Goal: Task Accomplishment & Management: Manage account settings

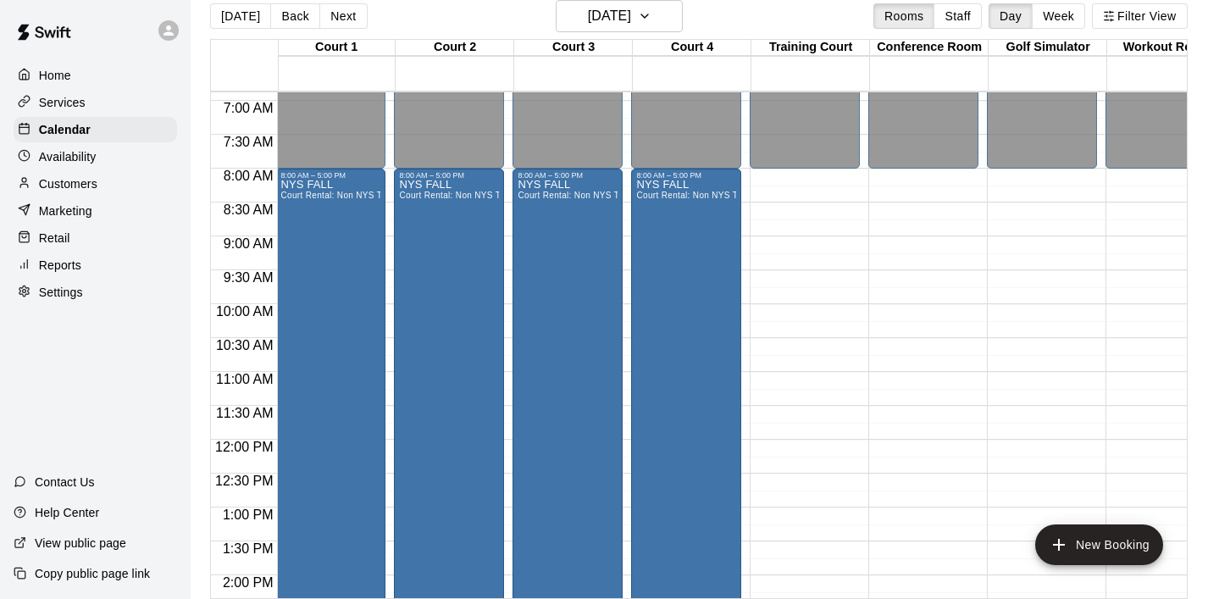
scroll to position [463, 2]
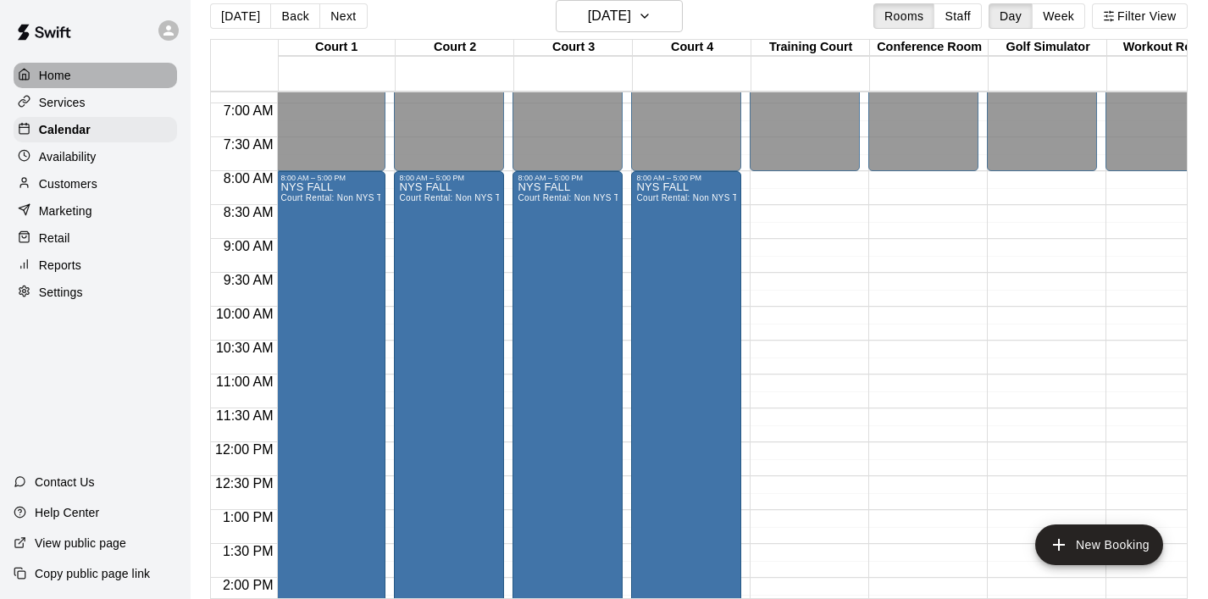
click at [71, 76] on div "Home" at bounding box center [95, 75] width 163 height 25
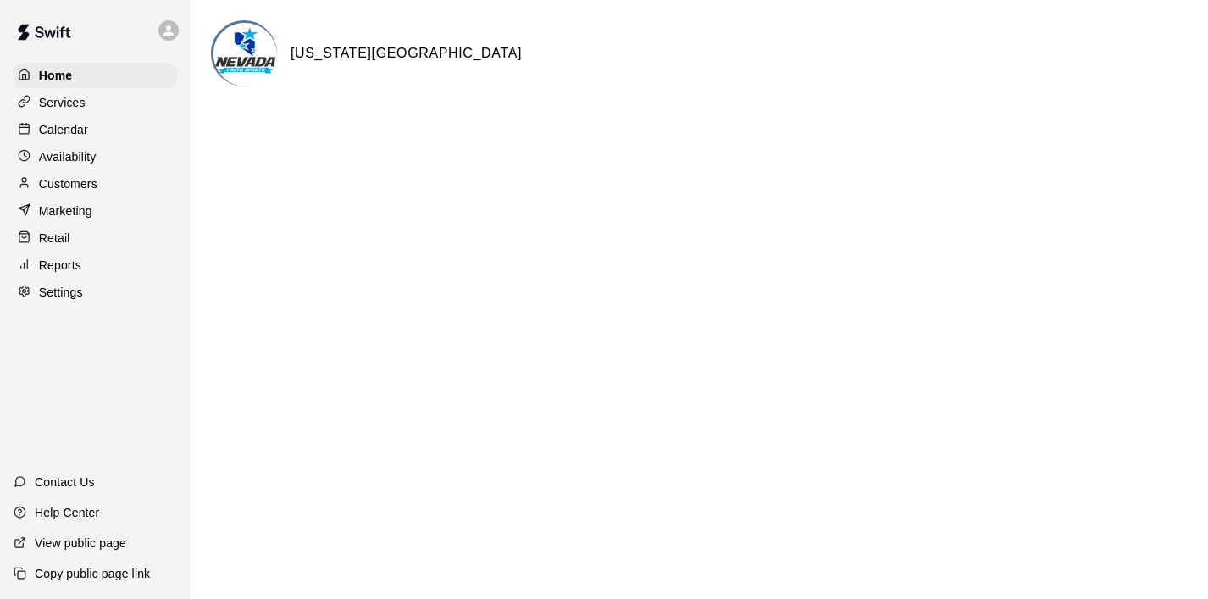
click at [75, 100] on p "Services" at bounding box center [62, 102] width 47 height 17
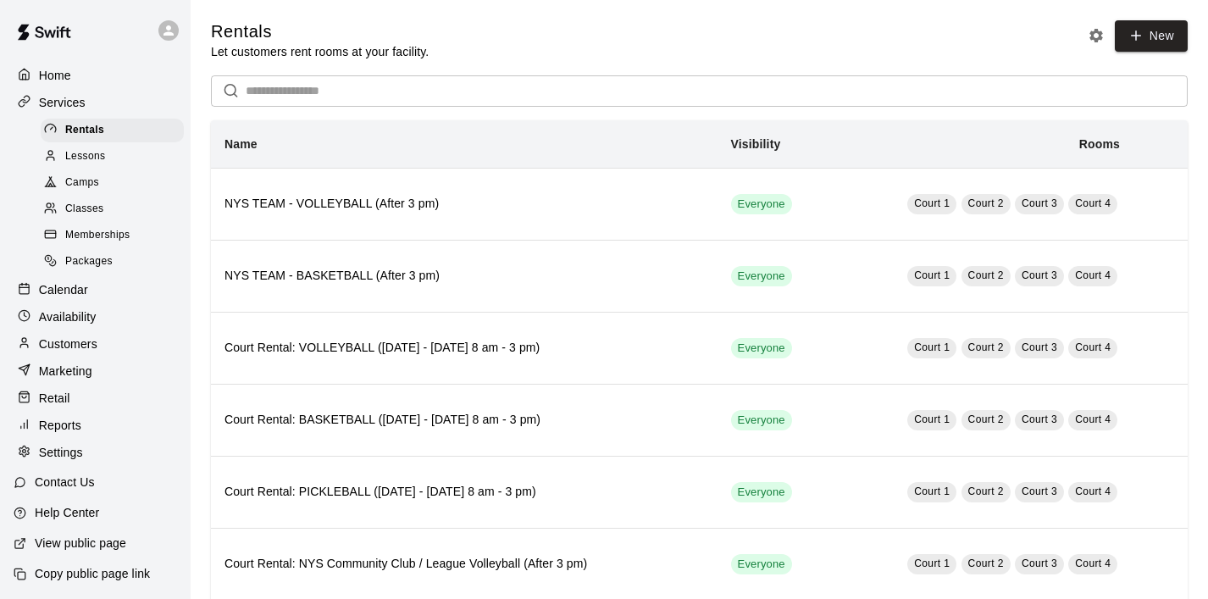
click at [67, 291] on p "Calendar" at bounding box center [63, 289] width 49 height 17
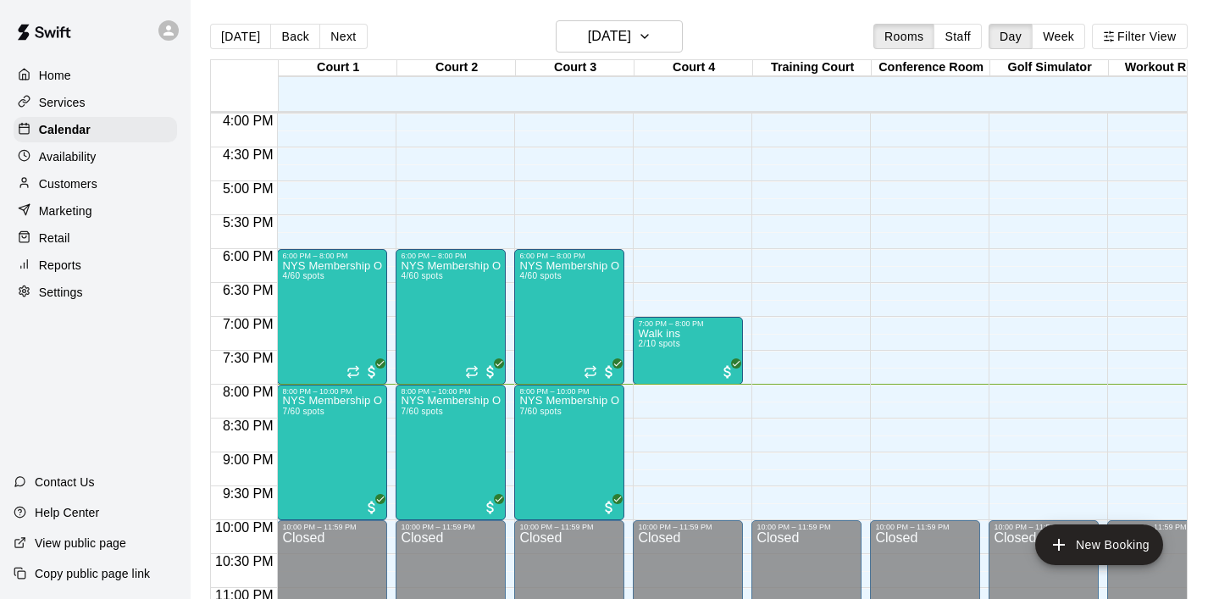
scroll to position [1091, 0]
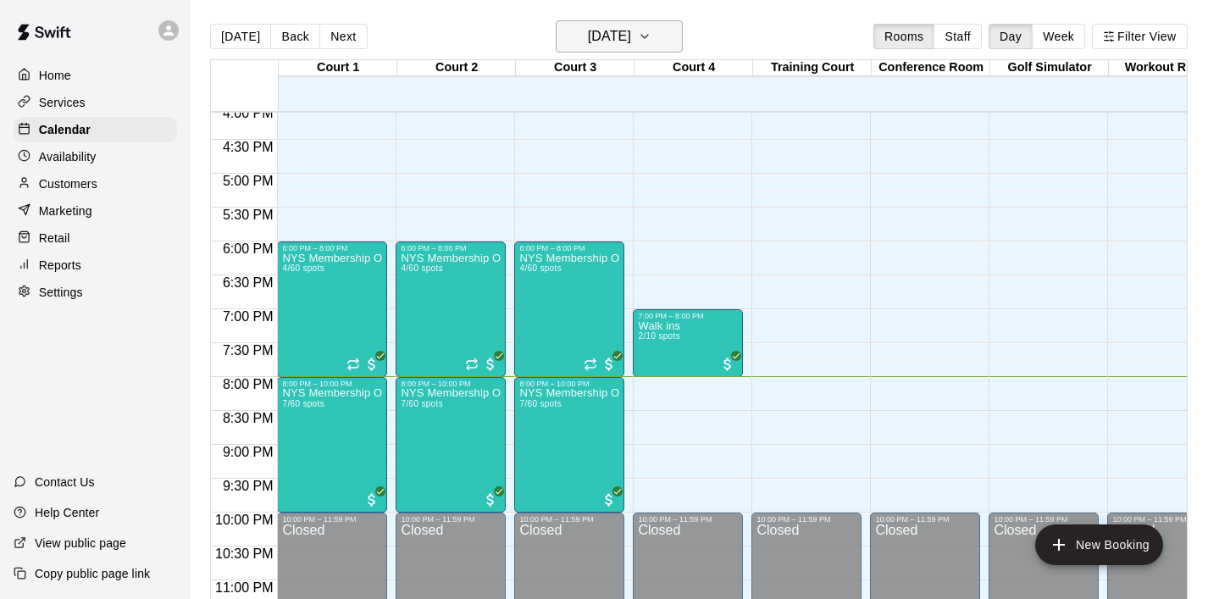
click at [671, 38] on button "[DATE]" at bounding box center [619, 36] width 127 height 32
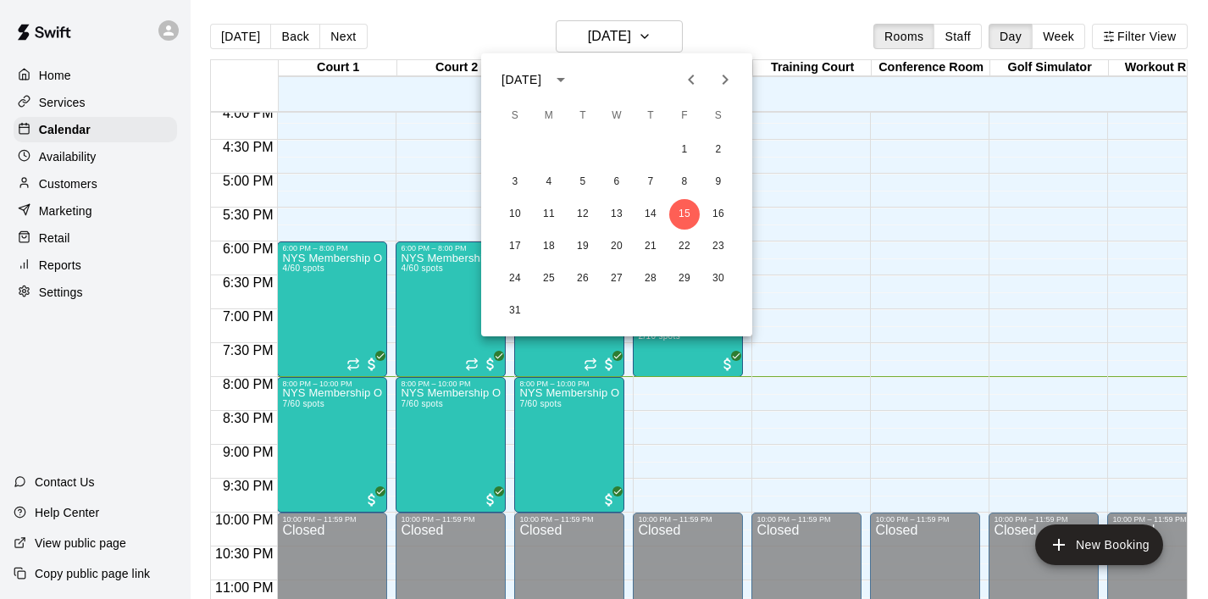
click at [375, 192] on div at bounding box center [604, 299] width 1208 height 599
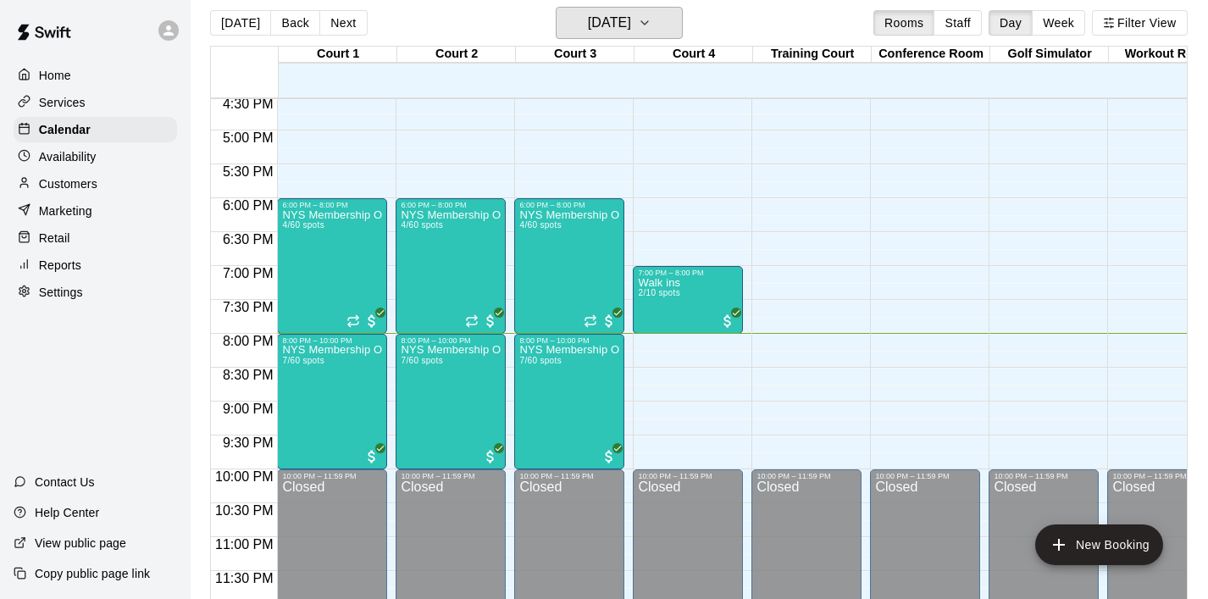
scroll to position [27, 0]
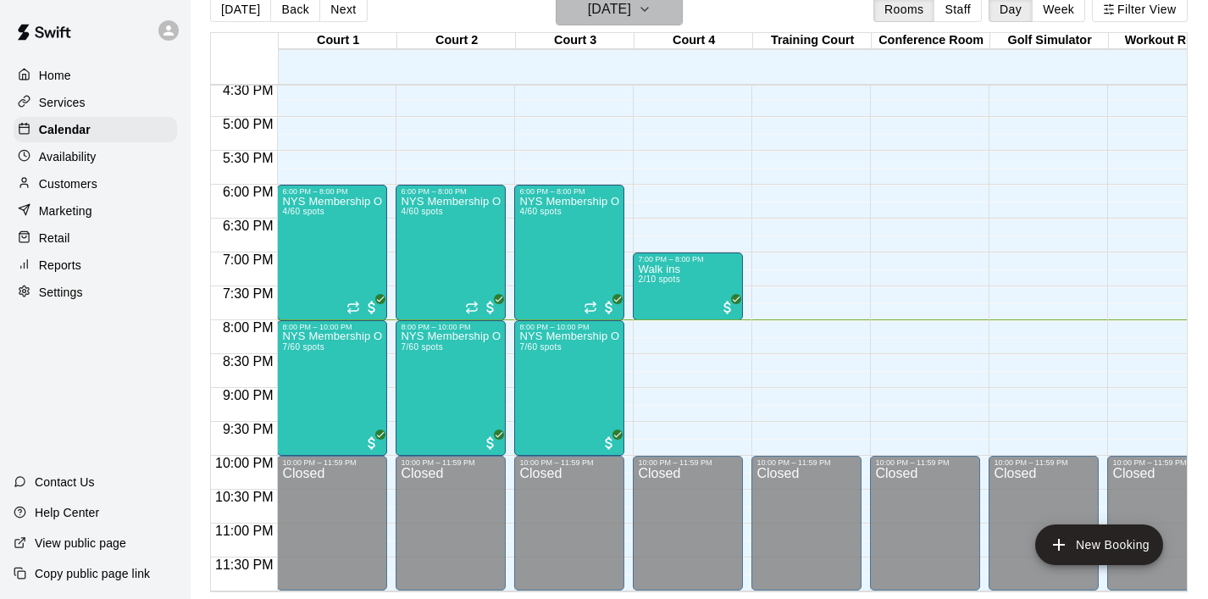
click at [651, 17] on icon "button" at bounding box center [645, 9] width 14 height 20
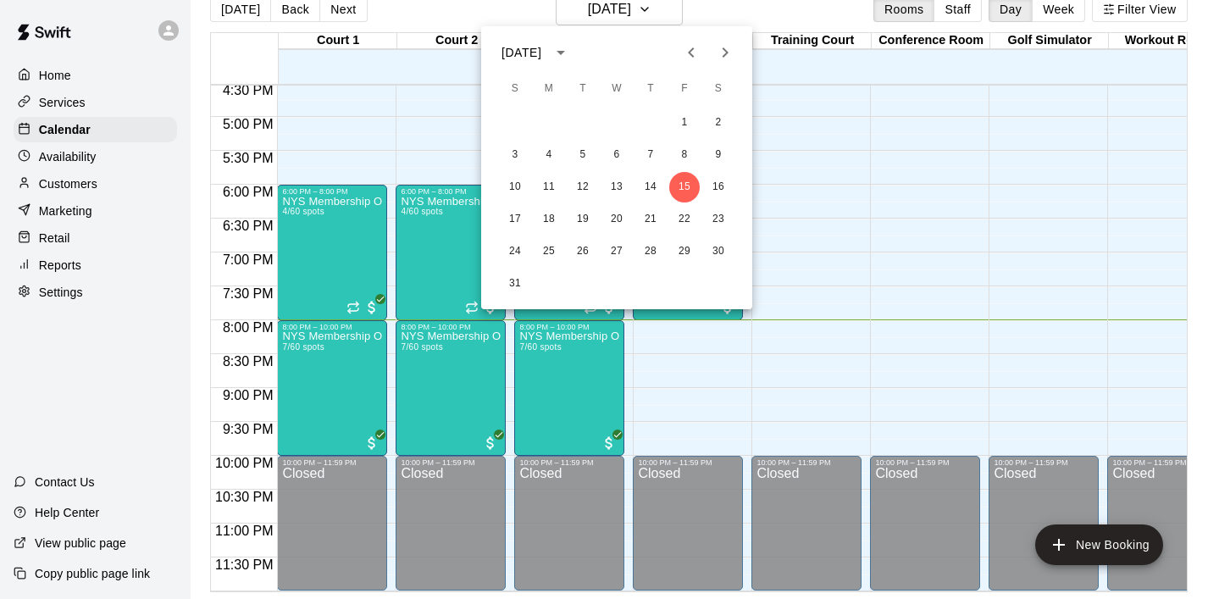
click at [724, 50] on icon "Next month" at bounding box center [725, 52] width 6 height 10
click at [721, 56] on icon "Next month" at bounding box center [725, 52] width 20 height 20
click at [714, 156] on button "11" at bounding box center [718, 155] width 30 height 30
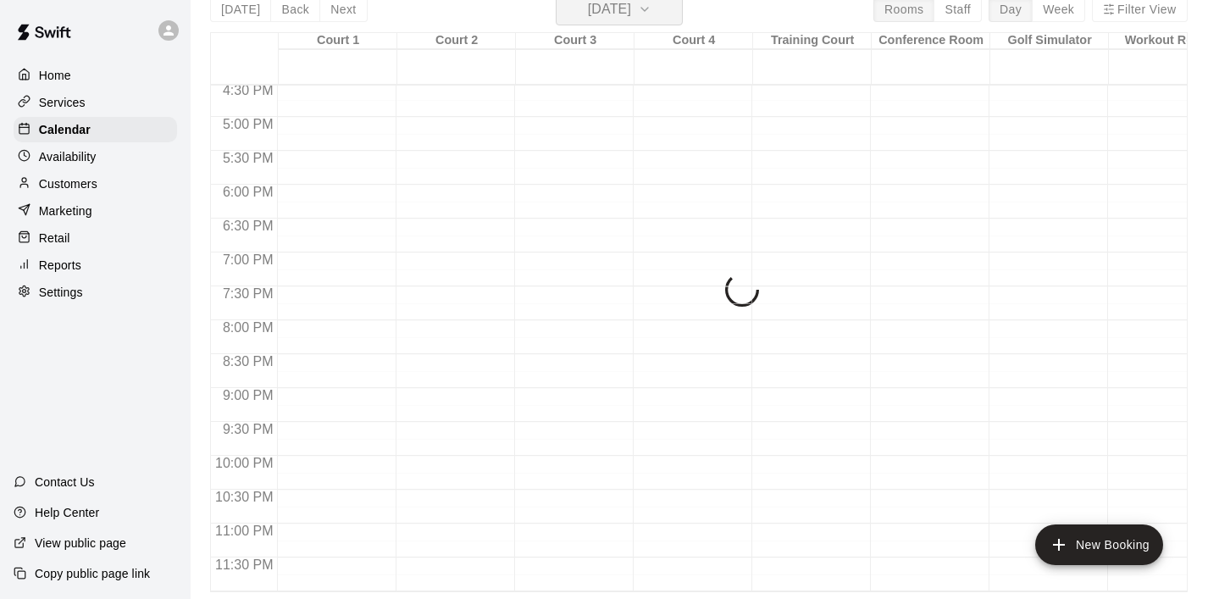
scroll to position [20, 0]
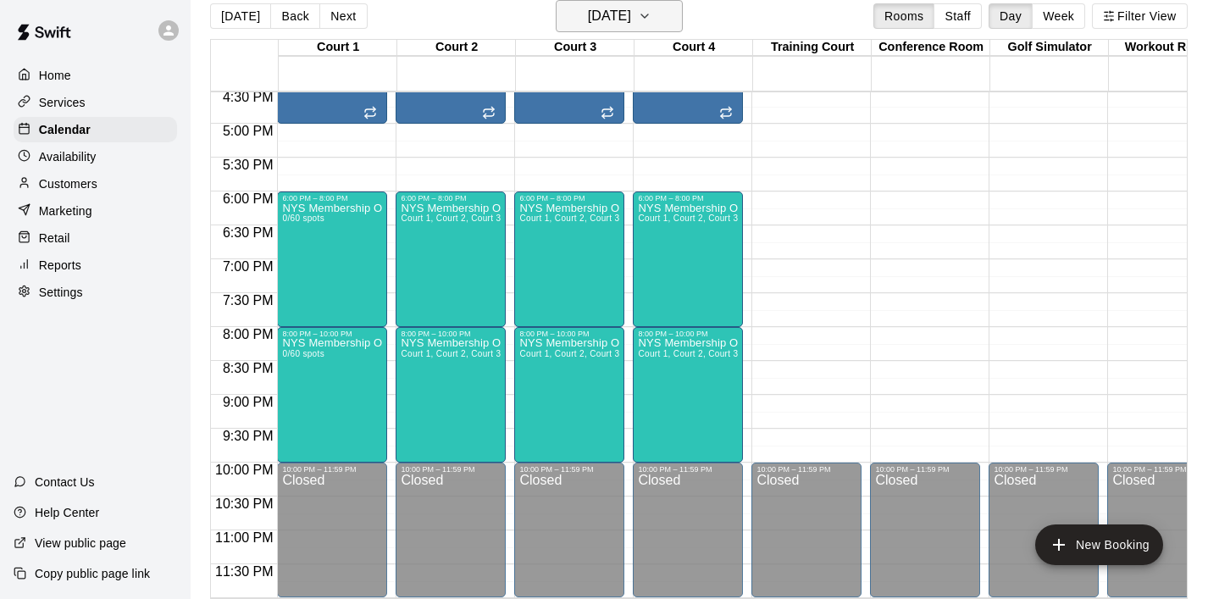
click at [651, 23] on icon "button" at bounding box center [645, 16] width 14 height 20
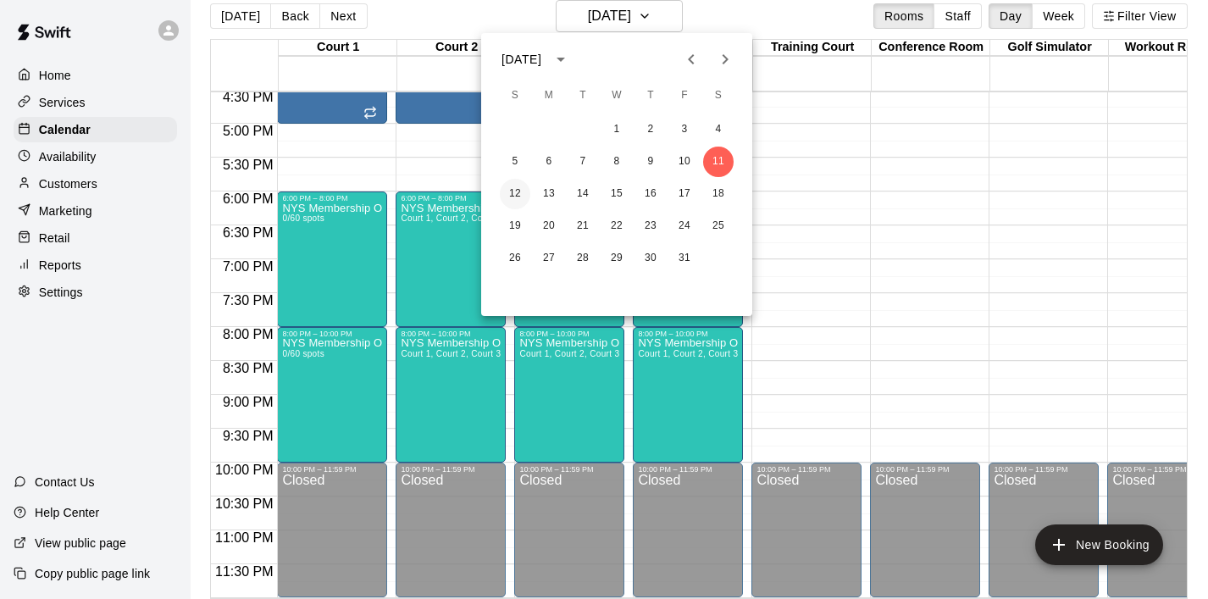
click at [516, 199] on button "12" at bounding box center [515, 194] width 30 height 30
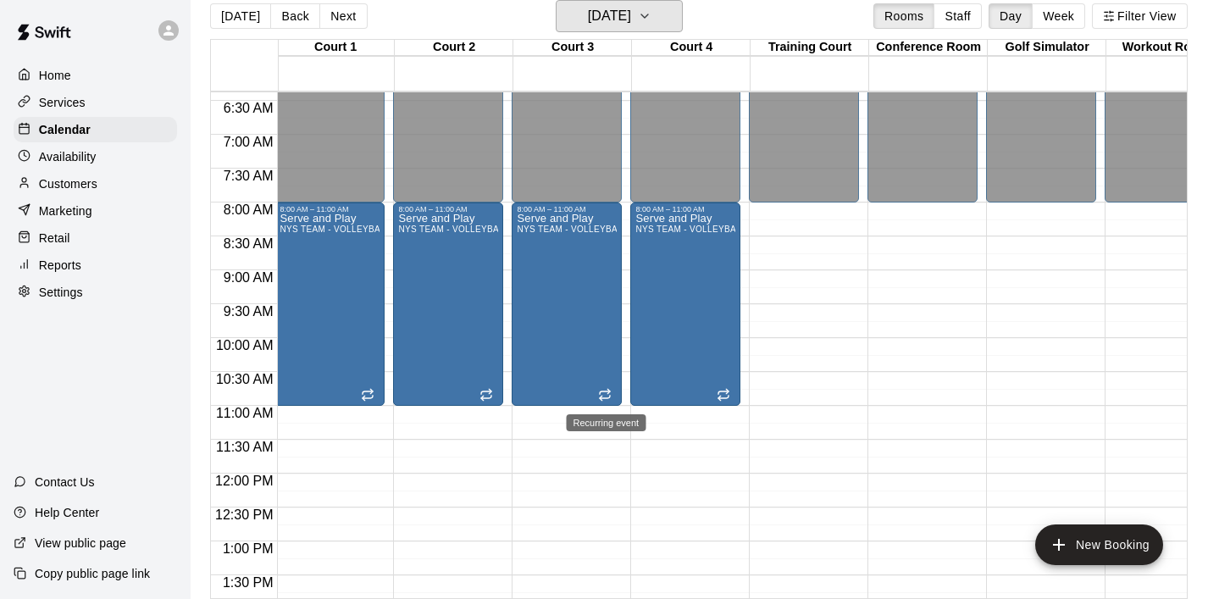
scroll to position [429, 3]
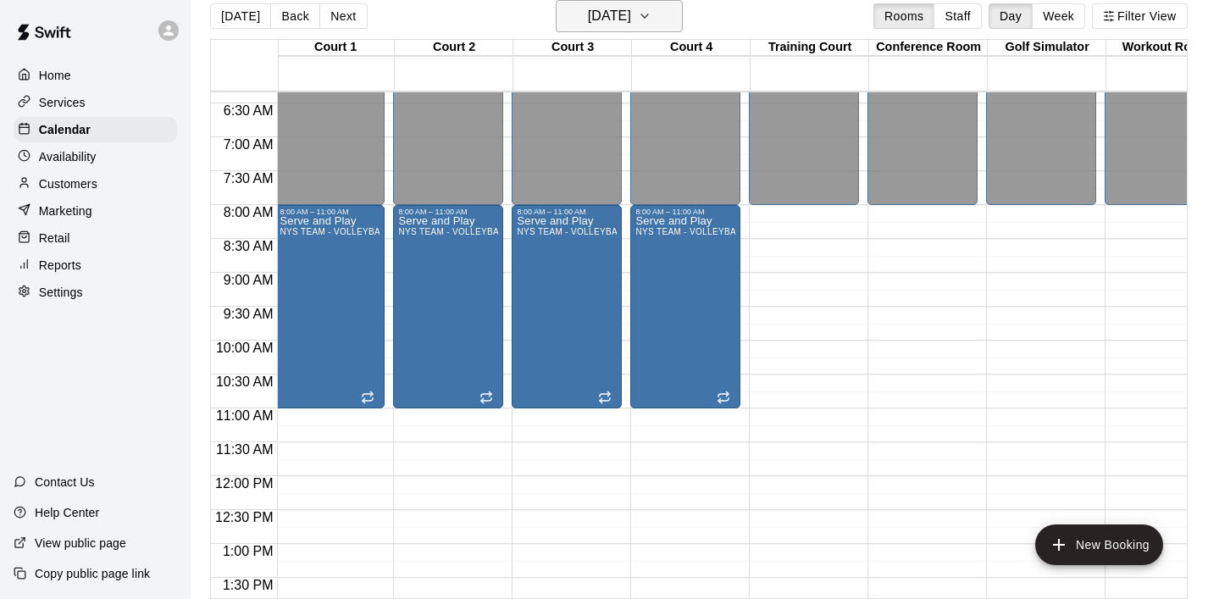
click at [651, 22] on icon "button" at bounding box center [645, 16] width 14 height 20
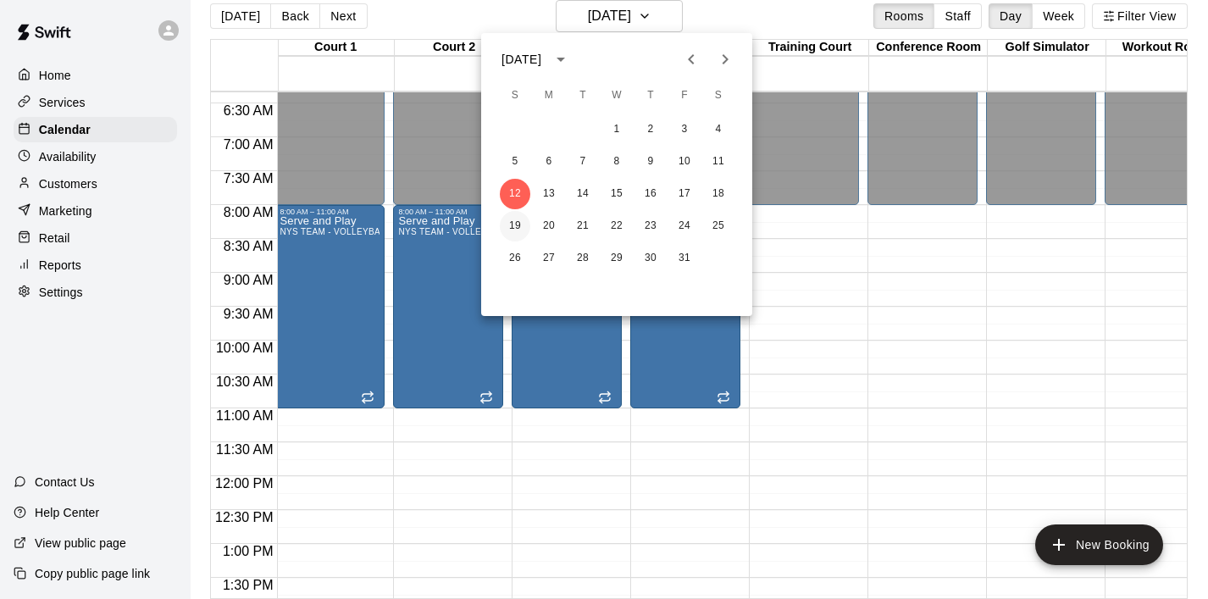
click at [510, 219] on button "19" at bounding box center [515, 226] width 30 height 30
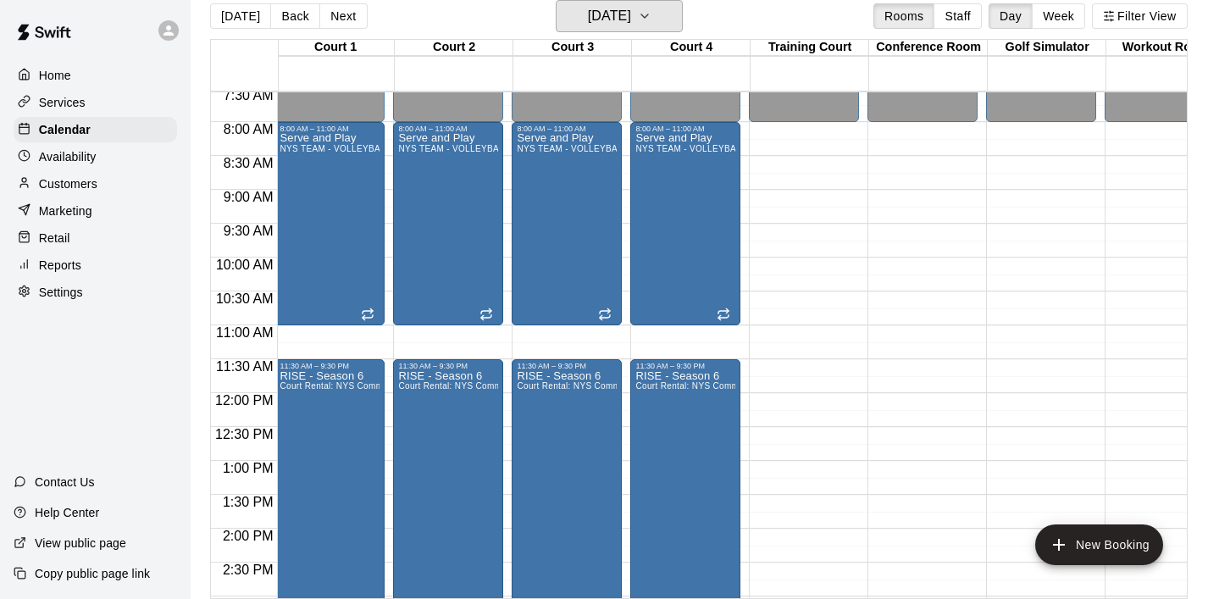
scroll to position [514, 3]
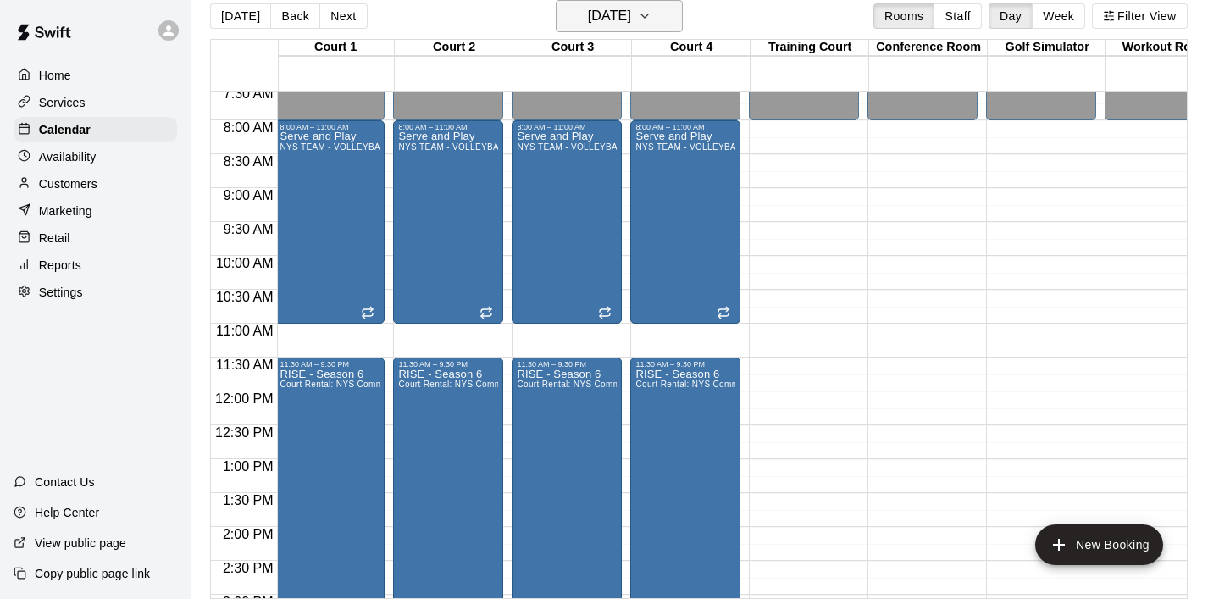
click at [672, 20] on button "[DATE]" at bounding box center [619, 16] width 127 height 32
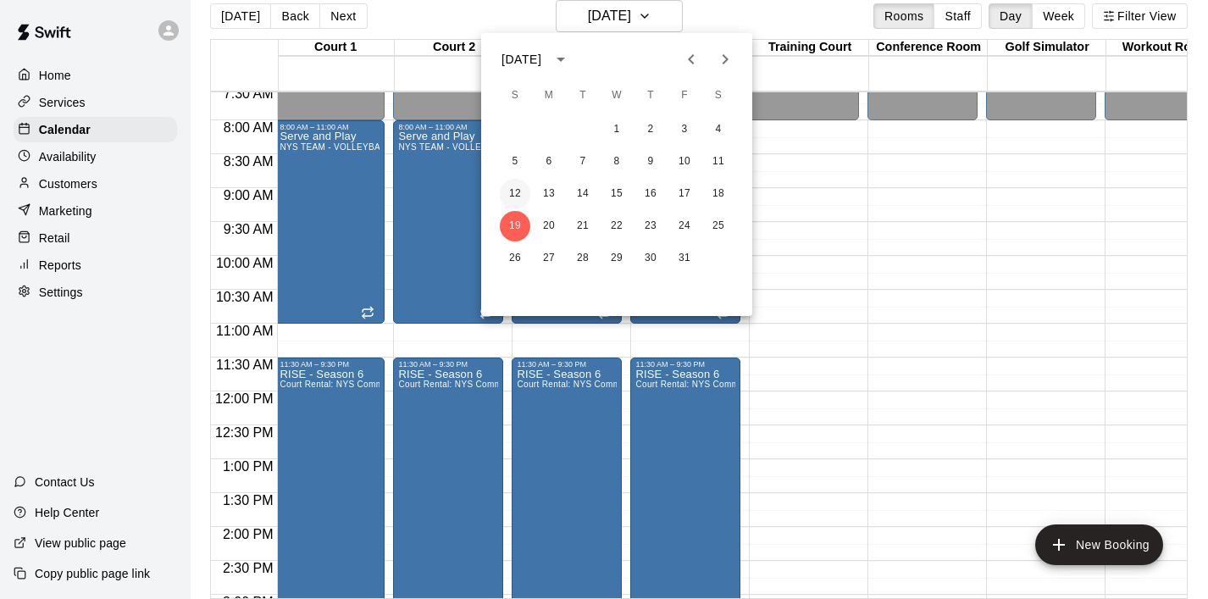
click at [509, 194] on button "12" at bounding box center [515, 194] width 30 height 30
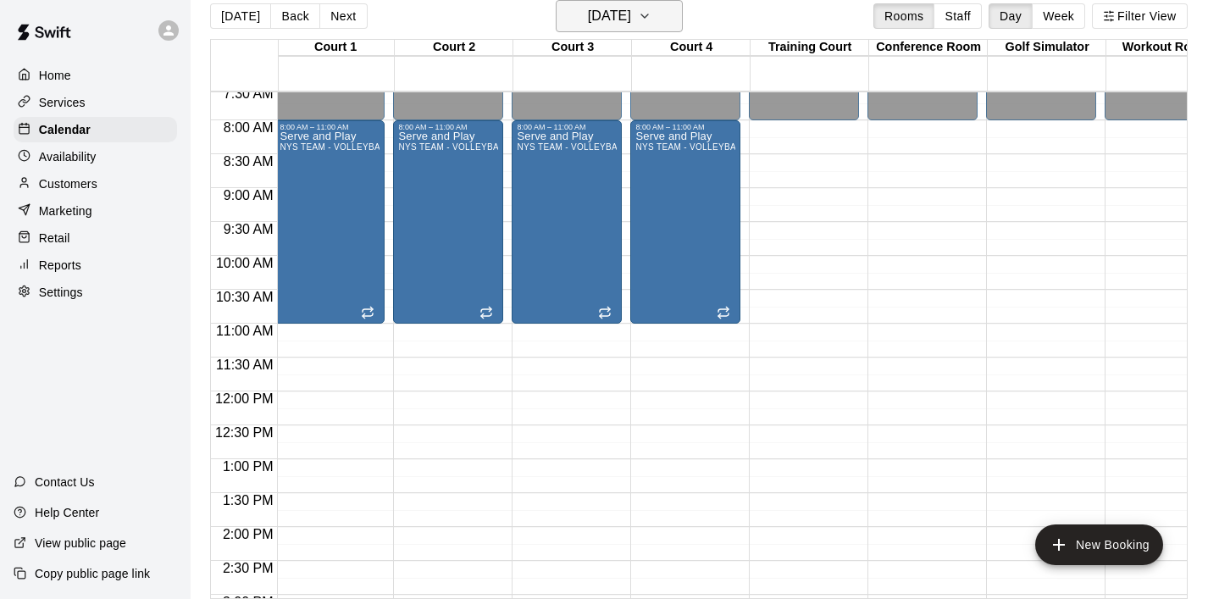
click at [651, 17] on icon "button" at bounding box center [645, 16] width 14 height 20
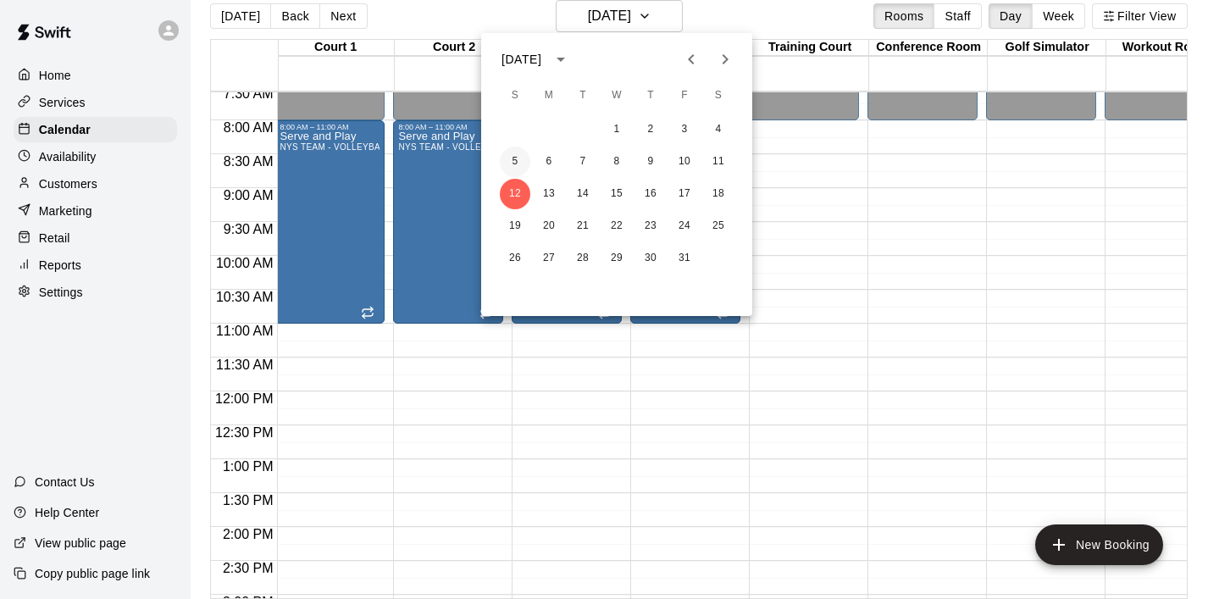
click at [509, 153] on button "5" at bounding box center [515, 162] width 30 height 30
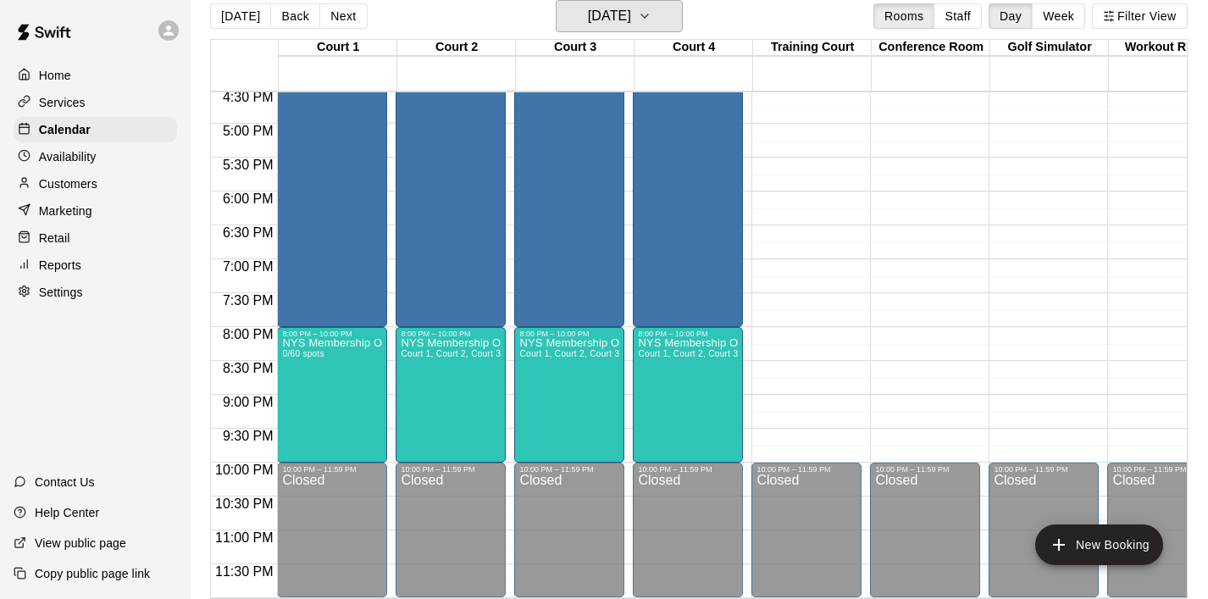
scroll to position [1121, 0]
click at [665, 26] on button "[DATE]" at bounding box center [619, 16] width 127 height 32
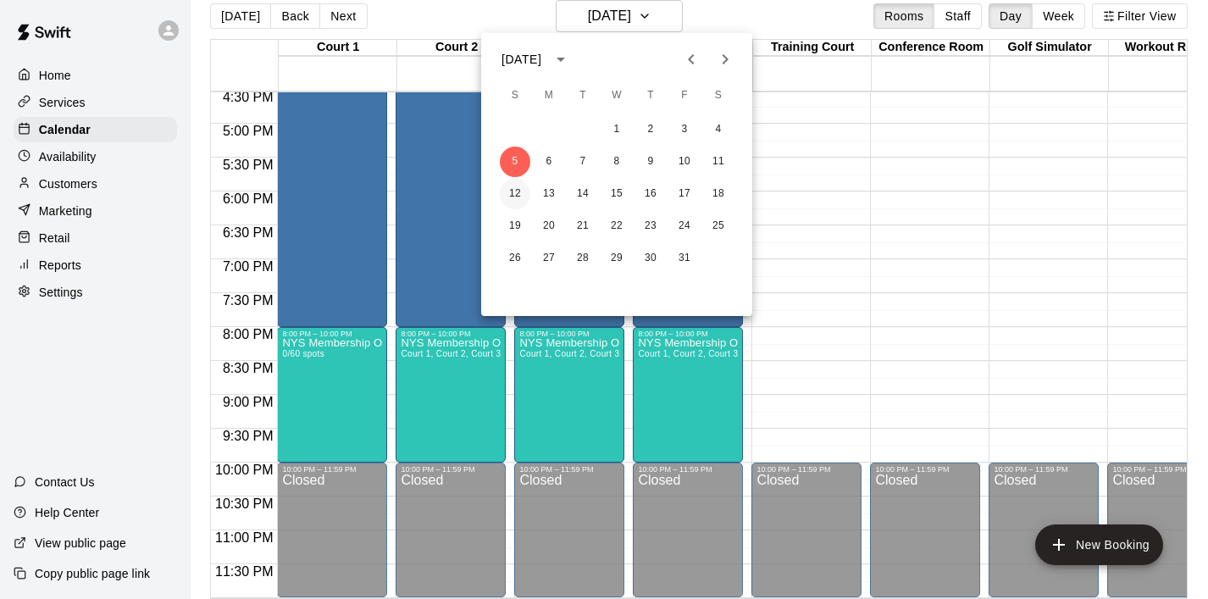
click at [512, 194] on button "12" at bounding box center [515, 194] width 30 height 30
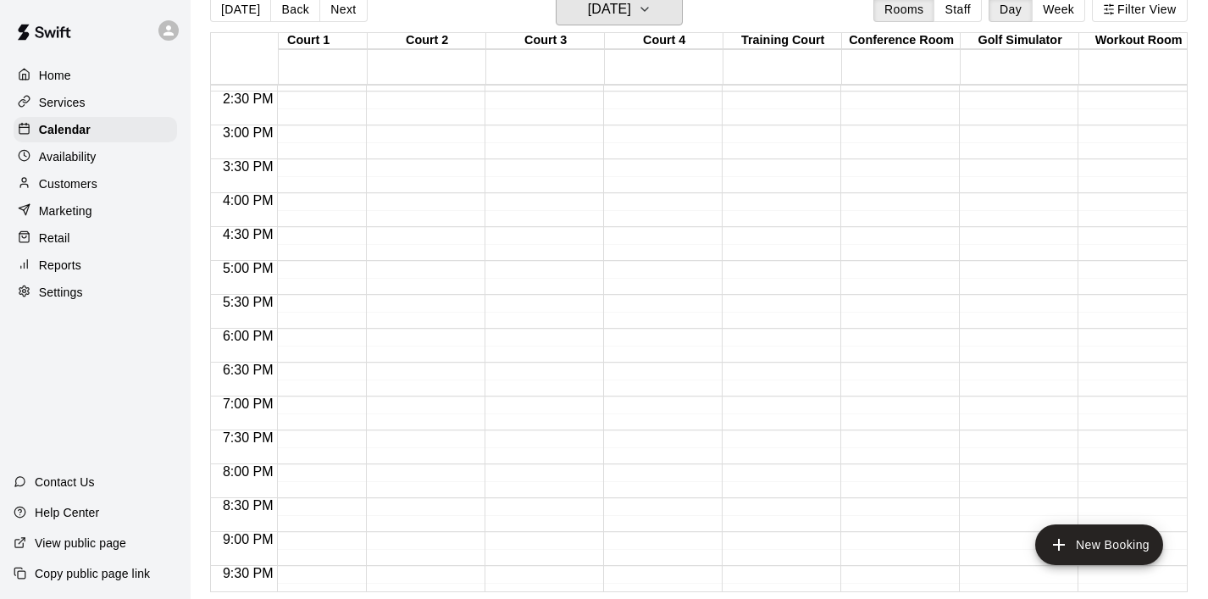
scroll to position [0, 0]
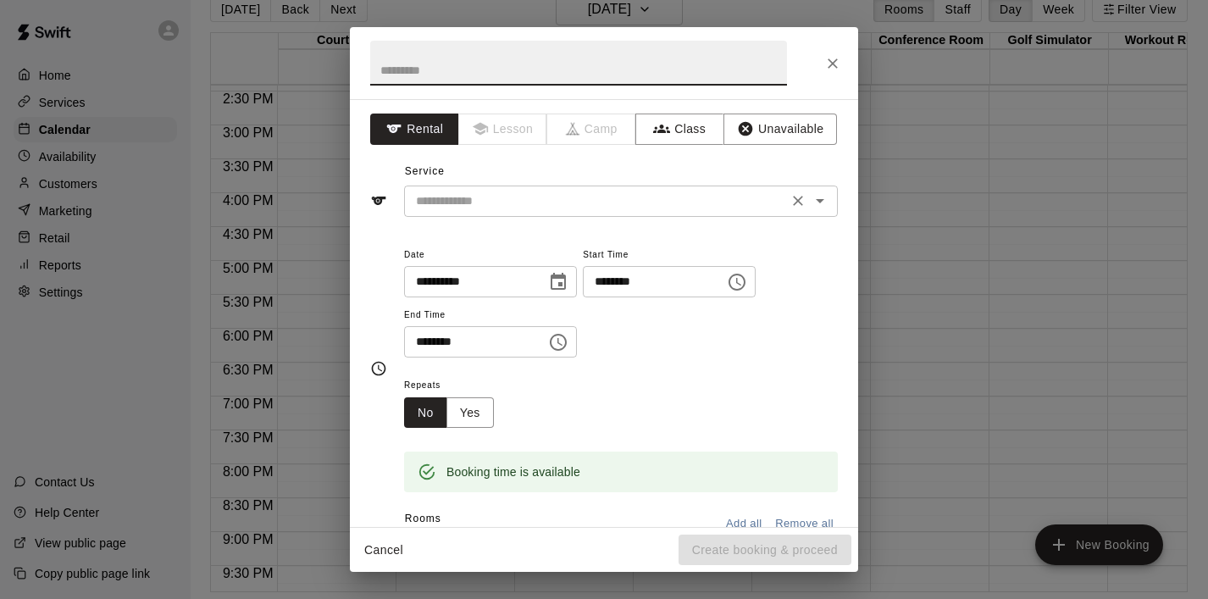
click at [495, 196] on input "text" at bounding box center [595, 201] width 373 height 21
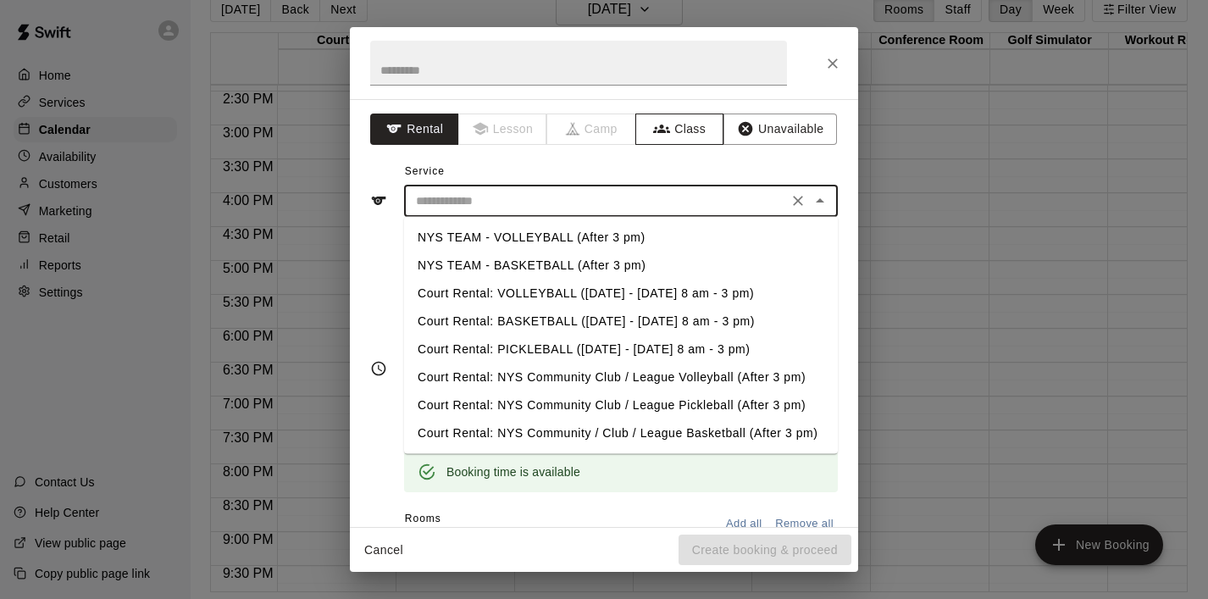
click at [679, 124] on button "Class" at bounding box center [679, 128] width 89 height 31
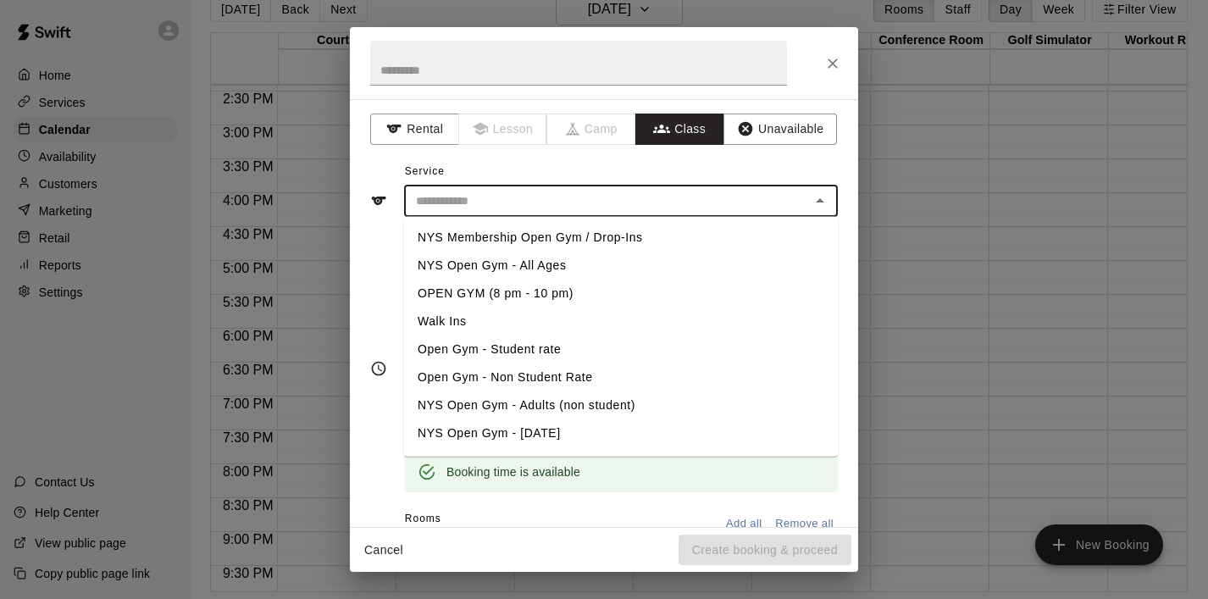
click at [552, 197] on input "text" at bounding box center [607, 201] width 396 height 21
click at [544, 233] on li "NYS Membership Open Gym / Drop-Ins" at bounding box center [621, 238] width 434 height 28
type input "**********"
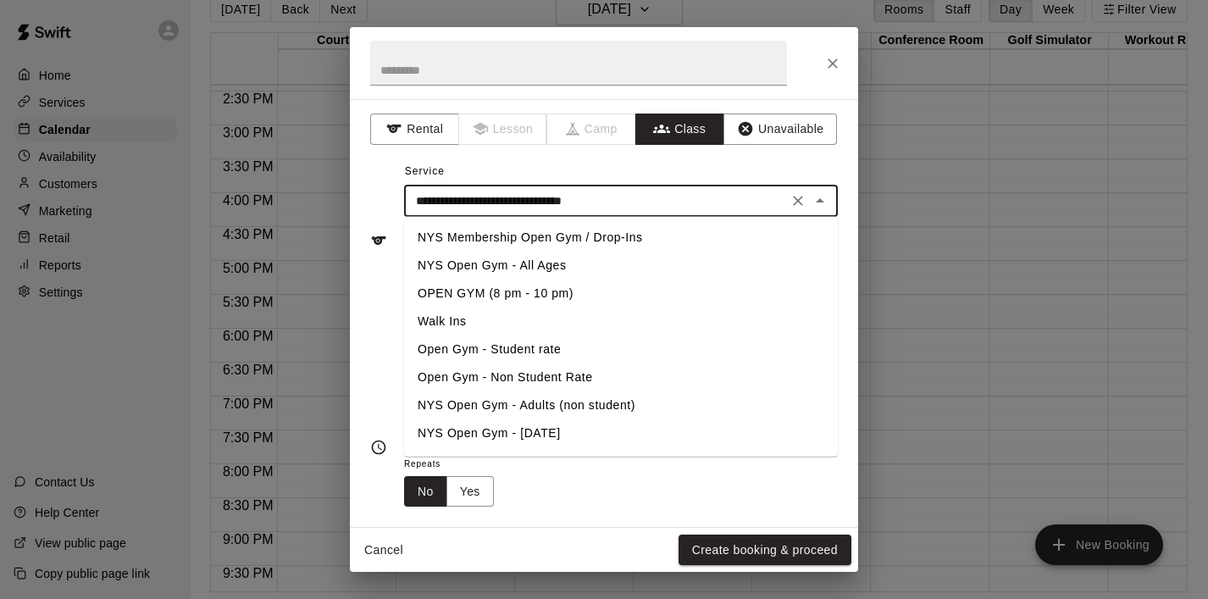
drag, startPoint x: 663, startPoint y: 207, endPoint x: 368, endPoint y: 207, distance: 294.7
click at [368, 207] on div "**********" at bounding box center [604, 313] width 508 height 428
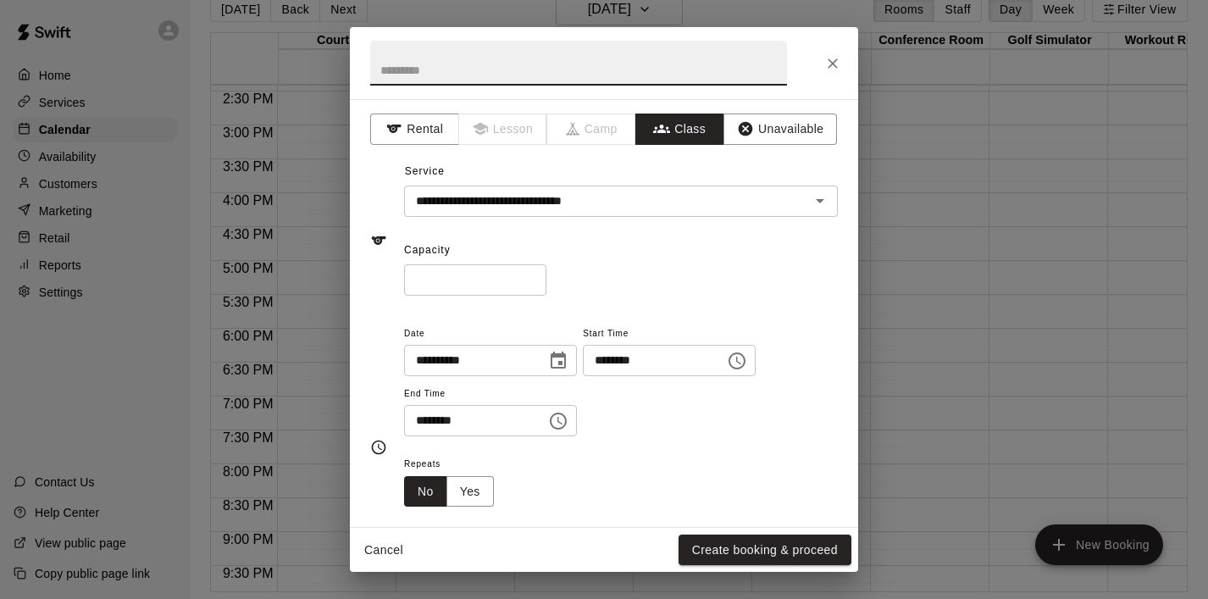
click at [407, 84] on input "text" at bounding box center [578, 63] width 417 height 45
paste input "**********"
type input "**********"
click at [458, 269] on input "*" at bounding box center [475, 279] width 142 height 31
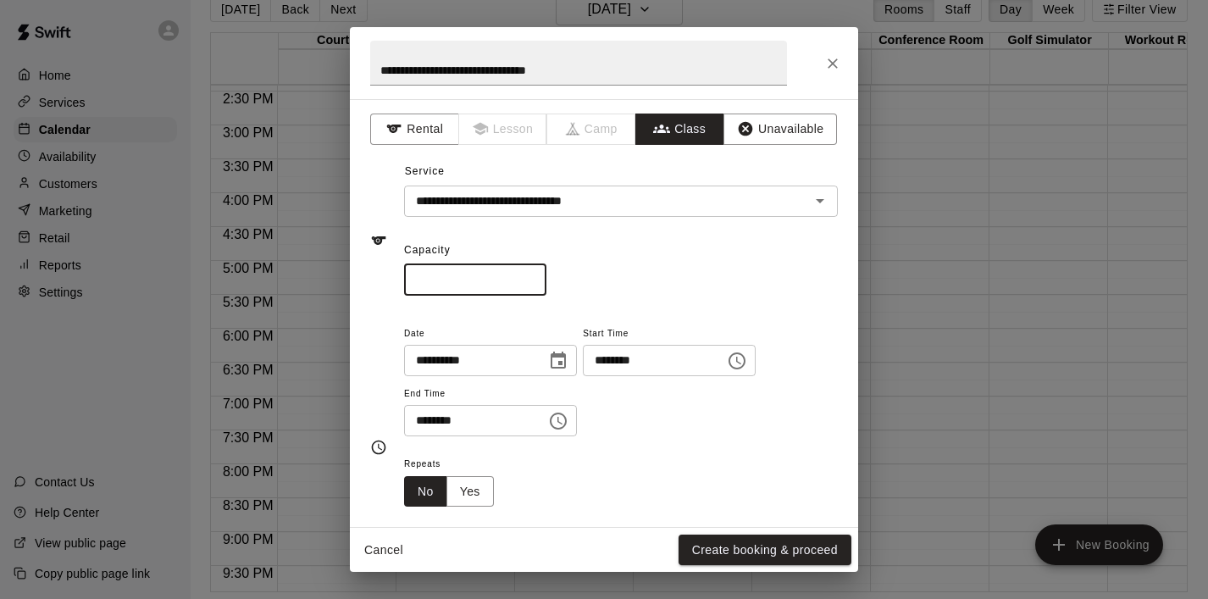
type input "**"
click at [566, 352] on icon "Choose date, selected date is Oct 12, 2025" at bounding box center [558, 359] width 15 height 17
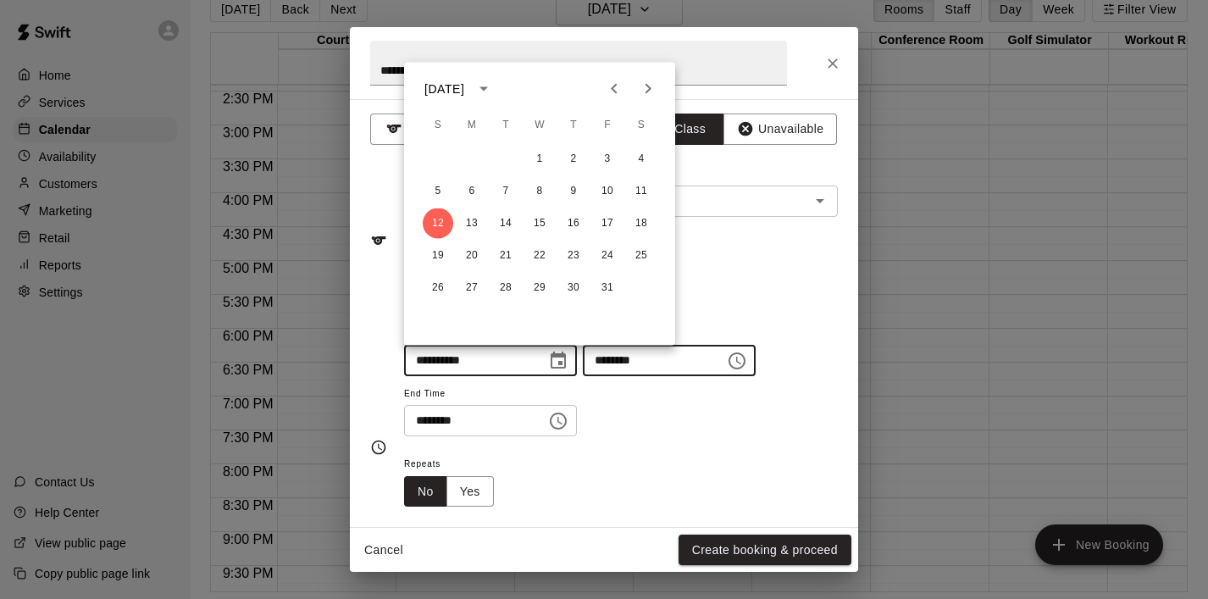
click at [702, 373] on input "********" at bounding box center [648, 360] width 130 height 31
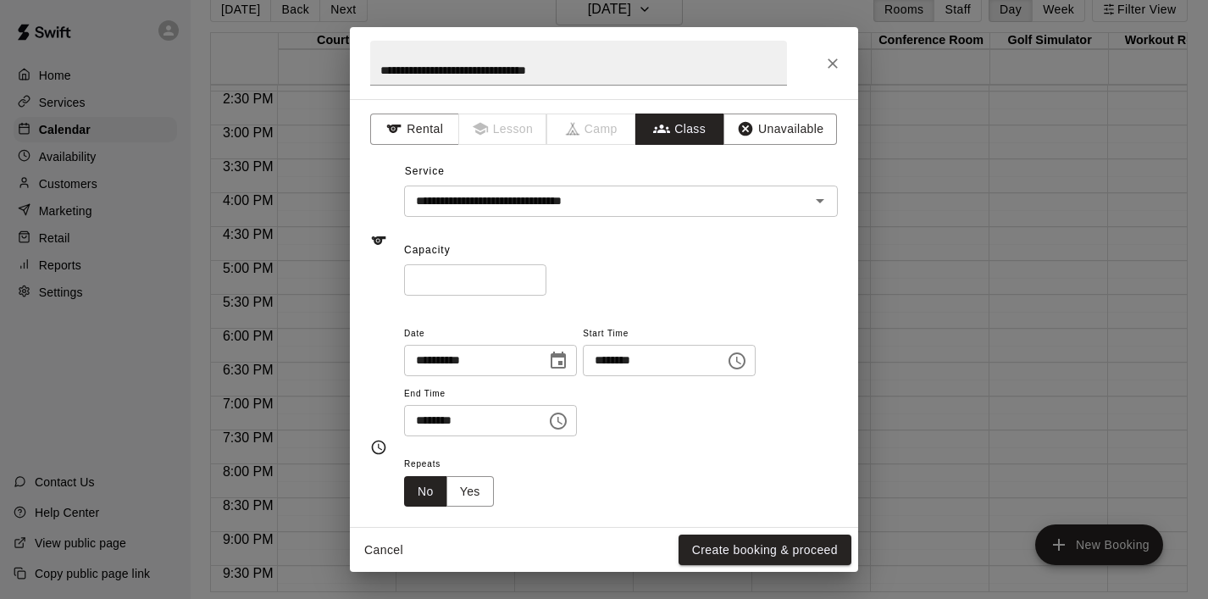
click at [574, 418] on button "Choose time, selected time is 6:30 PM" at bounding box center [558, 421] width 34 height 34
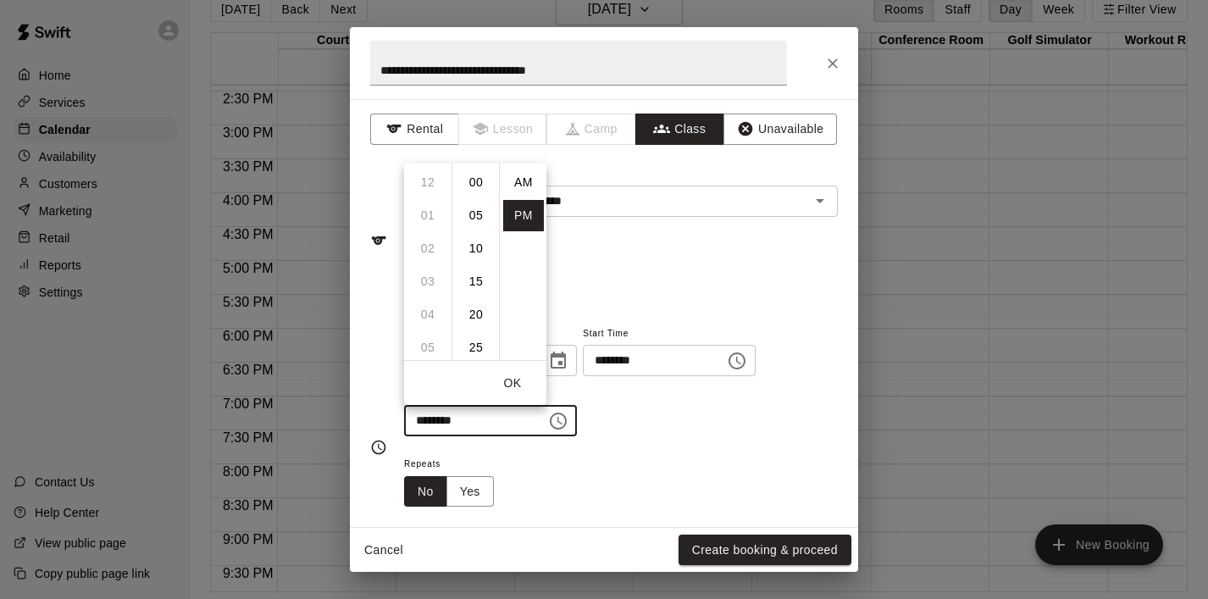
scroll to position [30, 0]
click at [429, 263] on li "08" at bounding box center [427, 248] width 41 height 31
click at [479, 186] on li "00" at bounding box center [476, 182] width 41 height 31
type input "********"
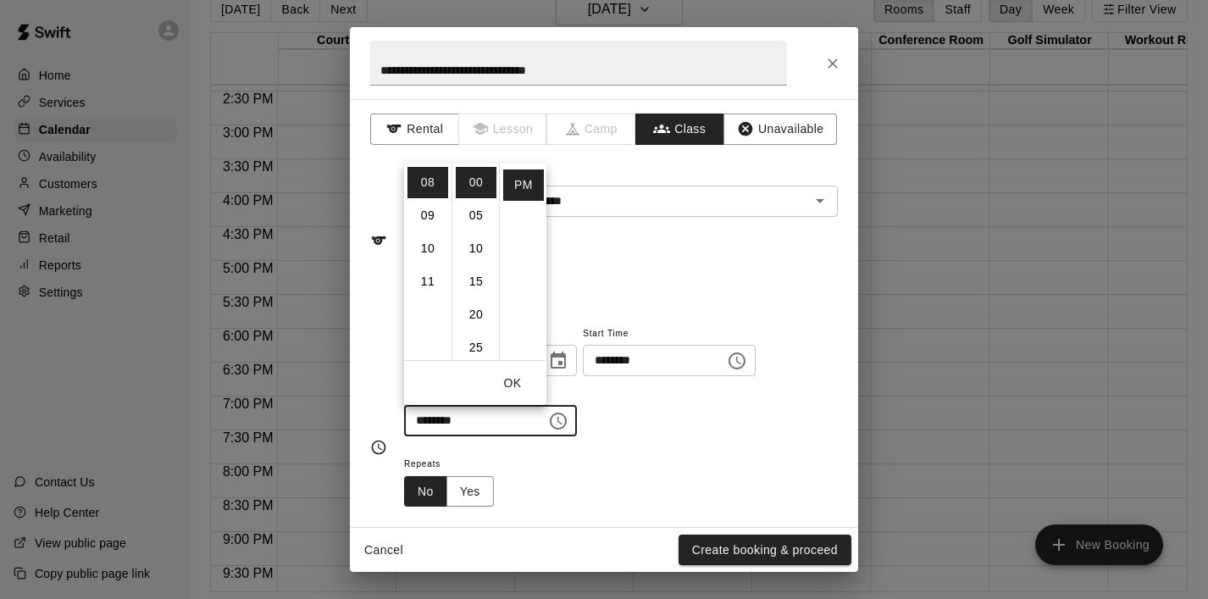
click at [523, 385] on button "OK" at bounding box center [512, 383] width 54 height 31
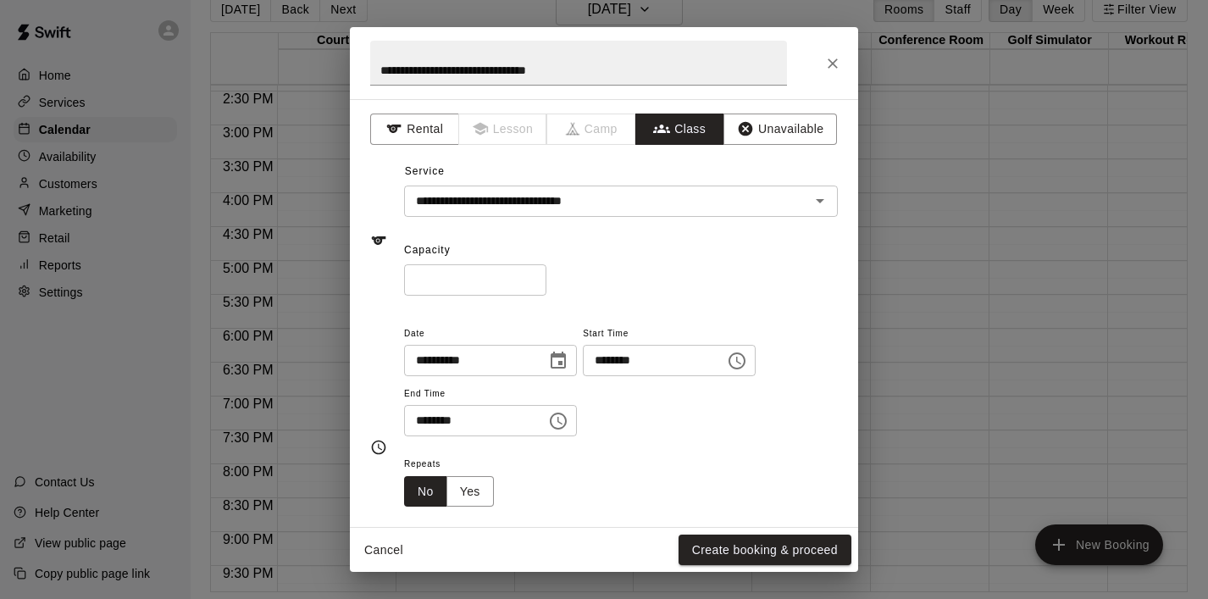
click at [565, 361] on icon "Choose date, selected date is Oct 12, 2025" at bounding box center [558, 359] width 15 height 17
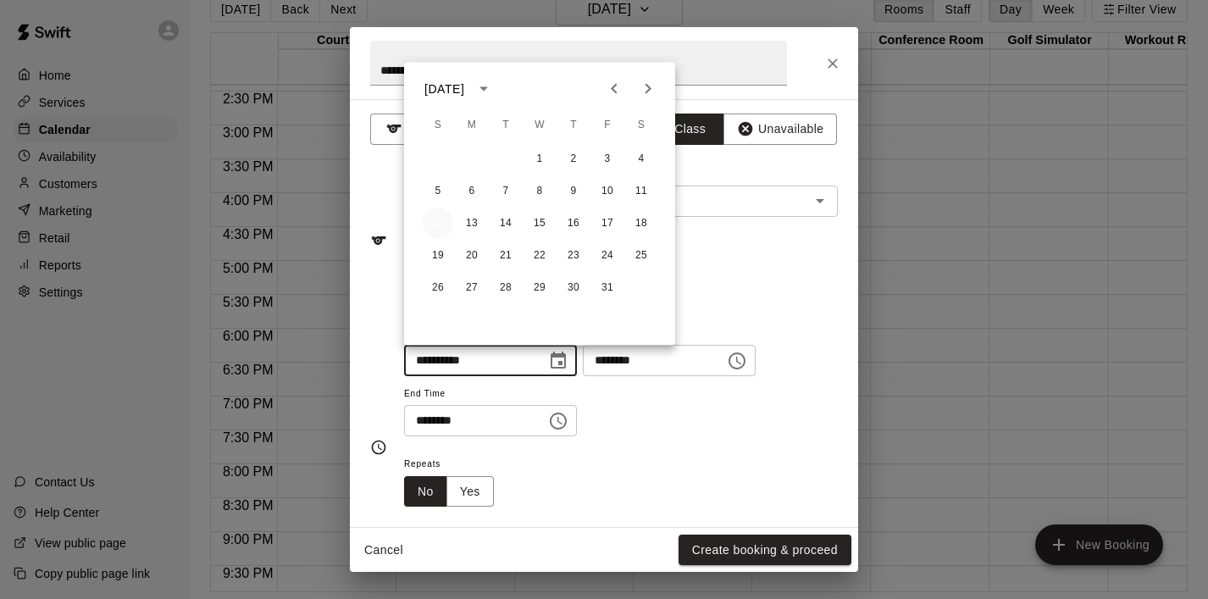
click at [433, 217] on button "12" at bounding box center [438, 223] width 30 height 30
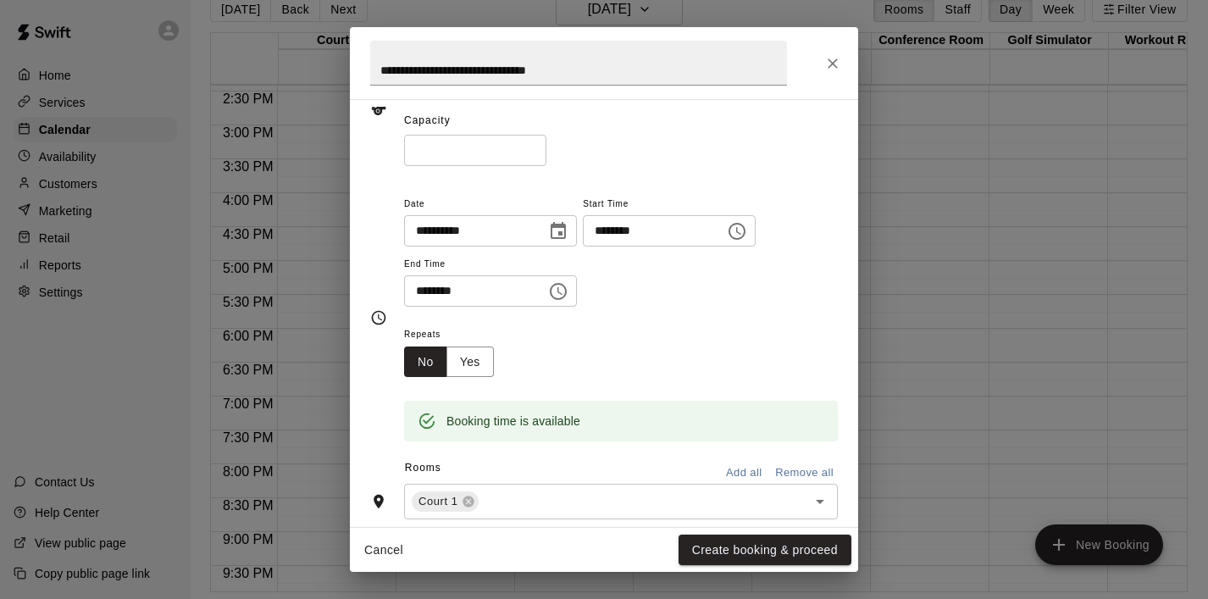
scroll to position [130, 0]
click at [821, 503] on icon "Open" at bounding box center [820, 500] width 20 height 20
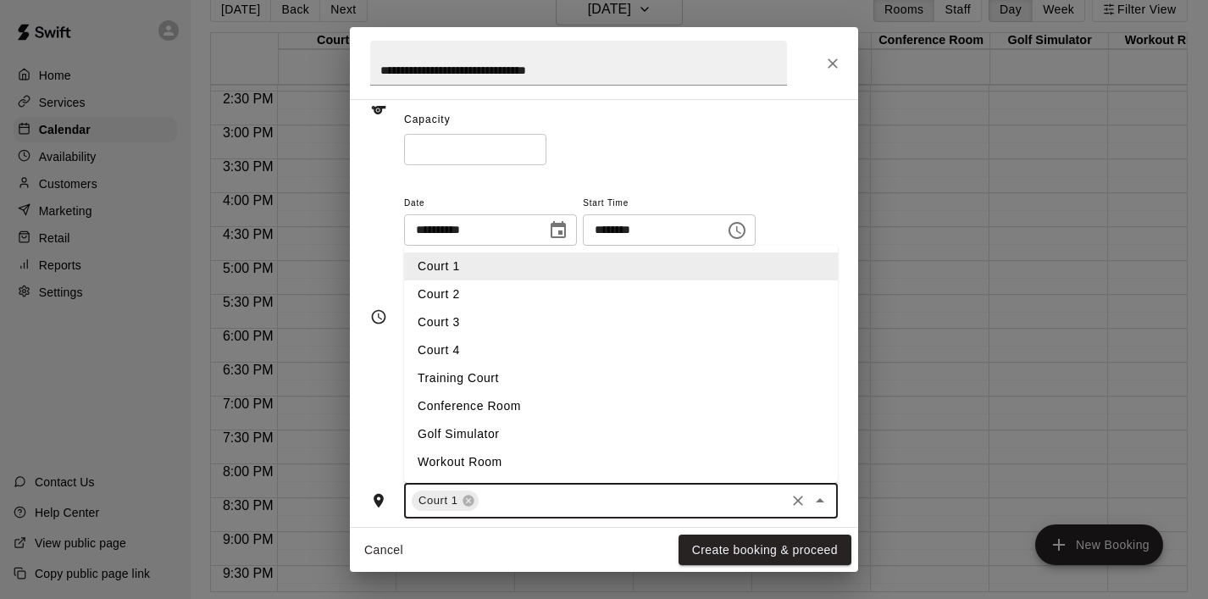
click at [601, 299] on li "Court 2" at bounding box center [621, 294] width 434 height 28
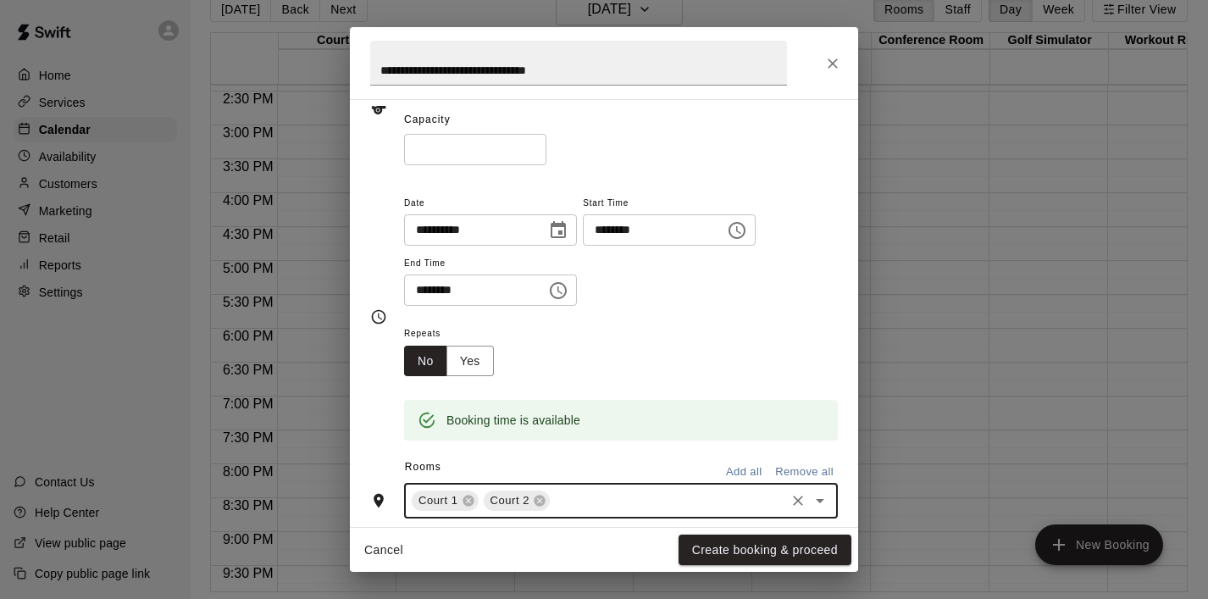
click at [818, 503] on icon "Open" at bounding box center [820, 500] width 20 height 20
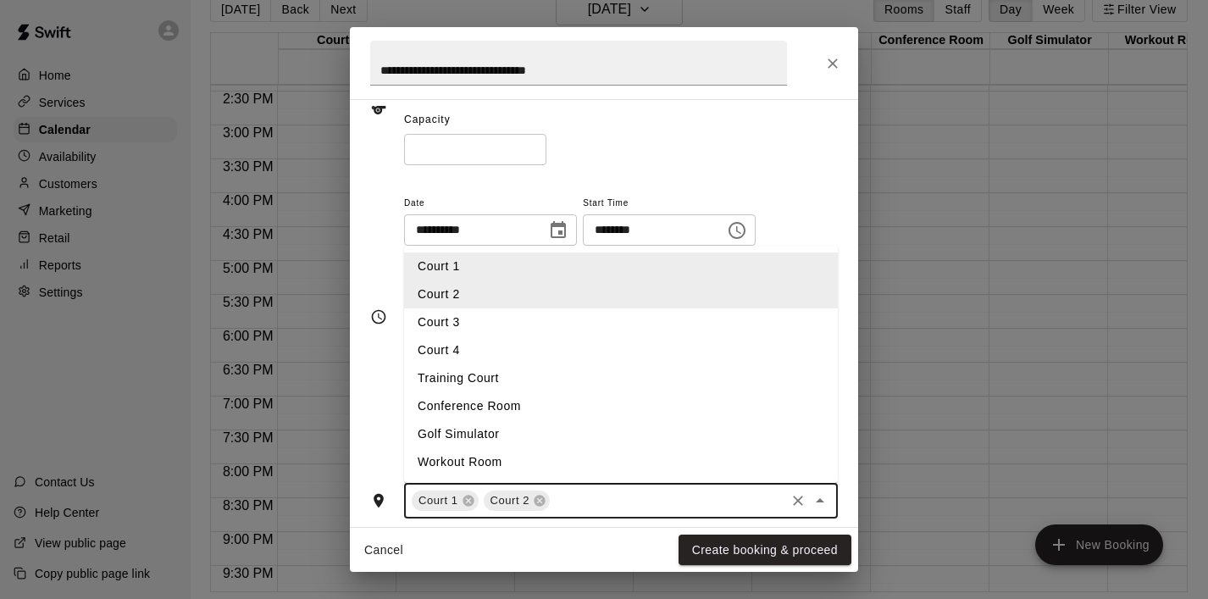
click at [672, 311] on li "Court 3" at bounding box center [621, 322] width 434 height 28
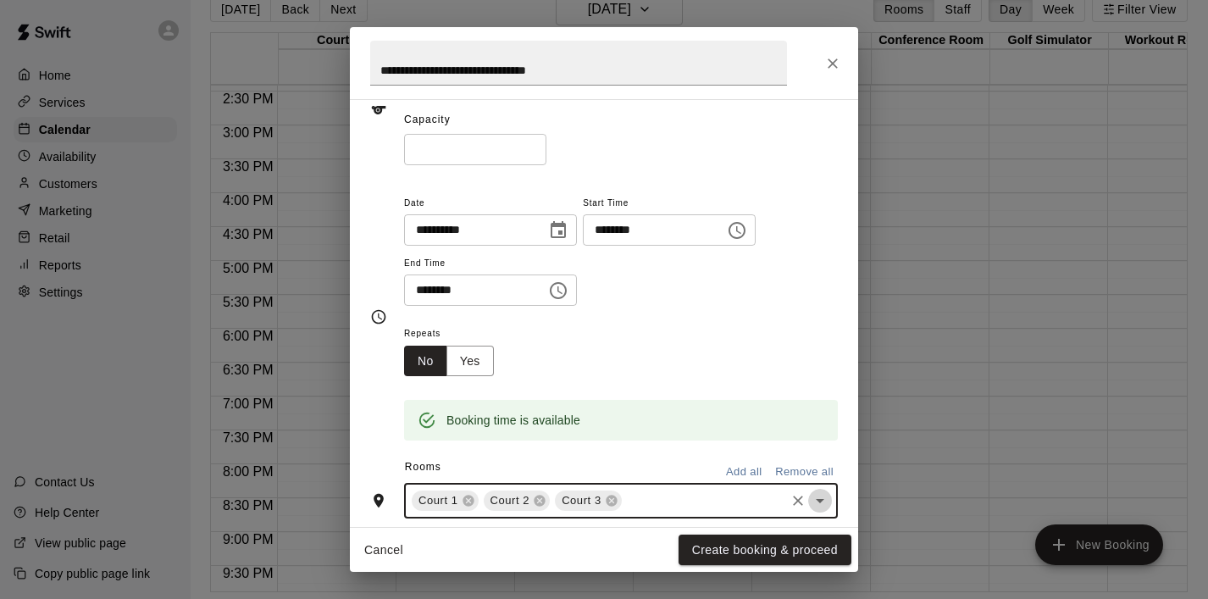
click at [822, 501] on icon "Open" at bounding box center [820, 500] width 20 height 20
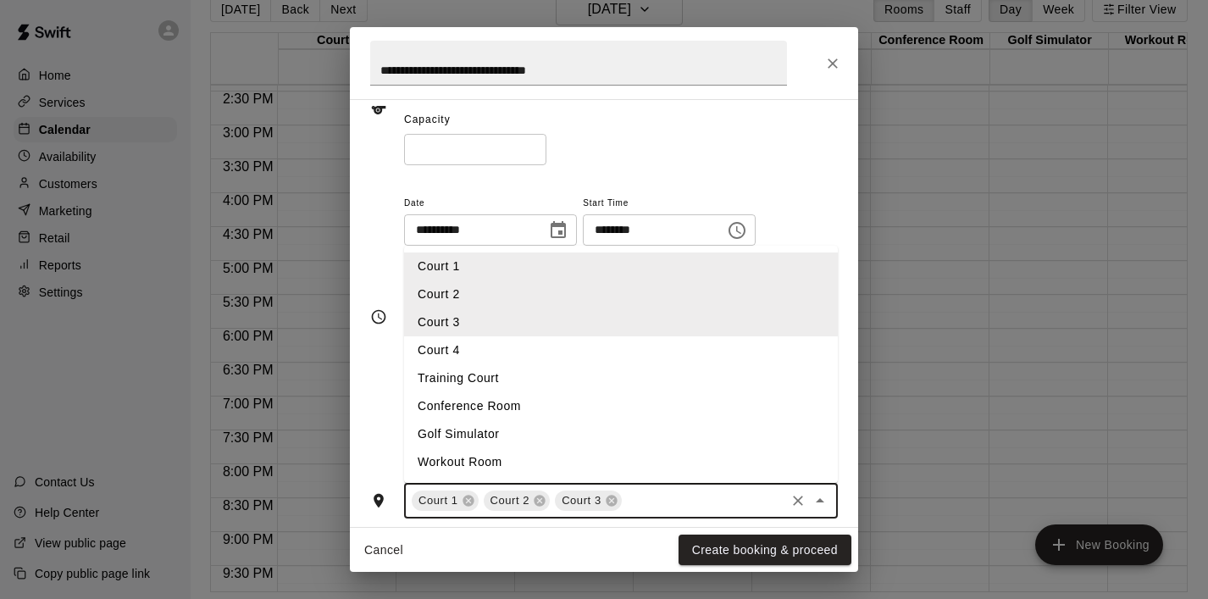
click at [626, 352] on li "Court 4" at bounding box center [621, 350] width 434 height 28
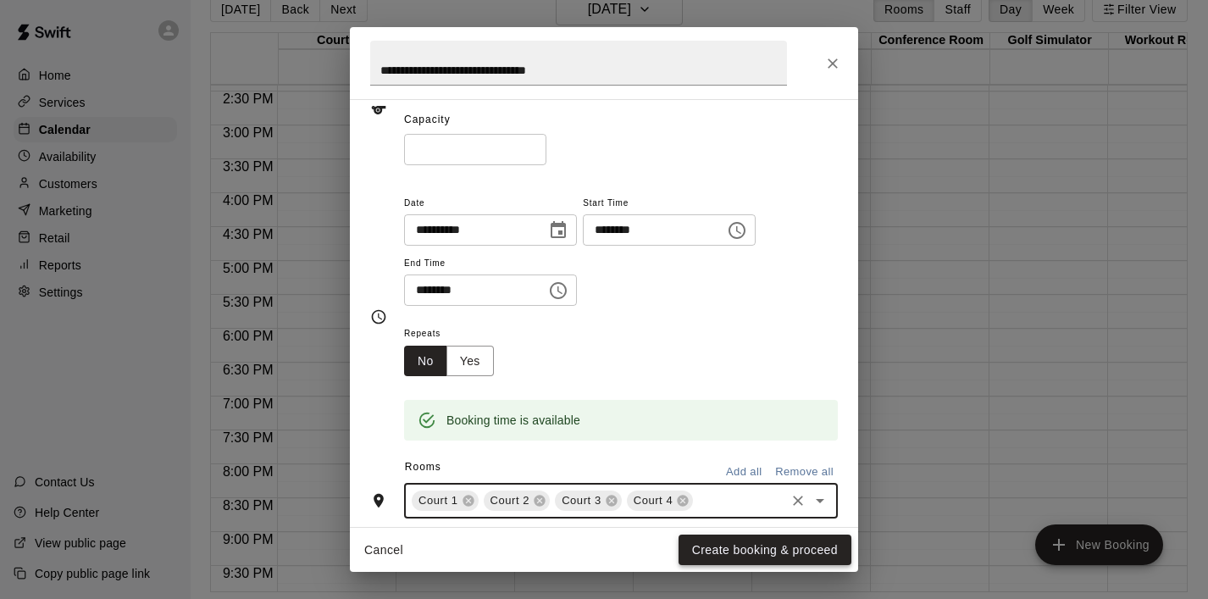
click at [735, 549] on button "Create booking & proceed" at bounding box center [764, 549] width 173 height 31
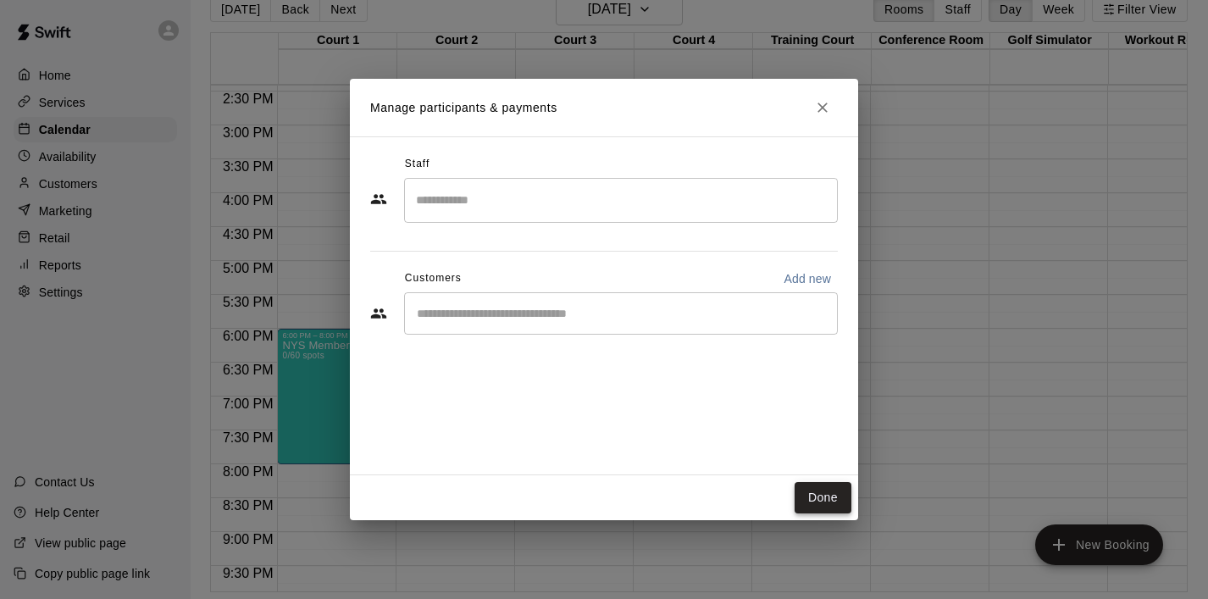
click at [838, 496] on button "Done" at bounding box center [822, 497] width 57 height 31
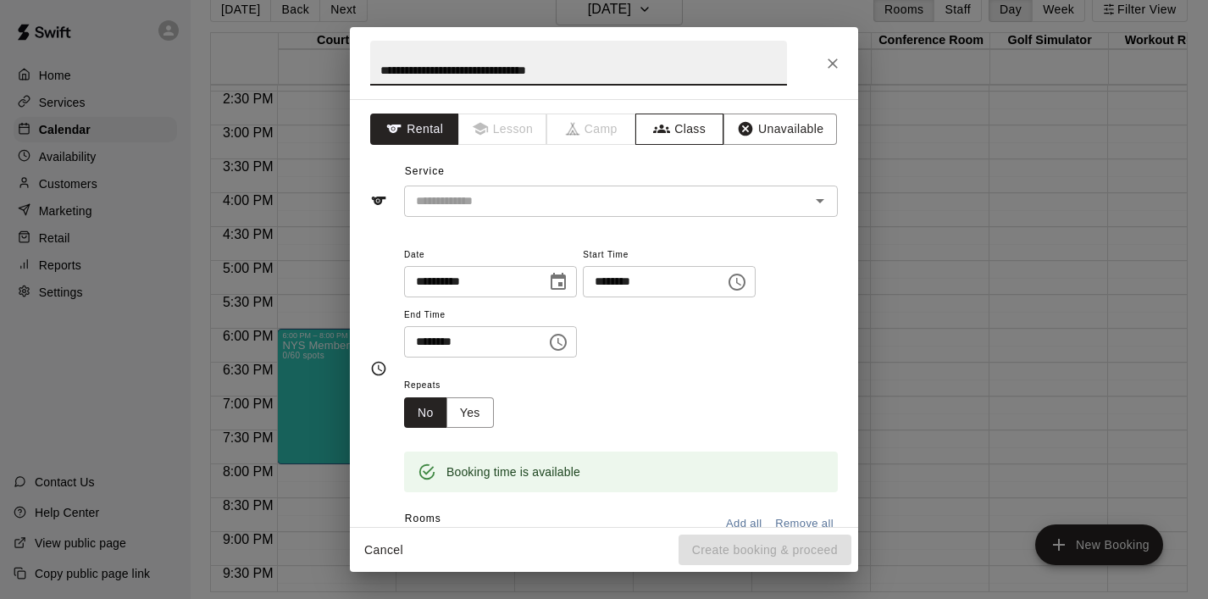
type input "**********"
click at [665, 124] on icon "button" at bounding box center [661, 128] width 17 height 17
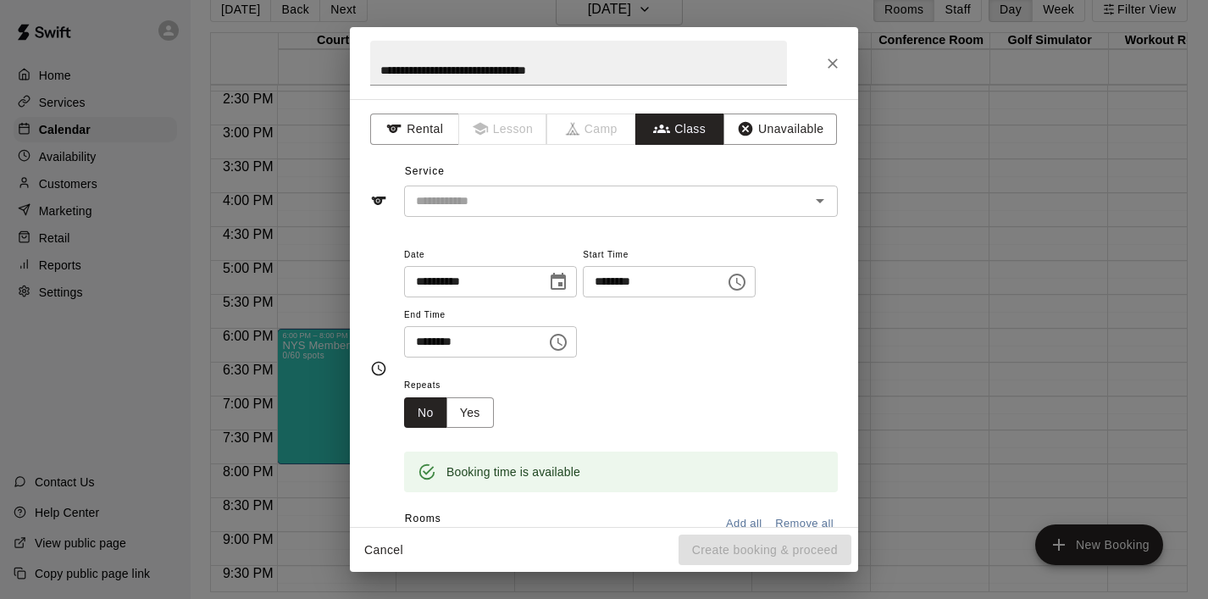
click at [585, 185] on div "​" at bounding box center [621, 200] width 434 height 31
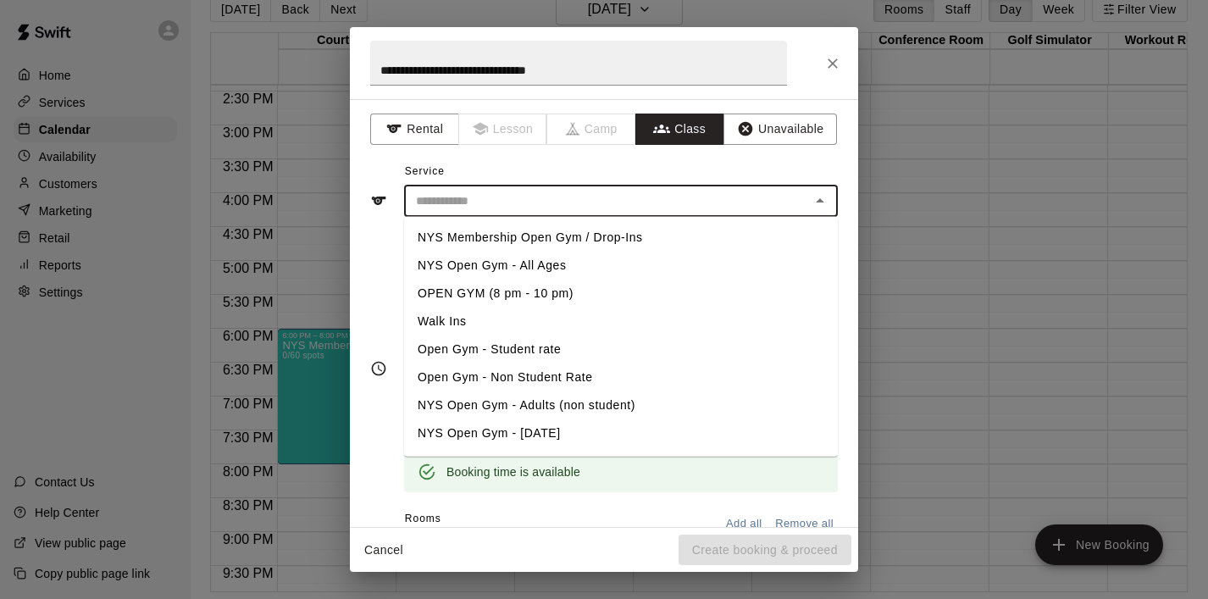
click at [555, 241] on li "NYS Membership Open Gym / Drop-Ins" at bounding box center [621, 238] width 434 height 28
type input "**********"
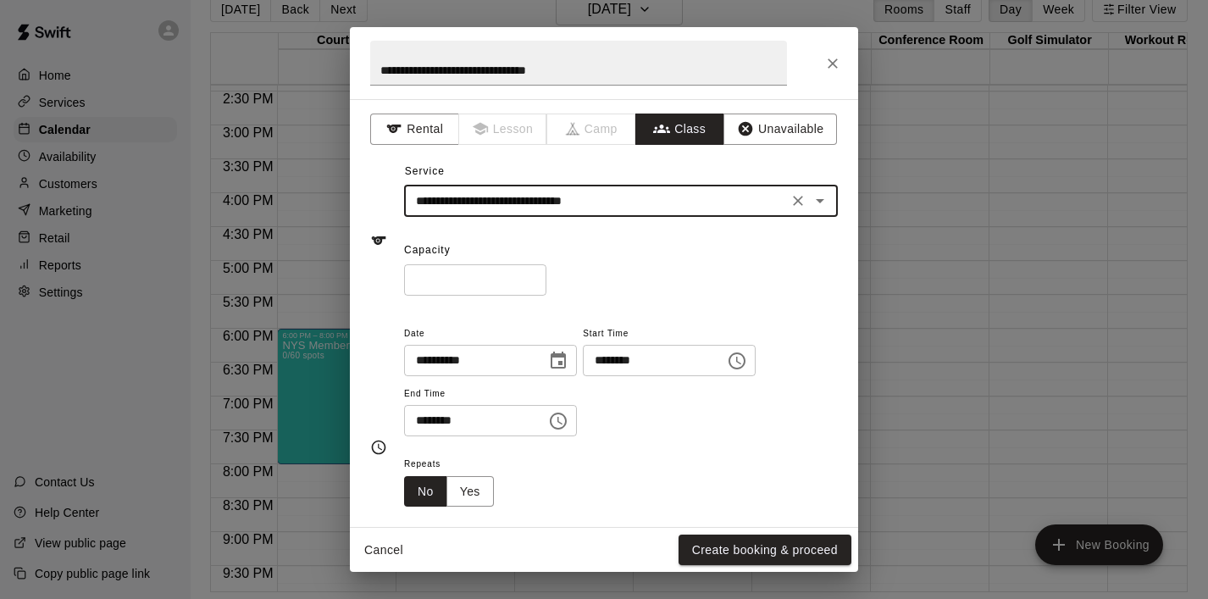
click at [504, 291] on input "*" at bounding box center [475, 279] width 142 height 31
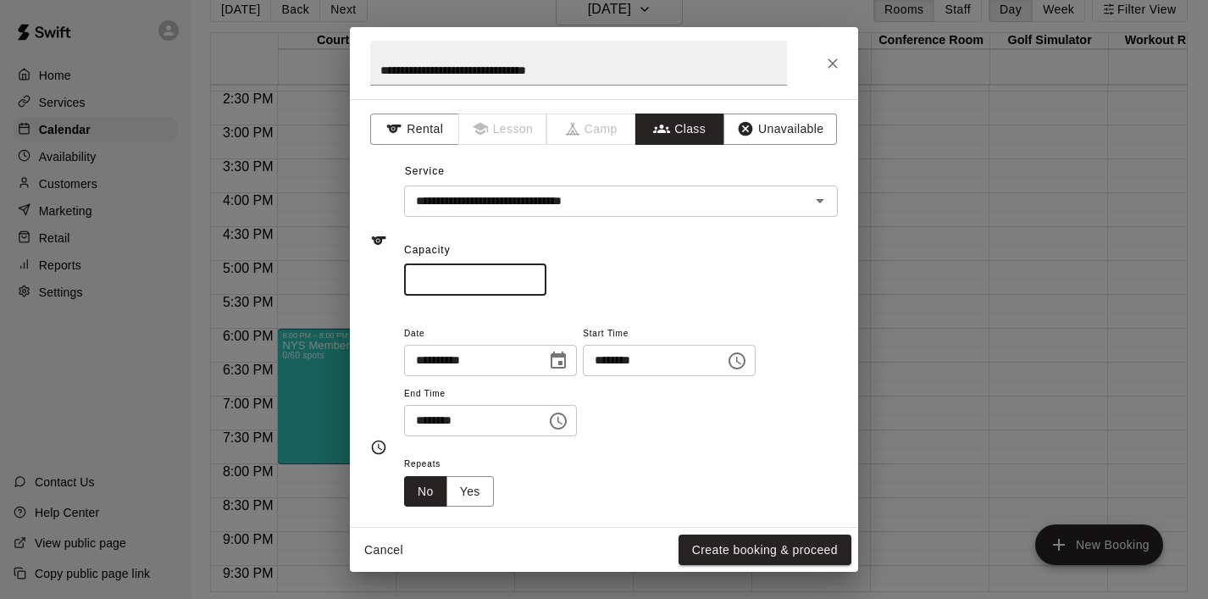
drag, startPoint x: 500, startPoint y: 279, endPoint x: 348, endPoint y: 279, distance: 151.6
click at [348, 279] on div "**********" at bounding box center [604, 299] width 1208 height 599
type input "**"
click at [558, 420] on icon "Choose time, selected time is 8:30 PM" at bounding box center [558, 421] width 20 height 20
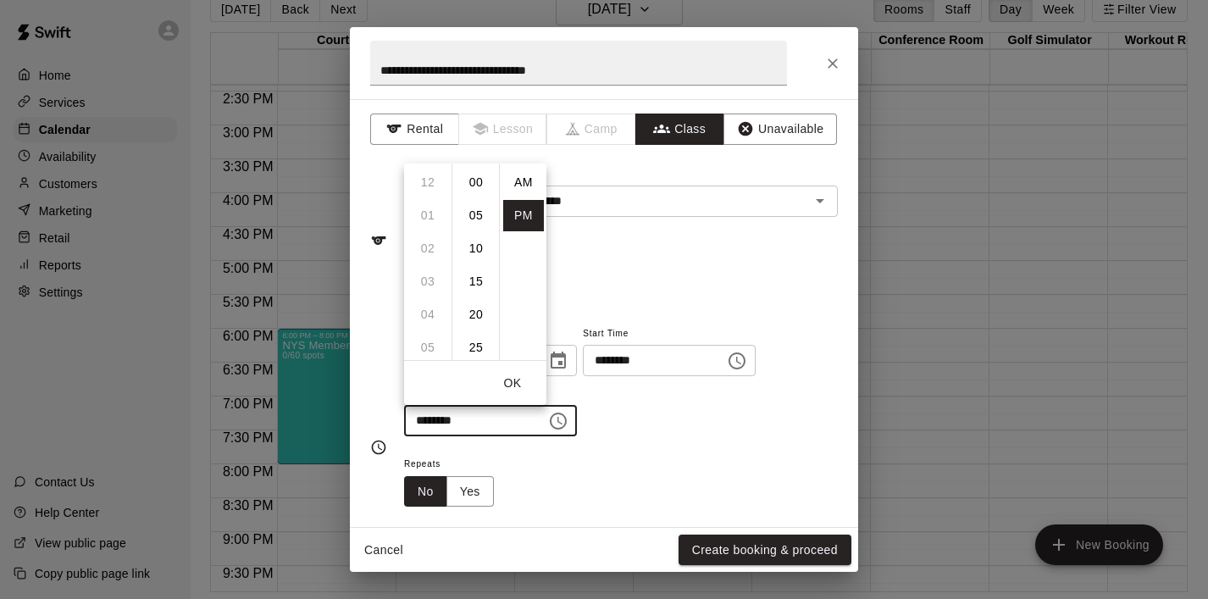
scroll to position [30, 0]
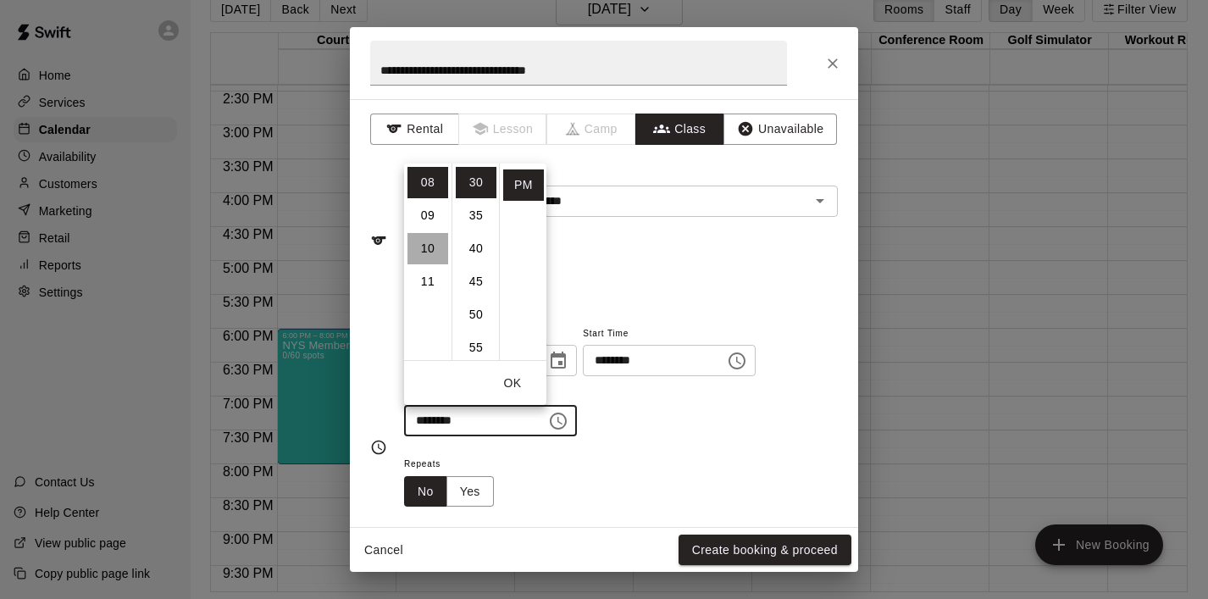
click at [425, 234] on li "10" at bounding box center [427, 248] width 41 height 31
click at [475, 185] on li "00" at bounding box center [476, 182] width 41 height 31
type input "********"
click at [516, 378] on button "OK" at bounding box center [512, 383] width 54 height 31
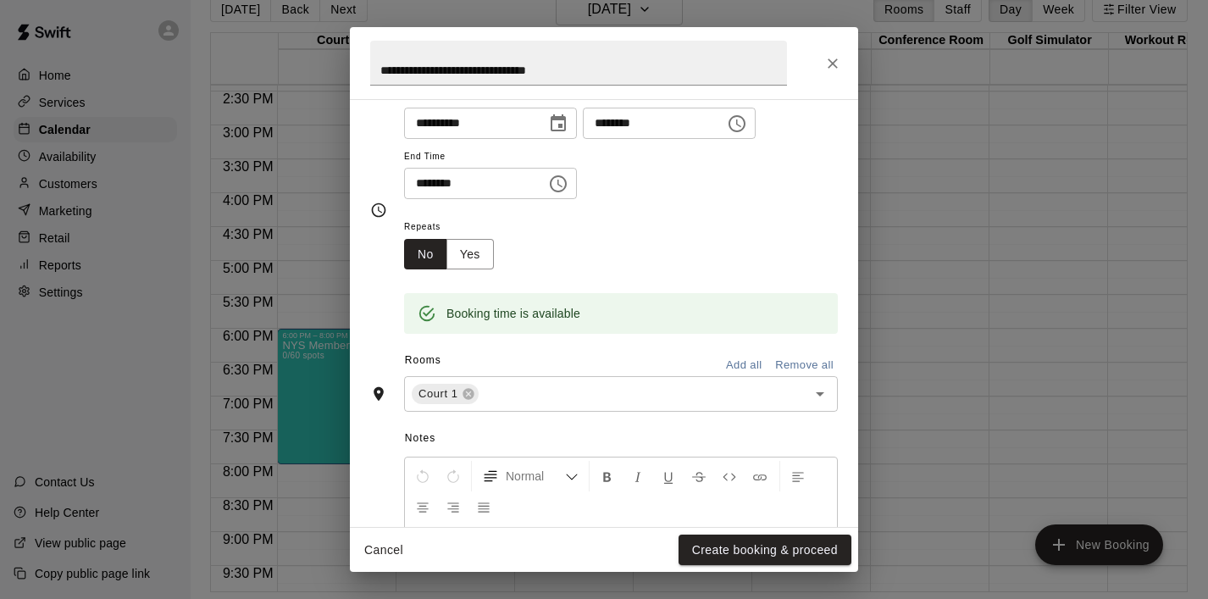
scroll to position [241, 0]
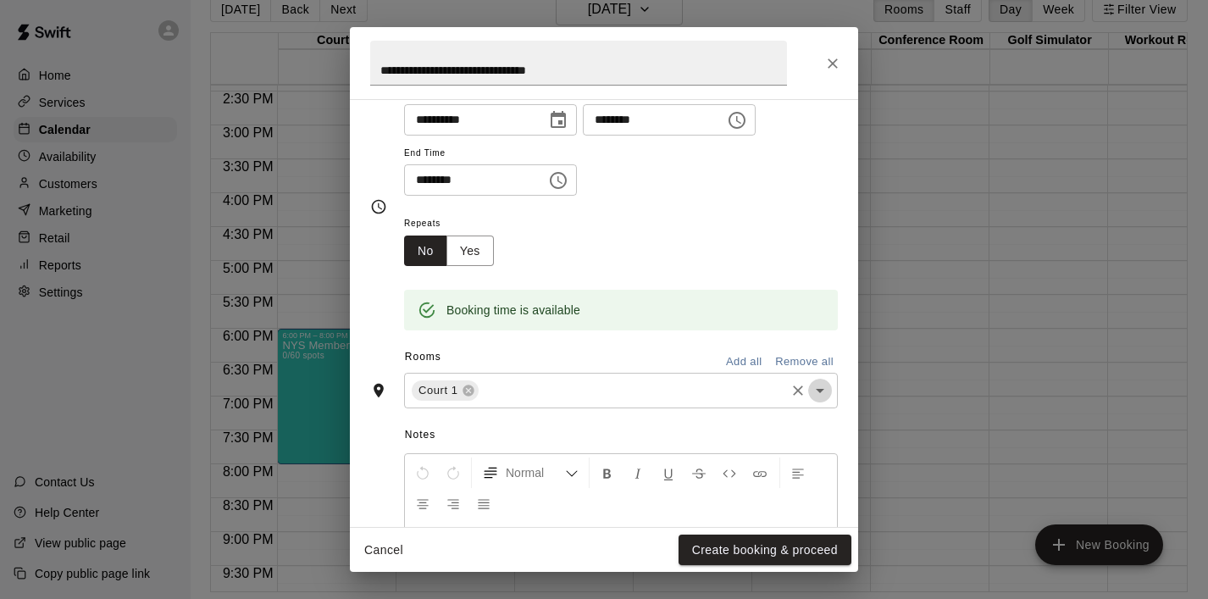
click at [821, 396] on icon "Open" at bounding box center [820, 390] width 20 height 20
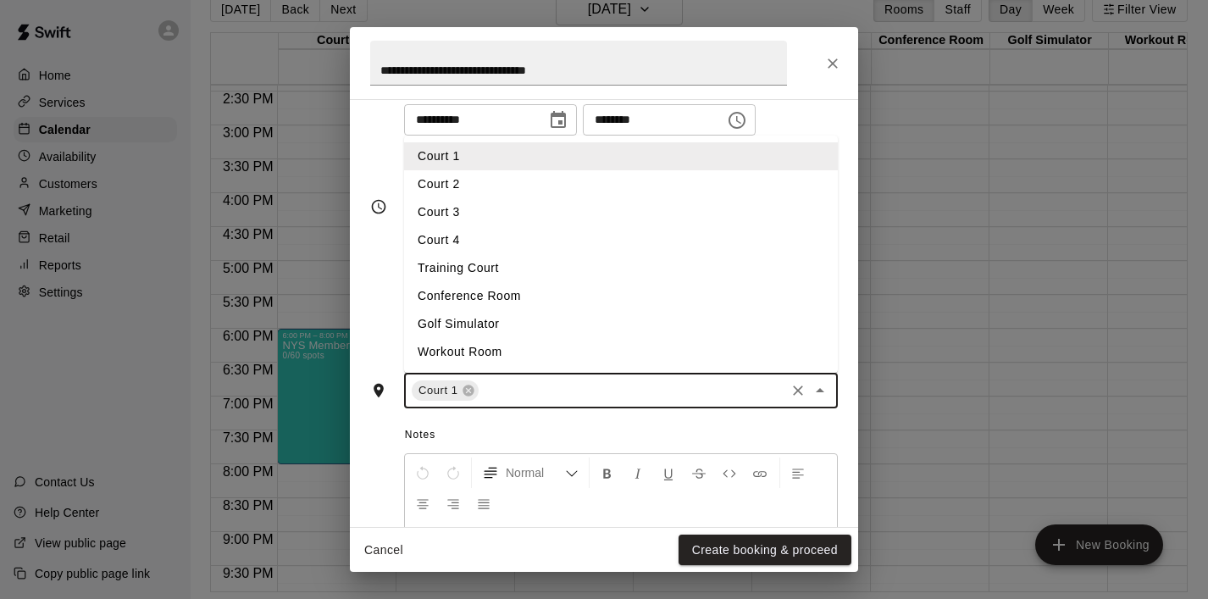
click at [615, 185] on li "Court 2" at bounding box center [621, 184] width 434 height 28
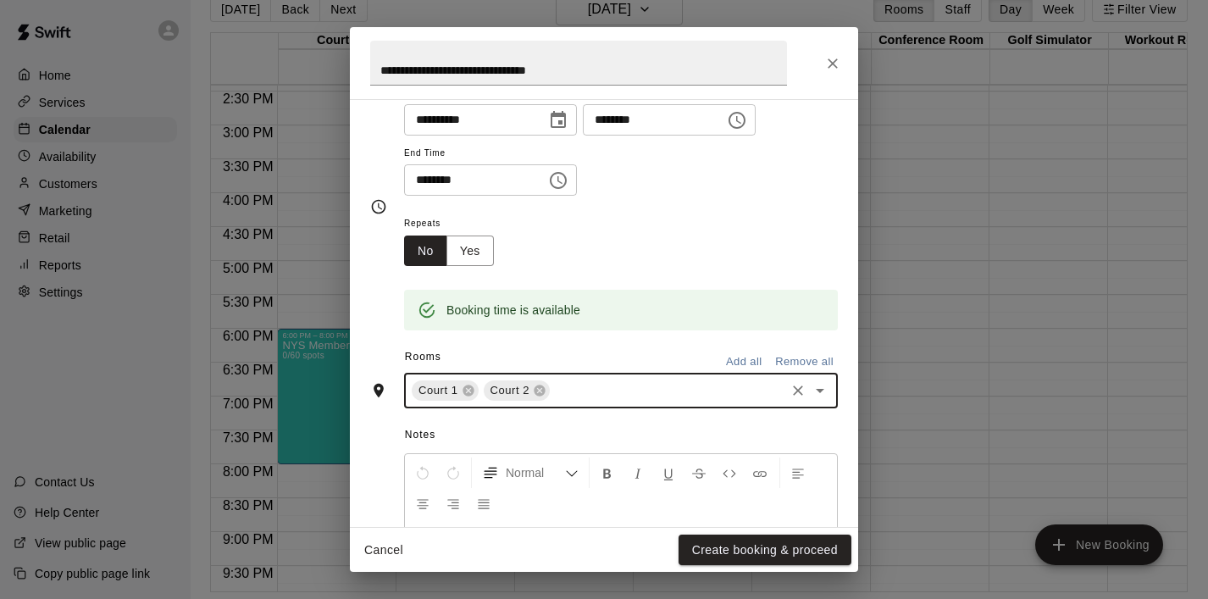
click at [820, 391] on icon "Open" at bounding box center [820, 391] width 8 height 4
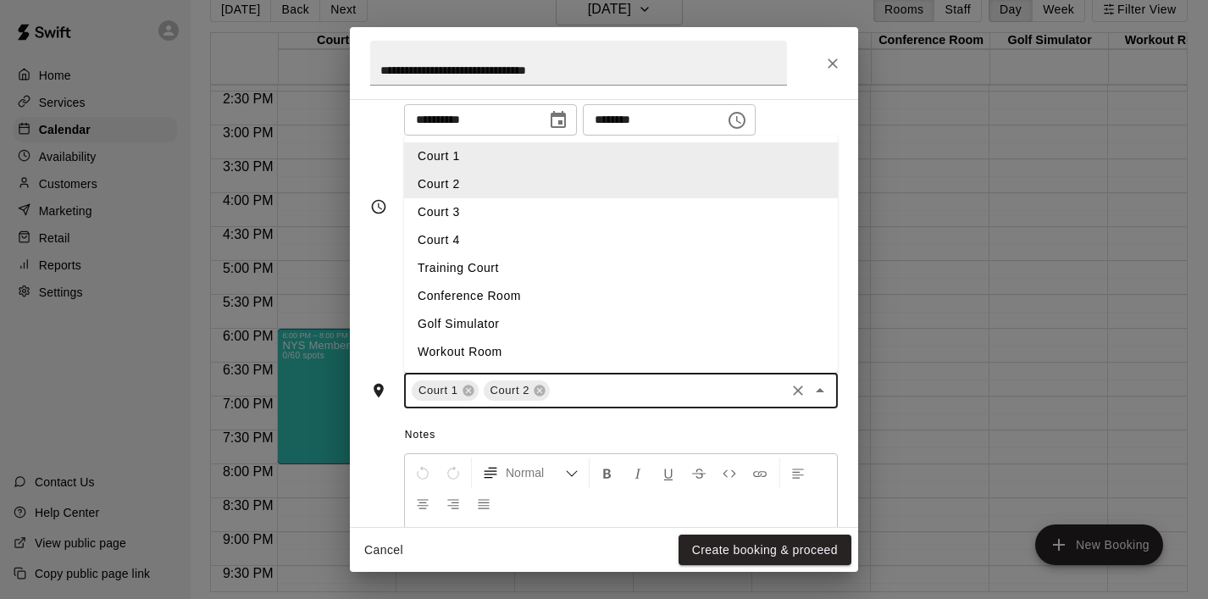
click at [520, 213] on li "Court 3" at bounding box center [621, 212] width 434 height 28
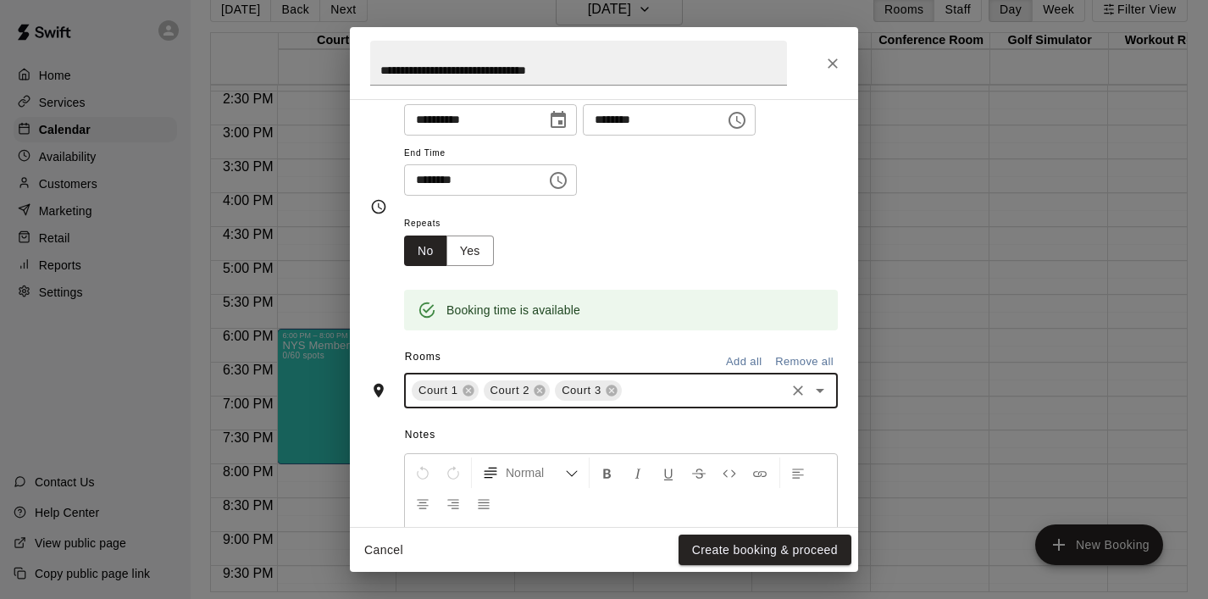
click at [811, 394] on icon "Open" at bounding box center [820, 390] width 20 height 20
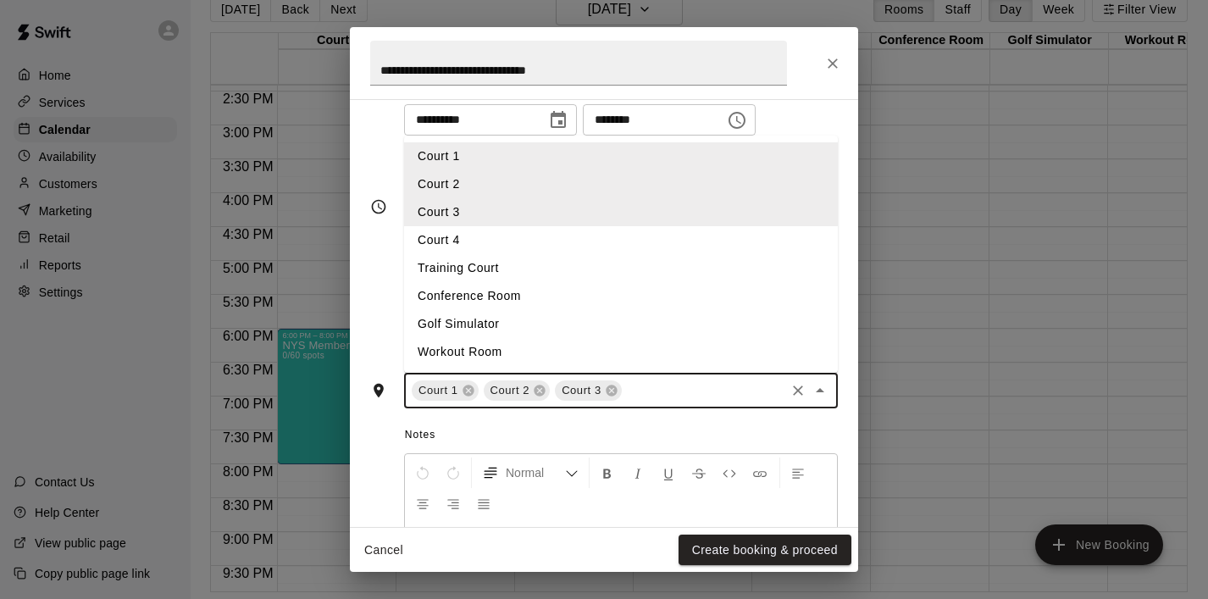
click at [561, 236] on li "Court 4" at bounding box center [621, 240] width 434 height 28
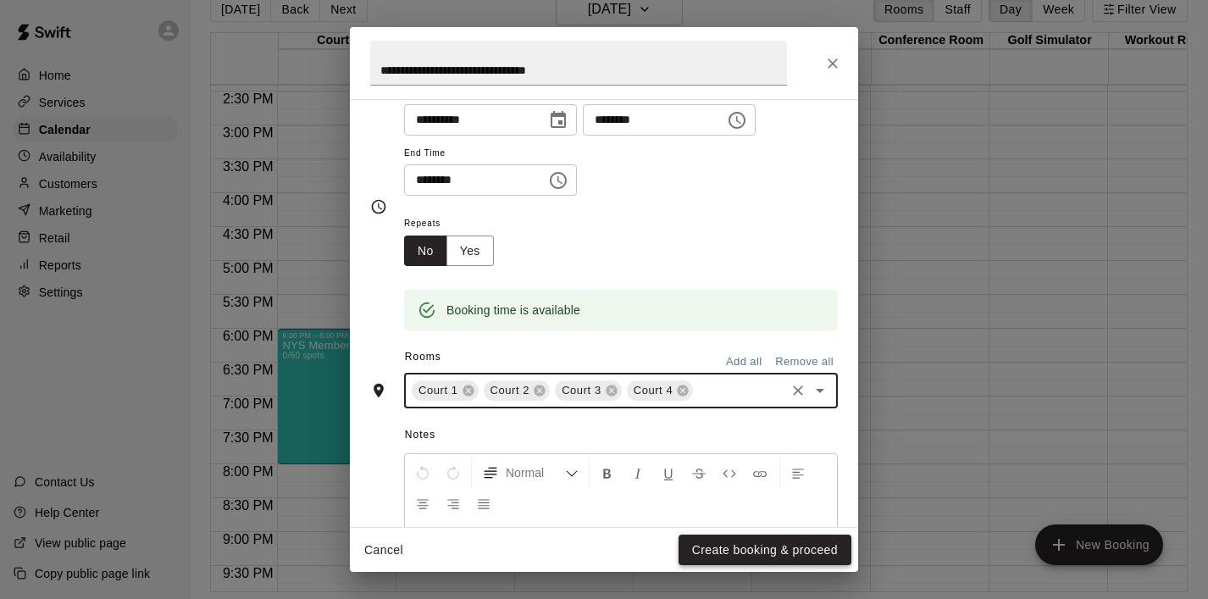
click at [724, 544] on button "Create booking & proceed" at bounding box center [764, 549] width 173 height 31
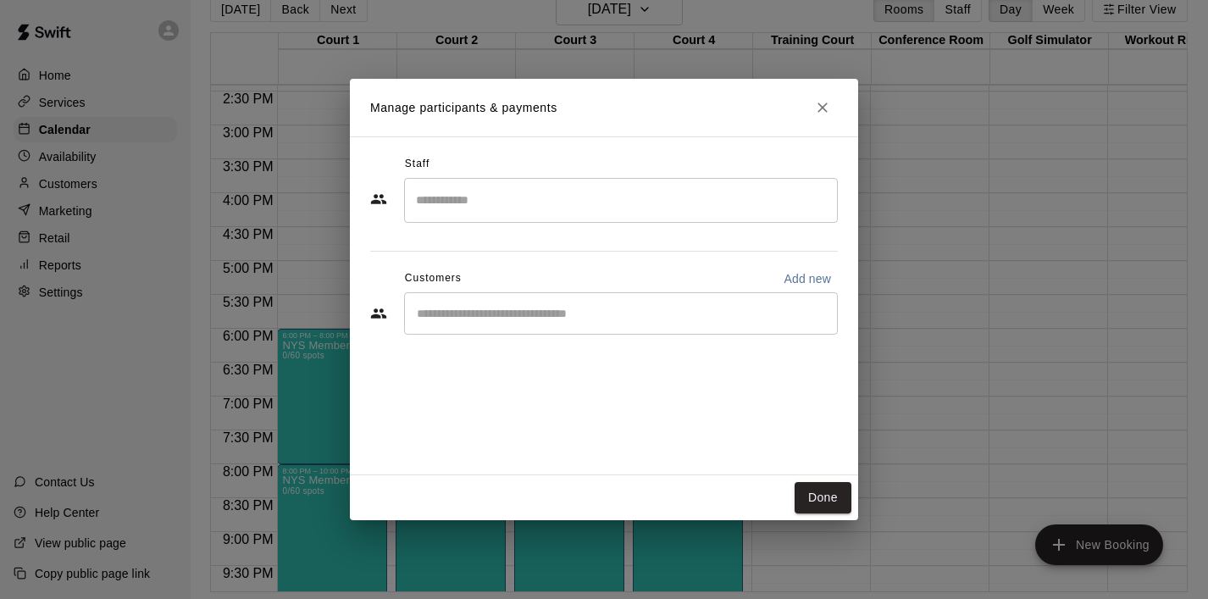
click at [827, 513] on div "Done" at bounding box center [604, 497] width 508 height 45
click at [825, 493] on button "Done" at bounding box center [822, 497] width 57 height 31
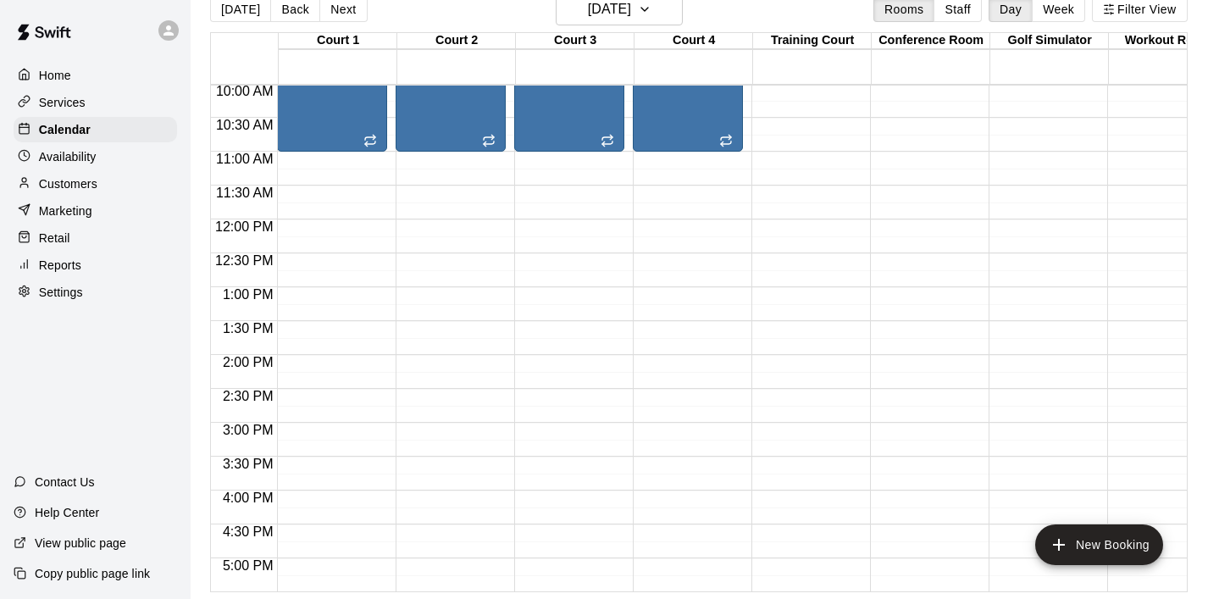
scroll to position [682, 0]
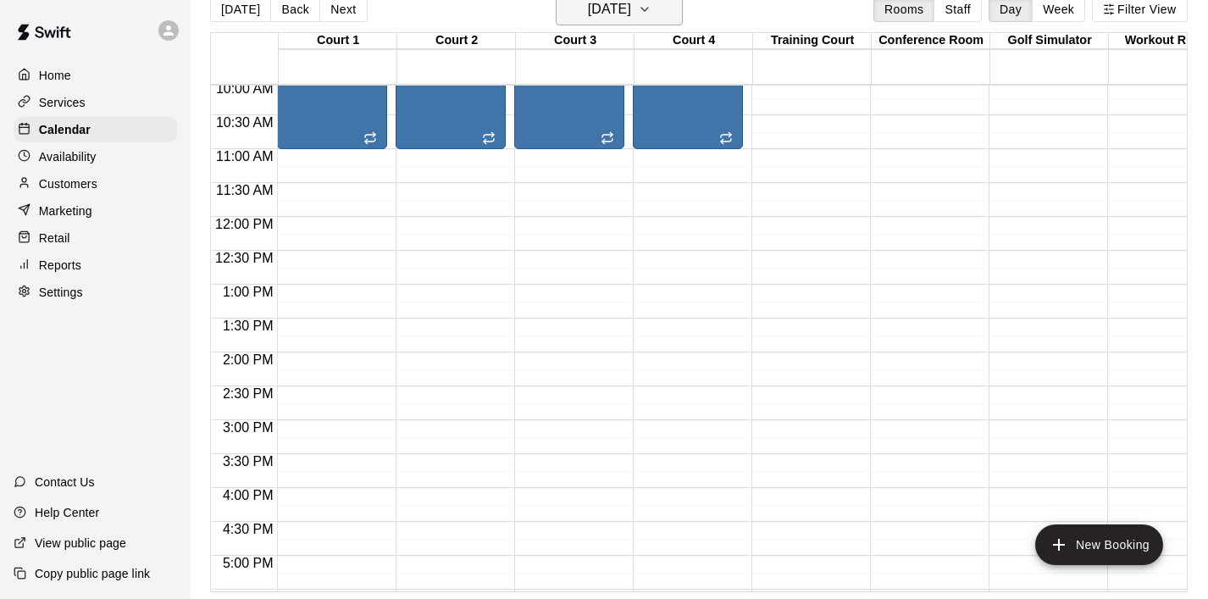
click at [648, 10] on icon "button" at bounding box center [644, 9] width 7 height 3
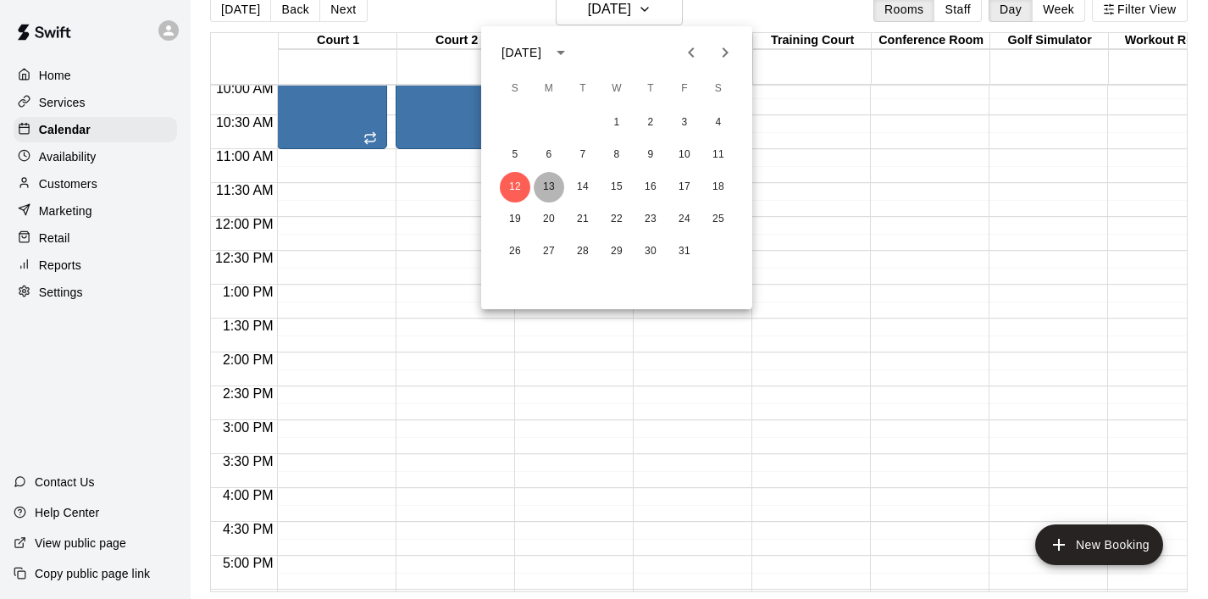
click at [560, 182] on button "13" at bounding box center [549, 187] width 30 height 30
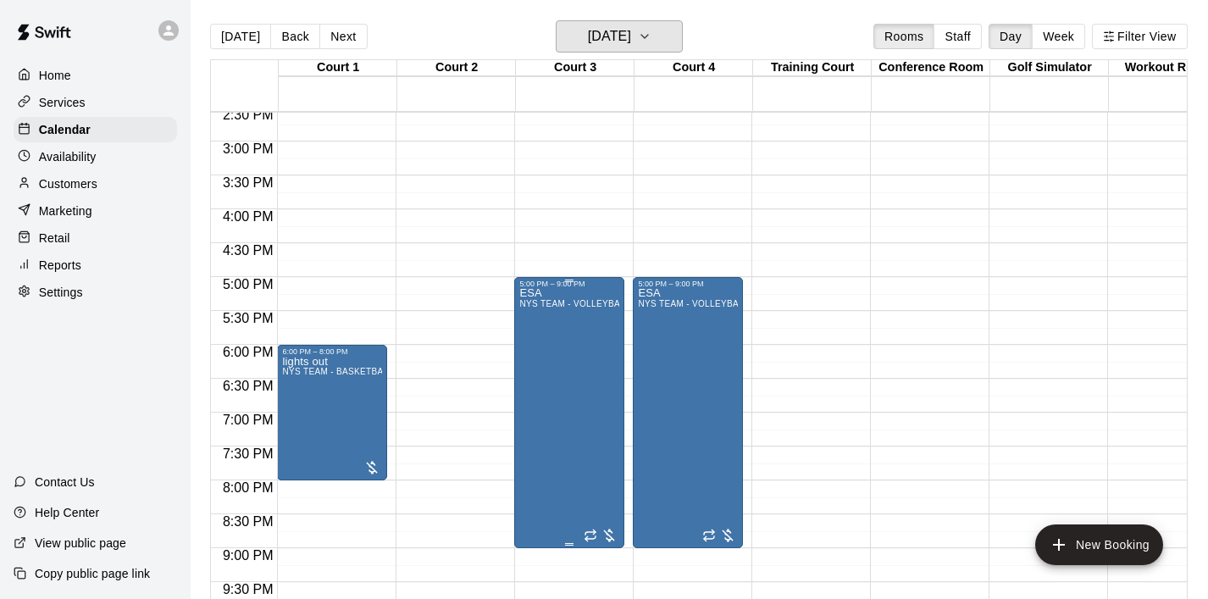
scroll to position [983, 0]
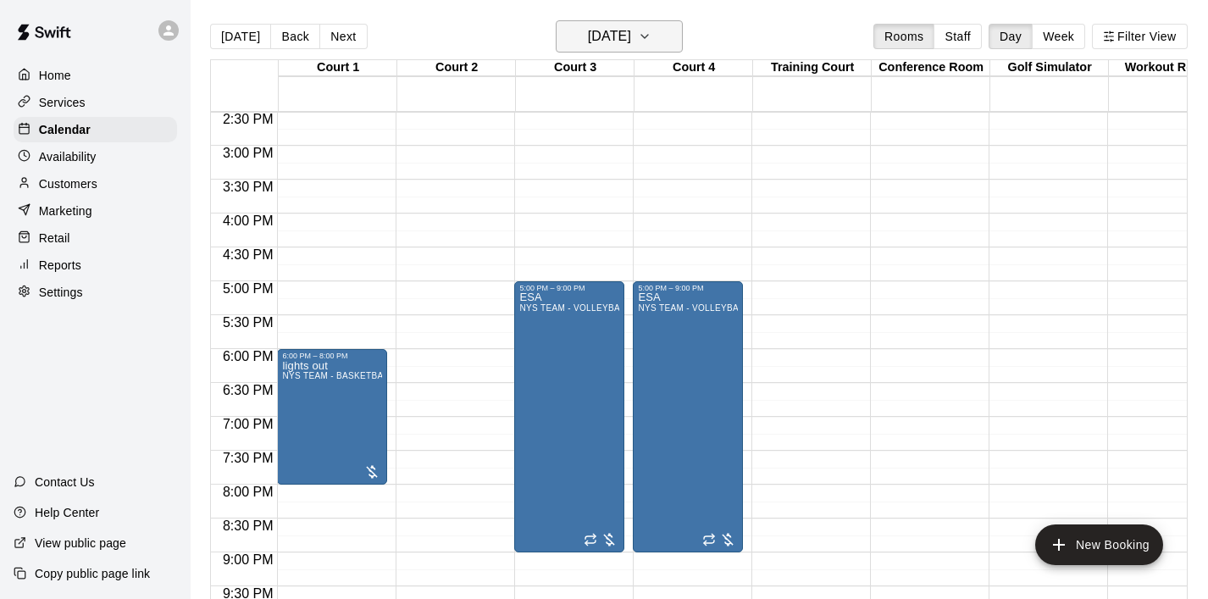
click at [651, 40] on icon "button" at bounding box center [645, 36] width 14 height 20
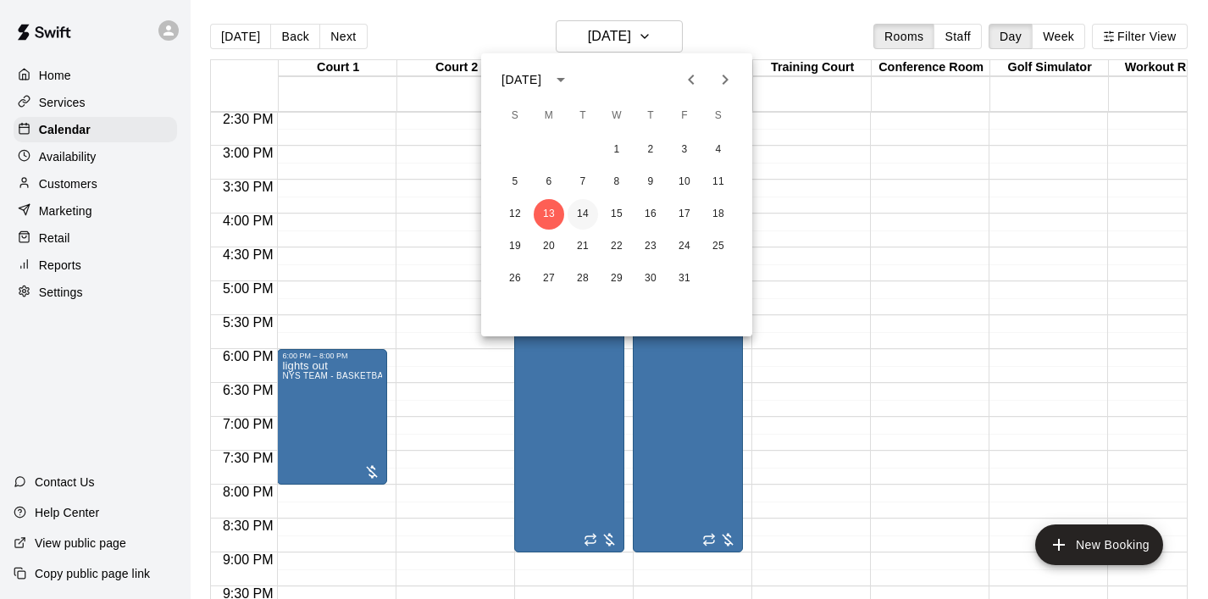
click at [589, 207] on button "14" at bounding box center [582, 214] width 30 height 30
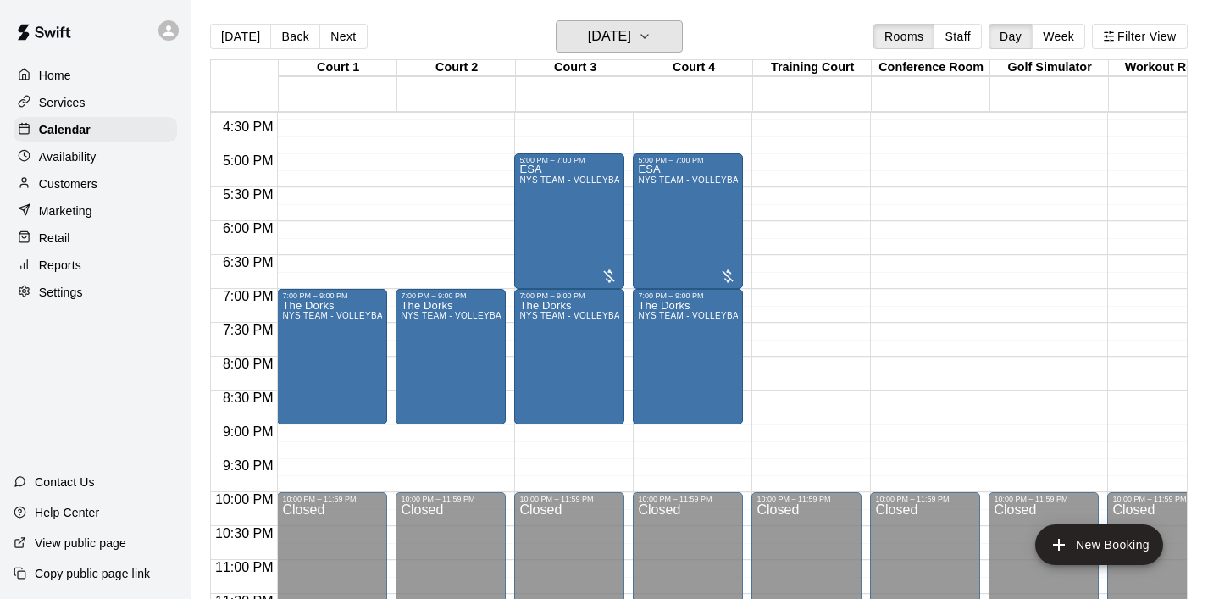
scroll to position [1120, 0]
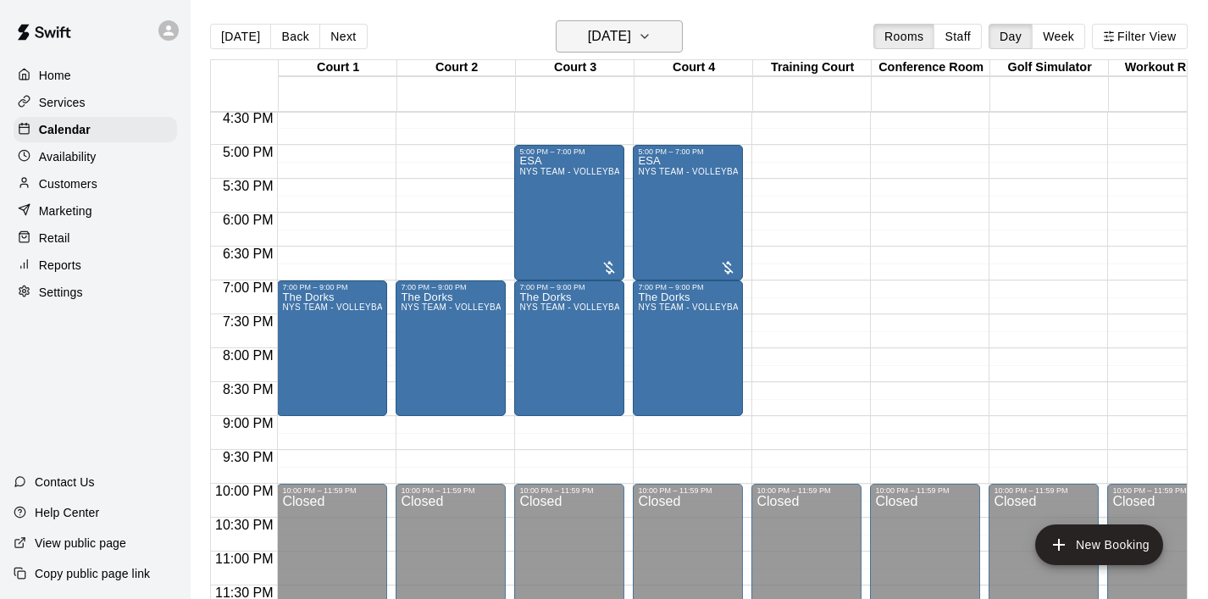
click at [651, 38] on icon "button" at bounding box center [645, 36] width 14 height 20
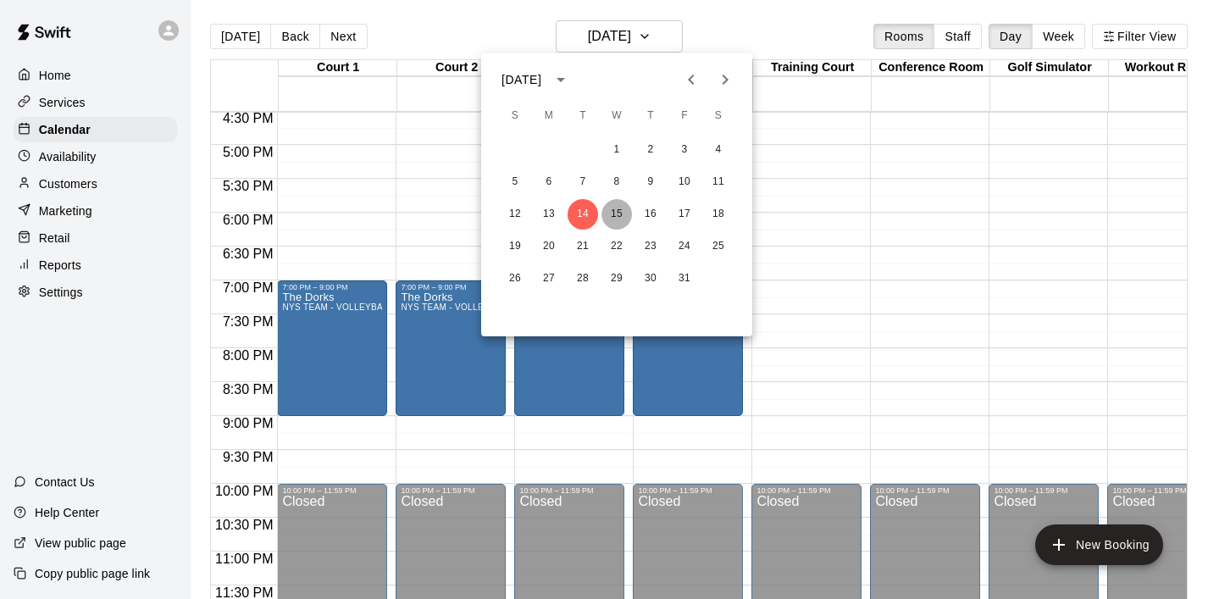
click at [617, 219] on button "15" at bounding box center [616, 214] width 30 height 30
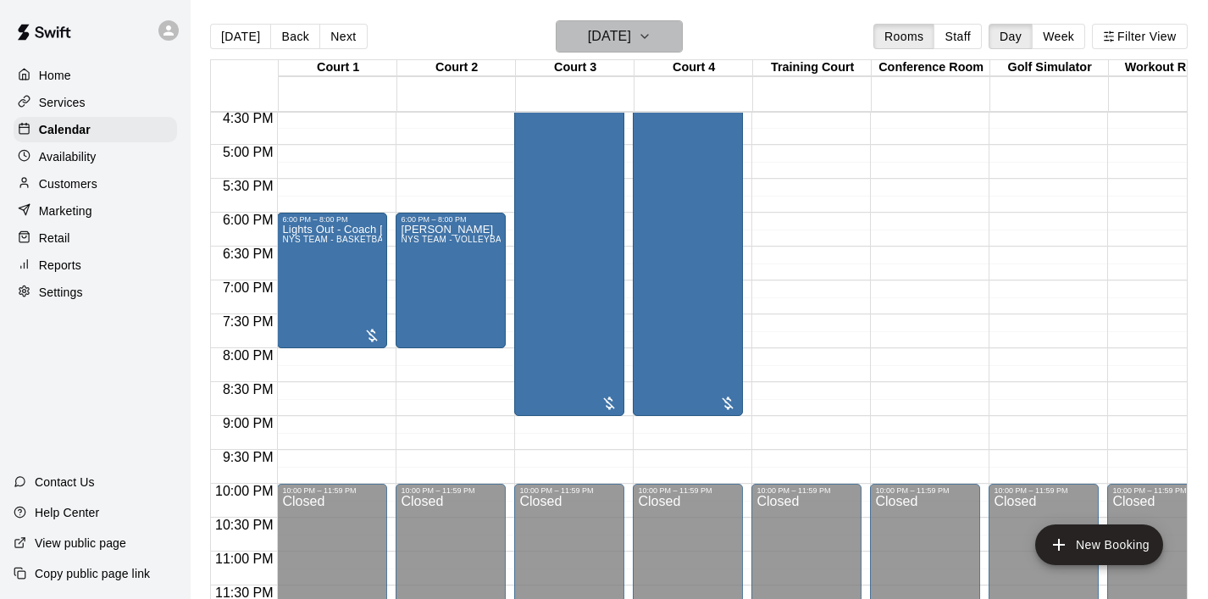
click at [651, 36] on icon "button" at bounding box center [645, 36] width 14 height 20
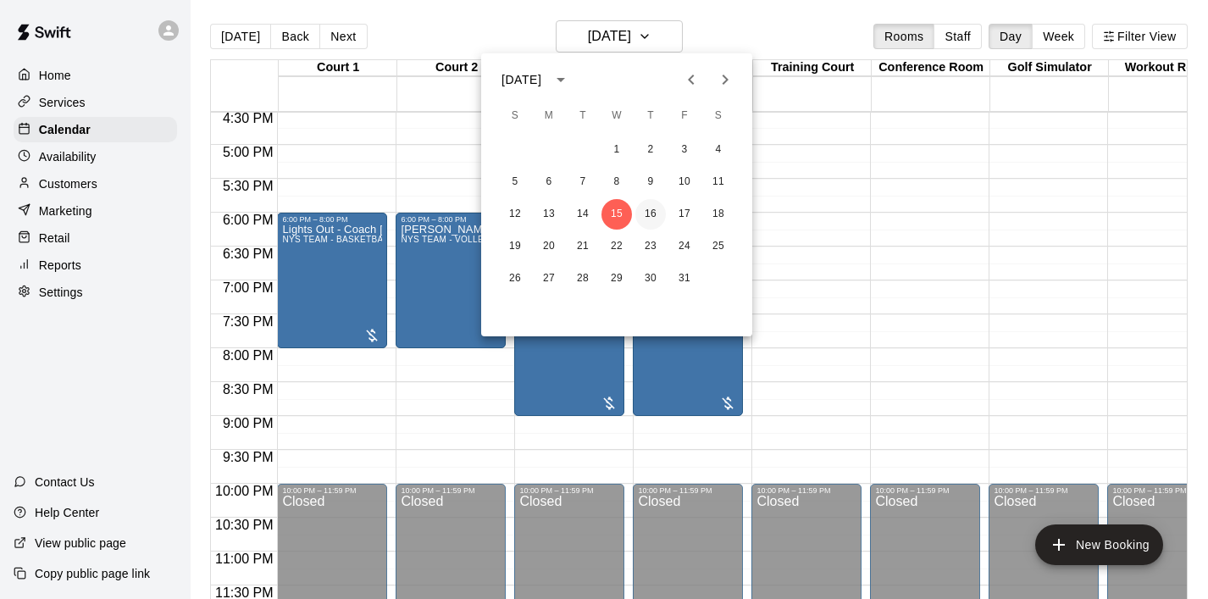
click at [661, 209] on button "16" at bounding box center [650, 214] width 30 height 30
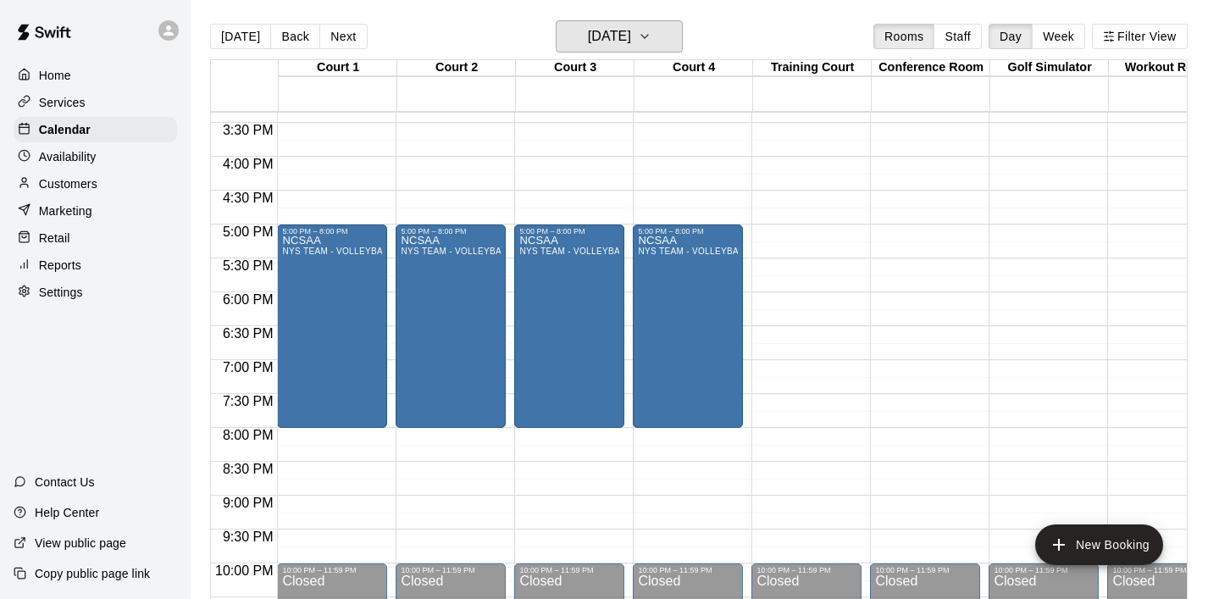
scroll to position [1034, 0]
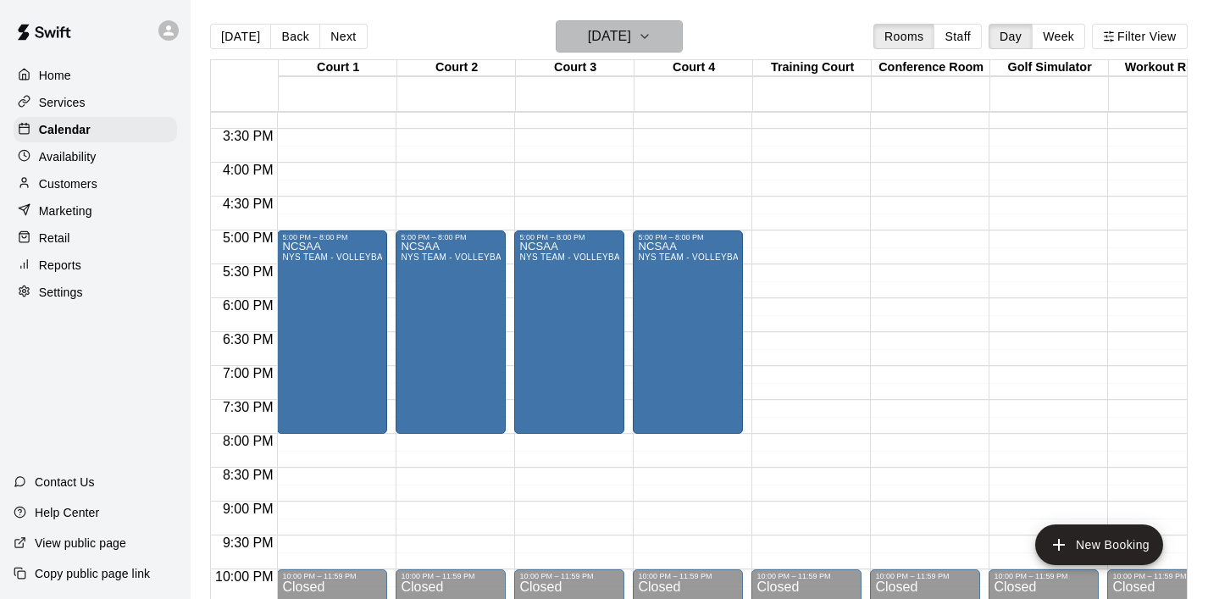
click at [651, 37] on icon "button" at bounding box center [645, 36] width 14 height 20
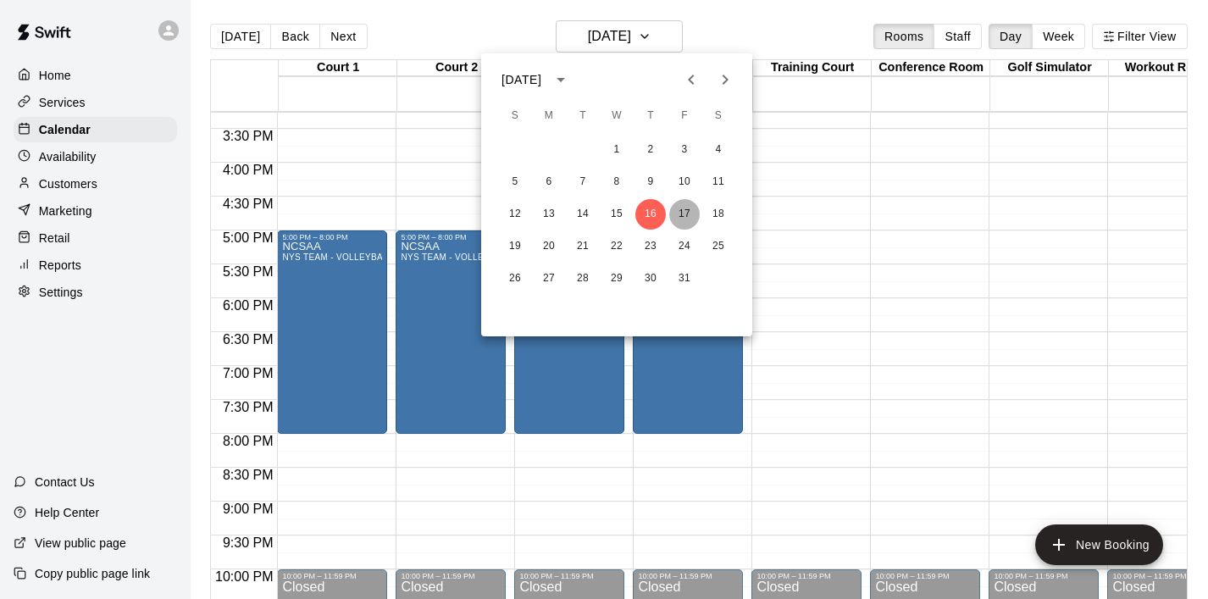
click at [675, 211] on button "17" at bounding box center [684, 214] width 30 height 30
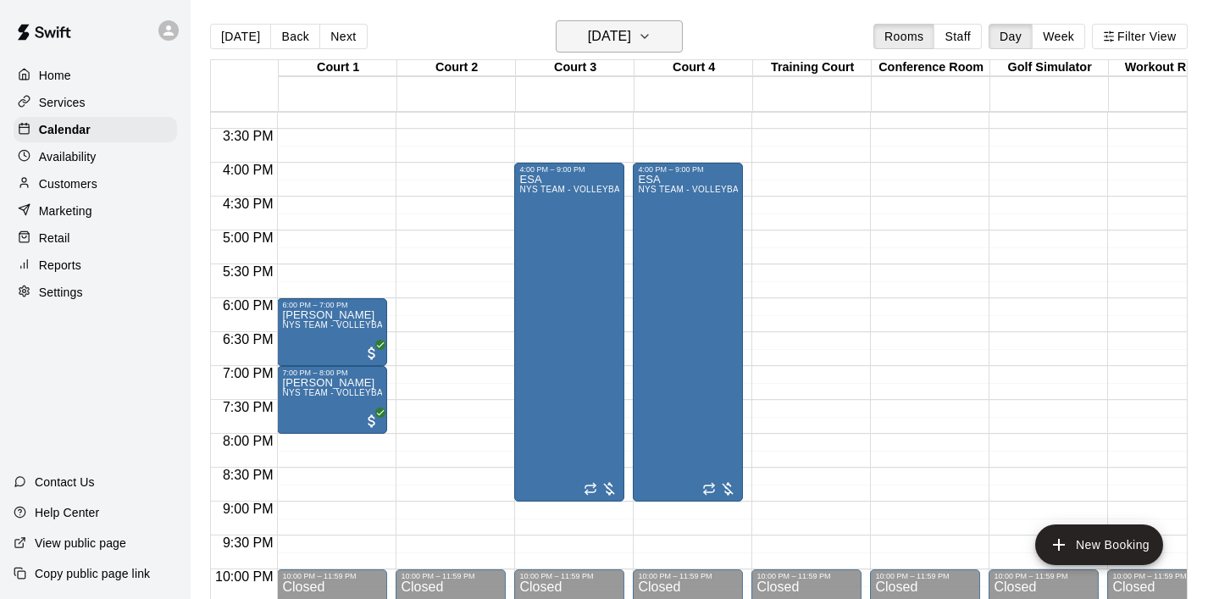
click at [672, 44] on button "[DATE]" at bounding box center [619, 36] width 127 height 32
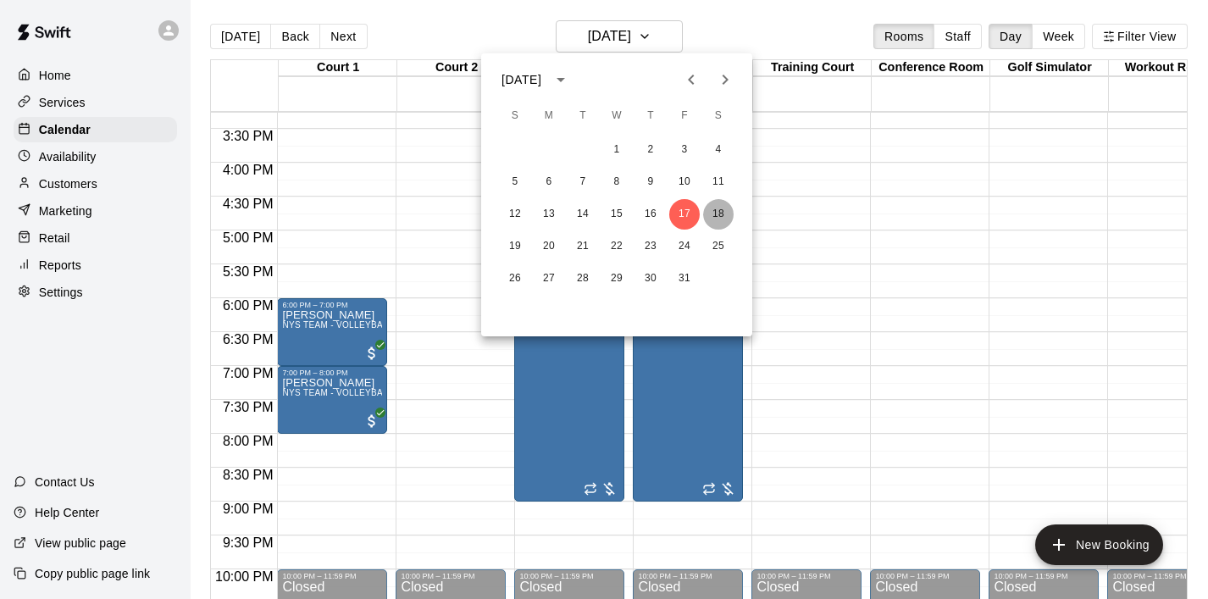
click at [717, 227] on button "18" at bounding box center [718, 214] width 30 height 30
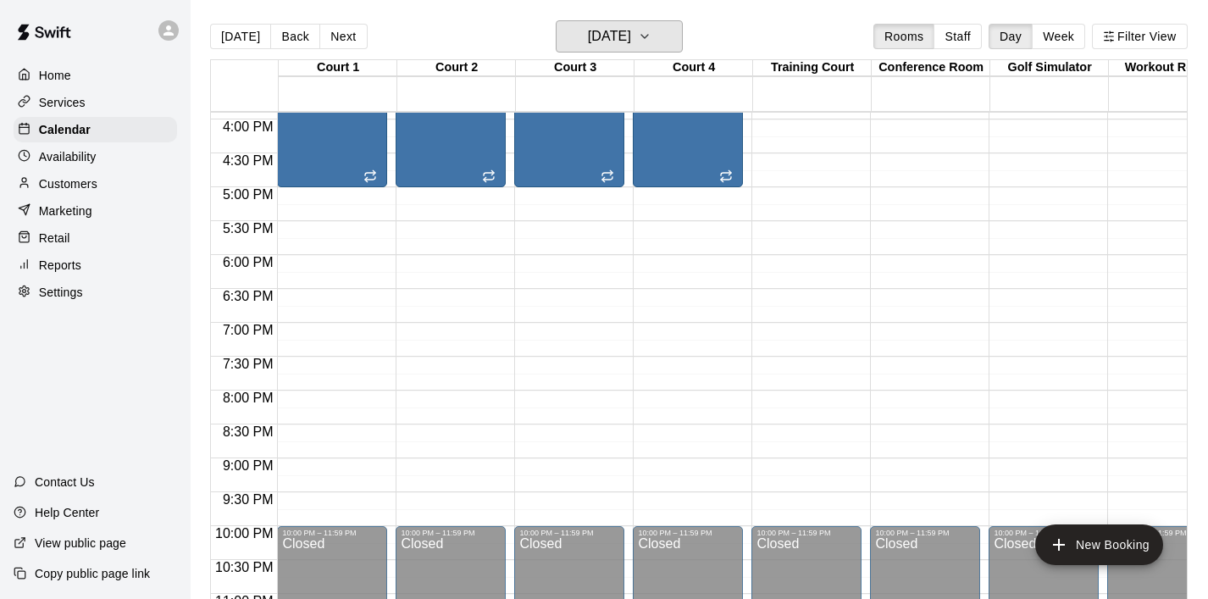
scroll to position [1078, 0]
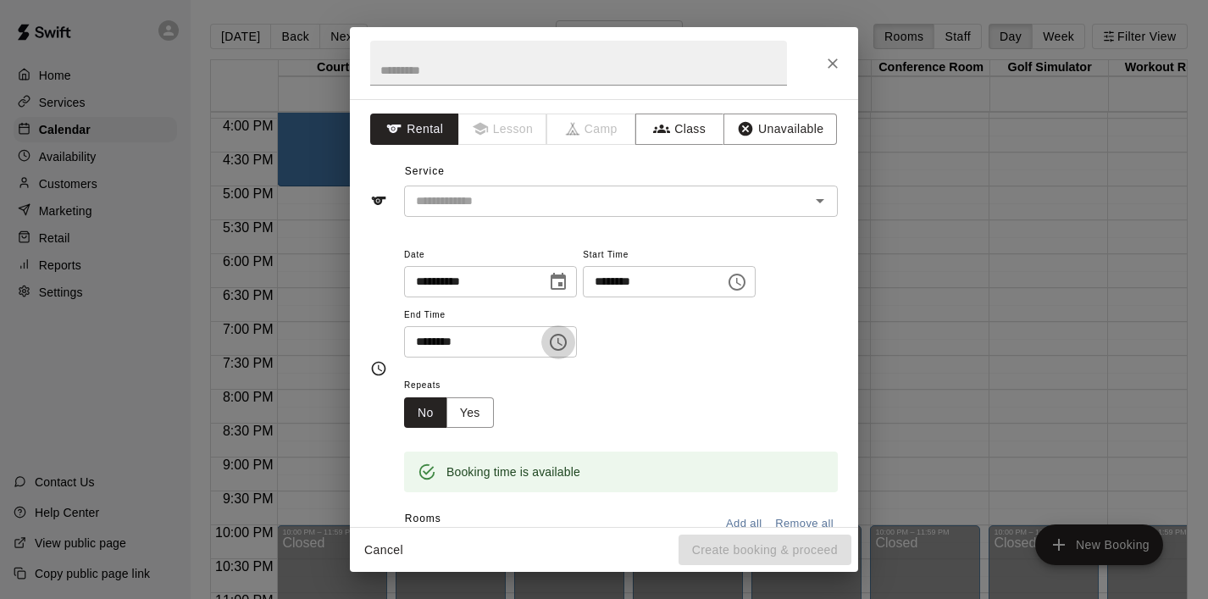
click at [575, 344] on button "Choose time, selected time is 6:30 PM" at bounding box center [558, 342] width 34 height 34
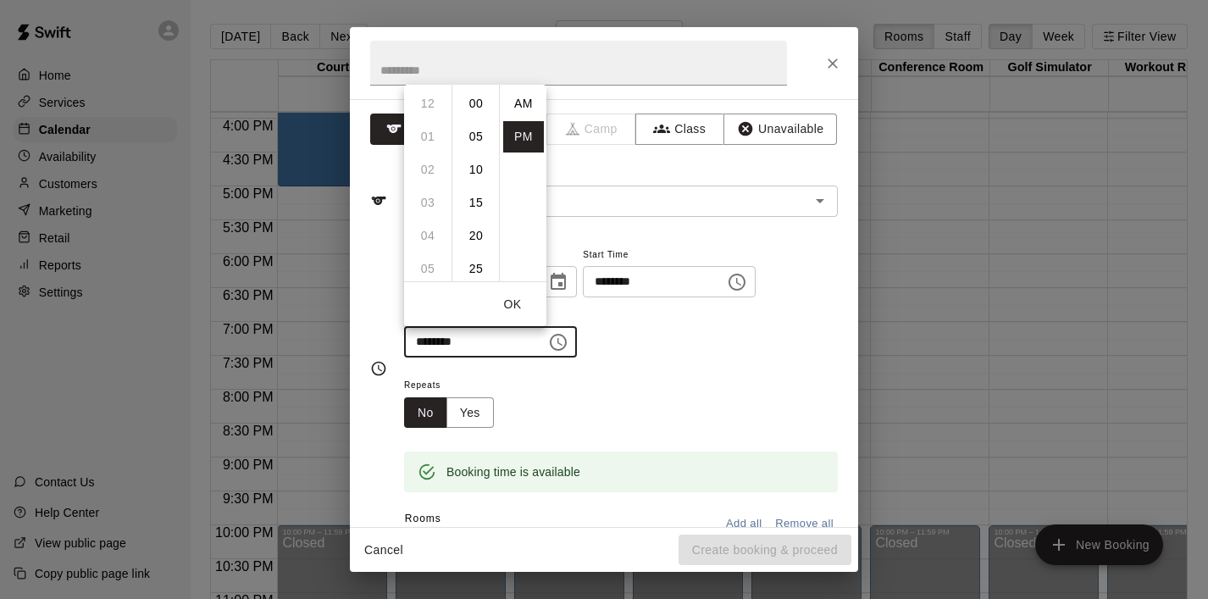
scroll to position [30, 0]
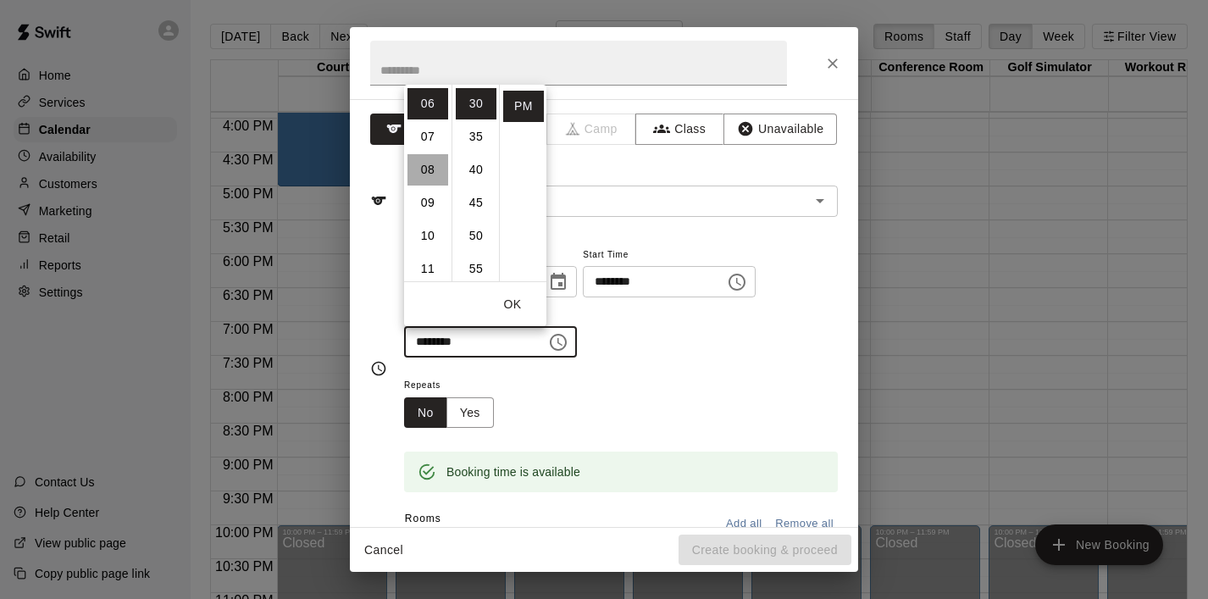
click at [440, 168] on li "08" at bounding box center [427, 169] width 41 height 31
click at [475, 105] on li "00" at bounding box center [476, 103] width 41 height 31
type input "********"
click at [671, 405] on div "Repeats No Yes" at bounding box center [621, 400] width 434 height 53
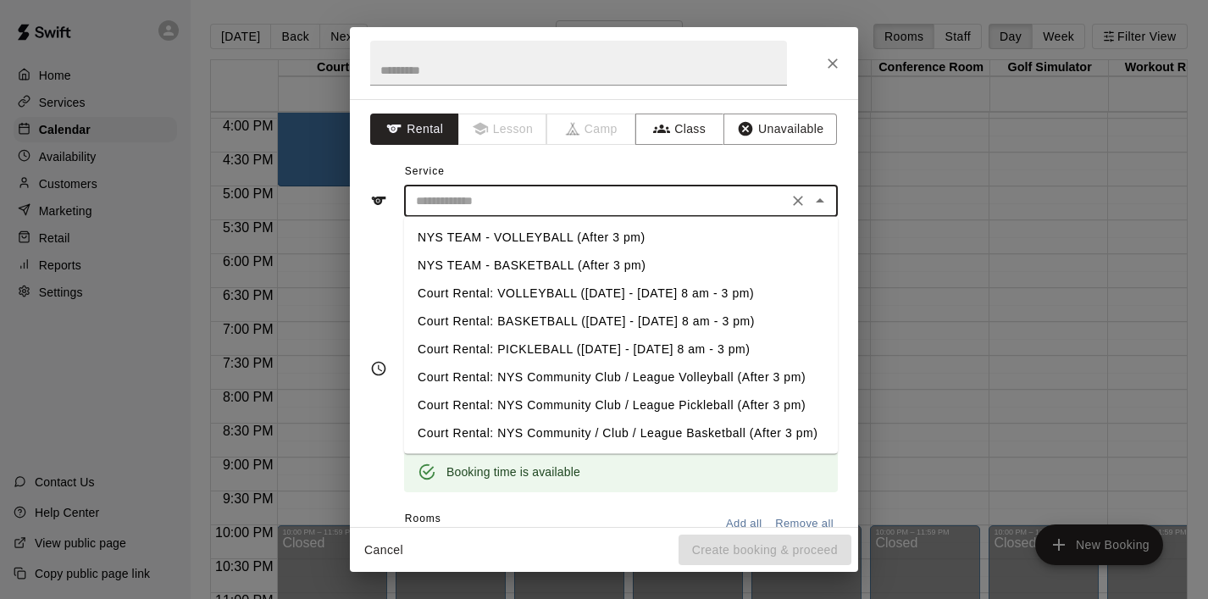
click at [543, 202] on input "text" at bounding box center [595, 201] width 373 height 21
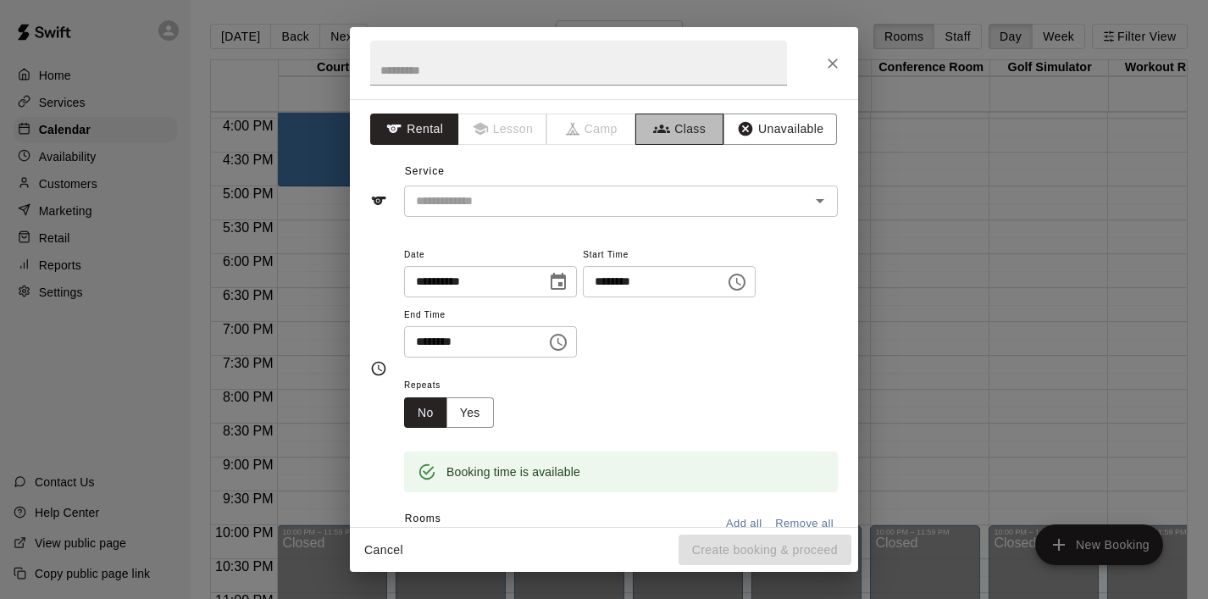
click at [660, 126] on icon "button" at bounding box center [661, 128] width 17 height 8
click at [517, 213] on div "​" at bounding box center [621, 200] width 434 height 31
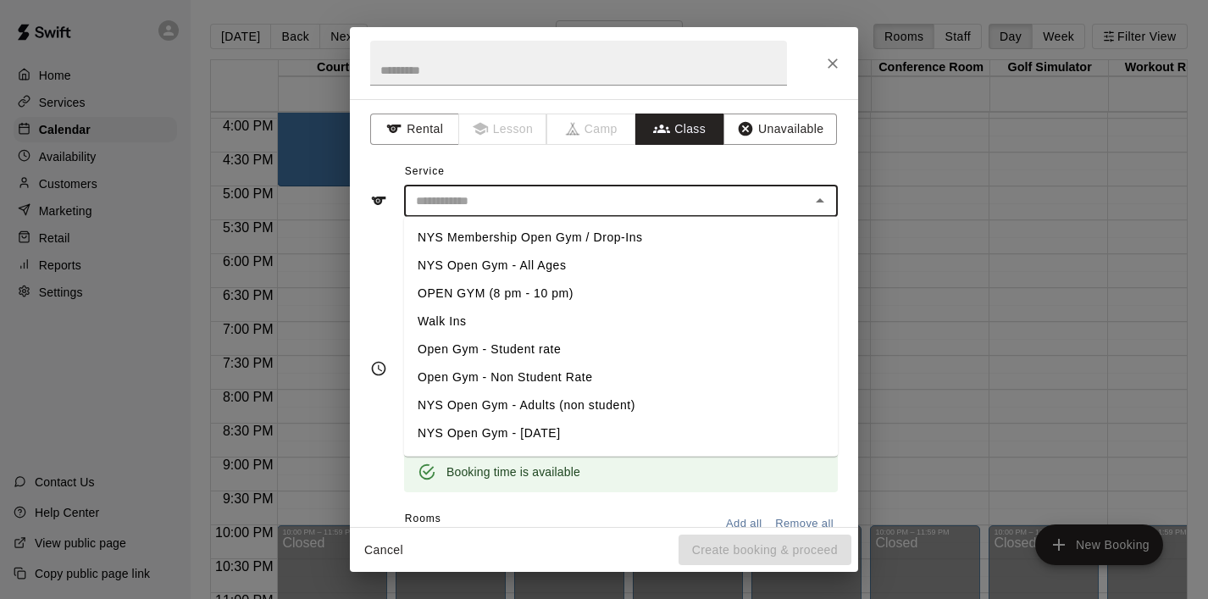
click at [524, 237] on li "NYS Membership Open Gym / Drop-Ins" at bounding box center [621, 238] width 434 height 28
type input "**********"
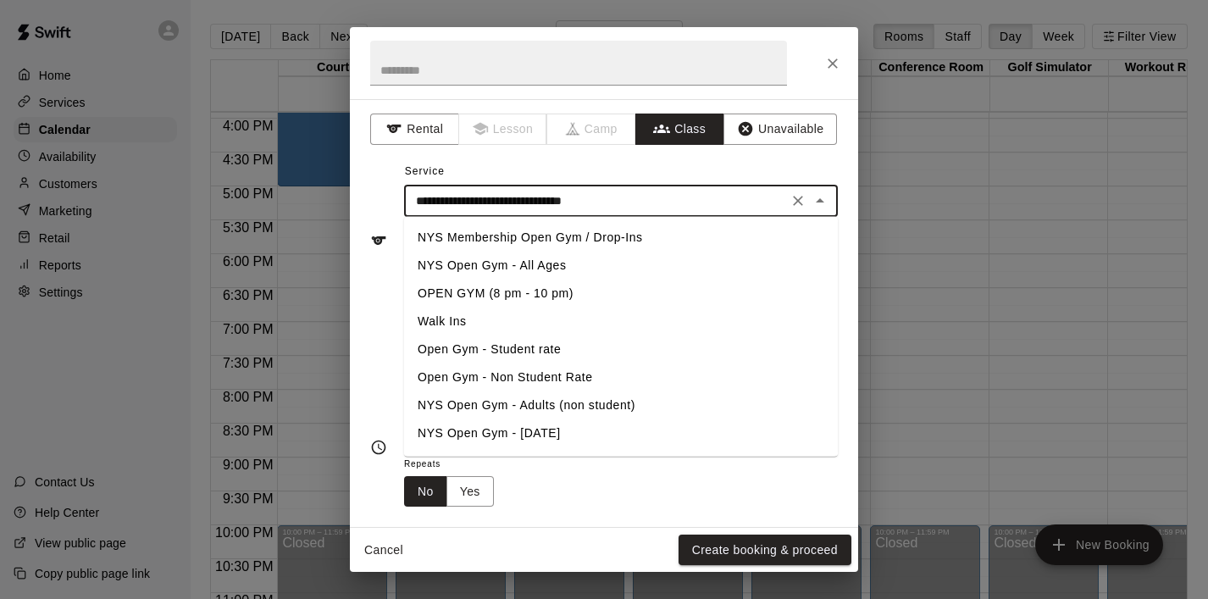
drag, startPoint x: 659, startPoint y: 196, endPoint x: 341, endPoint y: 202, distance: 317.7
click at [341, 201] on div "**********" at bounding box center [604, 299] width 1208 height 599
click at [402, 74] on input "text" at bounding box center [578, 63] width 417 height 45
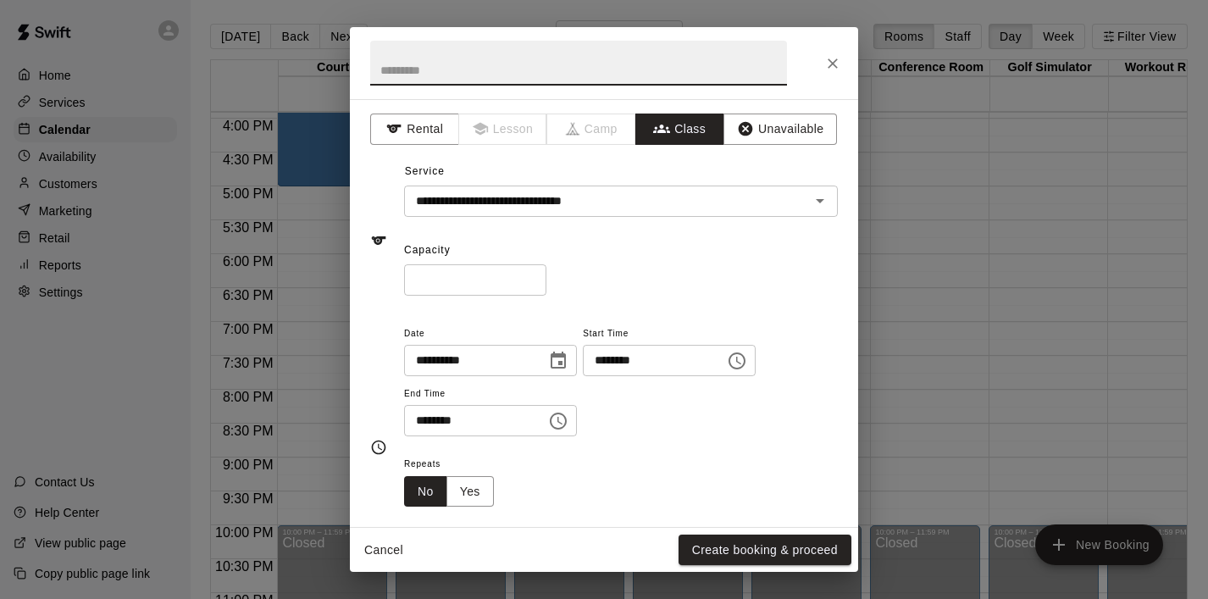
paste input "**********"
type input "**********"
click at [678, 262] on div "Capacity * ​" at bounding box center [621, 266] width 434 height 58
click at [462, 285] on input "*" at bounding box center [475, 279] width 142 height 31
type input "**"
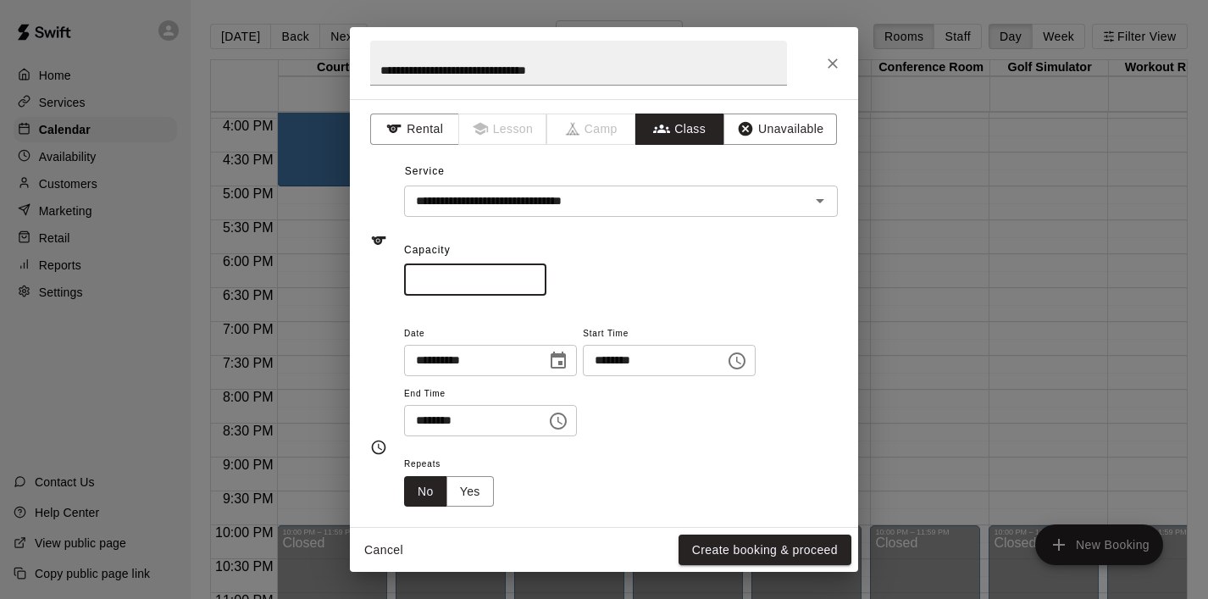
click at [650, 457] on div "Repeats No Yes" at bounding box center [621, 479] width 434 height 53
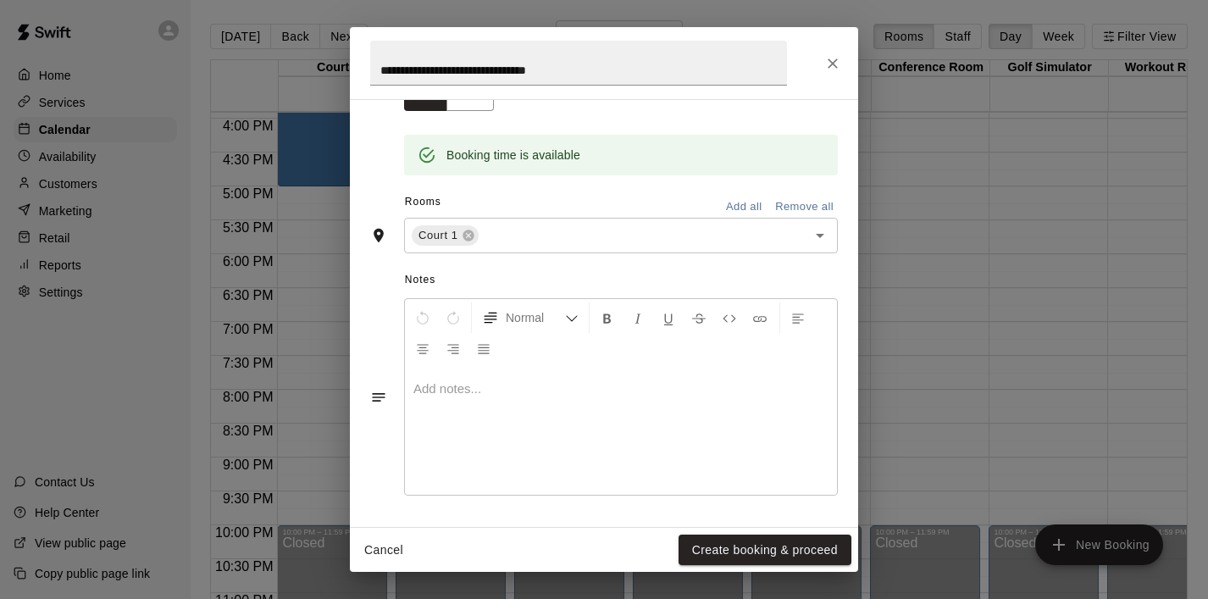
scroll to position [346, 0]
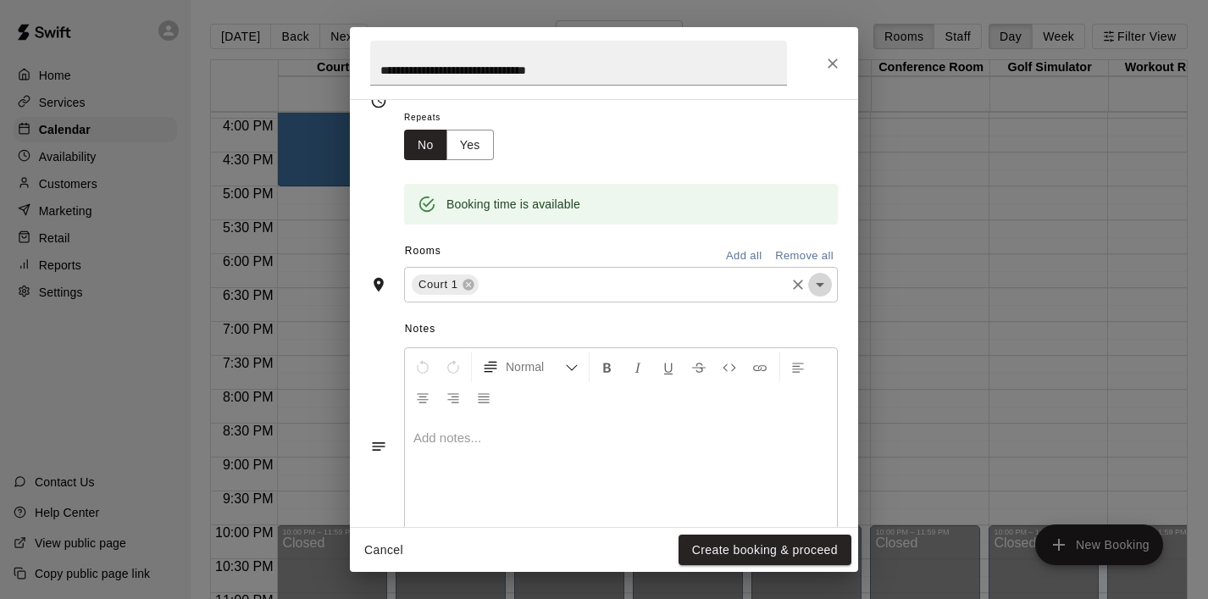
click at [818, 284] on icon "Open" at bounding box center [820, 285] width 8 height 4
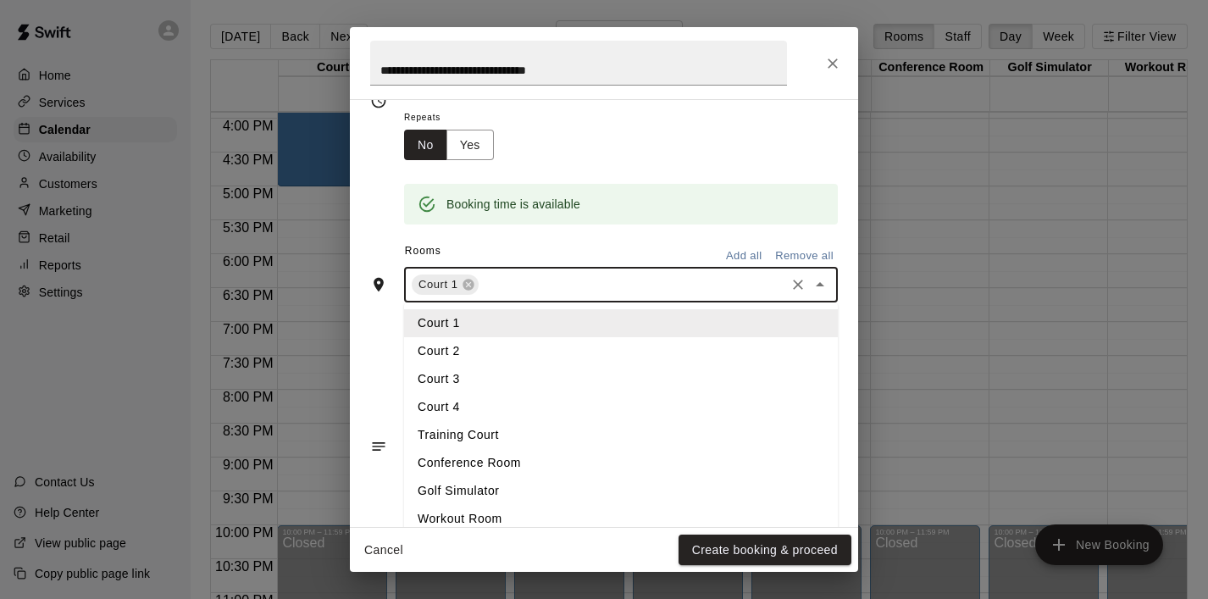
click at [525, 345] on li "Court 2" at bounding box center [621, 351] width 434 height 28
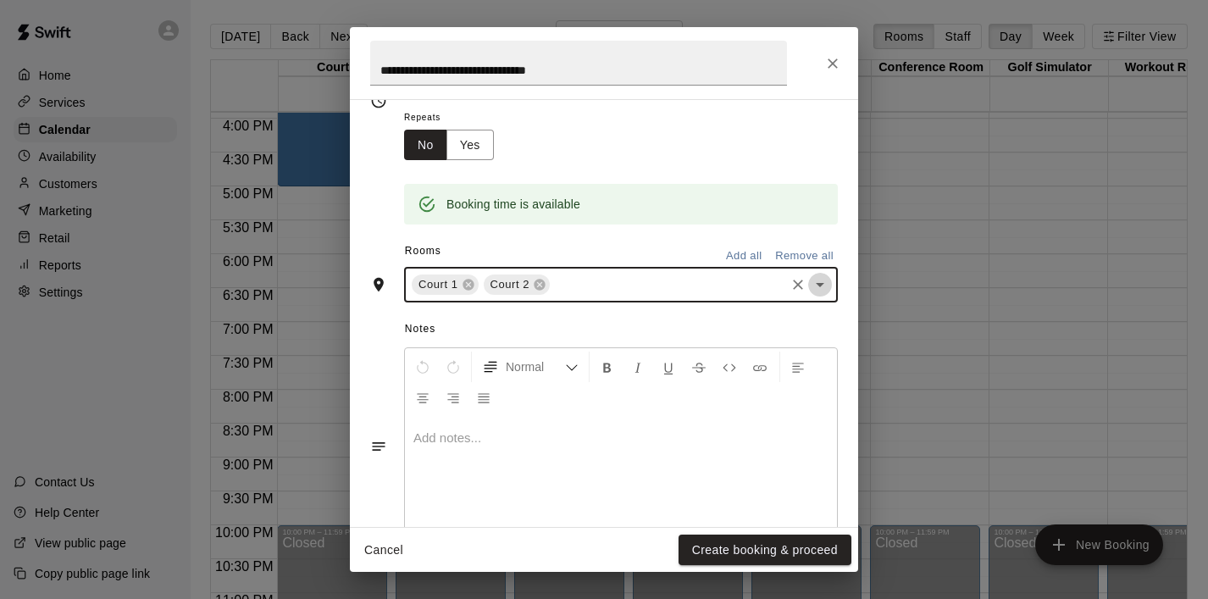
click at [823, 292] on icon "Open" at bounding box center [820, 284] width 20 height 20
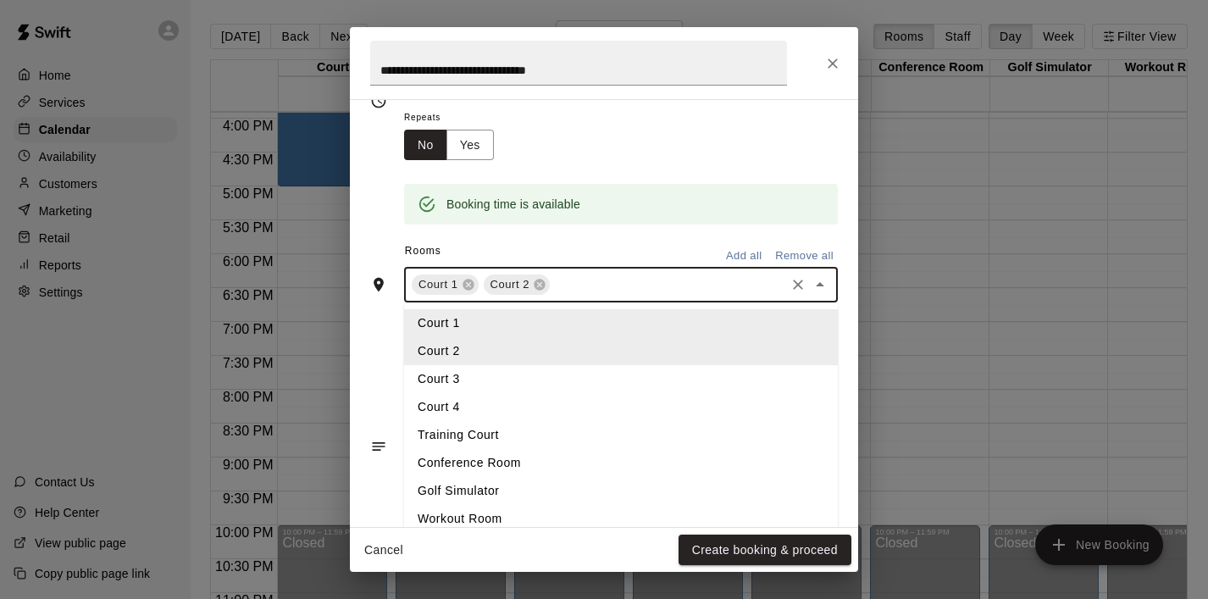
click at [542, 379] on li "Court 3" at bounding box center [621, 379] width 434 height 28
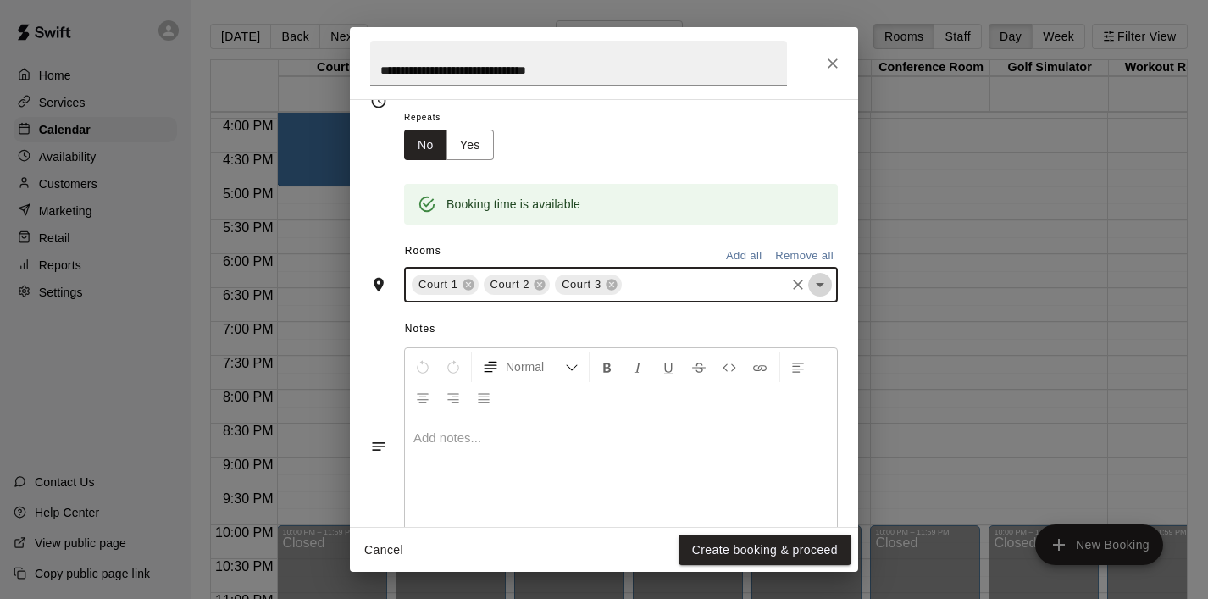
click at [813, 290] on icon "Open" at bounding box center [820, 284] width 20 height 20
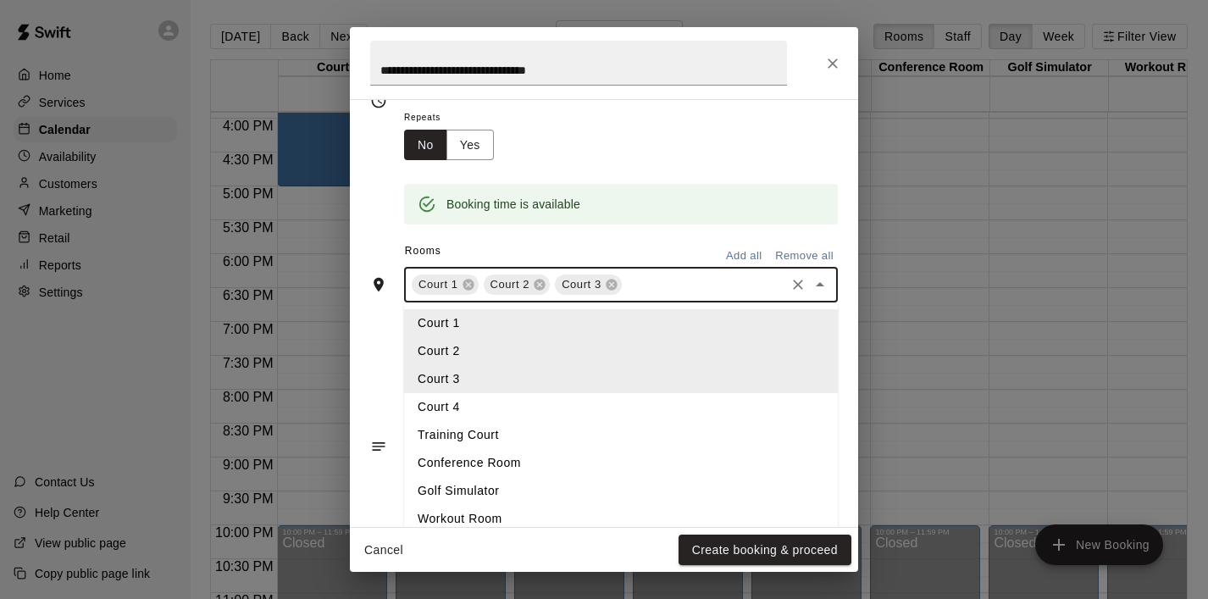
click at [529, 416] on li "Court 4" at bounding box center [621, 407] width 434 height 28
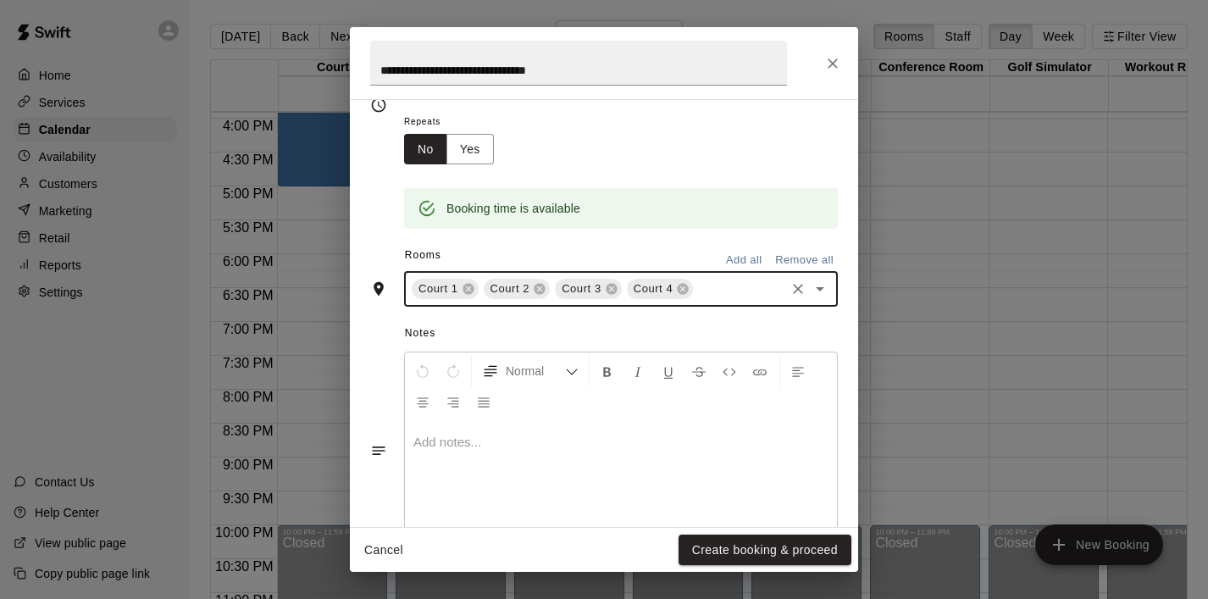
scroll to position [396, 0]
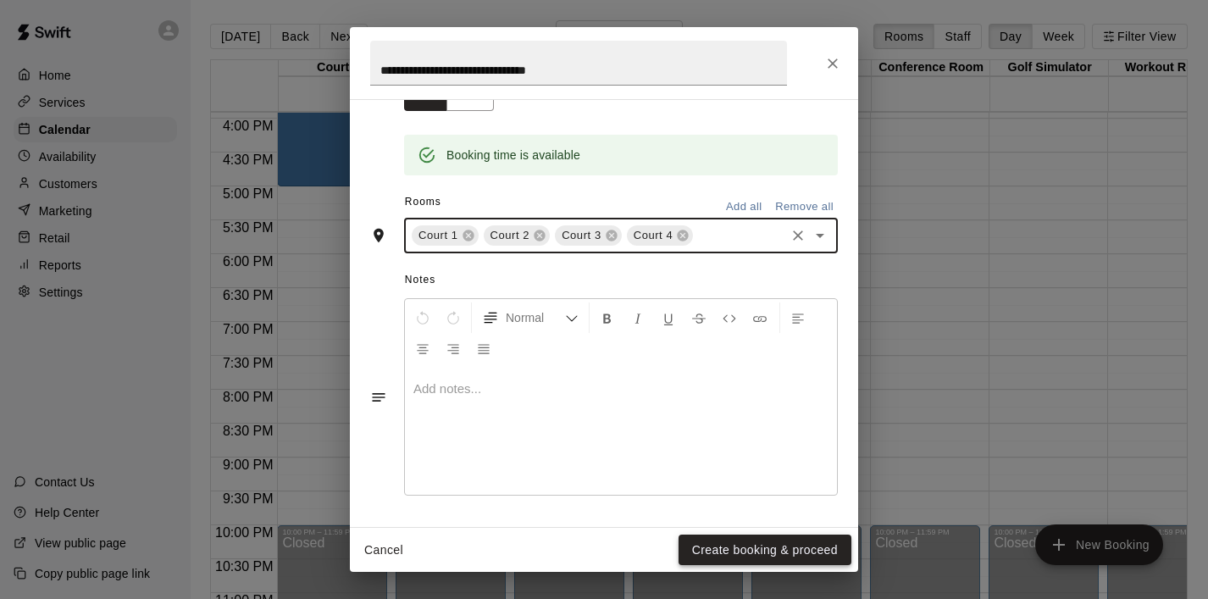
click at [773, 549] on button "Create booking & proceed" at bounding box center [764, 549] width 173 height 31
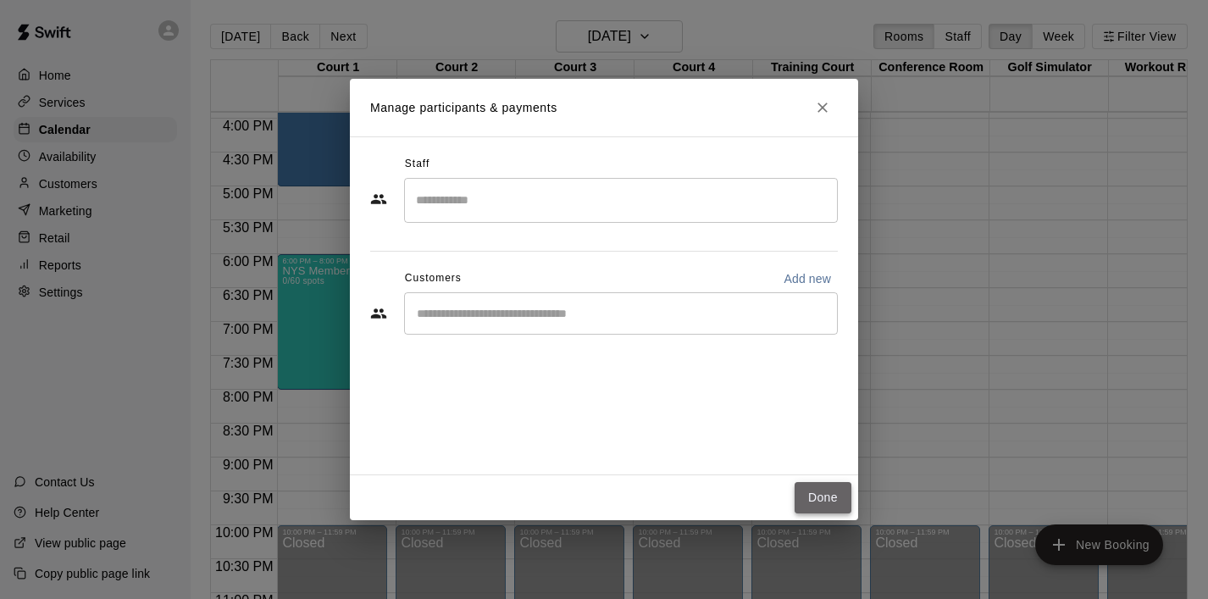
click at [821, 491] on button "Done" at bounding box center [822, 497] width 57 height 31
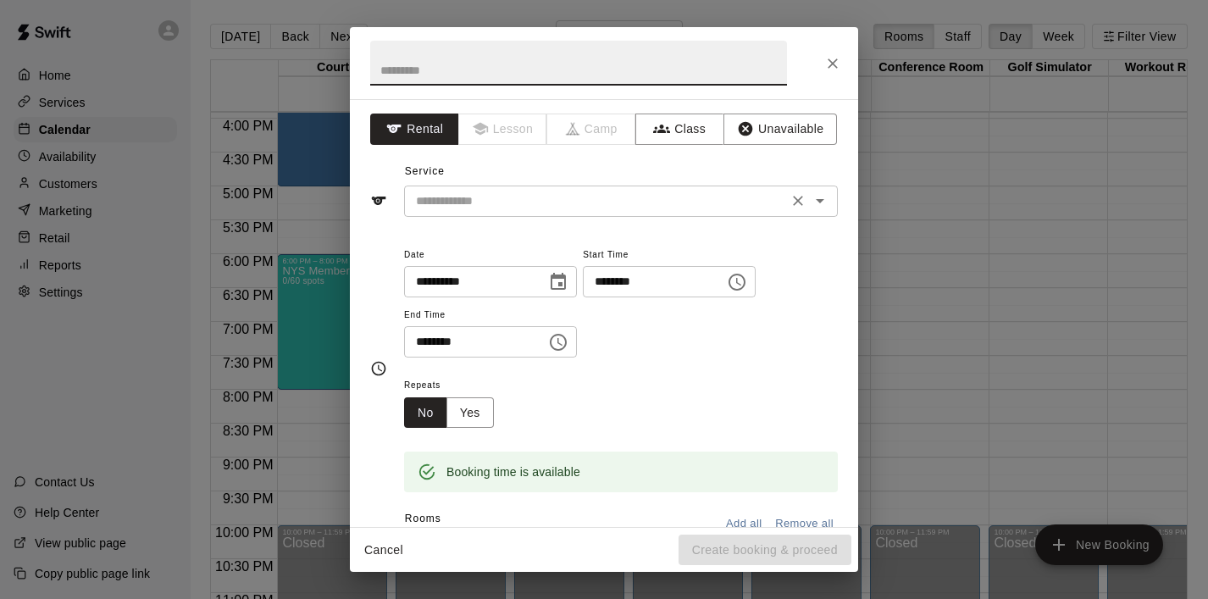
click at [626, 205] on input "text" at bounding box center [595, 201] width 373 height 21
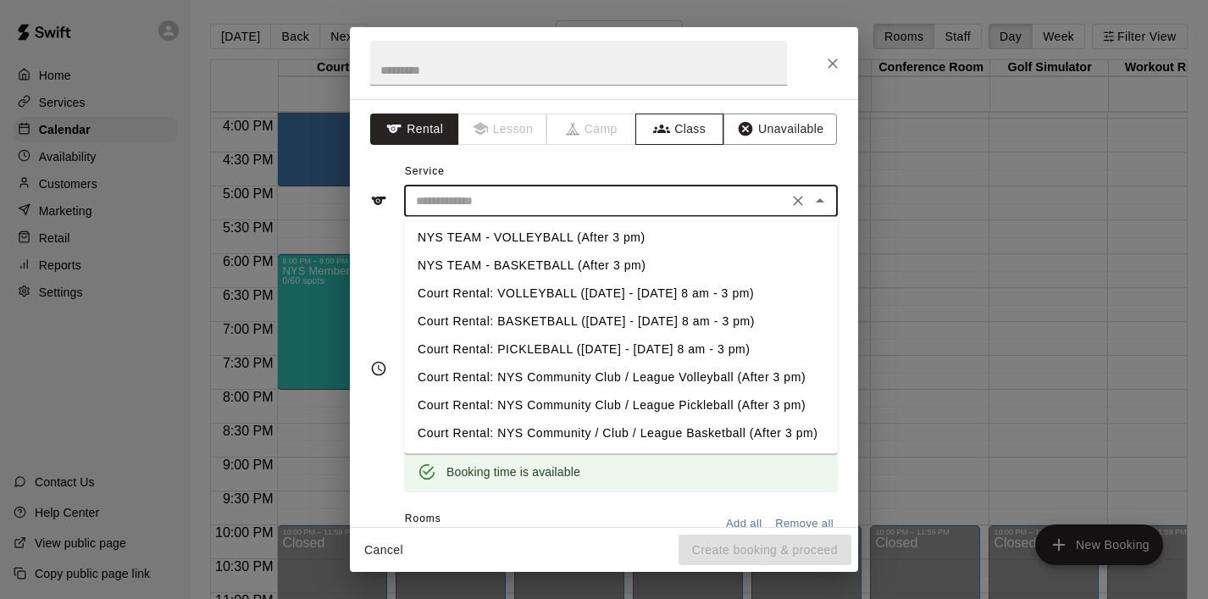
click at [694, 131] on button "Class" at bounding box center [679, 128] width 89 height 31
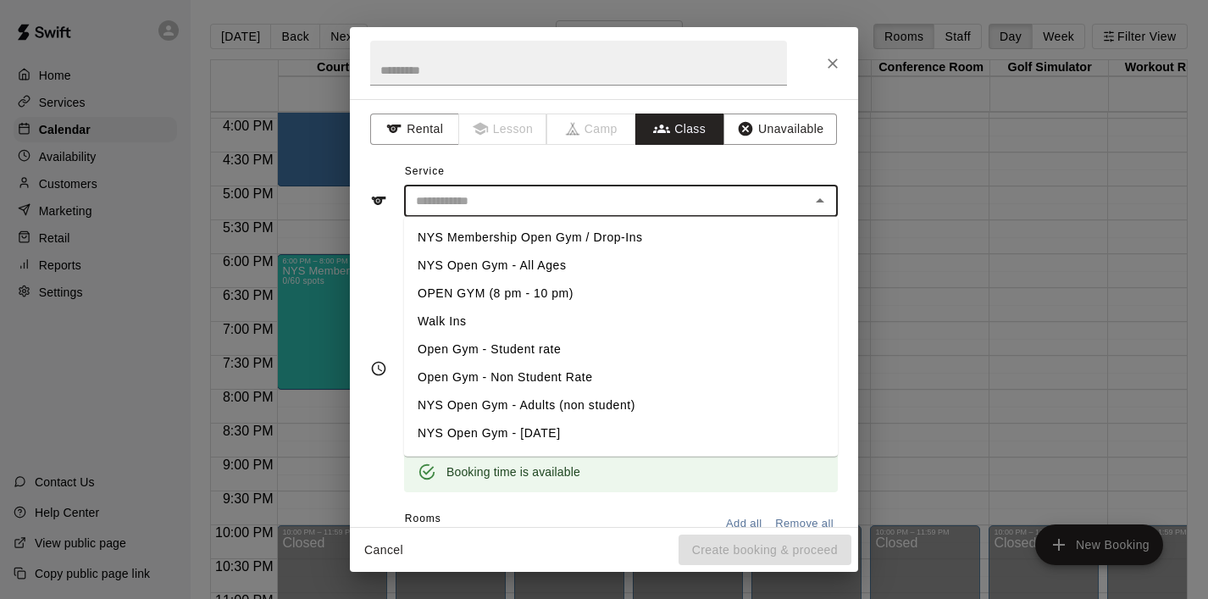
click at [637, 207] on input "text" at bounding box center [607, 201] width 396 height 21
click at [615, 230] on li "NYS Membership Open Gym / Drop-Ins" at bounding box center [621, 238] width 434 height 28
type input "**********"
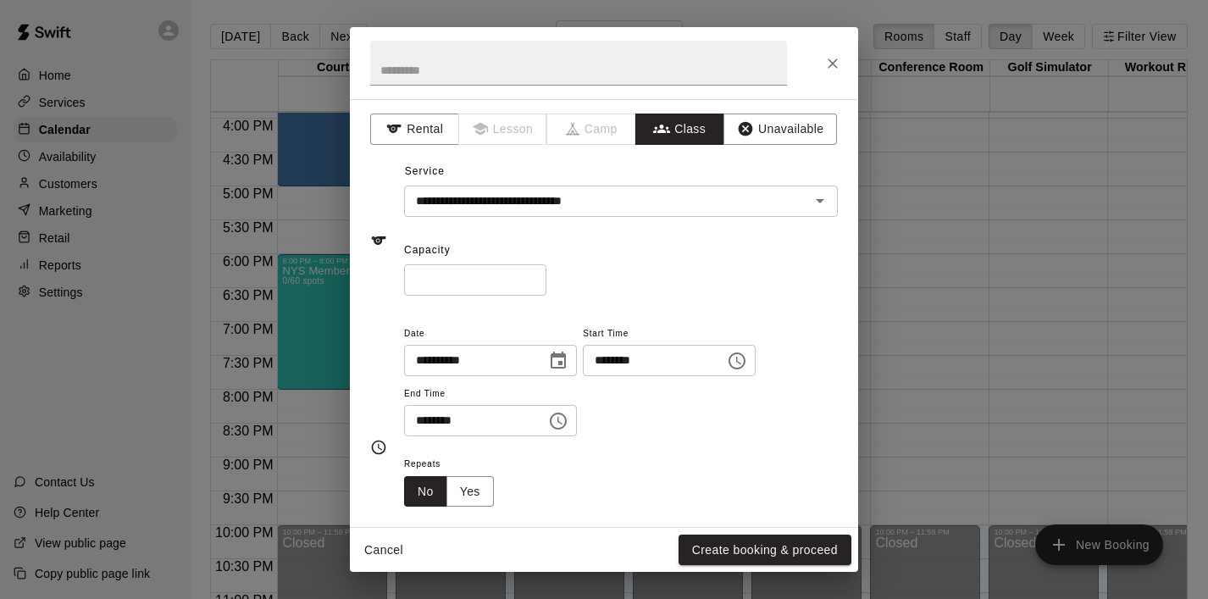
click at [544, 164] on div "**********" at bounding box center [604, 226] width 468 height 137
click at [656, 199] on input "**********" at bounding box center [595, 201] width 373 height 21
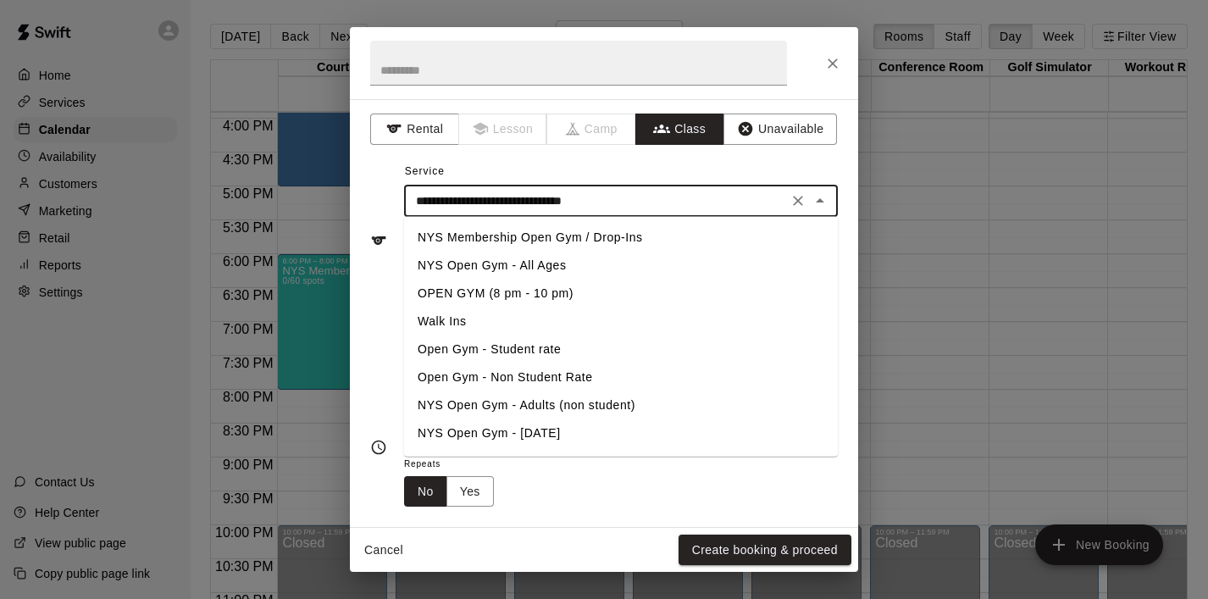
click at [656, 199] on input "**********" at bounding box center [595, 201] width 373 height 21
click at [578, 74] on input "text" at bounding box center [578, 63] width 417 height 45
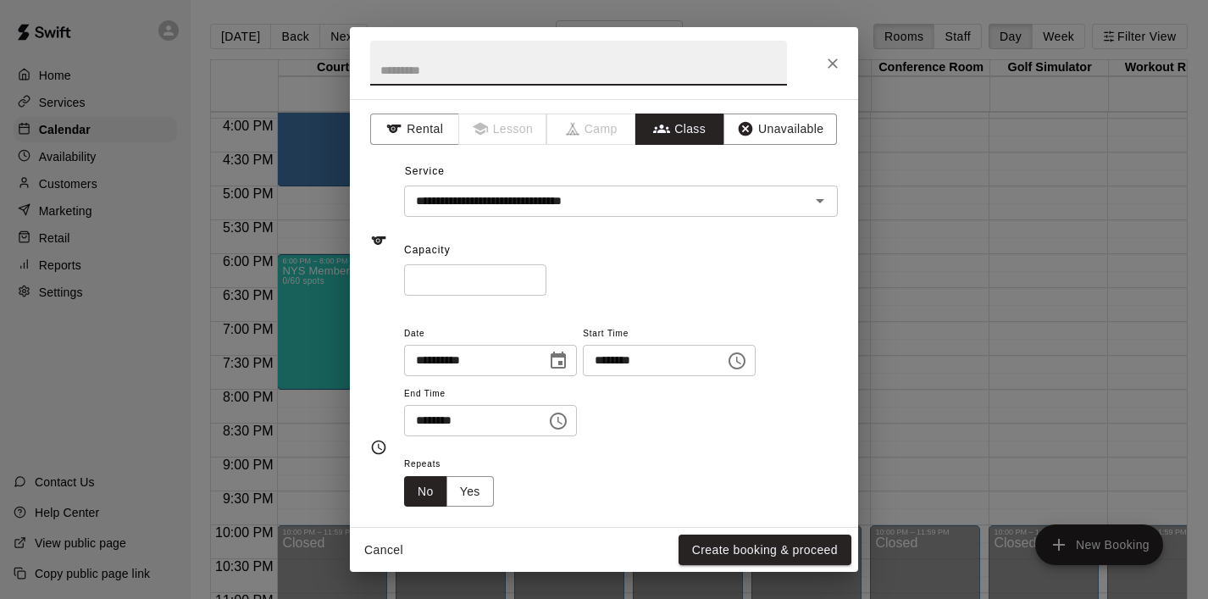
paste input "**********"
type input "**********"
click at [568, 414] on icon "Choose time, selected time is 8:30 PM" at bounding box center [558, 421] width 20 height 20
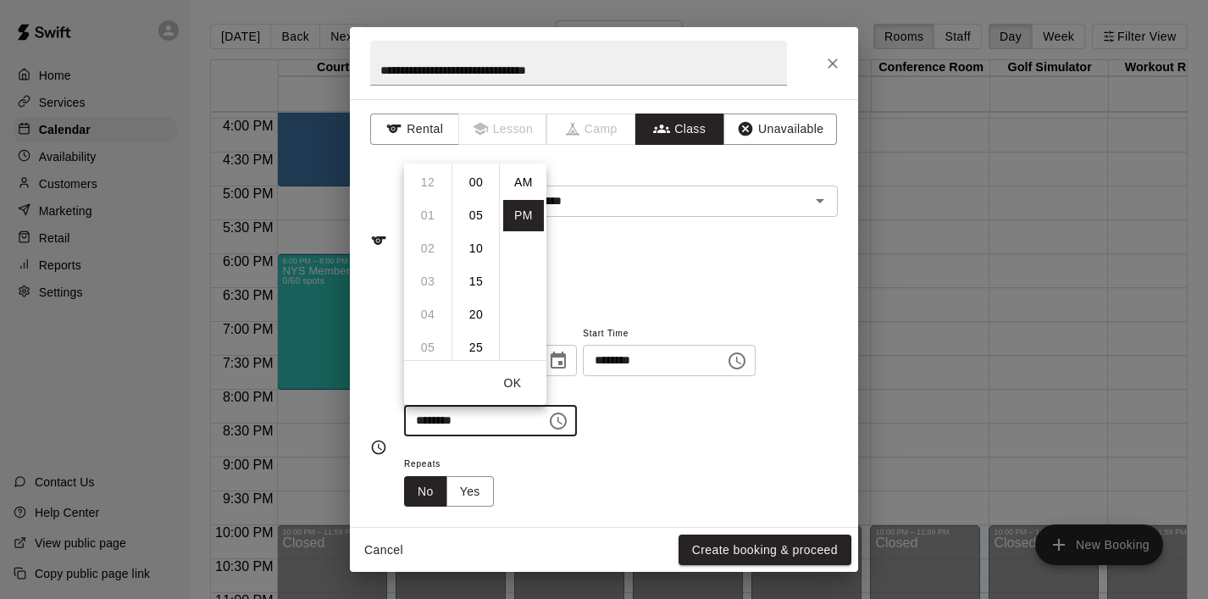
scroll to position [30, 0]
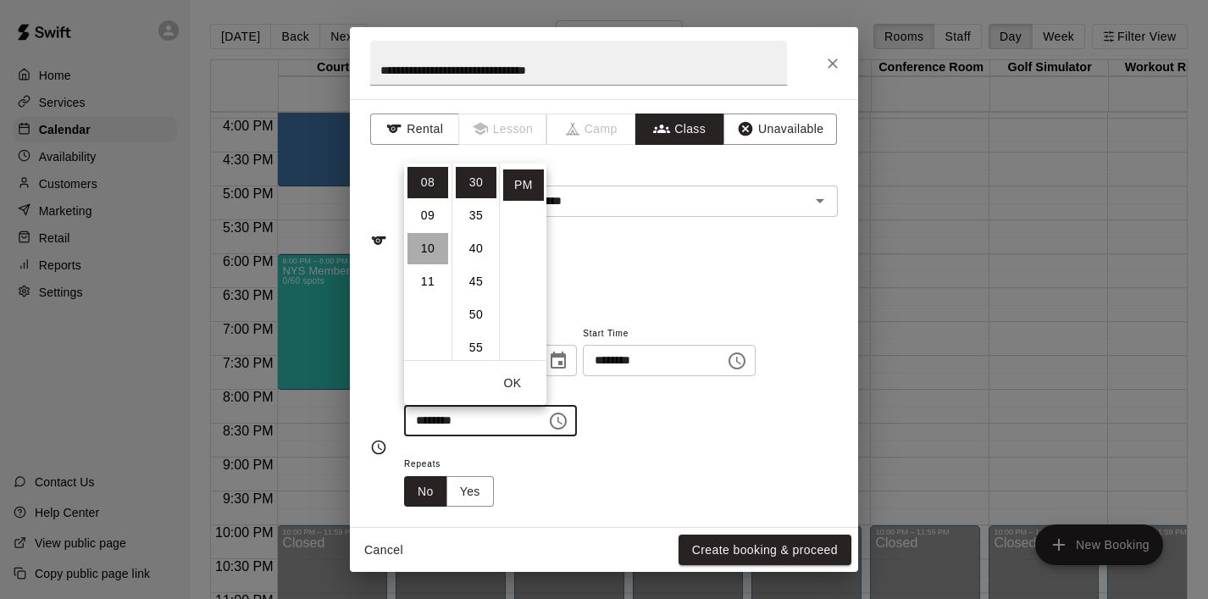
click at [418, 261] on li "10" at bounding box center [427, 248] width 41 height 31
click at [473, 186] on li "00" at bounding box center [476, 182] width 41 height 31
type input "********"
click at [513, 378] on button "OK" at bounding box center [512, 383] width 54 height 31
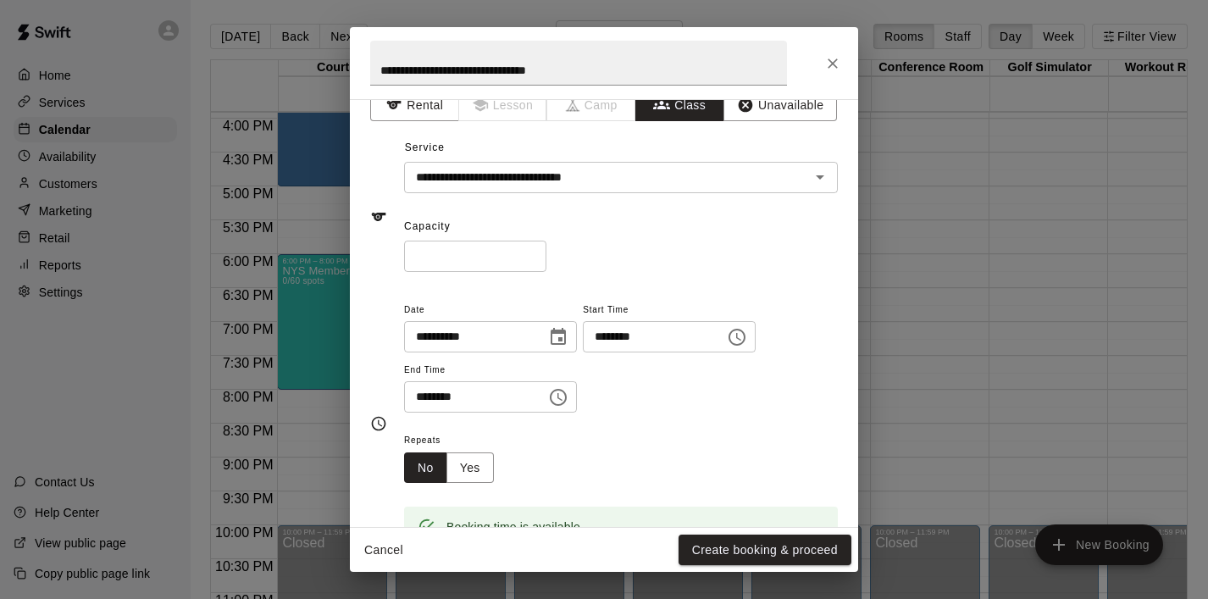
scroll to position [25, 0]
click at [485, 268] on input "*" at bounding box center [475, 255] width 142 height 31
type input "**"
click at [626, 441] on div "Repeats No Yes" at bounding box center [621, 455] width 434 height 53
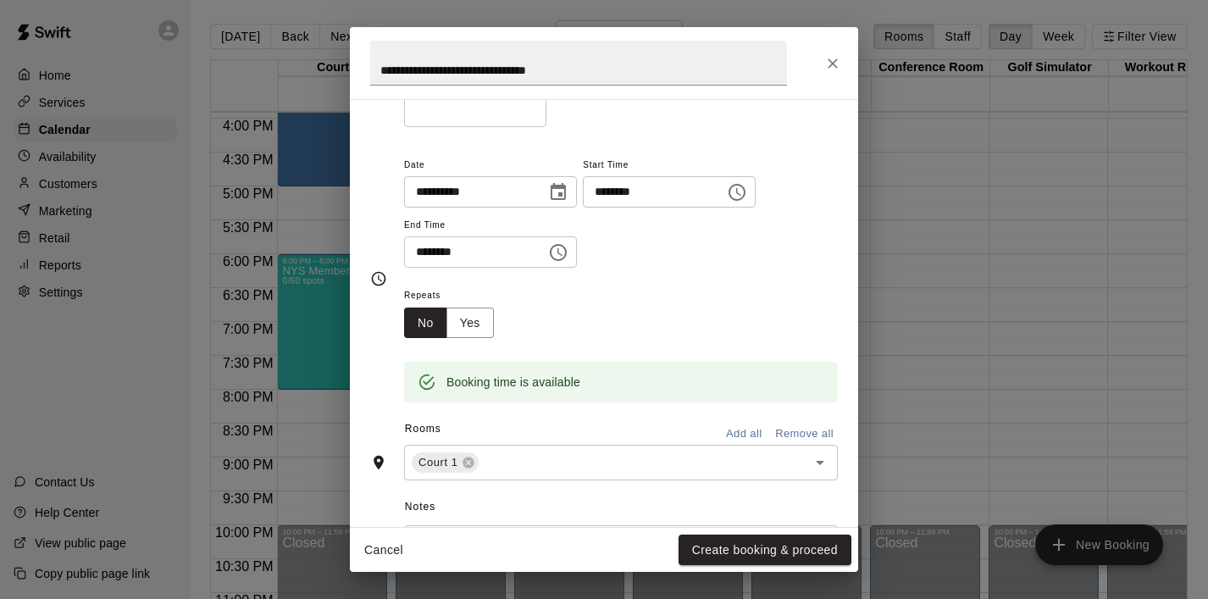
scroll to position [174, 0]
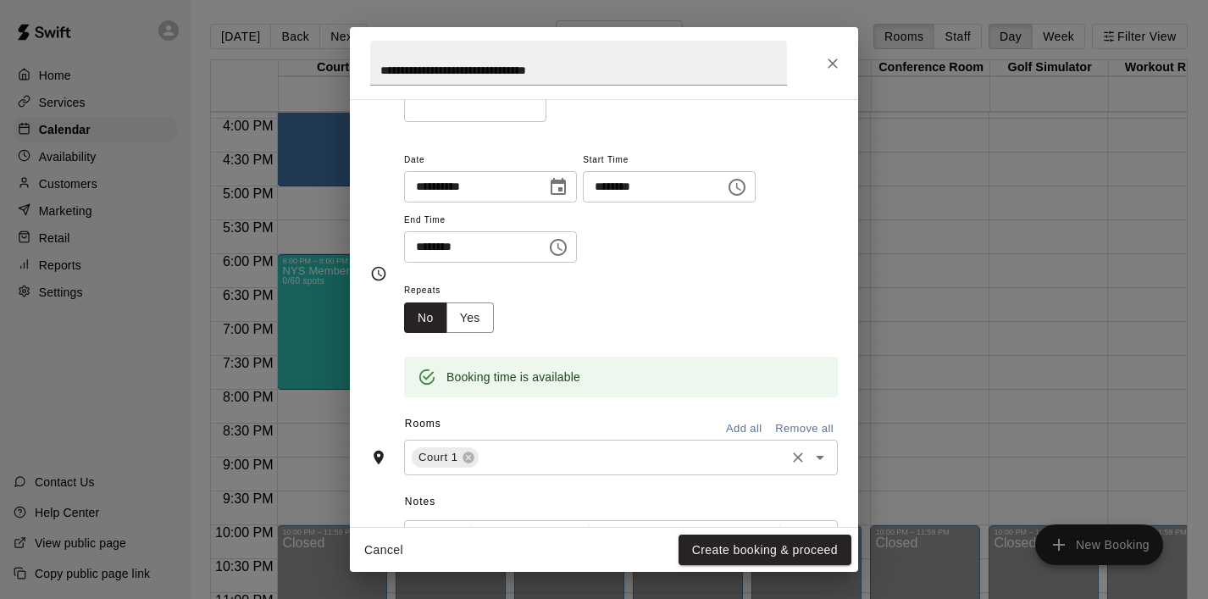
click at [818, 460] on icon "Open" at bounding box center [820, 457] width 20 height 20
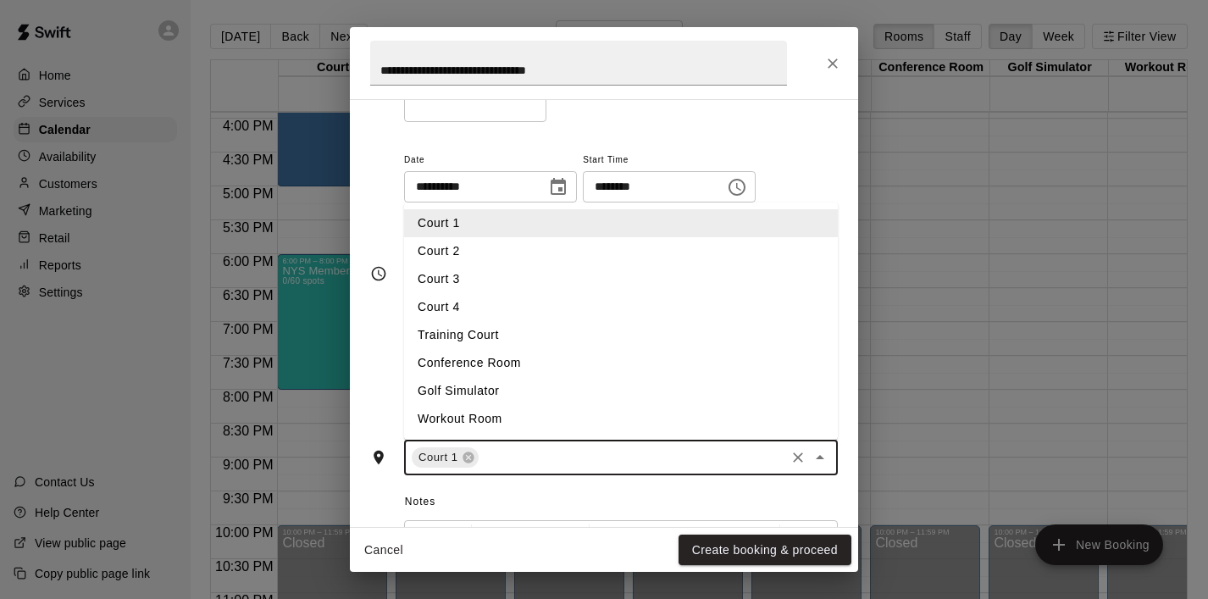
click at [506, 261] on li "Court 2" at bounding box center [621, 251] width 434 height 28
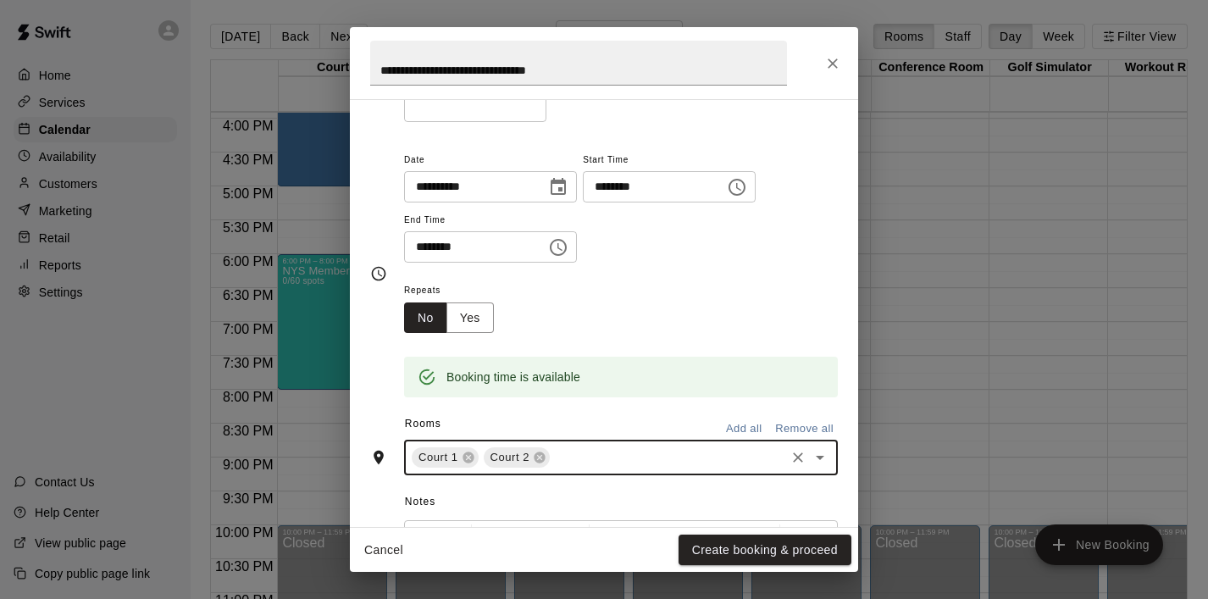
click at [819, 457] on icon "Open" at bounding box center [820, 458] width 8 height 4
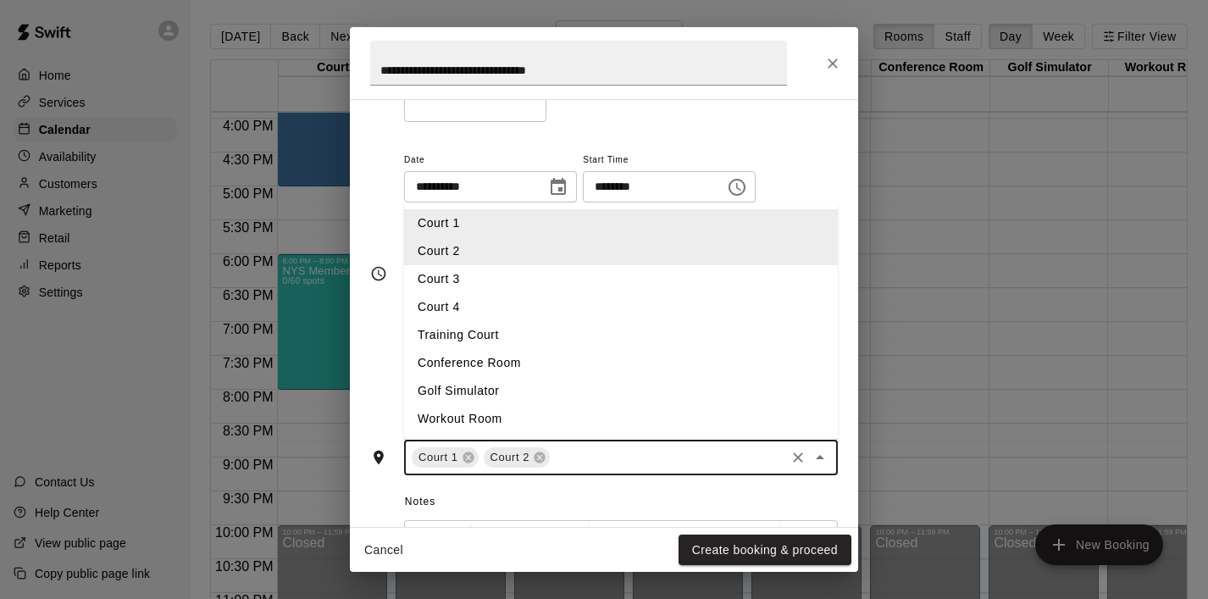
click at [509, 289] on li "Court 3" at bounding box center [621, 279] width 434 height 28
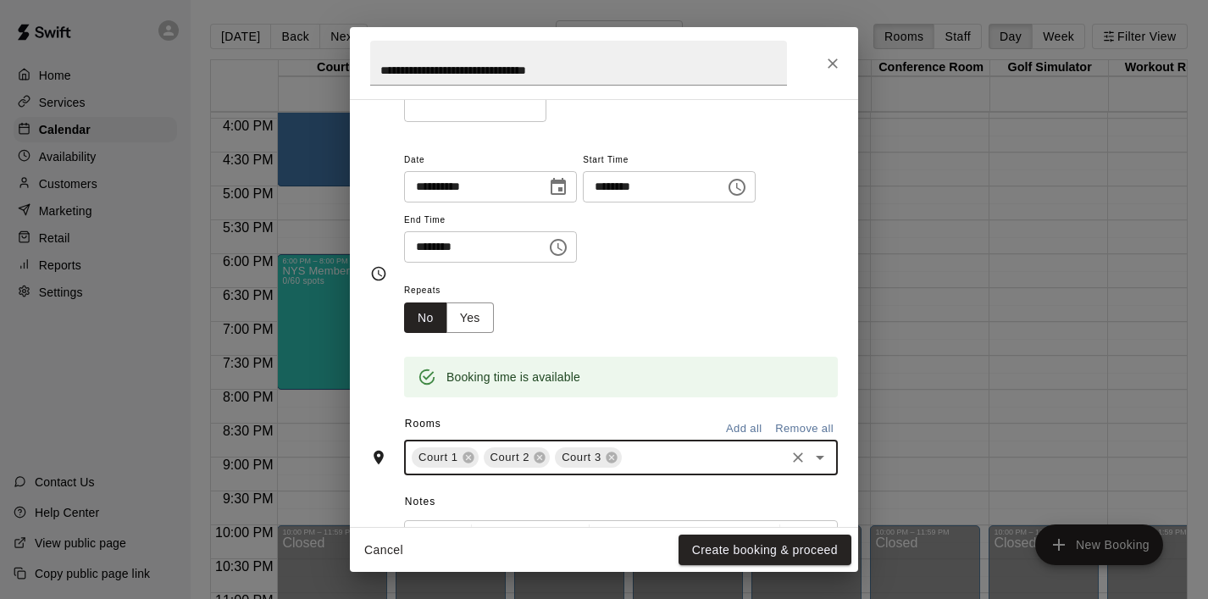
click at [829, 462] on icon "Open" at bounding box center [820, 457] width 20 height 20
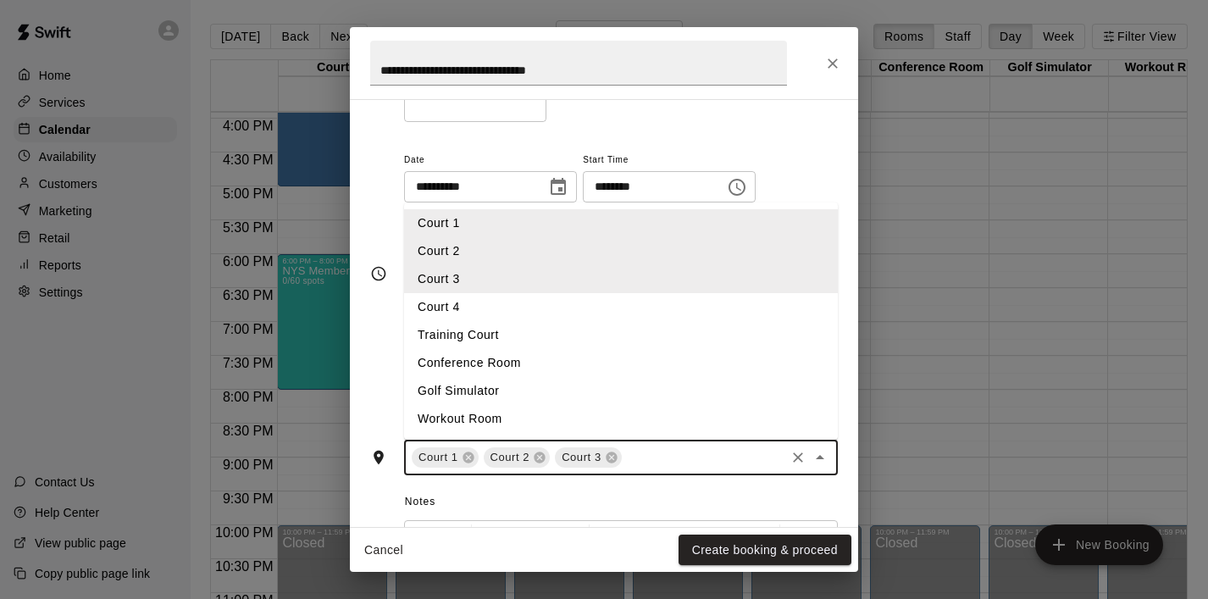
click at [566, 312] on li "Court 4" at bounding box center [621, 307] width 434 height 28
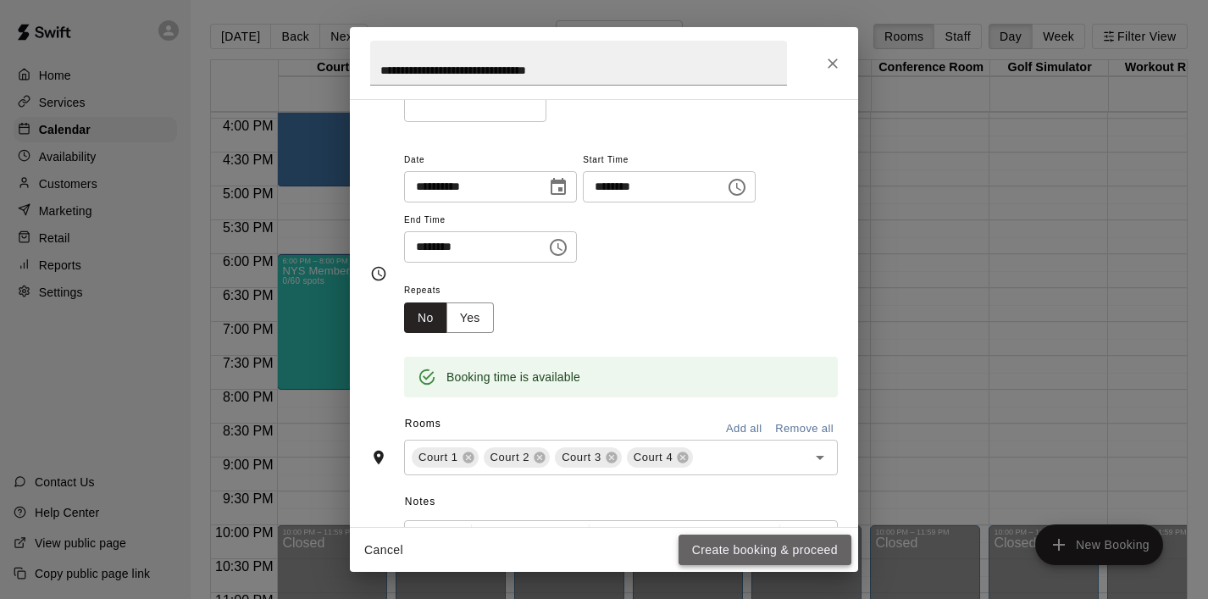
click at [750, 547] on button "Create booking & proceed" at bounding box center [764, 549] width 173 height 31
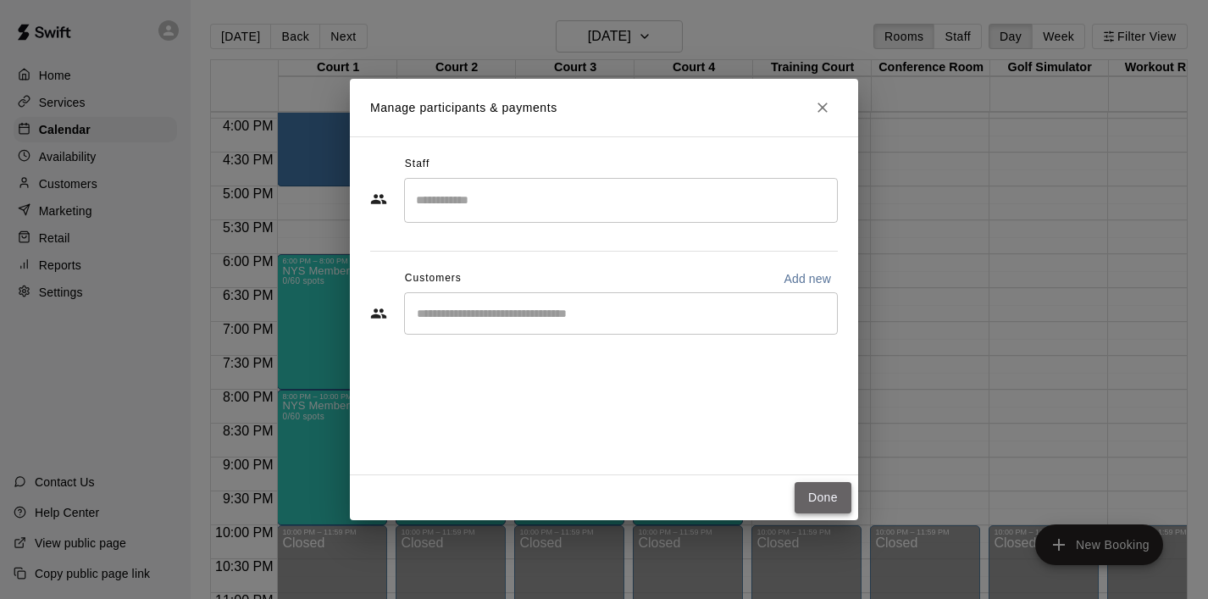
click at [838, 495] on button "Done" at bounding box center [822, 497] width 57 height 31
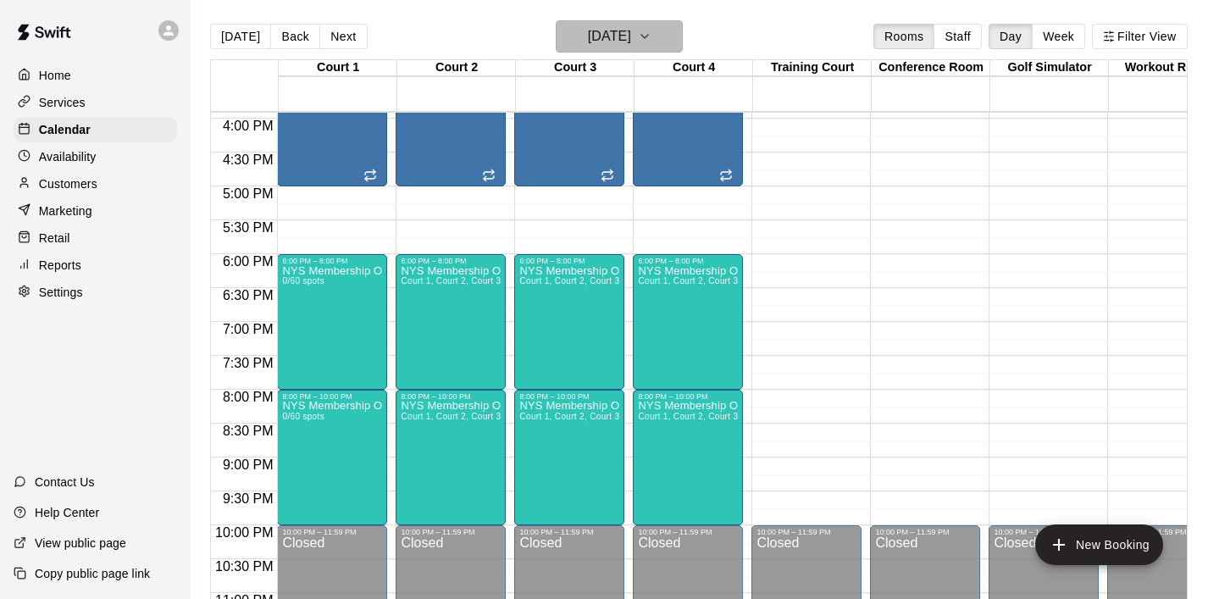
click at [651, 41] on icon "button" at bounding box center [645, 36] width 14 height 20
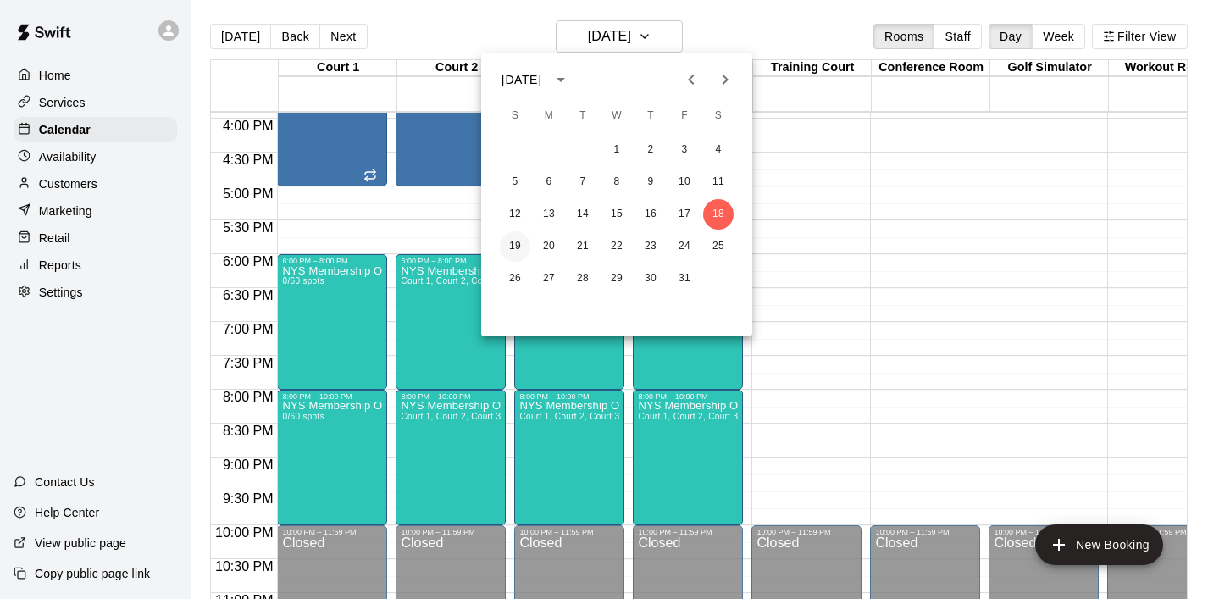
click at [512, 252] on button "19" at bounding box center [515, 246] width 30 height 30
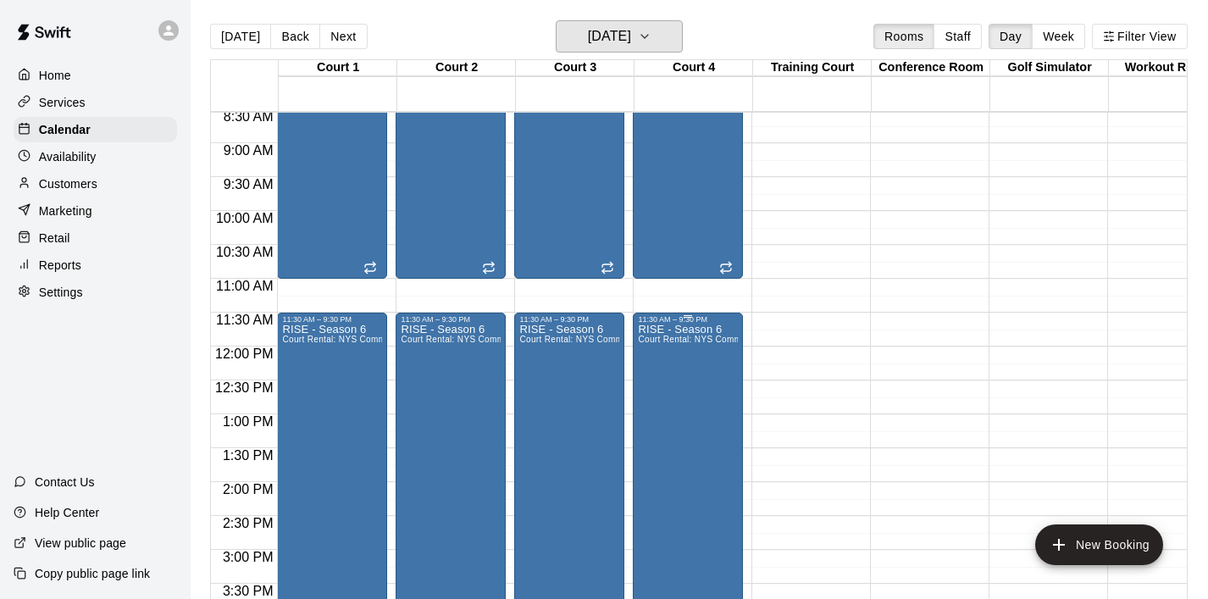
scroll to position [557, 0]
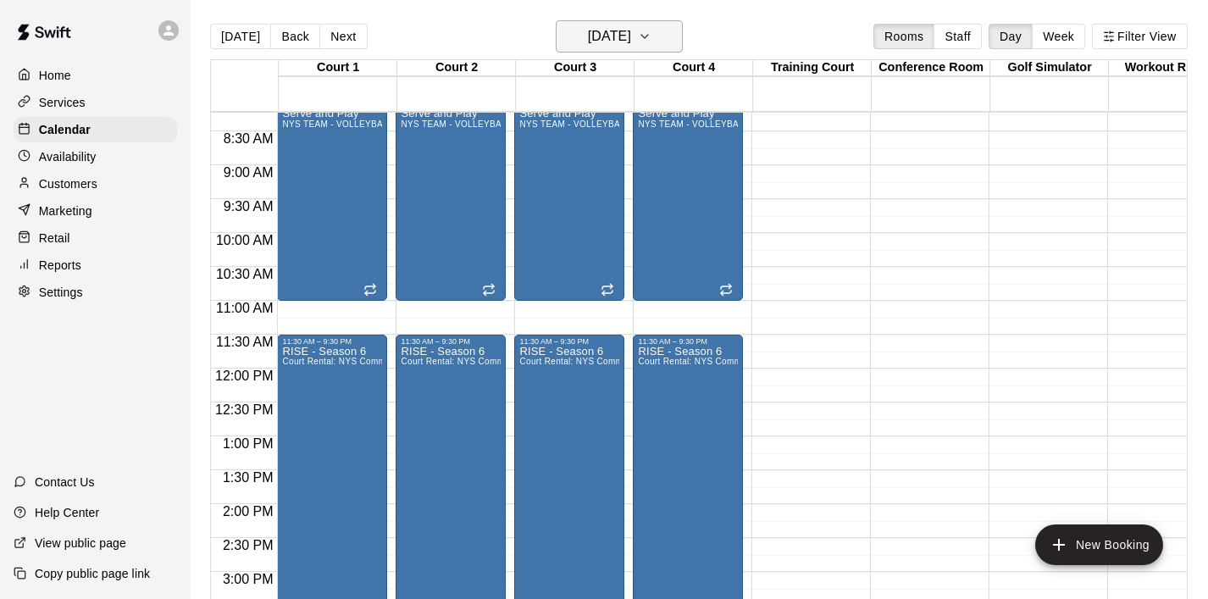
click at [651, 40] on icon "button" at bounding box center [645, 36] width 14 height 20
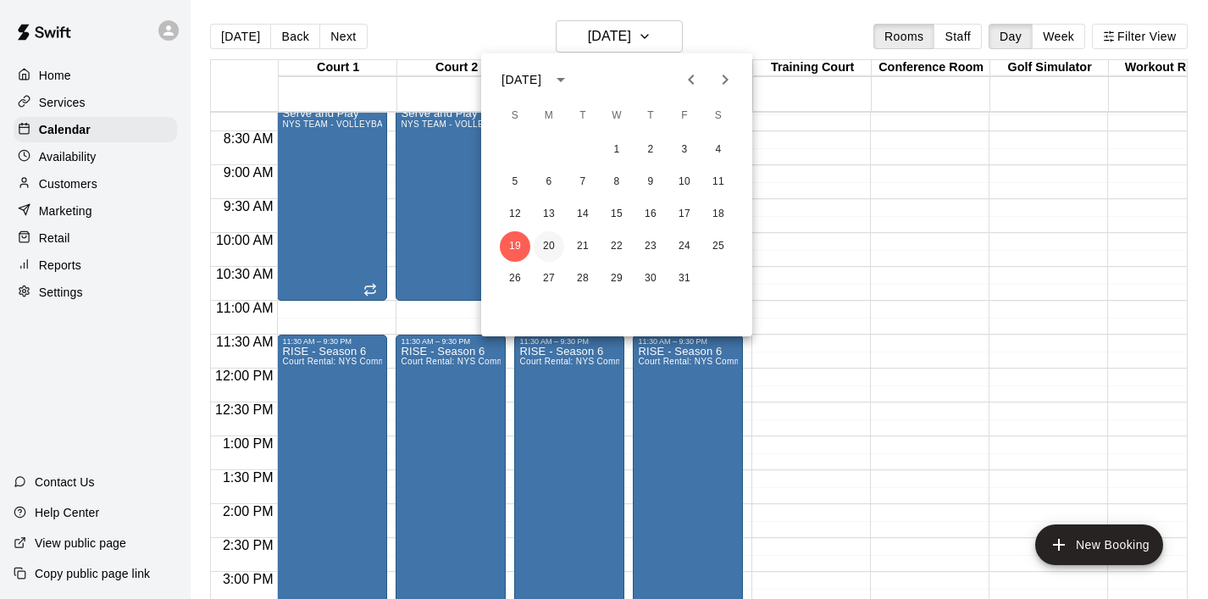
click at [551, 250] on button "20" at bounding box center [549, 246] width 30 height 30
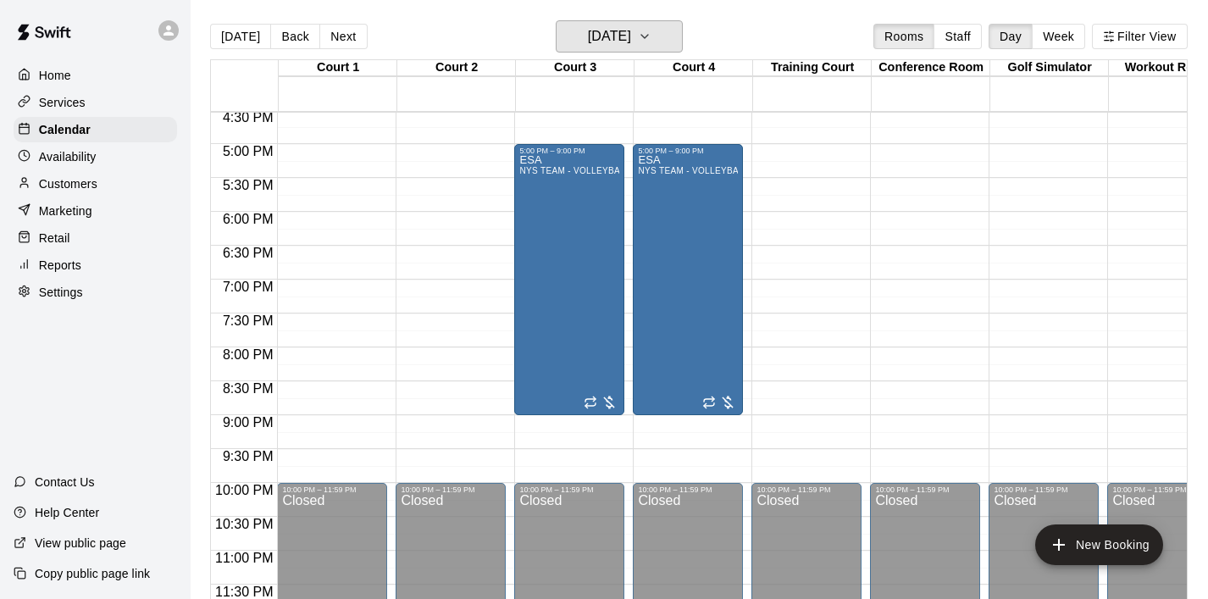
scroll to position [1120, 0]
click at [651, 40] on icon "button" at bounding box center [645, 36] width 14 height 20
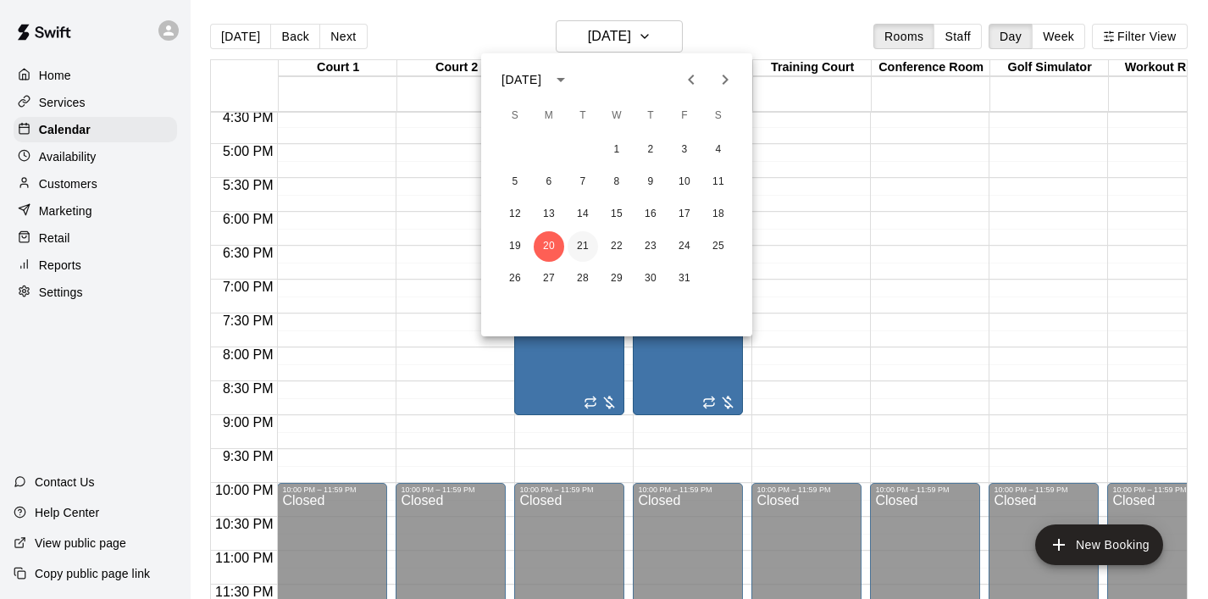
click at [584, 243] on button "21" at bounding box center [582, 246] width 30 height 30
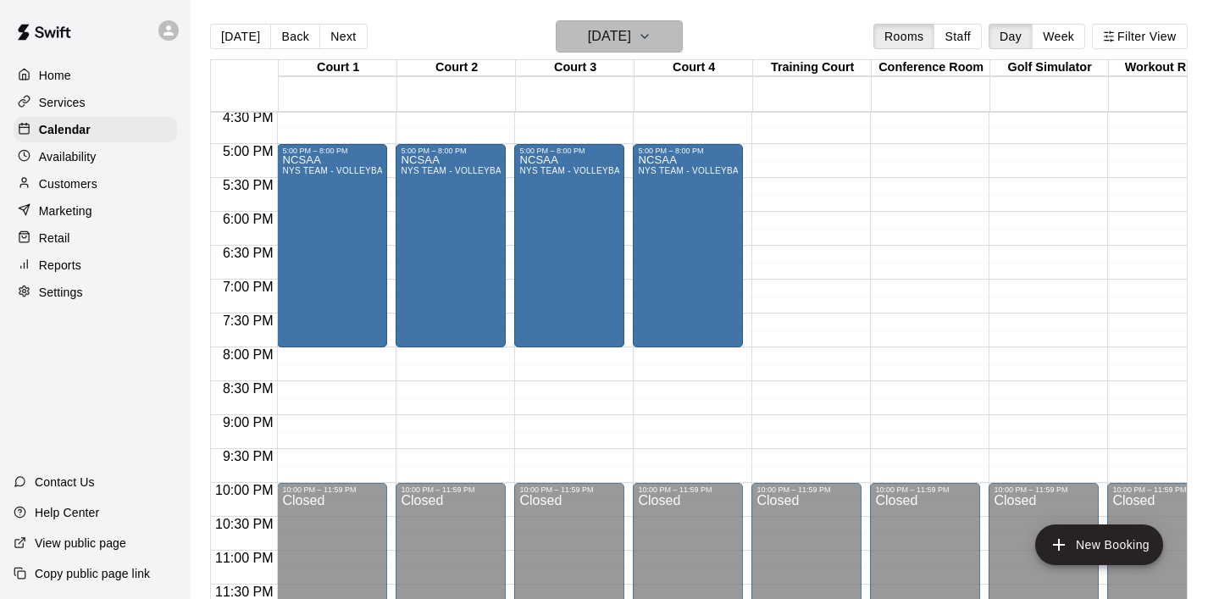
click at [651, 41] on icon "button" at bounding box center [645, 36] width 14 height 20
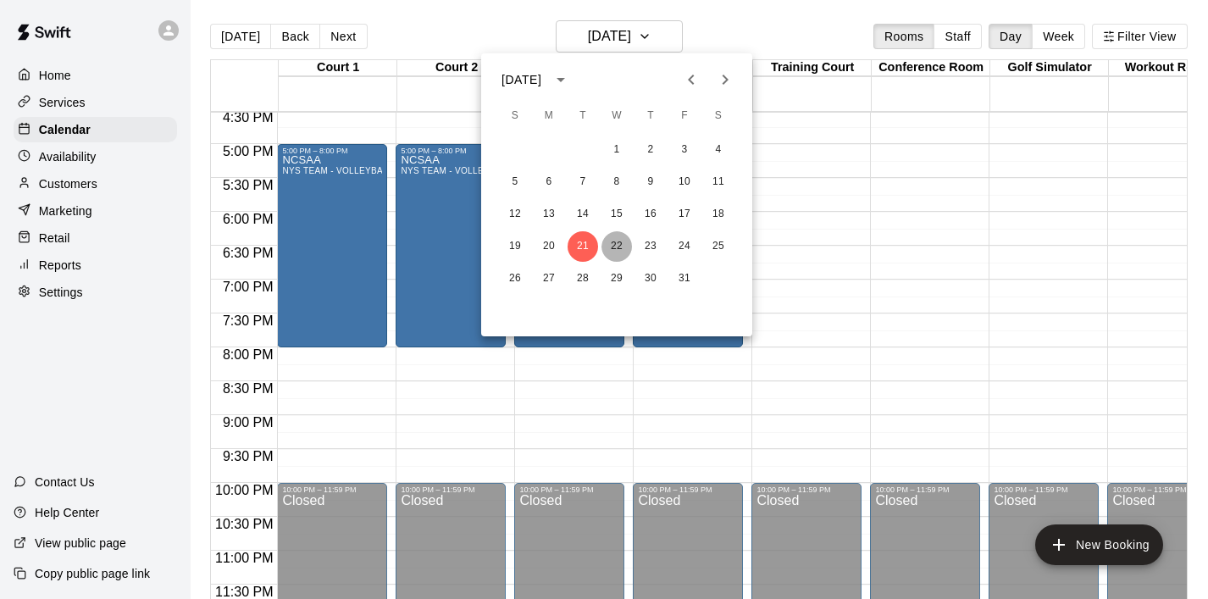
click at [612, 248] on button "22" at bounding box center [616, 246] width 30 height 30
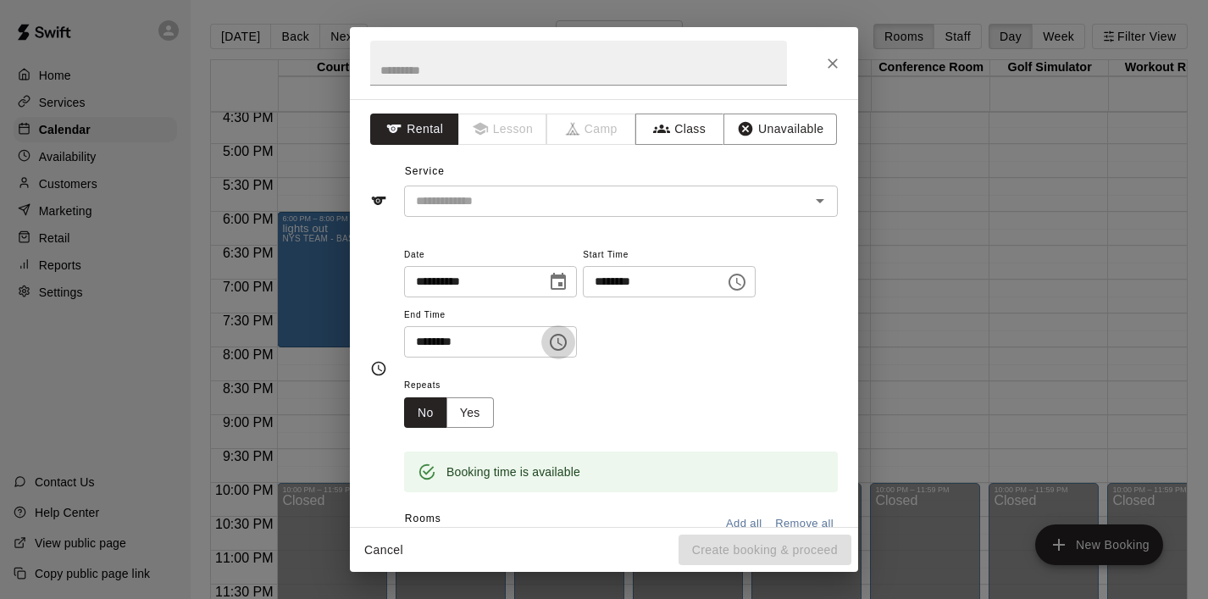
click at [561, 346] on icon "Choose time, selected time is 8:30 PM" at bounding box center [558, 342] width 20 height 20
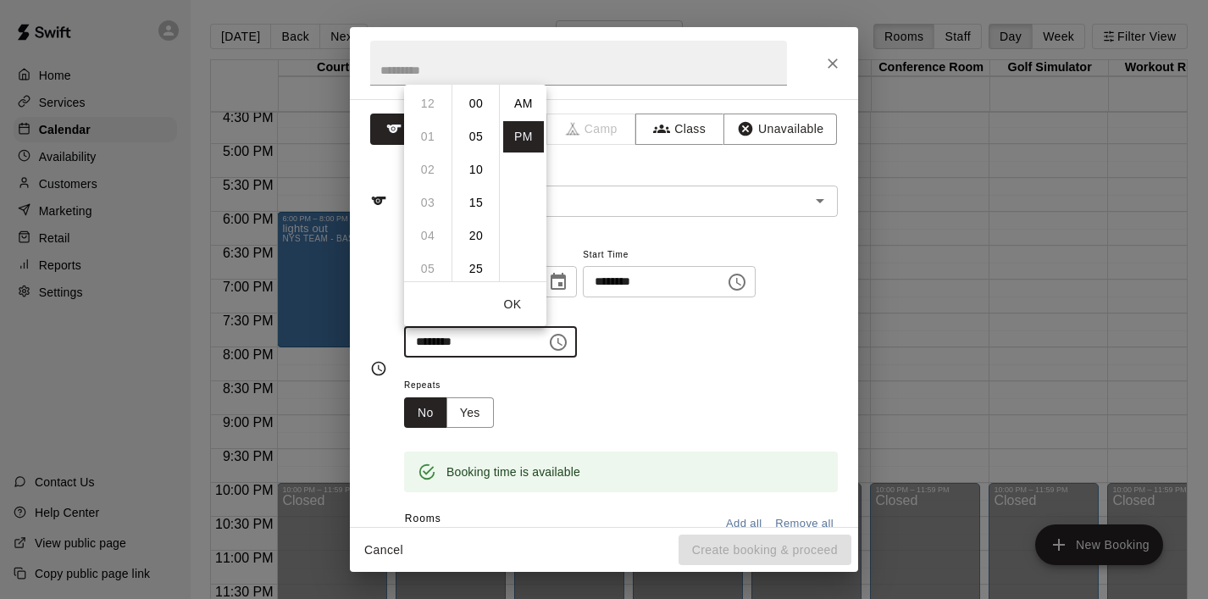
scroll to position [30, 0]
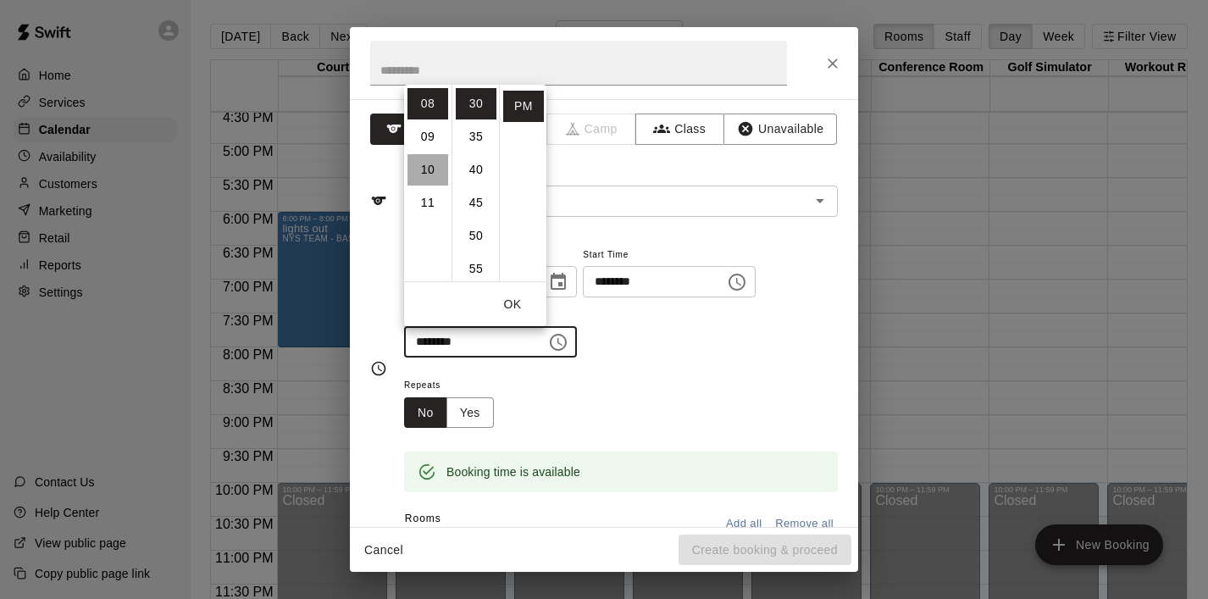
click at [414, 169] on li "10" at bounding box center [427, 169] width 41 height 31
click at [472, 108] on li "00" at bounding box center [476, 103] width 41 height 31
type input "********"
click at [797, 267] on div "**********" at bounding box center [621, 301] width 434 height 114
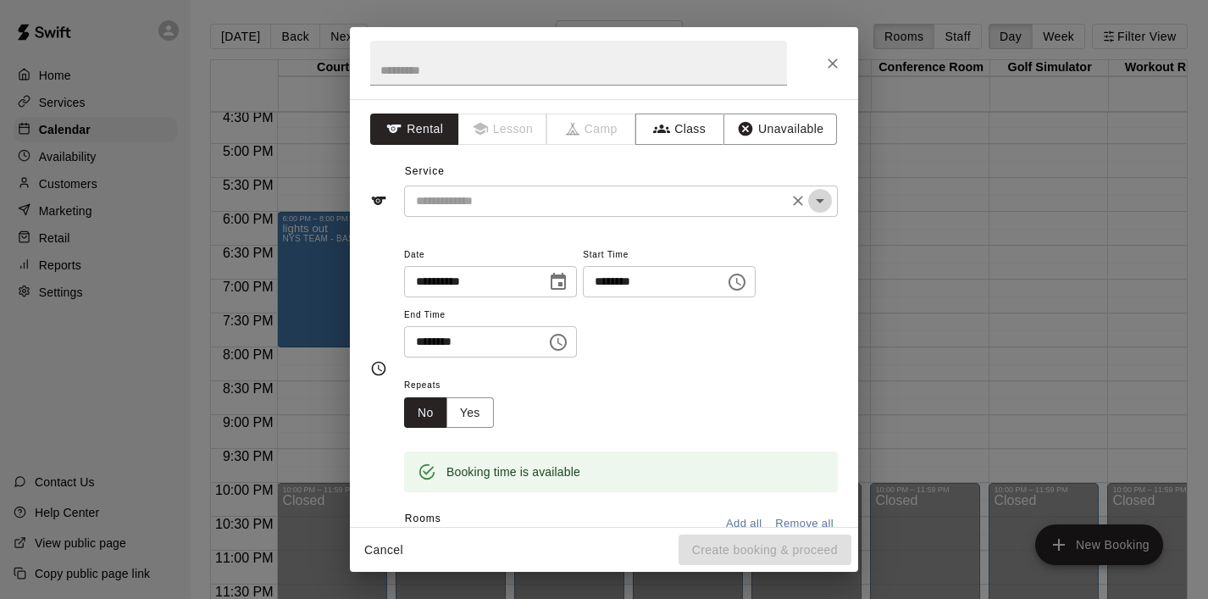
click at [818, 208] on icon "Open" at bounding box center [820, 201] width 20 height 20
click at [684, 141] on button "Class" at bounding box center [679, 128] width 89 height 31
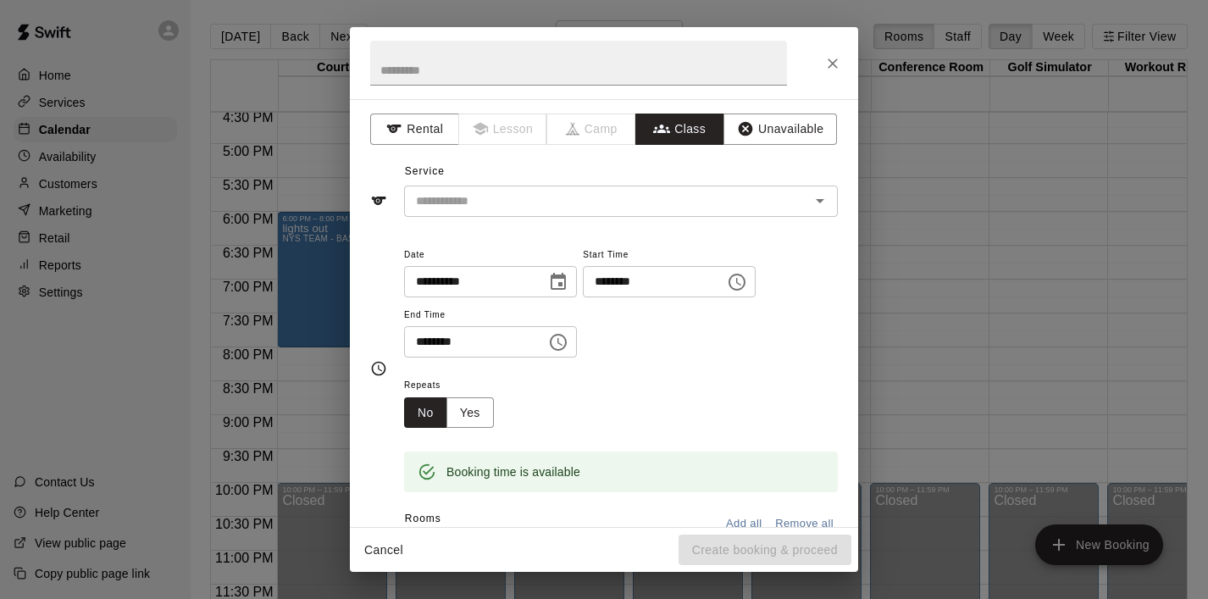
click at [713, 204] on input "text" at bounding box center [607, 201] width 396 height 21
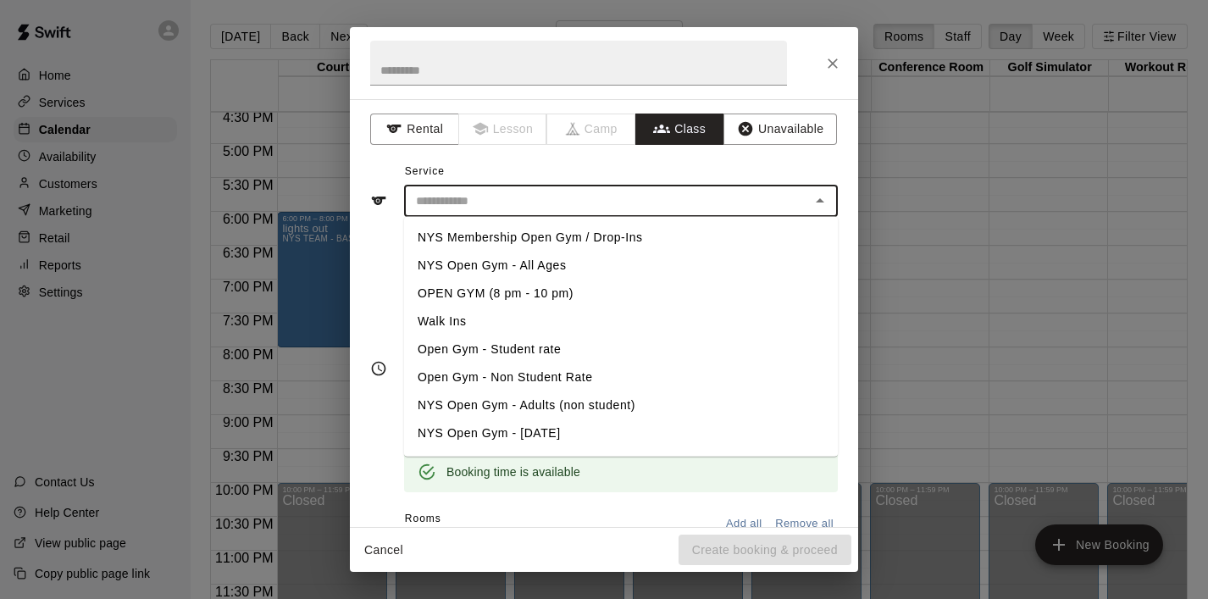
click at [648, 235] on li "NYS Membership Open Gym / Drop-Ins" at bounding box center [621, 238] width 434 height 28
type input "**********"
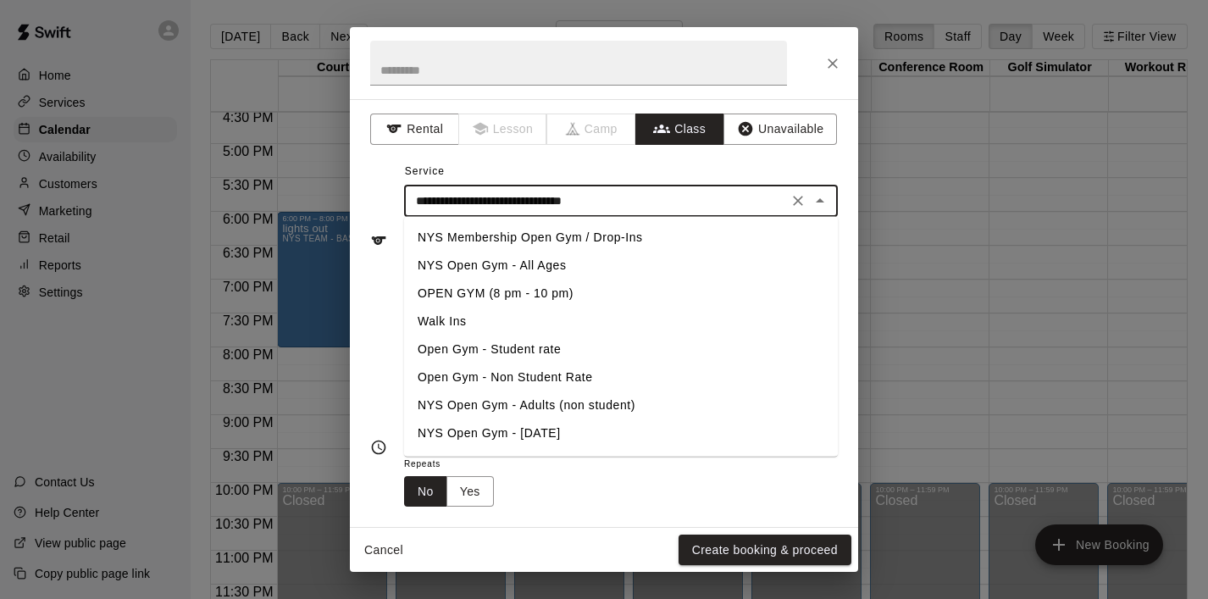
drag, startPoint x: 672, startPoint y: 203, endPoint x: 374, endPoint y: 202, distance: 298.1
click at [374, 202] on div "**********" at bounding box center [604, 240] width 468 height 110
click at [401, 72] on input "text" at bounding box center [578, 63] width 417 height 45
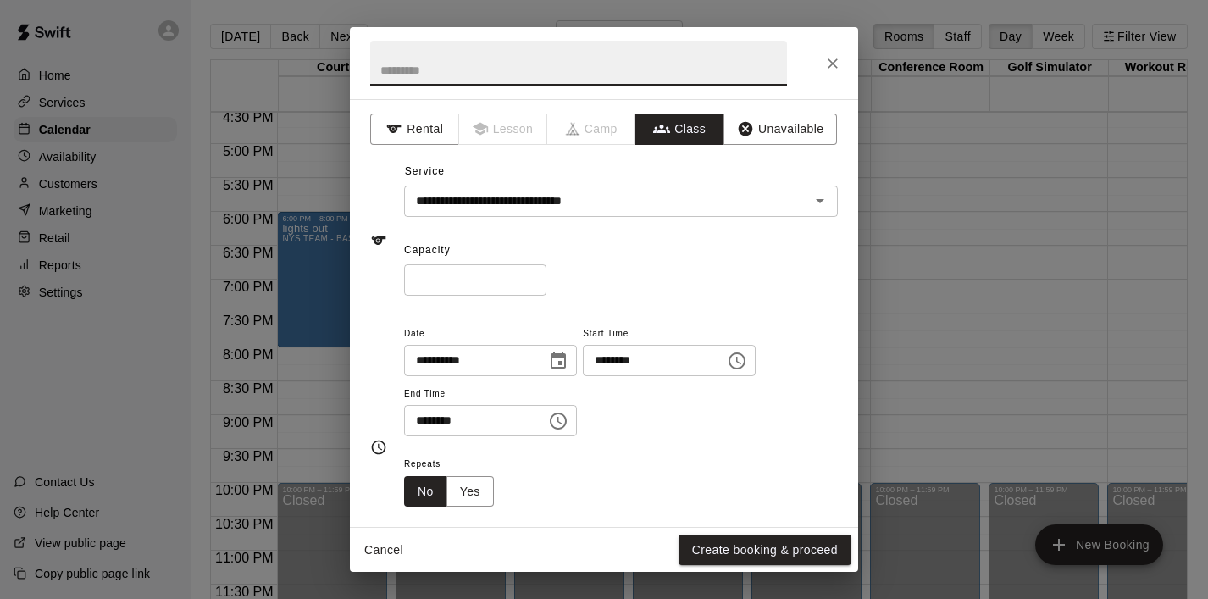
paste input "**********"
type input "**********"
click at [469, 283] on input "*" at bounding box center [475, 279] width 142 height 31
drag, startPoint x: 469, startPoint y: 283, endPoint x: 387, endPoint y: 280, distance: 82.2
click at [387, 280] on div "**********" at bounding box center [604, 240] width 468 height 110
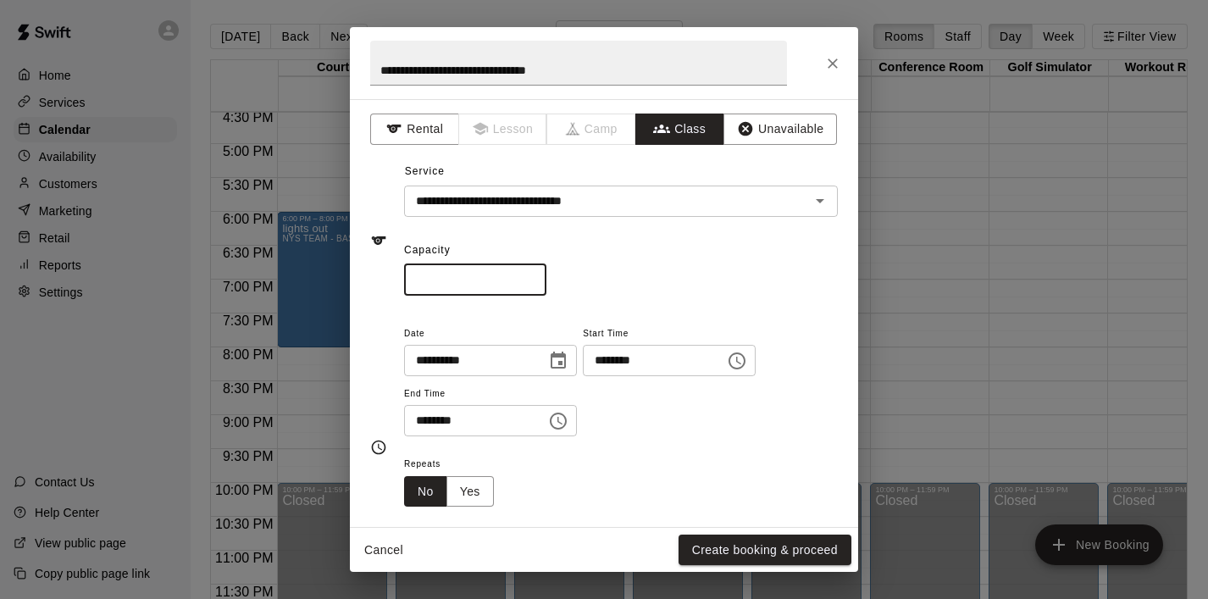
type input "**"
click at [642, 432] on div "**********" at bounding box center [621, 380] width 434 height 114
click at [705, 540] on button "Create booking & proceed" at bounding box center [764, 549] width 173 height 31
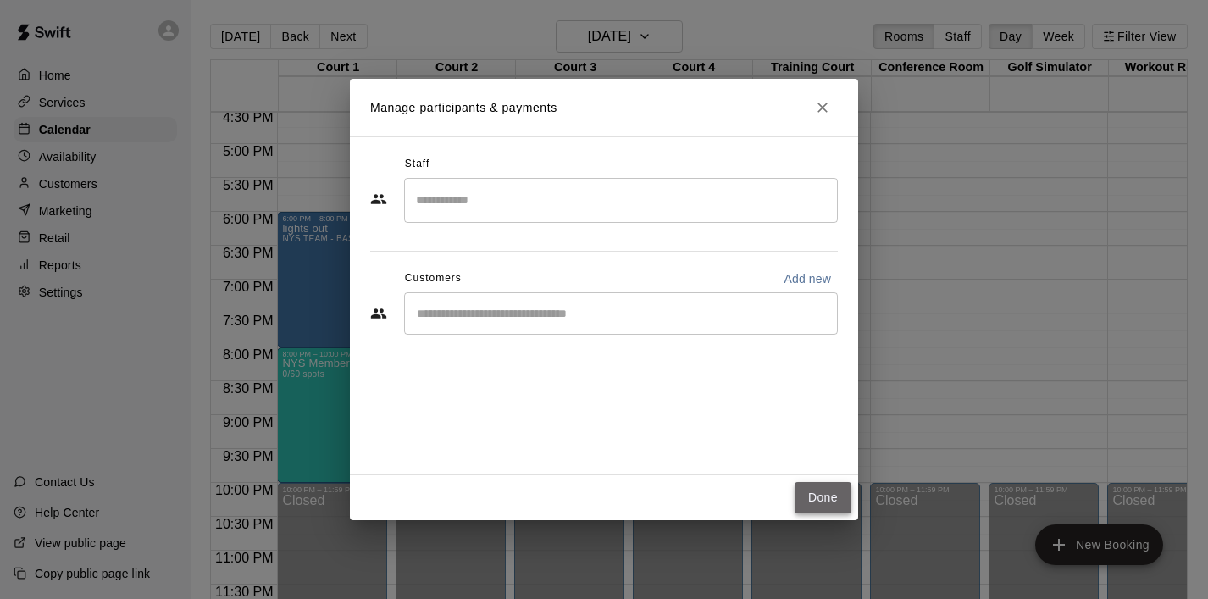
click at [810, 495] on button "Done" at bounding box center [822, 497] width 57 height 31
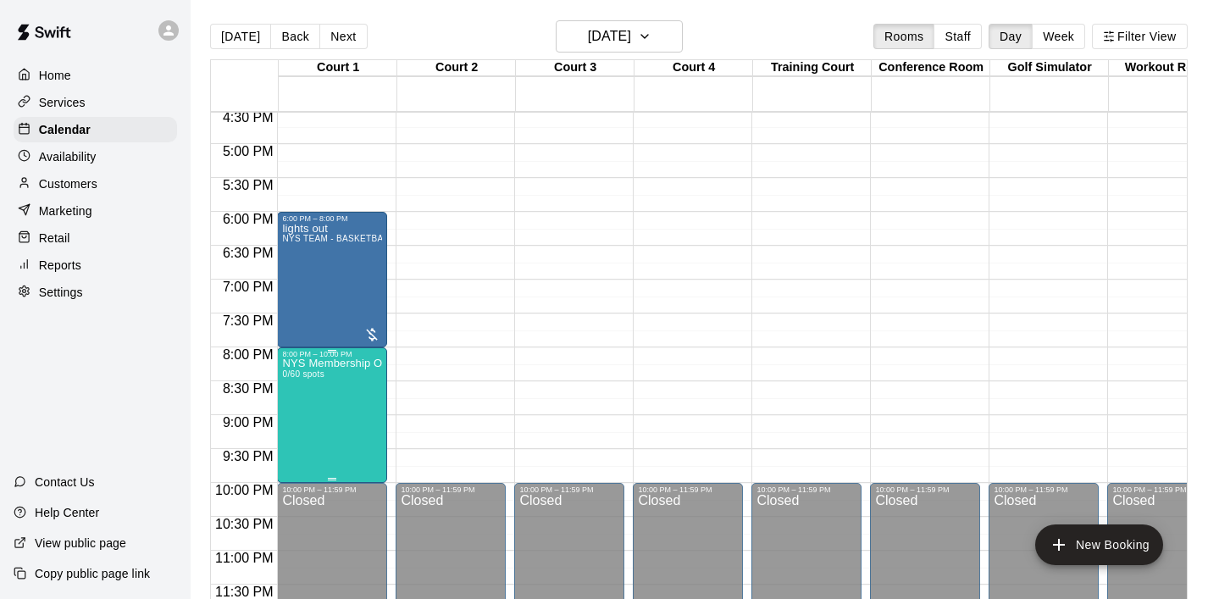
click at [298, 373] on icon "edit" at bounding box center [300, 377] width 20 height 20
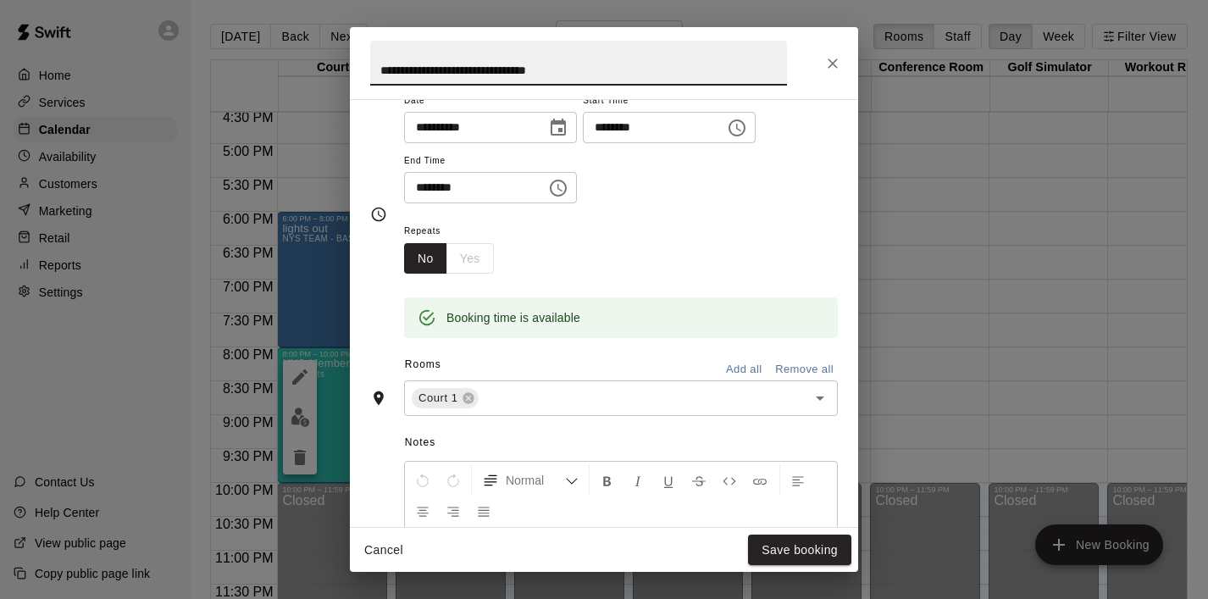
scroll to position [245, 0]
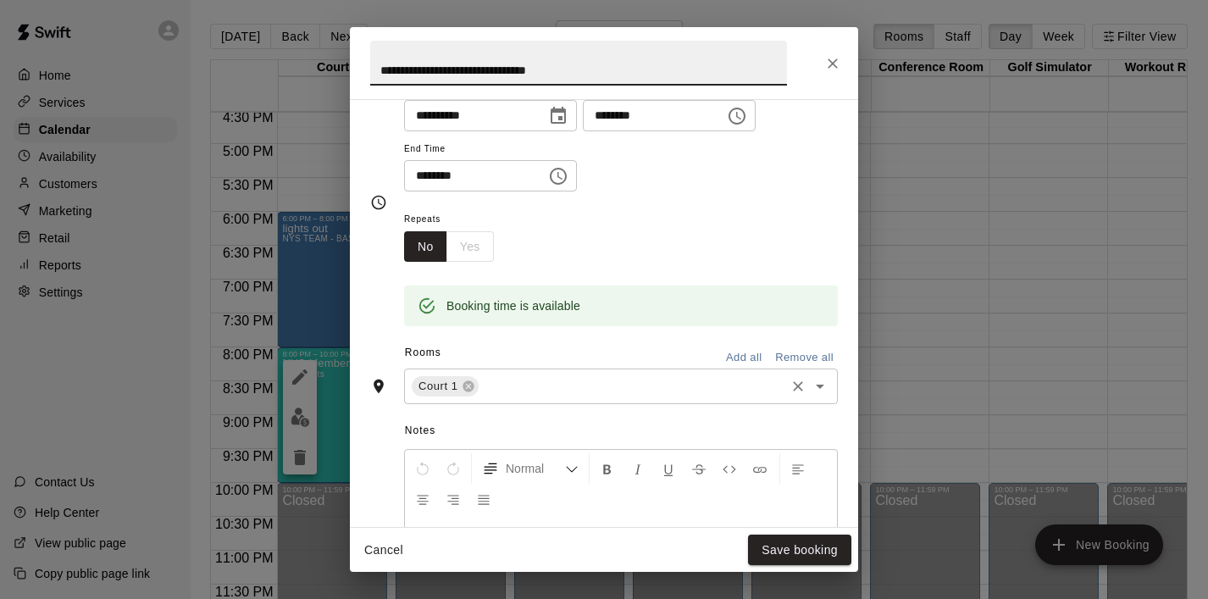
click at [817, 394] on icon "Open" at bounding box center [820, 386] width 20 height 20
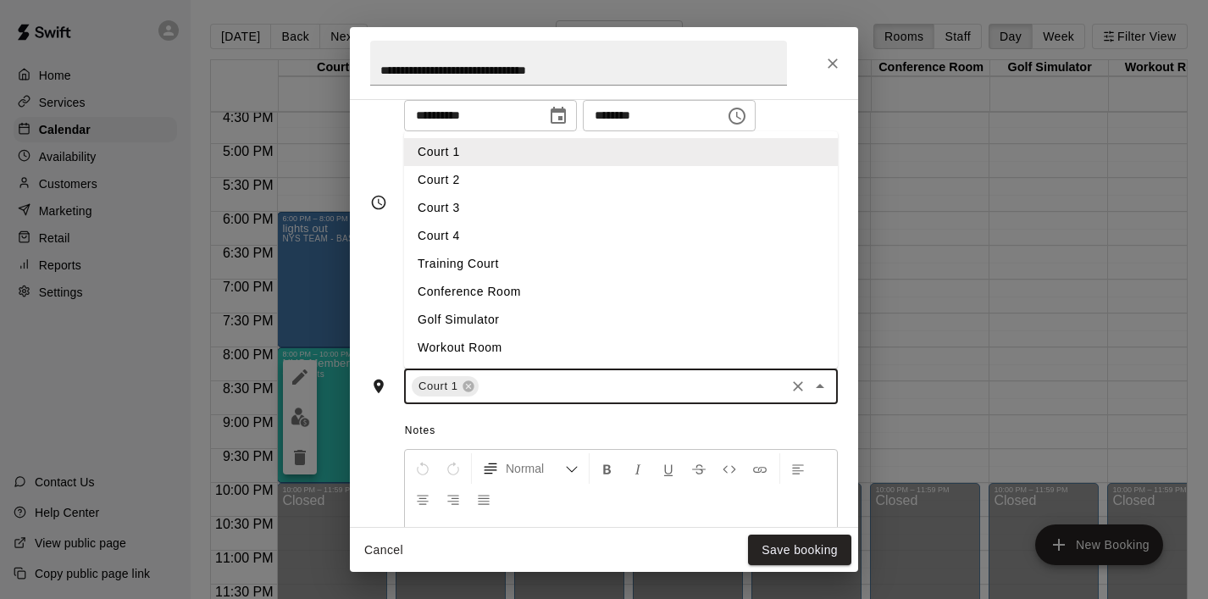
click at [594, 174] on li "Court 2" at bounding box center [621, 180] width 434 height 28
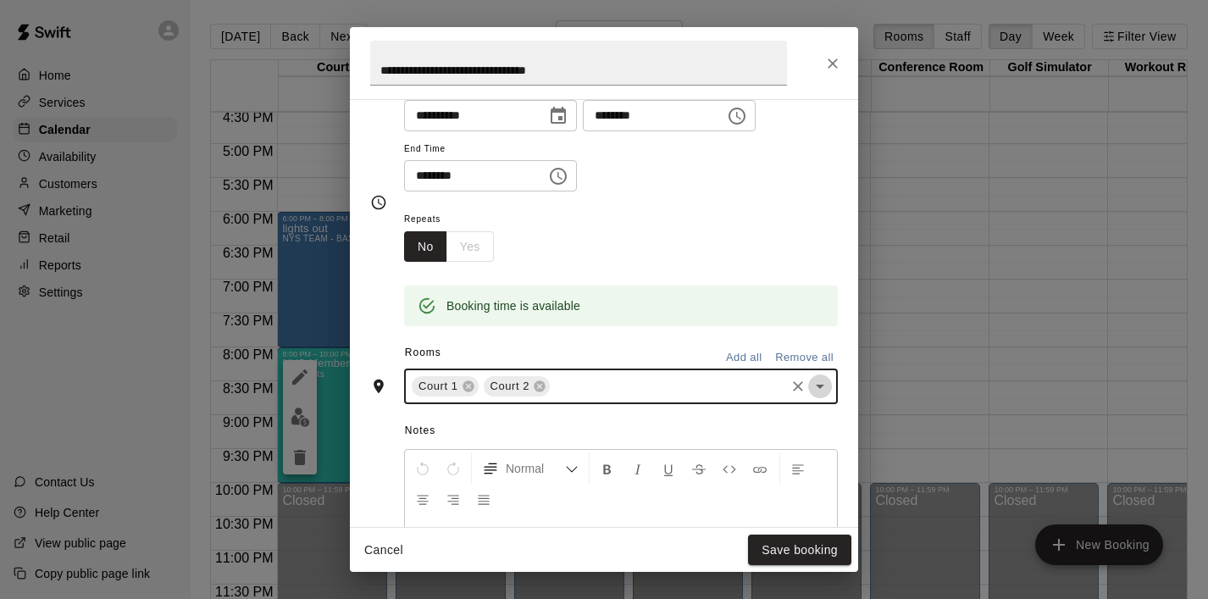
click at [821, 390] on icon "Open" at bounding box center [820, 386] width 20 height 20
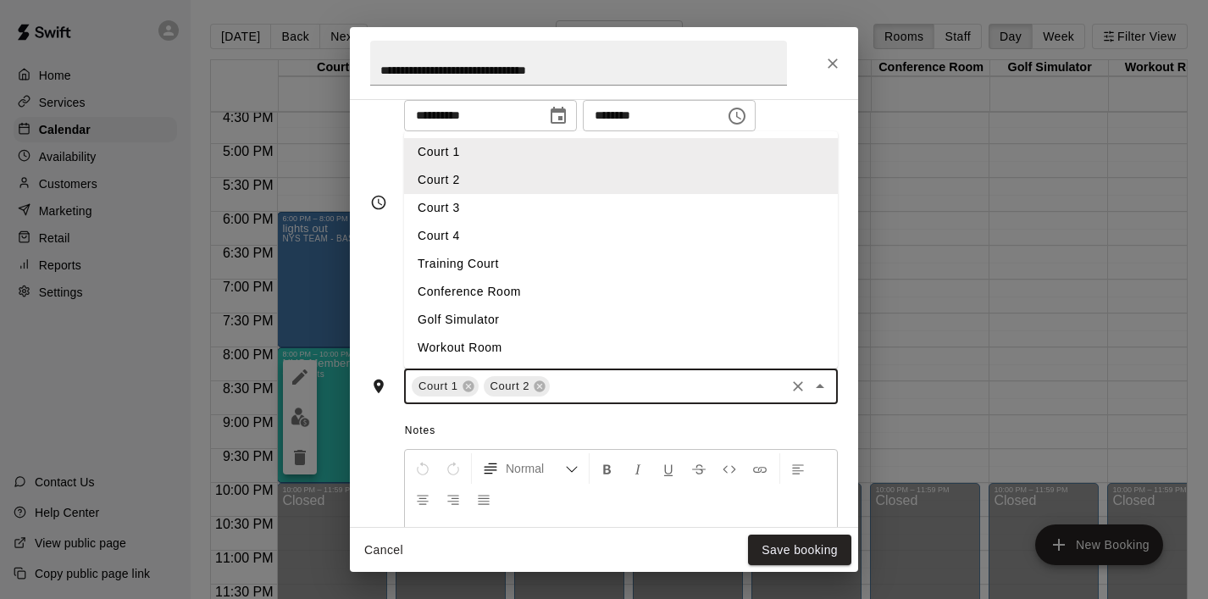
click at [591, 219] on li "Court 3" at bounding box center [621, 208] width 434 height 28
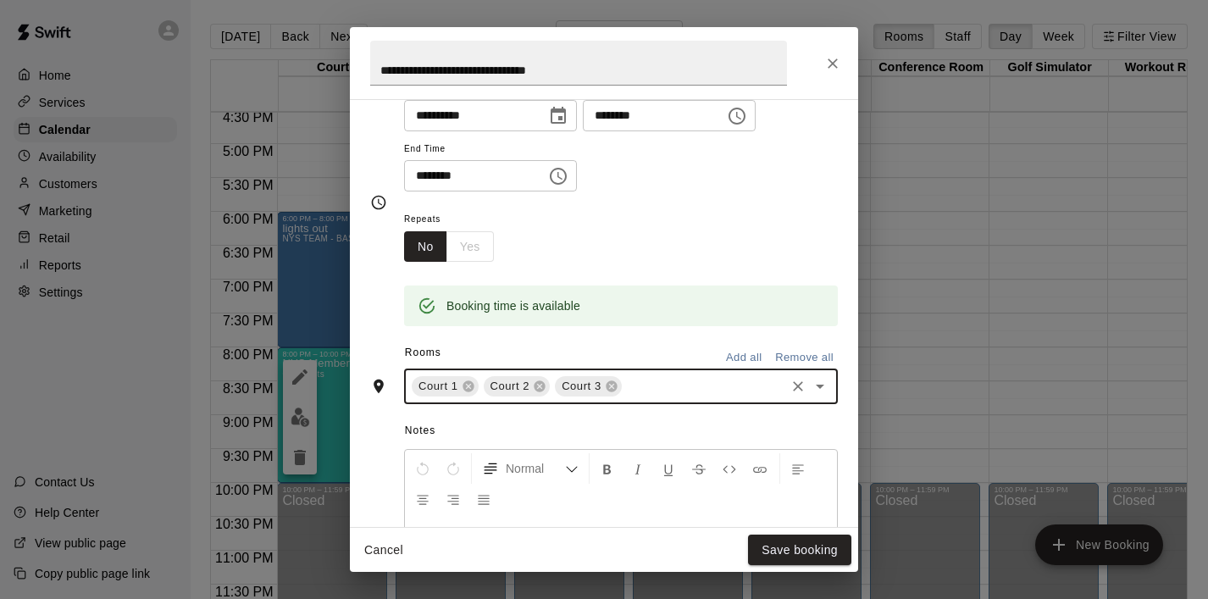
click at [815, 390] on icon "Open" at bounding box center [820, 386] width 20 height 20
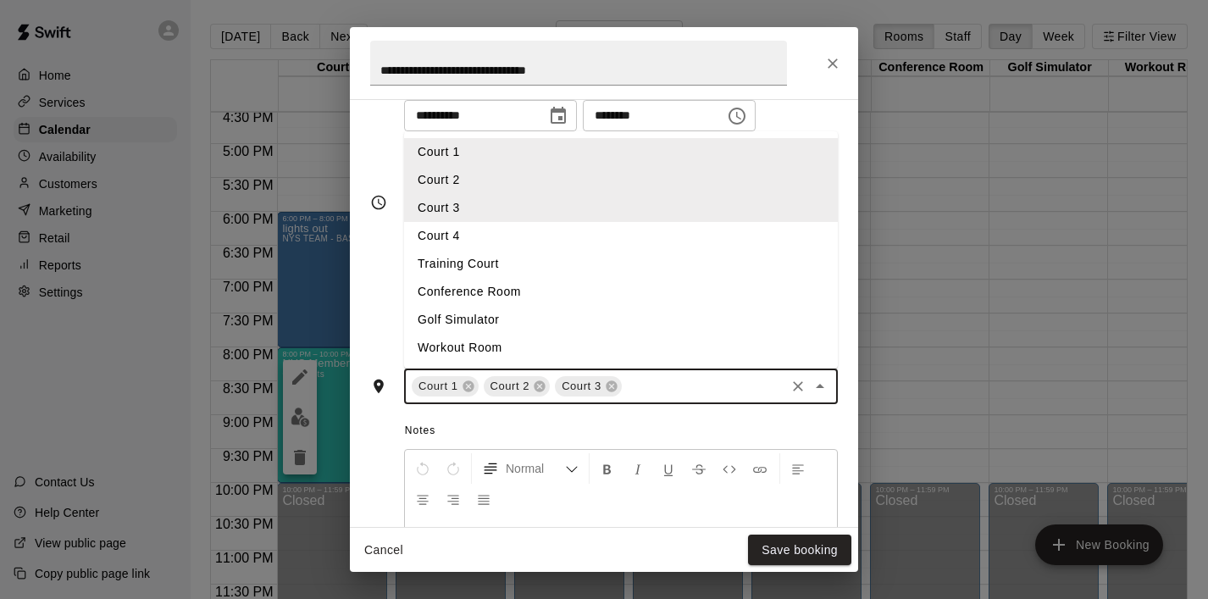
click at [636, 243] on li "Court 4" at bounding box center [621, 236] width 434 height 28
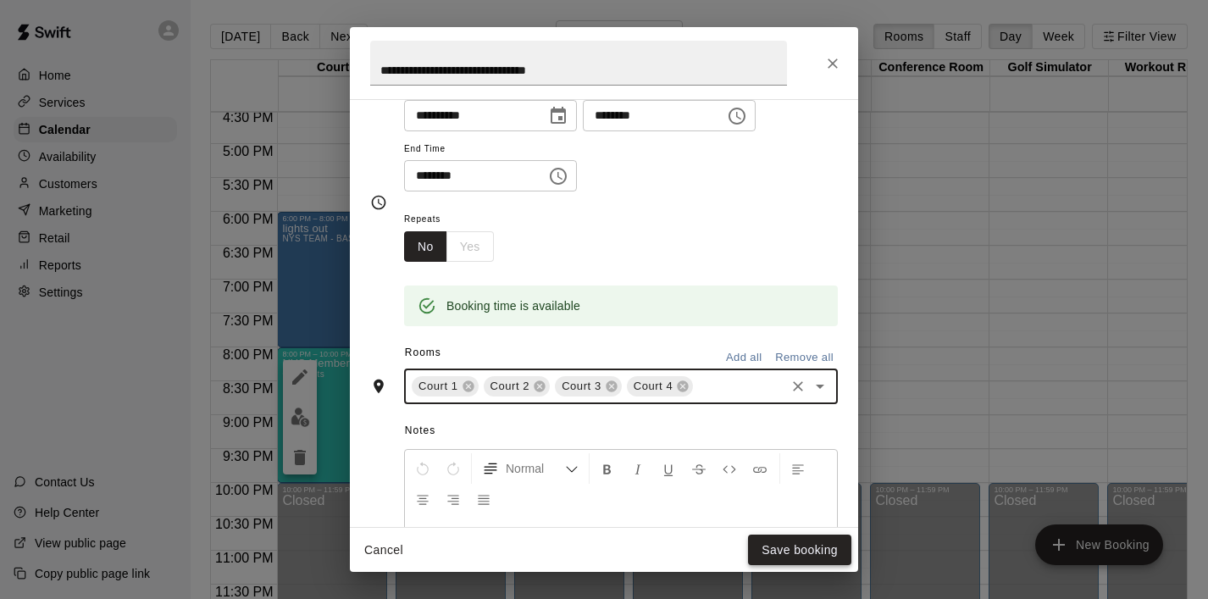
click at [773, 557] on button "Save booking" at bounding box center [799, 549] width 103 height 31
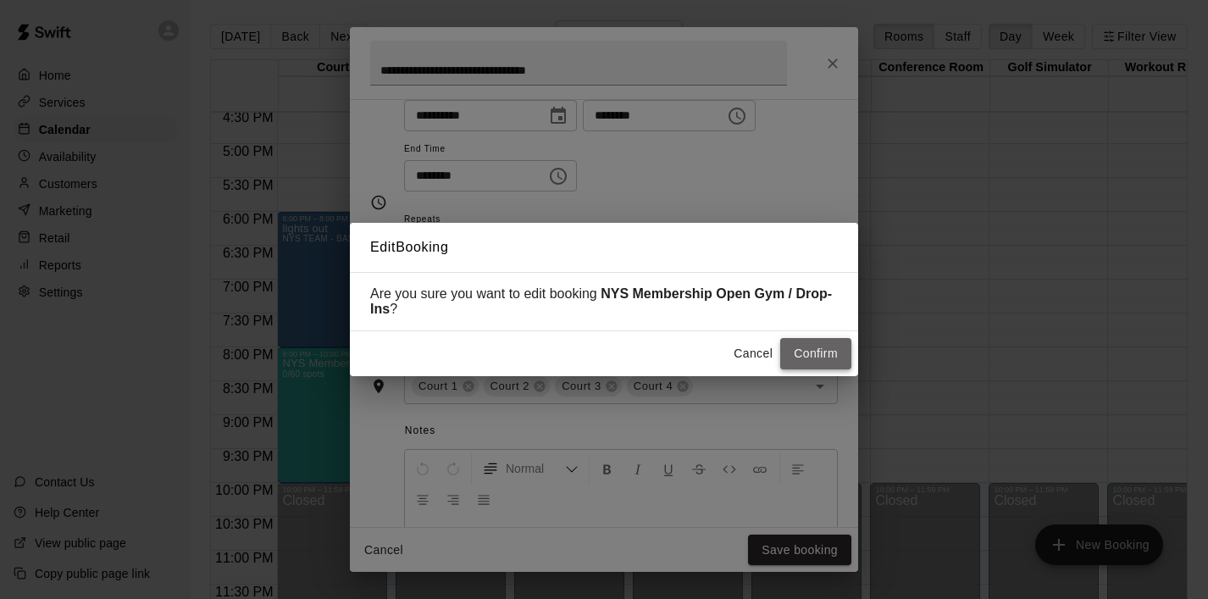
click at [824, 360] on button "Confirm" at bounding box center [815, 353] width 71 height 31
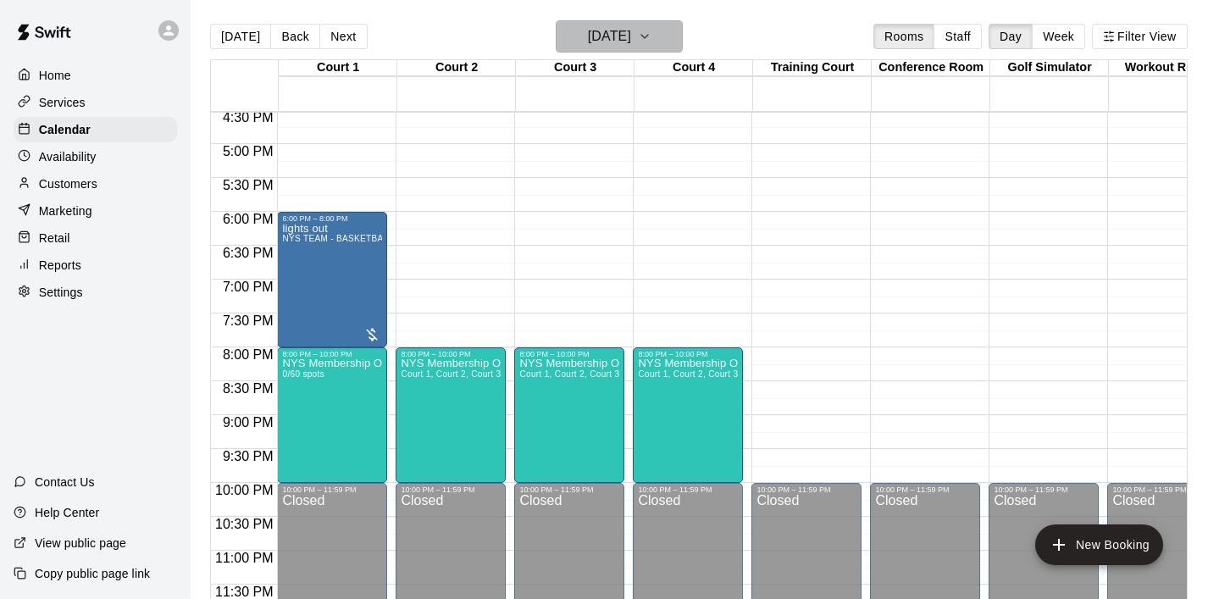
click at [651, 30] on icon "button" at bounding box center [645, 36] width 14 height 20
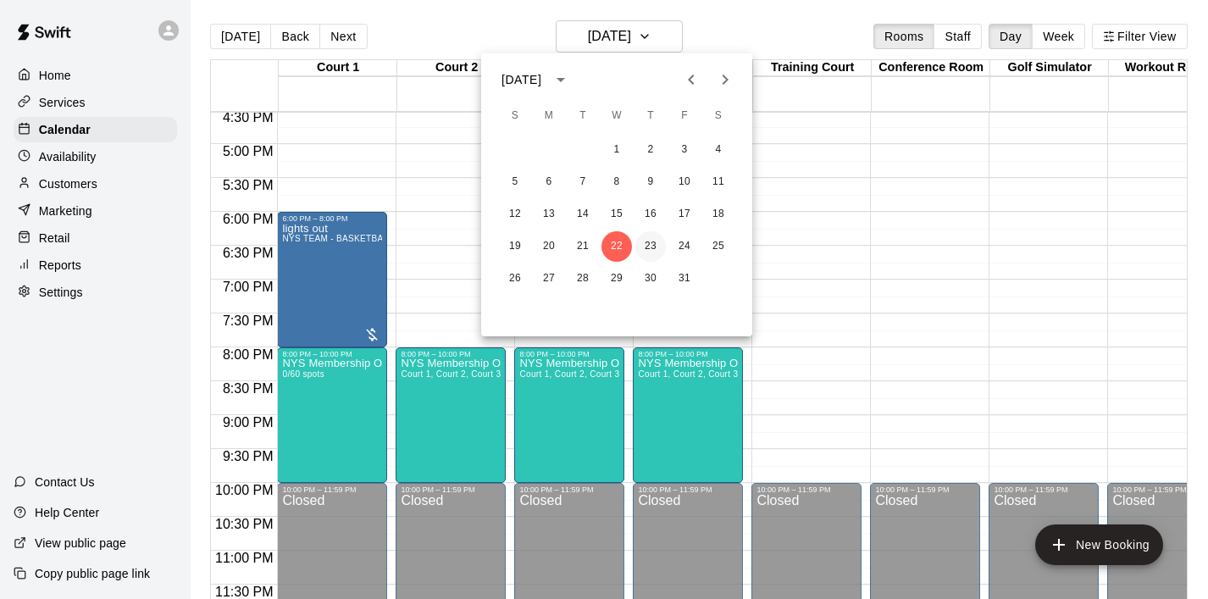
click at [646, 241] on button "23" at bounding box center [650, 246] width 30 height 30
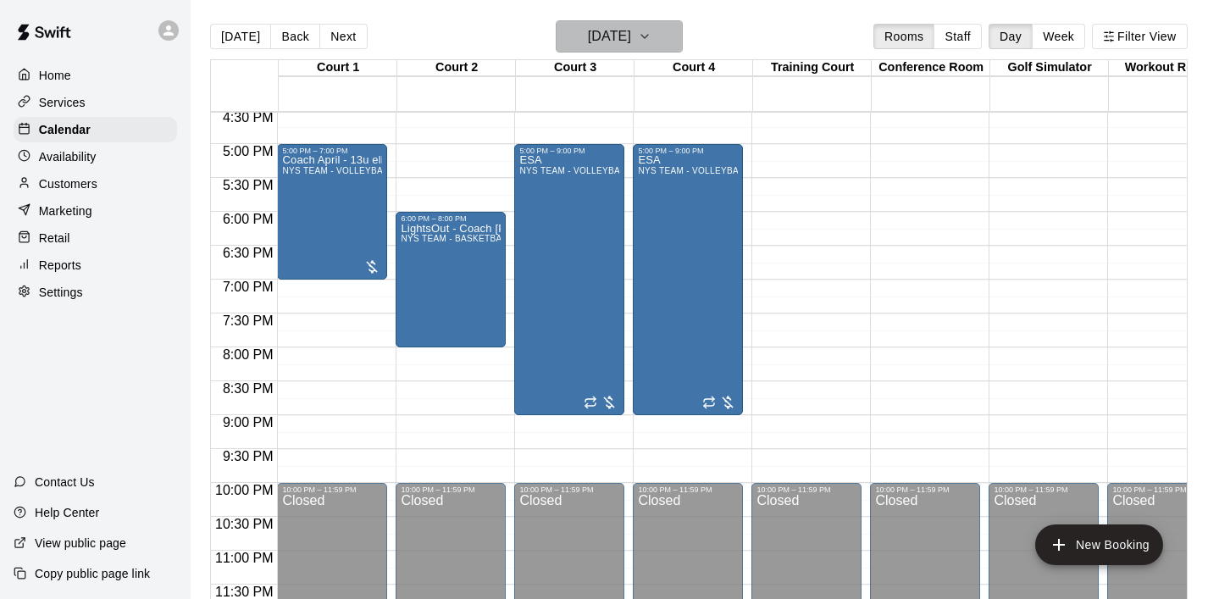
click at [651, 30] on icon "button" at bounding box center [645, 36] width 14 height 20
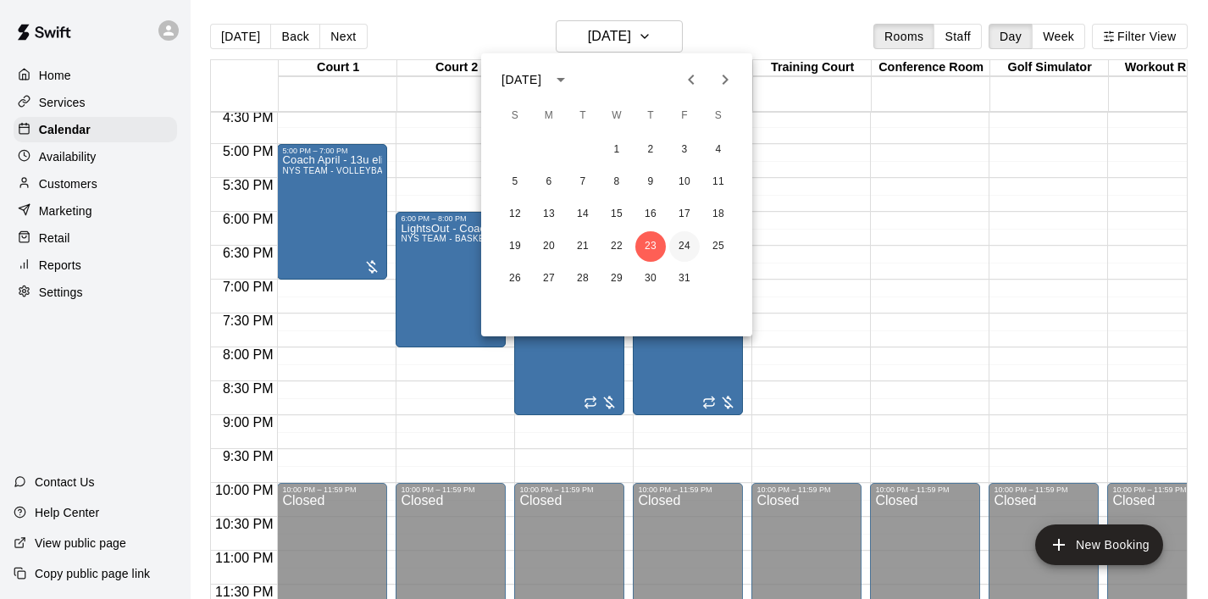
click at [689, 245] on button "24" at bounding box center [684, 246] width 30 height 30
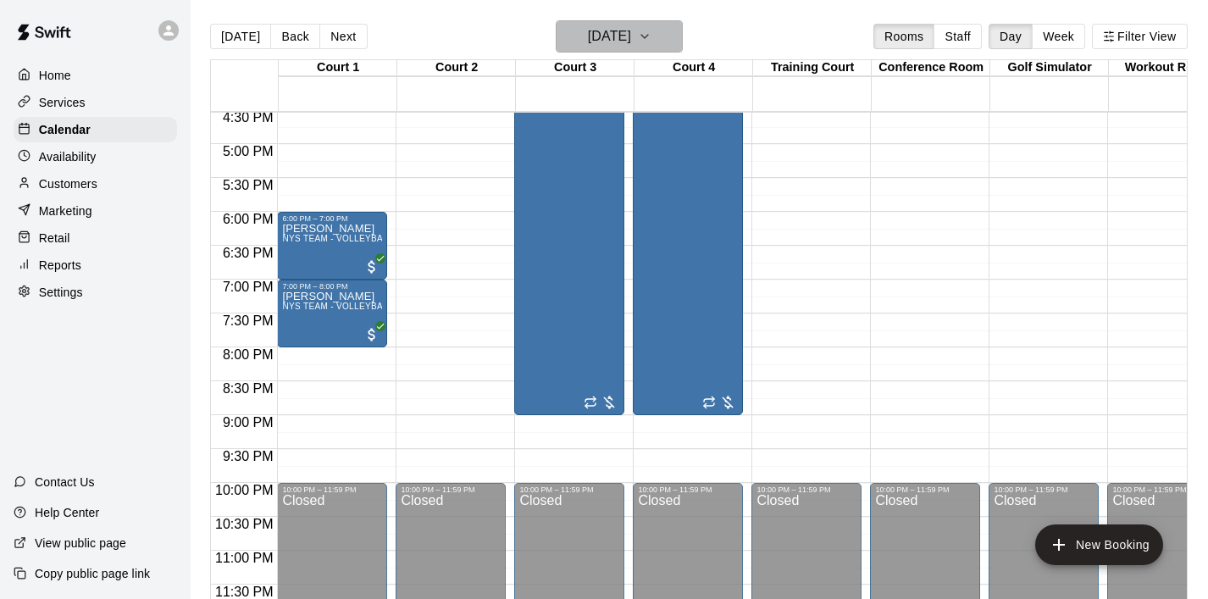
click at [651, 40] on icon "button" at bounding box center [645, 36] width 14 height 20
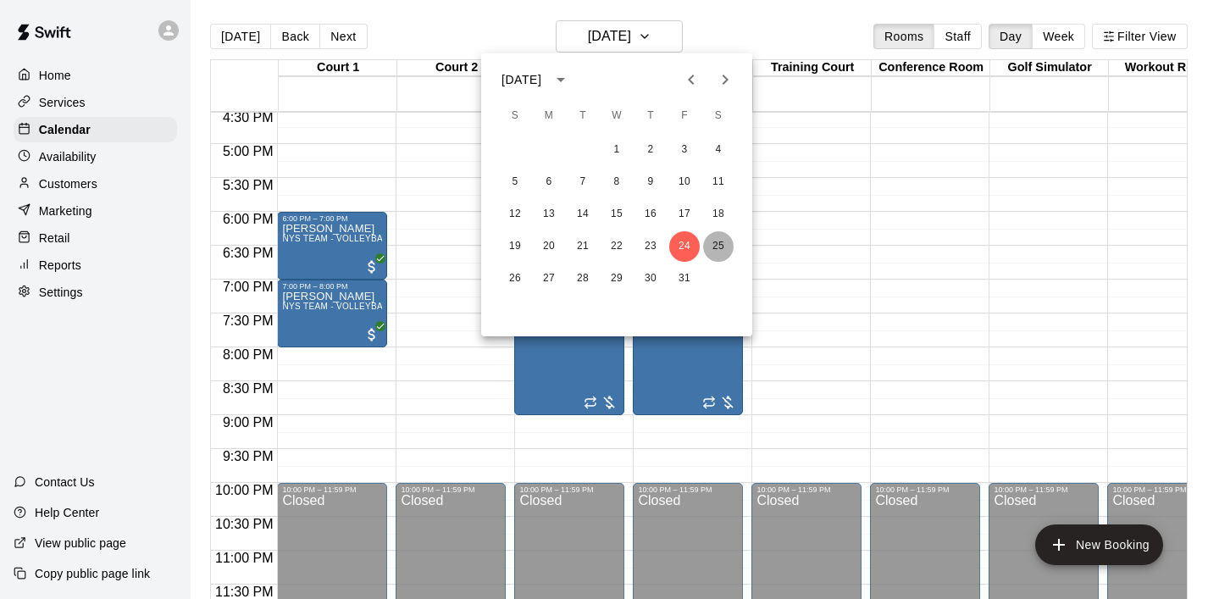
click at [721, 243] on button "25" at bounding box center [718, 246] width 30 height 30
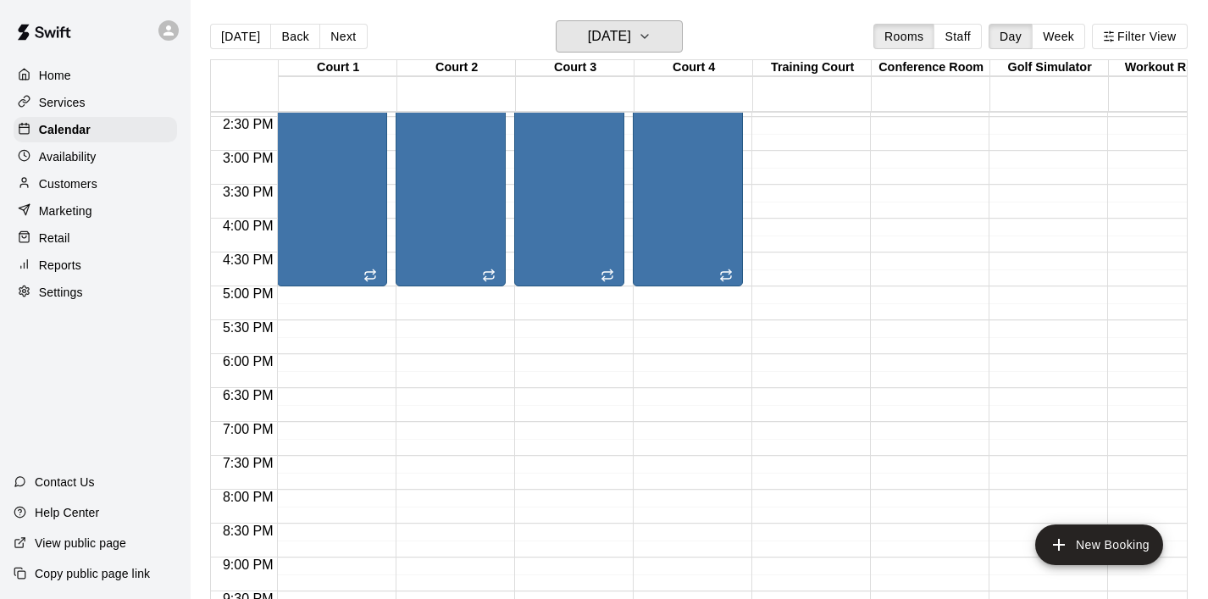
scroll to position [1121, 0]
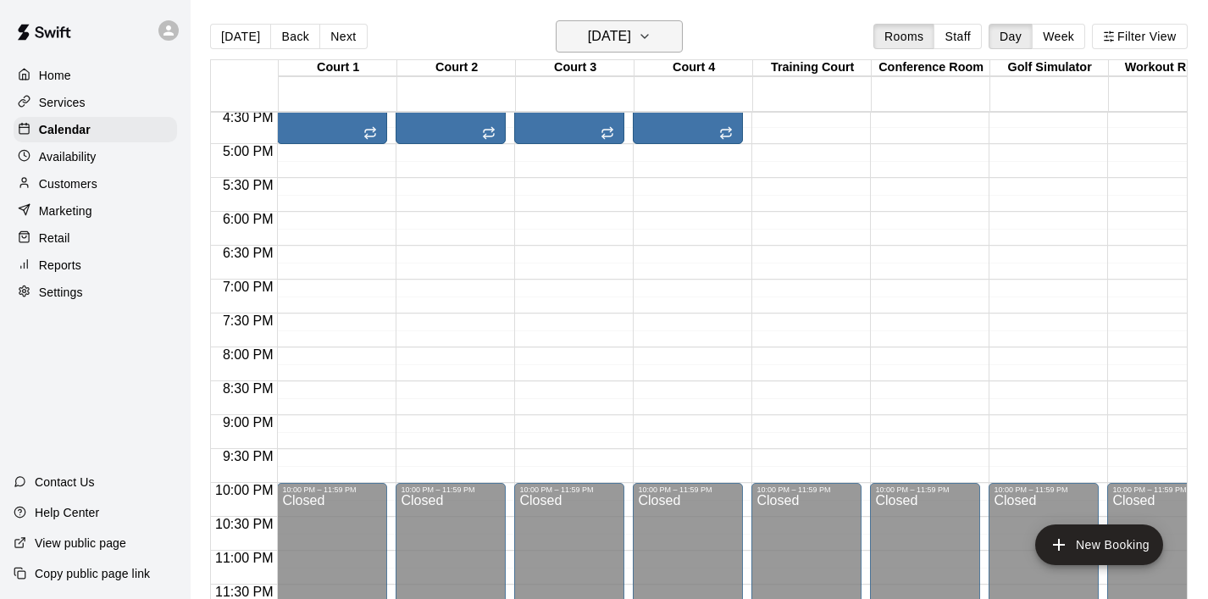
click at [651, 34] on icon "button" at bounding box center [645, 36] width 14 height 20
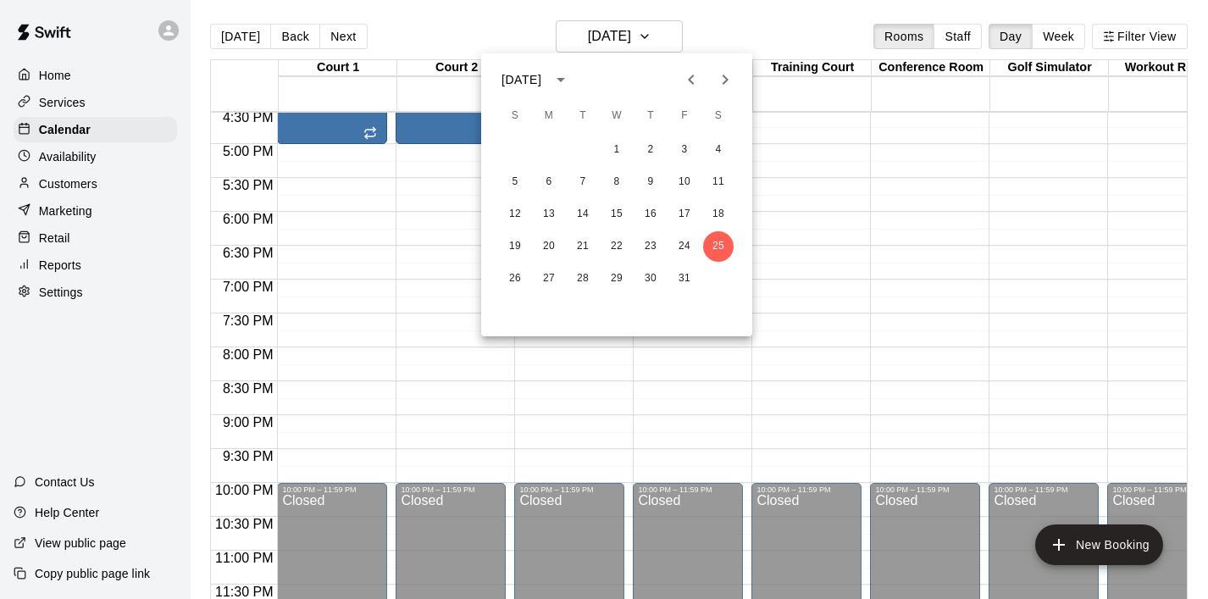
click at [325, 302] on div at bounding box center [604, 299] width 1208 height 599
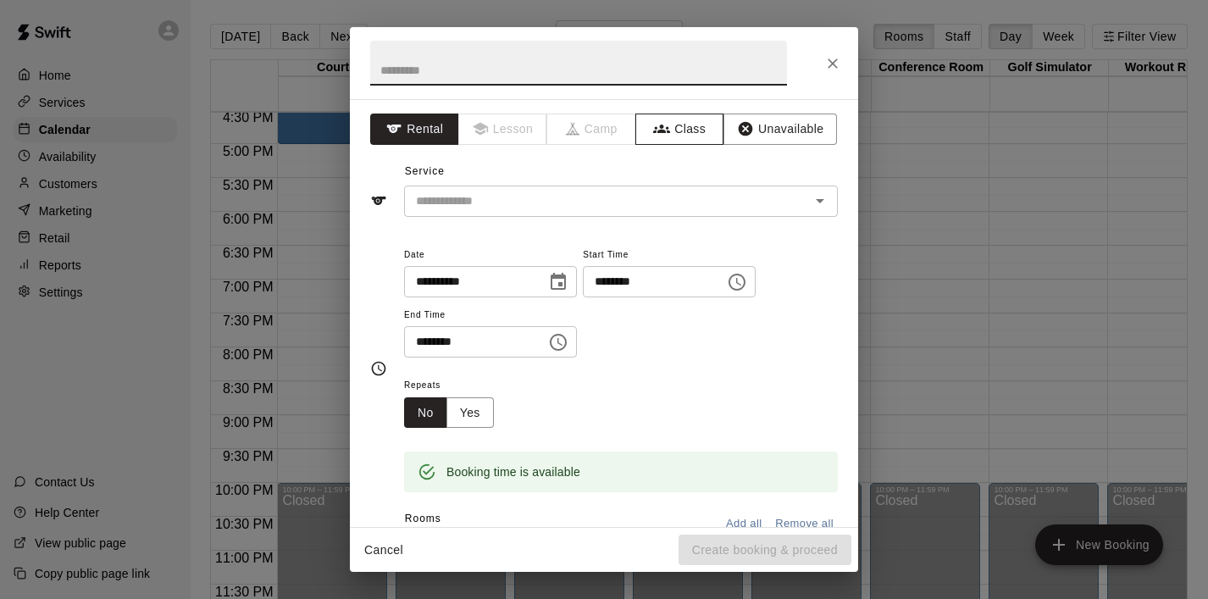
click at [684, 115] on button "Class" at bounding box center [679, 128] width 89 height 31
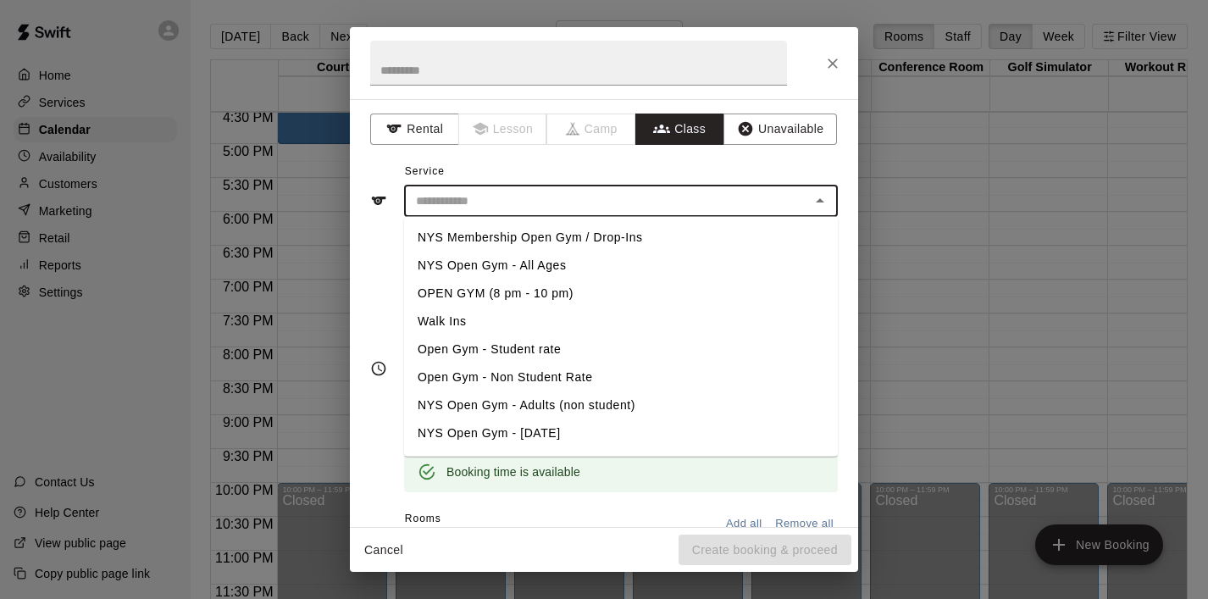
click at [660, 192] on input "text" at bounding box center [607, 201] width 396 height 21
click at [632, 244] on li "NYS Membership Open Gym / Drop-Ins" at bounding box center [621, 238] width 434 height 28
type input "**********"
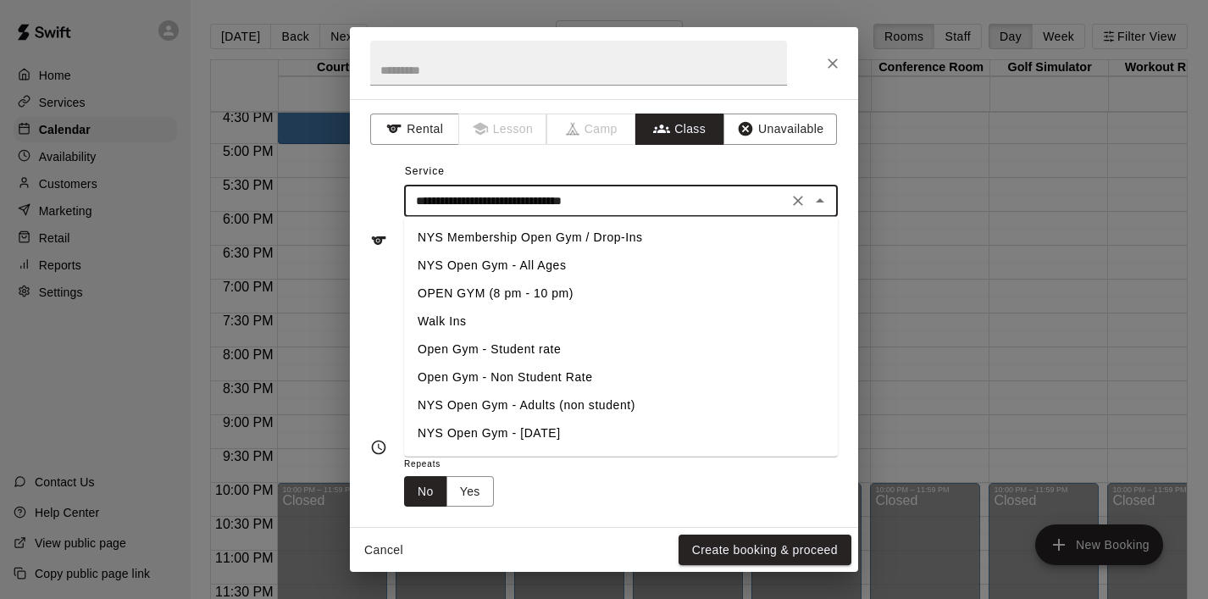
drag, startPoint x: 648, startPoint y: 203, endPoint x: 357, endPoint y: 204, distance: 290.5
click at [357, 204] on div "**********" at bounding box center [604, 313] width 508 height 428
click at [400, 72] on input "text" at bounding box center [578, 63] width 417 height 45
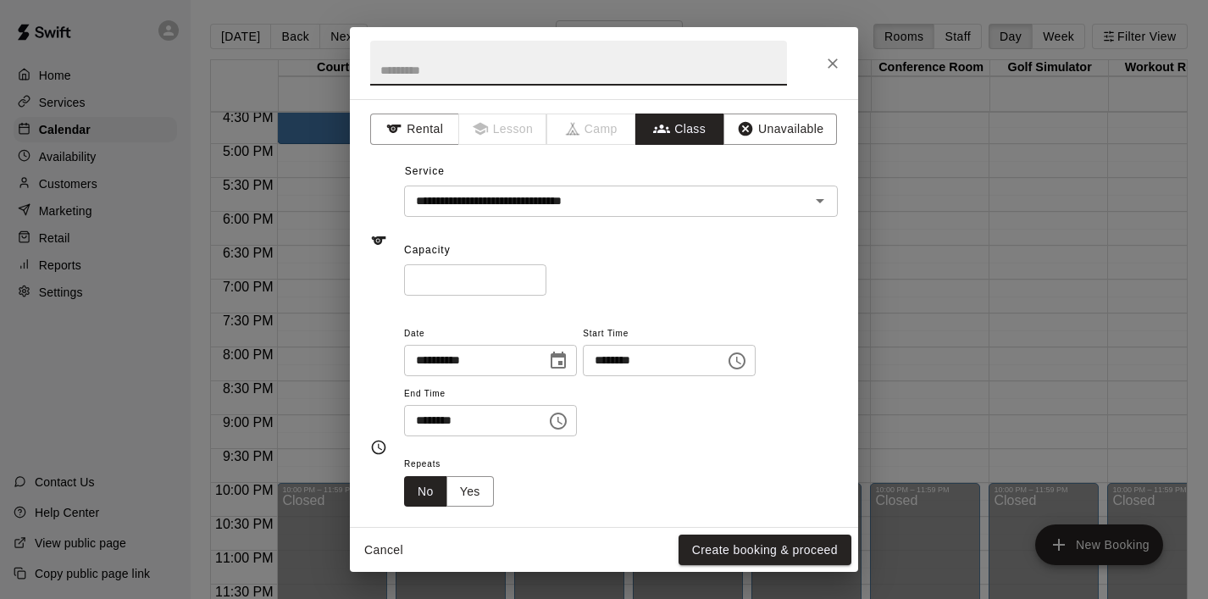
paste input "**********"
type input "**********"
click at [605, 257] on div "Capacity * ​" at bounding box center [621, 266] width 434 height 58
click at [491, 286] on input "*" at bounding box center [475, 279] width 142 height 31
type input "**"
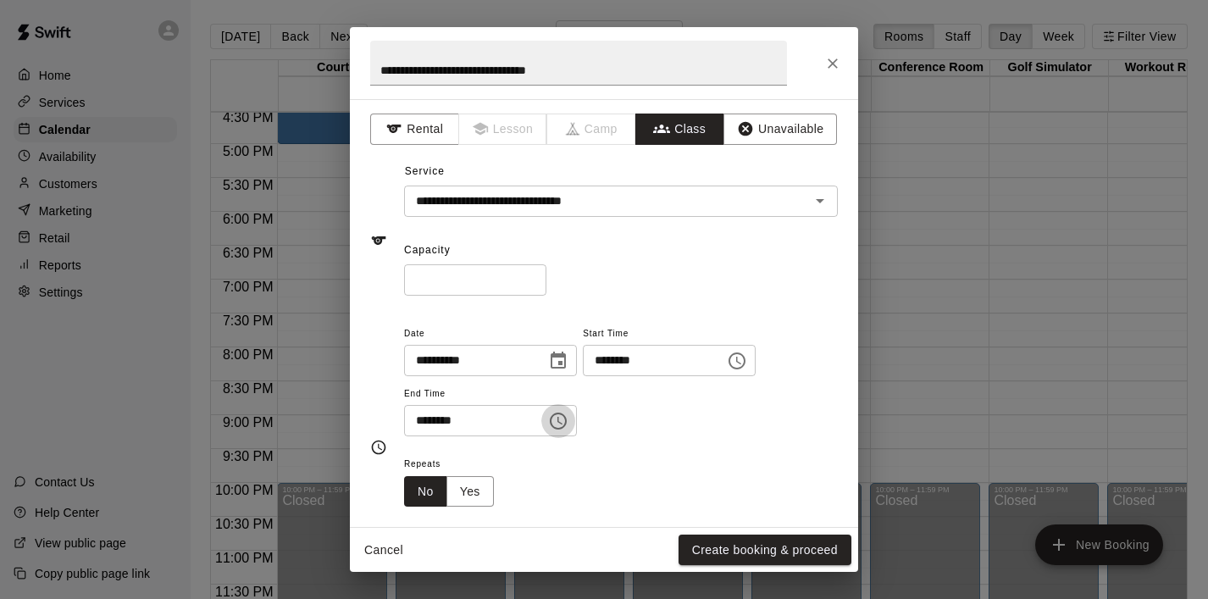
click at [553, 429] on icon "Choose time, selected time is 6:30 PM" at bounding box center [558, 421] width 20 height 20
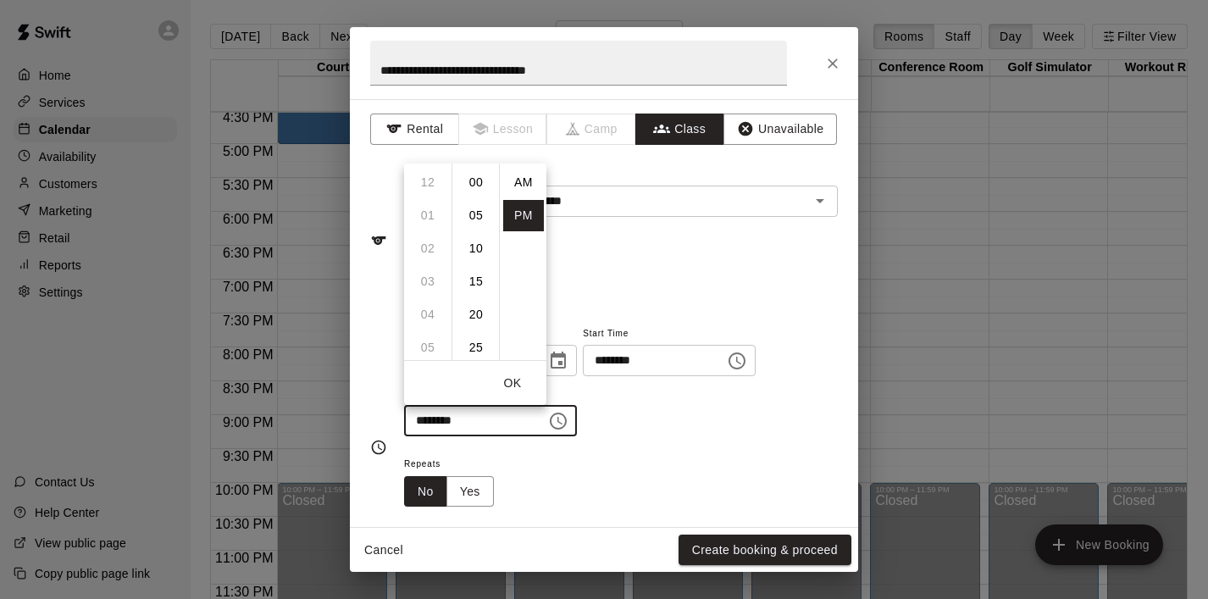
scroll to position [30, 0]
click at [434, 251] on li "08" at bounding box center [427, 248] width 41 height 31
click at [475, 187] on li "00" at bounding box center [476, 182] width 41 height 31
type input "********"
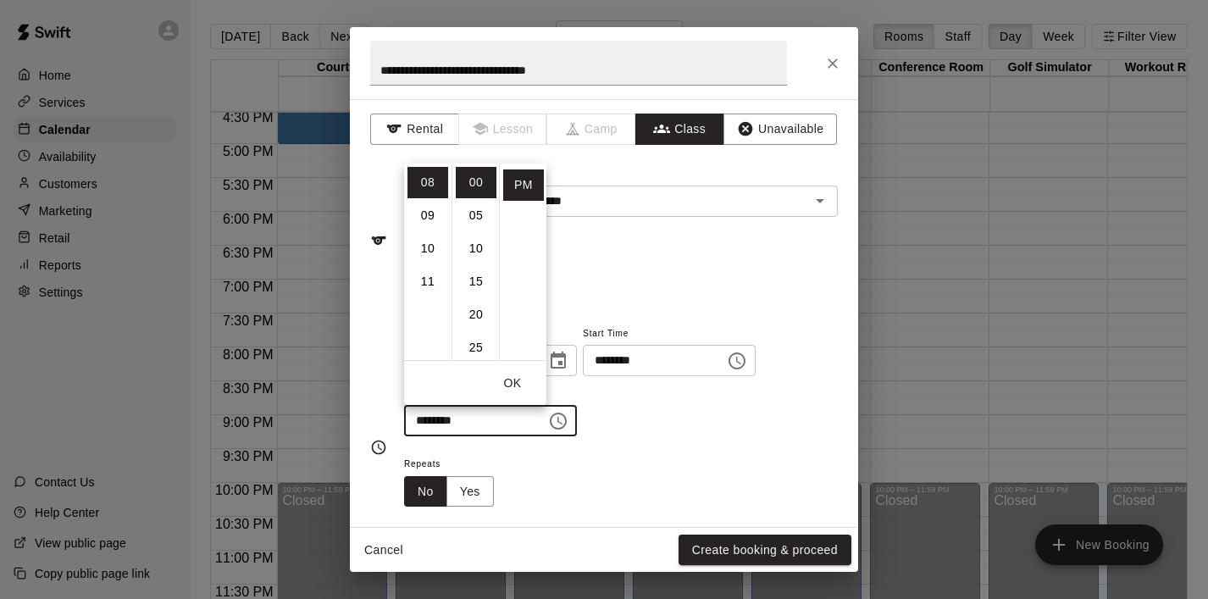
click at [516, 386] on button "OK" at bounding box center [512, 383] width 54 height 31
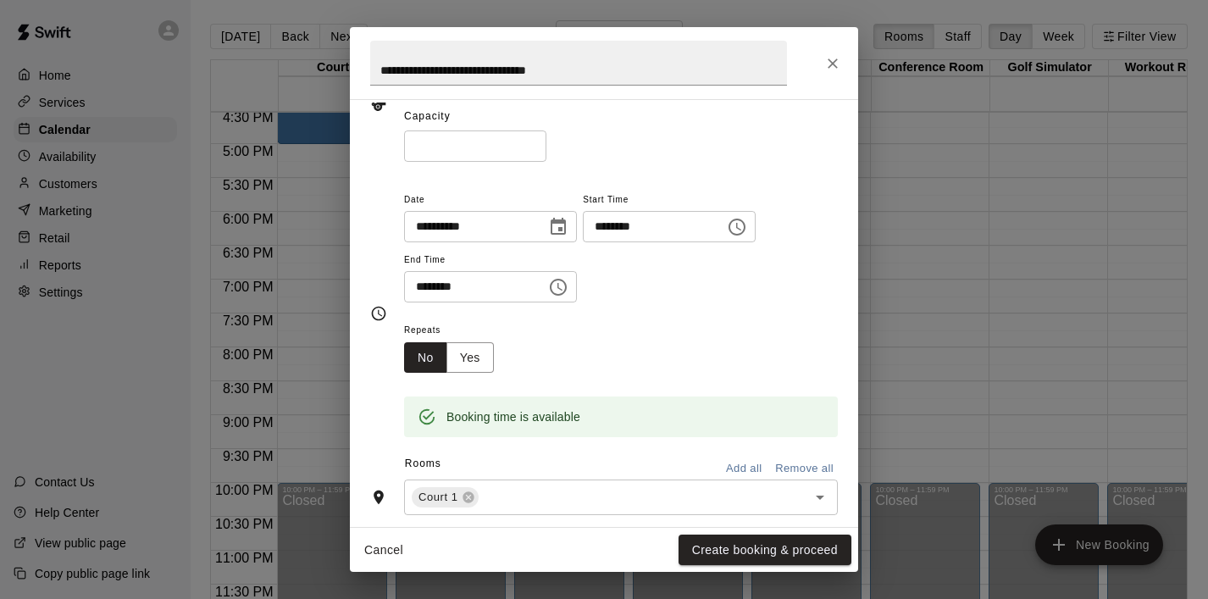
scroll to position [157, 0]
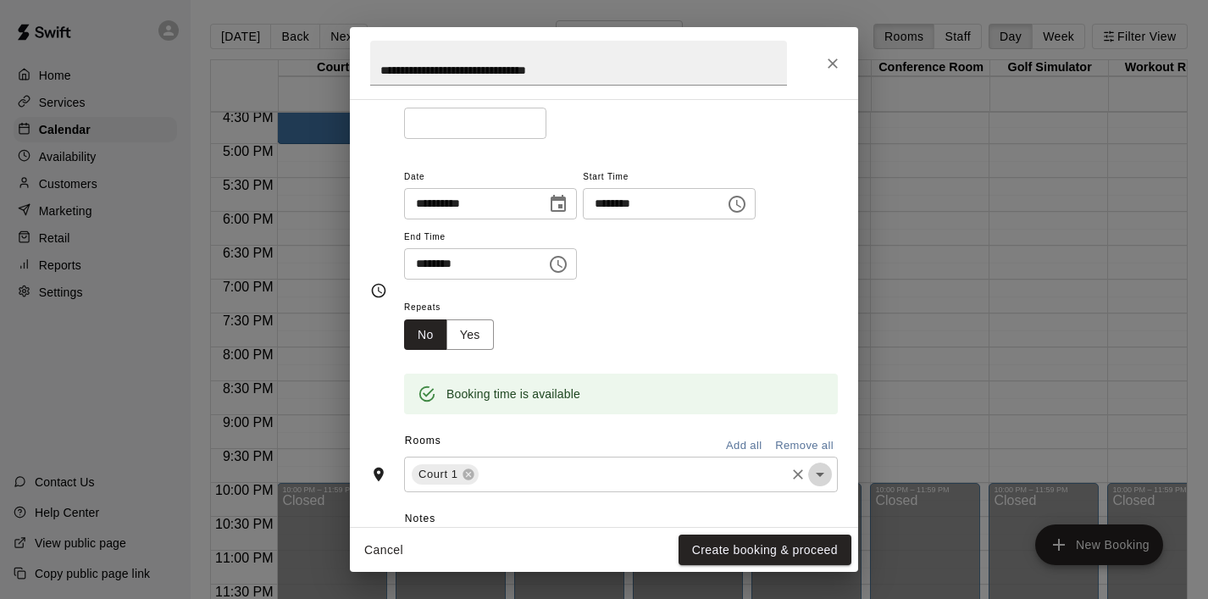
click at [815, 477] on icon "Open" at bounding box center [820, 474] width 20 height 20
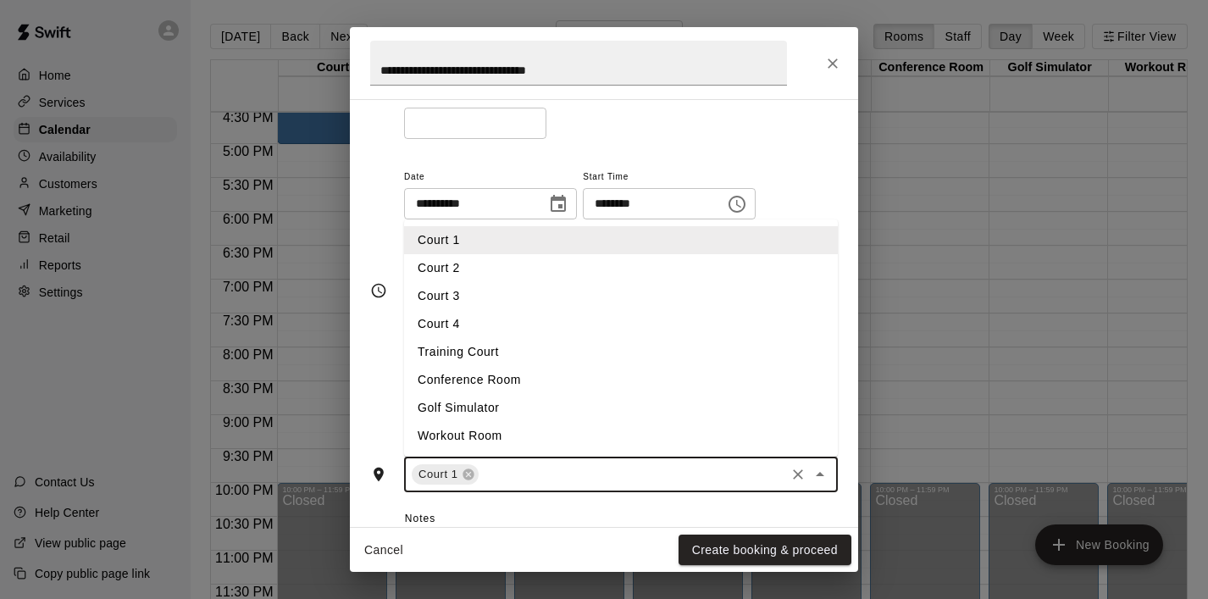
click at [607, 274] on li "Court 2" at bounding box center [621, 268] width 434 height 28
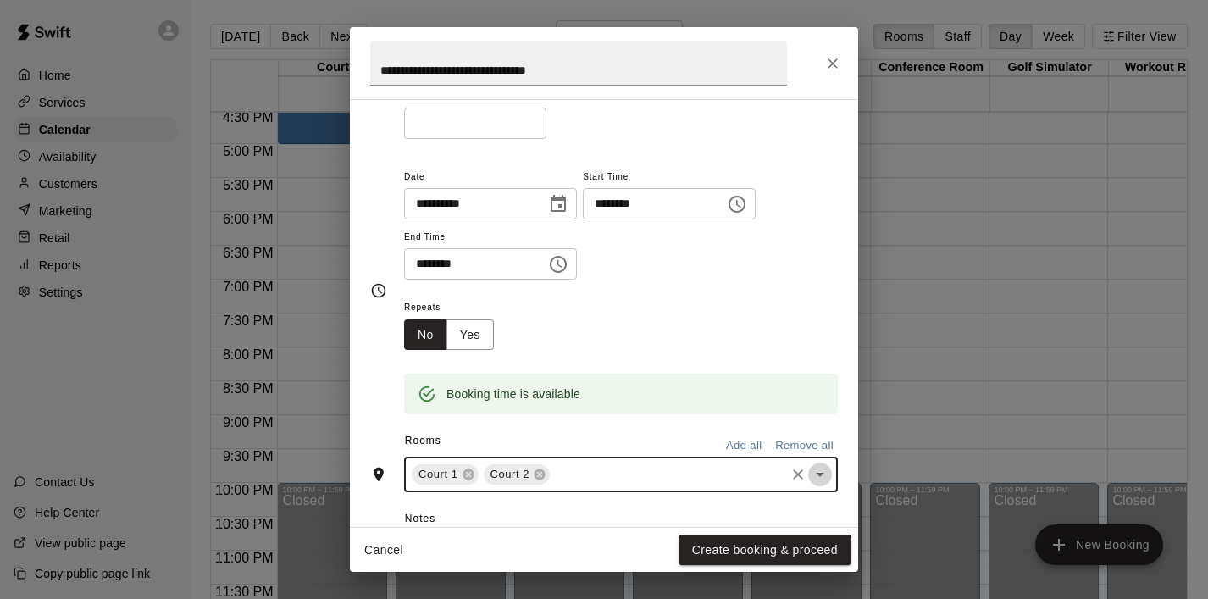
click at [818, 473] on icon "Open" at bounding box center [820, 475] width 8 height 4
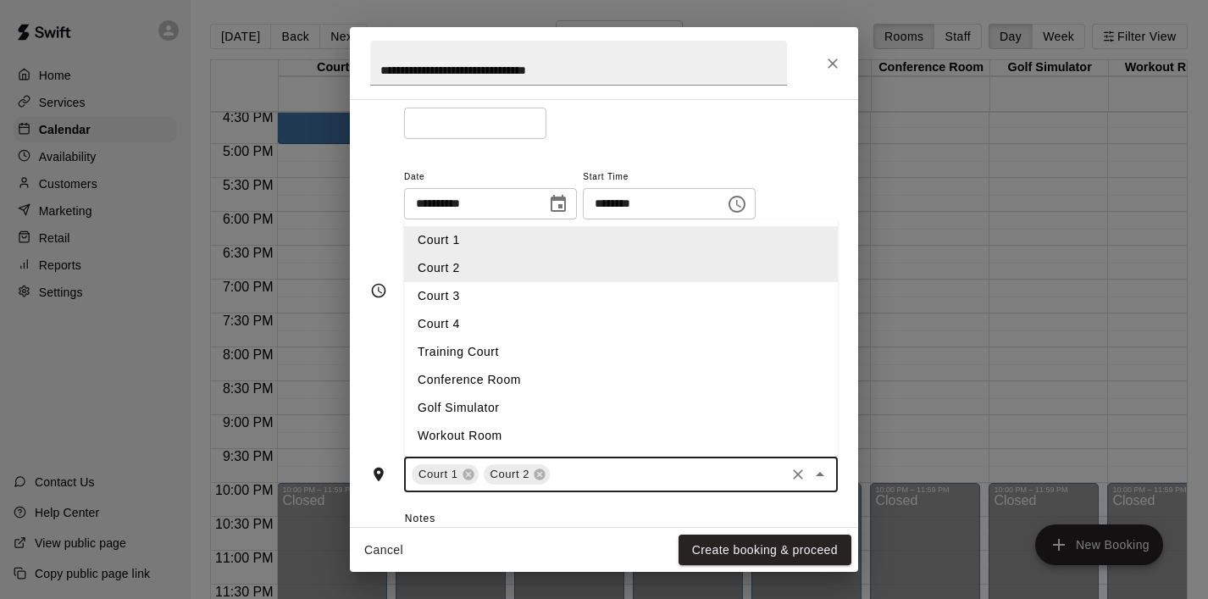
click at [639, 302] on li "Court 3" at bounding box center [621, 296] width 434 height 28
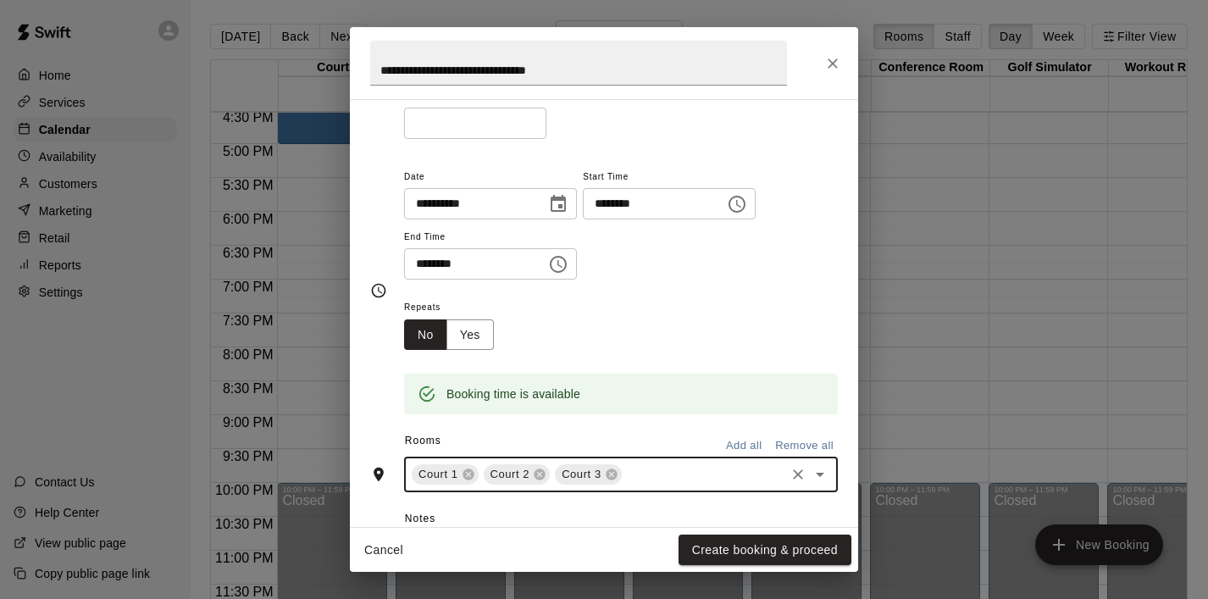
click at [826, 472] on icon "Open" at bounding box center [820, 474] width 20 height 20
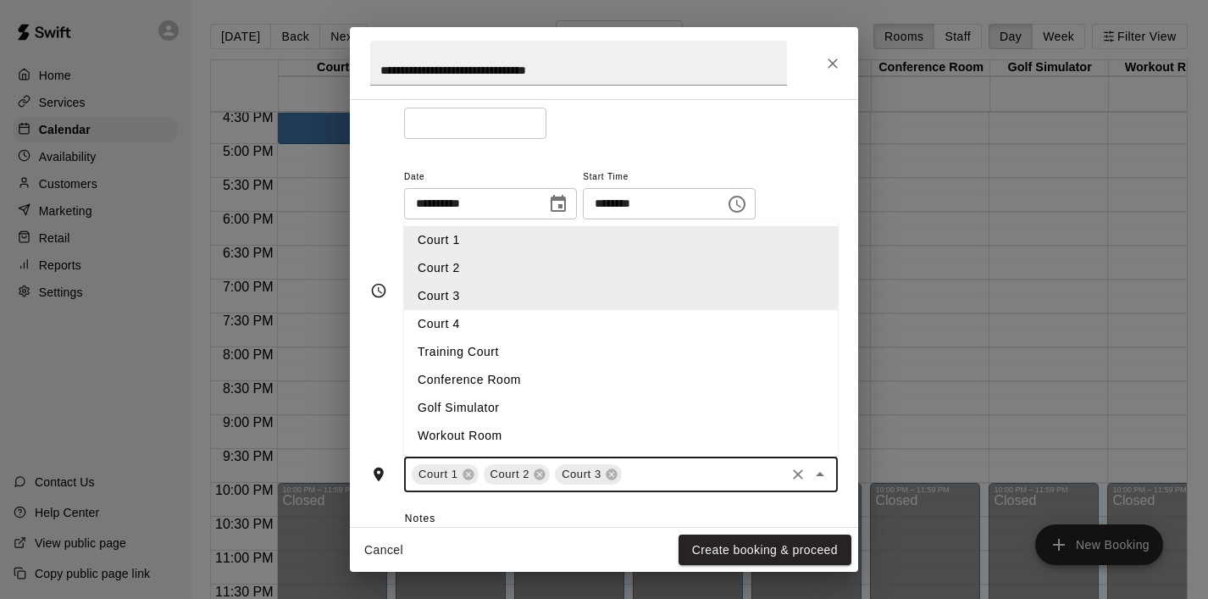
click at [685, 324] on li "Court 4" at bounding box center [621, 324] width 434 height 28
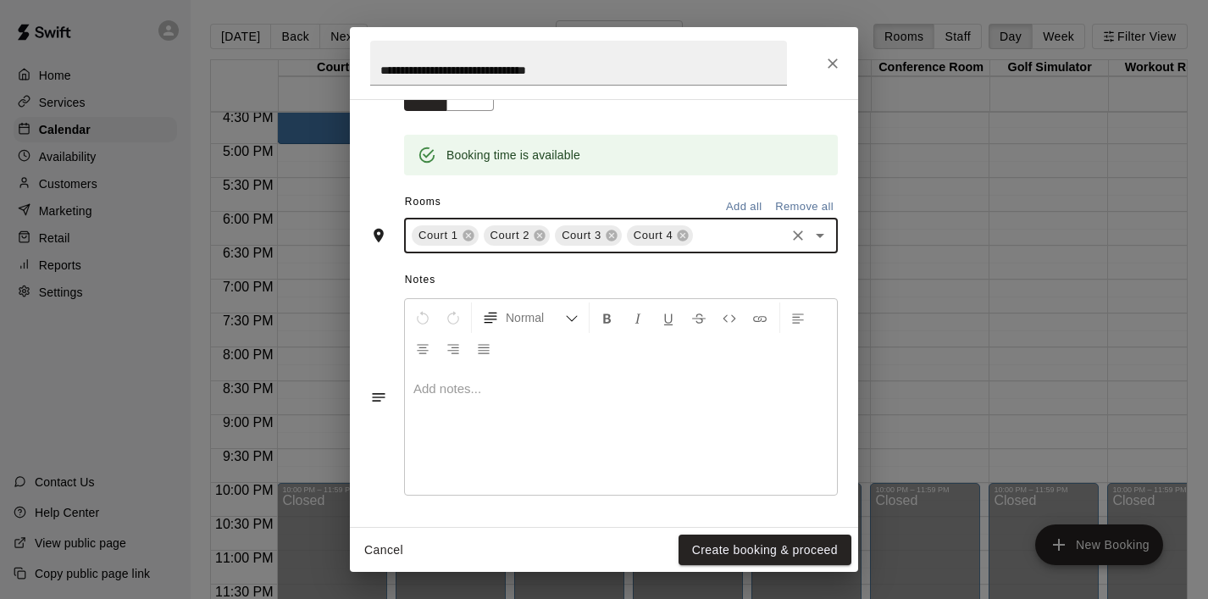
scroll to position [0, 0]
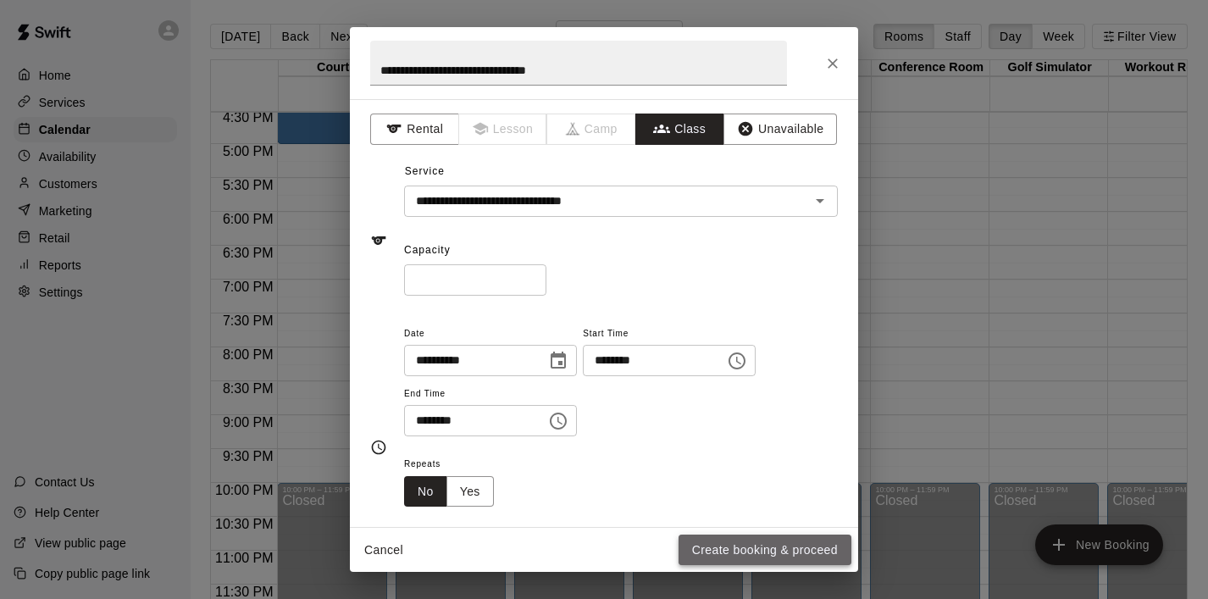
click at [774, 561] on button "Create booking & proceed" at bounding box center [764, 549] width 173 height 31
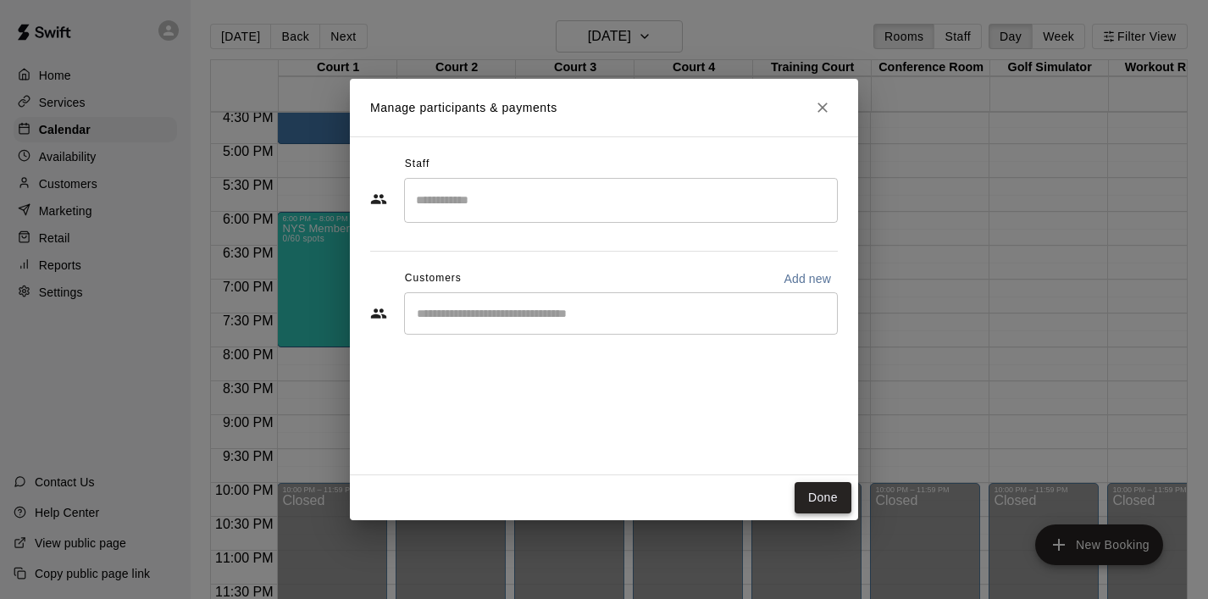
click at [816, 494] on button "Done" at bounding box center [822, 497] width 57 height 31
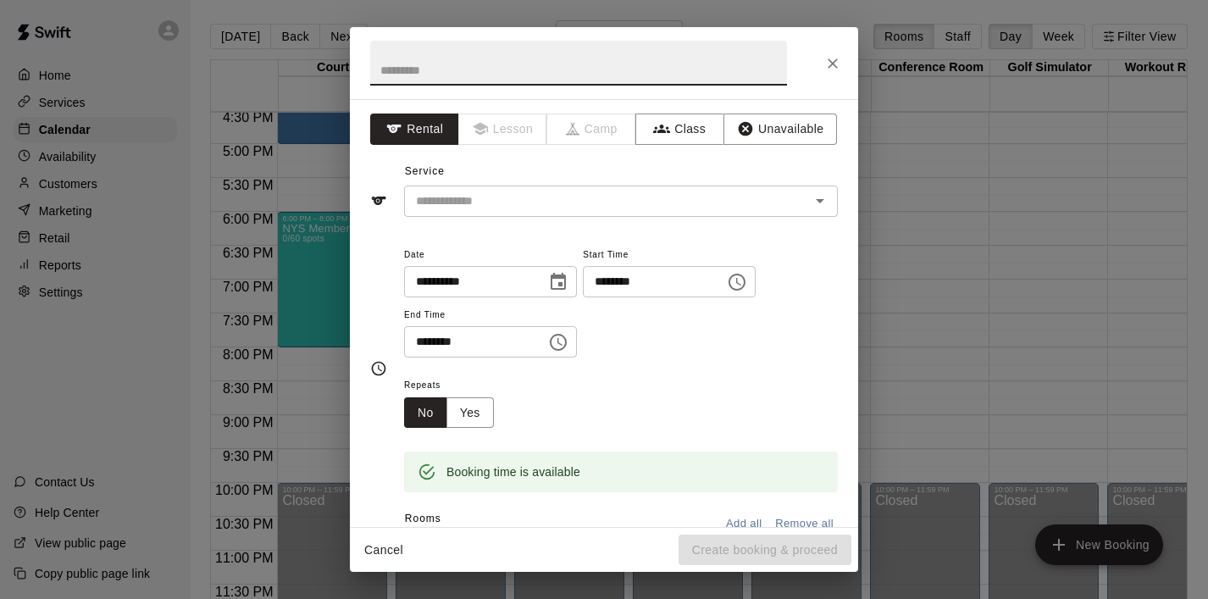
click at [563, 345] on icon "Choose time, selected time is 8:30 PM" at bounding box center [558, 342] width 20 height 20
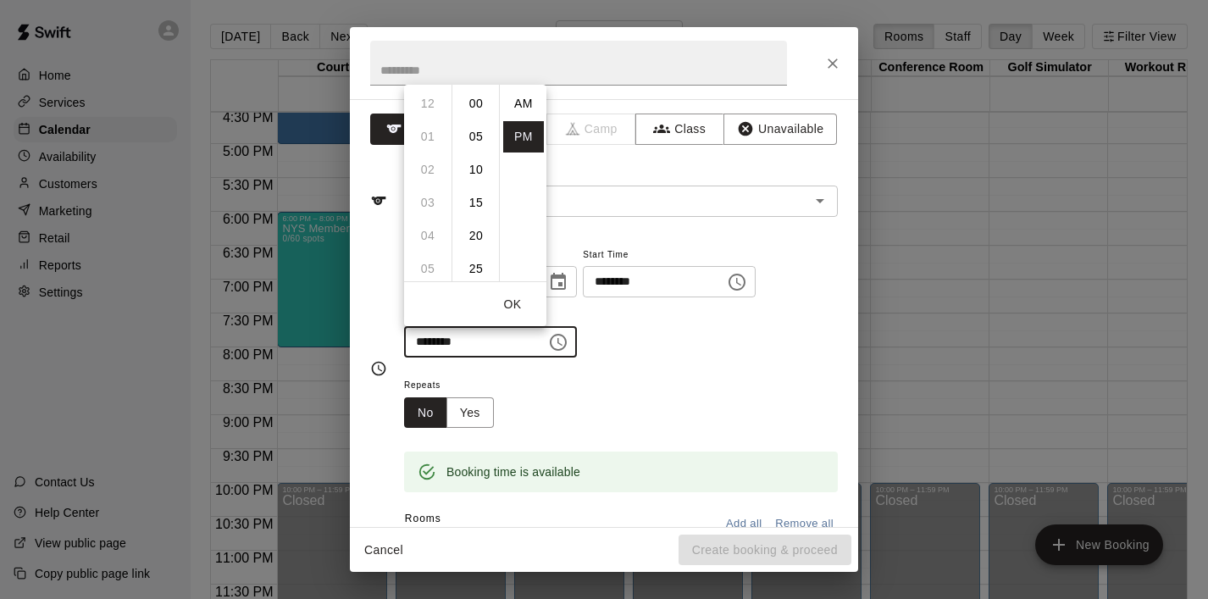
scroll to position [30, 0]
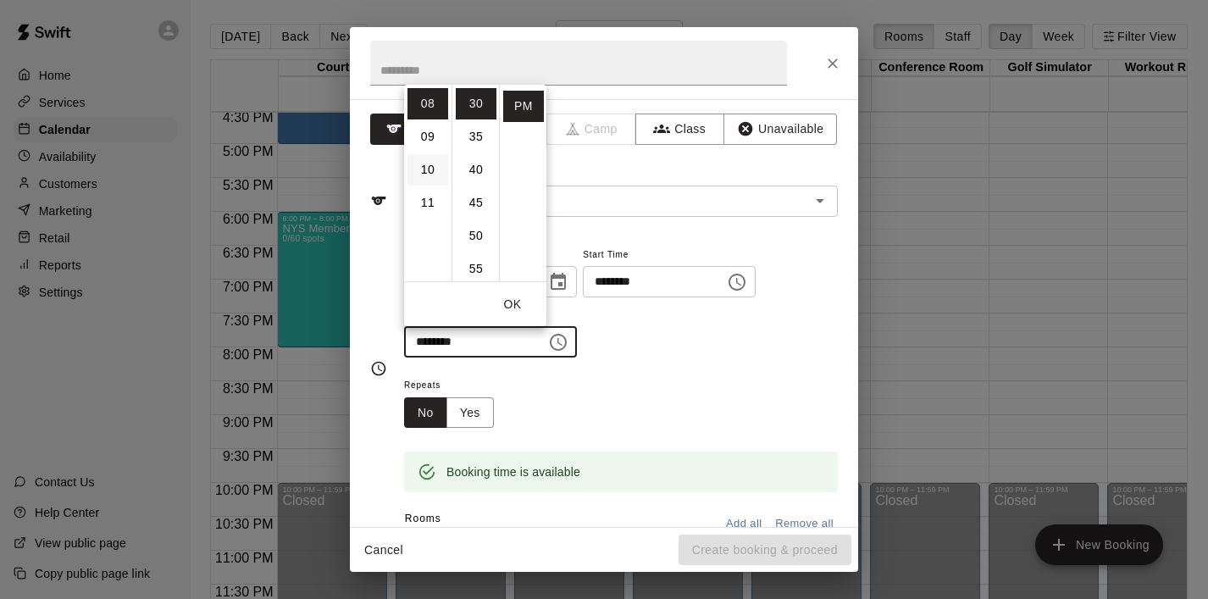
click at [431, 174] on li "10" at bounding box center [427, 169] width 41 height 31
click at [478, 107] on li "00" at bounding box center [476, 103] width 41 height 31
type input "********"
click at [468, 69] on input "text" at bounding box center [578, 63] width 417 height 45
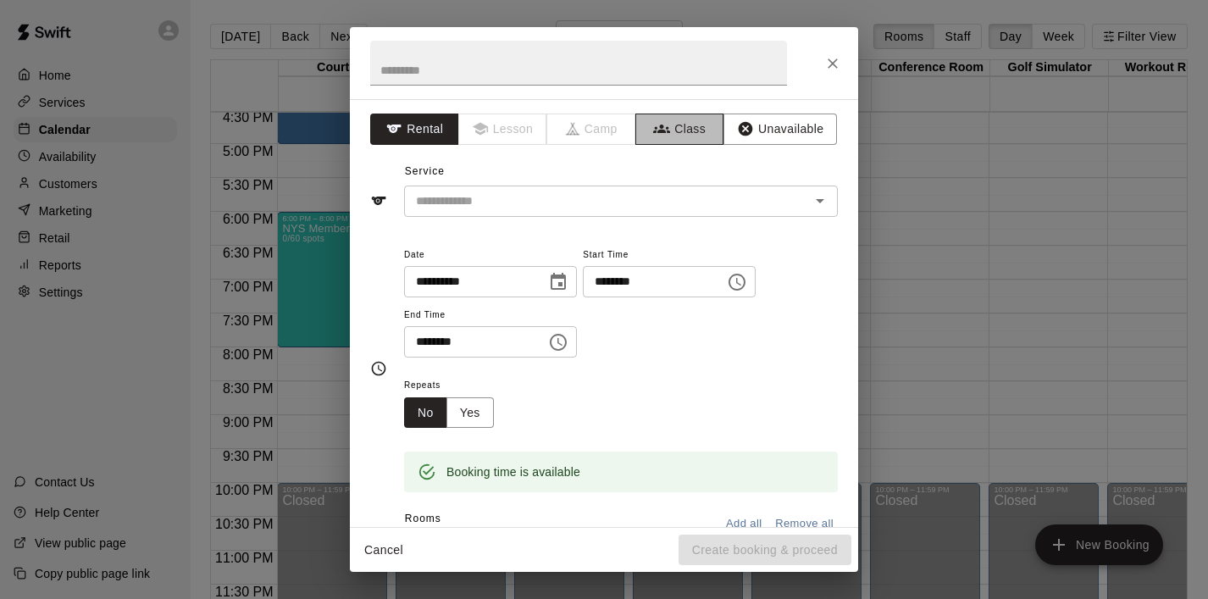
click at [698, 130] on button "Class" at bounding box center [679, 128] width 89 height 31
click at [703, 195] on input "text" at bounding box center [607, 201] width 396 height 21
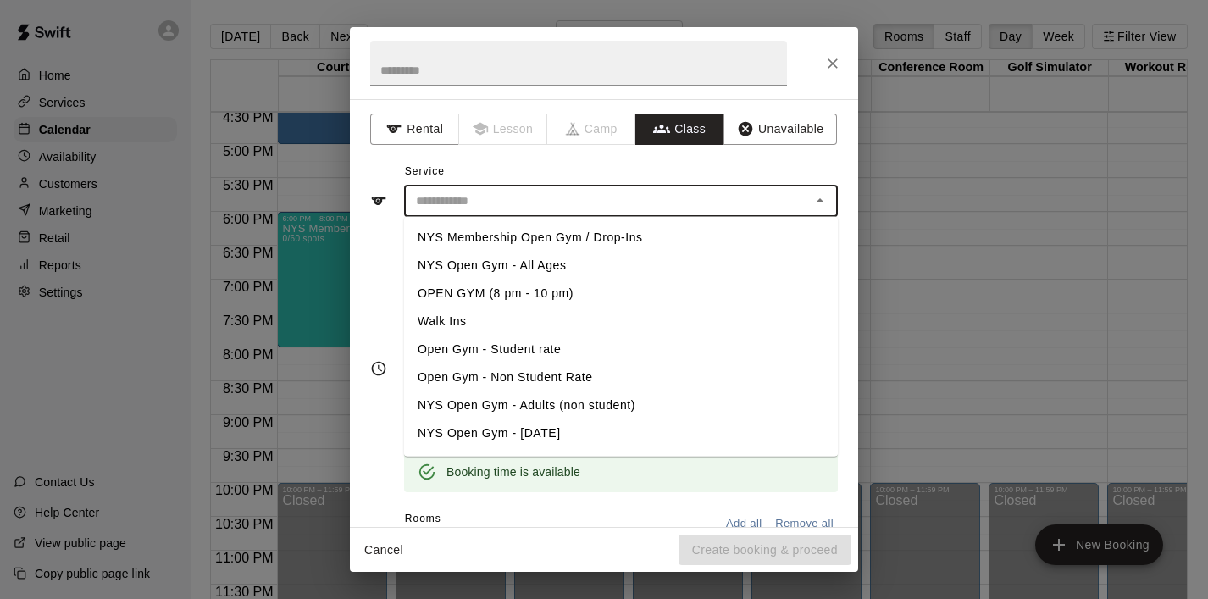
click at [602, 229] on li "NYS Membership Open Gym / Drop-Ins" at bounding box center [621, 238] width 434 height 28
type input "**********"
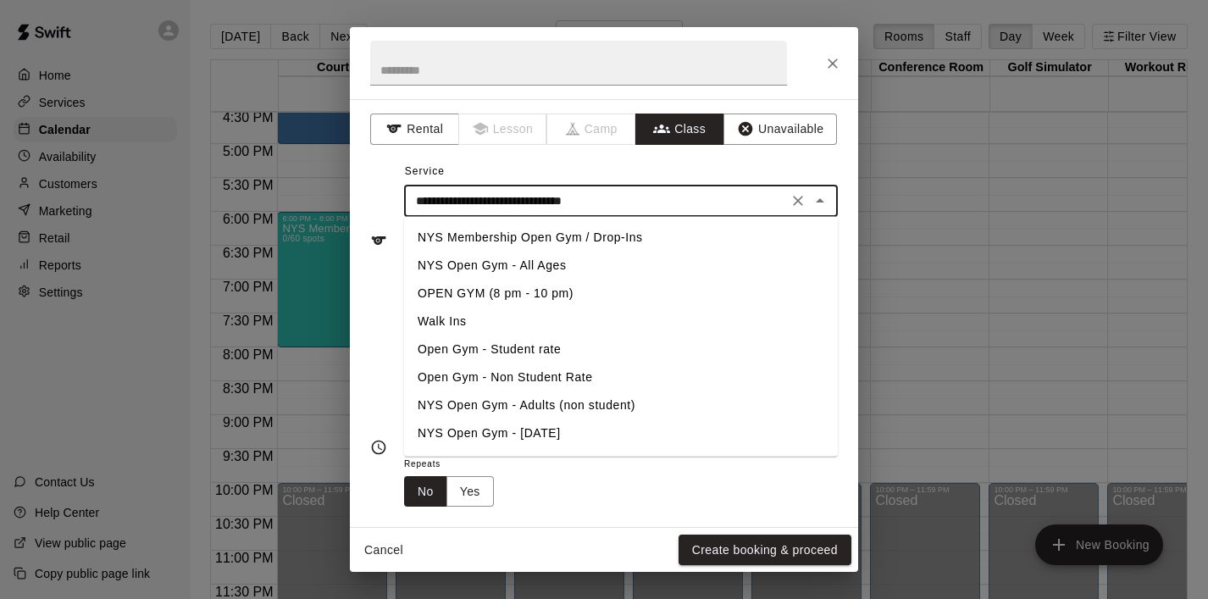
drag, startPoint x: 662, startPoint y: 206, endPoint x: 340, endPoint y: 201, distance: 322.7
click at [339, 200] on div "**********" at bounding box center [604, 299] width 1208 height 599
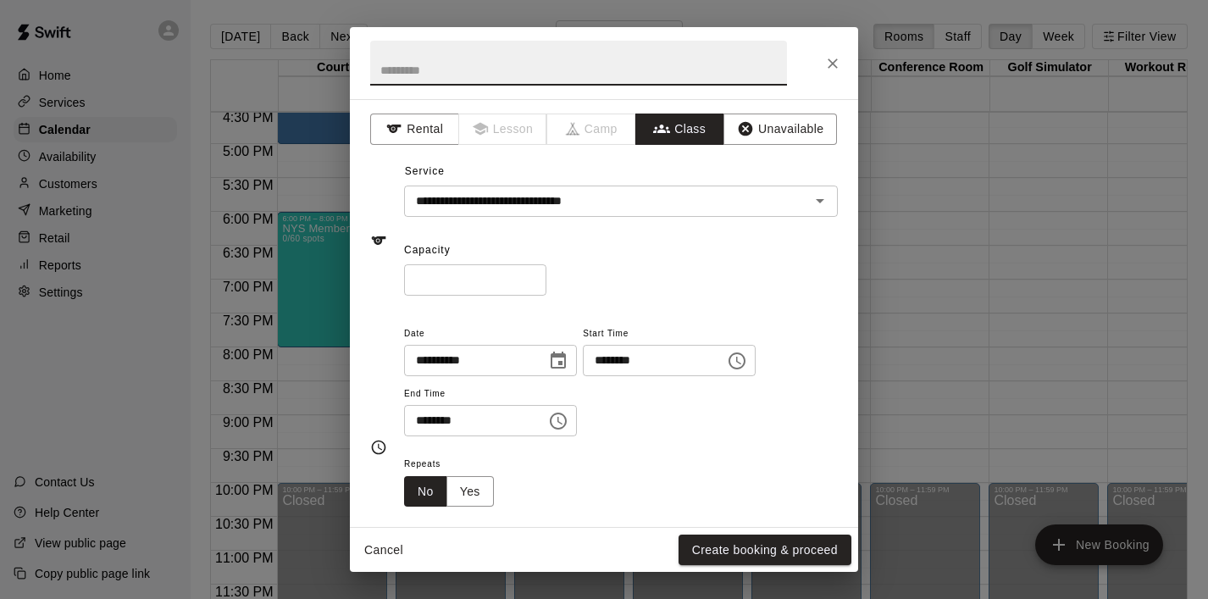
click at [419, 69] on input "text" at bounding box center [578, 63] width 417 height 45
paste input "**********"
type input "**********"
click at [783, 274] on div "* ​" at bounding box center [621, 279] width 434 height 31
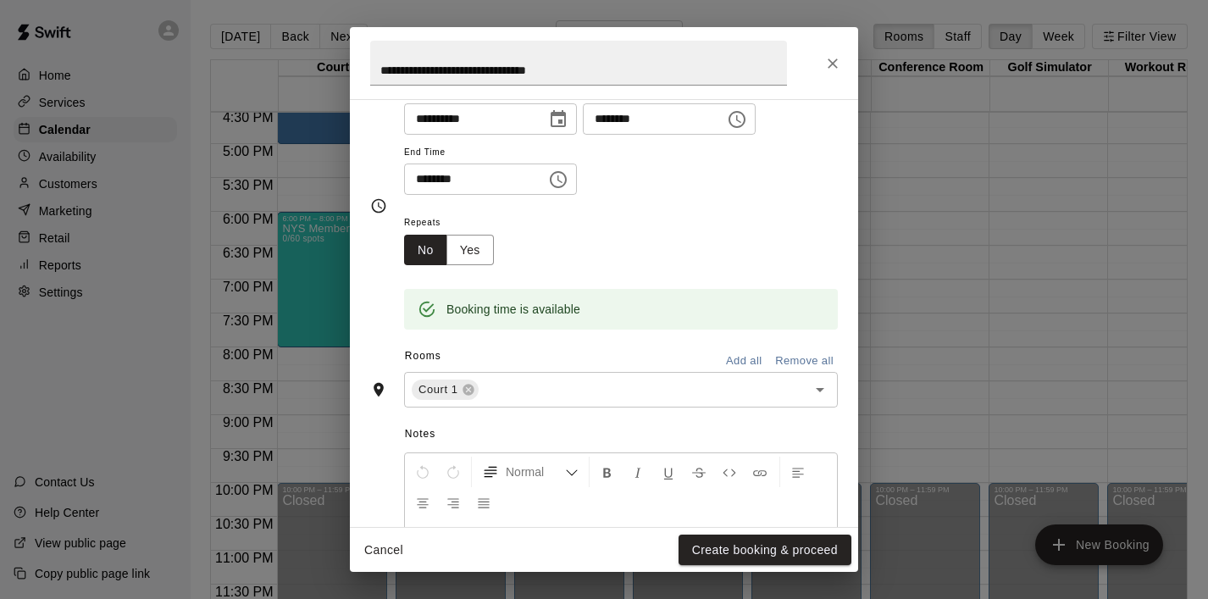
scroll to position [257, 0]
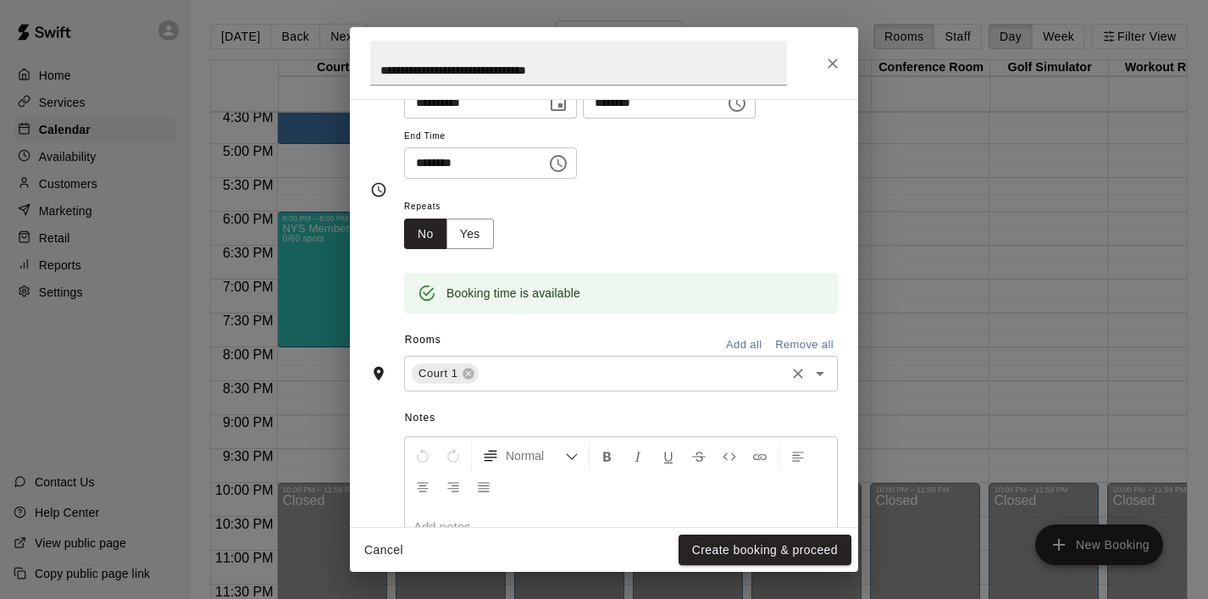
click at [822, 366] on icon "Open" at bounding box center [820, 373] width 20 height 20
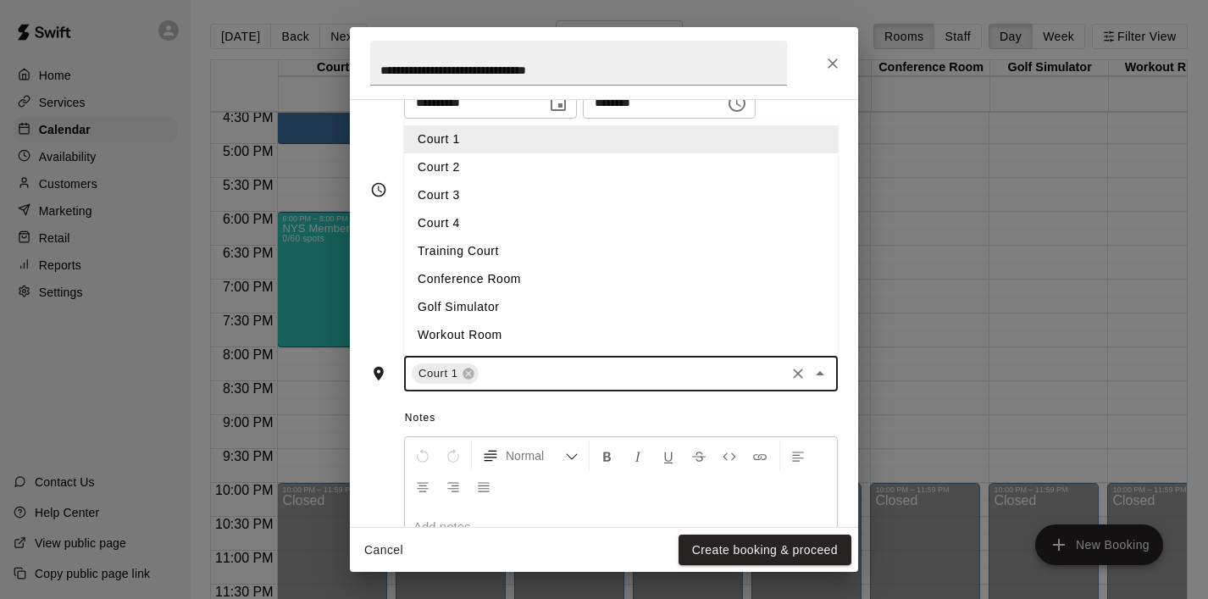
click at [556, 168] on li "Court 2" at bounding box center [621, 167] width 434 height 28
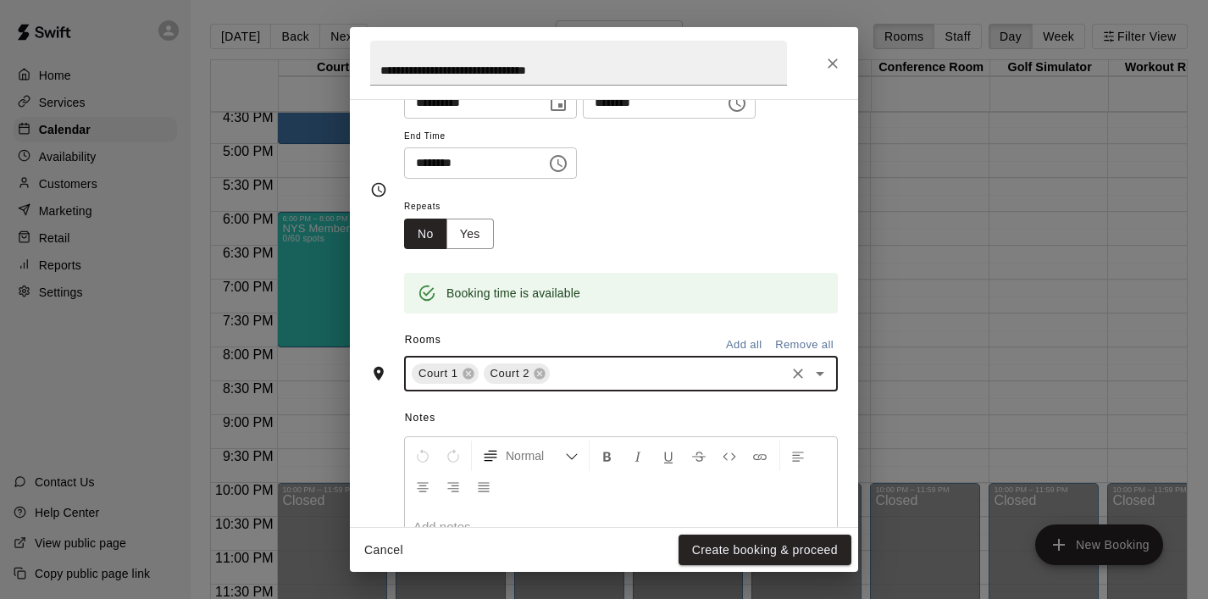
click at [826, 371] on icon "Open" at bounding box center [820, 373] width 20 height 20
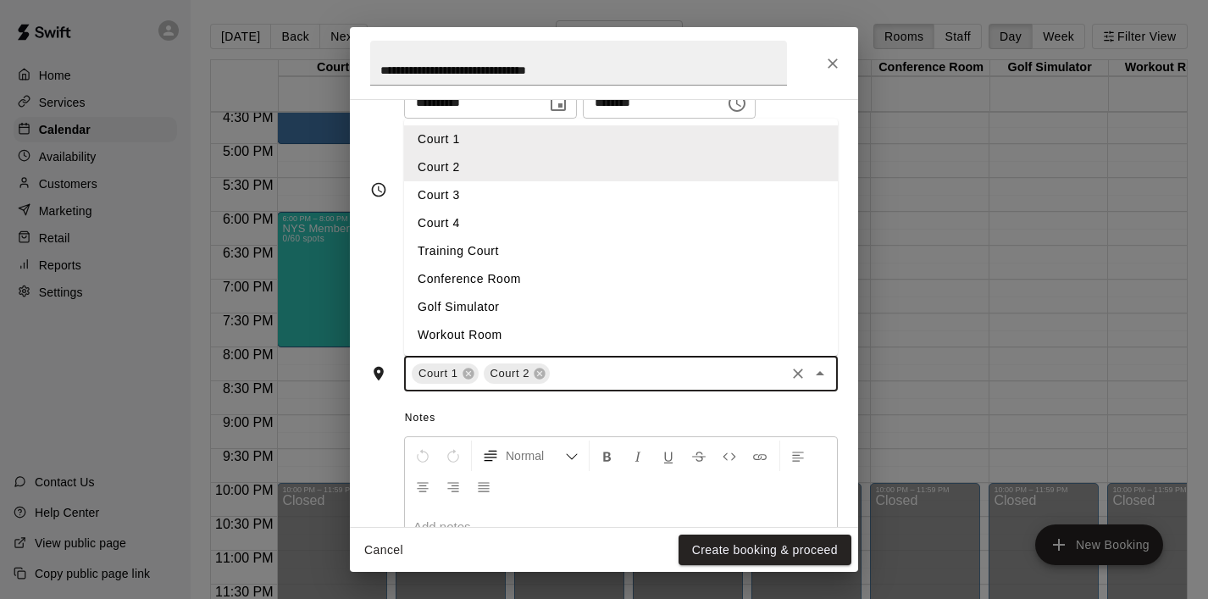
click at [623, 191] on li "Court 3" at bounding box center [621, 195] width 434 height 28
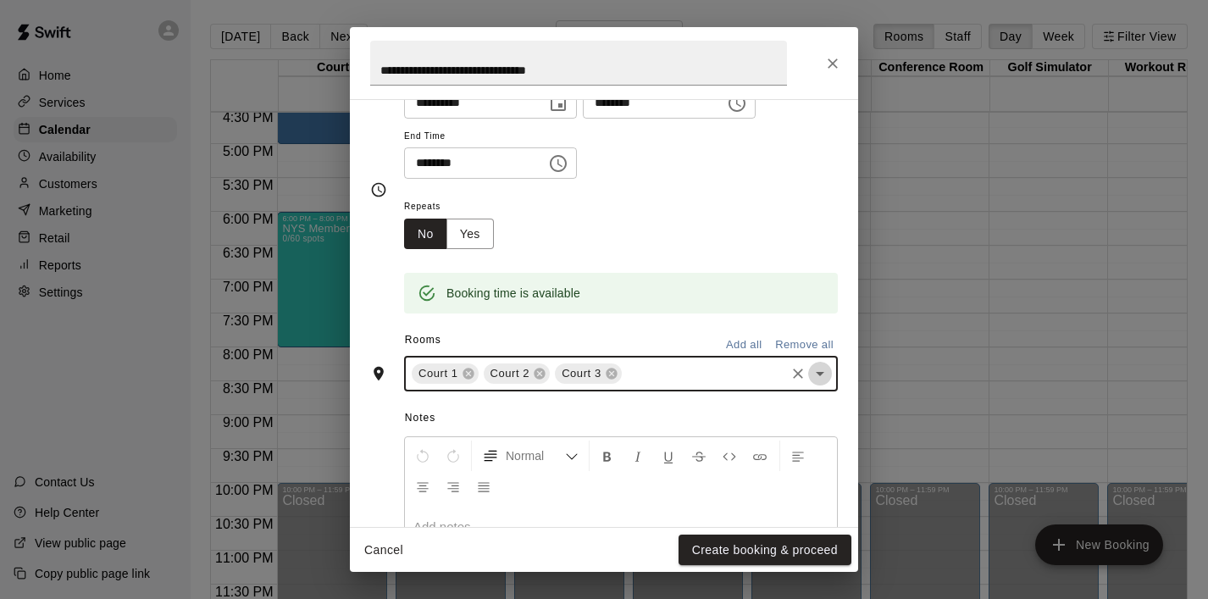
click at [822, 369] on icon "Open" at bounding box center [820, 373] width 20 height 20
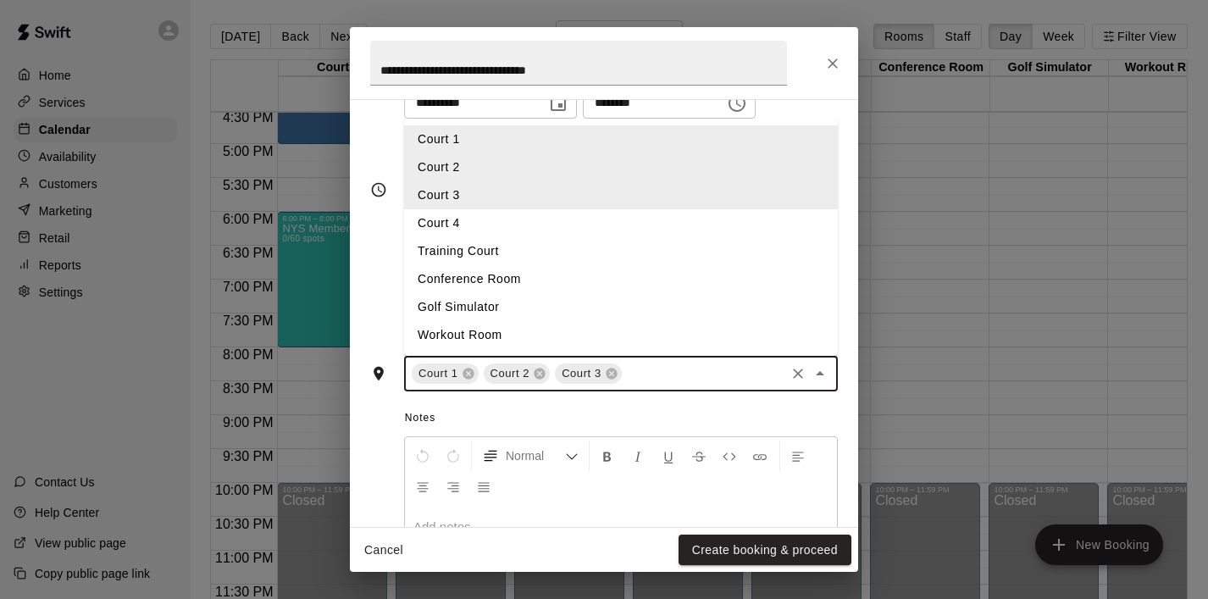
click at [640, 224] on li "Court 4" at bounding box center [621, 223] width 434 height 28
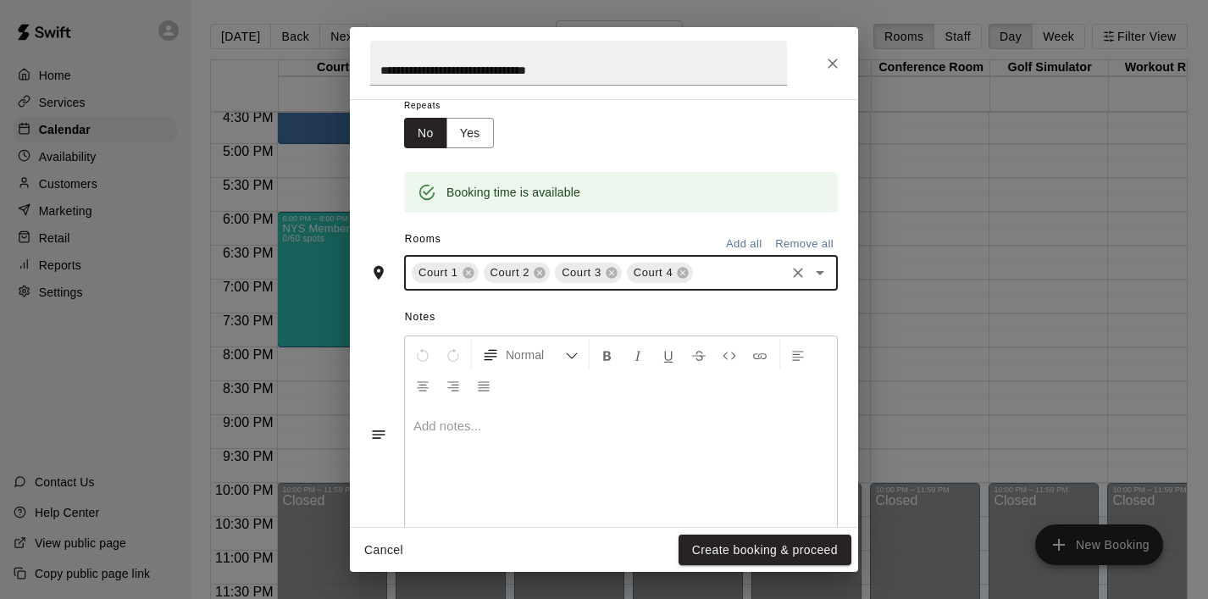
scroll to position [396, 0]
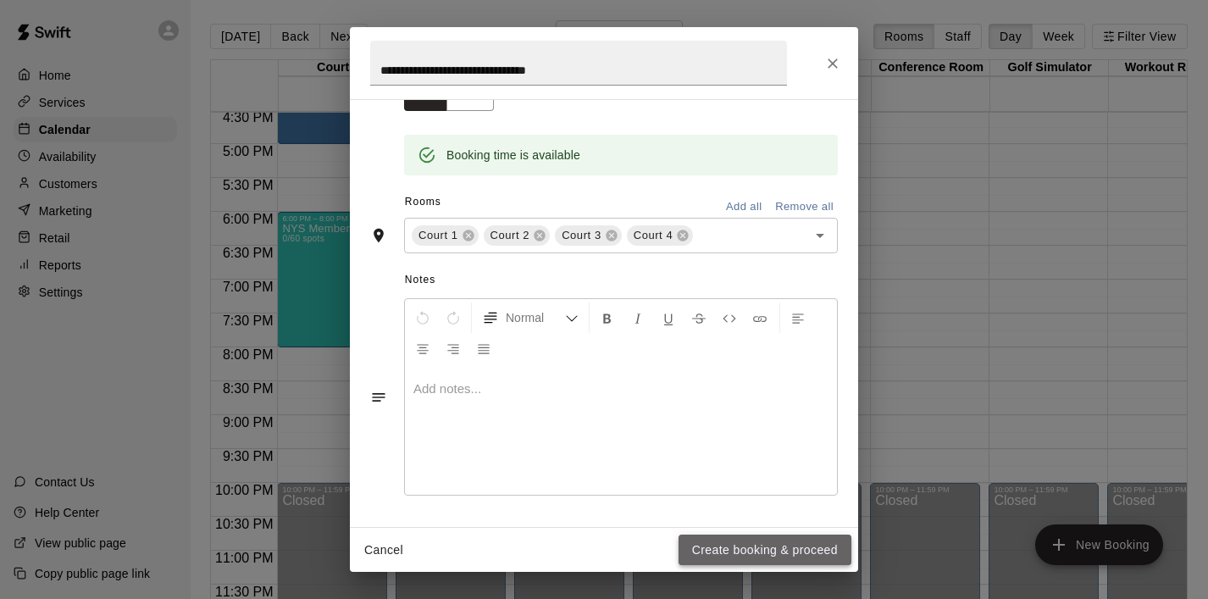
click at [691, 552] on button "Create booking & proceed" at bounding box center [764, 549] width 173 height 31
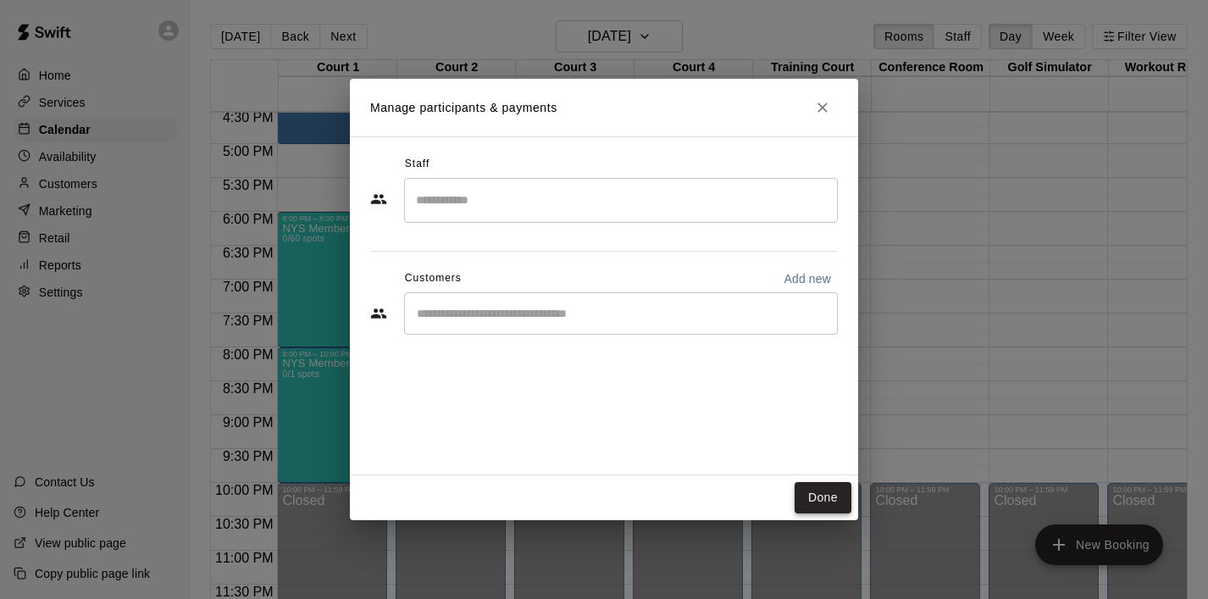
click at [811, 494] on button "Done" at bounding box center [822, 497] width 57 height 31
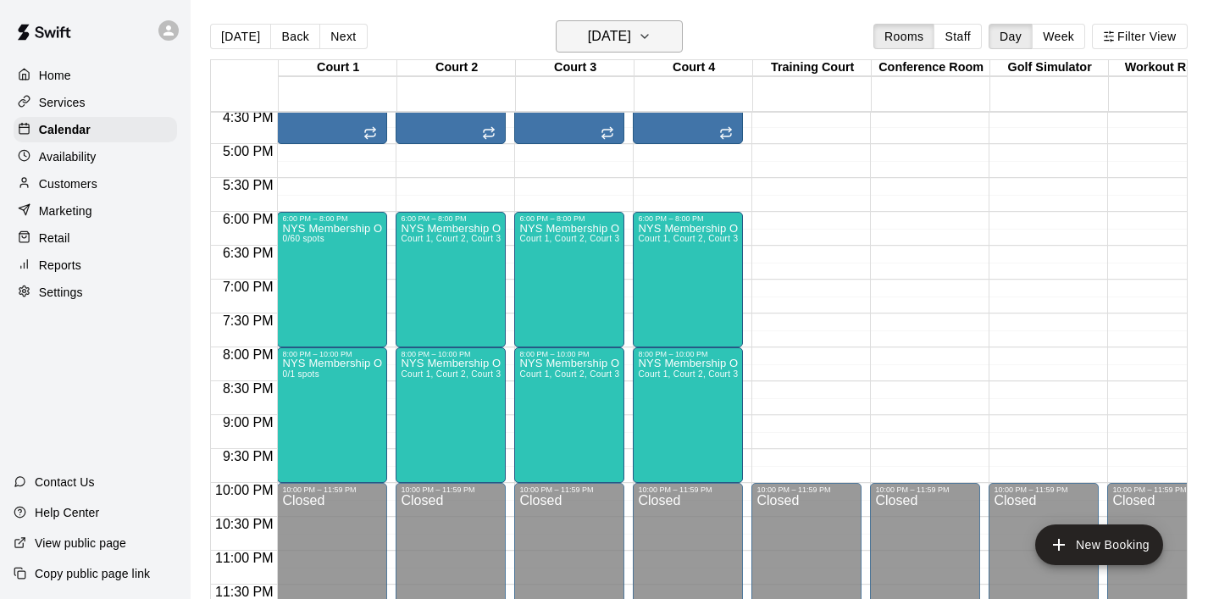
click at [651, 43] on icon "button" at bounding box center [645, 36] width 14 height 20
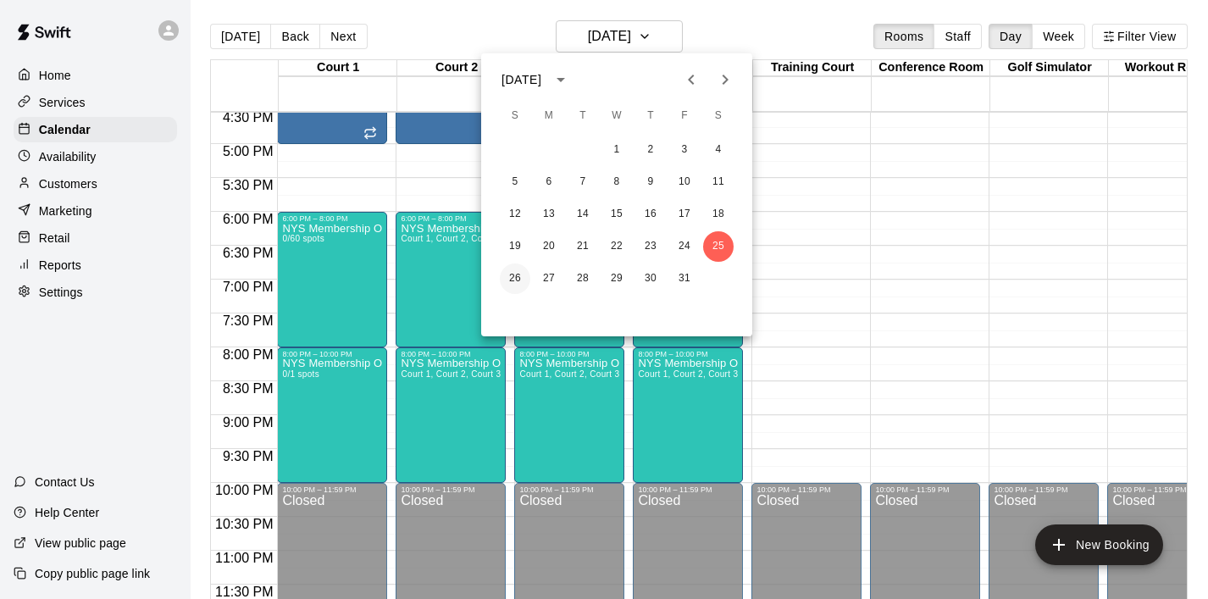
click at [508, 283] on button "26" at bounding box center [515, 278] width 30 height 30
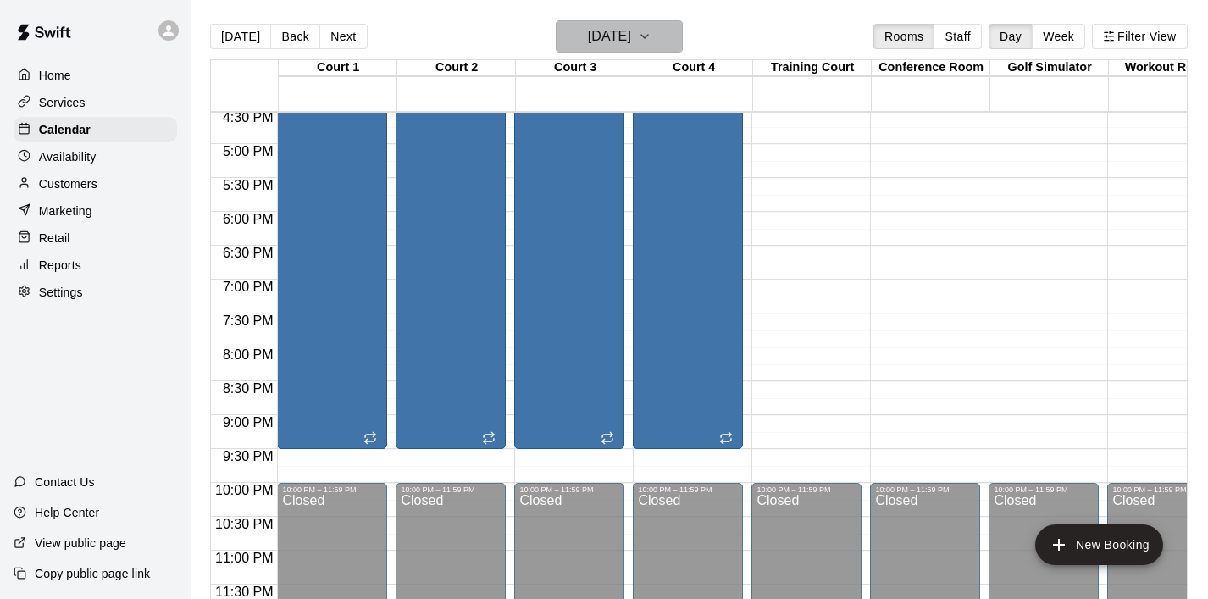
click at [651, 33] on icon "button" at bounding box center [645, 36] width 14 height 20
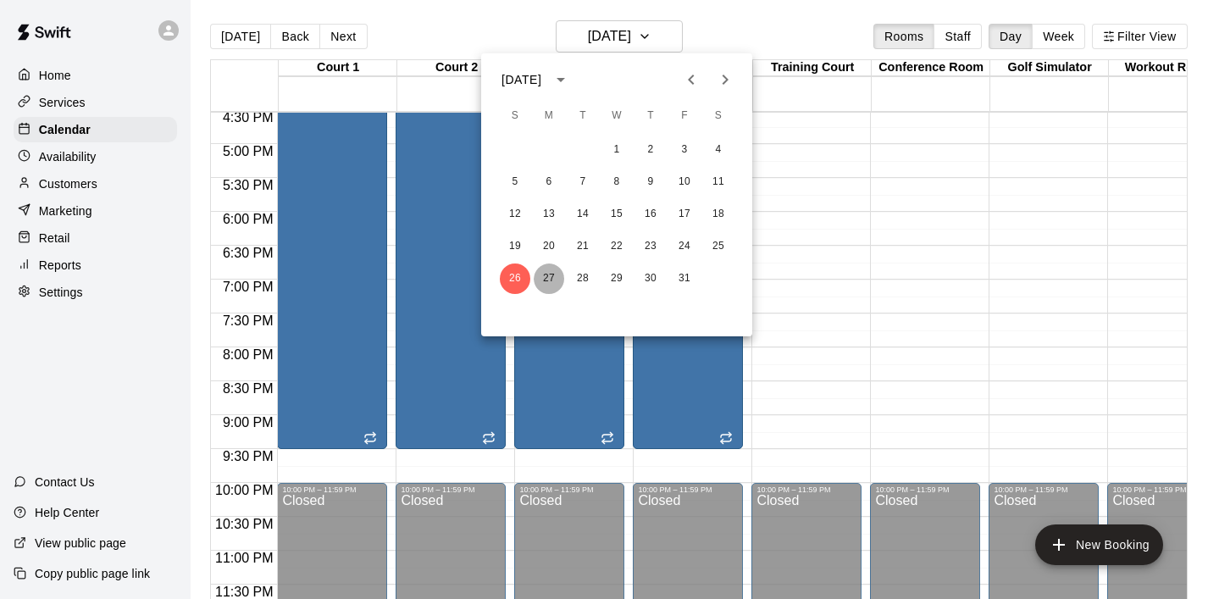
click at [549, 285] on button "27" at bounding box center [549, 278] width 30 height 30
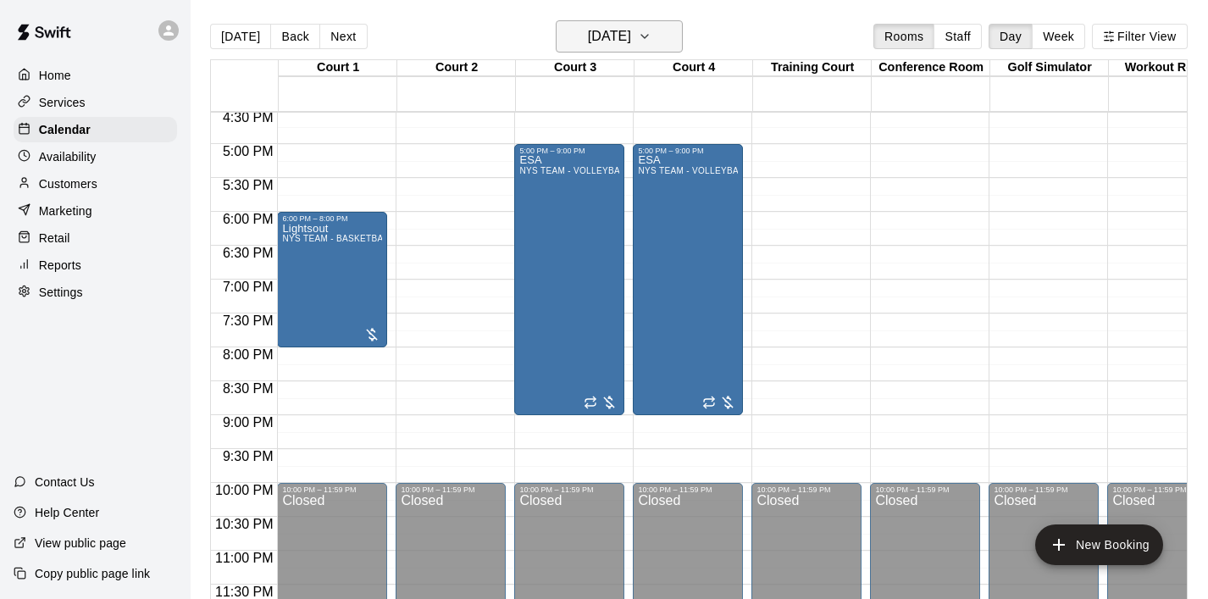
click at [651, 32] on icon "button" at bounding box center [645, 36] width 14 height 20
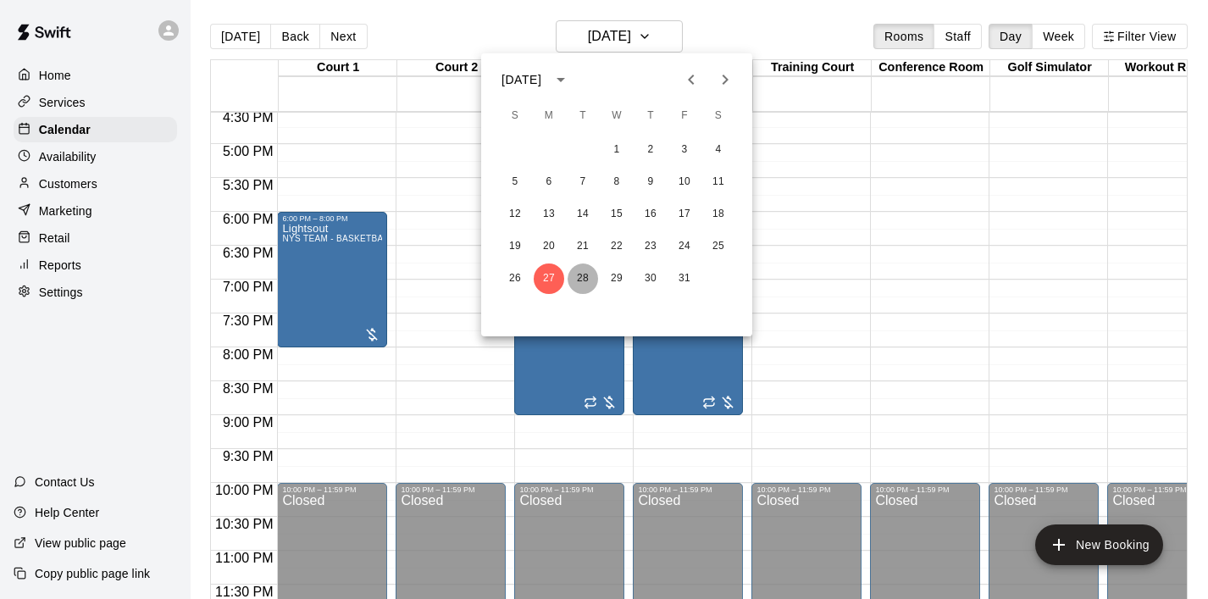
click at [583, 284] on button "28" at bounding box center [582, 278] width 30 height 30
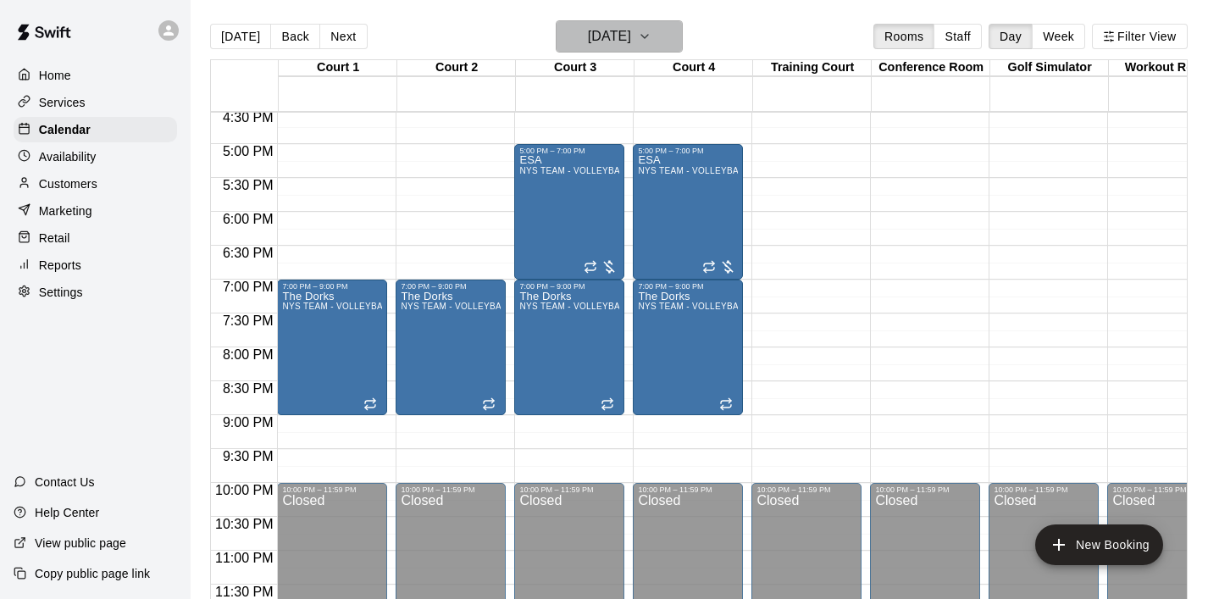
click at [651, 40] on icon "button" at bounding box center [645, 36] width 14 height 20
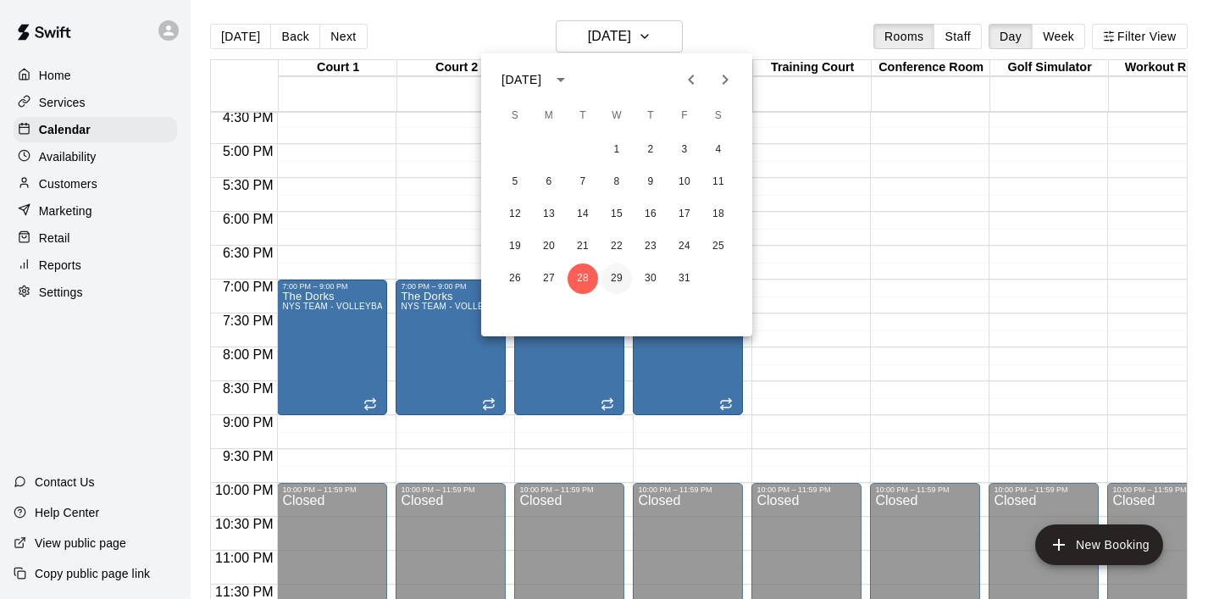
click at [622, 282] on button "29" at bounding box center [616, 278] width 30 height 30
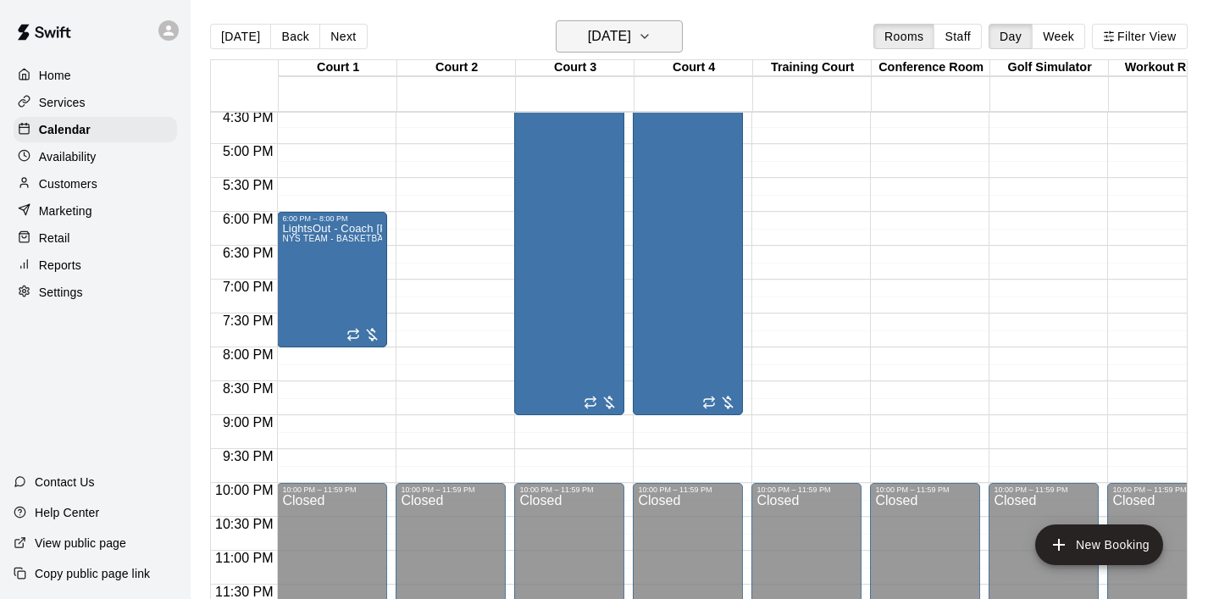
click at [651, 37] on icon "button" at bounding box center [645, 36] width 14 height 20
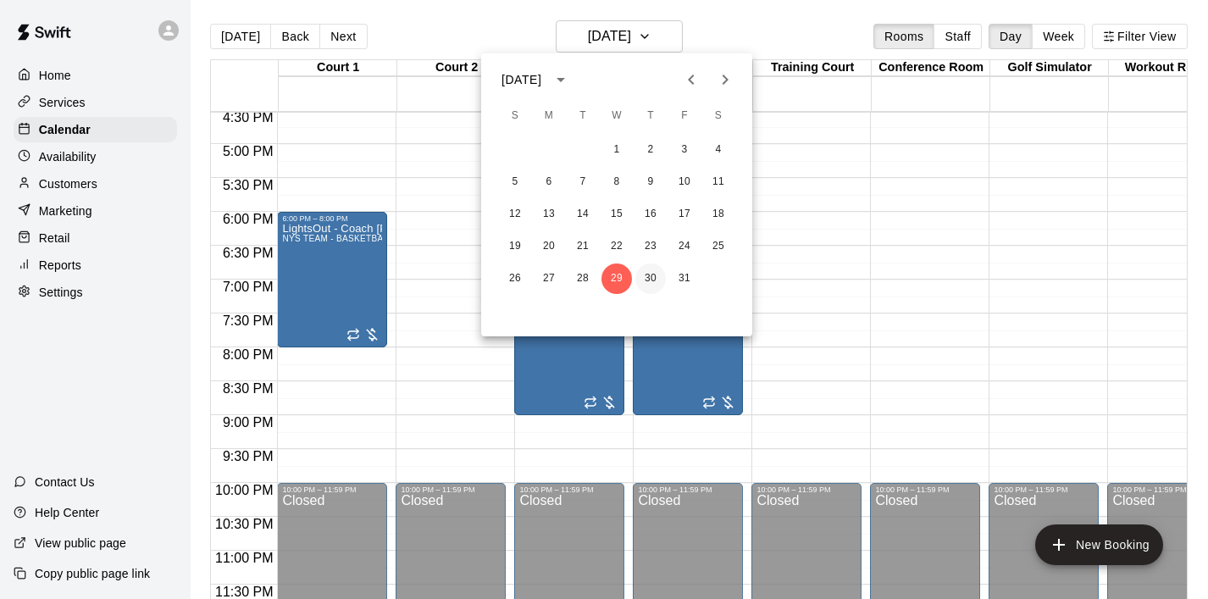
click at [647, 277] on button "30" at bounding box center [650, 278] width 30 height 30
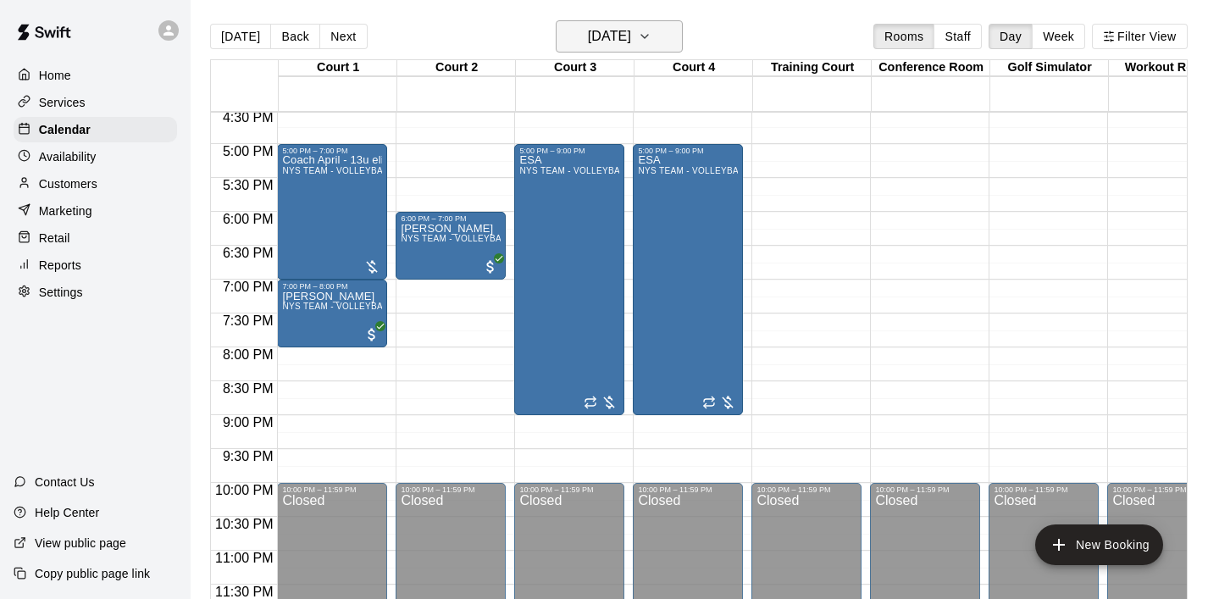
click at [651, 28] on icon "button" at bounding box center [645, 36] width 14 height 20
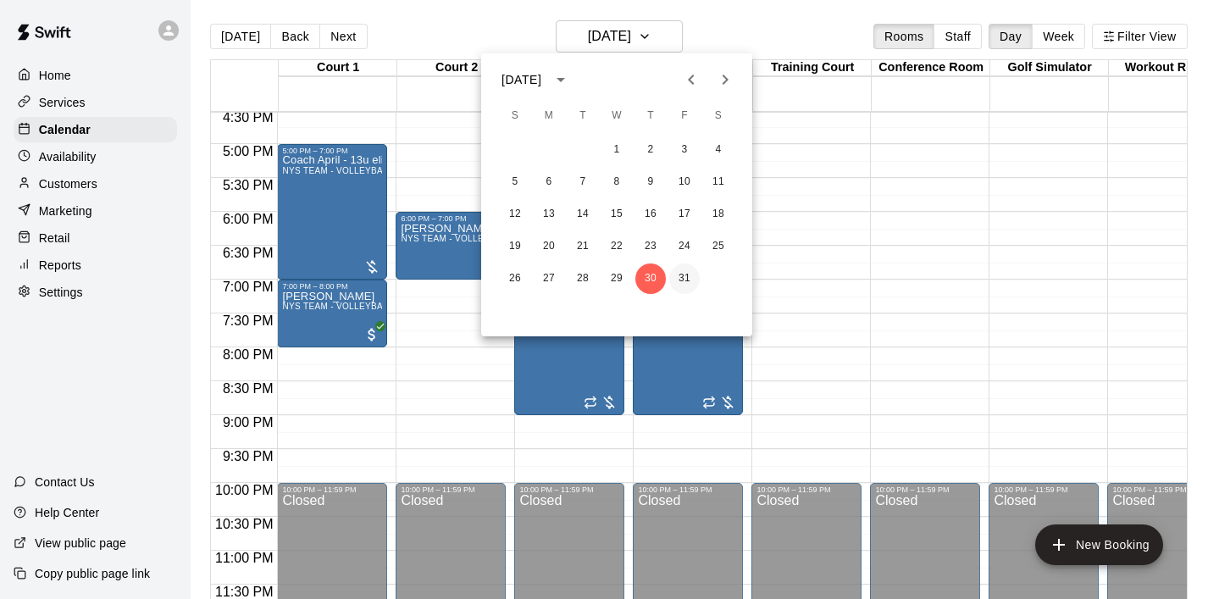
click at [689, 279] on button "31" at bounding box center [684, 278] width 30 height 30
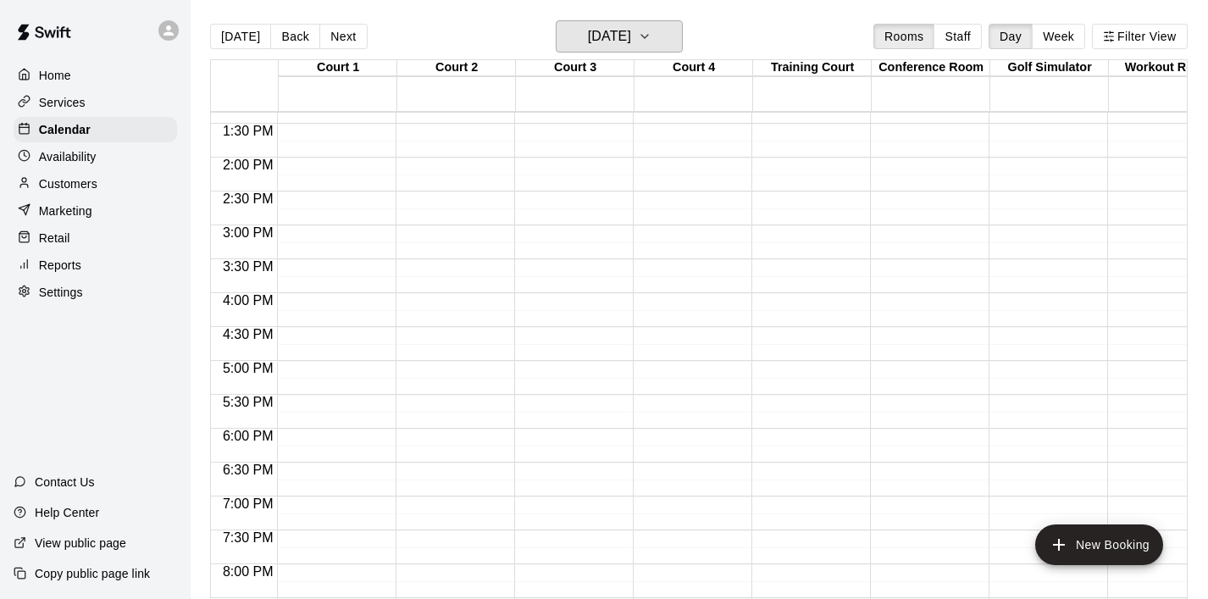
scroll to position [918, 0]
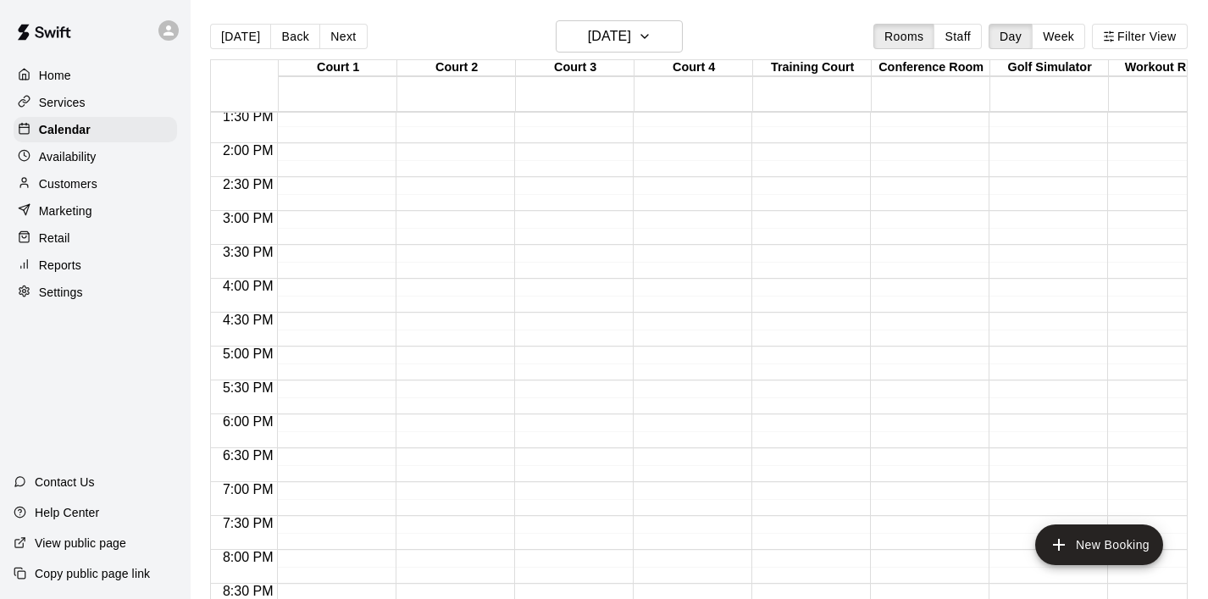
click at [330, 290] on div "12:00 AM – 8:00 AM Closed 10:00 PM – 11:59 PM Closed" at bounding box center [332, 8] width 110 height 1626
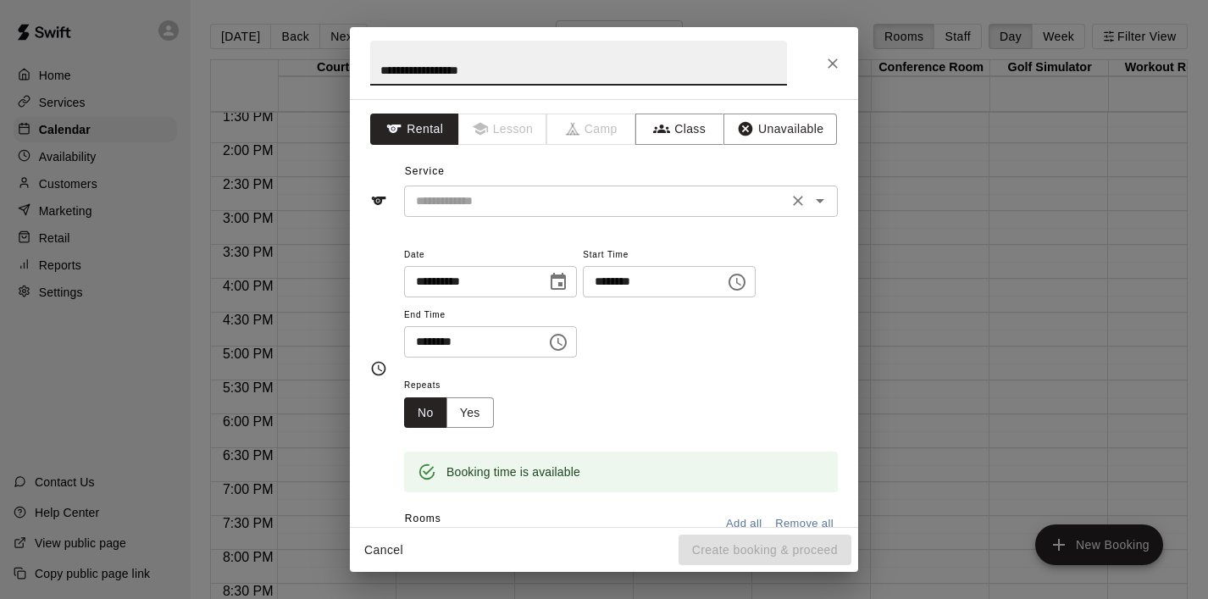
type input "**********"
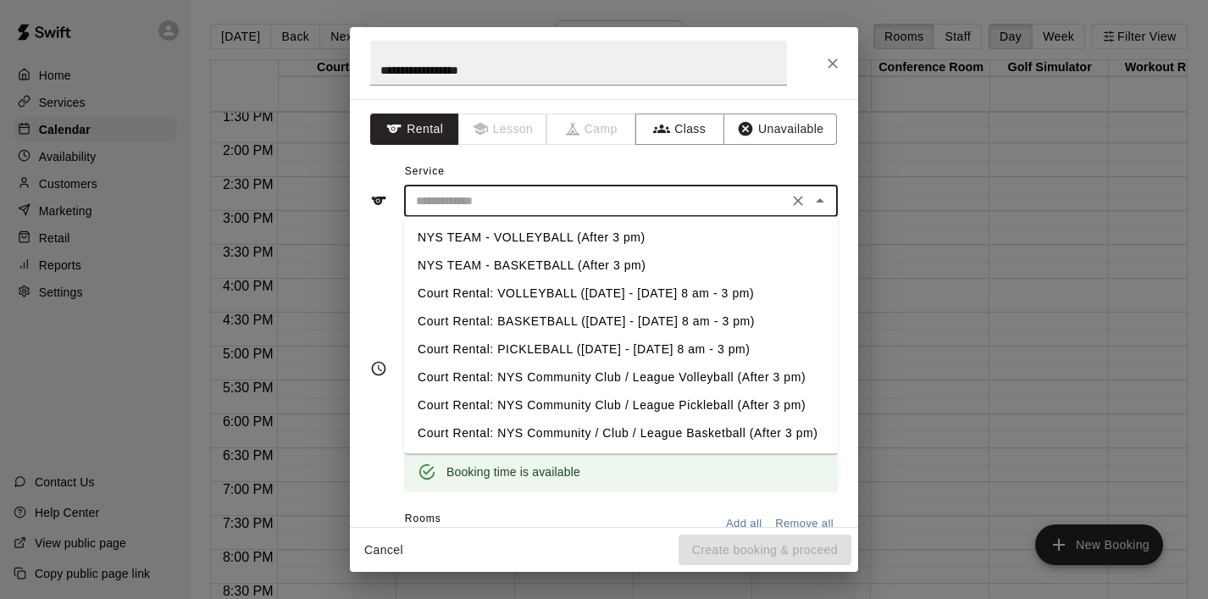
click at [497, 207] on input "text" at bounding box center [595, 201] width 373 height 21
click at [561, 233] on li "NYS TEAM - VOLLEYBALL (After 3 pm)" at bounding box center [621, 238] width 434 height 28
type input "**********"
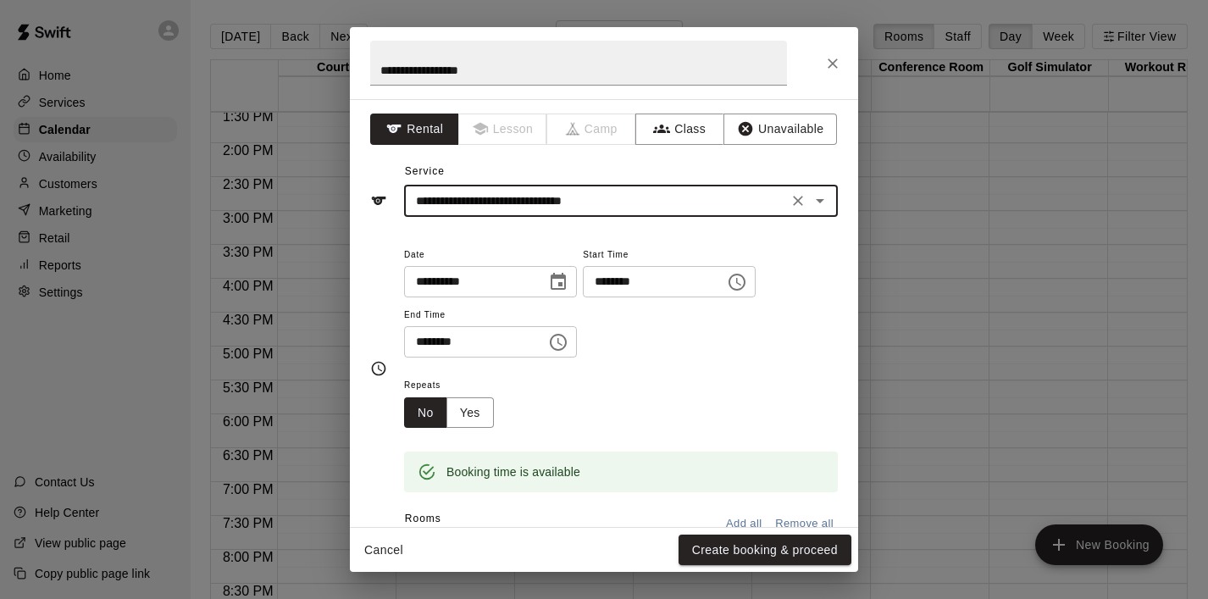
click at [568, 341] on icon "Choose time, selected time is 4:30 PM" at bounding box center [558, 342] width 20 height 20
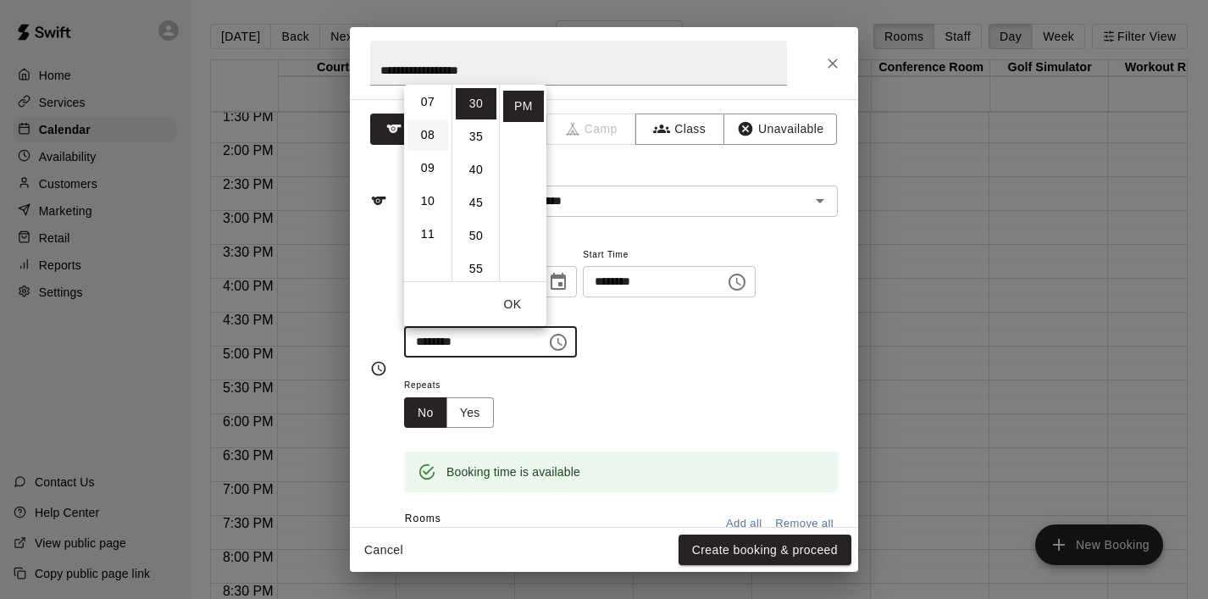
scroll to position [239, 0]
click at [421, 187] on li "10" at bounding box center [427, 195] width 41 height 31
click at [474, 104] on li "00" at bounding box center [476, 103] width 41 height 31
type input "********"
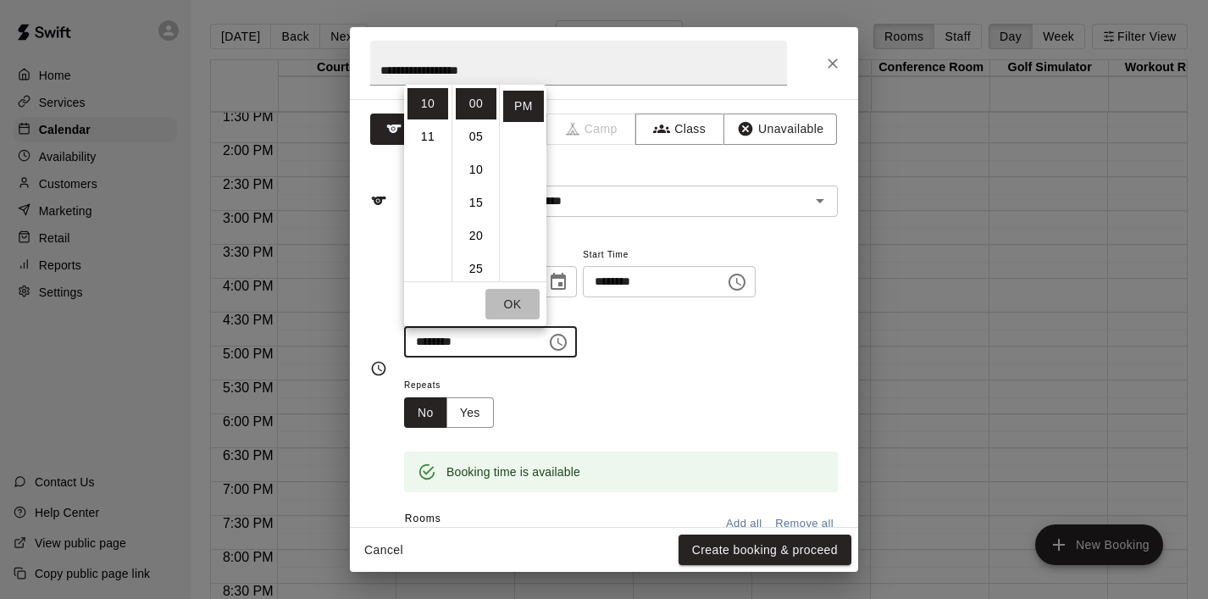
click at [514, 300] on button "OK" at bounding box center [512, 304] width 54 height 31
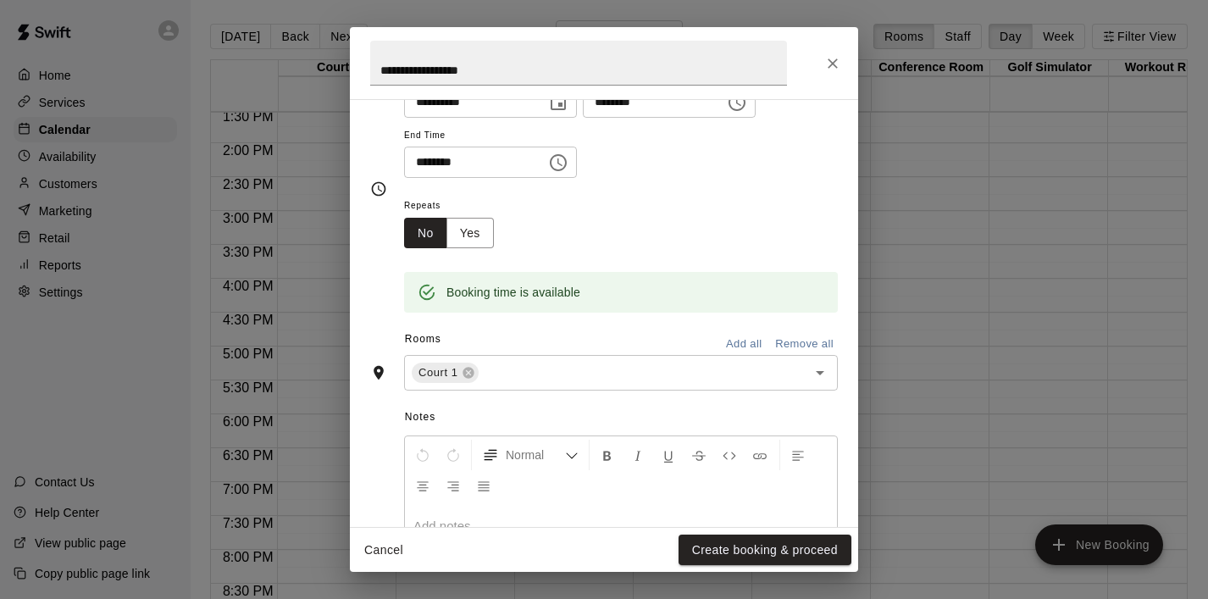
scroll to position [213, 0]
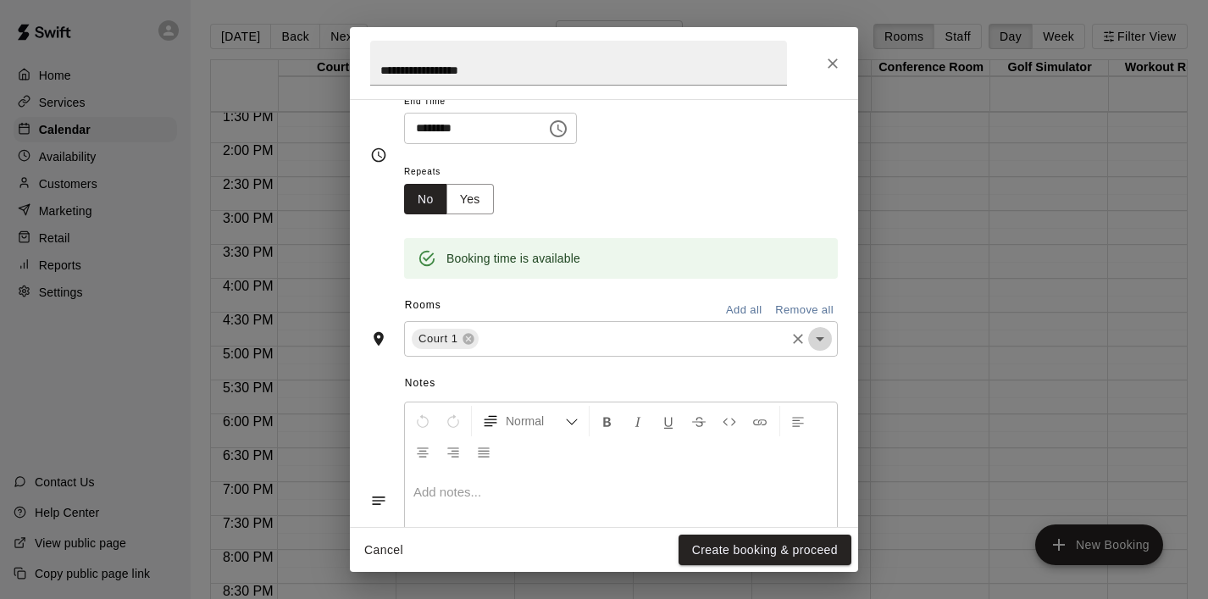
click at [821, 340] on icon "Open" at bounding box center [820, 339] width 20 height 20
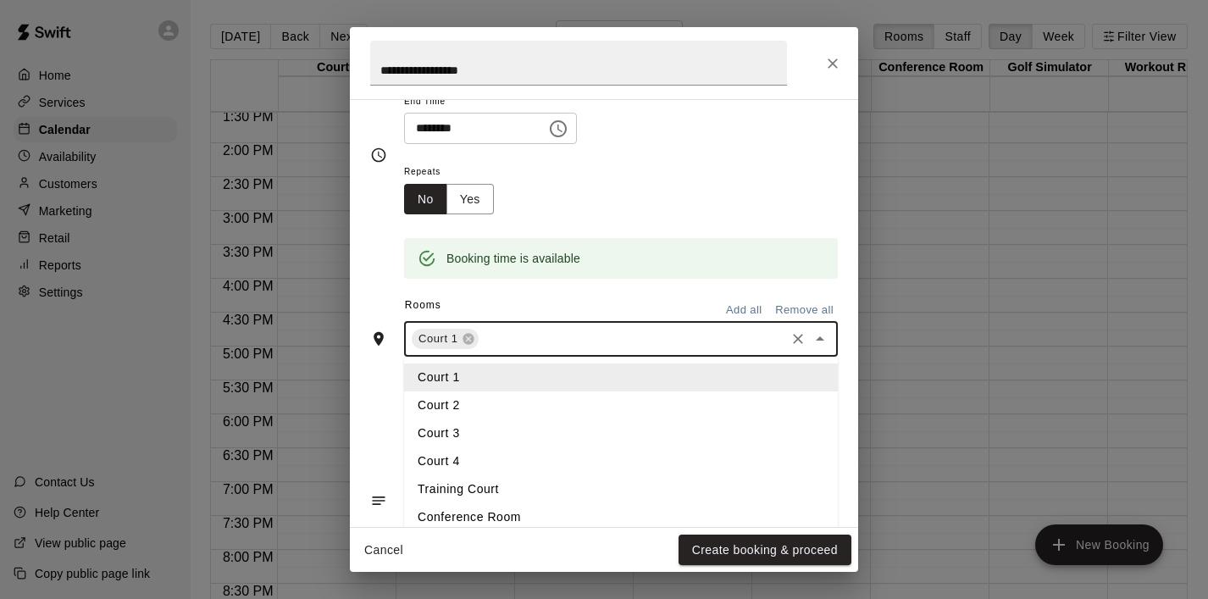
click at [573, 391] on li "Court 2" at bounding box center [621, 405] width 434 height 28
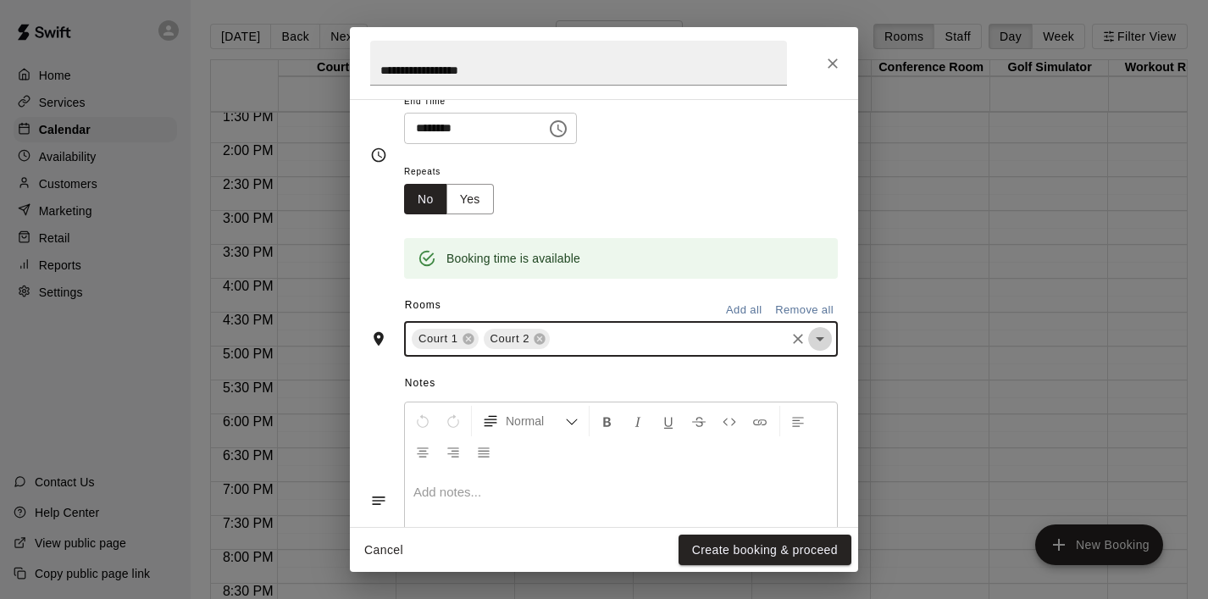
click at [814, 335] on icon "Open" at bounding box center [820, 339] width 20 height 20
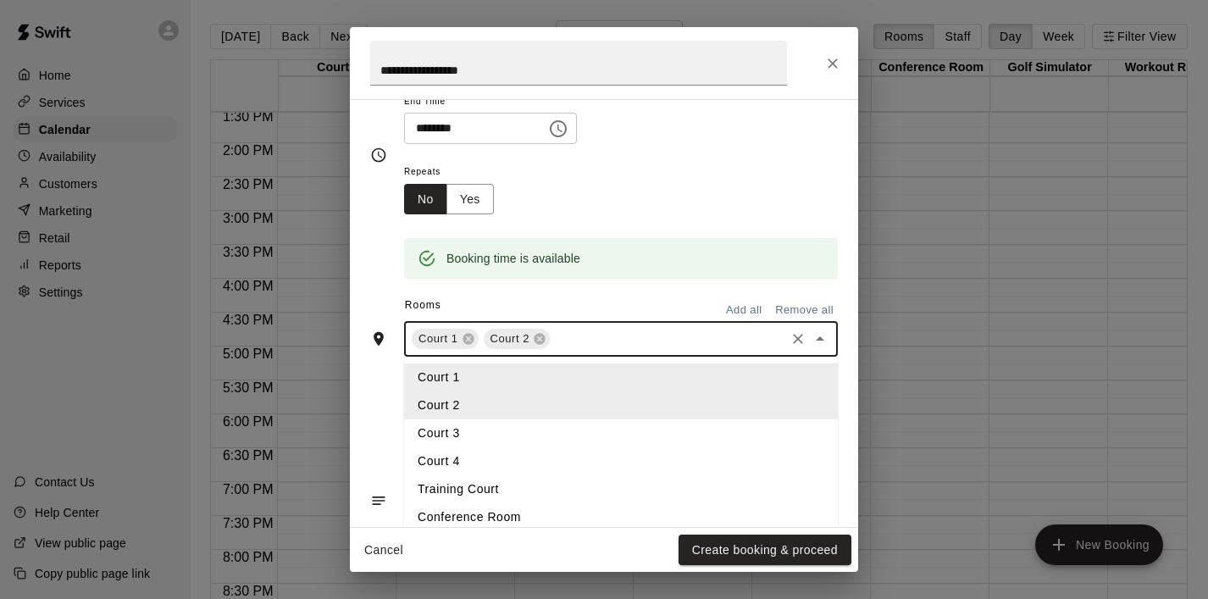
click at [646, 425] on li "Court 3" at bounding box center [621, 433] width 434 height 28
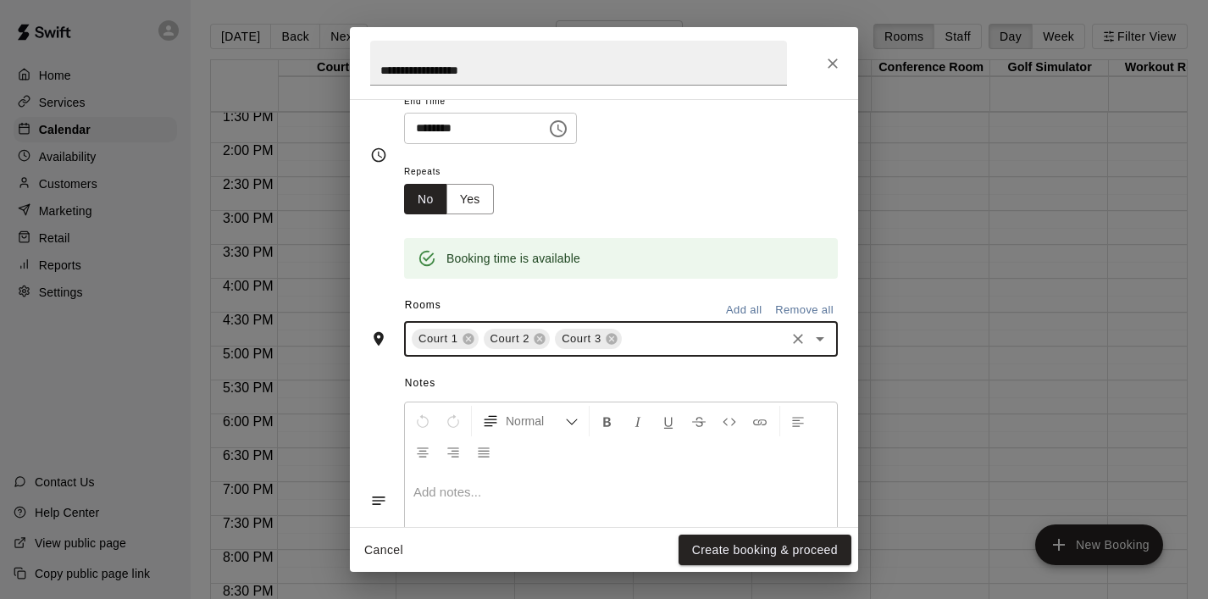
click at [827, 346] on icon "Open" at bounding box center [820, 339] width 20 height 20
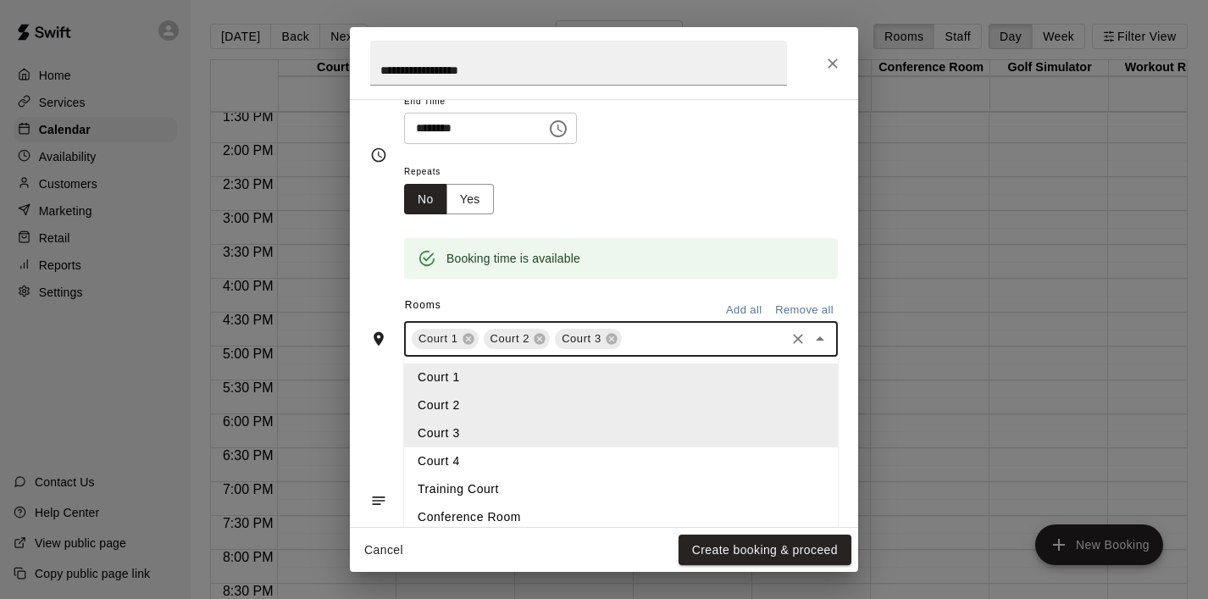
click at [600, 470] on li "Court 4" at bounding box center [621, 461] width 434 height 28
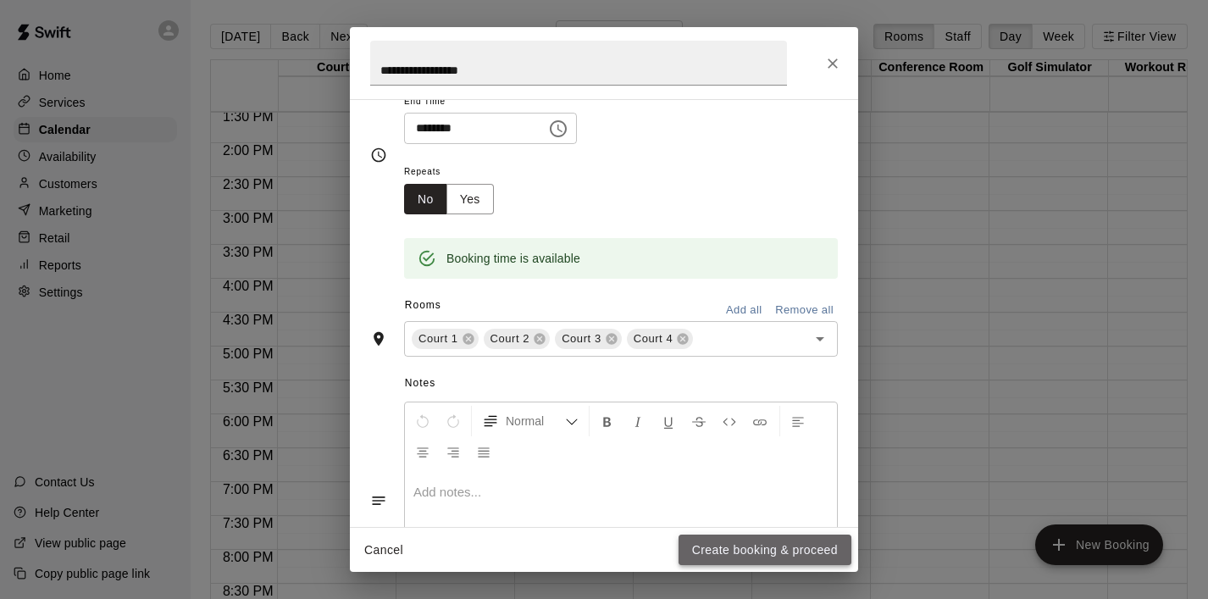
click at [712, 546] on button "Create booking & proceed" at bounding box center [764, 549] width 173 height 31
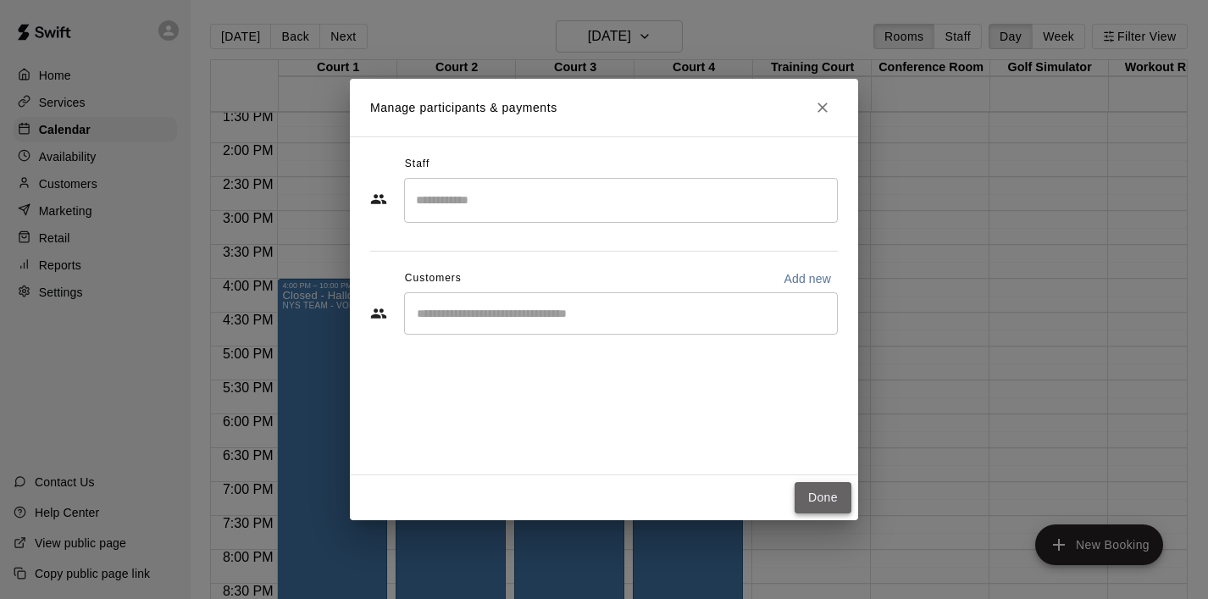
click at [816, 484] on button "Done" at bounding box center [822, 497] width 57 height 31
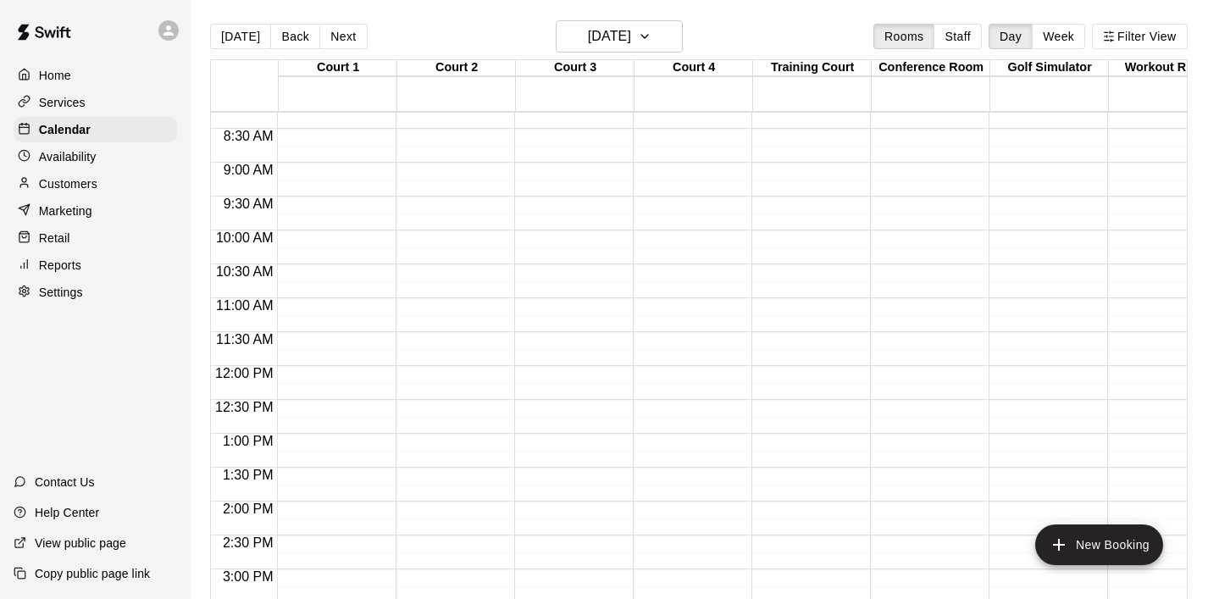
scroll to position [561, 0]
click at [64, 69] on p "Home" at bounding box center [55, 75] width 32 height 17
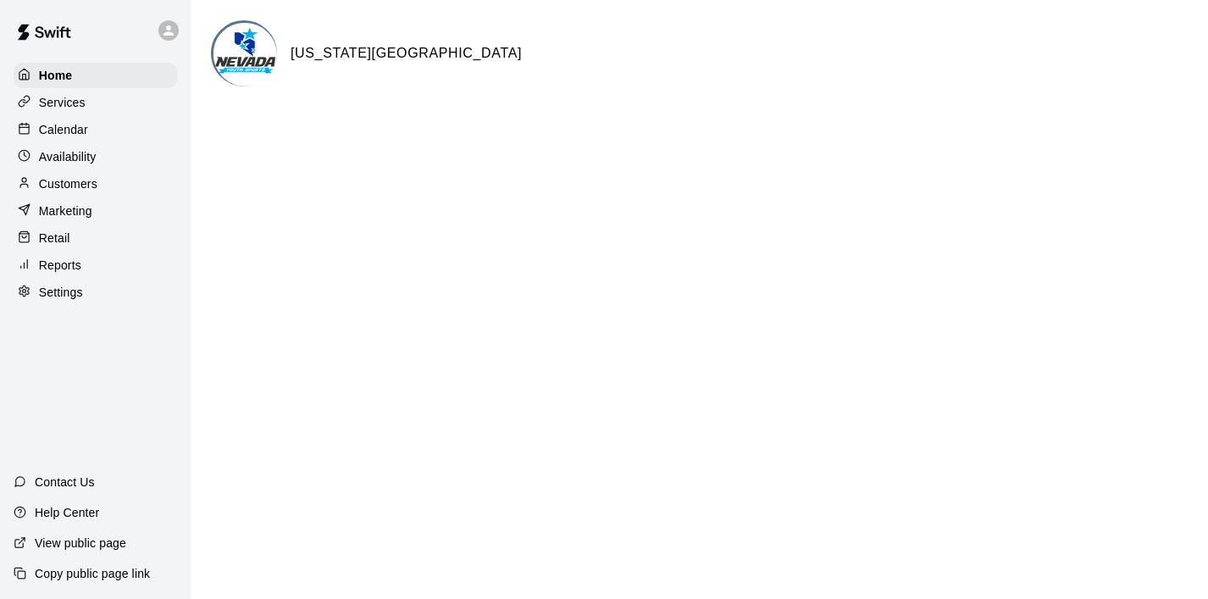
click at [68, 105] on p "Services" at bounding box center [62, 102] width 47 height 17
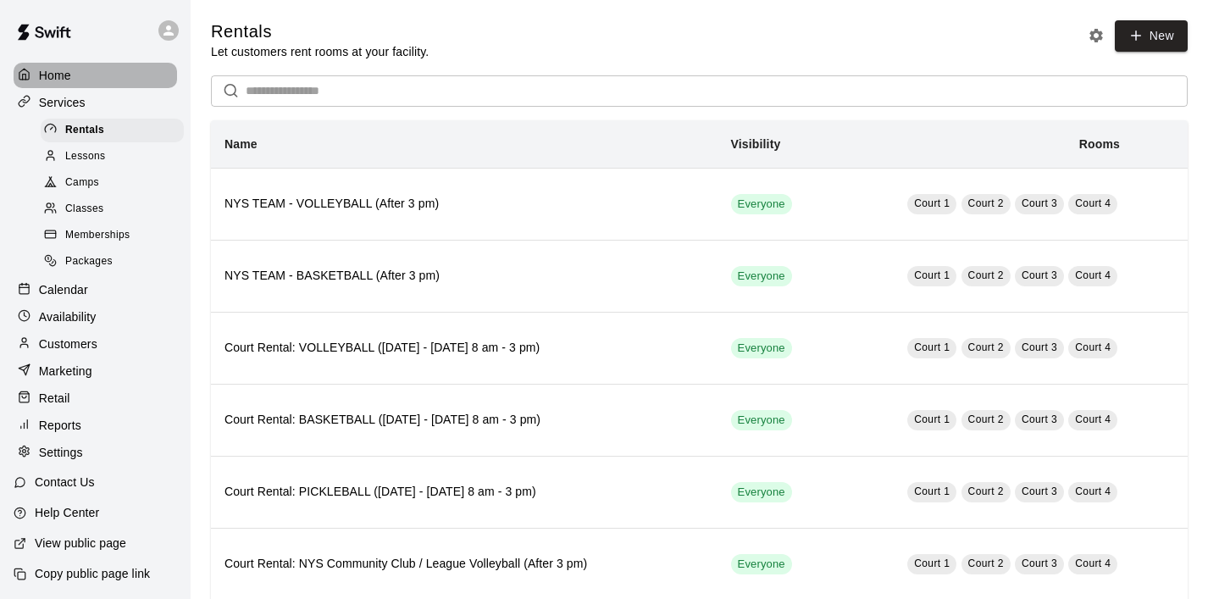
click at [65, 75] on p "Home" at bounding box center [55, 75] width 32 height 17
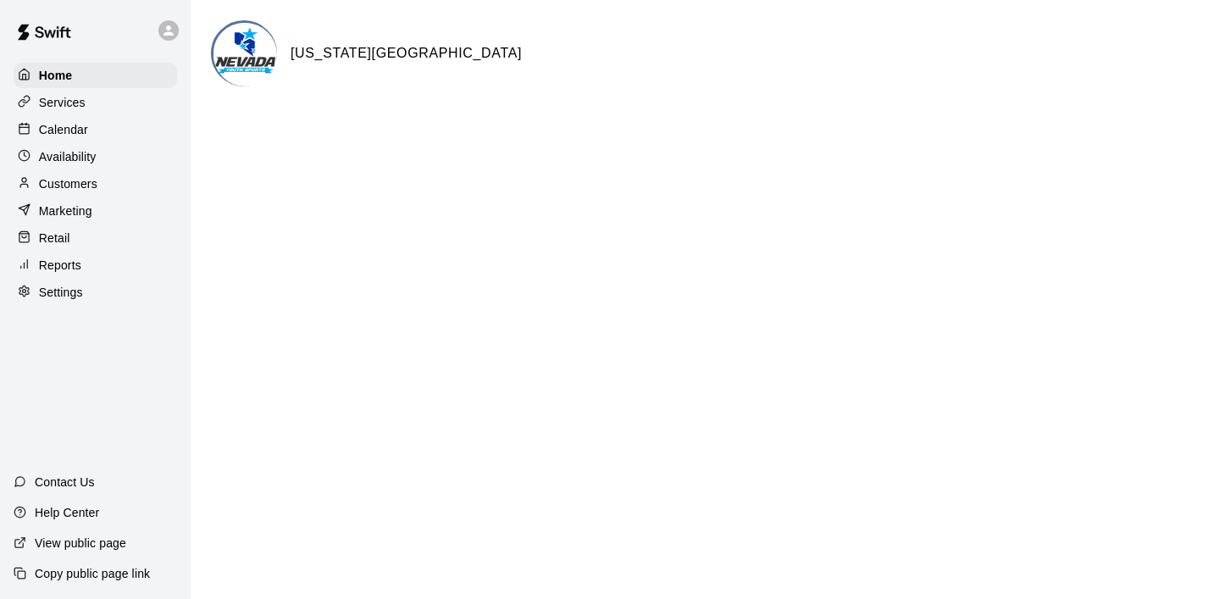
click at [91, 136] on div "Calendar" at bounding box center [95, 129] width 163 height 25
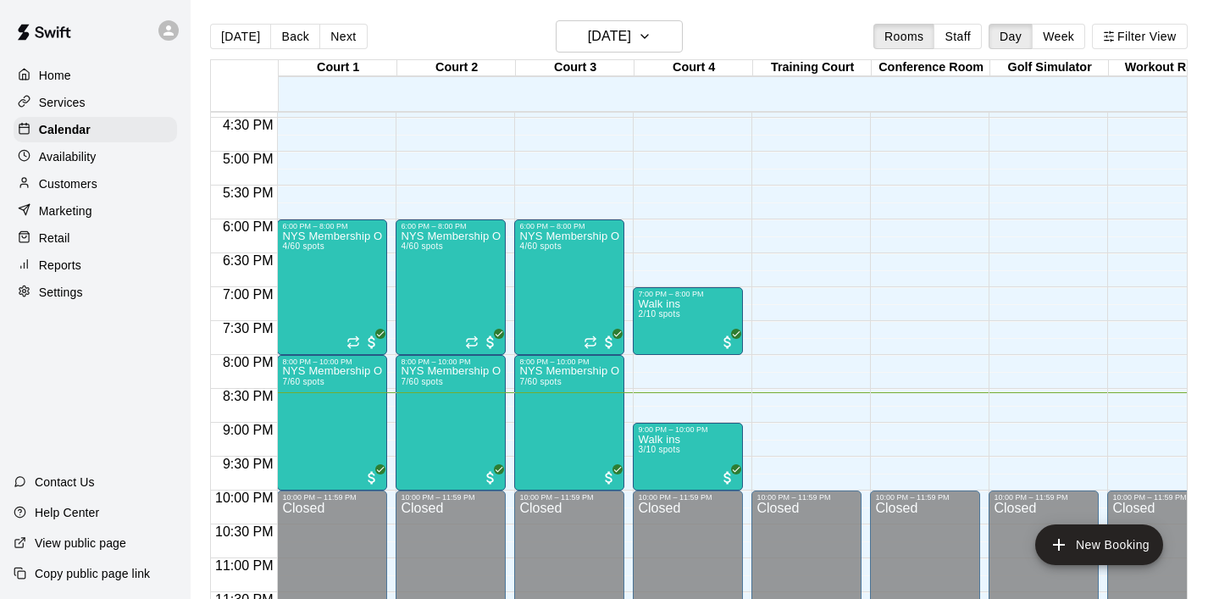
scroll to position [1115, 0]
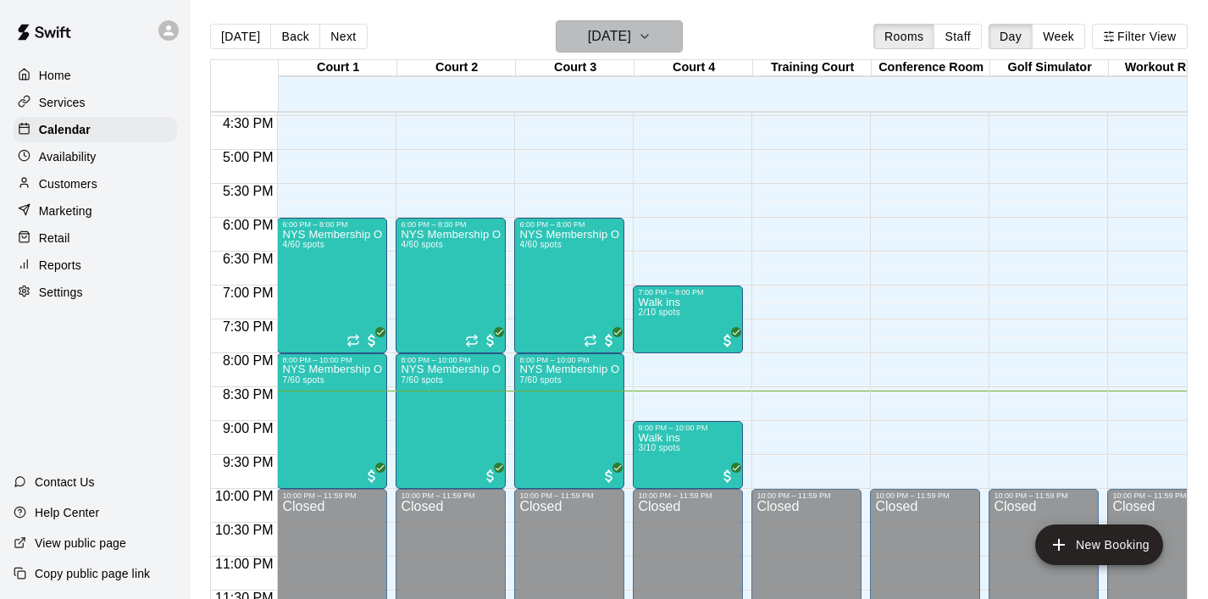
click at [652, 45] on button "[DATE]" at bounding box center [619, 36] width 127 height 32
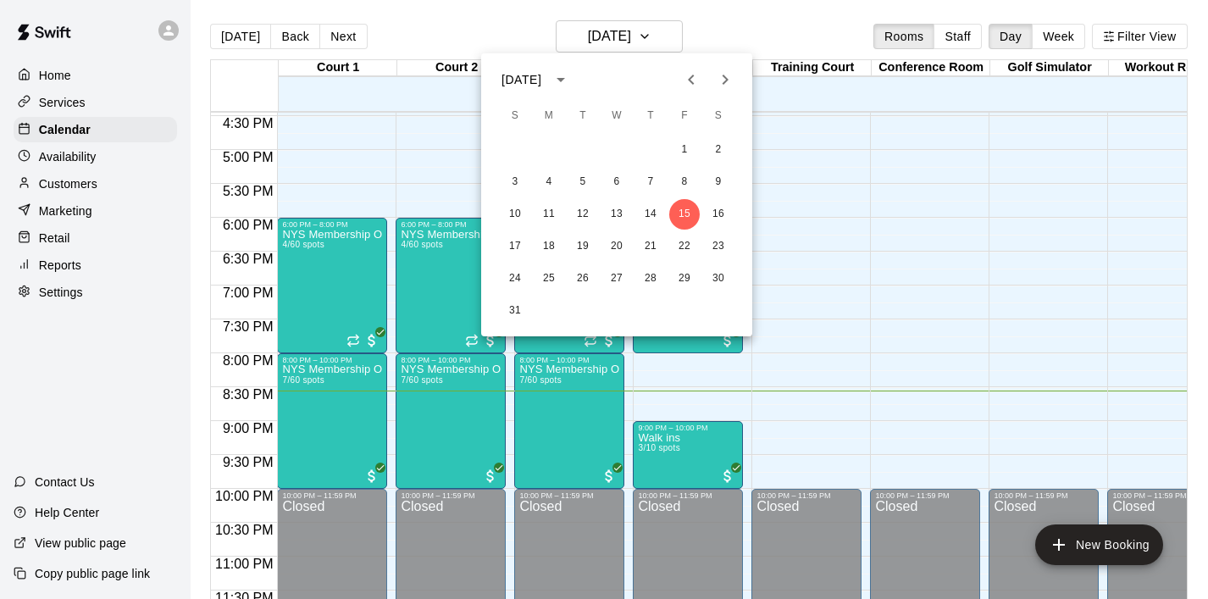
click at [725, 87] on icon "Next month" at bounding box center [725, 79] width 20 height 20
click at [552, 178] on button "8" at bounding box center [549, 182] width 30 height 30
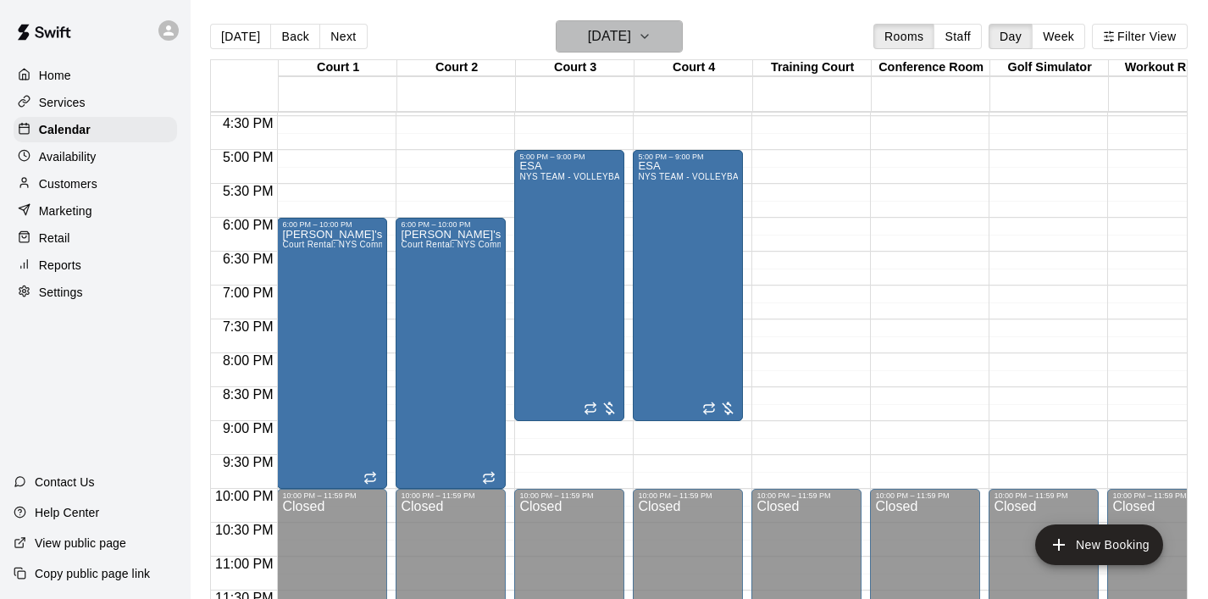
click at [651, 40] on icon "button" at bounding box center [645, 36] width 14 height 20
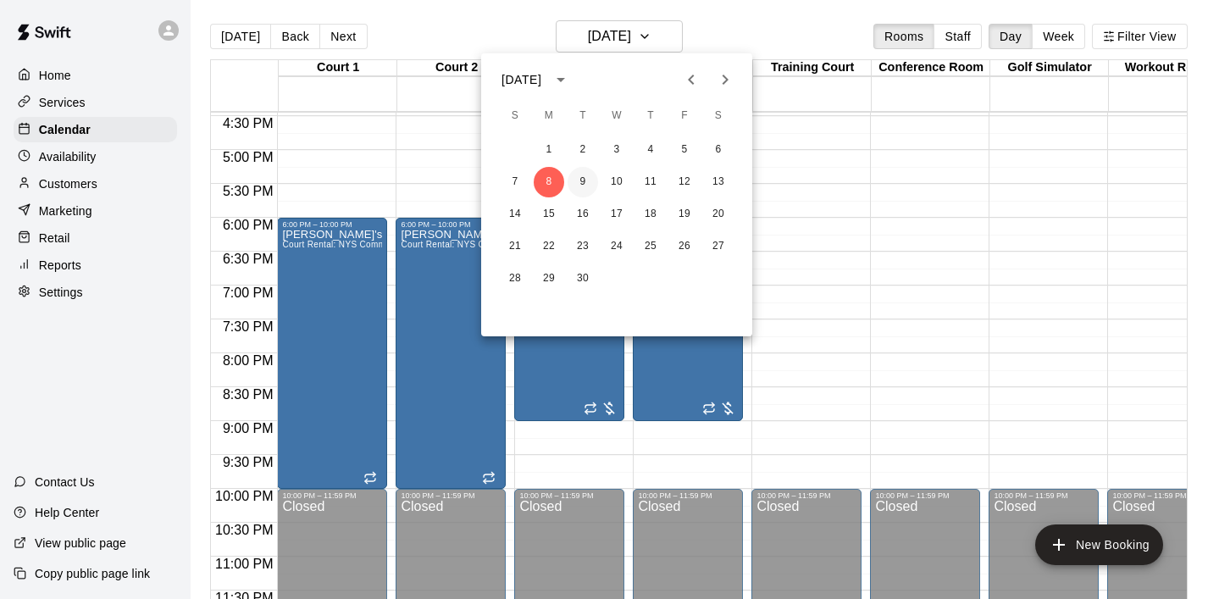
click at [586, 181] on button "9" at bounding box center [582, 182] width 30 height 30
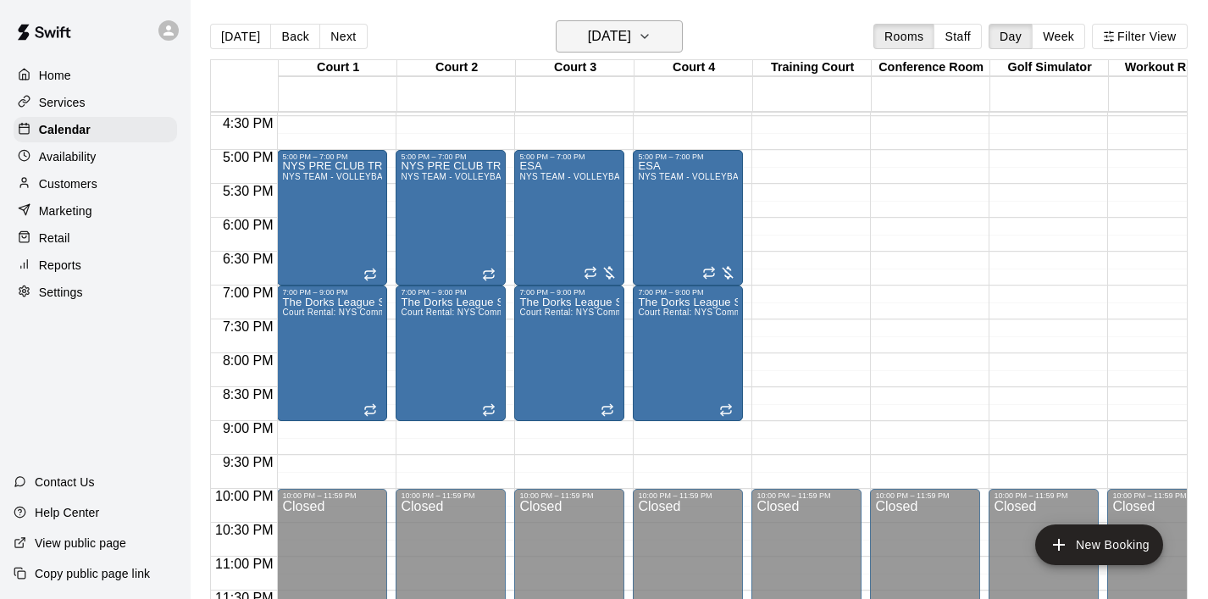
click at [659, 49] on button "[DATE]" at bounding box center [619, 36] width 127 height 32
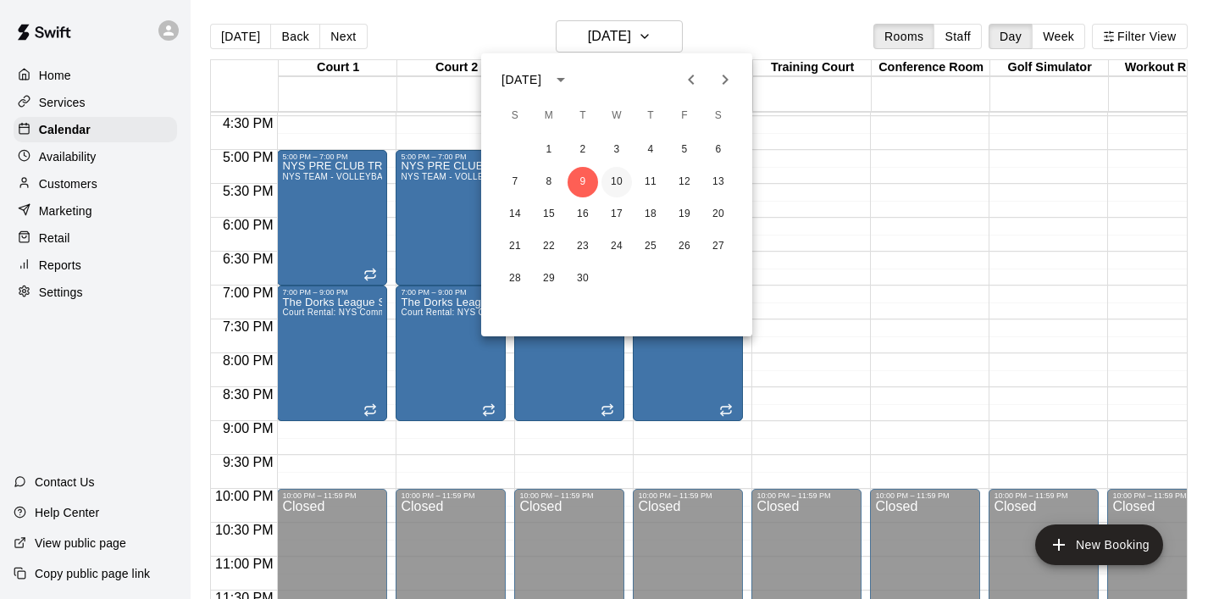
click at [622, 190] on button "10" at bounding box center [616, 182] width 30 height 30
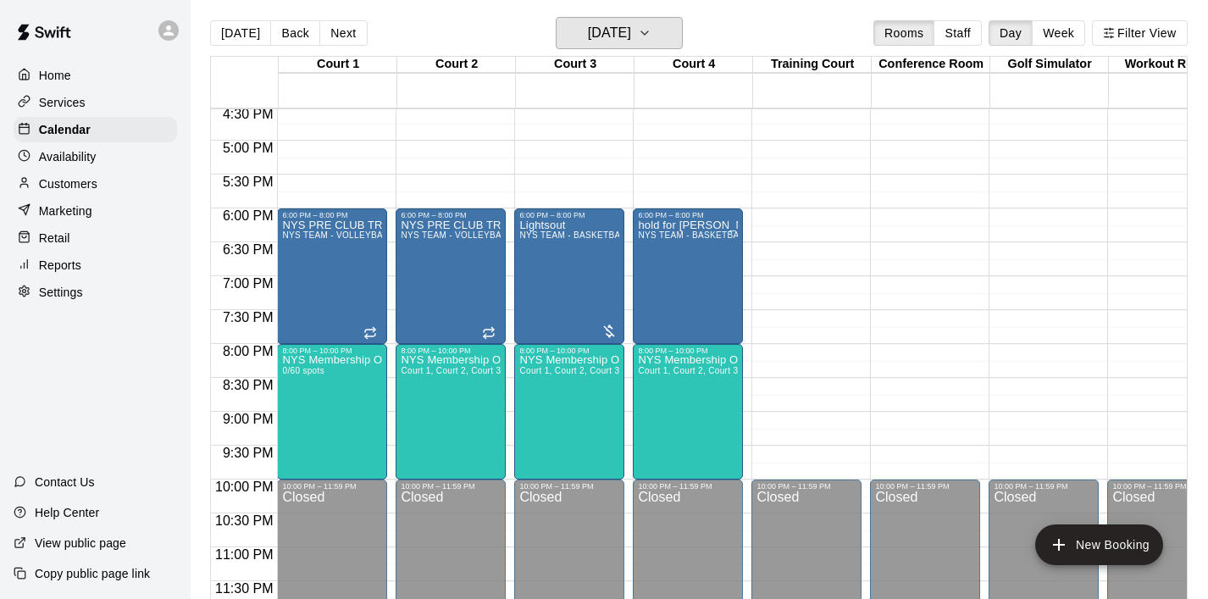
scroll to position [0, 0]
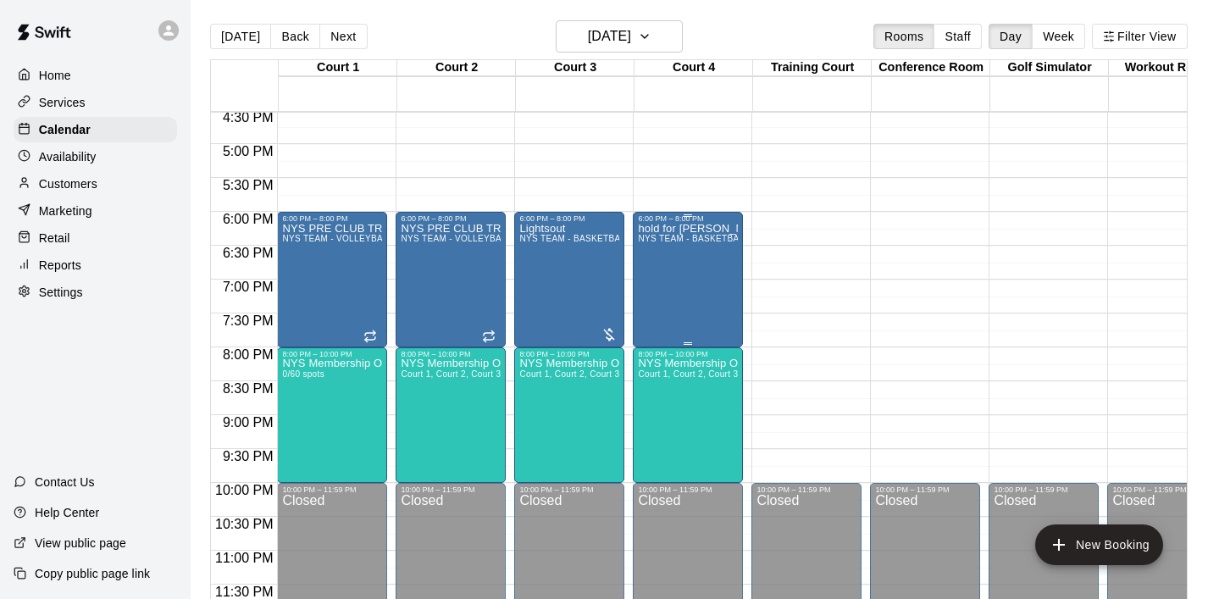
click at [670, 278] on div "hold for [PERSON_NAME] TEAM - BASKETBALL (After 3 pm)" at bounding box center [688, 522] width 100 height 599
click at [653, 246] on icon "edit" at bounding box center [655, 240] width 20 height 20
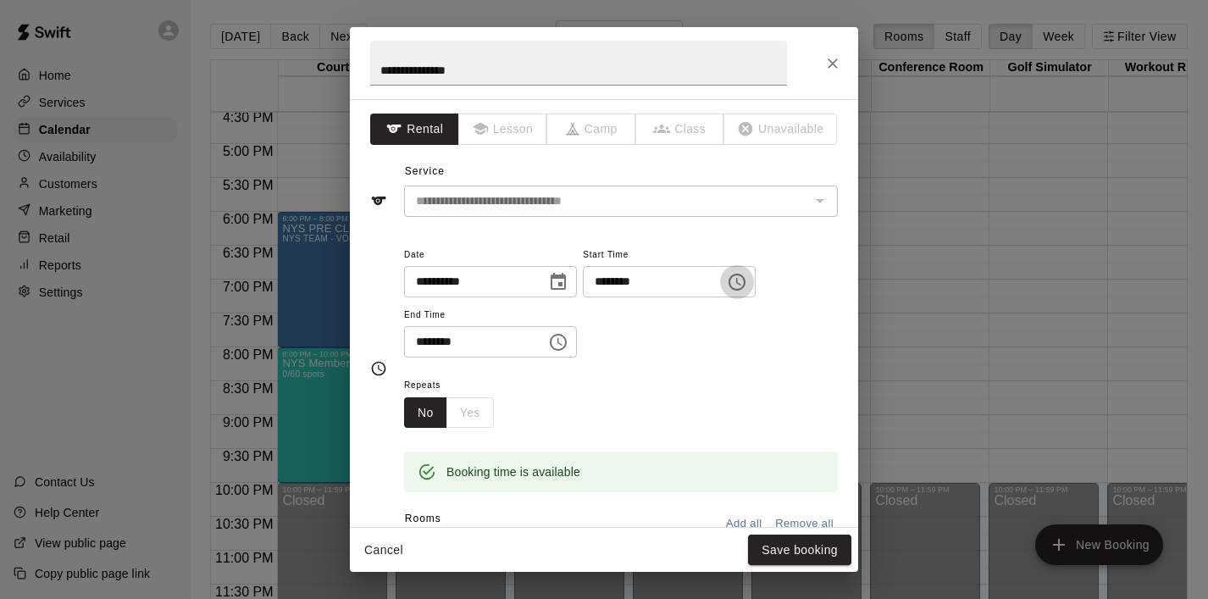
click at [742, 282] on icon "Choose time, selected time is 6:00 PM" at bounding box center [737, 282] width 20 height 20
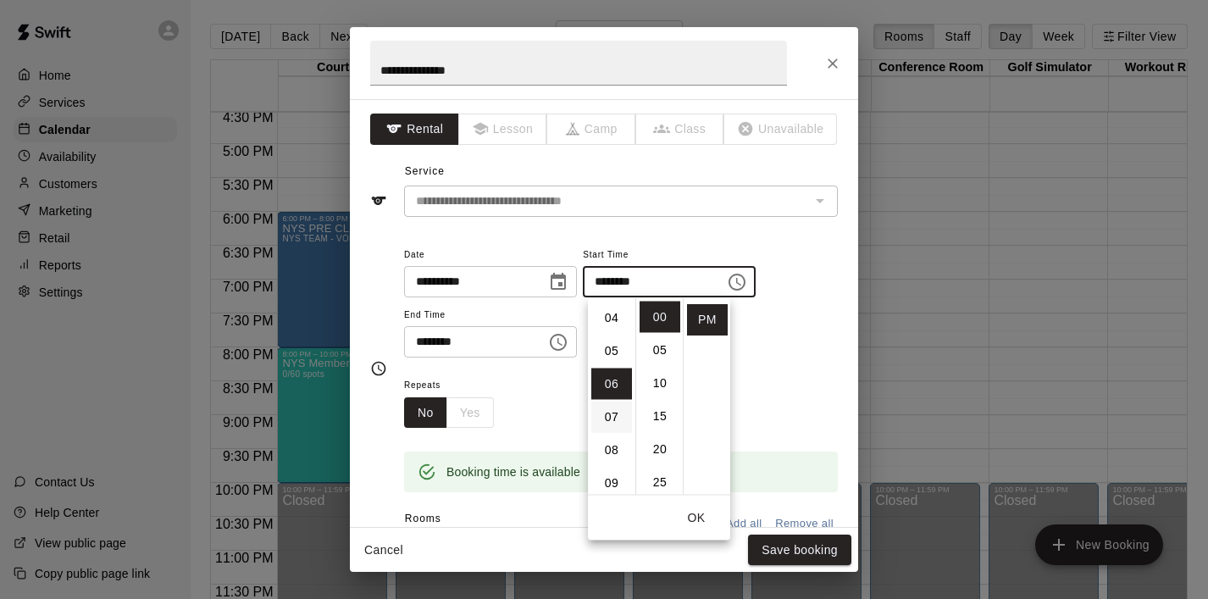
scroll to position [126, 0]
click at [611, 358] on li "05" at bounding box center [611, 355] width 41 height 31
type input "********"
click at [830, 58] on icon "Close" at bounding box center [832, 63] width 17 height 17
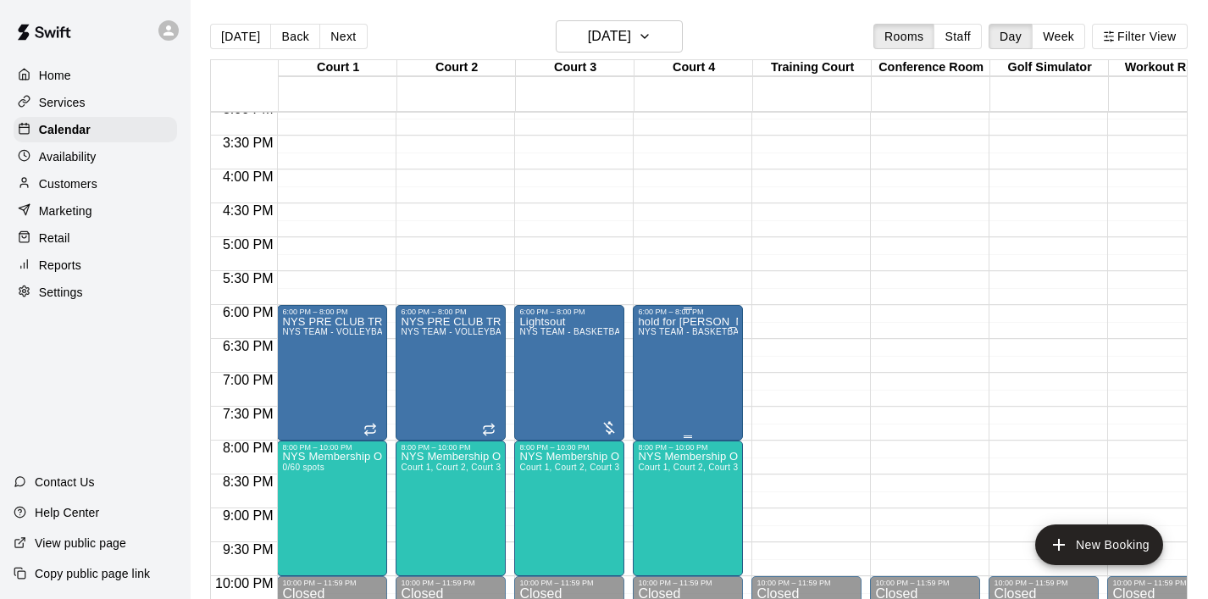
scroll to position [1026, 0]
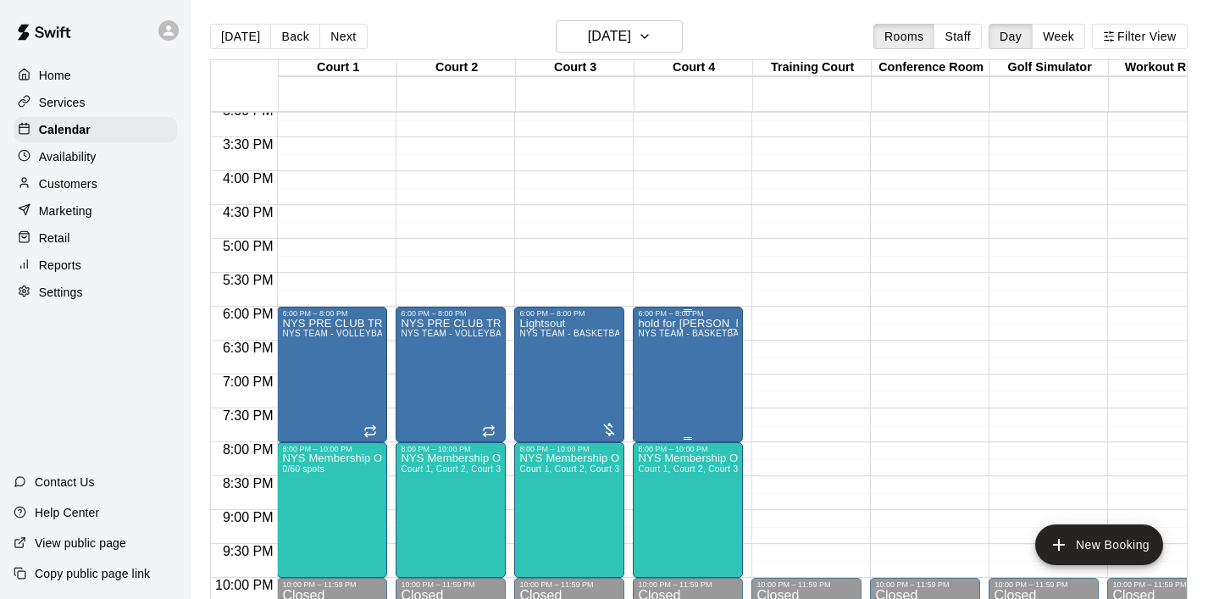
click at [656, 423] on icon "delete" at bounding box center [656, 416] width 12 height 15
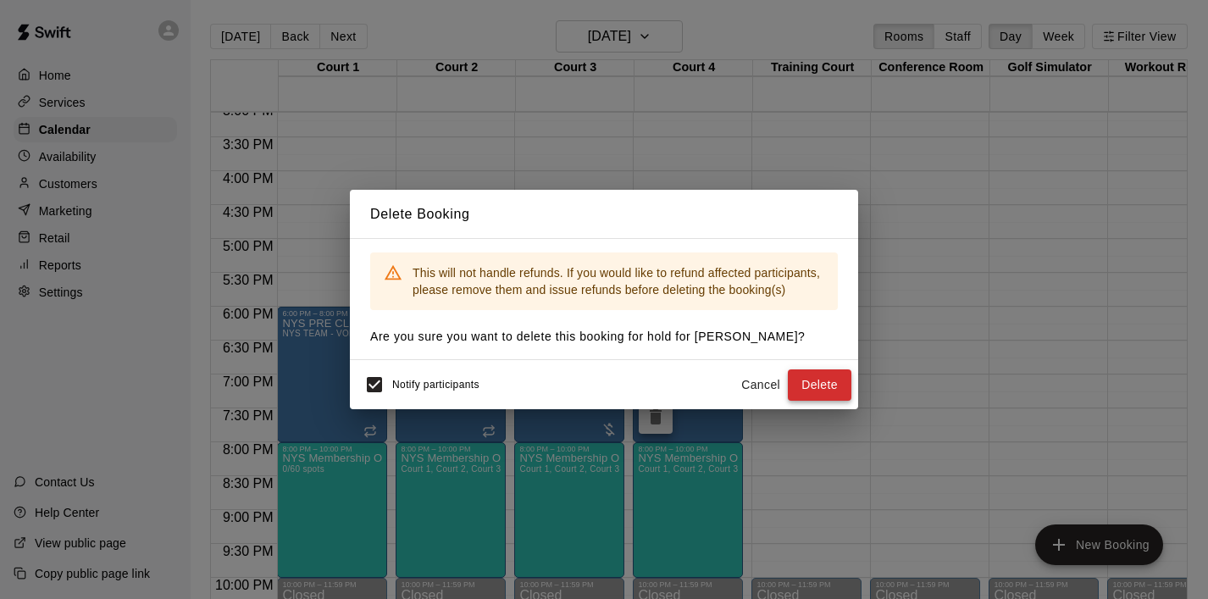
click at [817, 388] on button "Delete" at bounding box center [820, 384] width 64 height 31
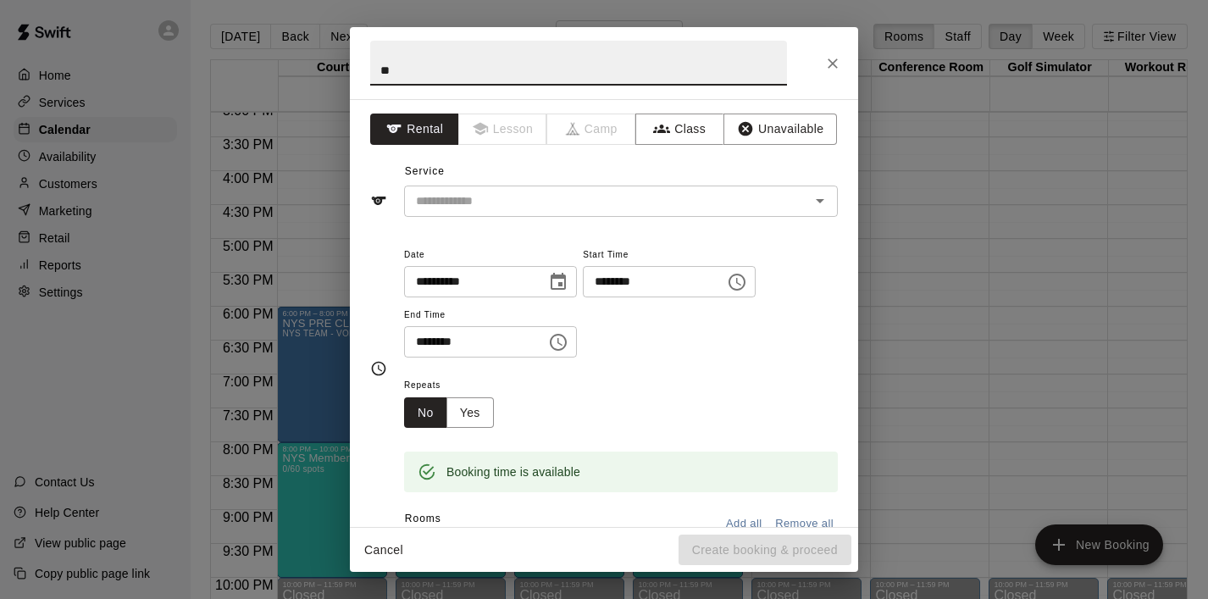
type input "*"
type input "******"
click at [542, 208] on input "text" at bounding box center [595, 201] width 373 height 21
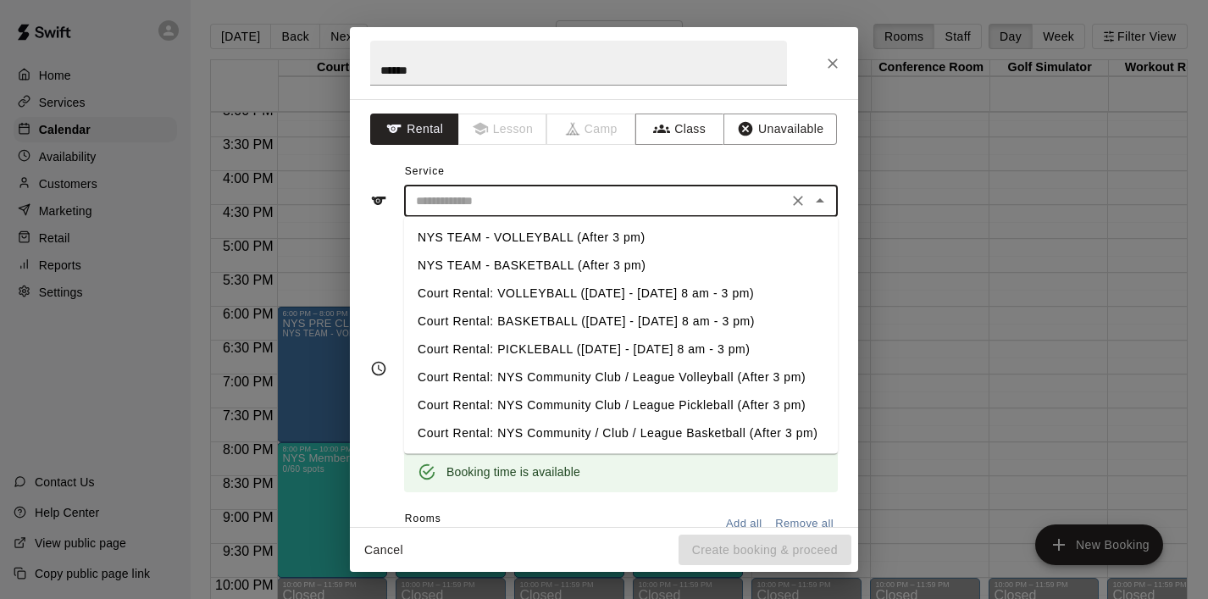
click at [534, 252] on li "NYS TEAM - BASKETBALL (After 3 pm)" at bounding box center [621, 266] width 434 height 28
type input "**********"
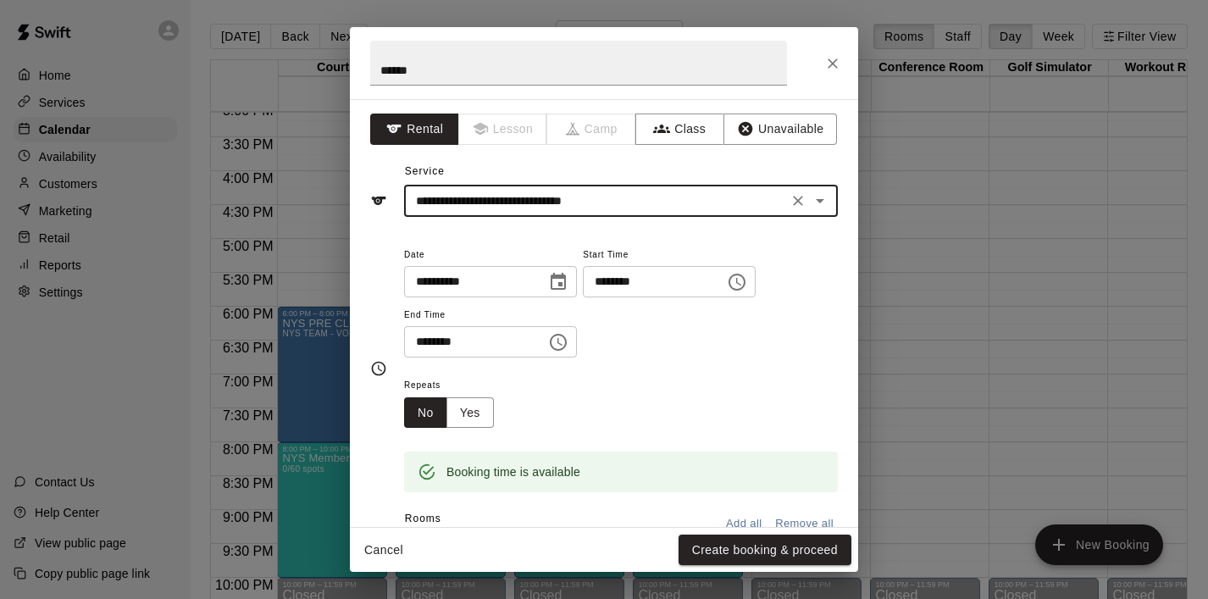
click at [560, 351] on icon "Choose time, selected time is 5:30 PM" at bounding box center [558, 342] width 20 height 20
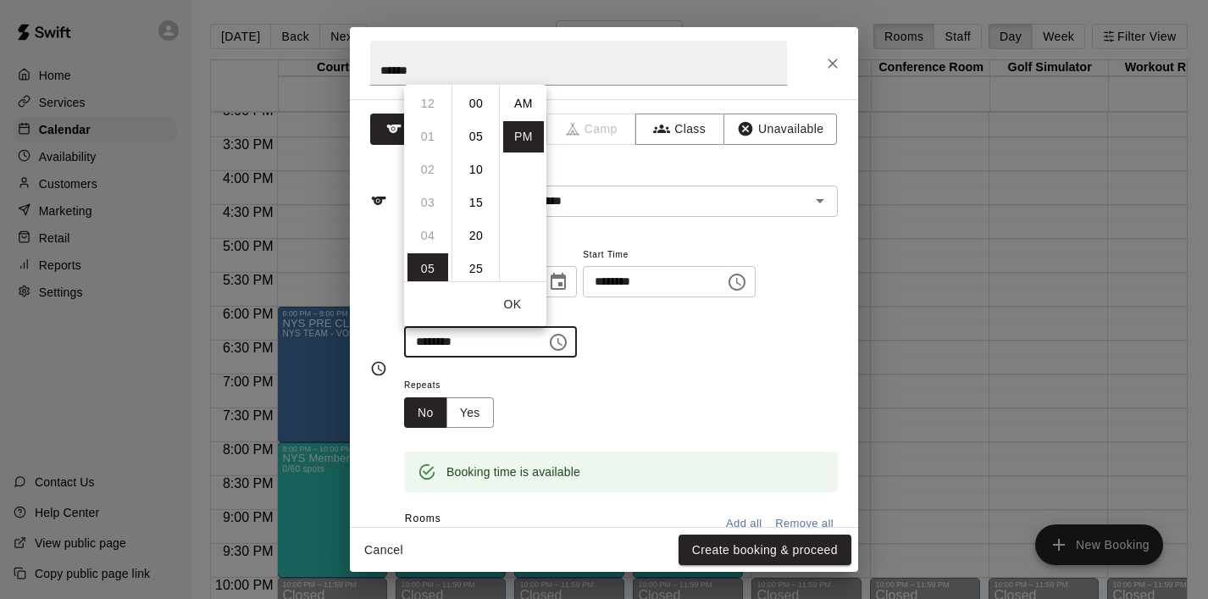
scroll to position [30, 0]
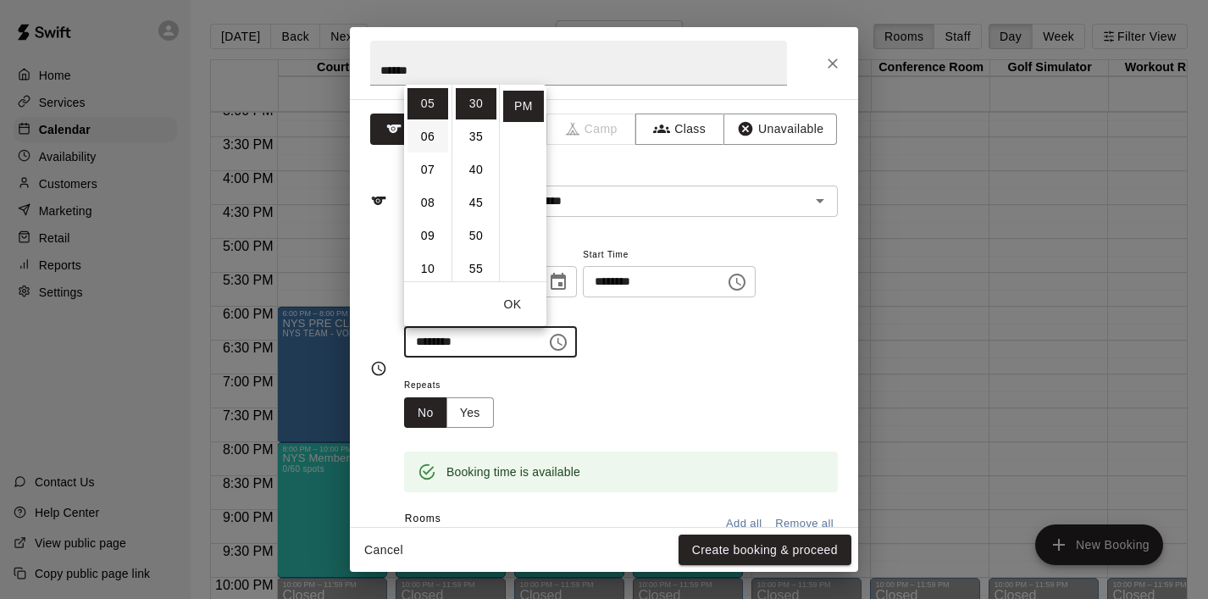
click at [429, 137] on li "06" at bounding box center [427, 136] width 41 height 31
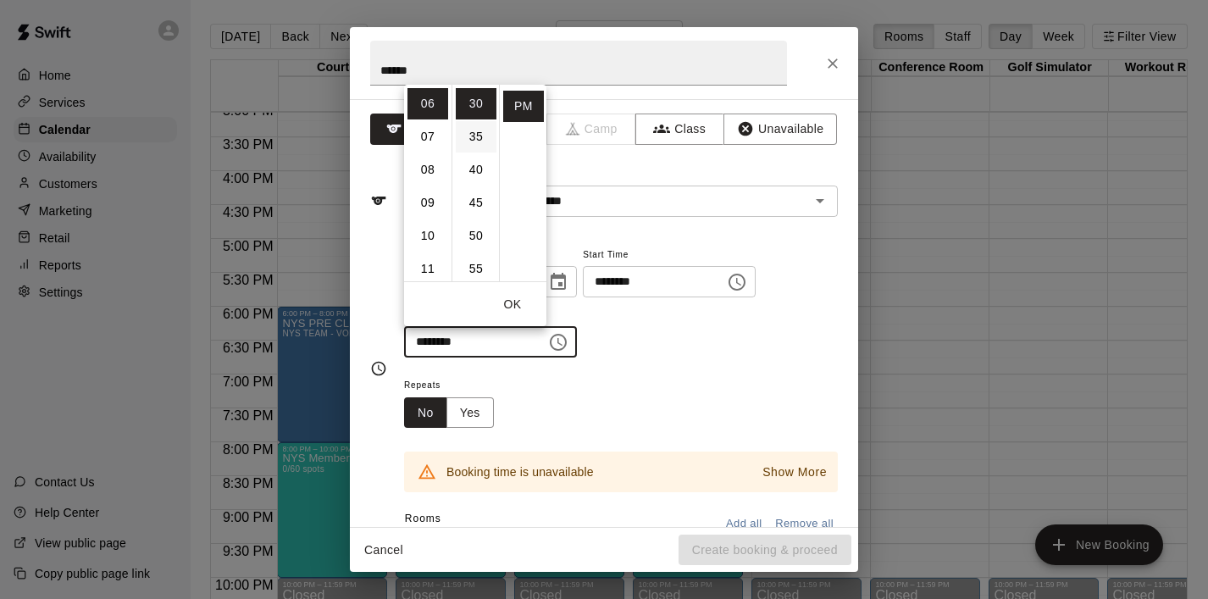
scroll to position [0, 0]
click at [474, 108] on li "00" at bounding box center [476, 103] width 41 height 31
type input "********"
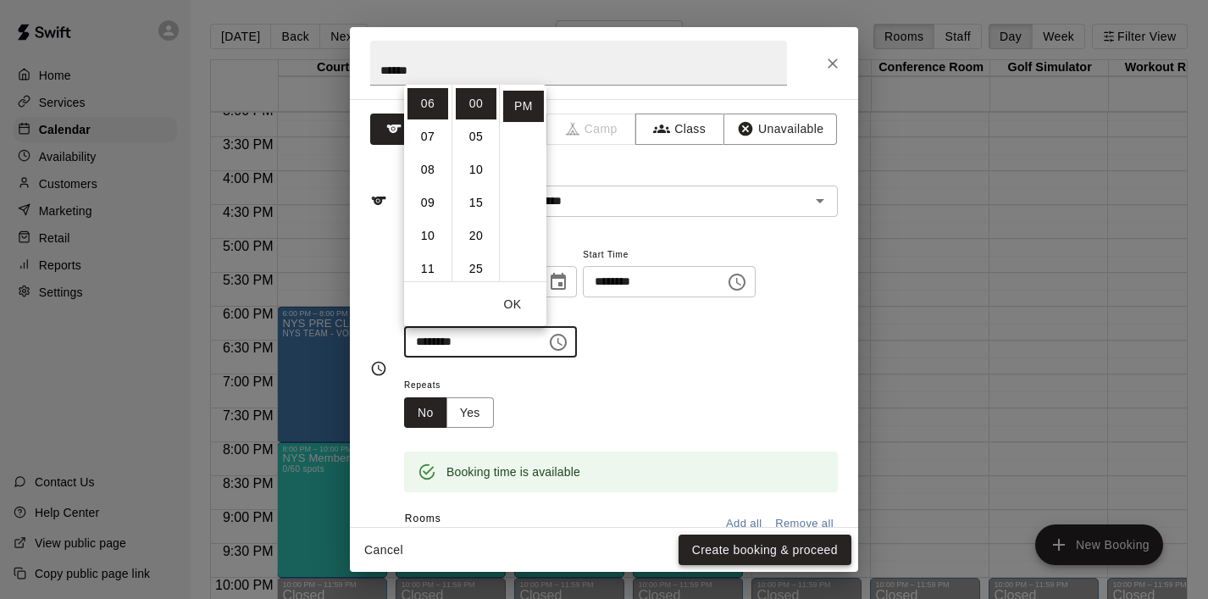
click at [714, 543] on button "Create booking & proceed" at bounding box center [764, 549] width 173 height 31
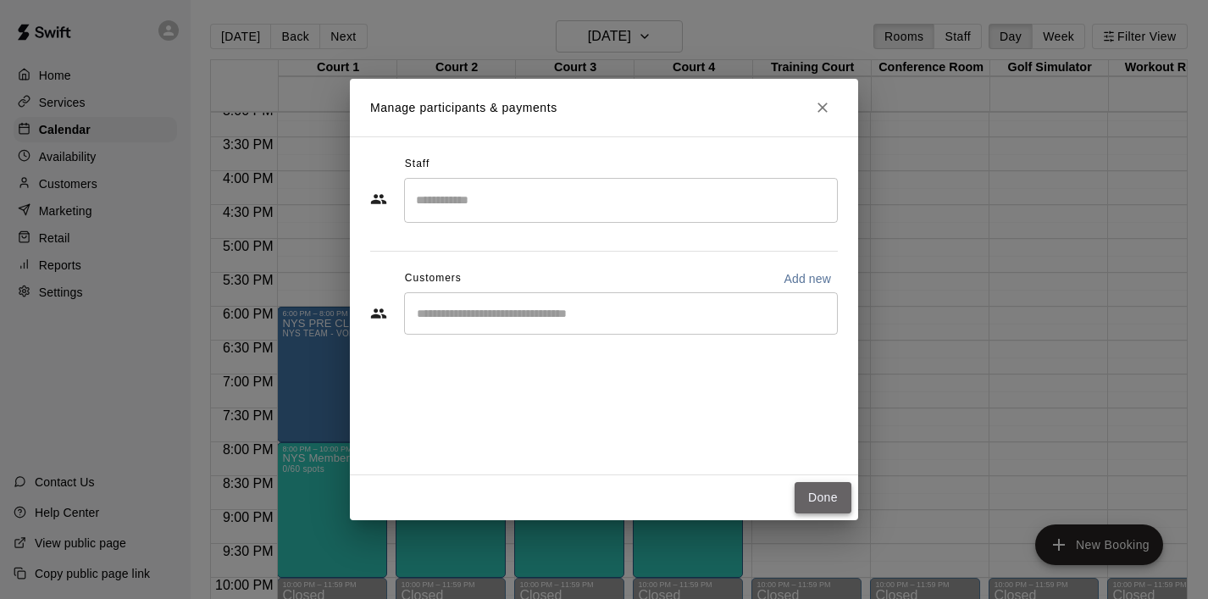
click at [826, 500] on button "Done" at bounding box center [822, 497] width 57 height 31
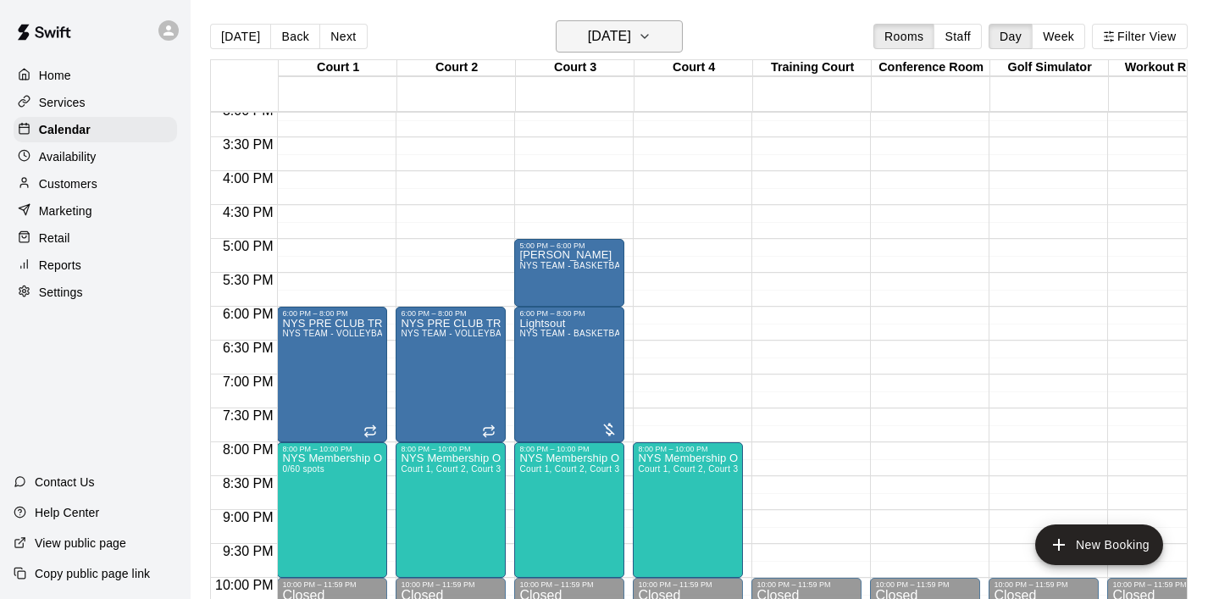
click at [648, 36] on icon "button" at bounding box center [644, 36] width 7 height 3
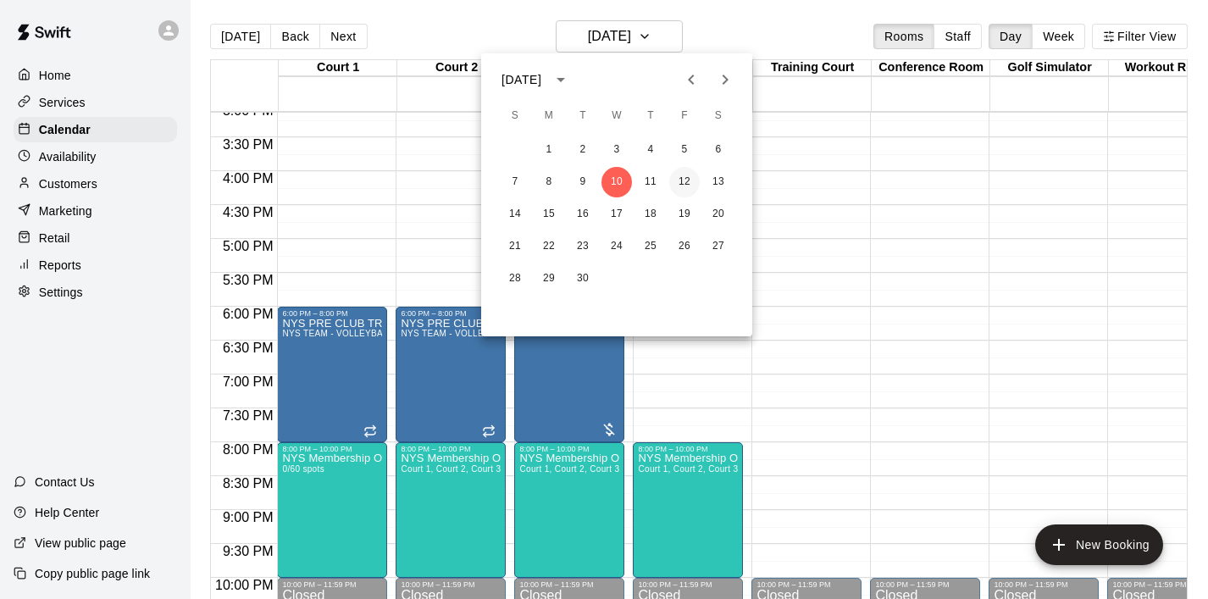
click at [680, 185] on button "12" at bounding box center [684, 182] width 30 height 30
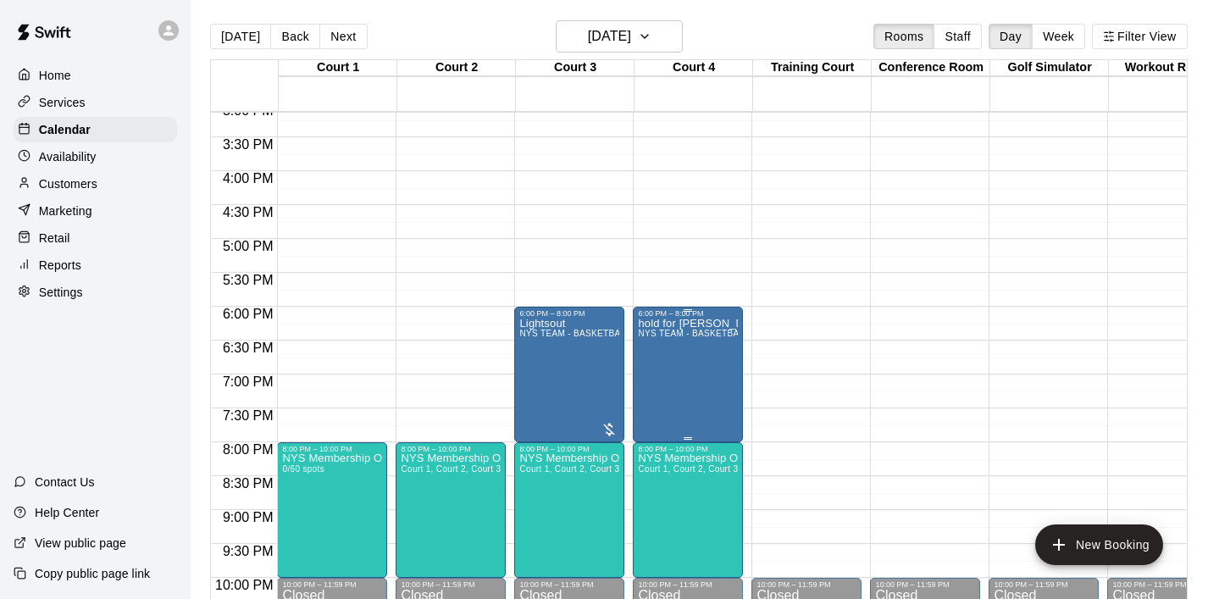
click at [654, 329] on icon "edit" at bounding box center [655, 336] width 20 height 20
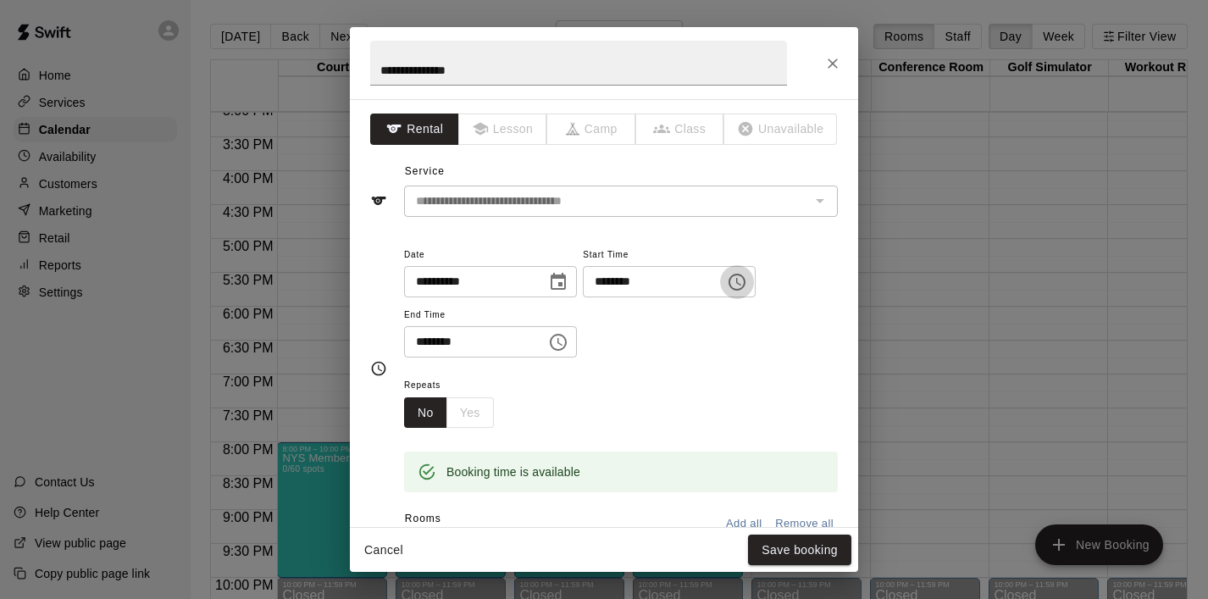
click at [747, 287] on icon "Choose time, selected time is 6:00 PM" at bounding box center [737, 282] width 20 height 20
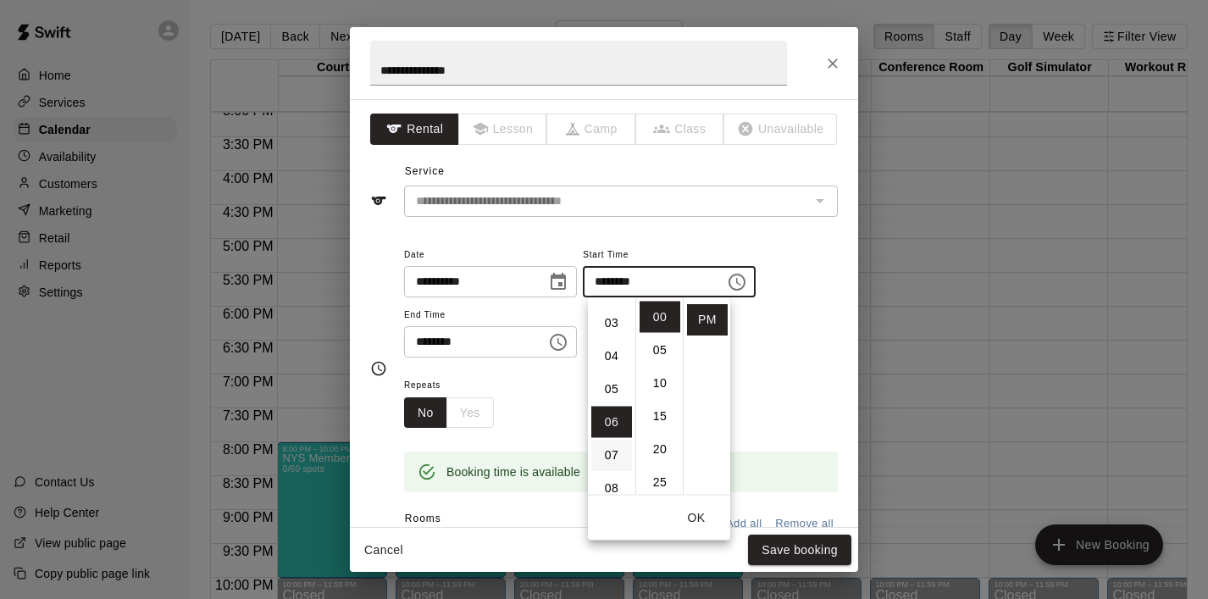
scroll to position [36, 0]
click at [606, 434] on li "05" at bounding box center [611, 445] width 41 height 31
type input "********"
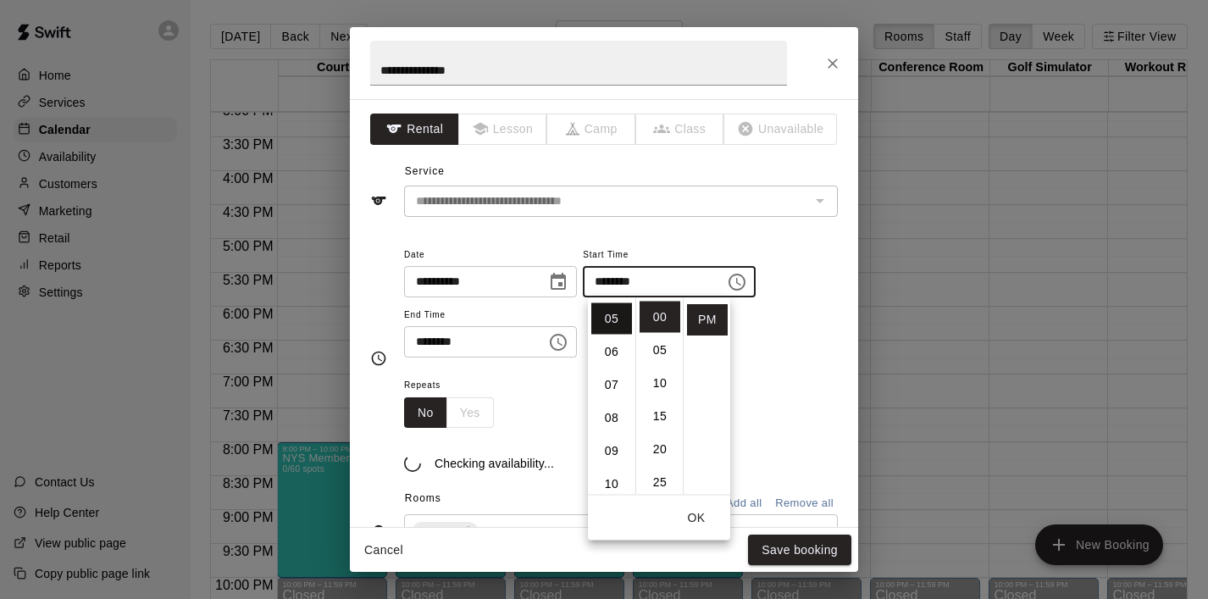
scroll to position [165, 0]
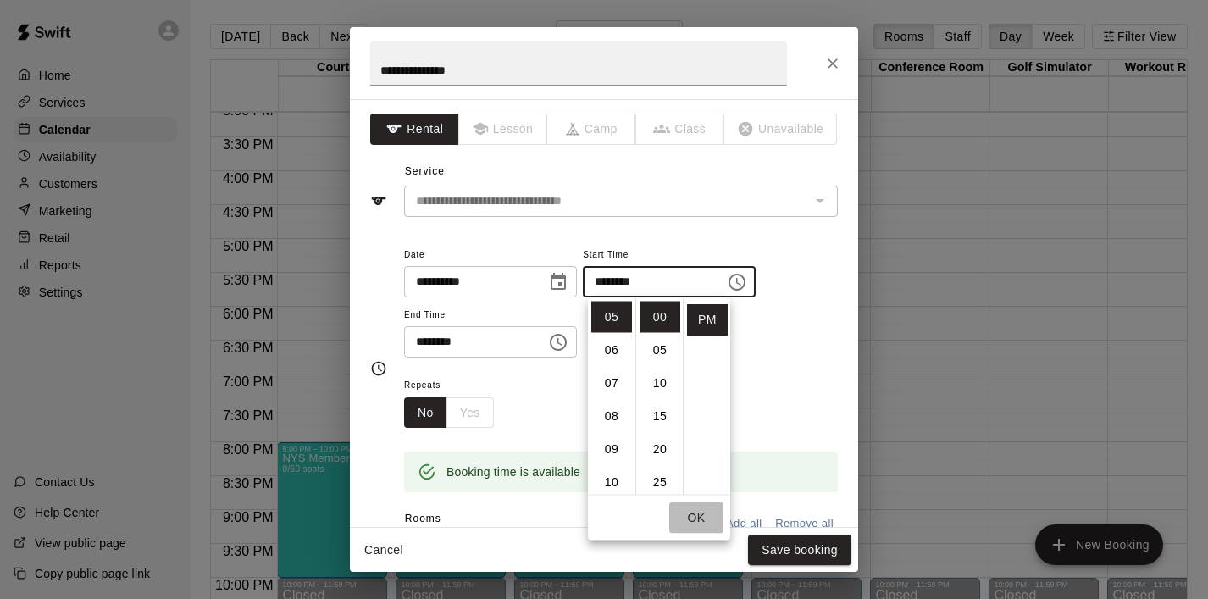
click at [700, 506] on button "OK" at bounding box center [696, 517] width 54 height 31
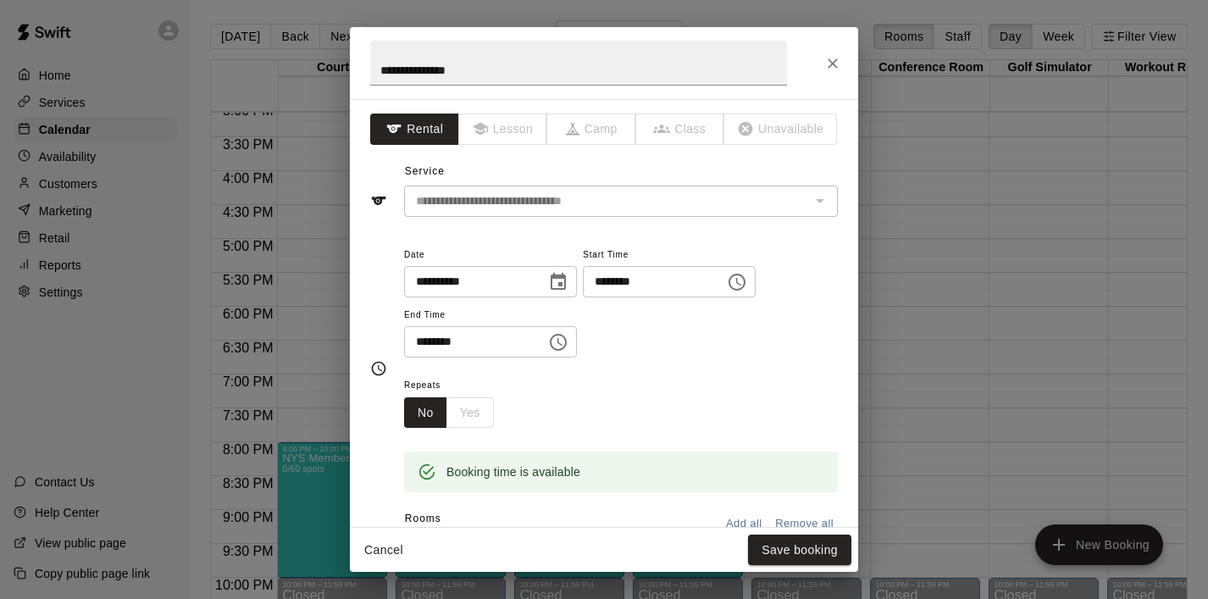
click at [565, 332] on icon "Choose time, selected time is 8:00 PM" at bounding box center [558, 342] width 20 height 20
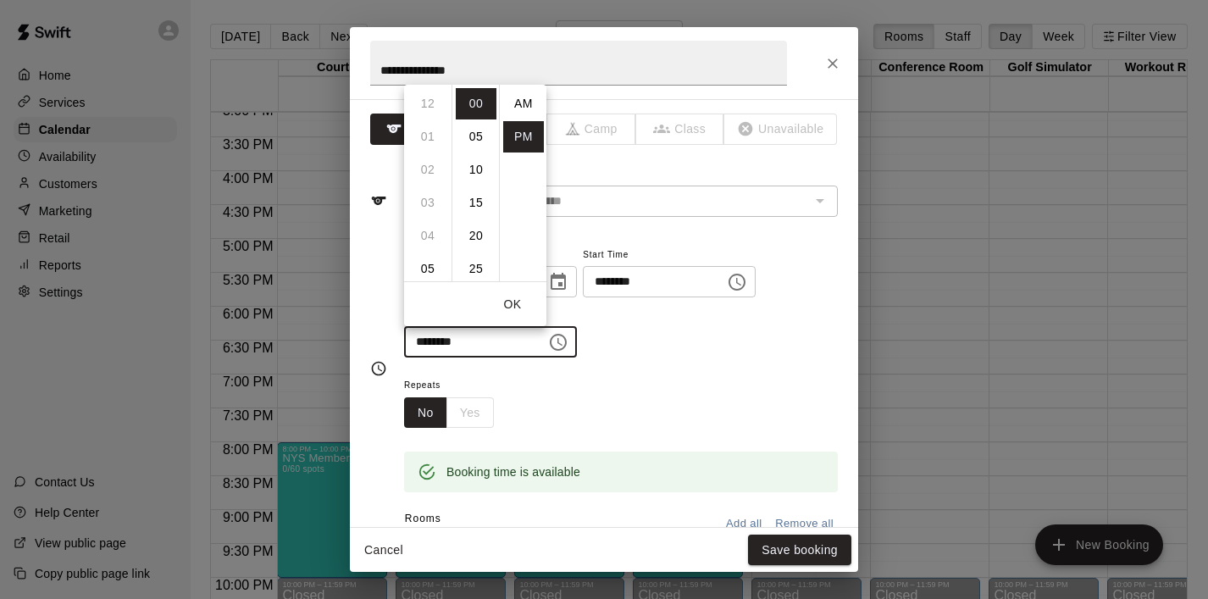
scroll to position [30, 0]
click at [425, 106] on li "06" at bounding box center [427, 99] width 41 height 31
type input "********"
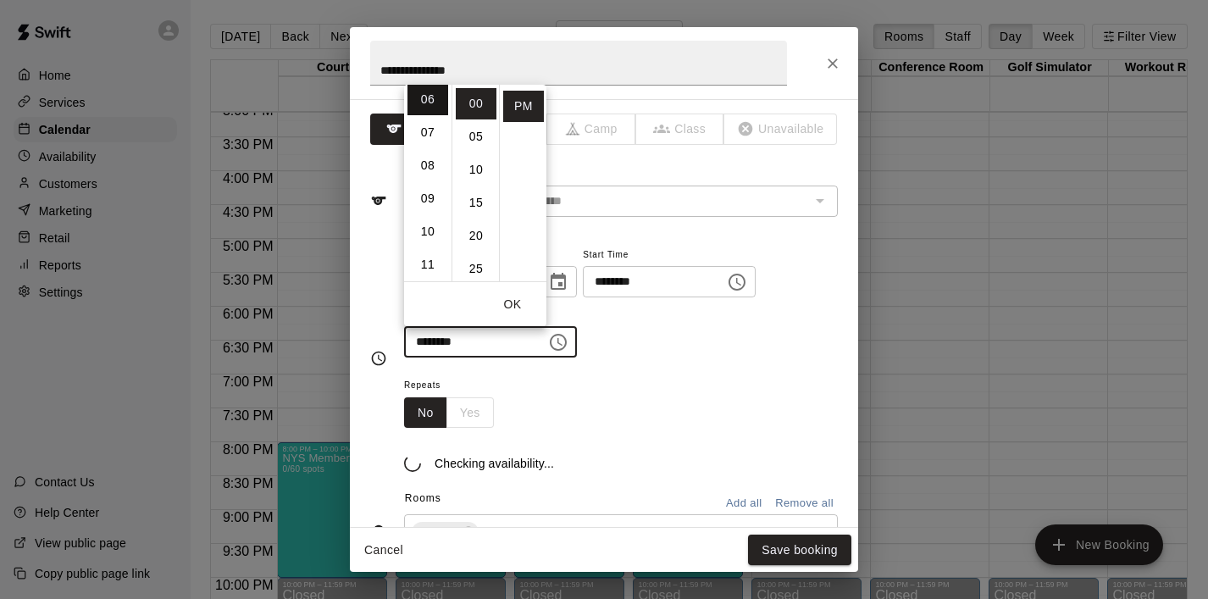
scroll to position [198, 0]
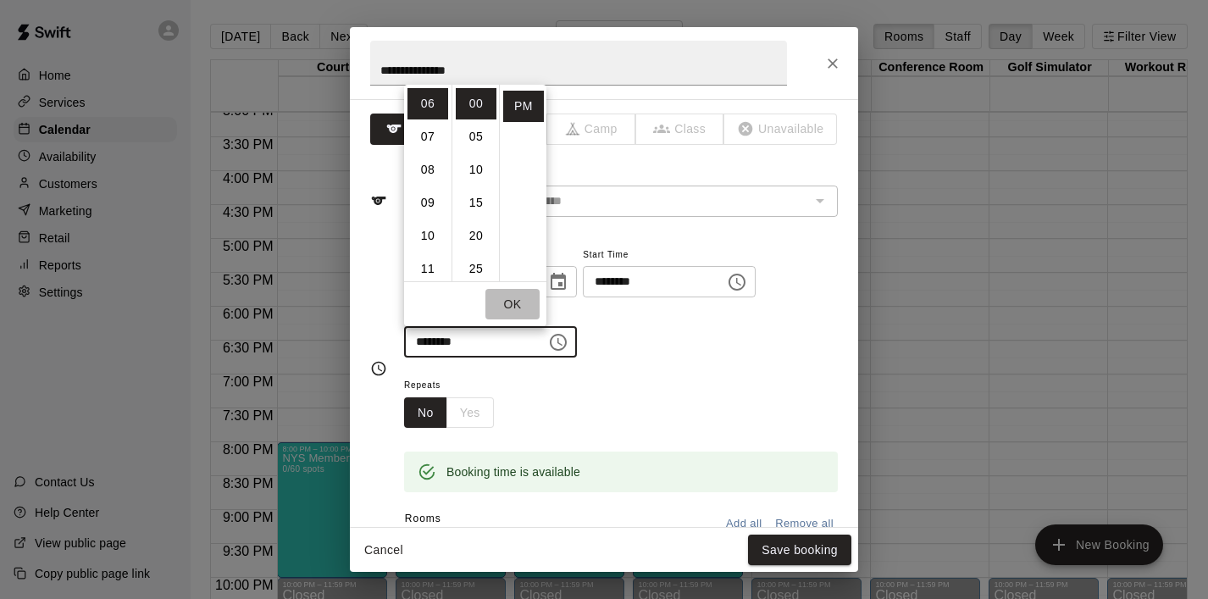
click at [510, 307] on button "OK" at bounding box center [512, 304] width 54 height 31
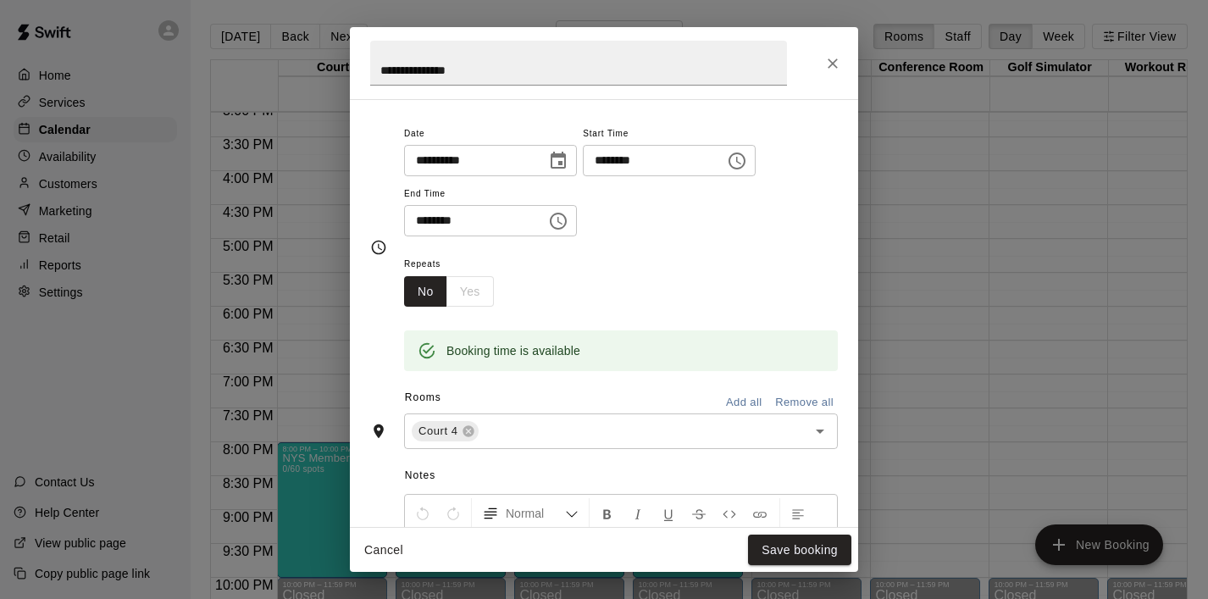
scroll to position [122, 0]
click at [469, 433] on icon at bounding box center [467, 430] width 11 height 11
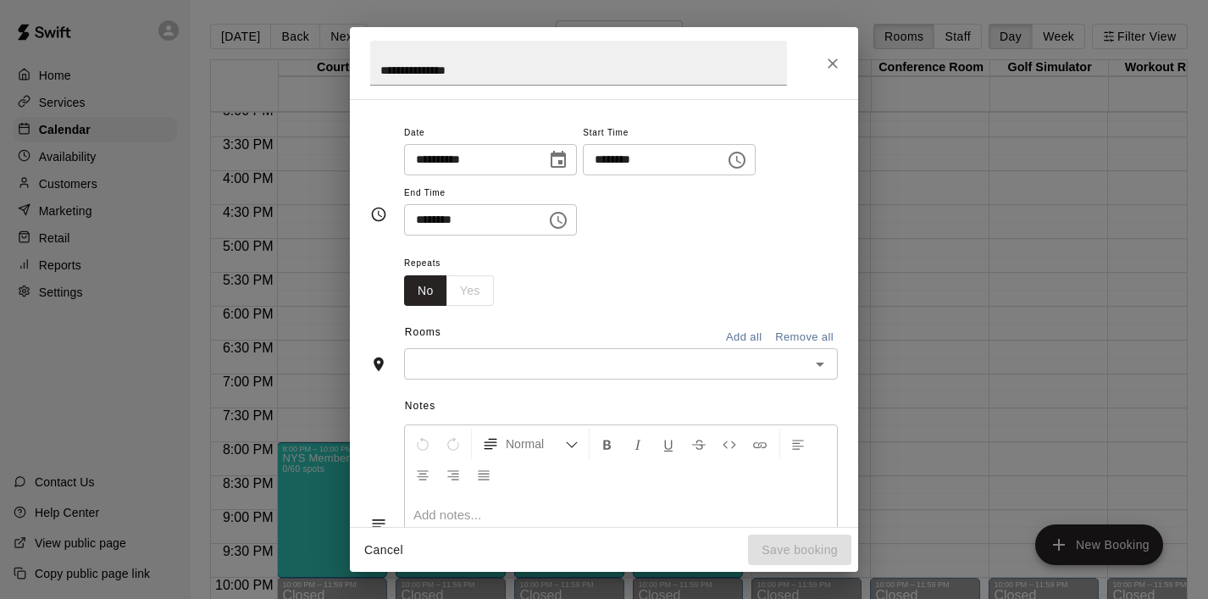
click at [755, 340] on button "Add all" at bounding box center [743, 337] width 54 height 26
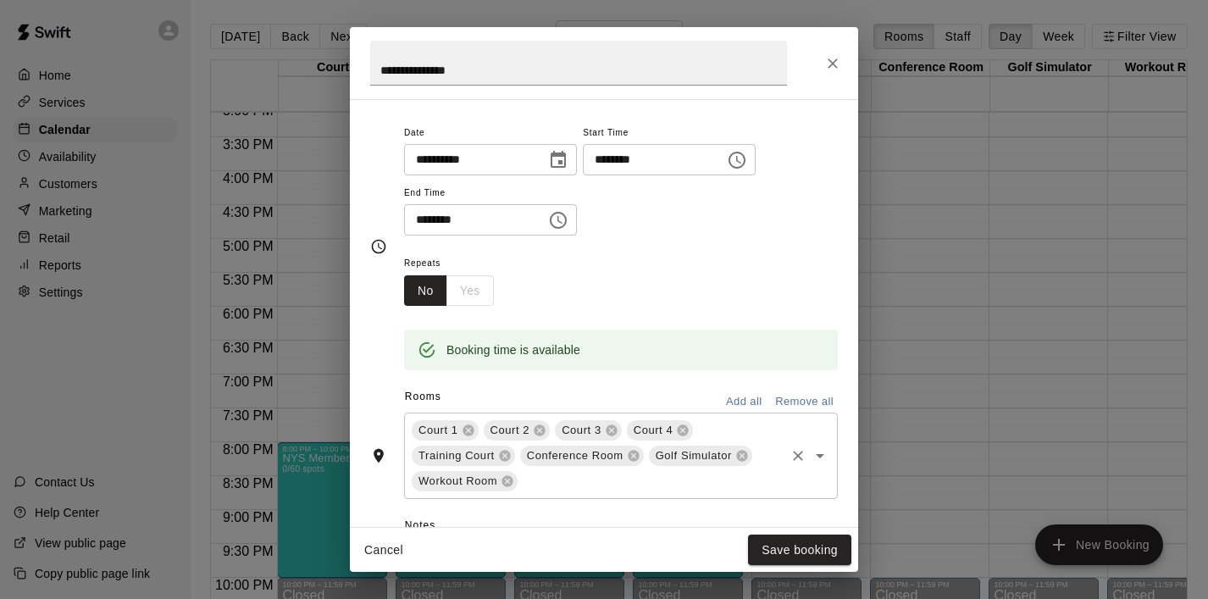
click at [794, 396] on button "Remove all" at bounding box center [804, 402] width 67 height 26
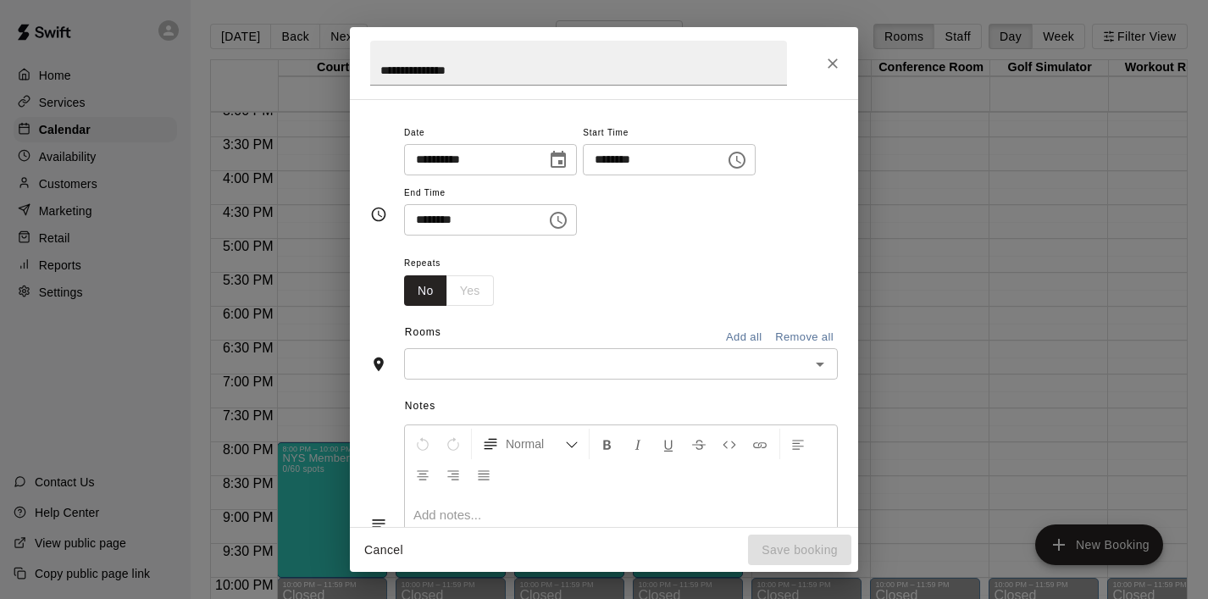
click at [743, 337] on button "Add all" at bounding box center [743, 337] width 54 height 26
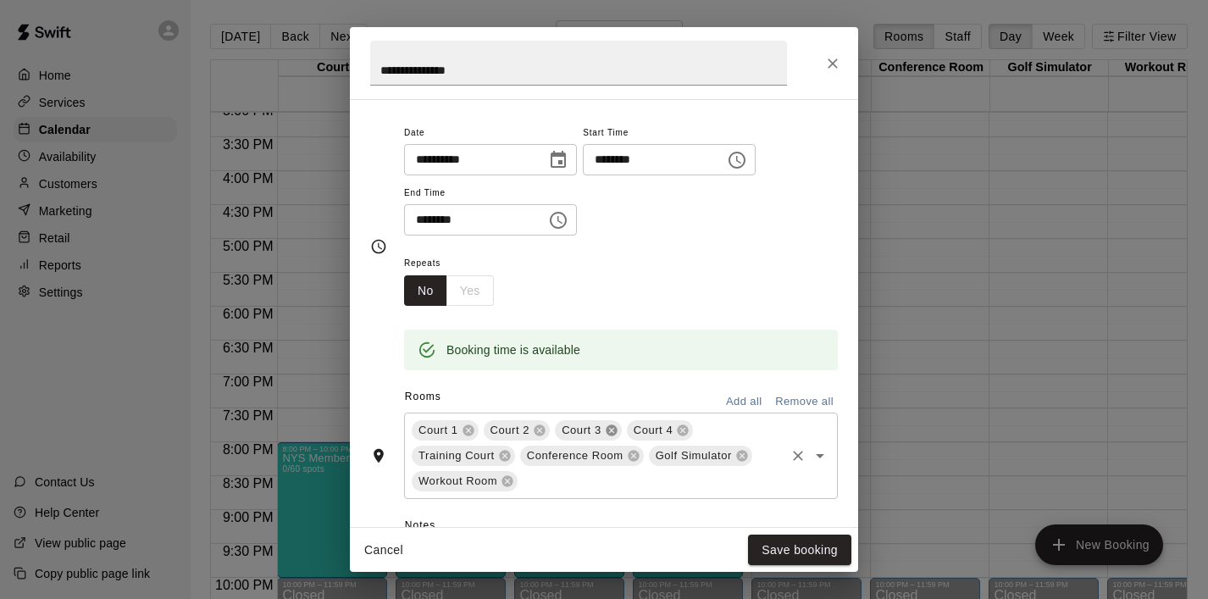
click at [606, 433] on icon at bounding box center [611, 430] width 11 height 11
click at [773, 559] on button "Save booking" at bounding box center [799, 549] width 103 height 31
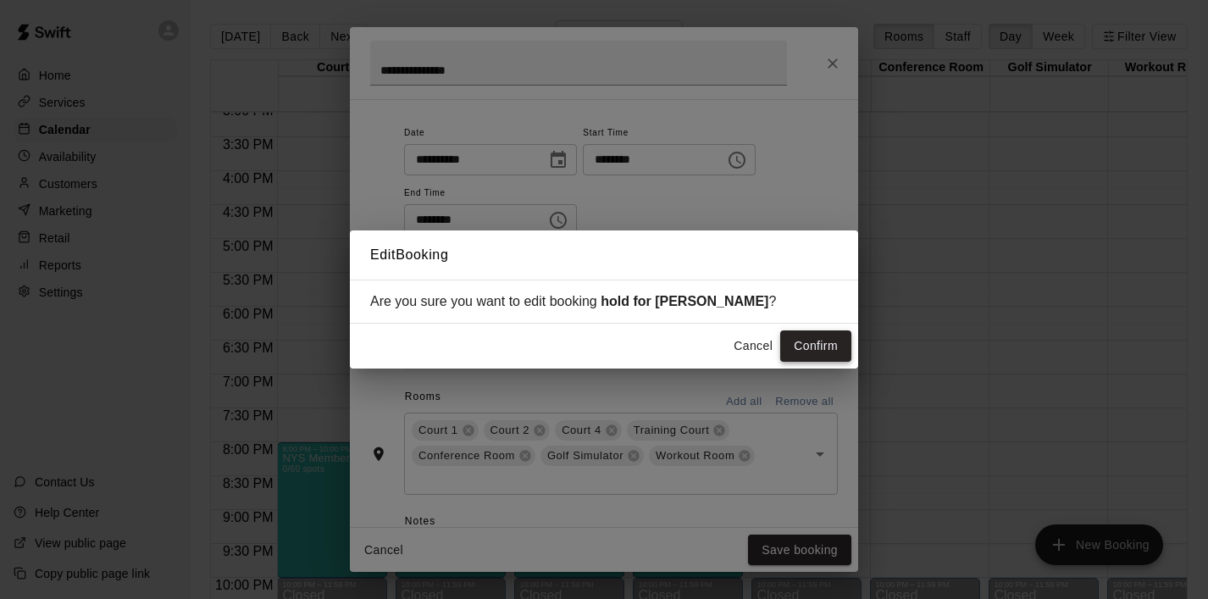
click at [808, 358] on button "Confirm" at bounding box center [815, 345] width 71 height 31
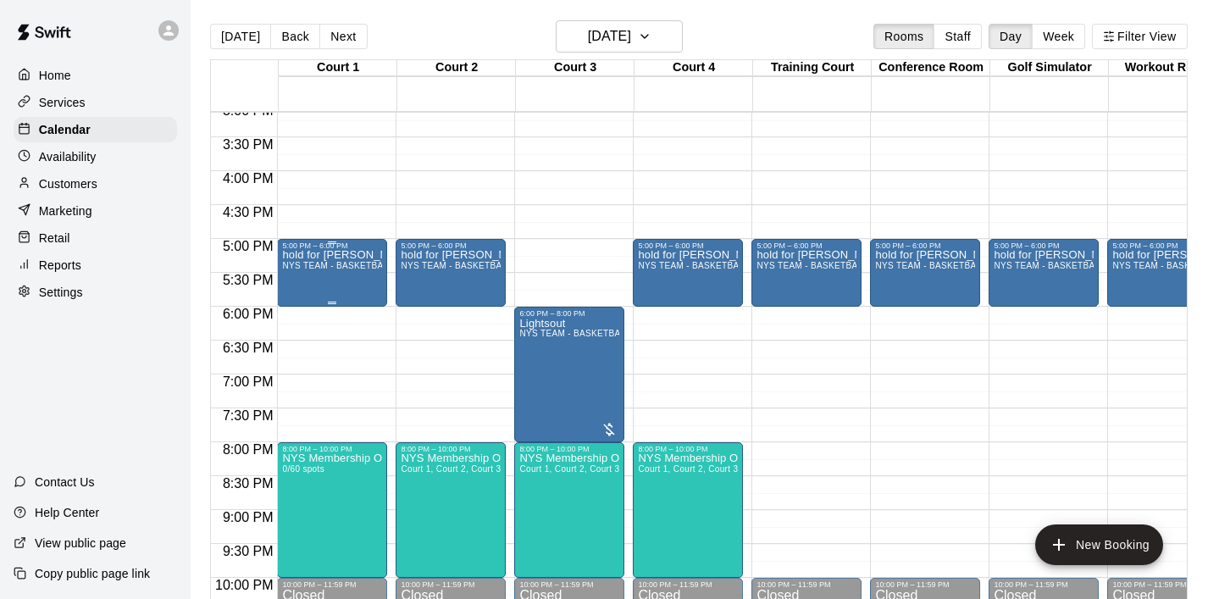
click at [343, 274] on div "hold for [PERSON_NAME] TEAM - BASKETBALL (After 3 pm)" at bounding box center [332, 549] width 100 height 599
click at [304, 260] on icon "edit" at bounding box center [300, 268] width 20 height 20
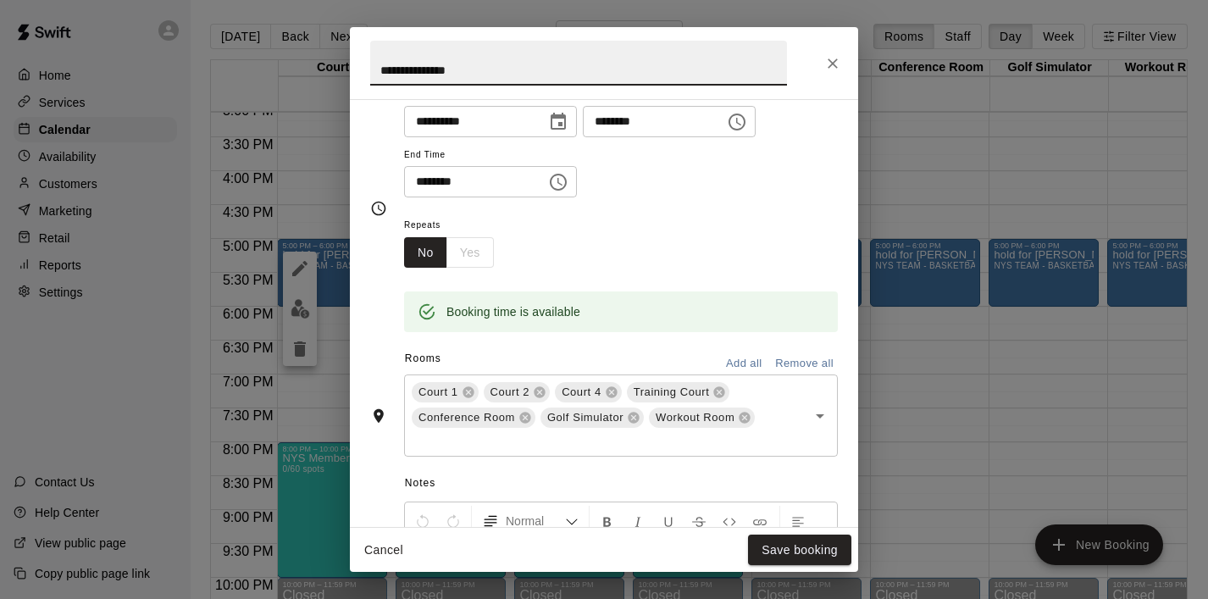
scroll to position [165, 0]
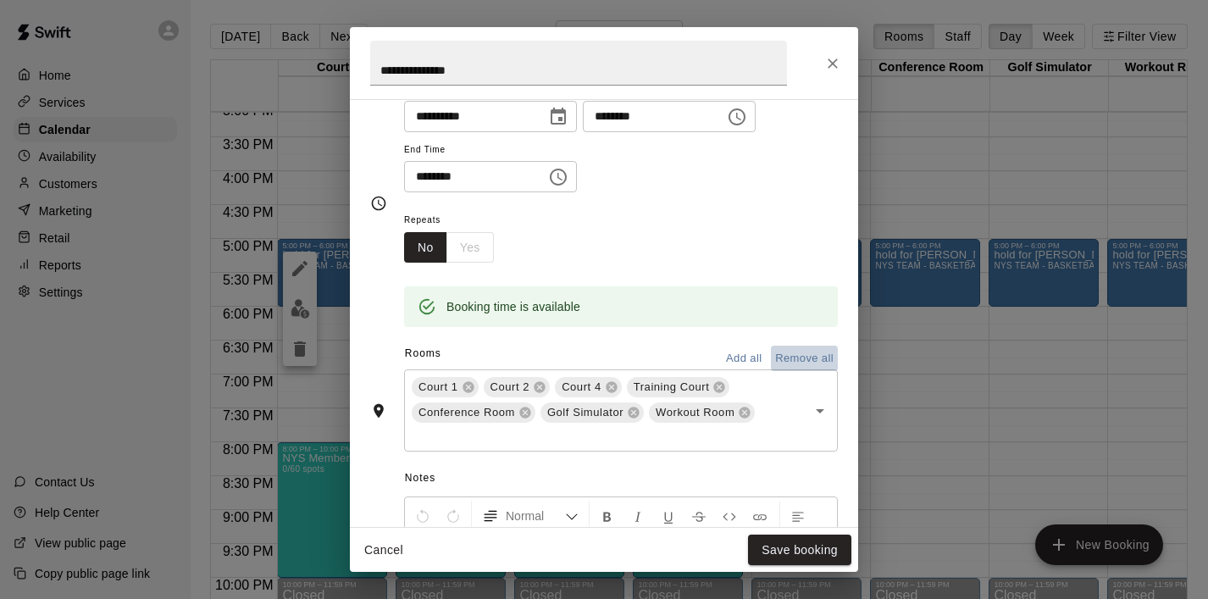
click at [797, 355] on button "Remove all" at bounding box center [804, 359] width 67 height 26
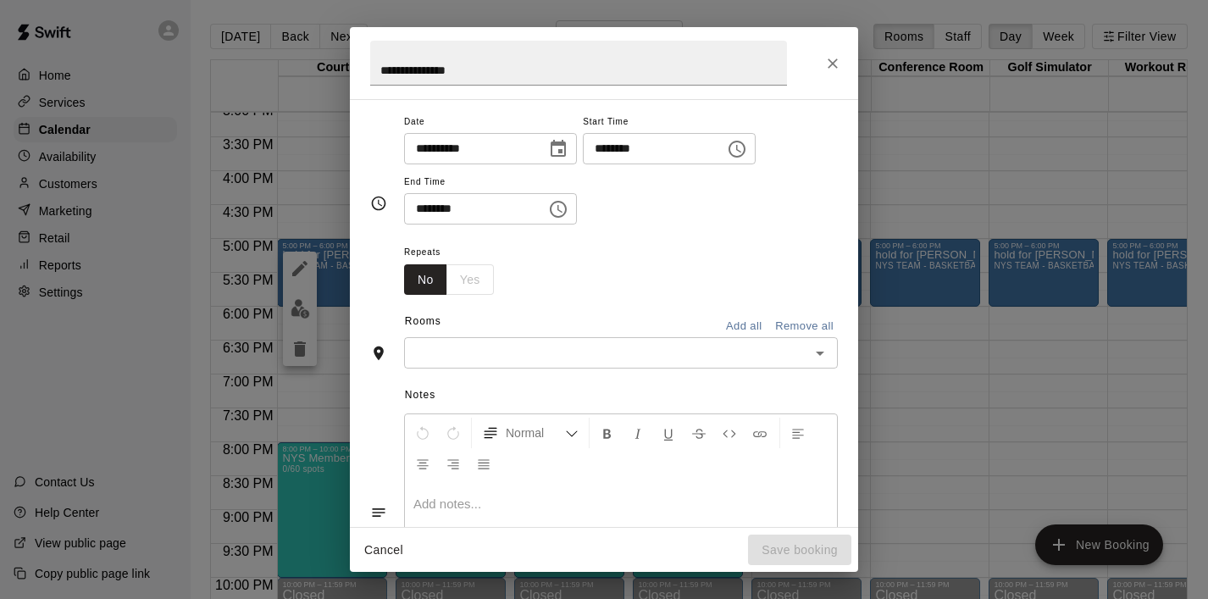
click at [816, 347] on icon "Open" at bounding box center [820, 353] width 20 height 20
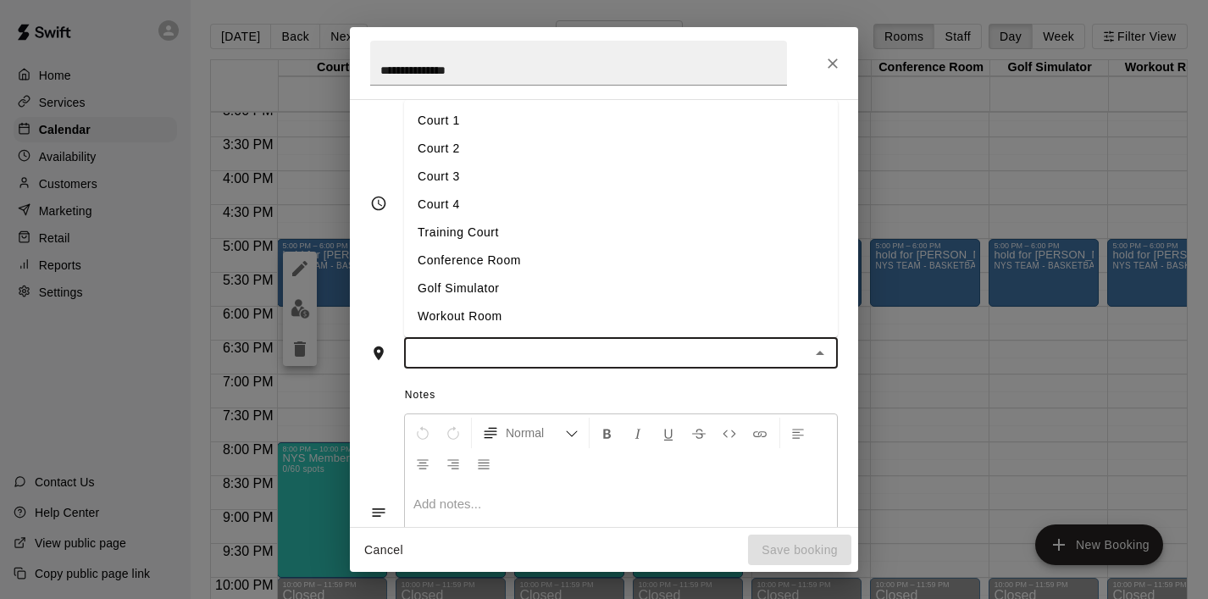
click at [452, 178] on li "Court 3" at bounding box center [621, 177] width 434 height 28
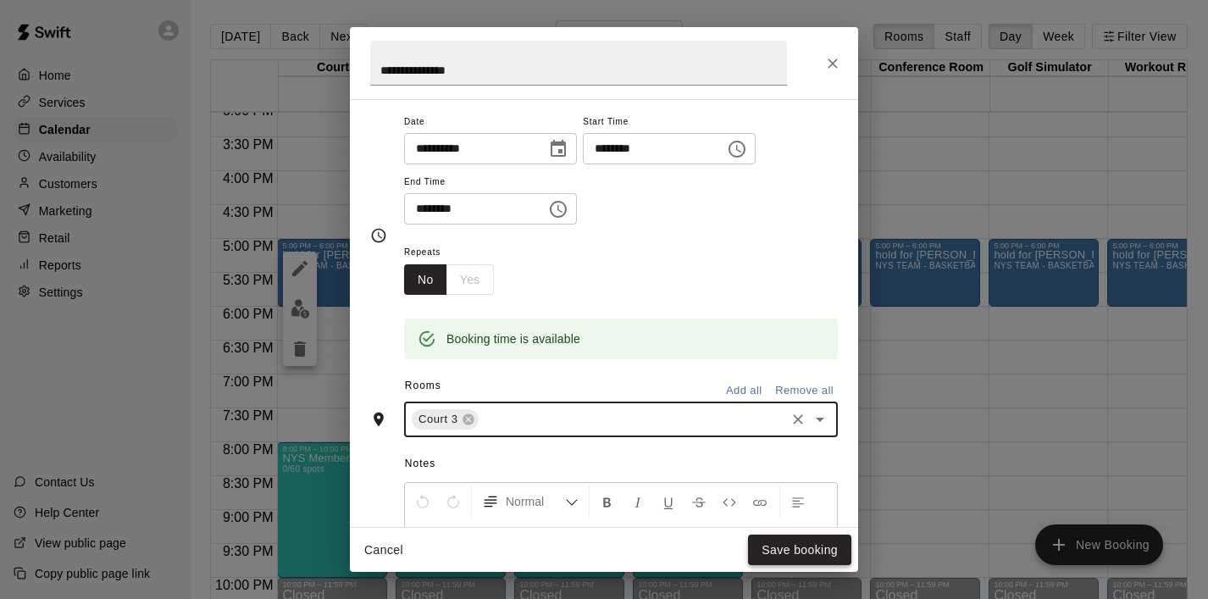
click at [766, 544] on button "Save booking" at bounding box center [799, 549] width 103 height 31
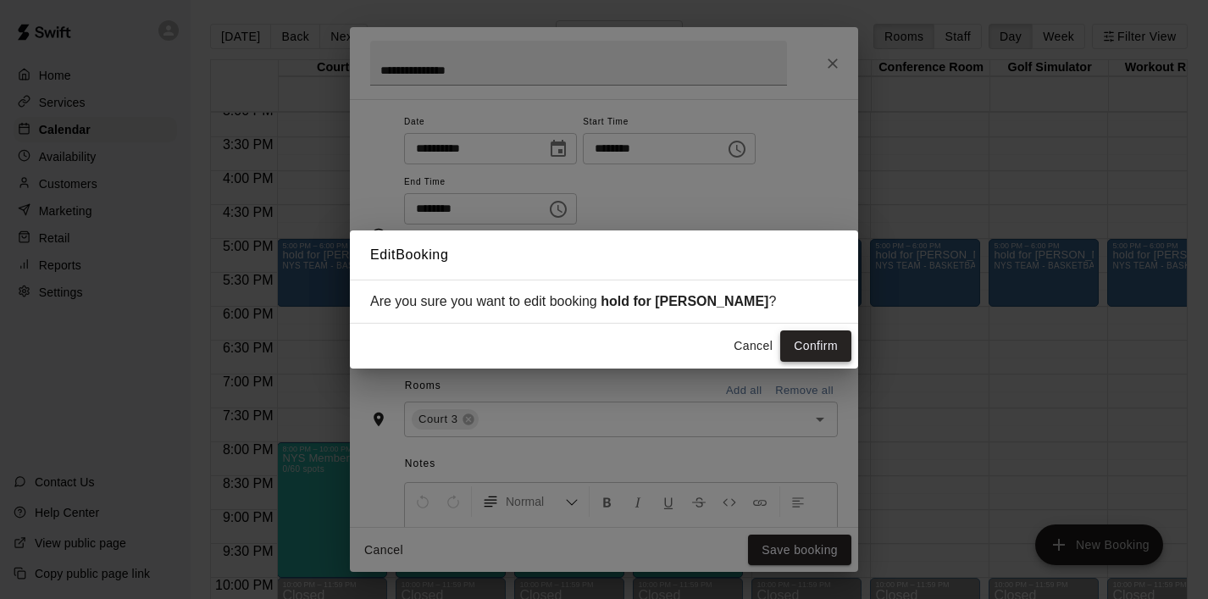
click at [815, 348] on button "Confirm" at bounding box center [815, 345] width 71 height 31
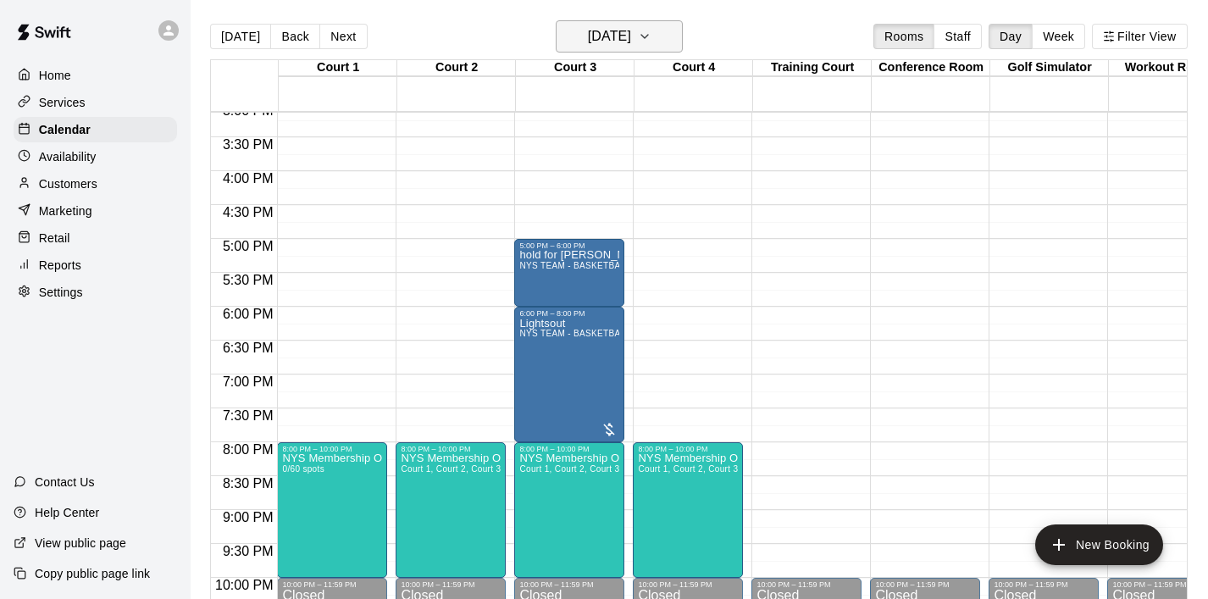
click at [671, 41] on button "[DATE]" at bounding box center [619, 36] width 127 height 32
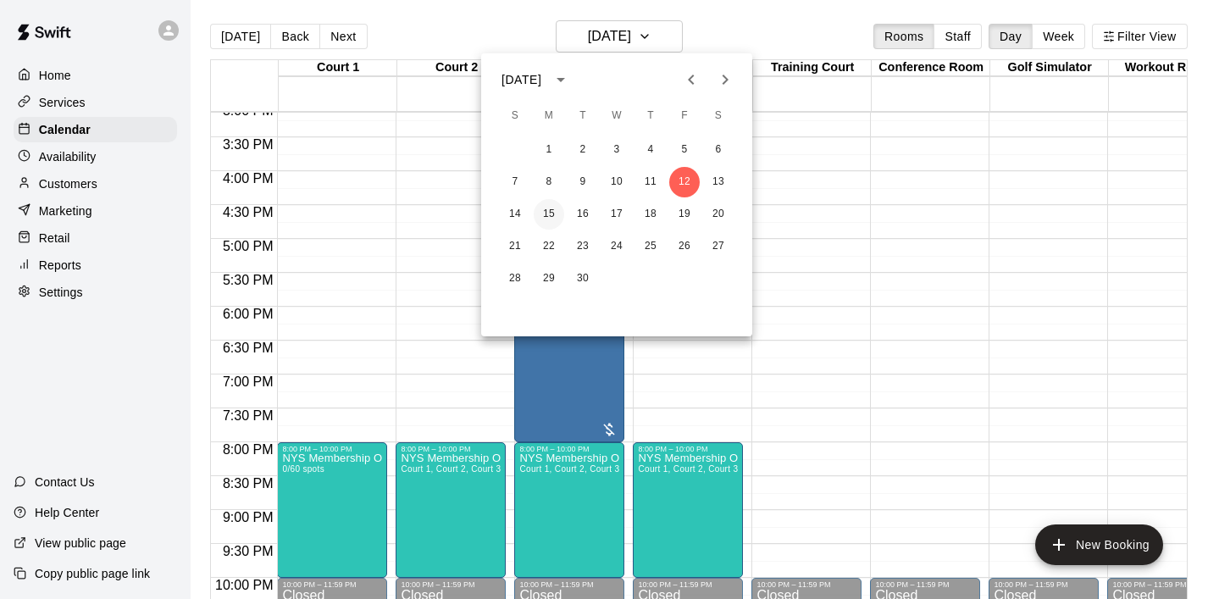
click at [551, 209] on button "15" at bounding box center [549, 214] width 30 height 30
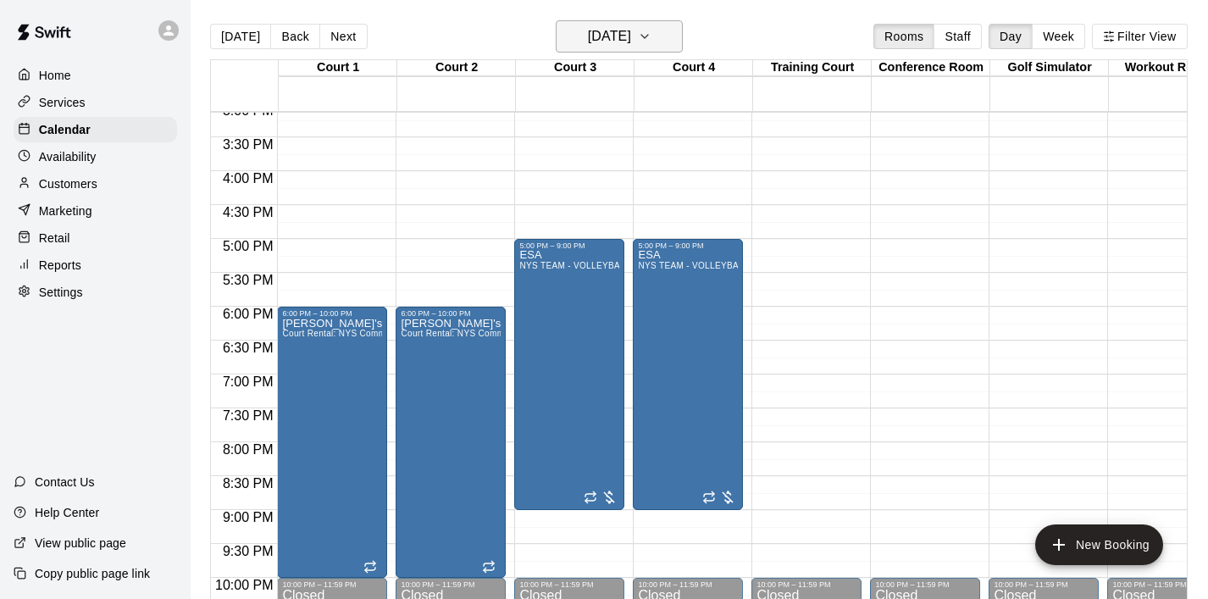
click at [651, 37] on icon "button" at bounding box center [645, 36] width 14 height 20
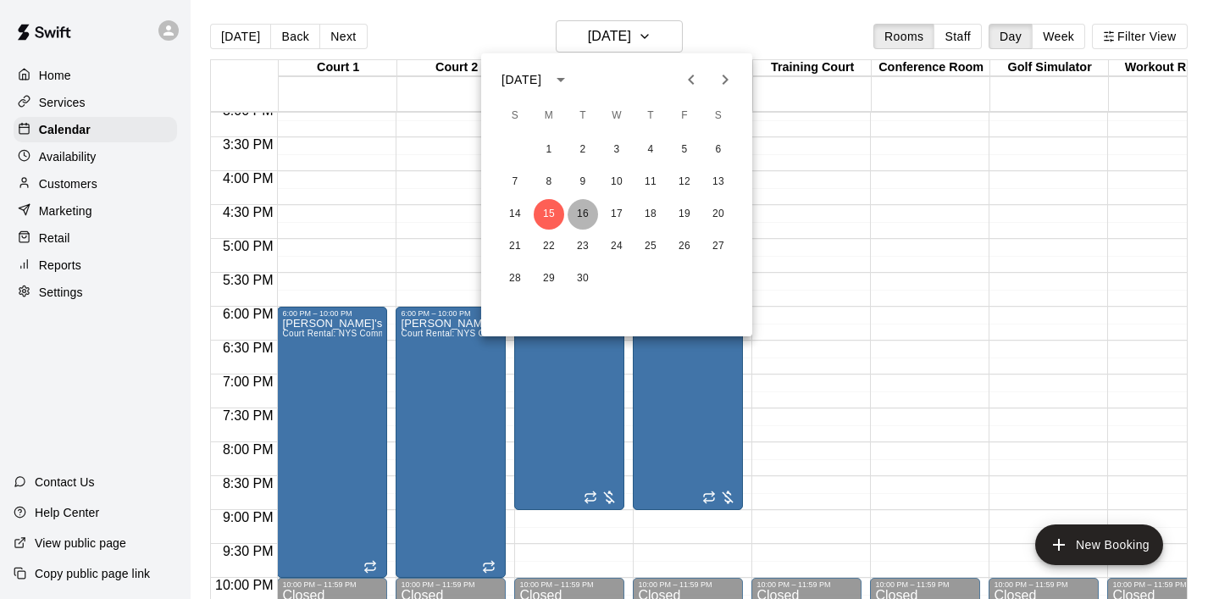
click at [586, 215] on button "16" at bounding box center [582, 214] width 30 height 30
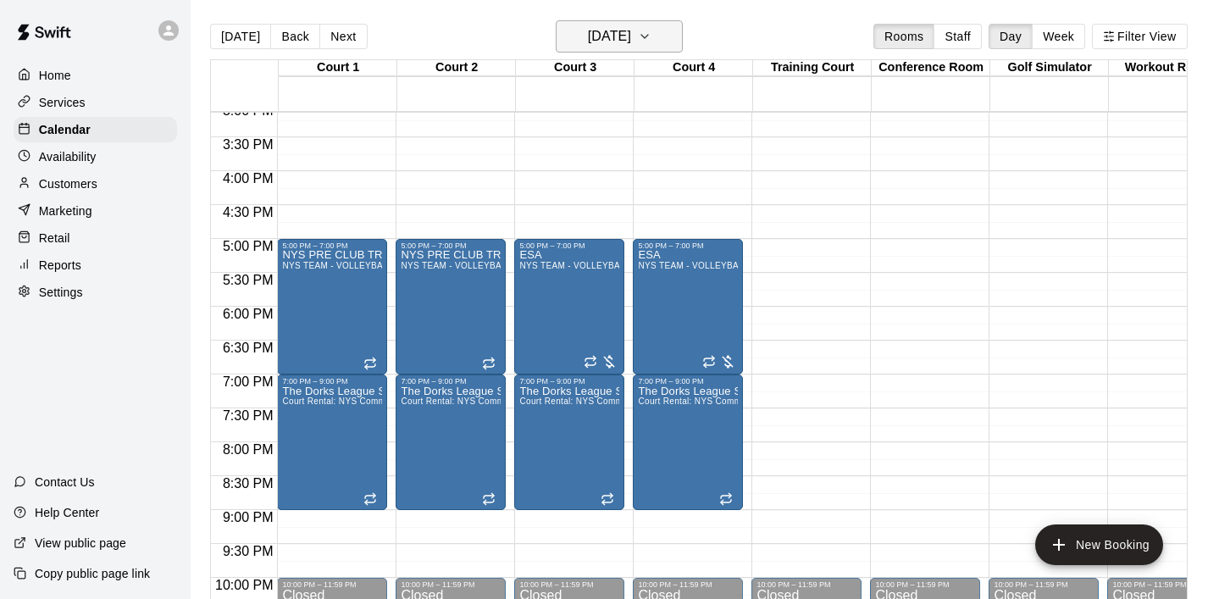
click at [651, 44] on icon "button" at bounding box center [645, 36] width 14 height 20
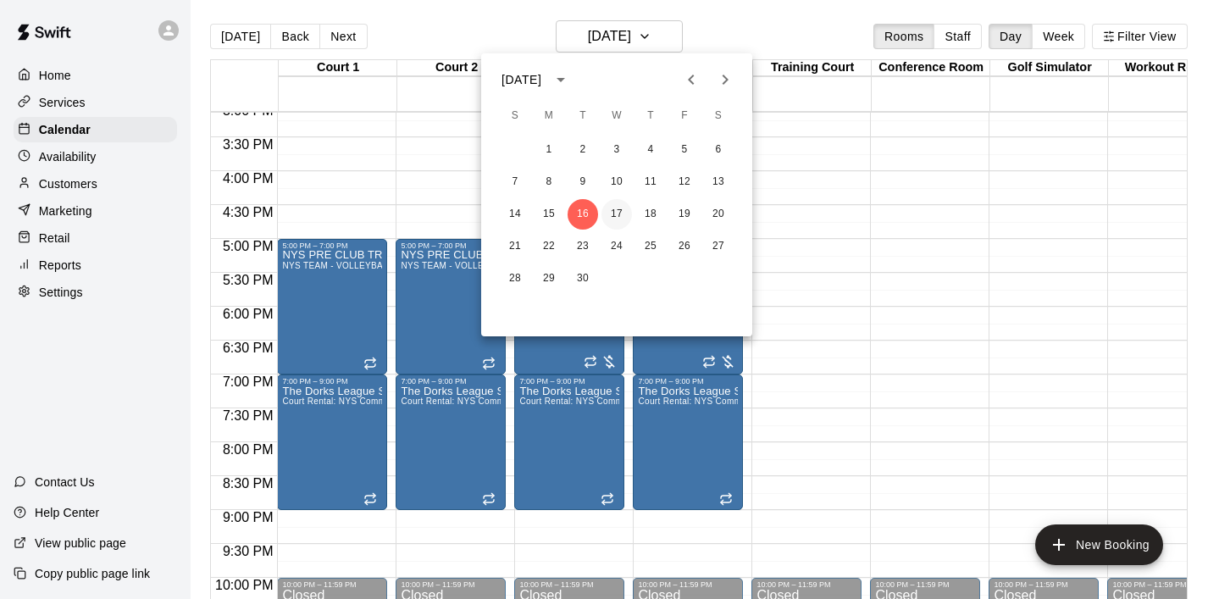
click at [611, 219] on button "17" at bounding box center [616, 214] width 30 height 30
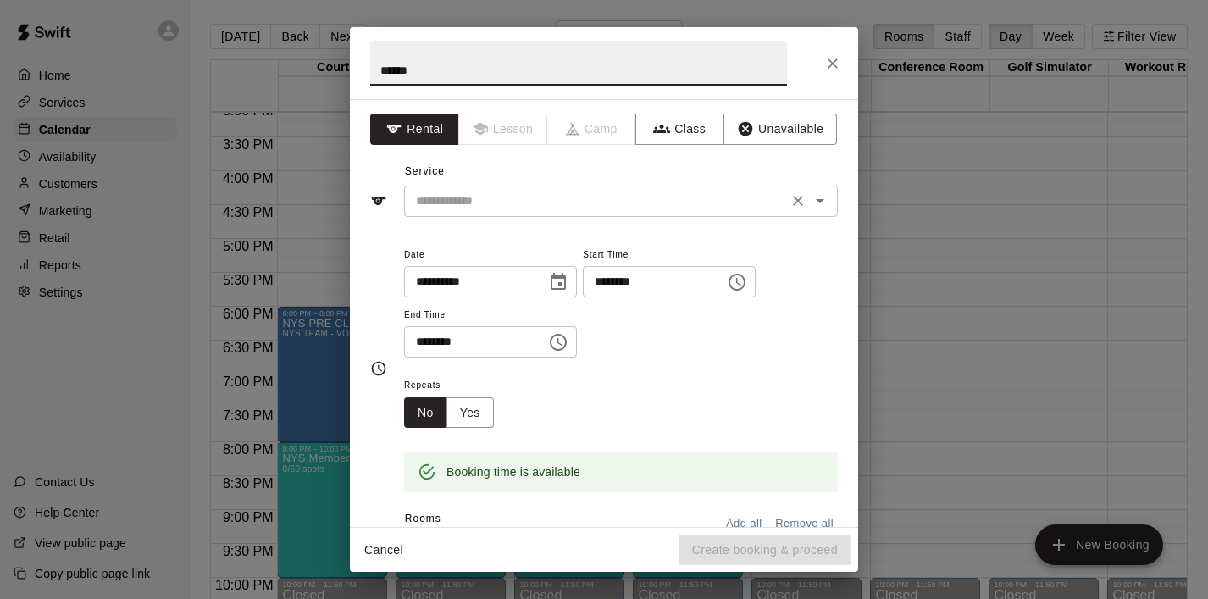
type input "******"
click at [535, 198] on input "text" at bounding box center [595, 201] width 373 height 21
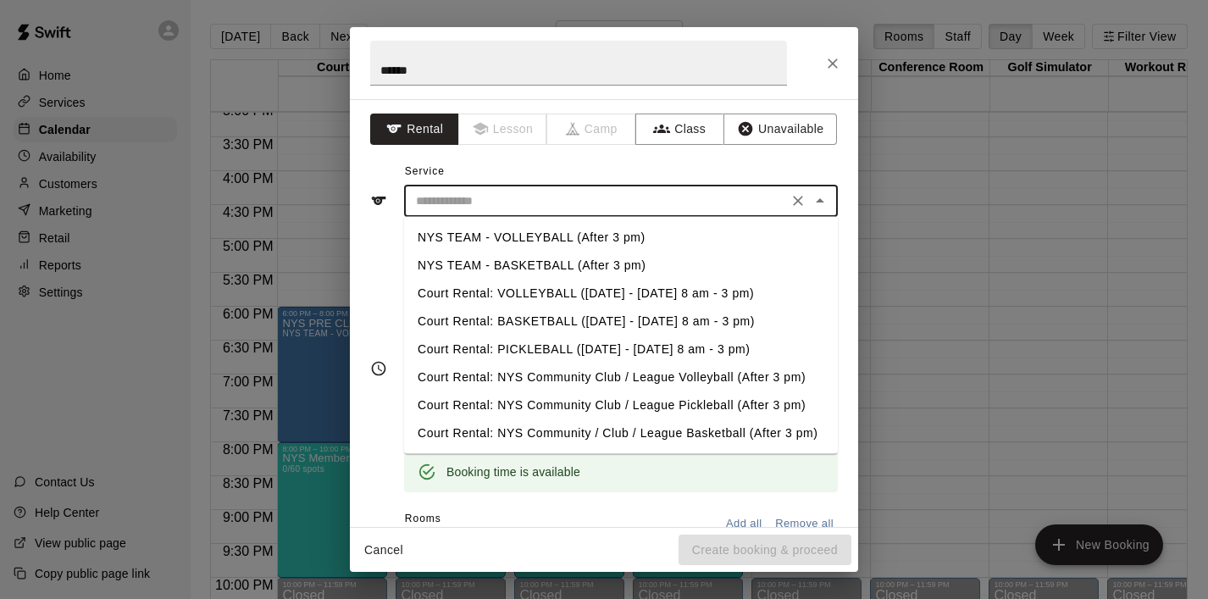
click at [540, 259] on li "NYS TEAM - BASKETBALL (After 3 pm)" at bounding box center [621, 266] width 434 height 28
type input "**********"
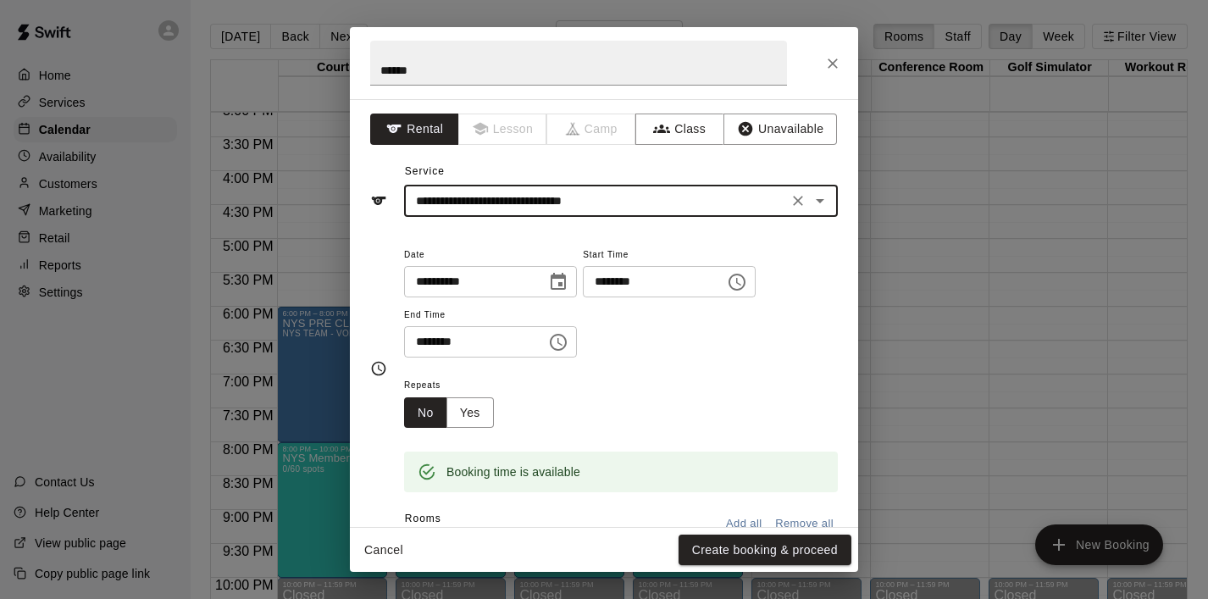
click at [566, 342] on icon "Choose time, selected time is 5:30 PM" at bounding box center [558, 342] width 20 height 20
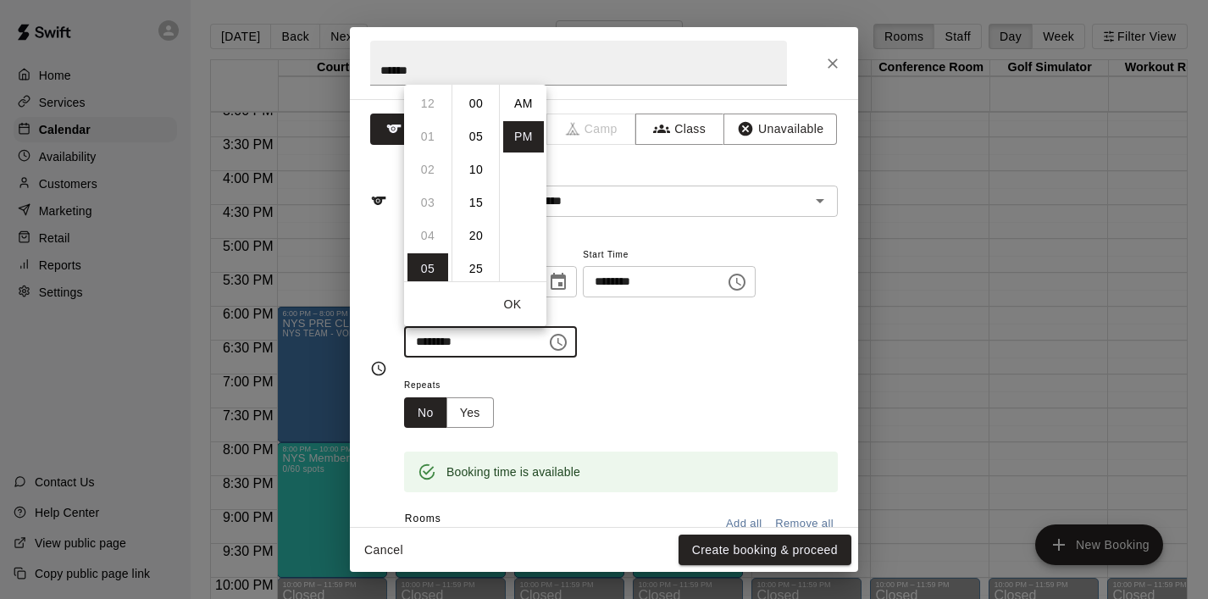
scroll to position [30, 0]
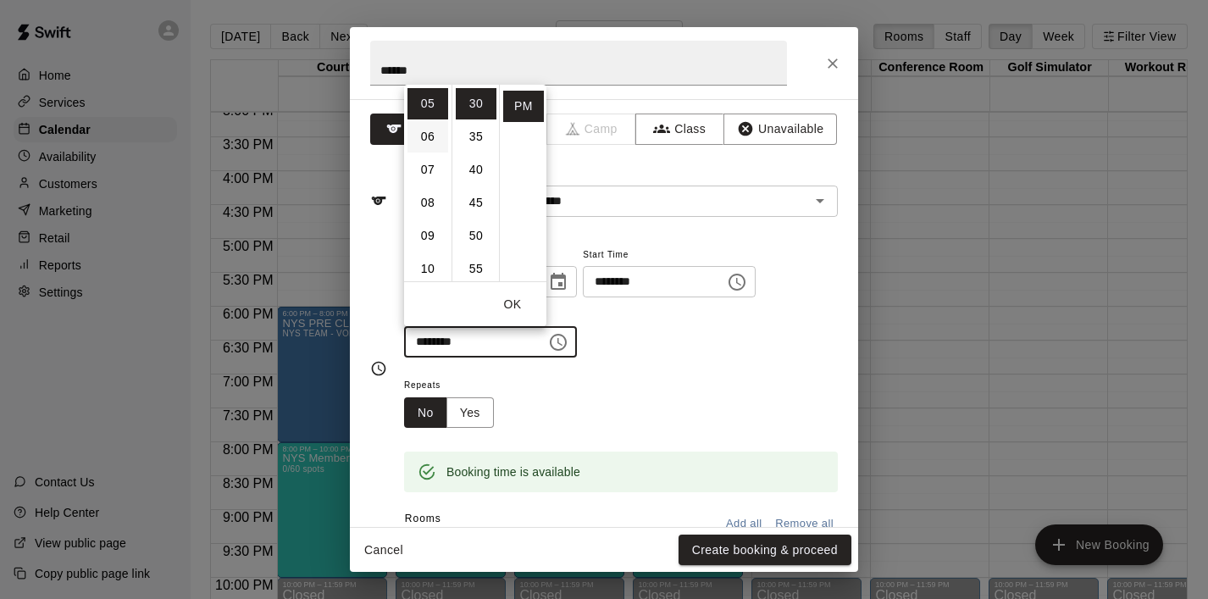
click at [429, 141] on li "06" at bounding box center [427, 136] width 41 height 31
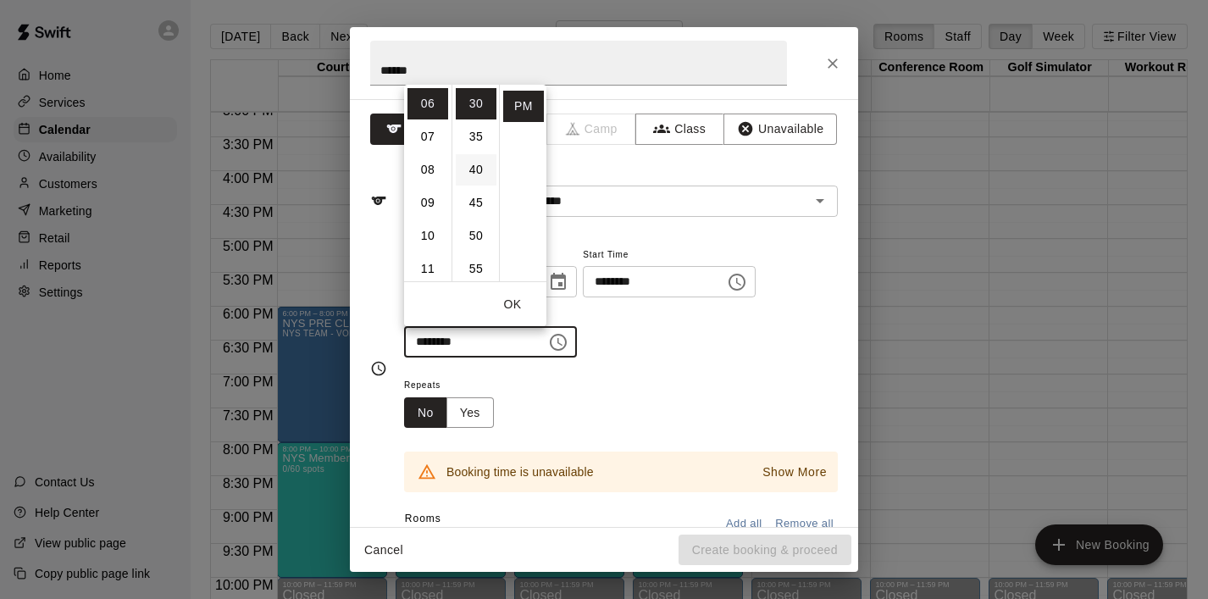
scroll to position [0, 0]
click at [478, 104] on li "00" at bounding box center [476, 103] width 41 height 31
type input "********"
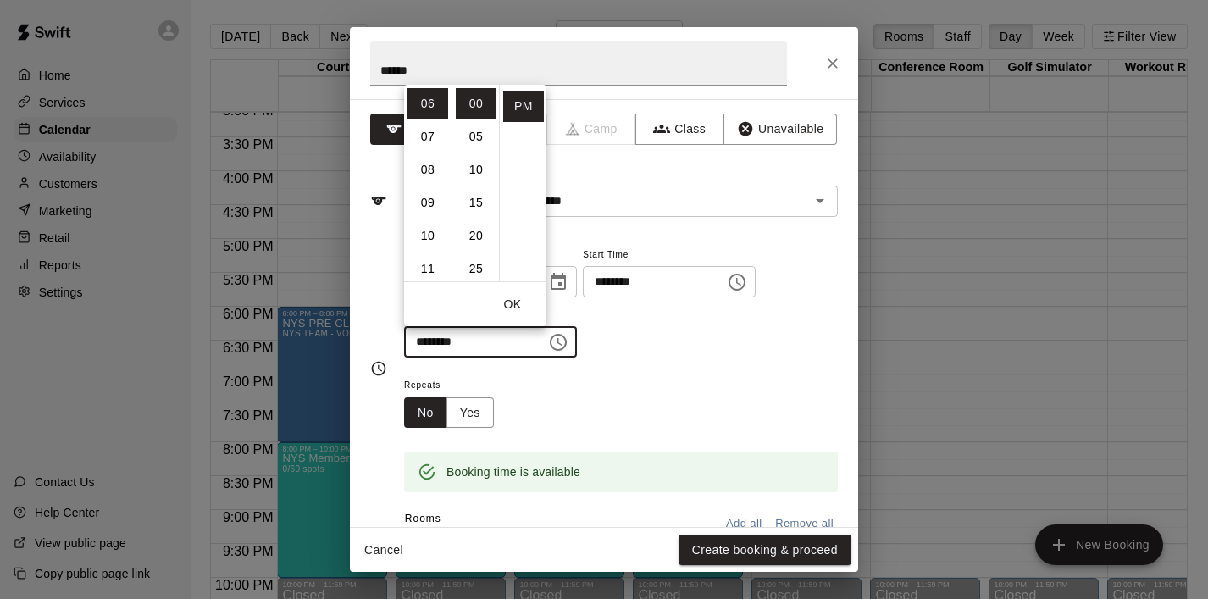
click at [647, 354] on div "**********" at bounding box center [621, 301] width 434 height 114
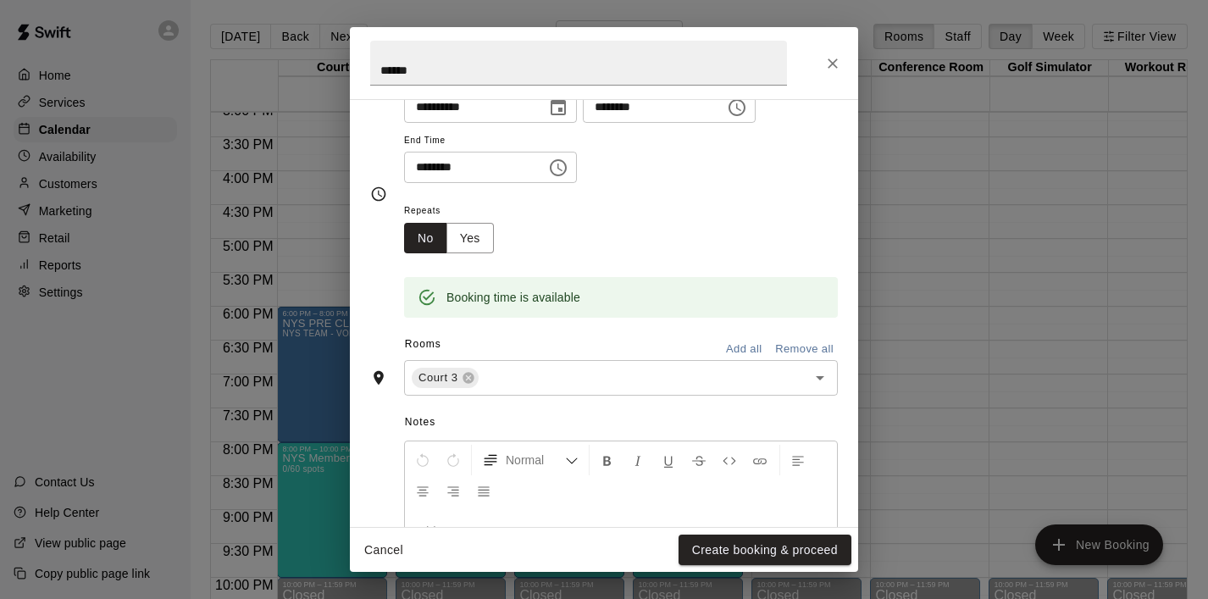
scroll to position [179, 0]
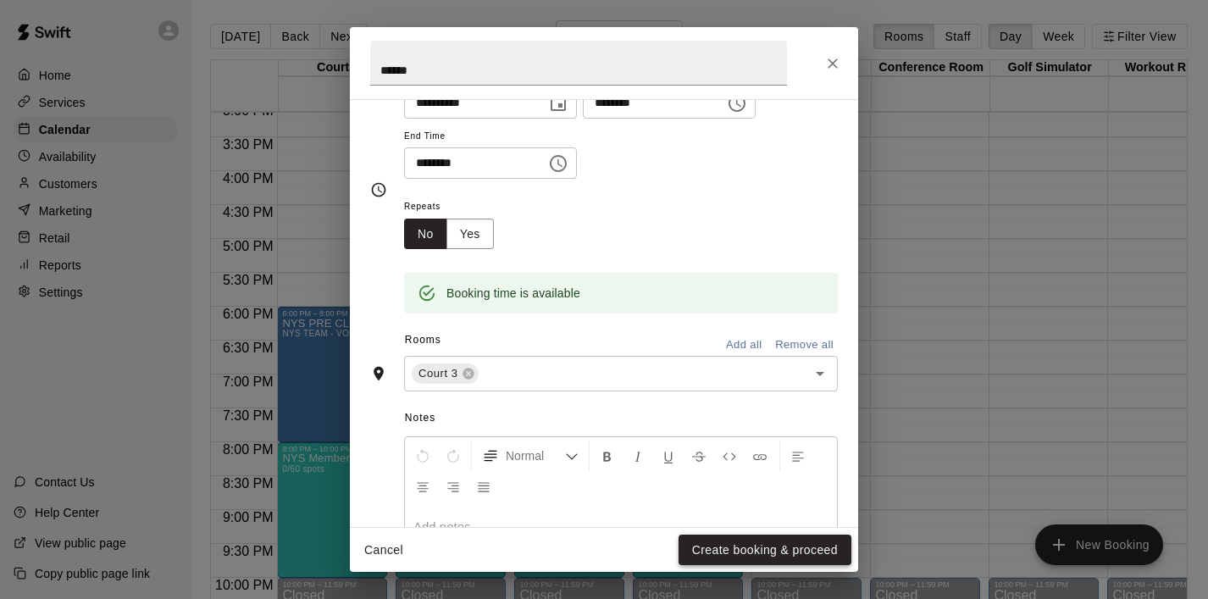
click at [734, 551] on button "Create booking & proceed" at bounding box center [764, 549] width 173 height 31
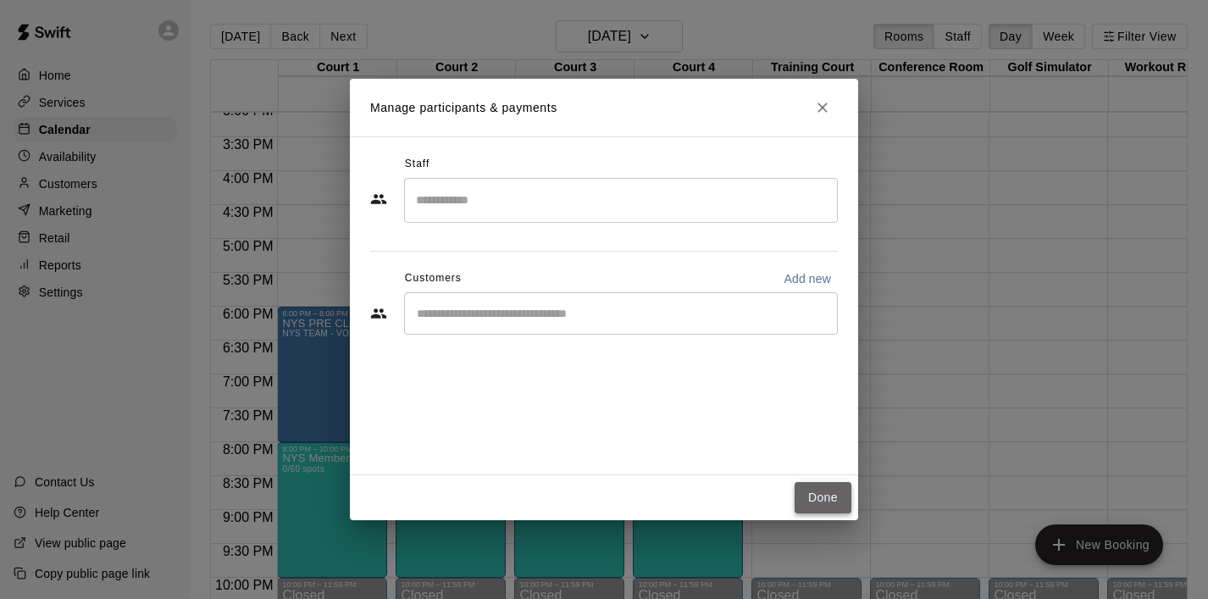
click at [808, 499] on button "Done" at bounding box center [822, 497] width 57 height 31
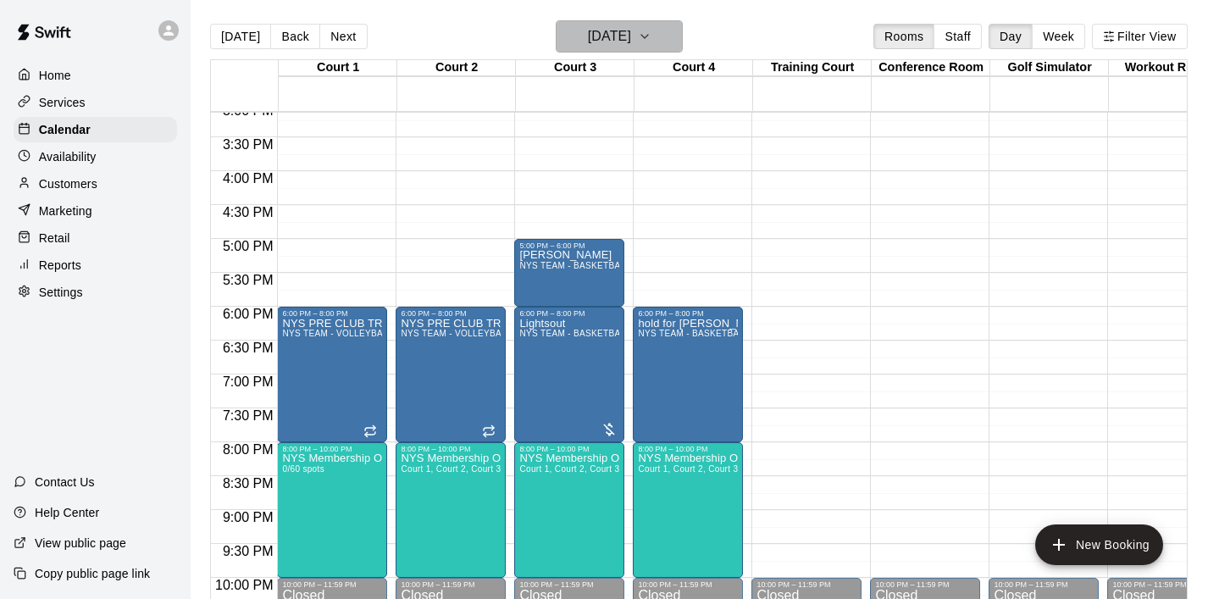
click at [667, 43] on button "[DATE]" at bounding box center [619, 36] width 127 height 32
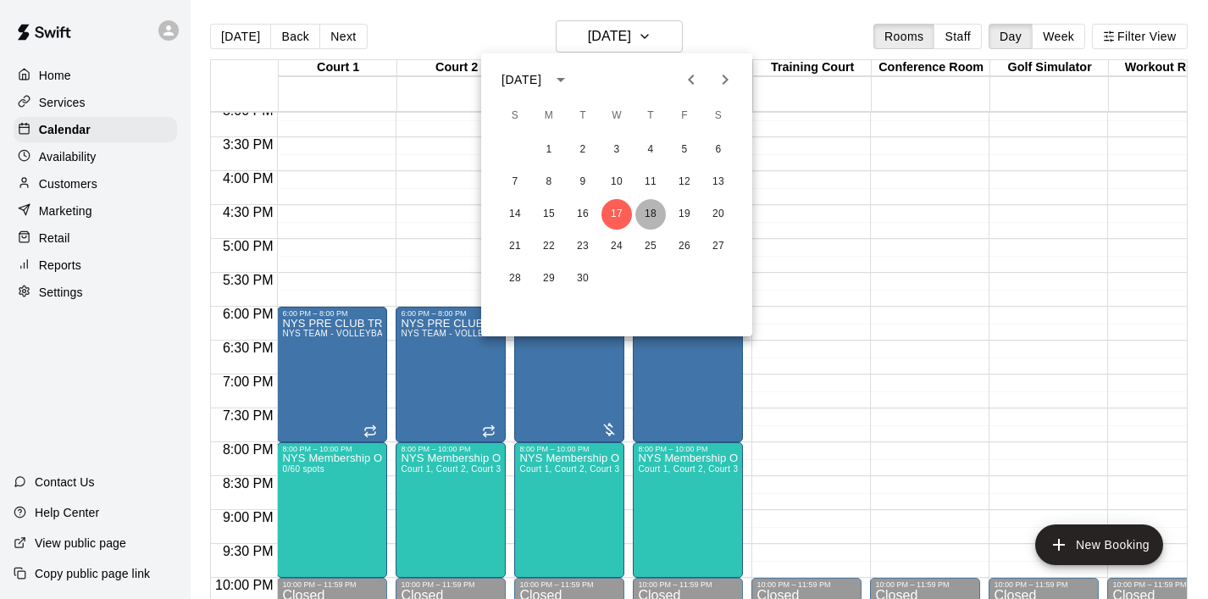
click at [658, 222] on button "18" at bounding box center [650, 214] width 30 height 30
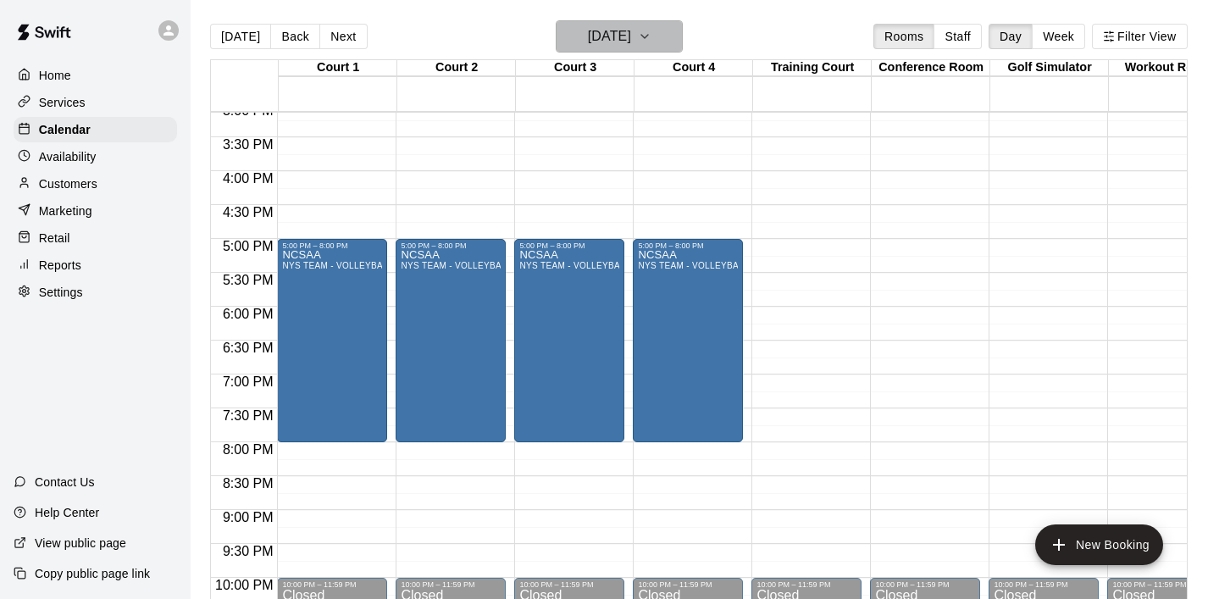
click at [651, 30] on icon "button" at bounding box center [645, 36] width 14 height 20
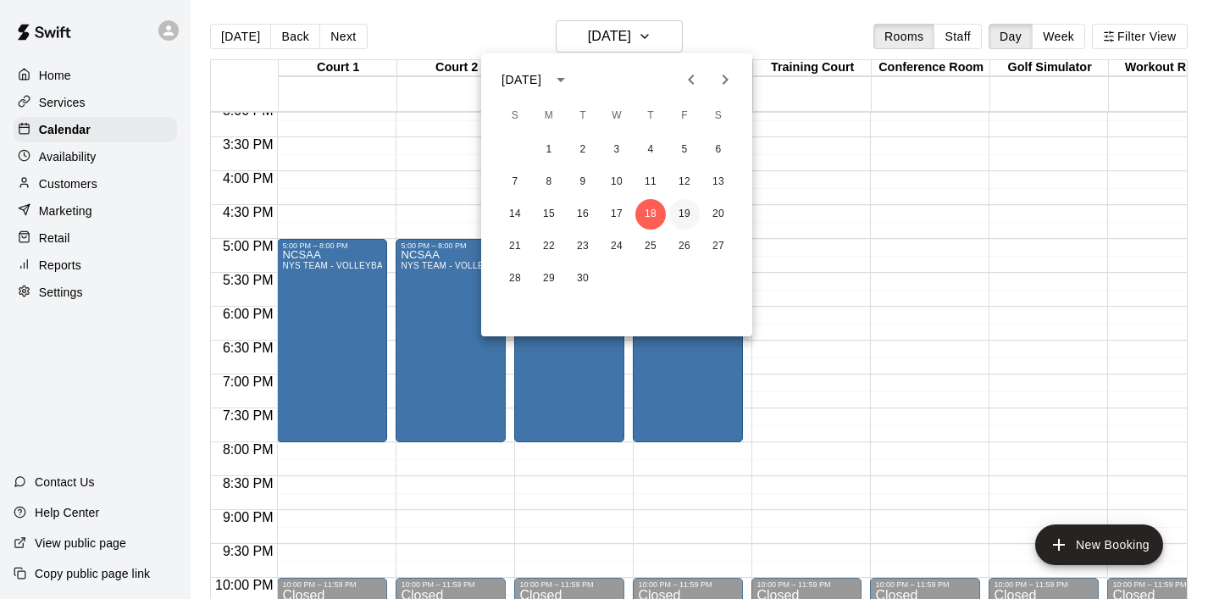
click at [693, 212] on button "19" at bounding box center [684, 214] width 30 height 30
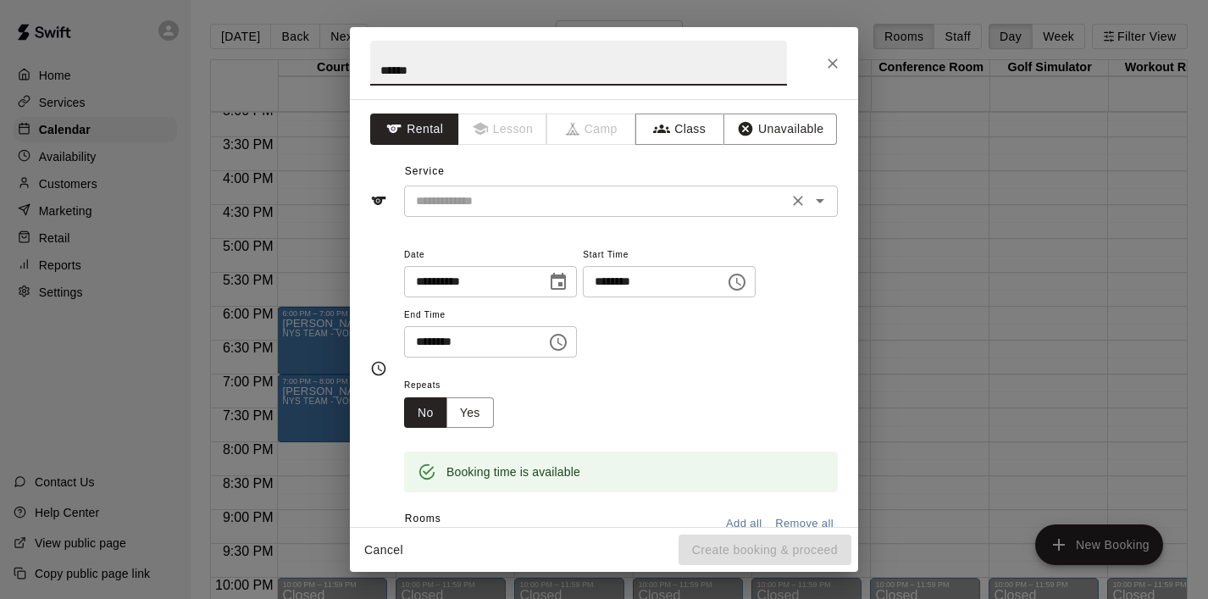
type input "******"
click at [452, 191] on input "text" at bounding box center [595, 201] width 373 height 21
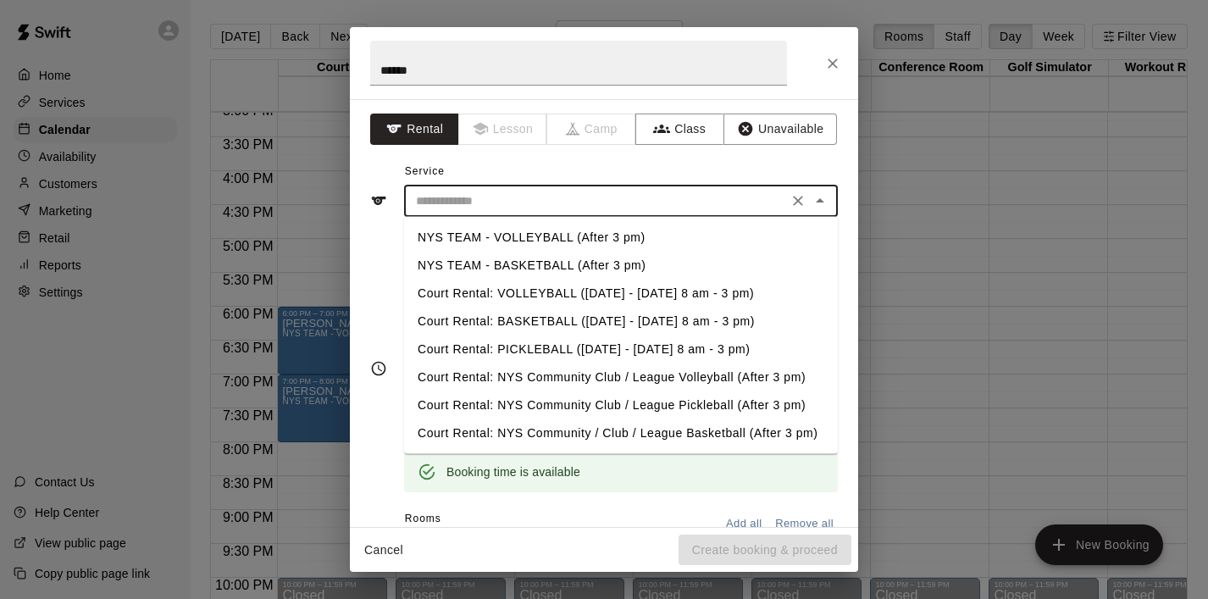
click at [479, 271] on li "NYS TEAM - BASKETBALL (After 3 pm)" at bounding box center [621, 266] width 434 height 28
type input "**********"
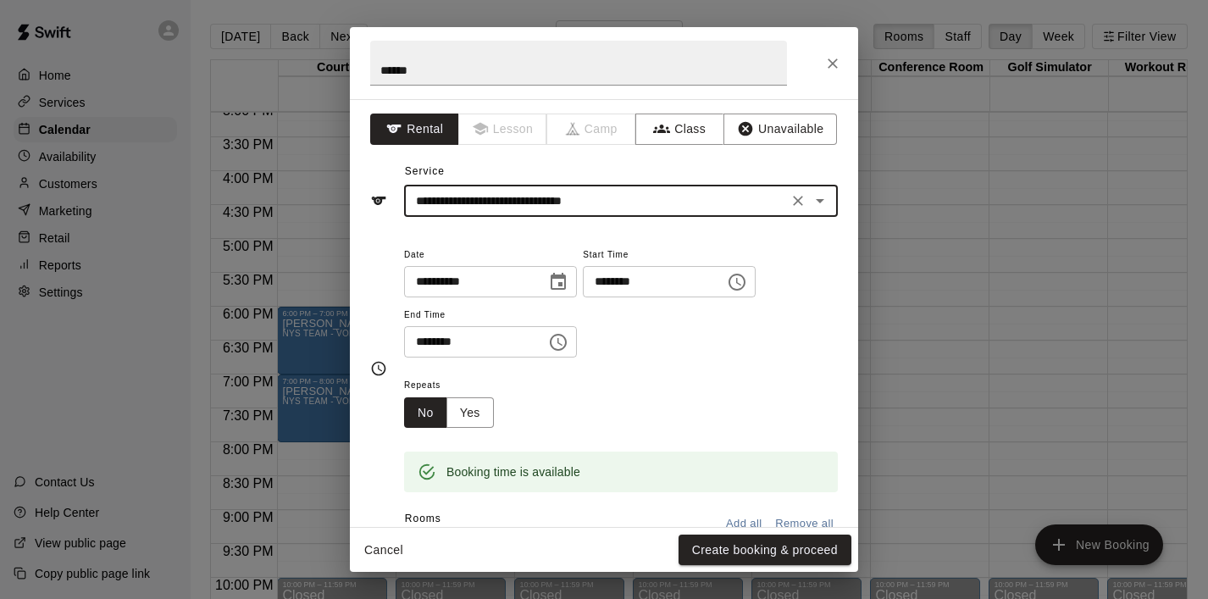
click at [566, 348] on icon "Choose time, selected time is 5:30 PM" at bounding box center [558, 342] width 17 height 17
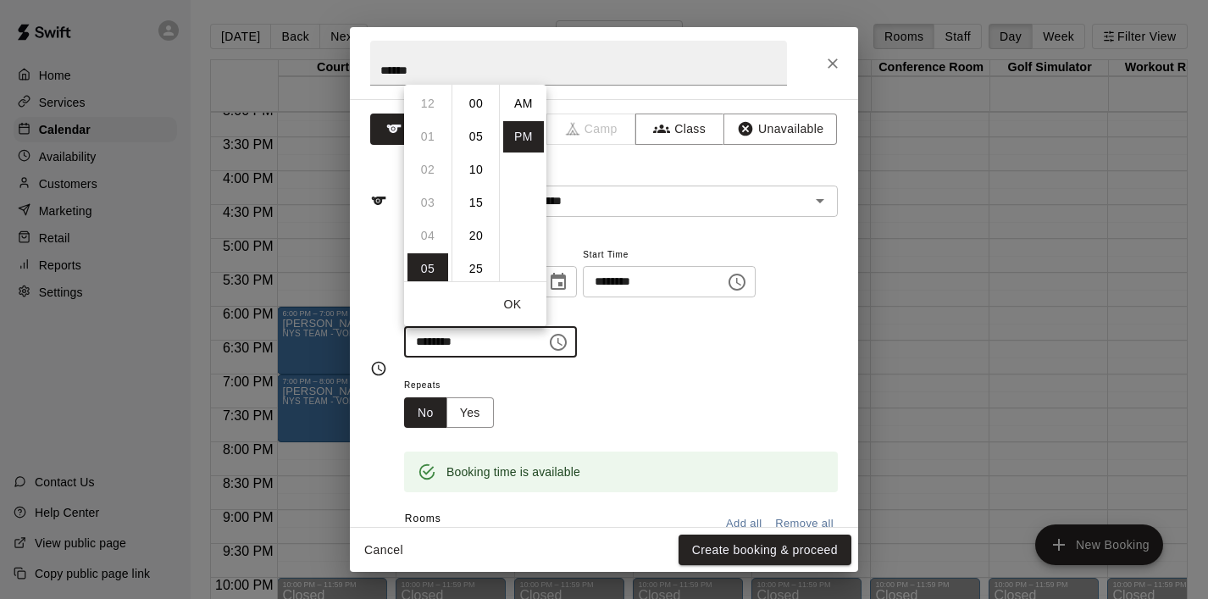
scroll to position [30, 0]
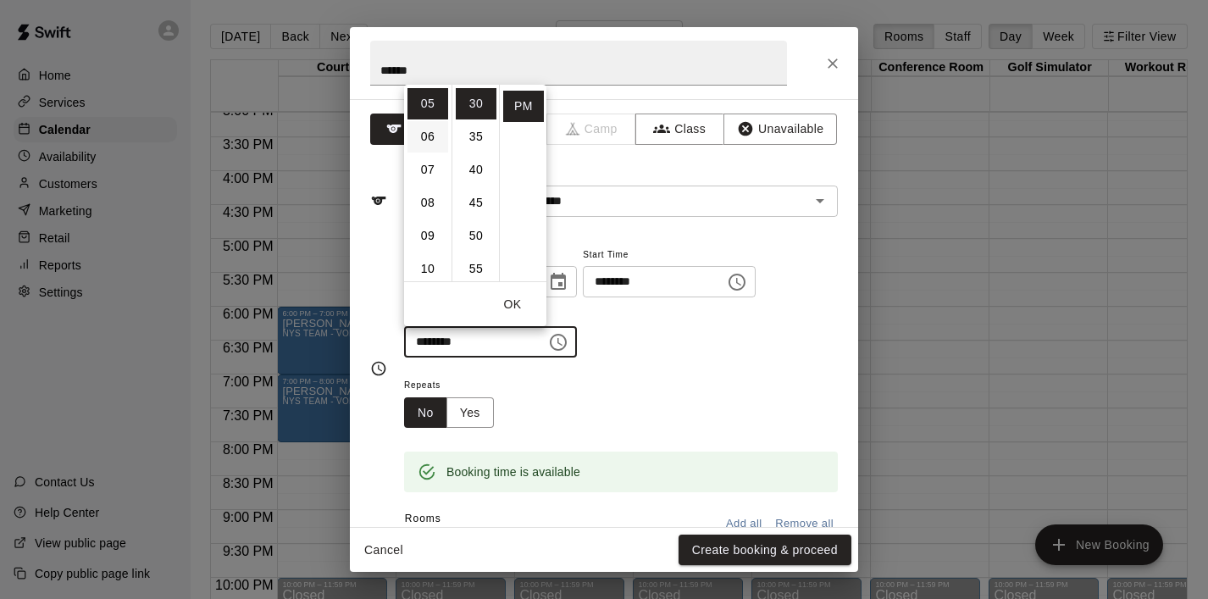
click at [428, 144] on li "06" at bounding box center [427, 136] width 41 height 31
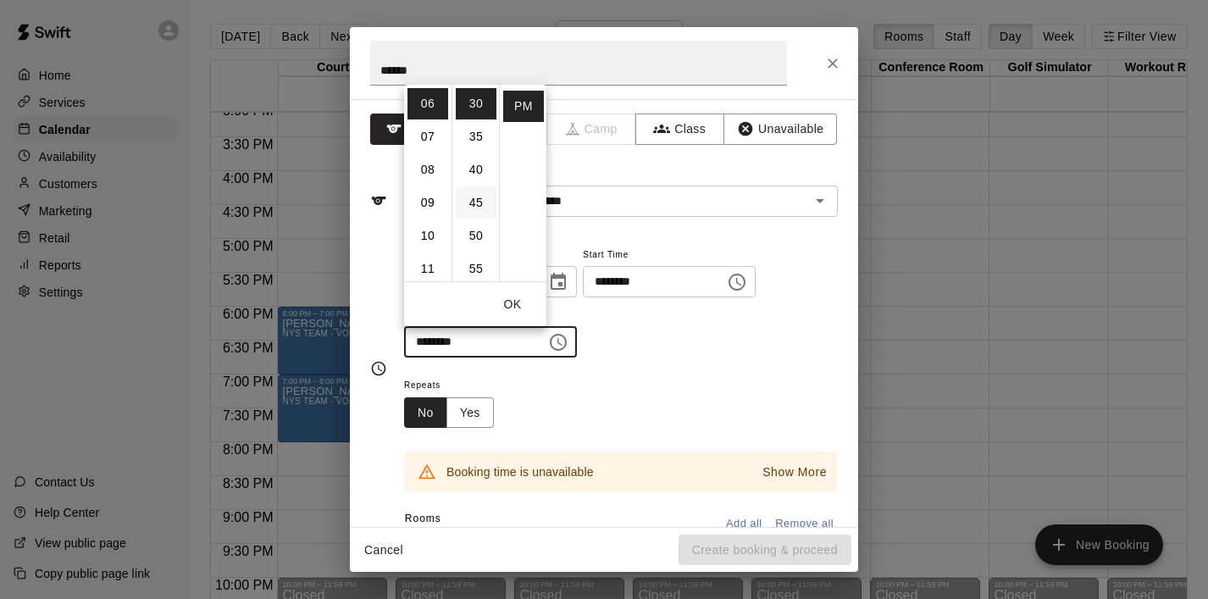
scroll to position [0, 0]
click at [480, 107] on li "00" at bounding box center [476, 103] width 41 height 31
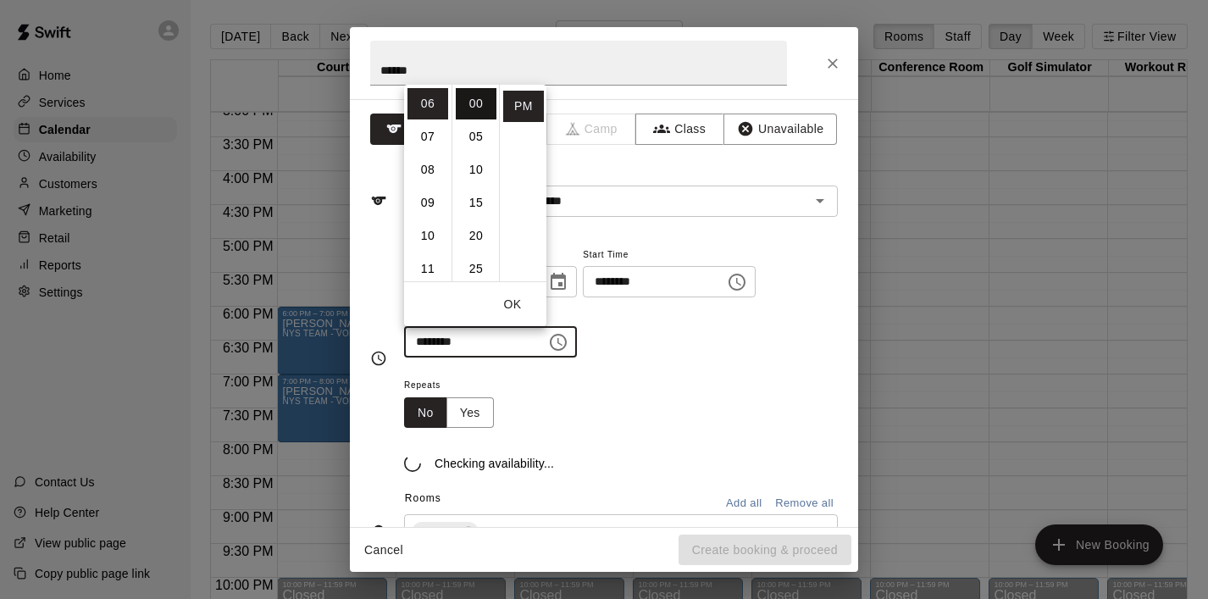
type input "********"
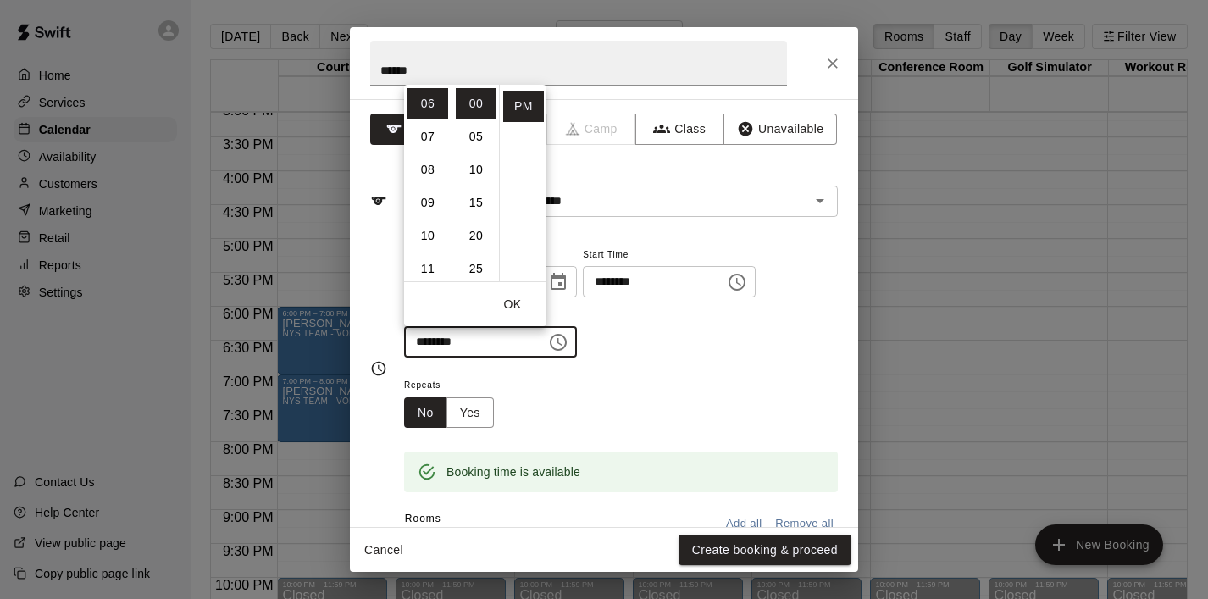
click at [519, 312] on button "OK" at bounding box center [512, 304] width 54 height 31
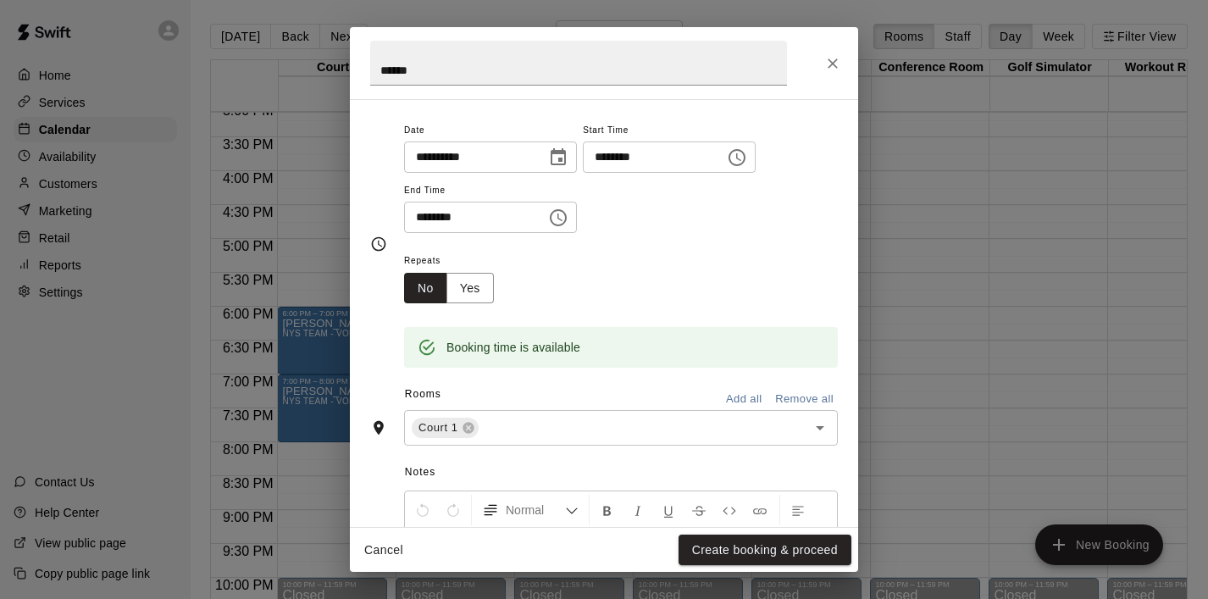
scroll to position [293, 0]
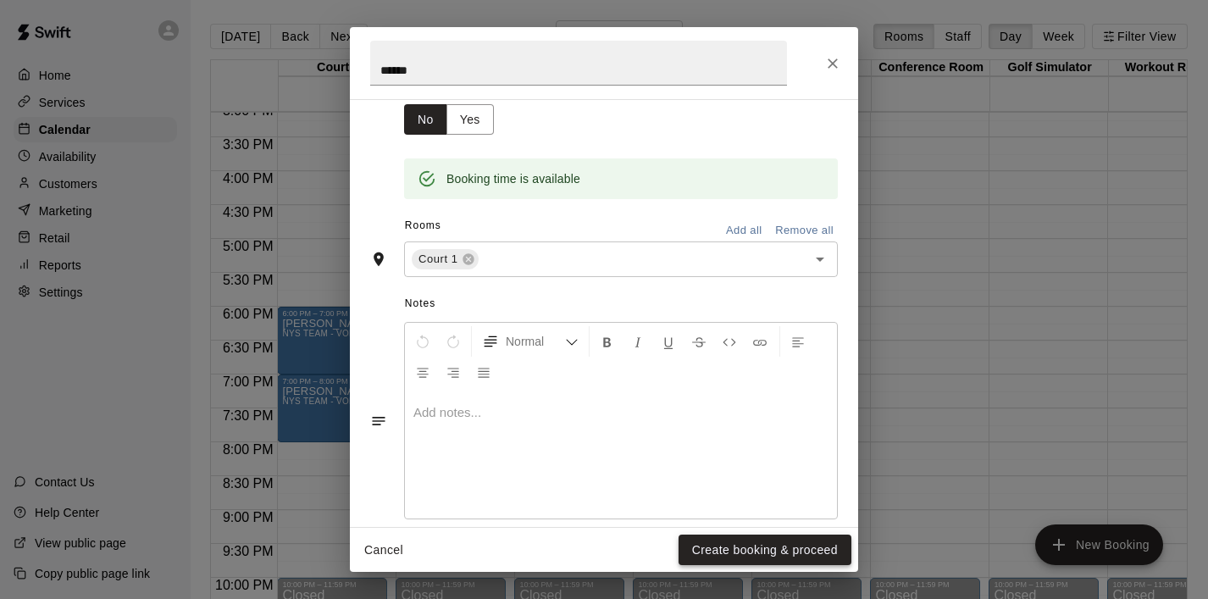
click at [702, 543] on button "Create booking & proceed" at bounding box center [764, 549] width 173 height 31
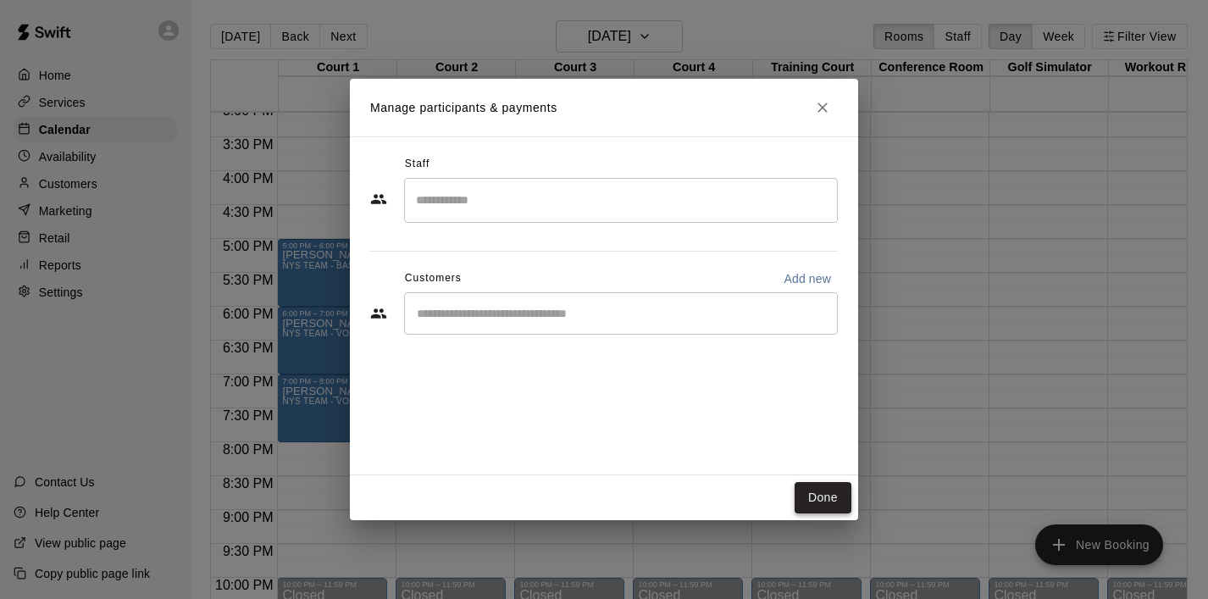
click at [843, 505] on button "Done" at bounding box center [822, 497] width 57 height 31
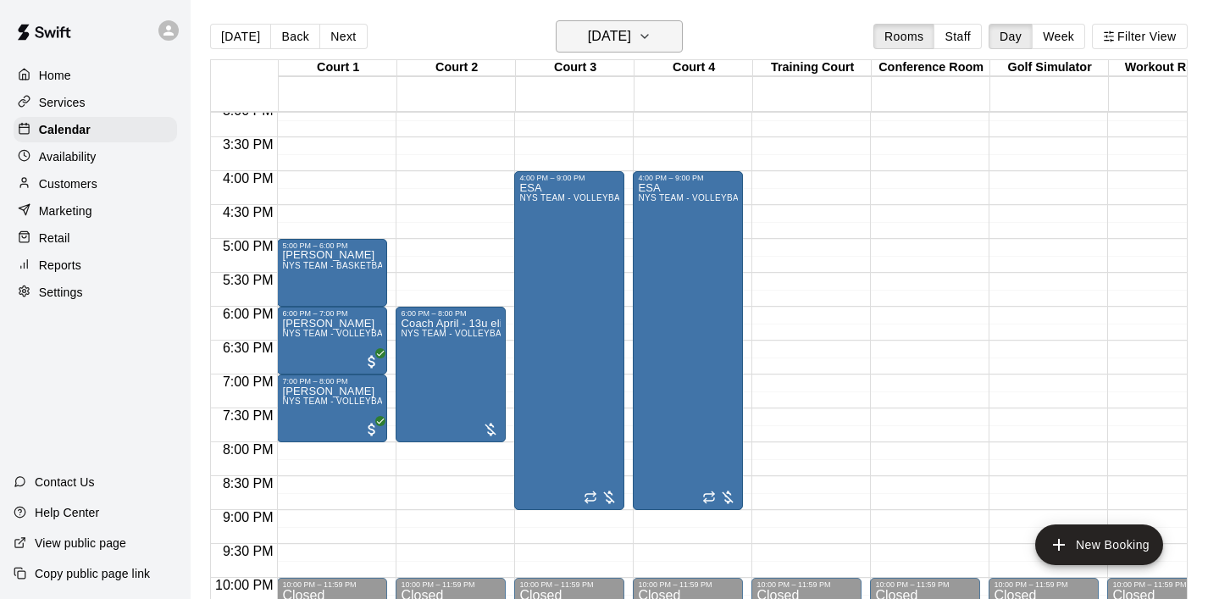
click at [651, 32] on icon "button" at bounding box center [645, 36] width 14 height 20
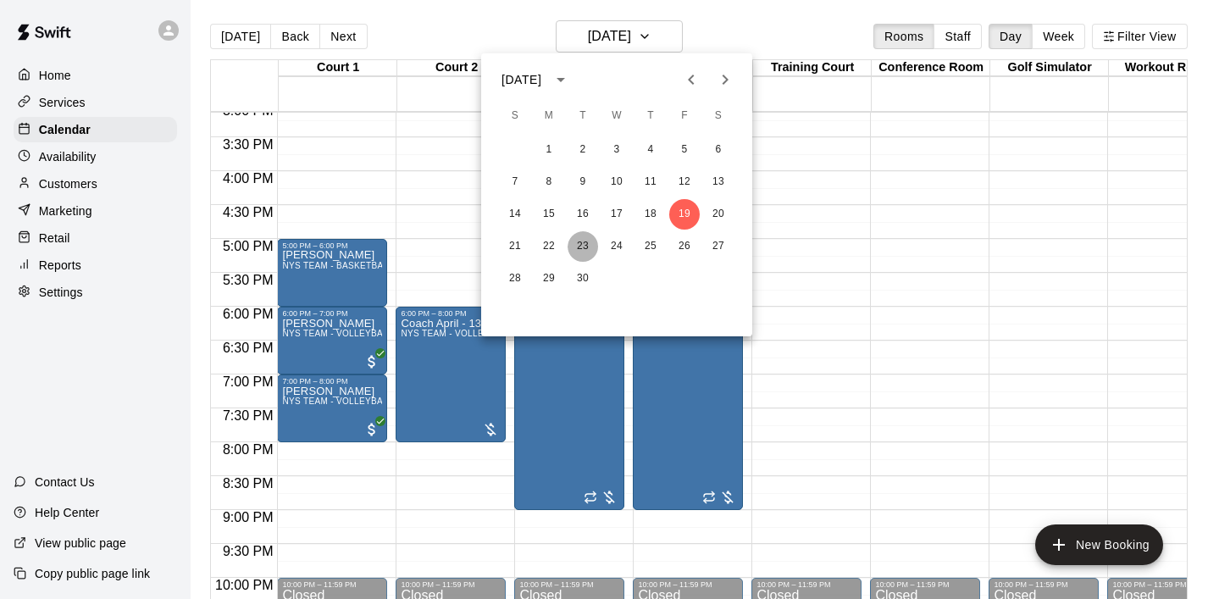
click at [572, 243] on button "23" at bounding box center [582, 246] width 30 height 30
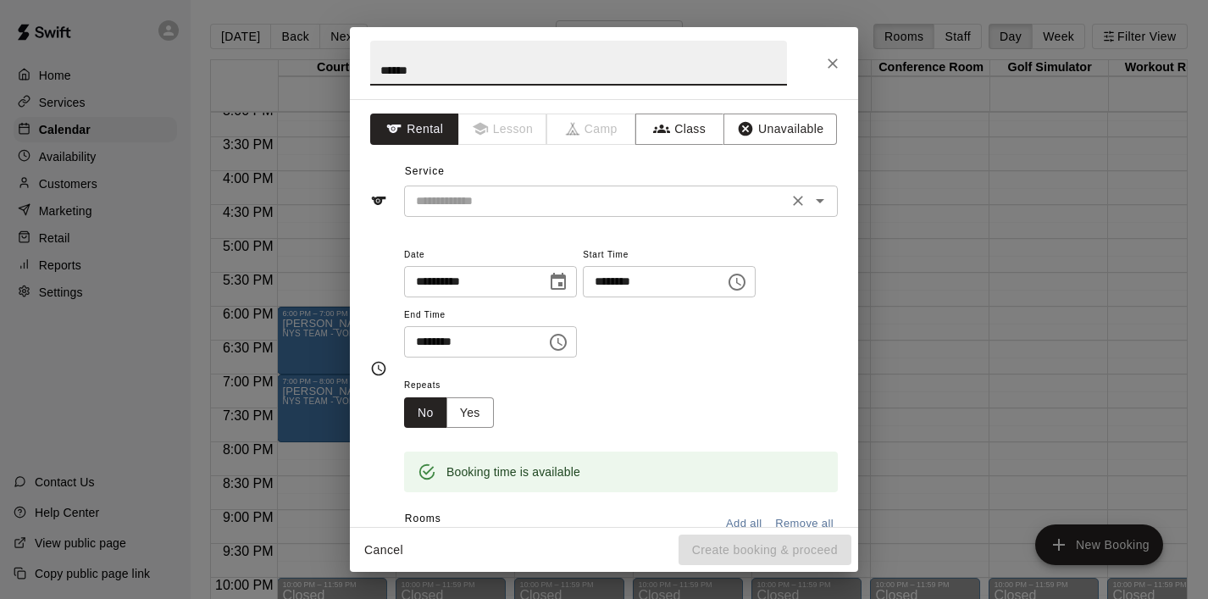
type input "******"
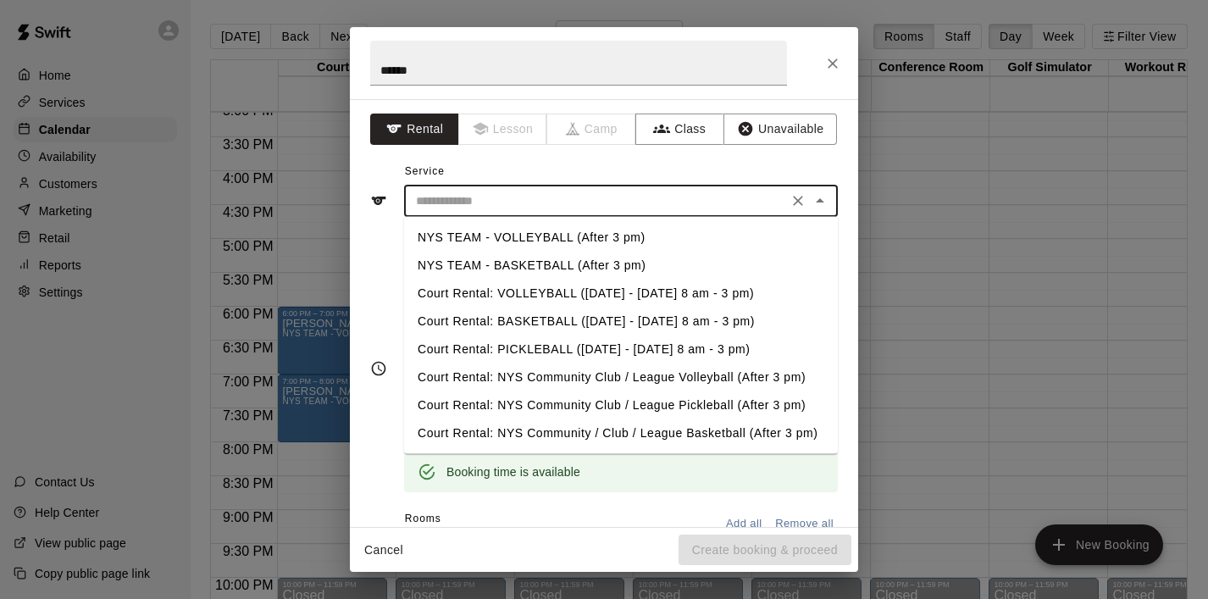
click at [495, 210] on input "text" at bounding box center [595, 201] width 373 height 21
click at [512, 257] on li "NYS TEAM - BASKETBALL (After 3 pm)" at bounding box center [621, 266] width 434 height 28
type input "**********"
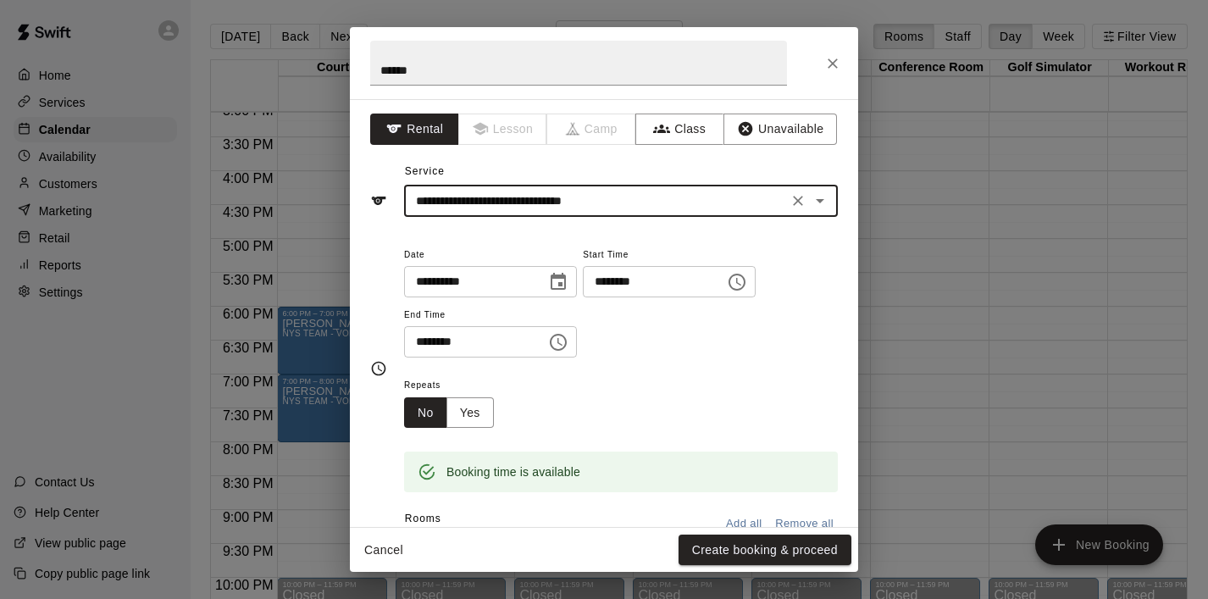
click at [566, 338] on icon "Choose time, selected time is 5:30 PM" at bounding box center [558, 342] width 20 height 20
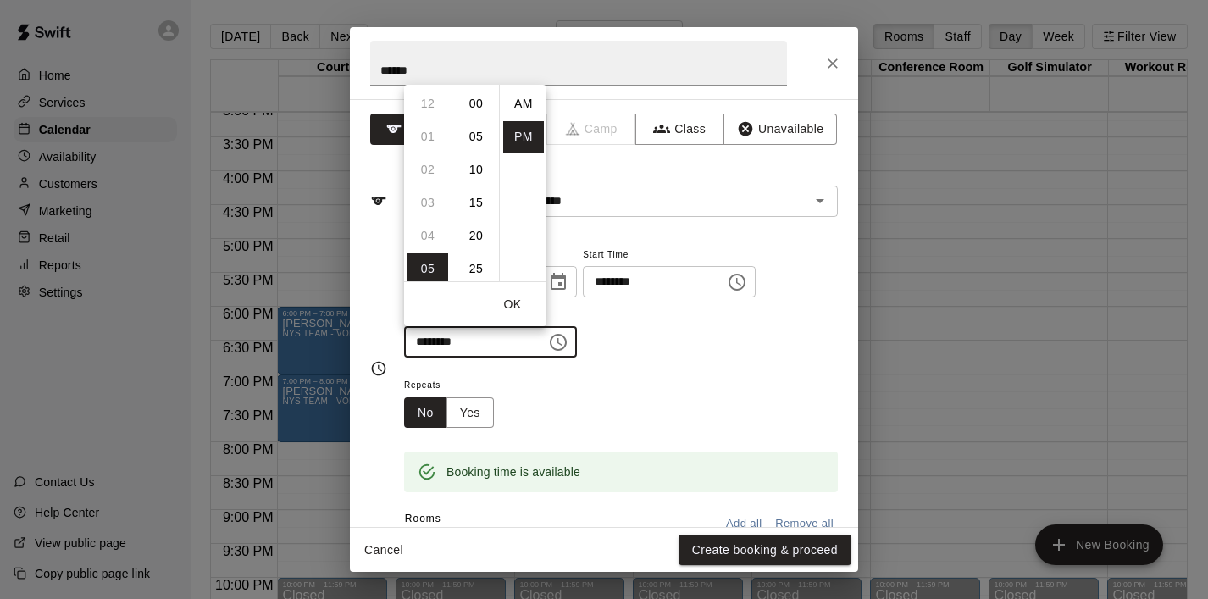
scroll to position [30, 0]
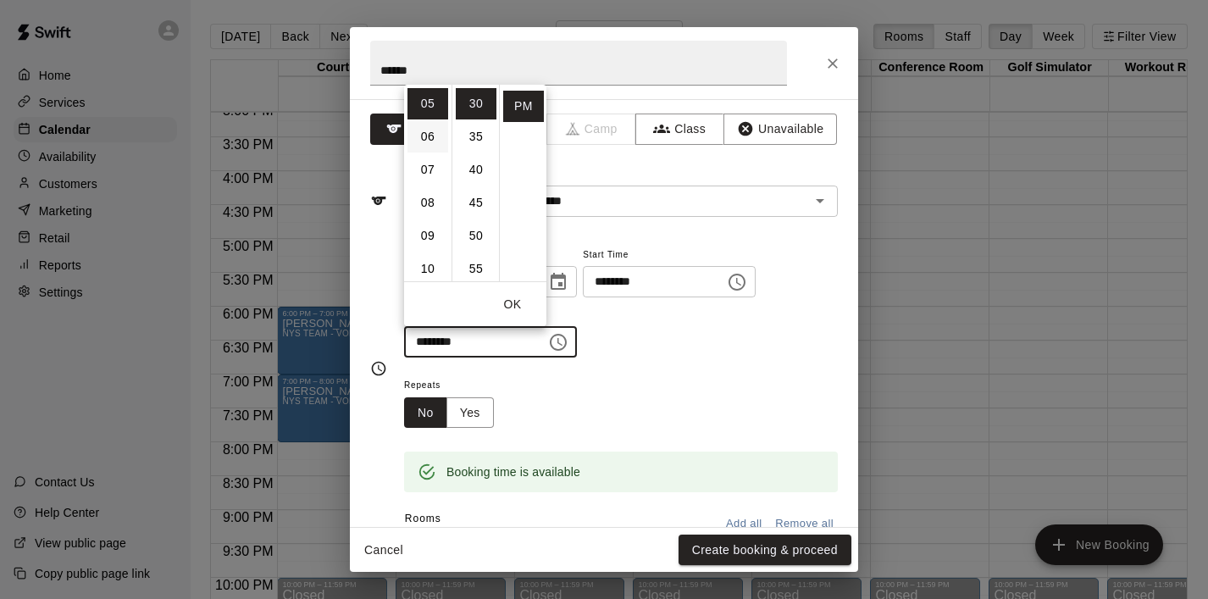
click at [434, 136] on li "06" at bounding box center [427, 136] width 41 height 31
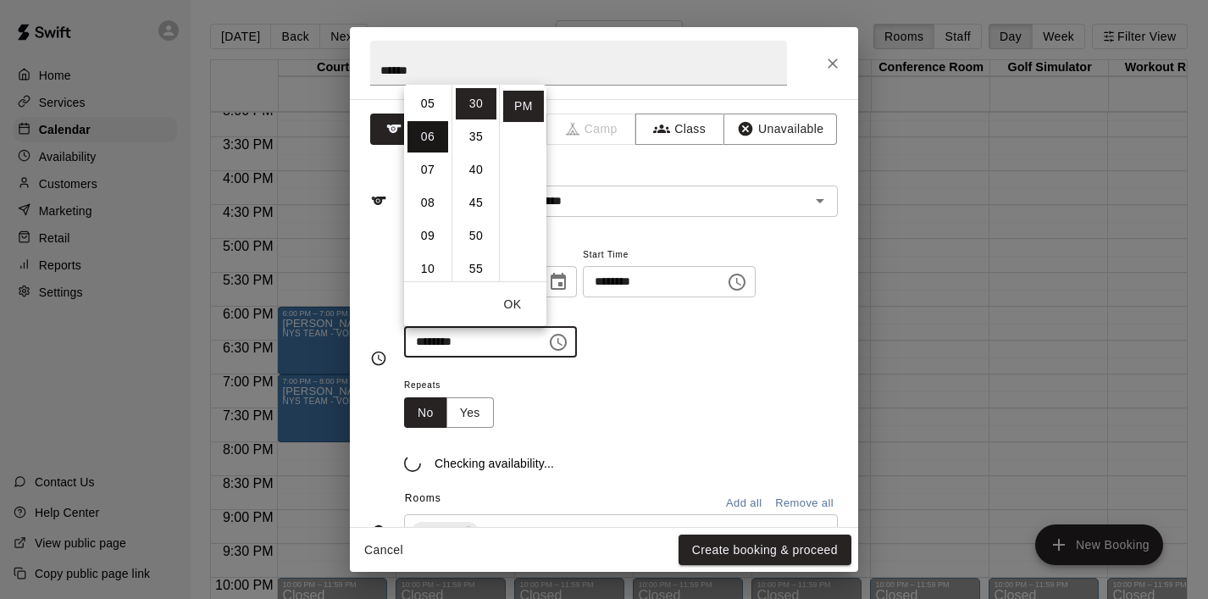
scroll to position [198, 0]
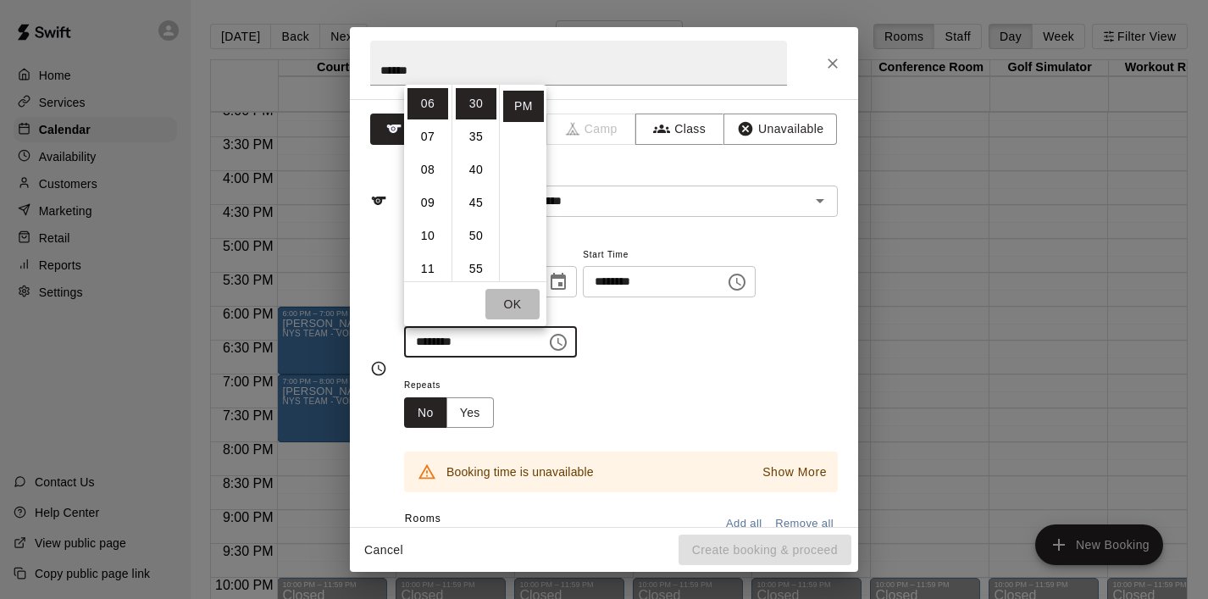
click at [526, 296] on button "OK" at bounding box center [512, 304] width 54 height 31
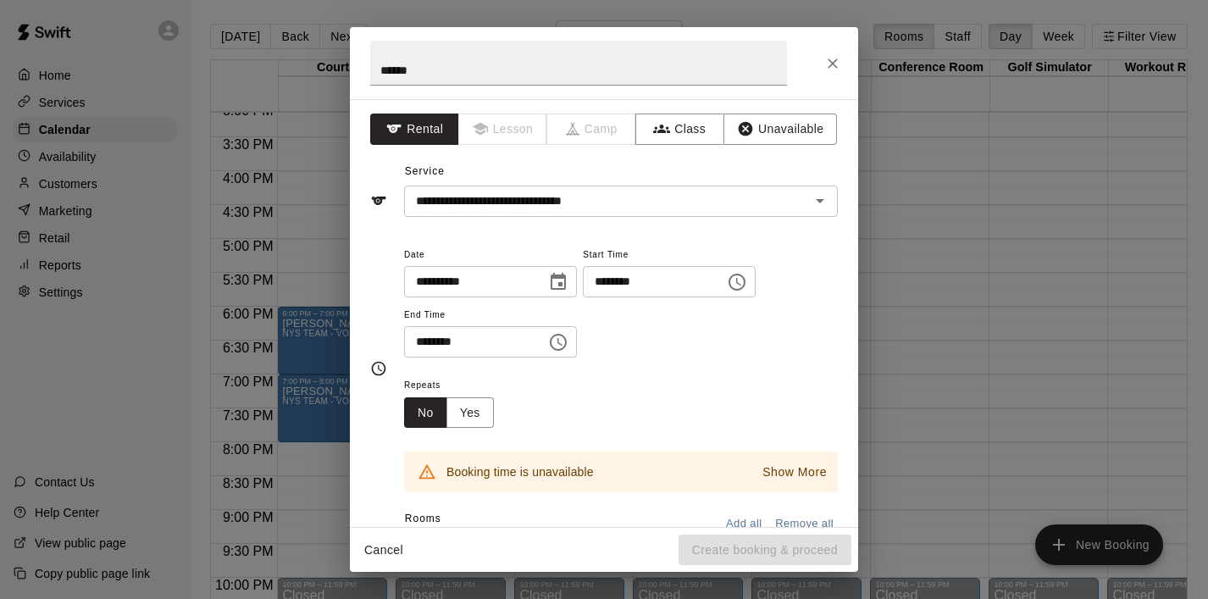
click at [559, 341] on icon "Choose time, selected time is 6:30 PM" at bounding box center [558, 342] width 20 height 20
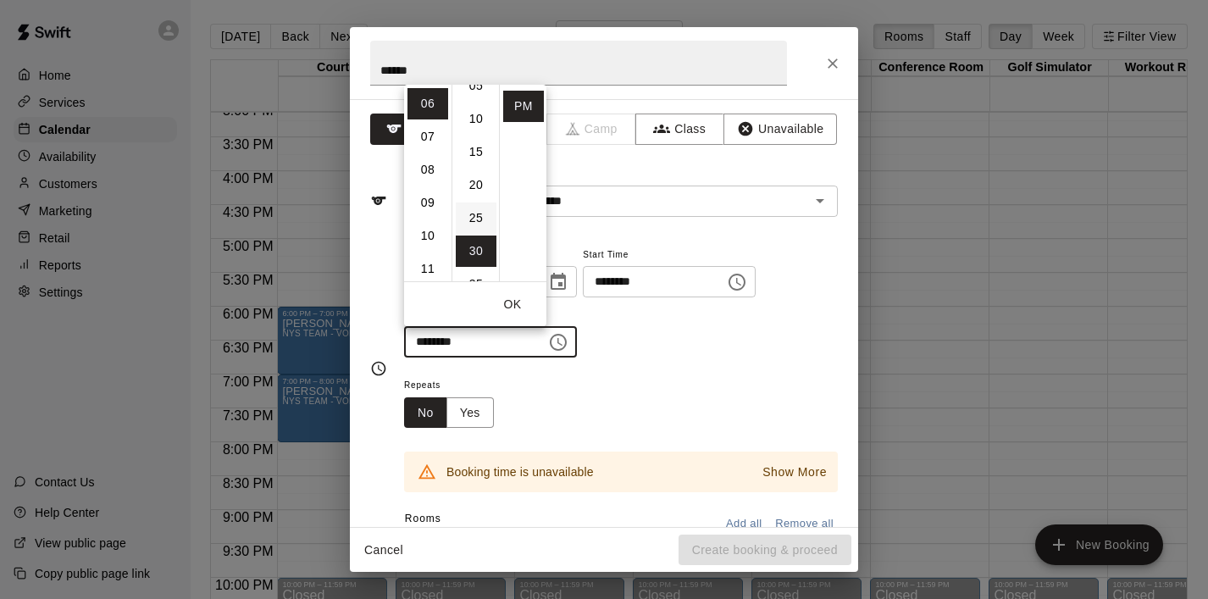
scroll to position [0, 0]
click at [477, 108] on li "00" at bounding box center [476, 103] width 41 height 31
type input "********"
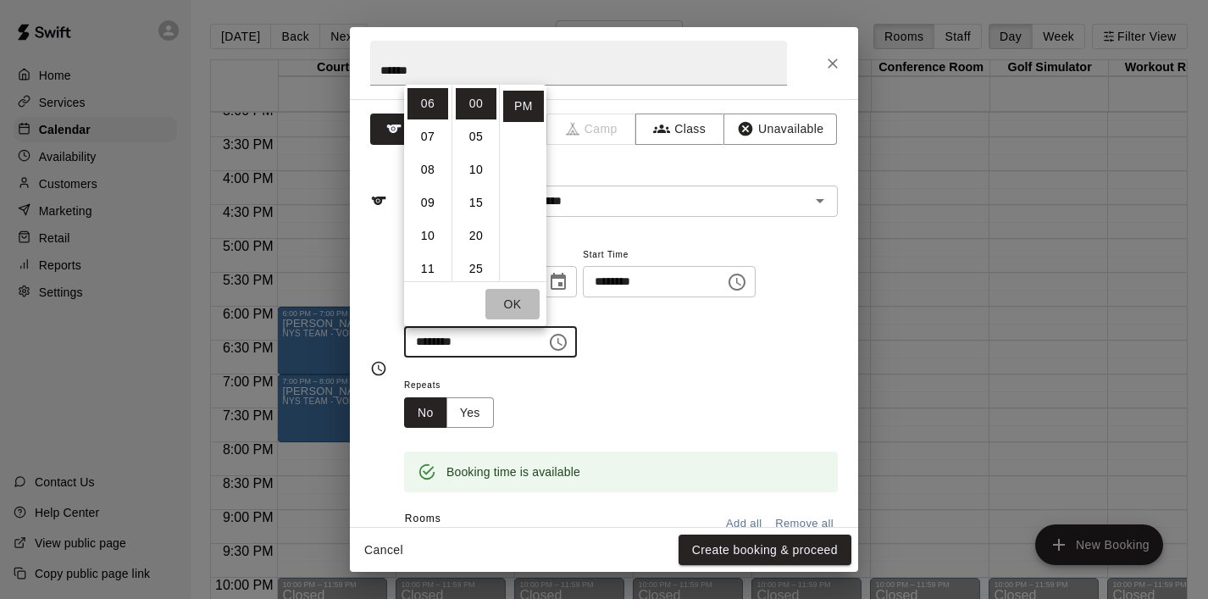
click at [512, 293] on button "OK" at bounding box center [512, 304] width 54 height 31
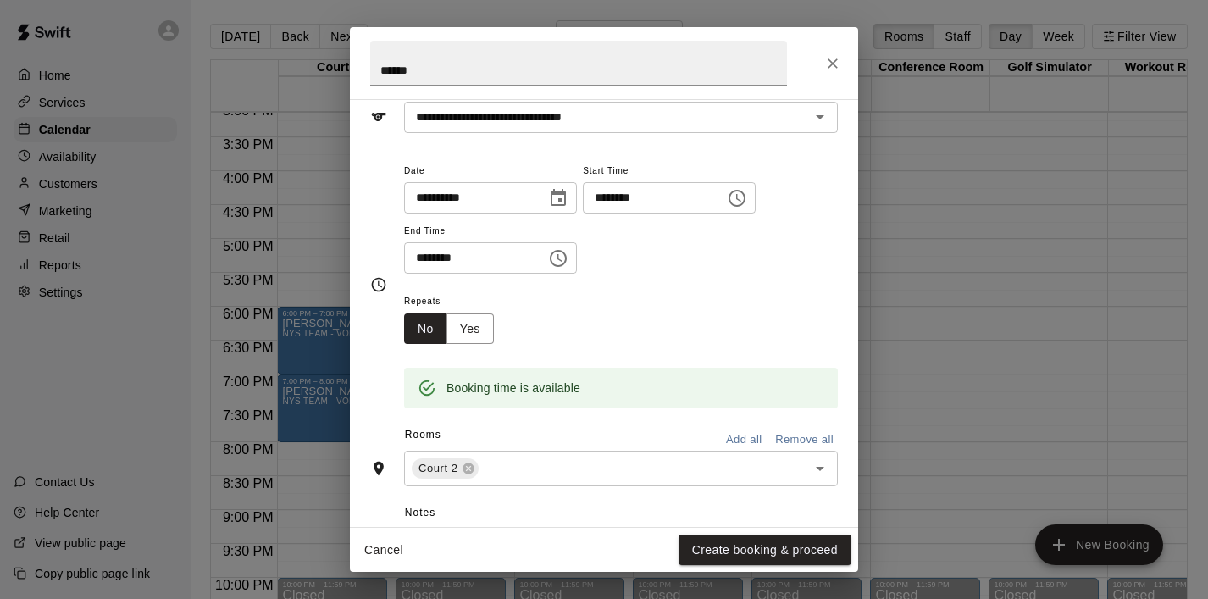
scroll to position [86, 0]
click at [757, 544] on button "Create booking & proceed" at bounding box center [764, 549] width 173 height 31
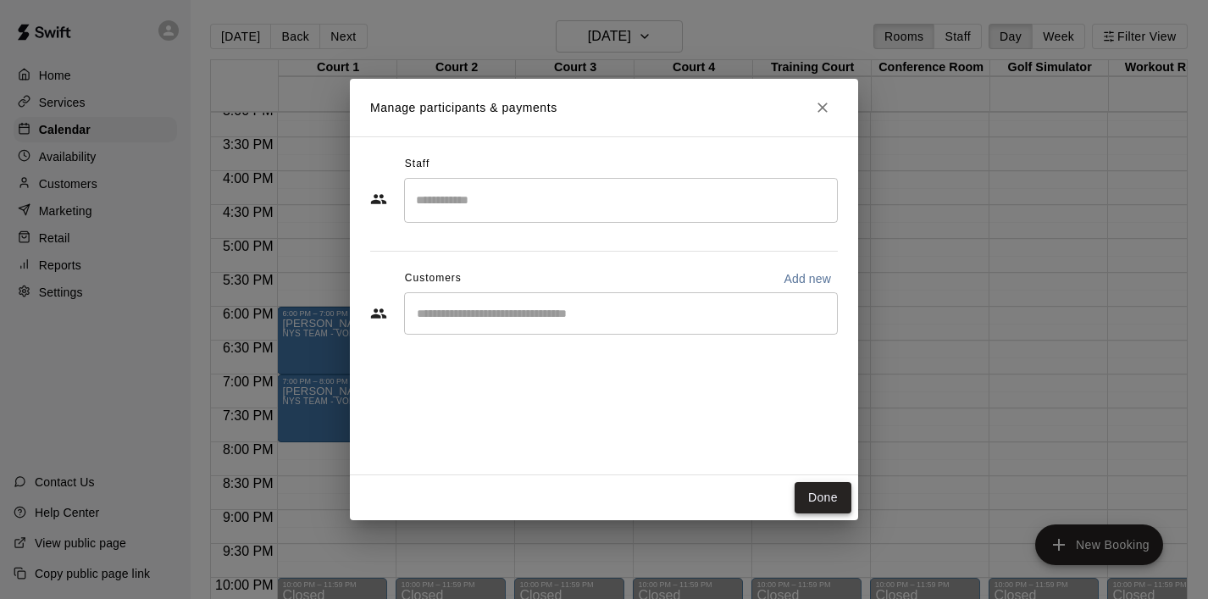
click at [829, 496] on button "Done" at bounding box center [822, 497] width 57 height 31
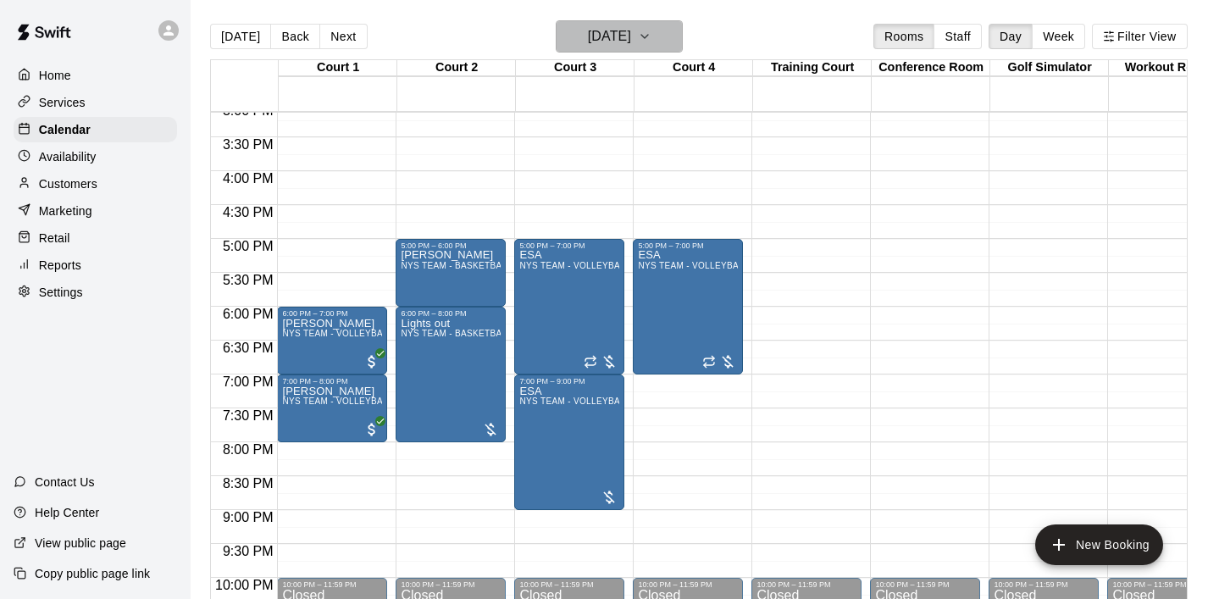
click at [651, 43] on icon "button" at bounding box center [645, 36] width 14 height 20
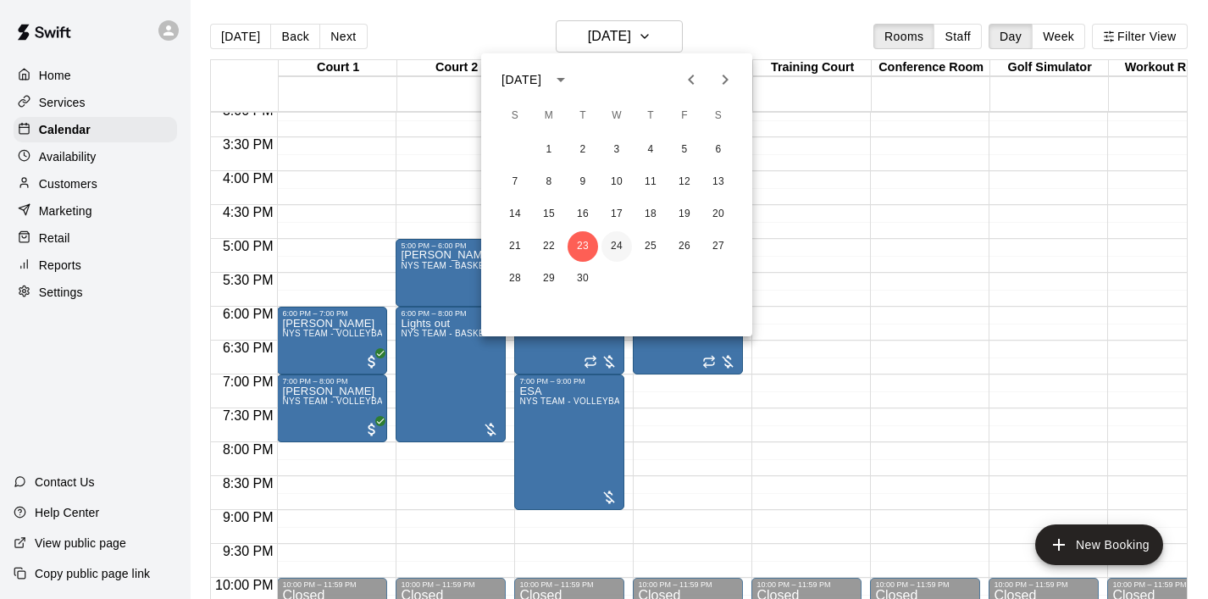
click at [620, 237] on button "24" at bounding box center [616, 246] width 30 height 30
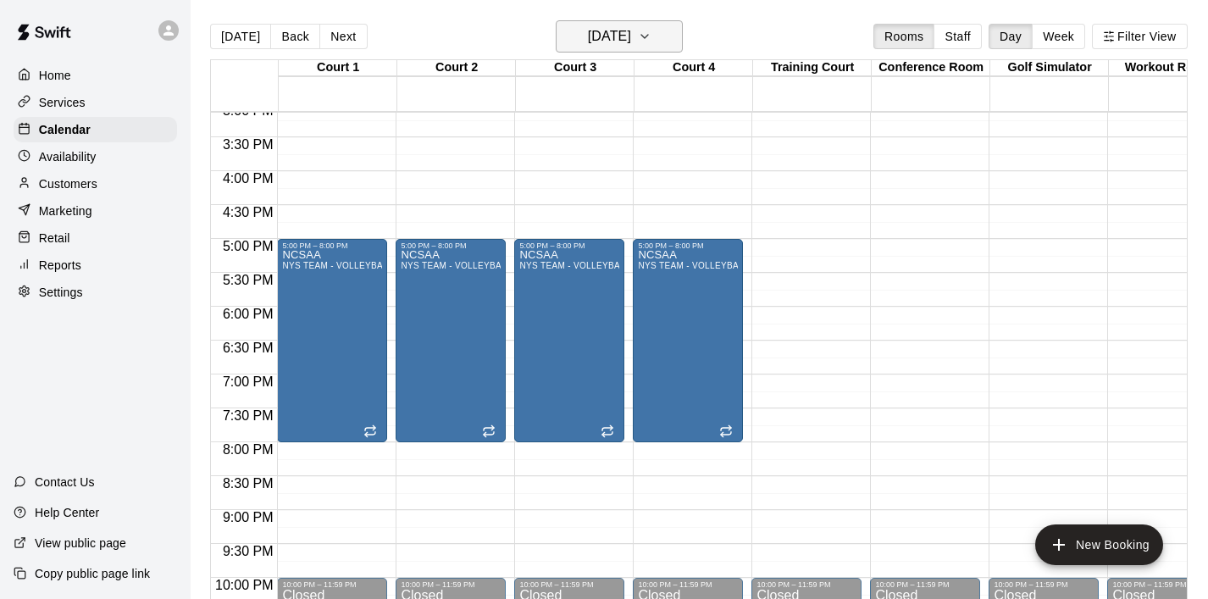
click at [651, 39] on icon "button" at bounding box center [645, 36] width 14 height 20
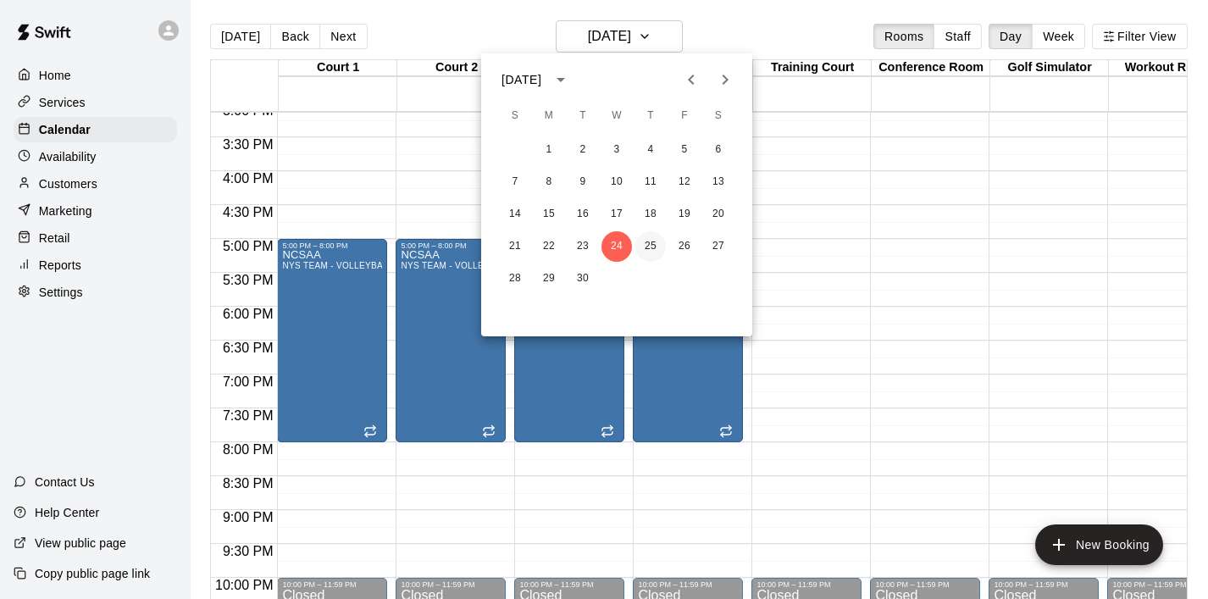
click at [655, 245] on button "25" at bounding box center [650, 246] width 30 height 30
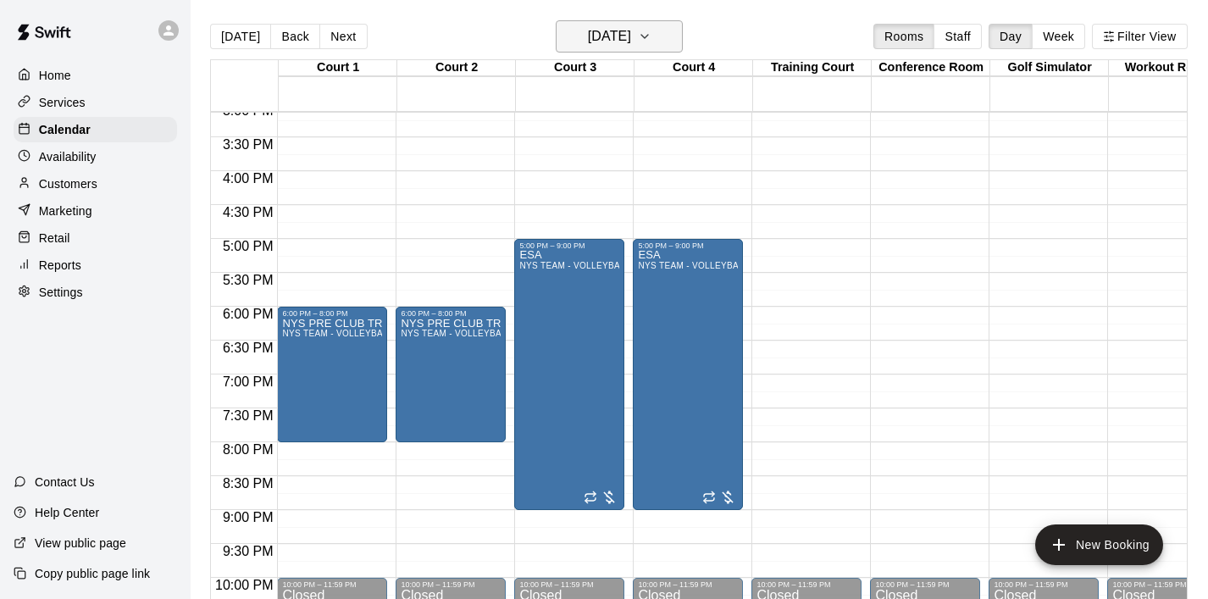
click at [648, 36] on icon "button" at bounding box center [644, 36] width 7 height 3
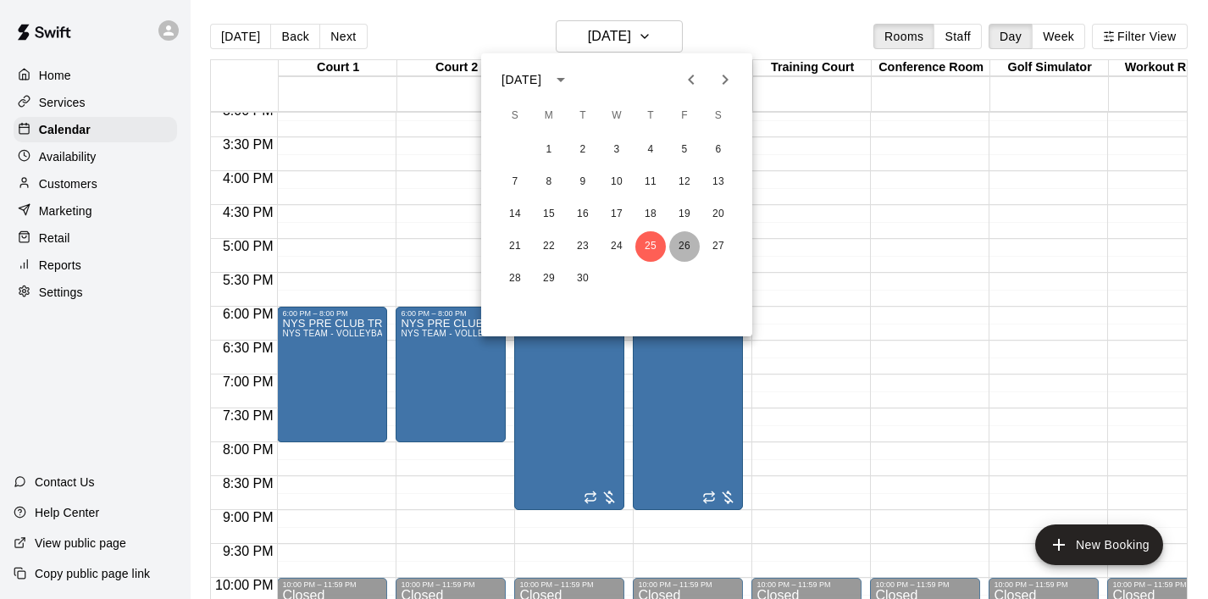
click at [677, 249] on button "26" at bounding box center [684, 246] width 30 height 30
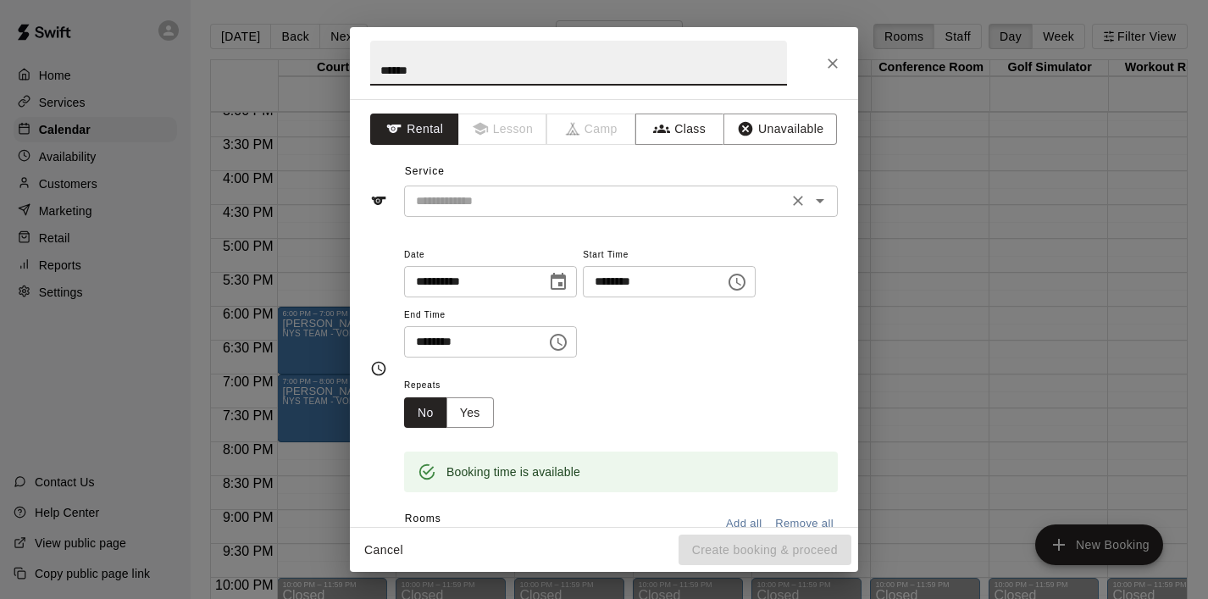
type input "******"
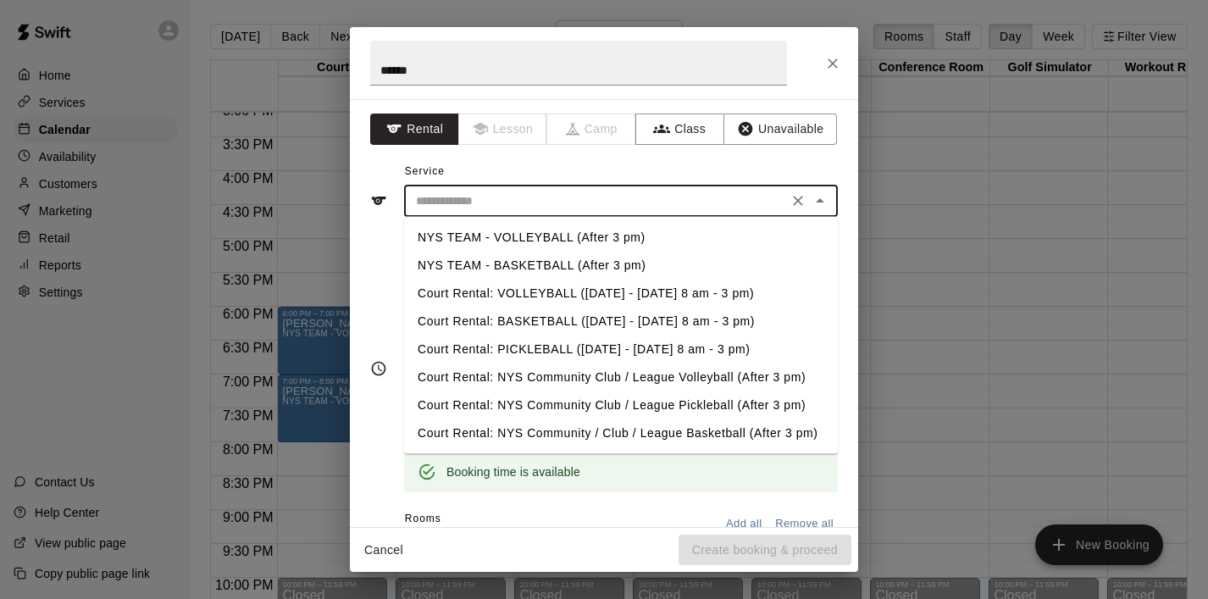
click at [460, 192] on input "text" at bounding box center [595, 201] width 373 height 21
click at [534, 262] on li "NYS TEAM - BASKETBALL (After 3 pm)" at bounding box center [621, 266] width 434 height 28
type input "**********"
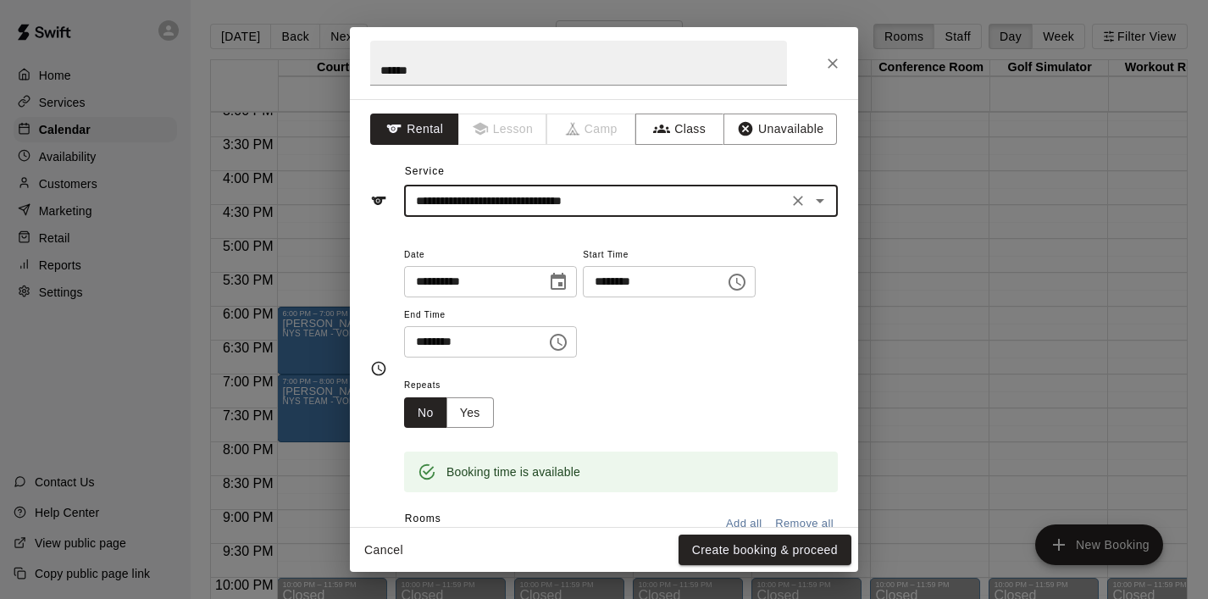
click at [568, 346] on icon "Choose time, selected time is 5:30 PM" at bounding box center [558, 342] width 20 height 20
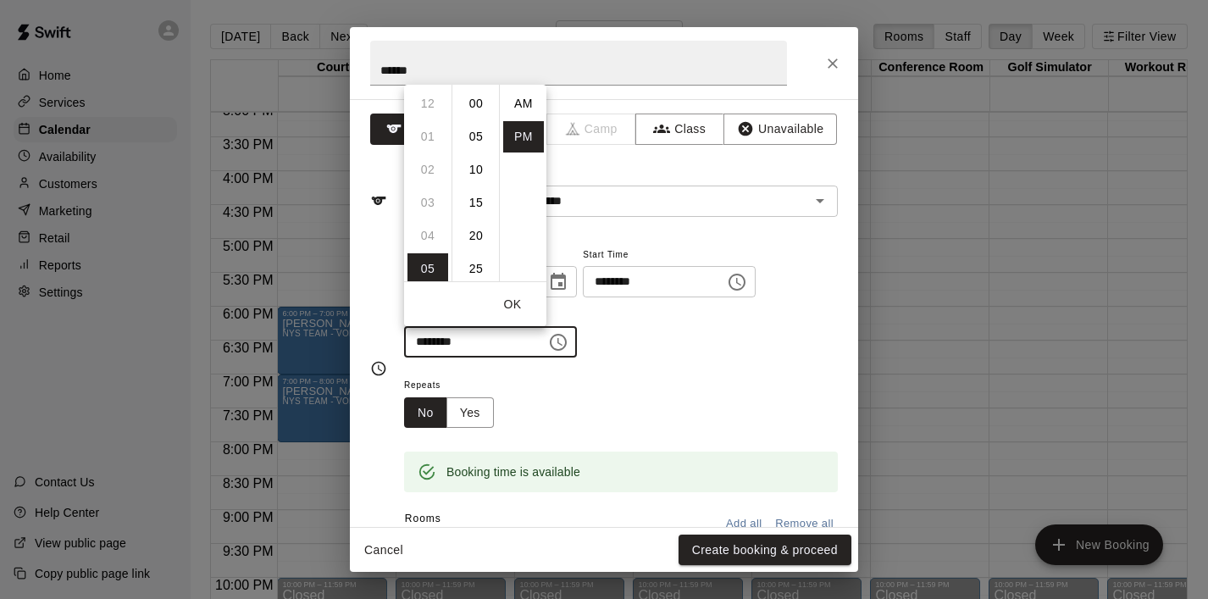
scroll to position [30, 0]
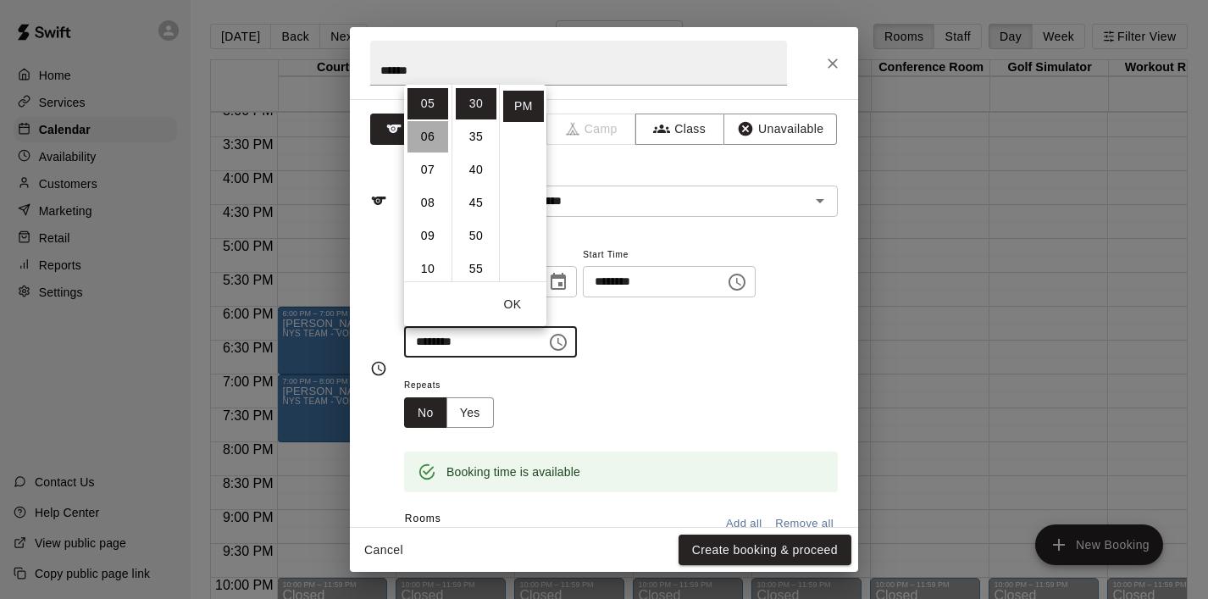
click at [430, 137] on li "06" at bounding box center [427, 136] width 41 height 31
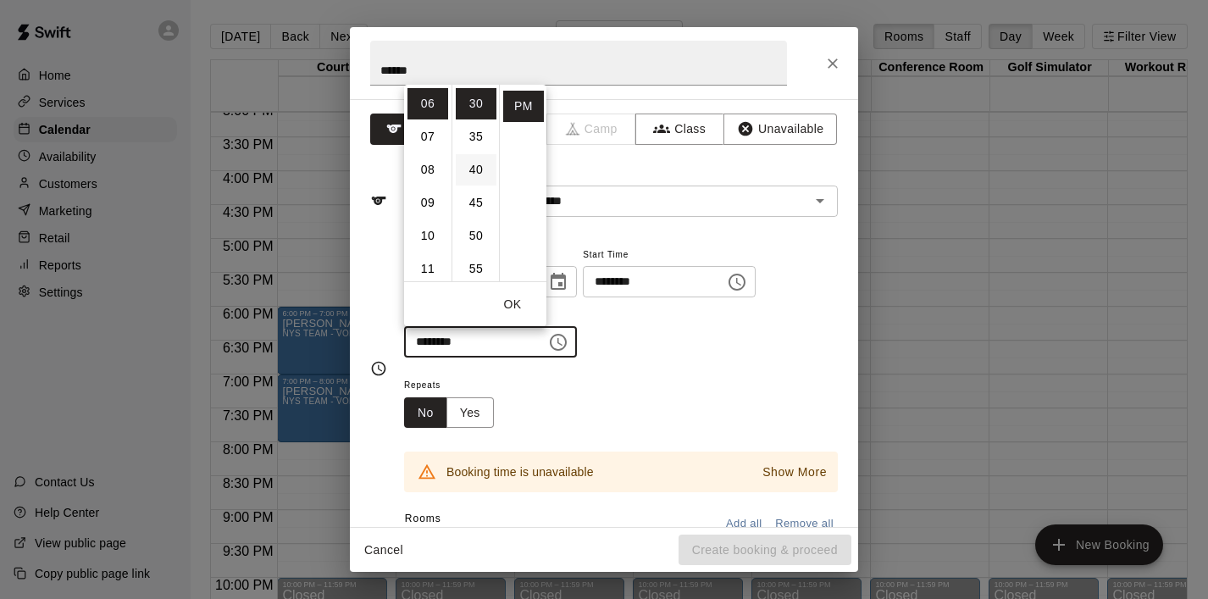
scroll to position [0, 0]
click at [475, 113] on li "00" at bounding box center [476, 103] width 41 height 31
type input "********"
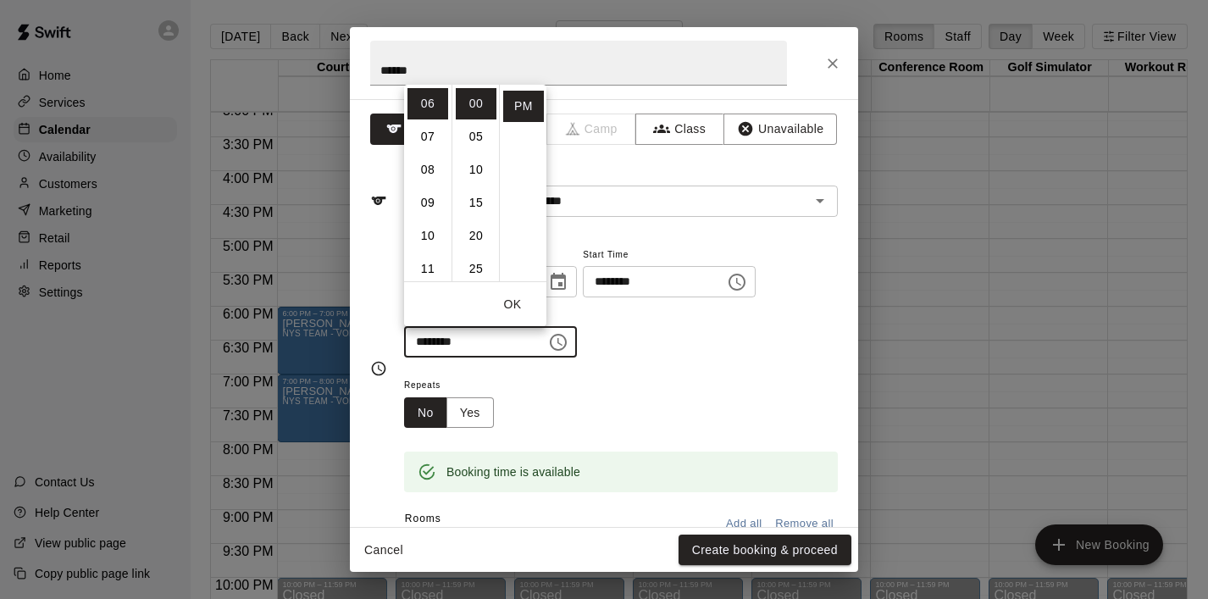
click at [522, 307] on button "OK" at bounding box center [512, 304] width 54 height 31
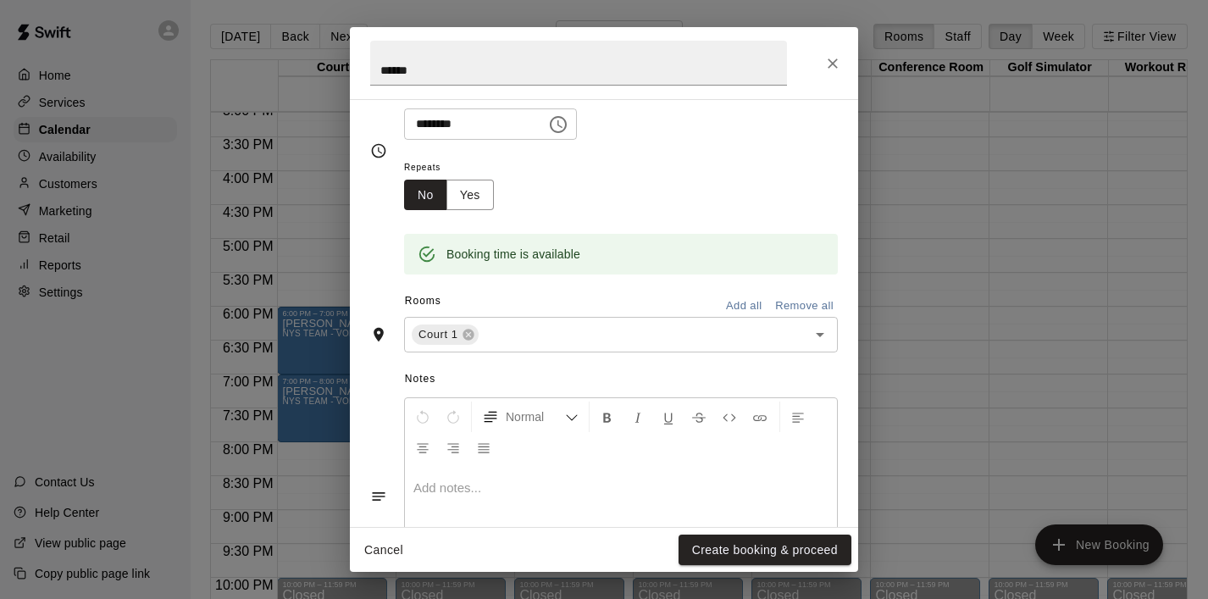
scroll to position [317, 0]
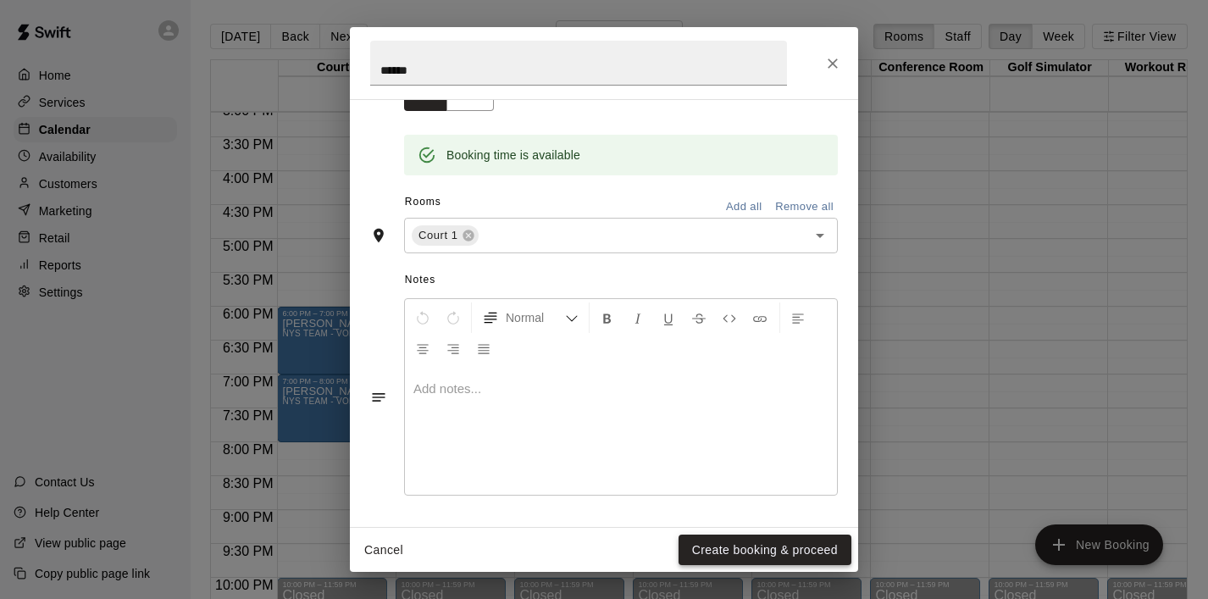
click at [765, 542] on button "Create booking & proceed" at bounding box center [764, 549] width 173 height 31
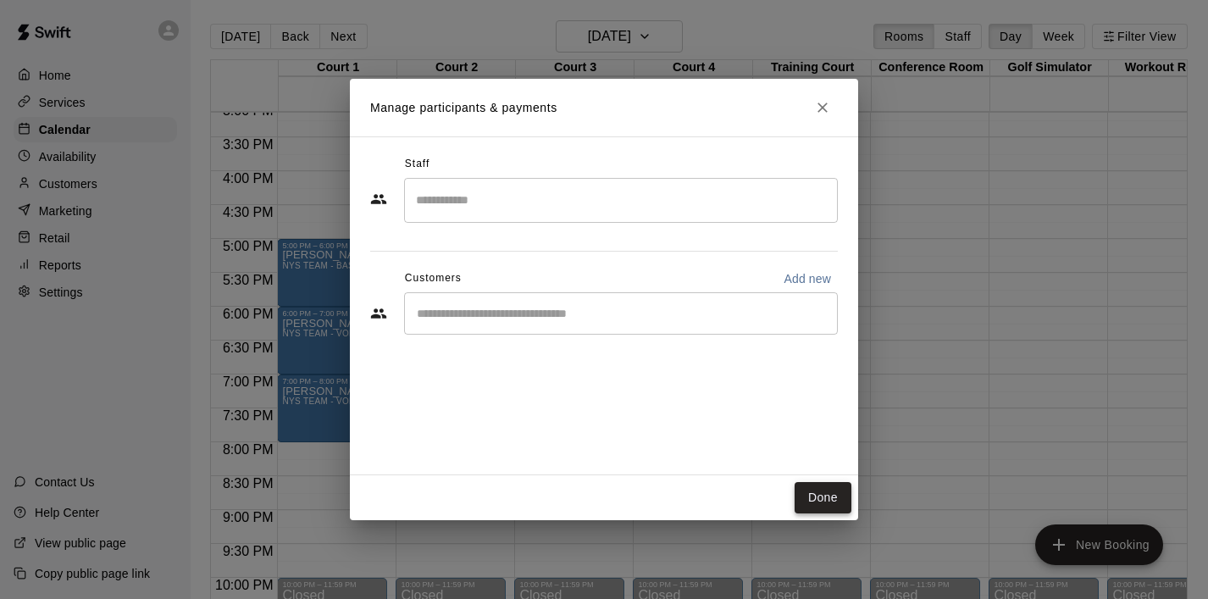
click at [830, 495] on button "Done" at bounding box center [822, 497] width 57 height 31
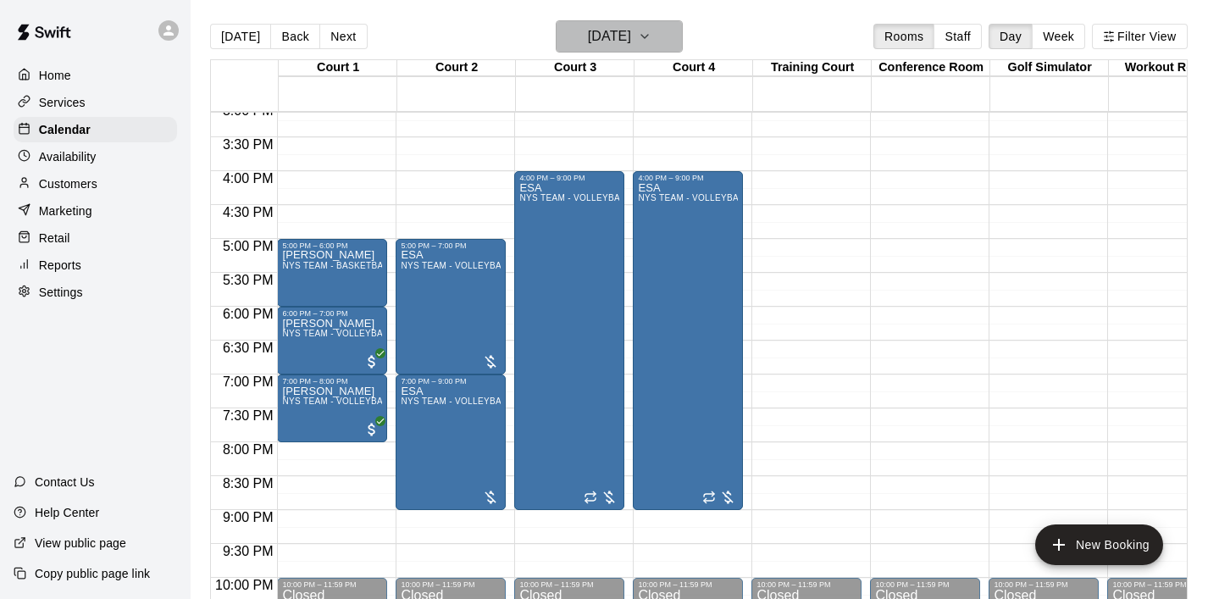
click at [654, 33] on button "[DATE]" at bounding box center [619, 36] width 127 height 32
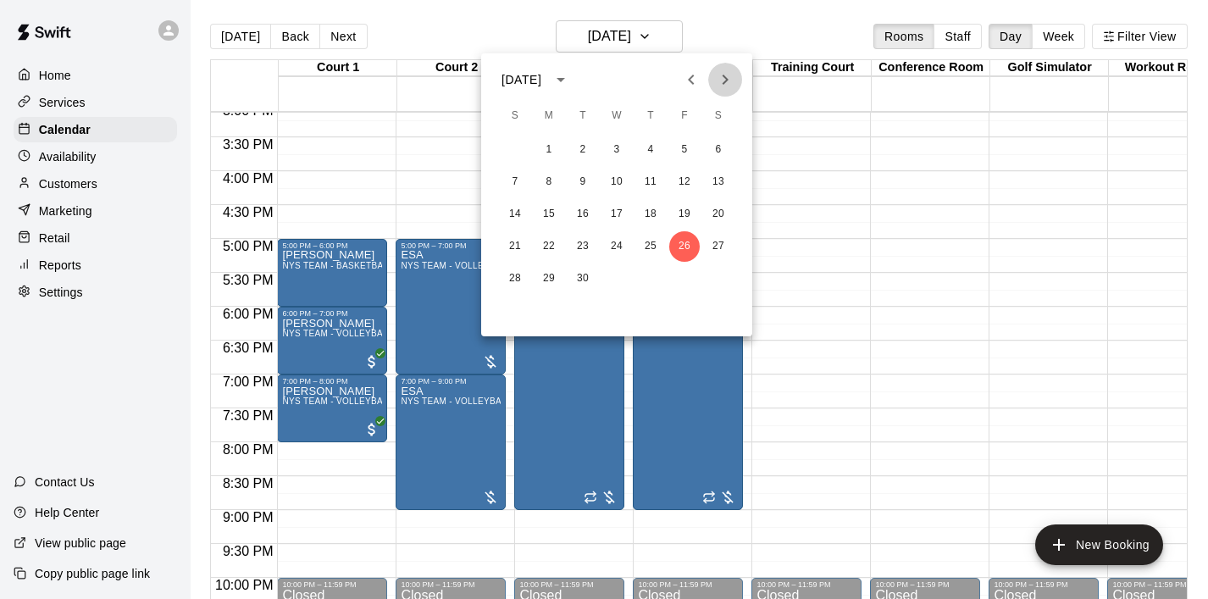
click at [733, 85] on icon "Next month" at bounding box center [725, 79] width 20 height 20
click at [625, 148] on button "1" at bounding box center [616, 150] width 30 height 30
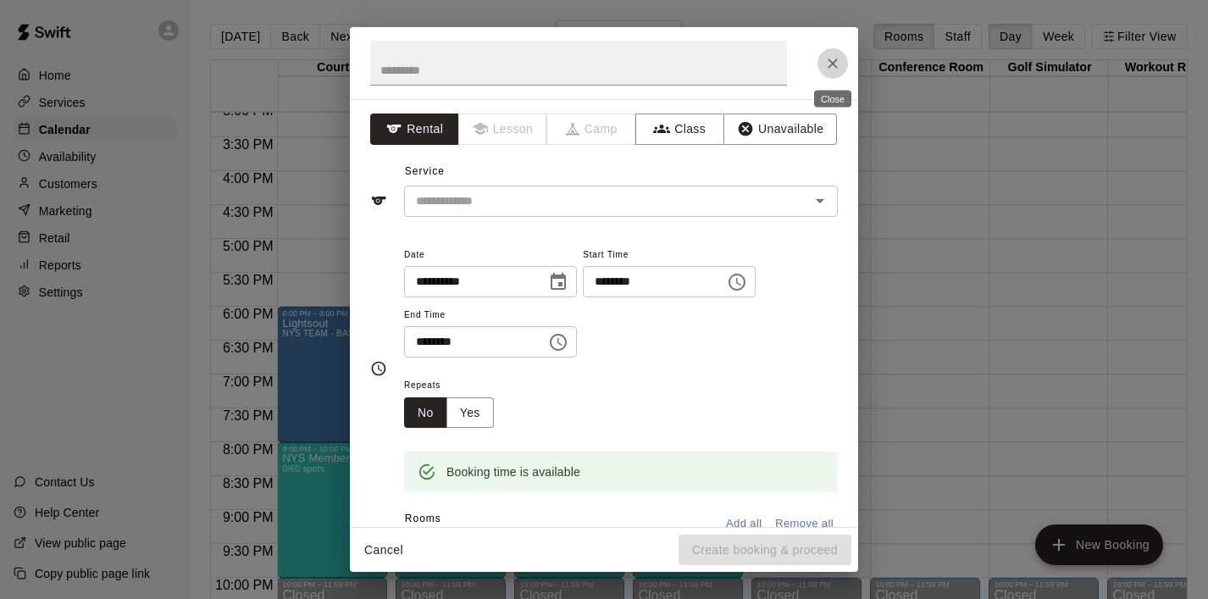
click at [845, 60] on button "Close" at bounding box center [832, 63] width 30 height 30
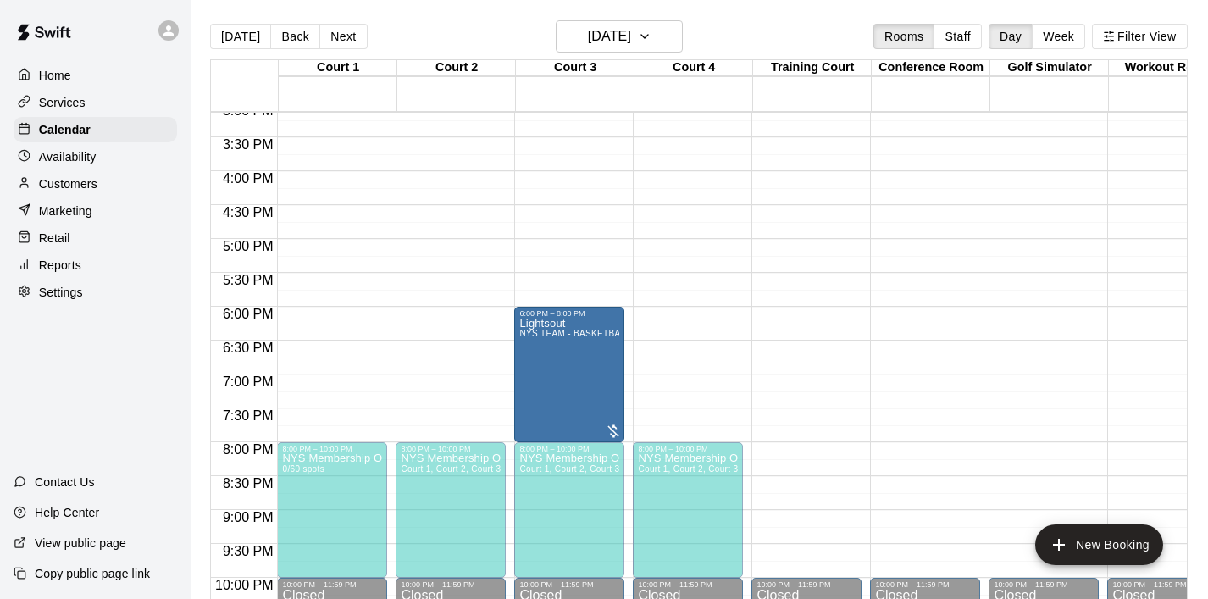
drag, startPoint x: 348, startPoint y: 365, endPoint x: 556, endPoint y: 371, distance: 208.4
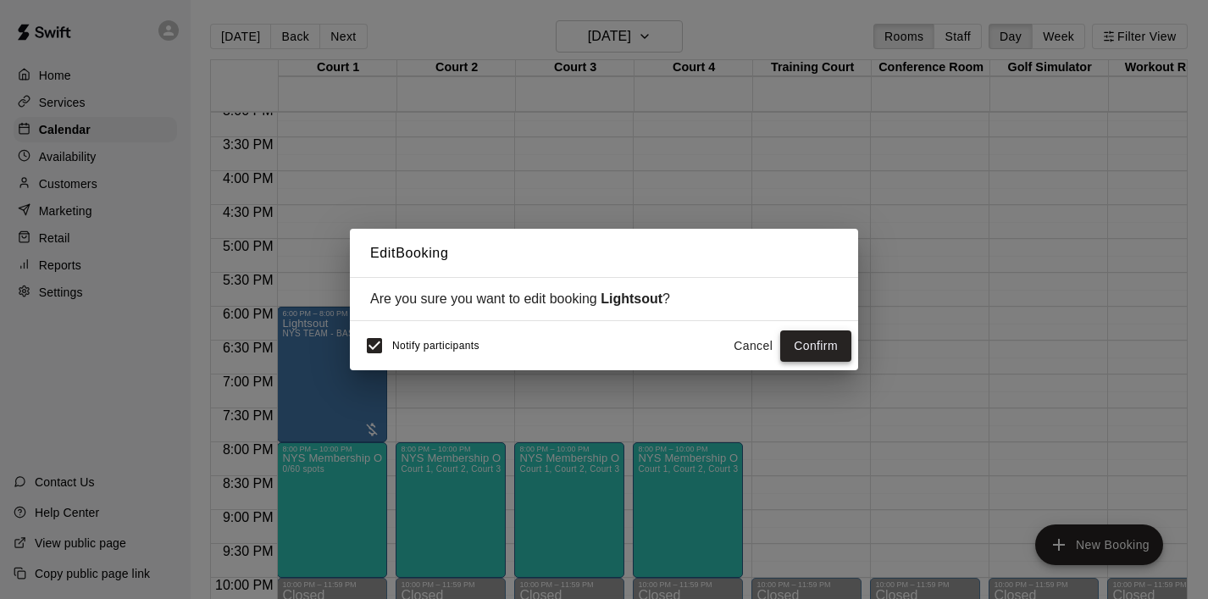
click at [800, 356] on button "Confirm" at bounding box center [815, 345] width 71 height 31
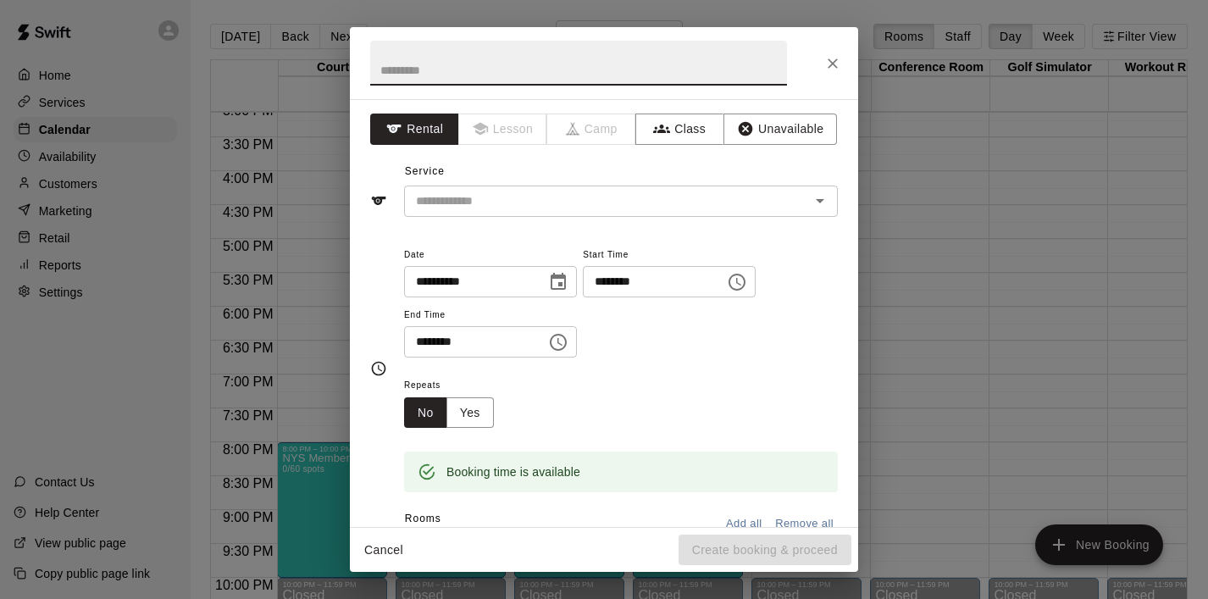
click at [567, 339] on icon "Choose time, selected time is 5:30 PM" at bounding box center [558, 342] width 20 height 20
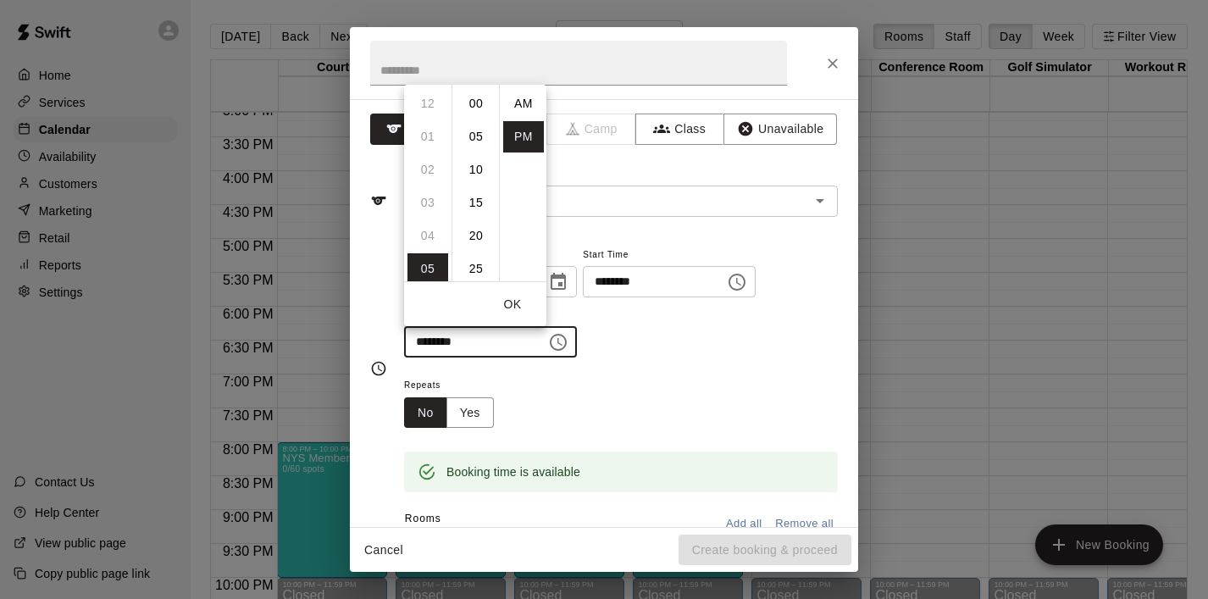
scroll to position [30, 0]
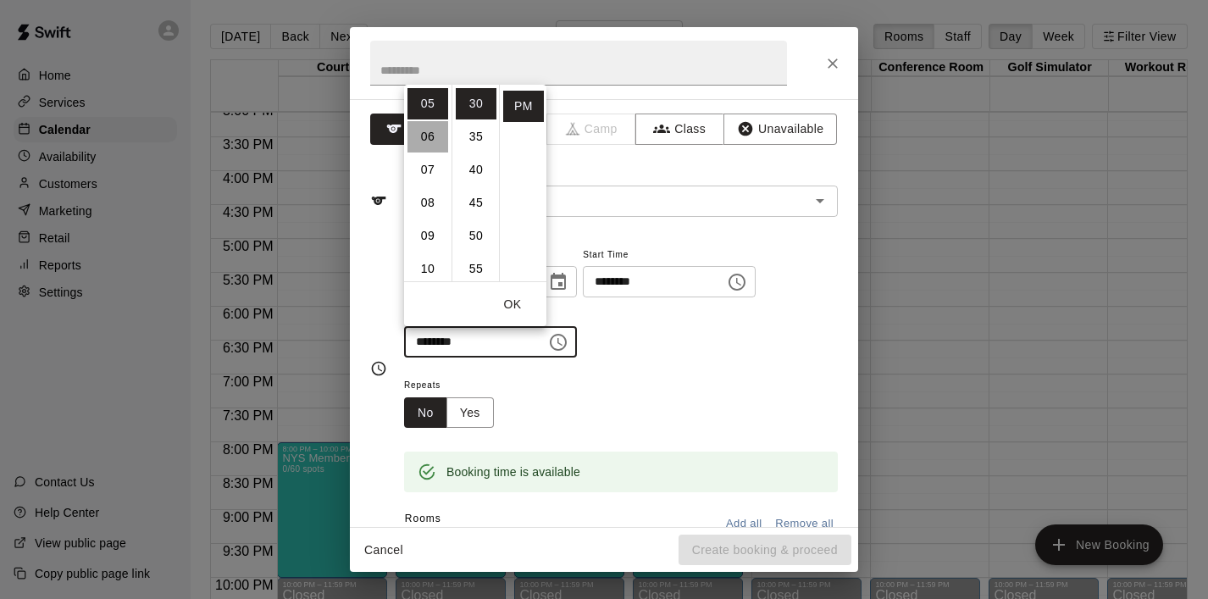
click at [421, 147] on li "06" at bounding box center [427, 136] width 41 height 31
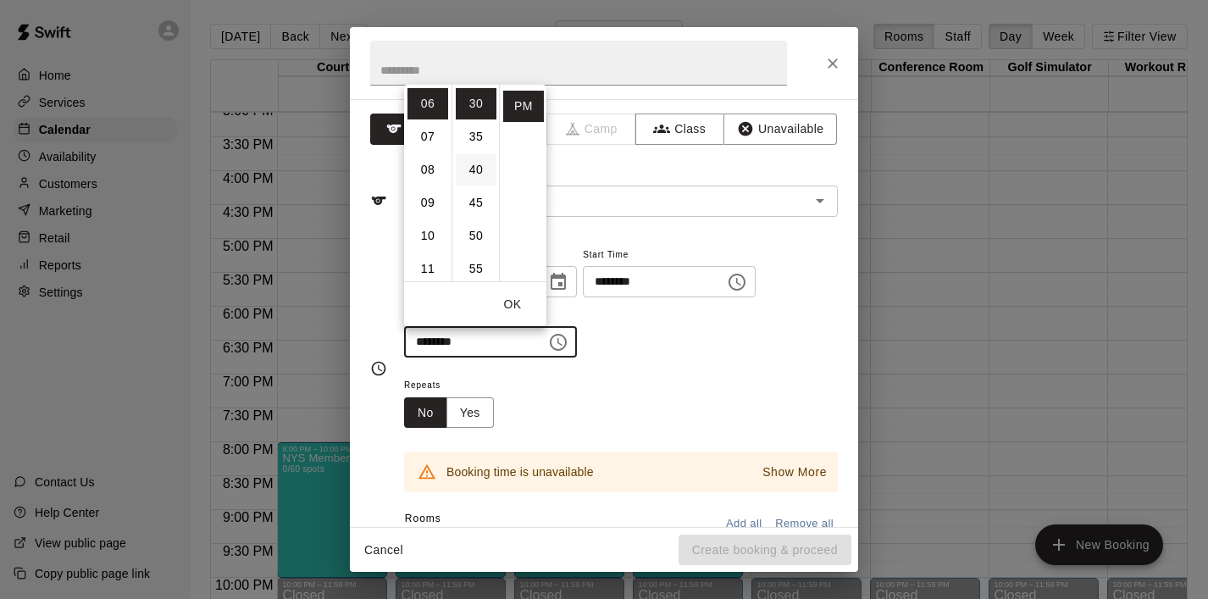
scroll to position [0, 0]
click at [475, 110] on li "00" at bounding box center [476, 103] width 41 height 31
type input "********"
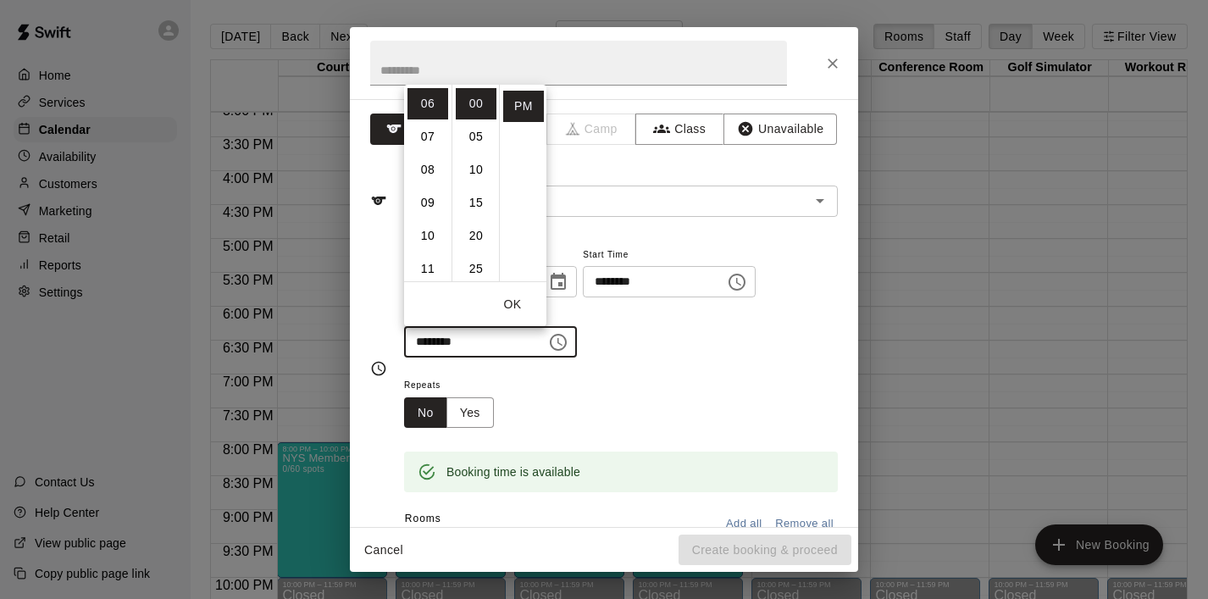
click at [514, 309] on button "OK" at bounding box center [512, 304] width 54 height 31
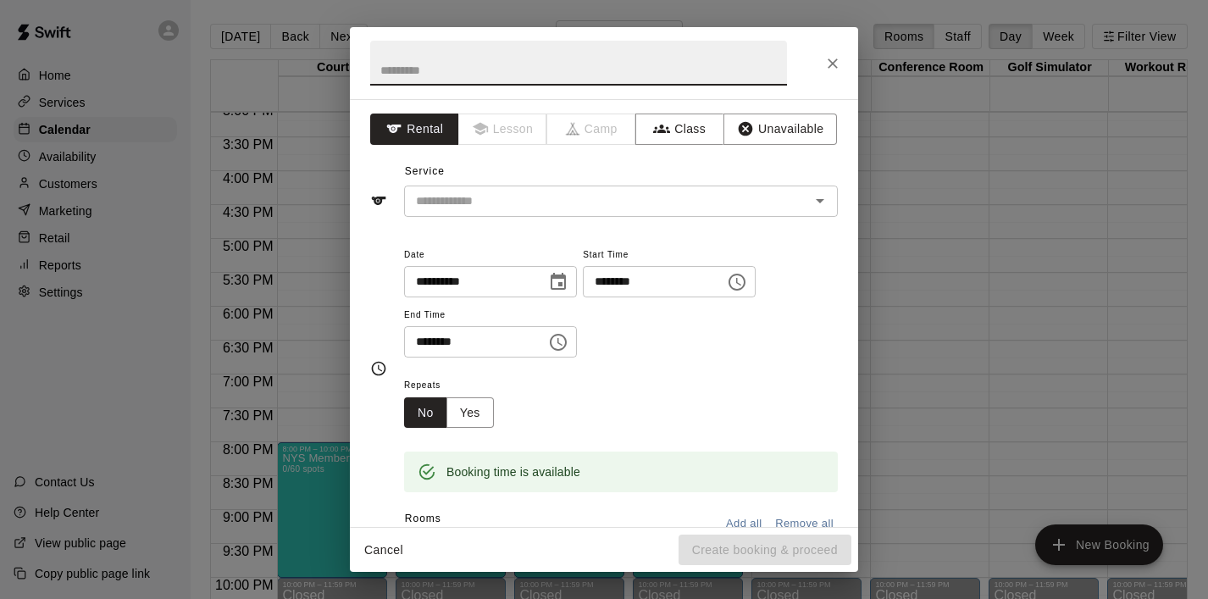
click at [483, 61] on input "text" at bounding box center [578, 63] width 417 height 45
type input "******"
click at [451, 193] on input "text" at bounding box center [595, 201] width 373 height 21
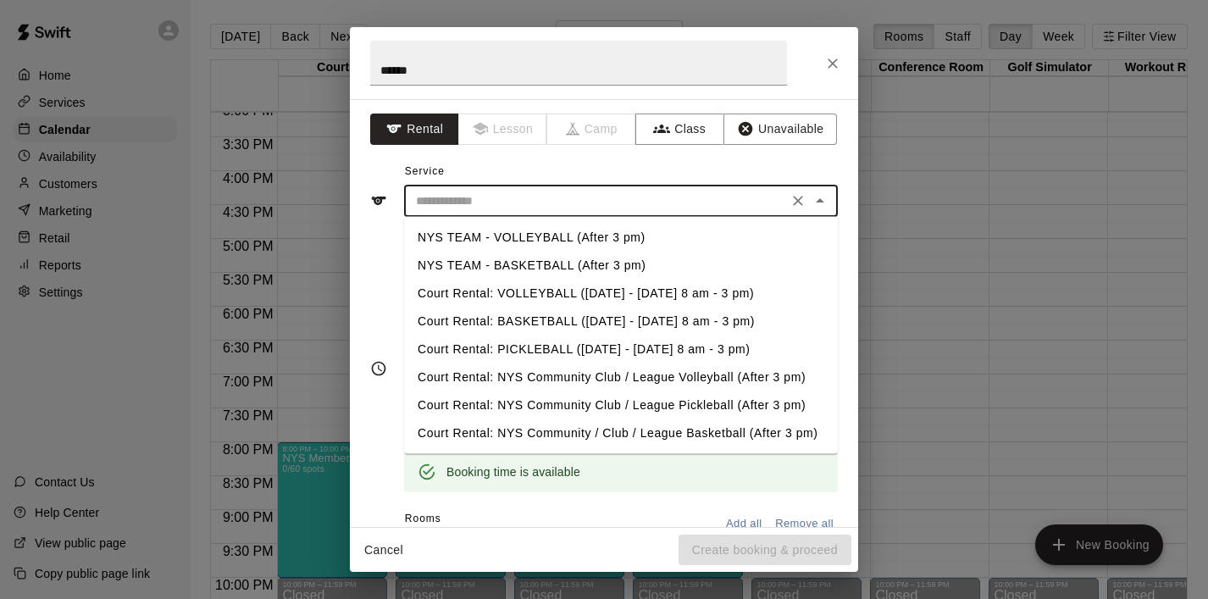
click at [480, 269] on li "NYS TEAM - BASKETBALL (After 3 pm)" at bounding box center [621, 266] width 434 height 28
type input "**********"
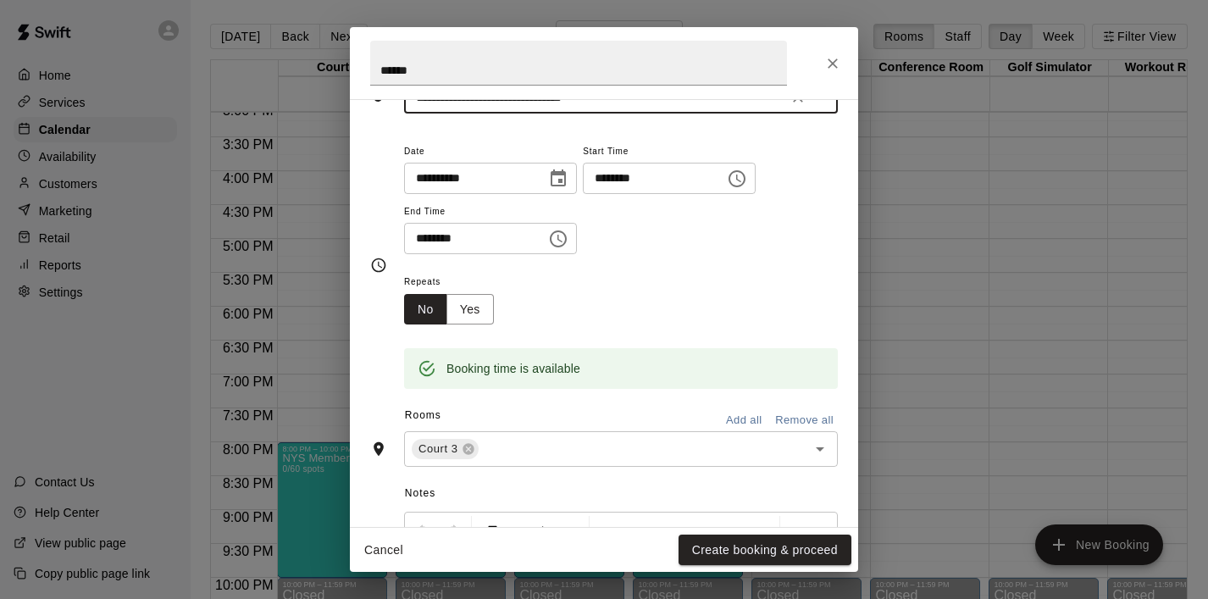
scroll to position [104, 0]
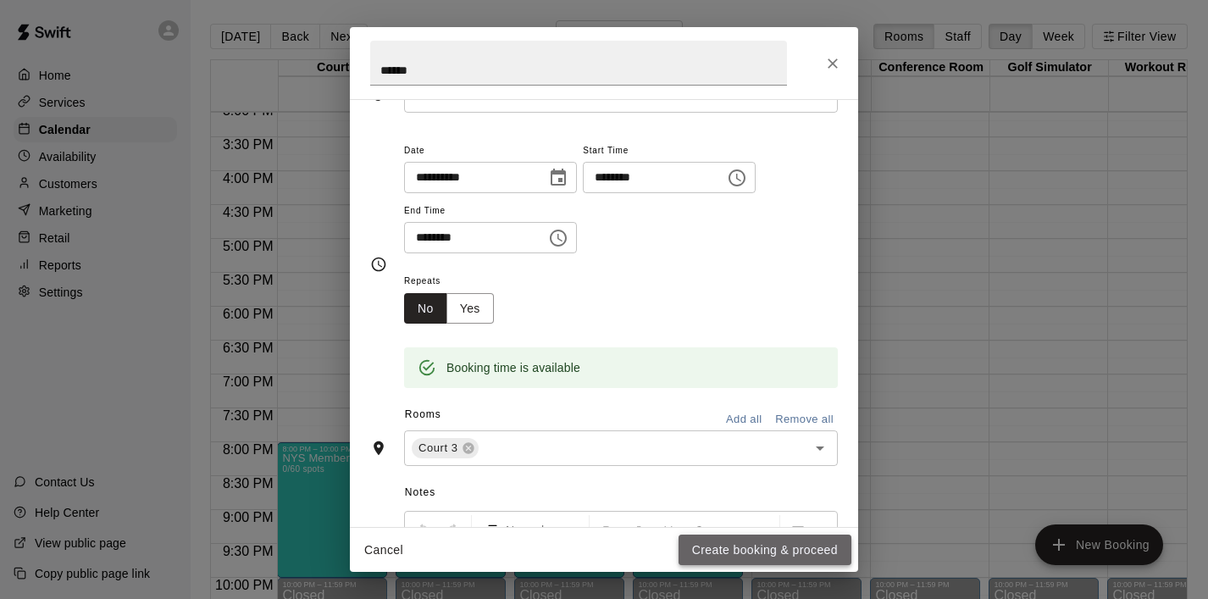
click at [722, 545] on button "Create booking & proceed" at bounding box center [764, 549] width 173 height 31
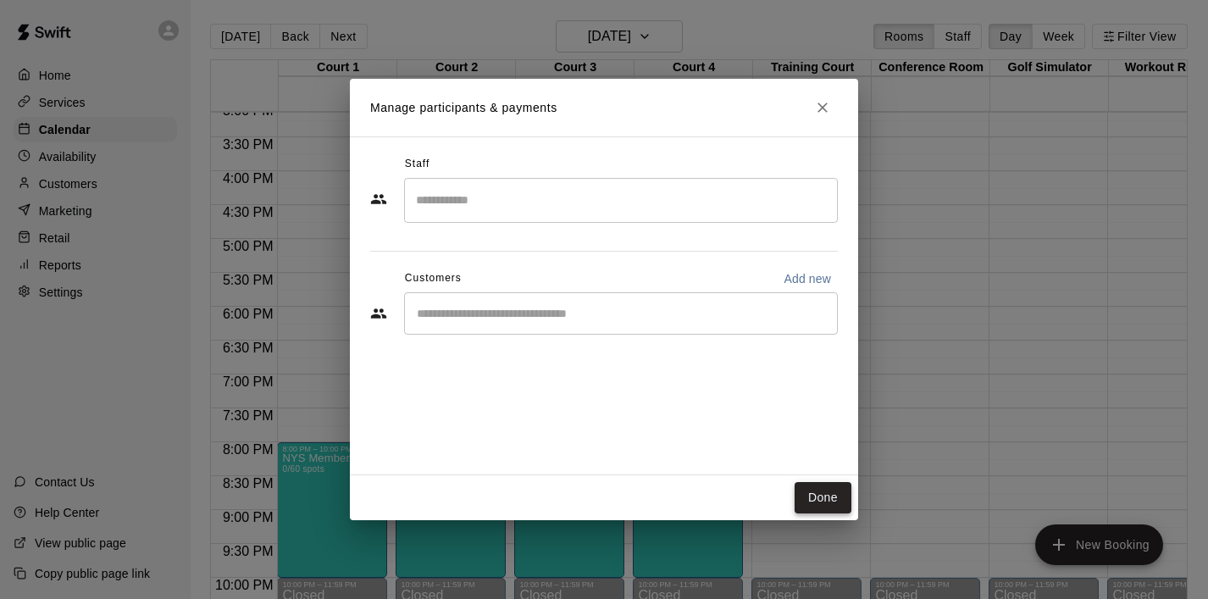
click at [822, 501] on button "Done" at bounding box center [822, 497] width 57 height 31
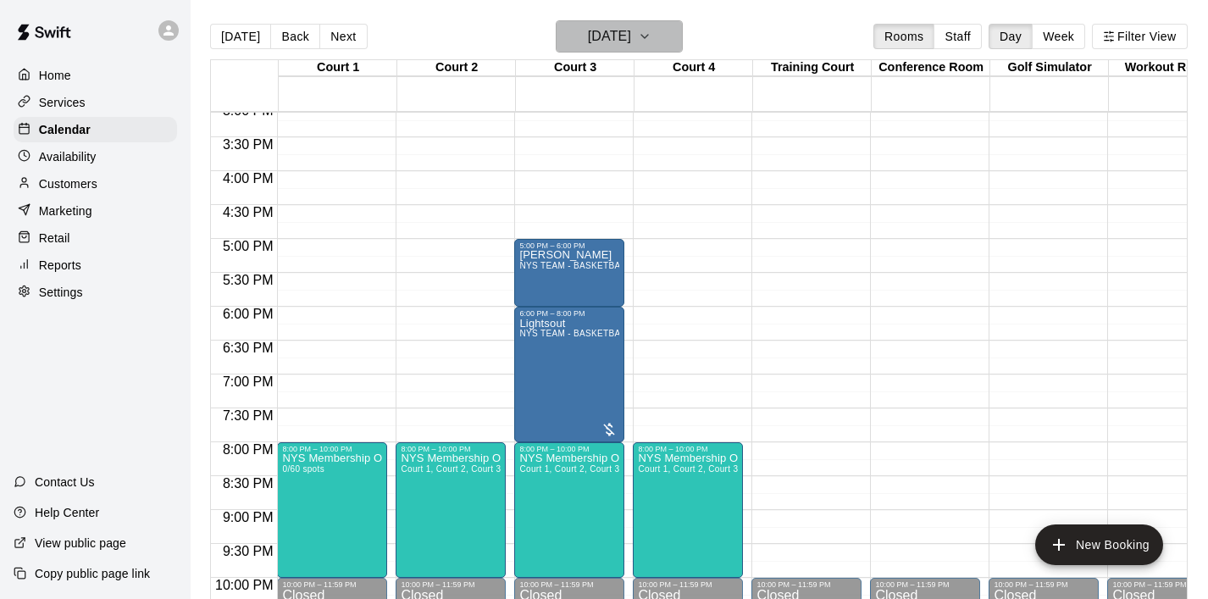
click at [651, 30] on icon "button" at bounding box center [645, 36] width 14 height 20
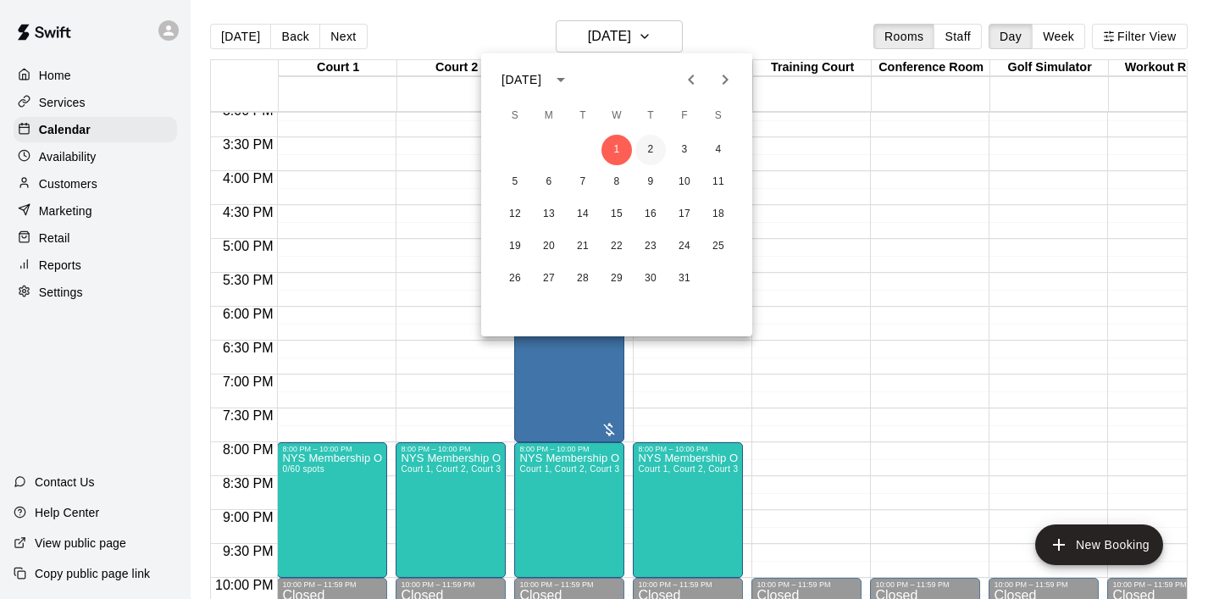
click at [640, 154] on button "2" at bounding box center [650, 150] width 30 height 30
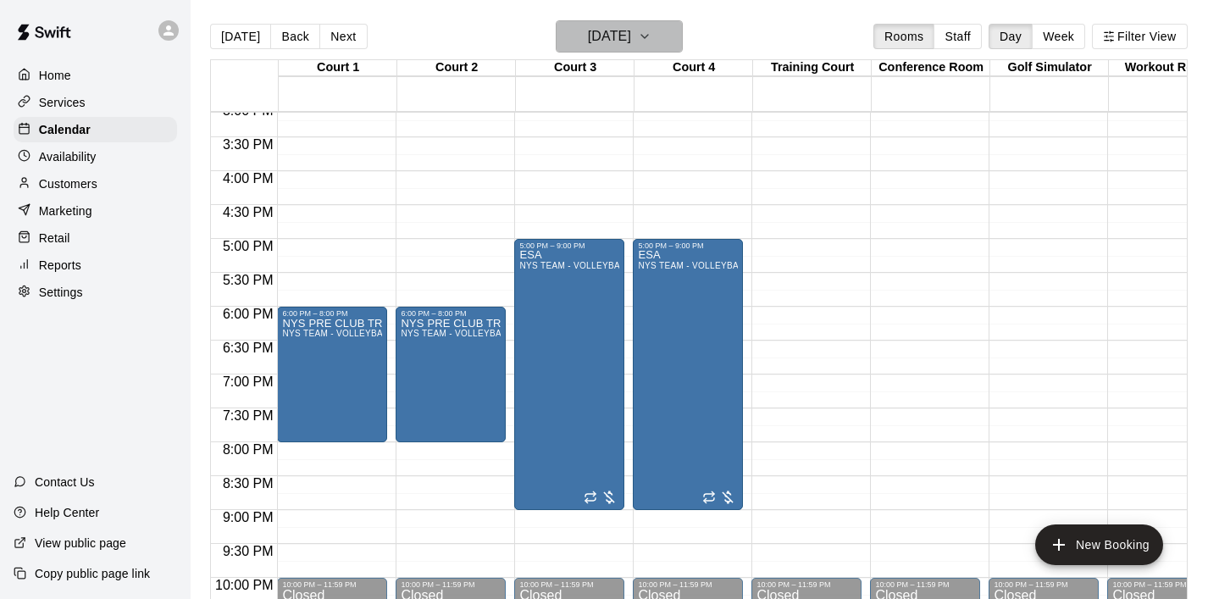
click at [651, 41] on icon "button" at bounding box center [645, 36] width 14 height 20
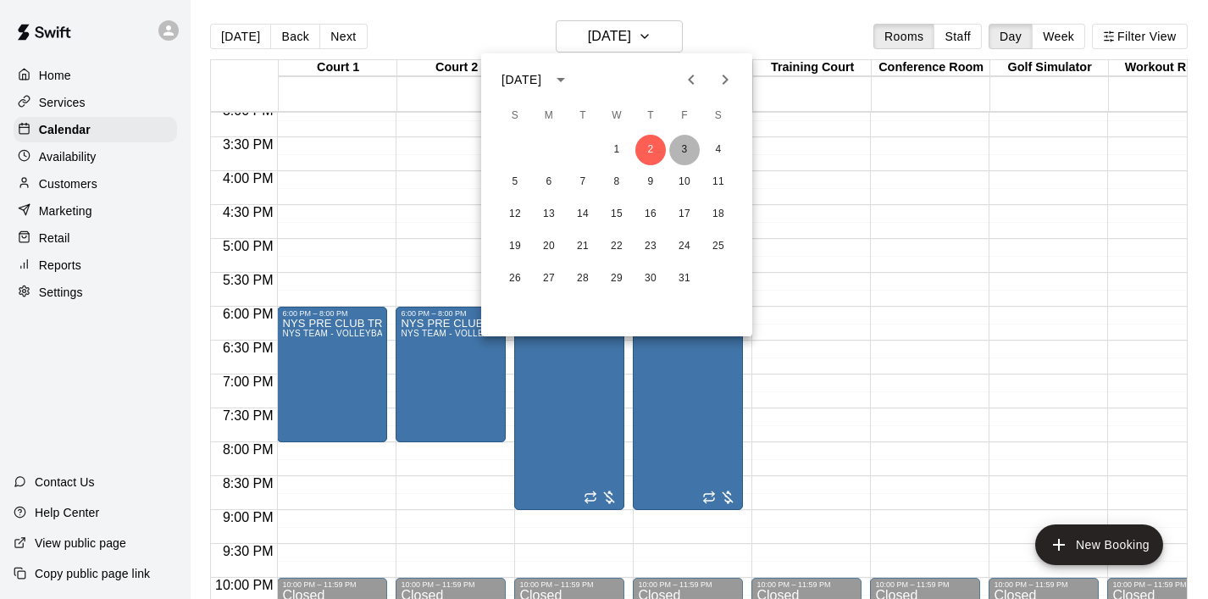
click at [683, 152] on button "3" at bounding box center [684, 150] width 30 height 30
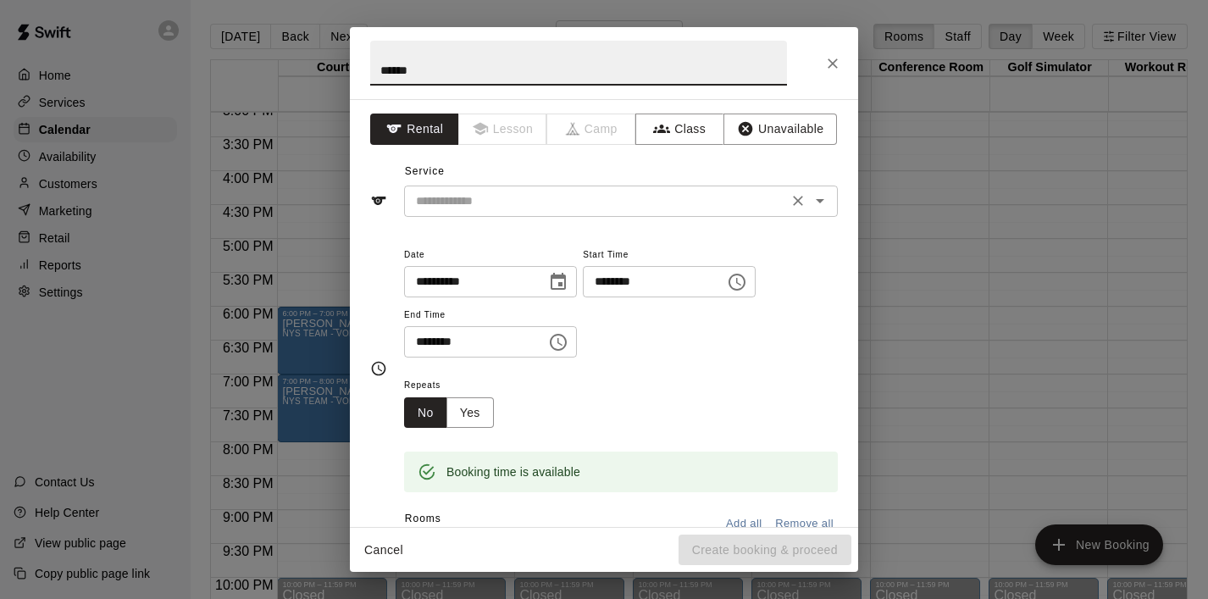
type input "******"
click at [459, 202] on input "text" at bounding box center [595, 201] width 373 height 21
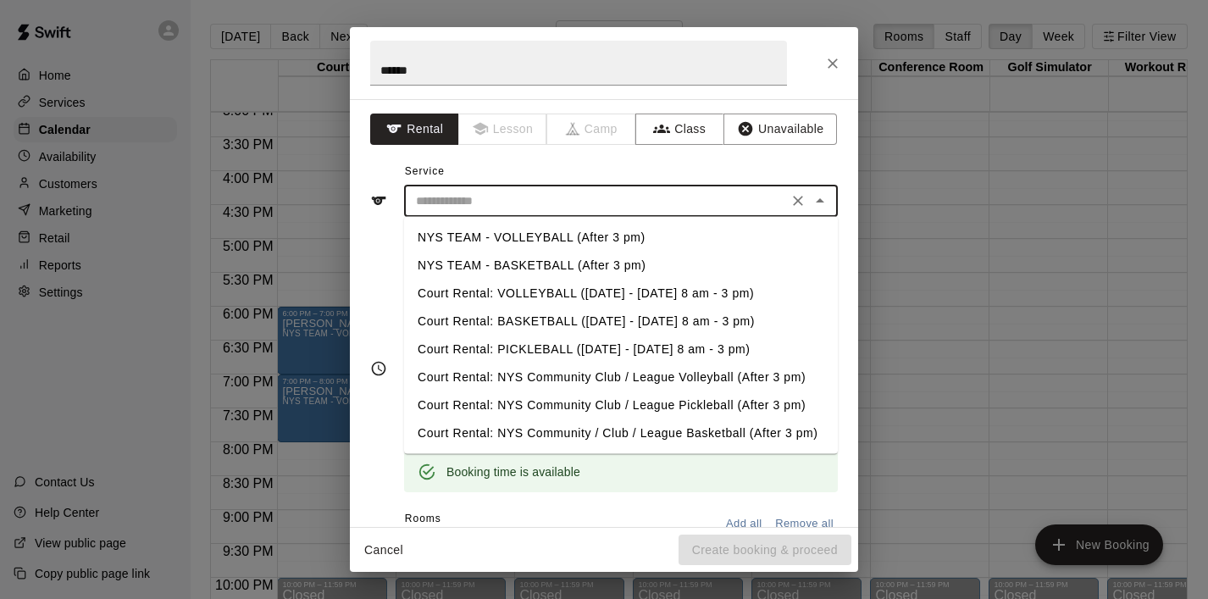
click at [479, 257] on li "NYS TEAM - BASKETBALL (After 3 pm)" at bounding box center [621, 266] width 434 height 28
type input "**********"
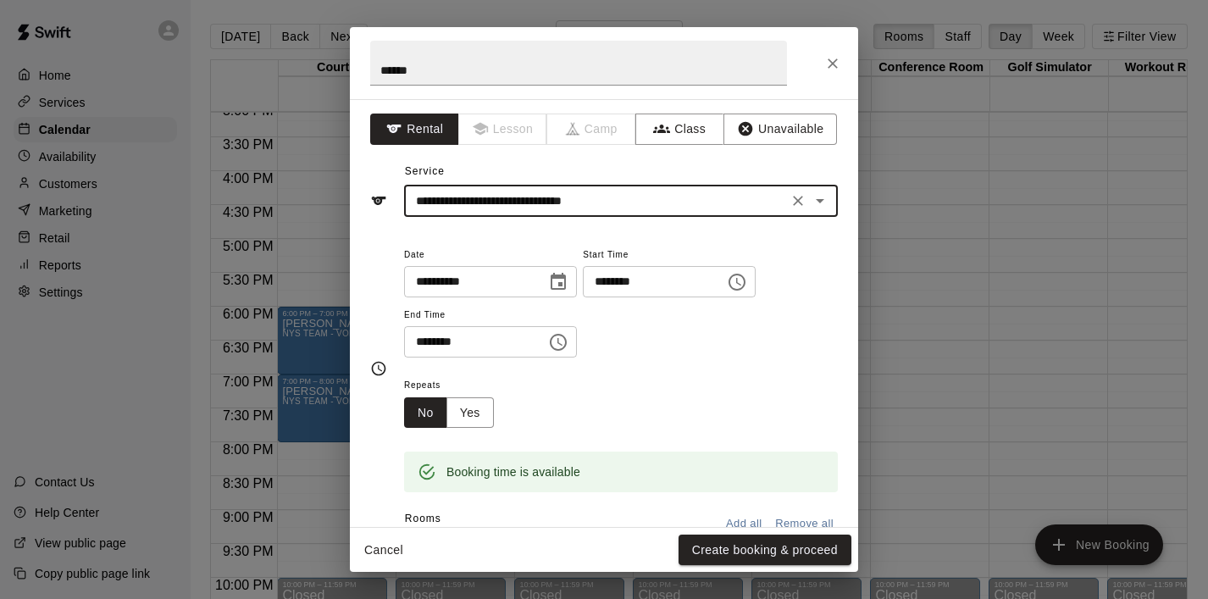
click at [562, 349] on icon "Choose time, selected time is 5:30 PM" at bounding box center [558, 342] width 17 height 17
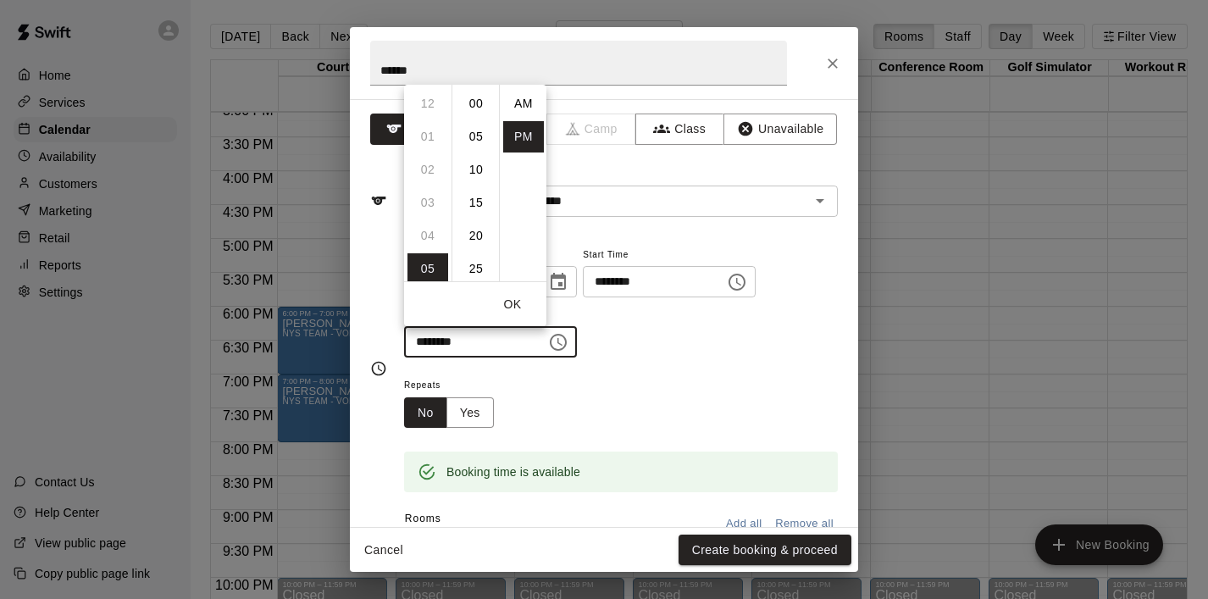
scroll to position [30, 0]
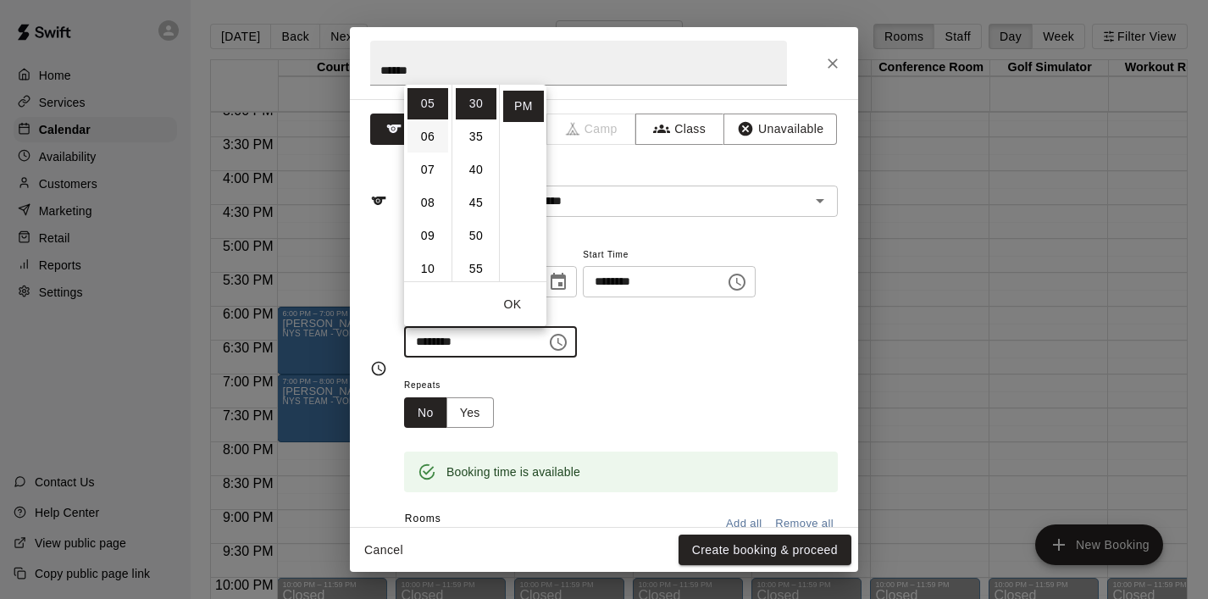
click at [431, 142] on li "06" at bounding box center [427, 136] width 41 height 31
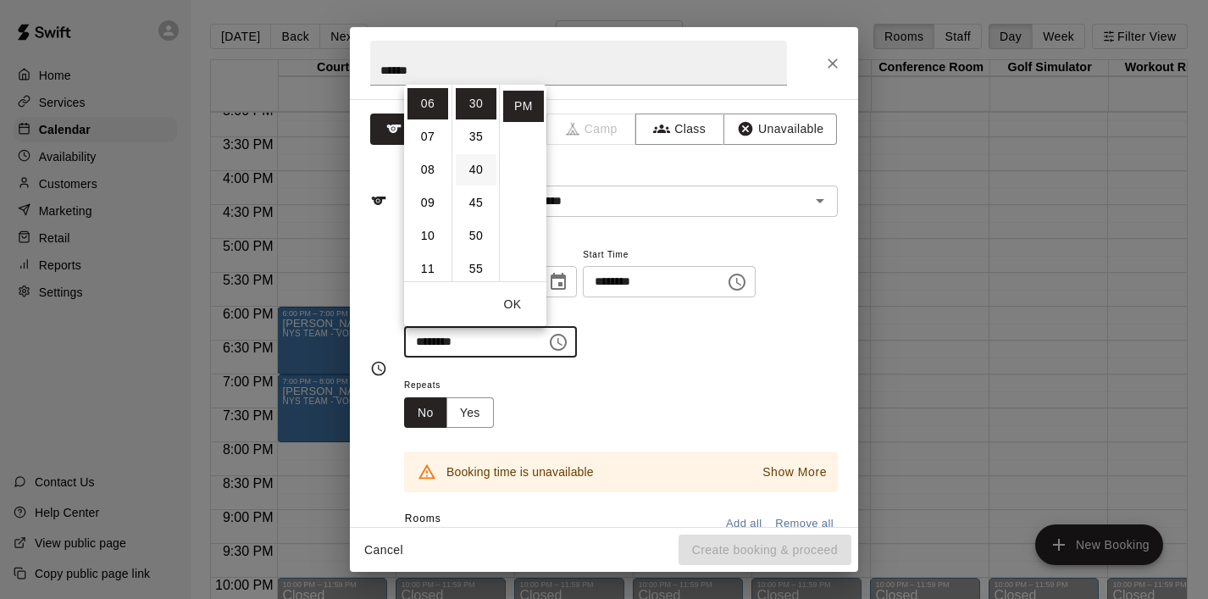
scroll to position [0, 0]
click at [475, 106] on li "00" at bounding box center [476, 103] width 41 height 31
type input "********"
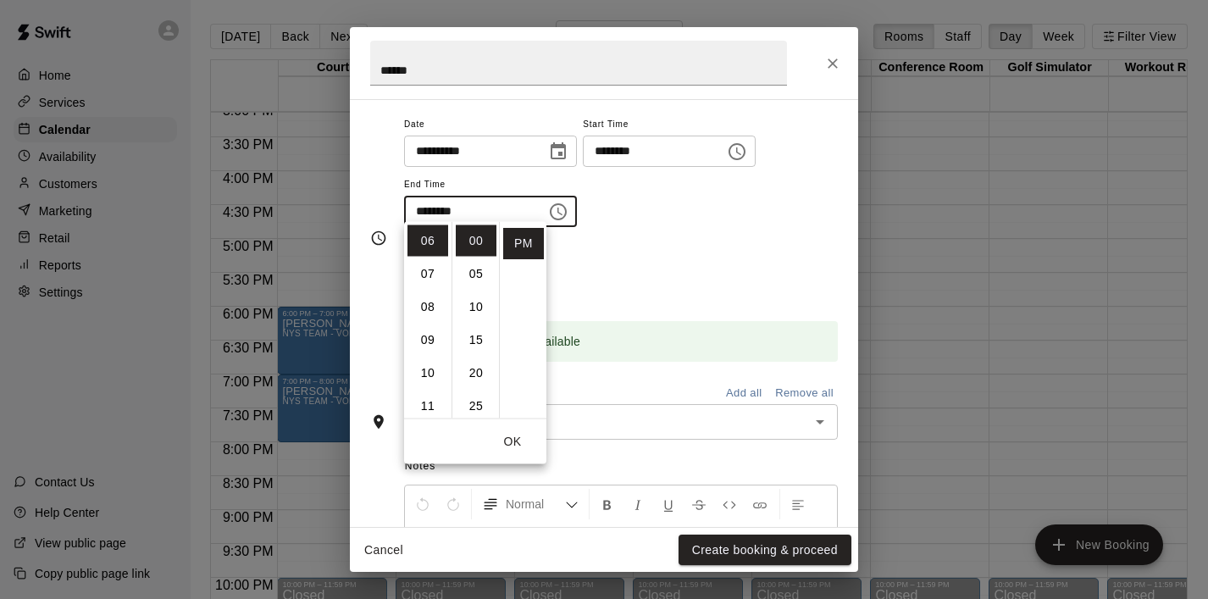
scroll to position [136, 0]
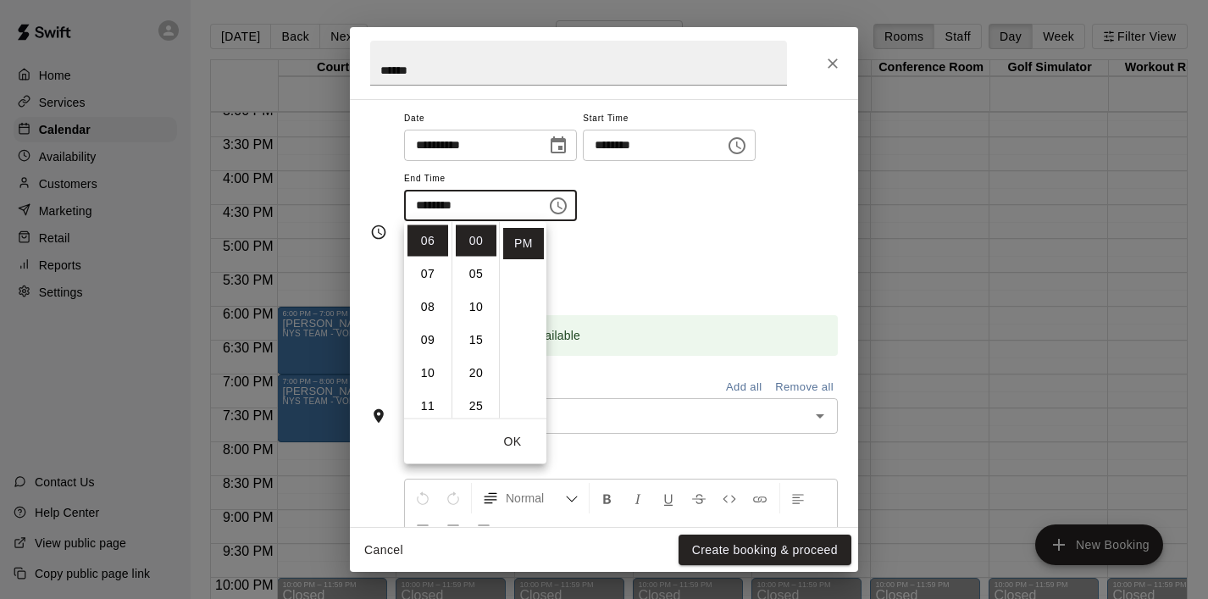
click at [514, 440] on button "OK" at bounding box center [512, 441] width 54 height 31
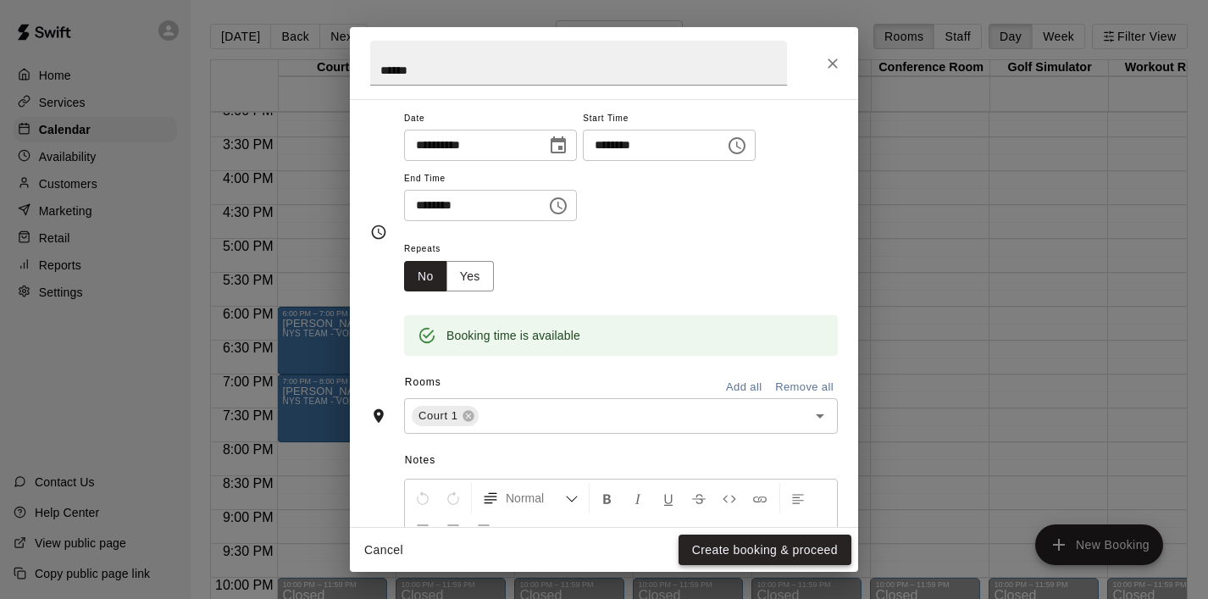
click at [757, 551] on button "Create booking & proceed" at bounding box center [764, 549] width 173 height 31
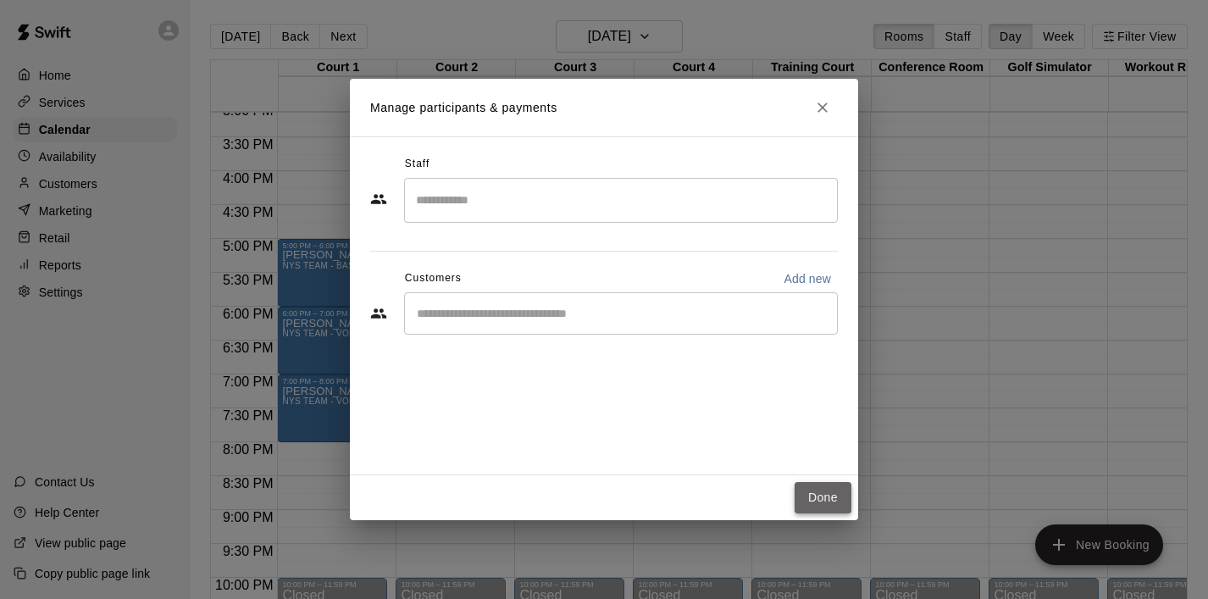
click at [831, 492] on button "Done" at bounding box center [822, 497] width 57 height 31
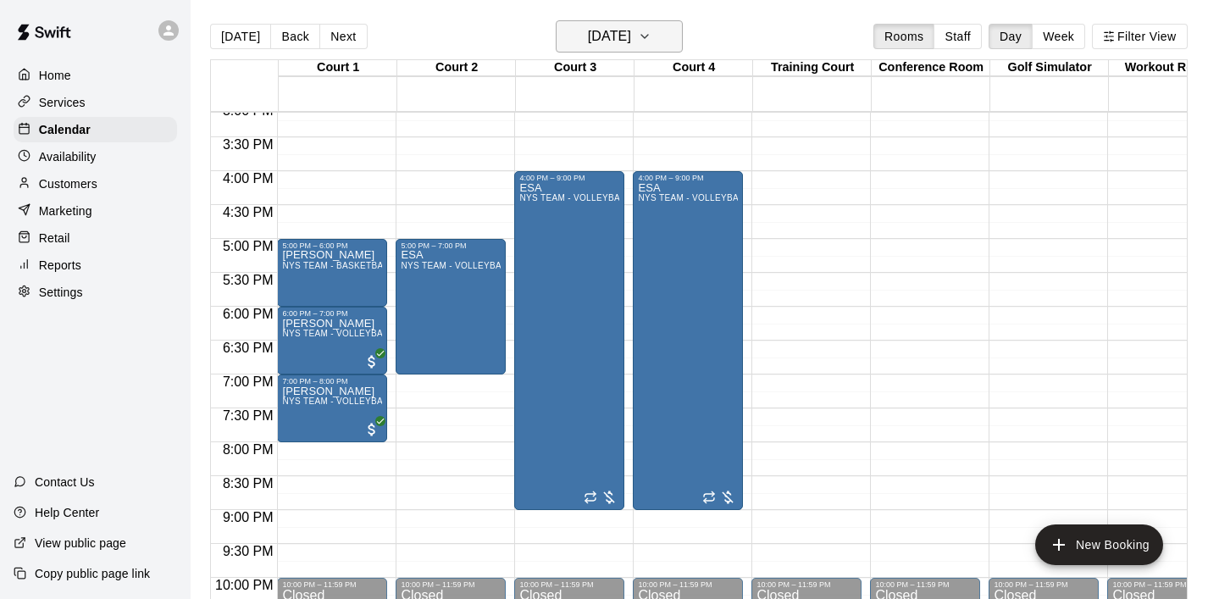
click at [669, 38] on button "[DATE]" at bounding box center [619, 36] width 127 height 32
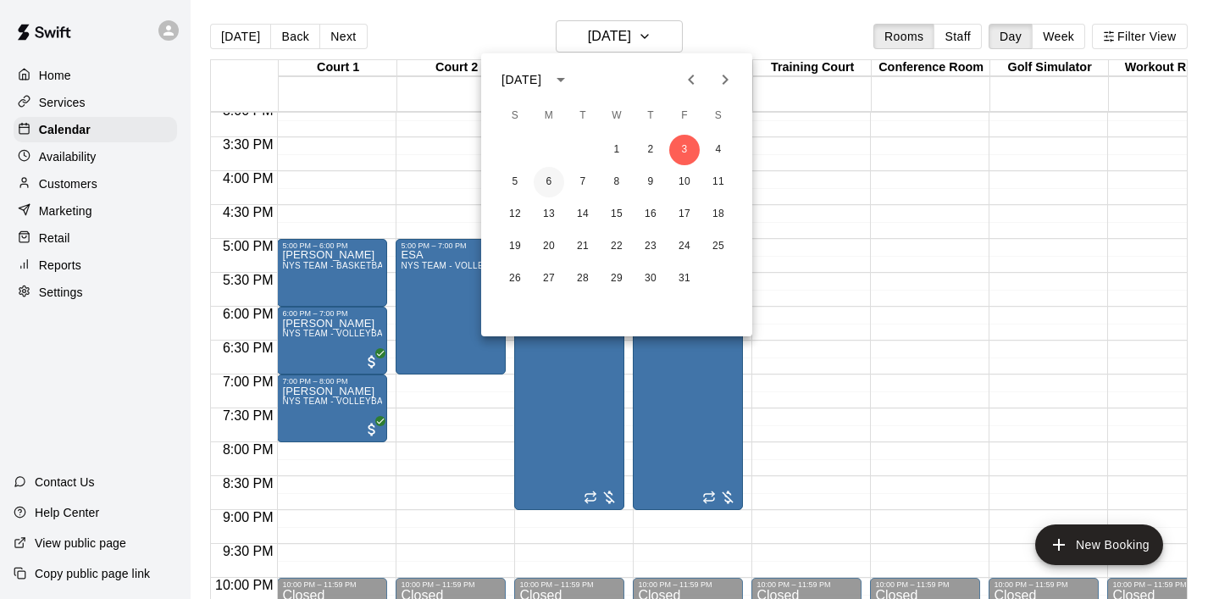
click at [547, 184] on button "6" at bounding box center [549, 182] width 30 height 30
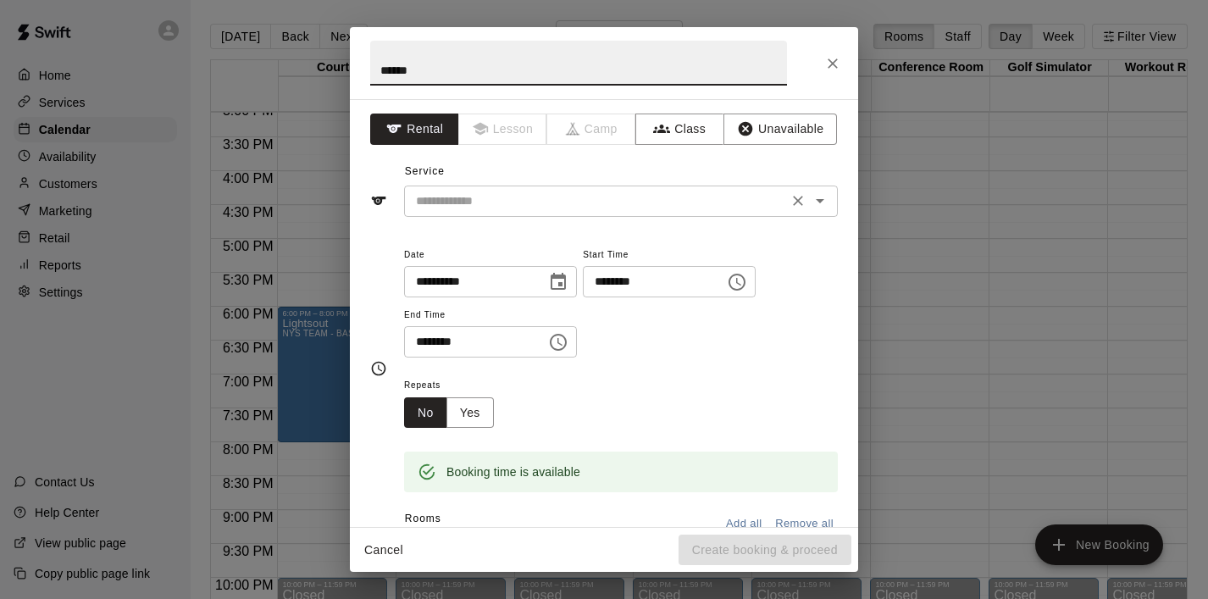
type input "******"
click at [473, 207] on input "text" at bounding box center [595, 201] width 373 height 21
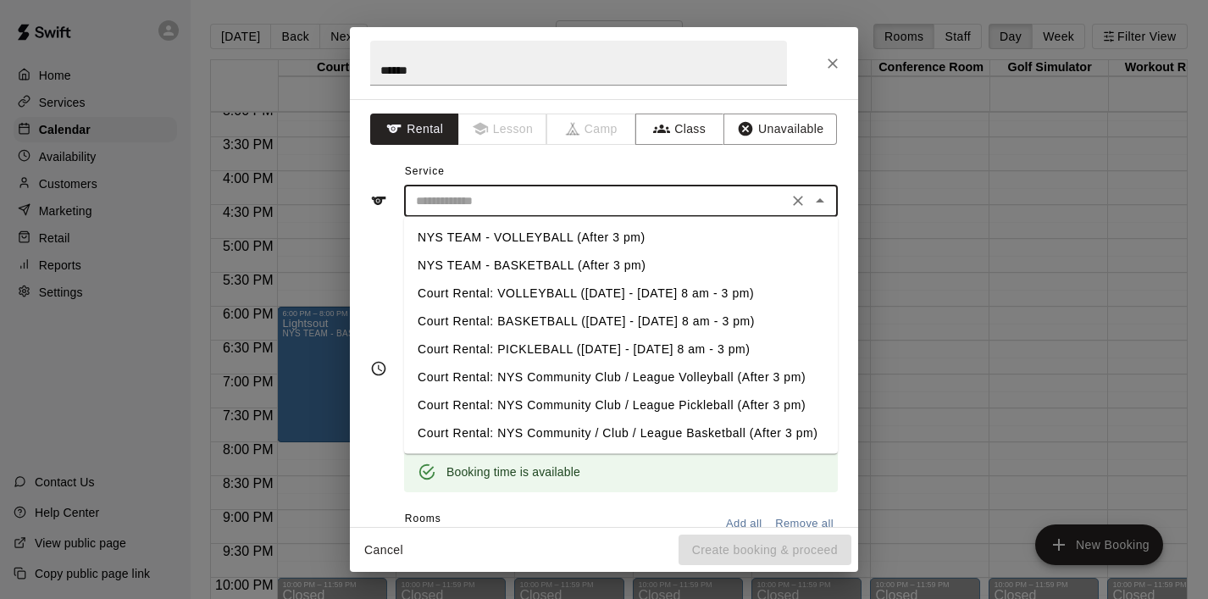
click at [506, 256] on li "NYS TEAM - BASKETBALL (After 3 pm)" at bounding box center [621, 266] width 434 height 28
type input "**********"
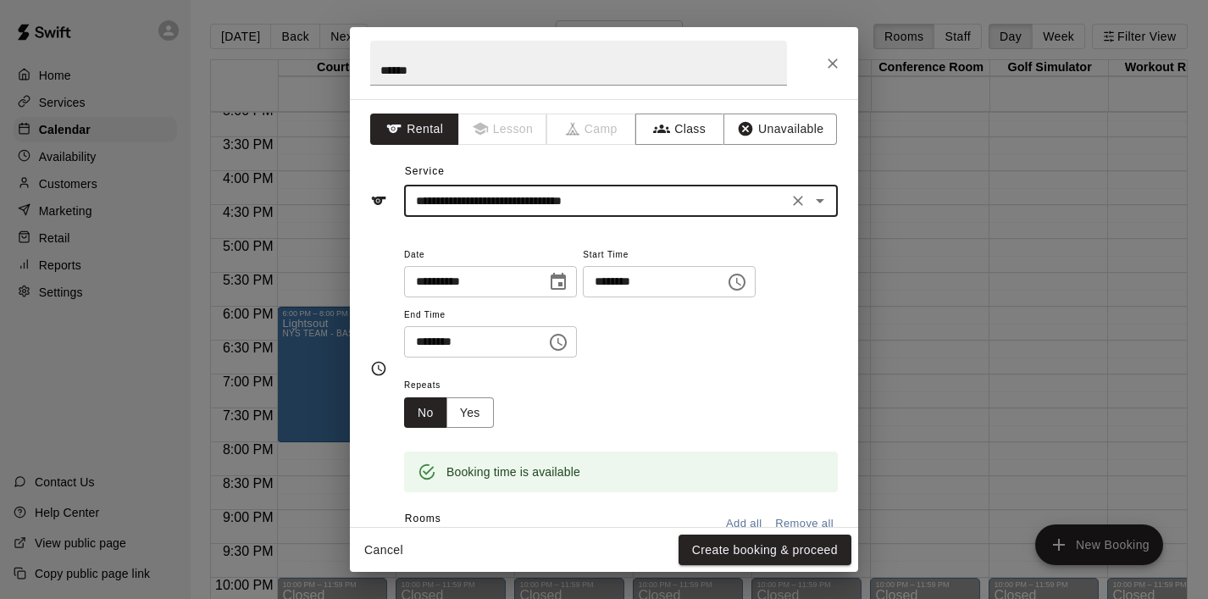
click at [560, 346] on icon "Choose time, selected time is 5:30 PM" at bounding box center [558, 342] width 20 height 20
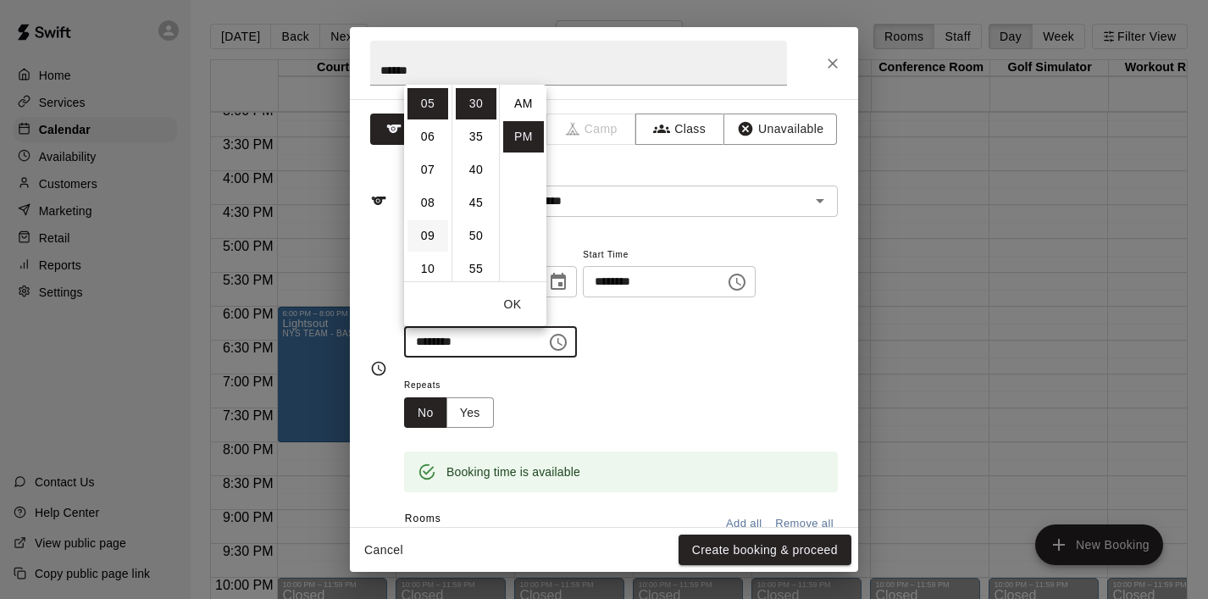
scroll to position [30, 0]
click at [429, 148] on li "06" at bounding box center [427, 136] width 41 height 31
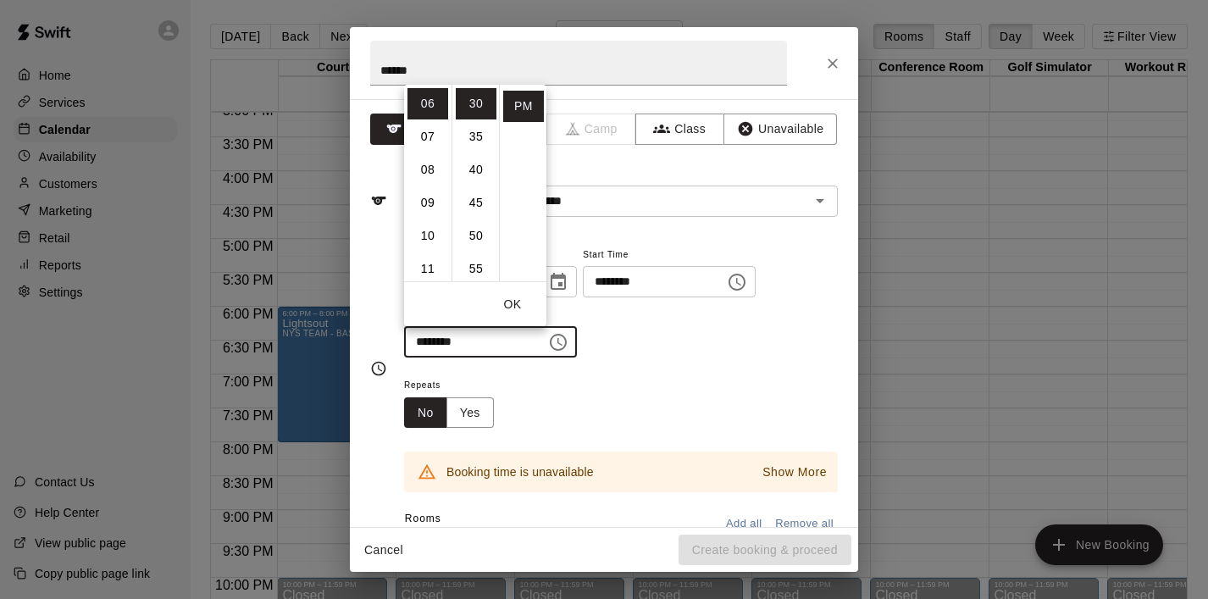
scroll to position [0, 0]
click at [474, 101] on li "00" at bounding box center [476, 103] width 41 height 31
type input "********"
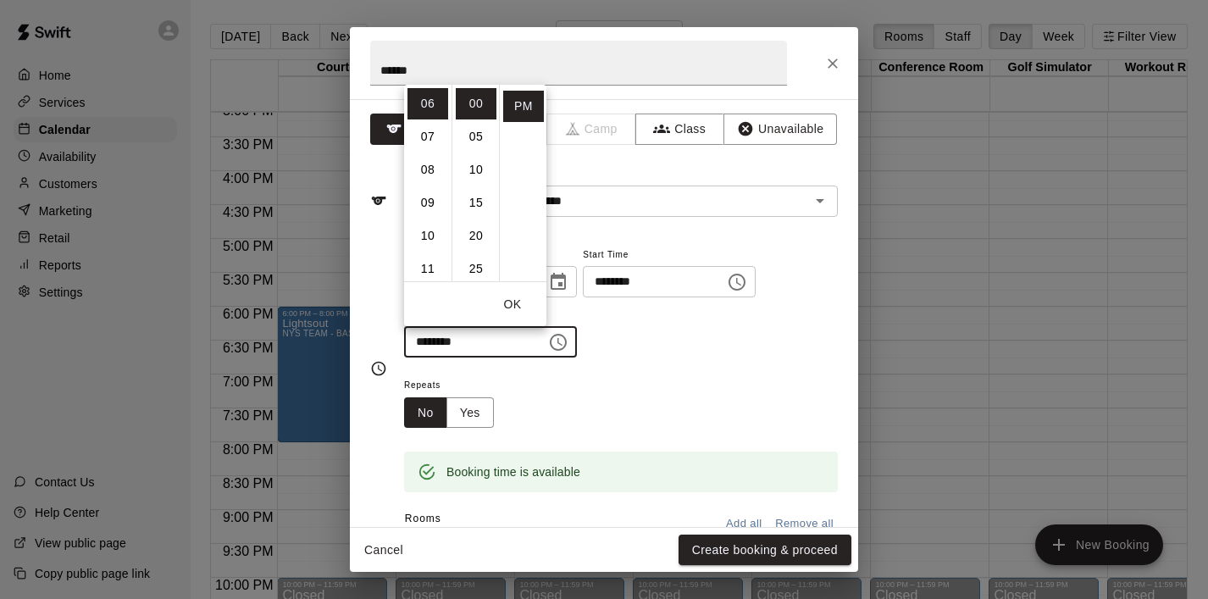
click at [517, 296] on button "OK" at bounding box center [512, 304] width 54 height 31
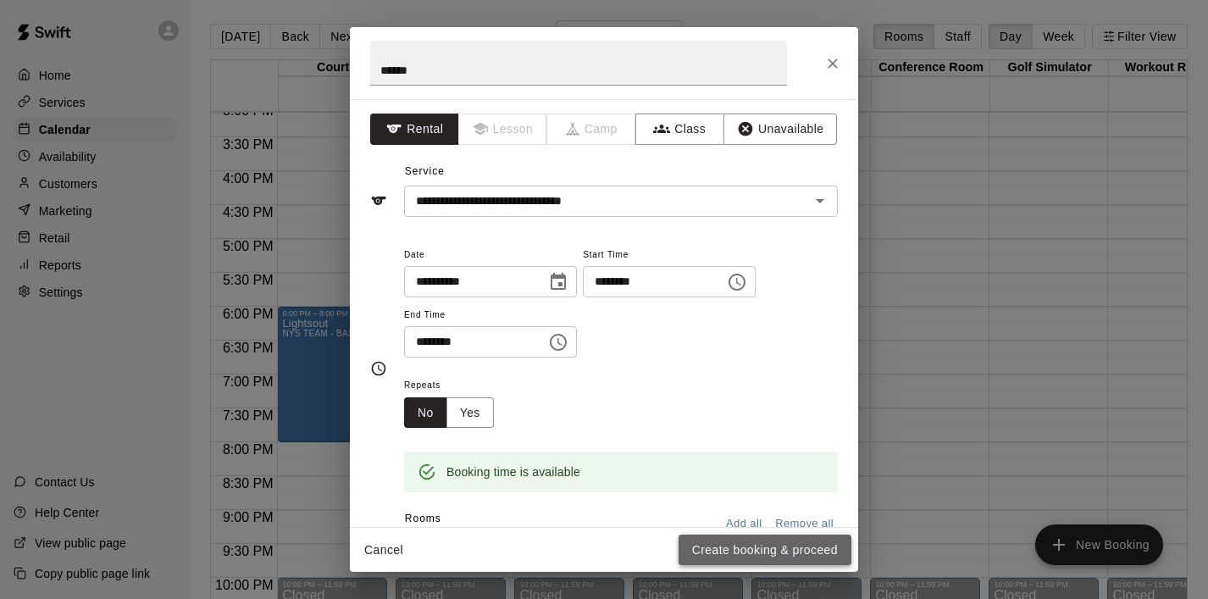
click at [728, 547] on button "Create booking & proceed" at bounding box center [764, 549] width 173 height 31
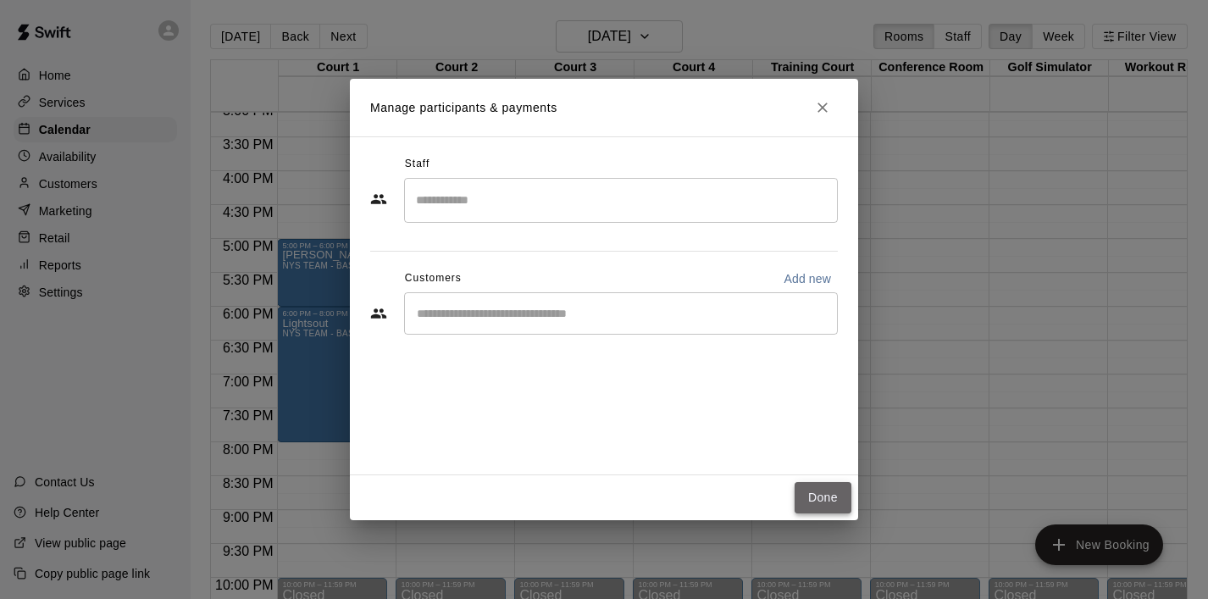
click at [813, 501] on button "Done" at bounding box center [822, 497] width 57 height 31
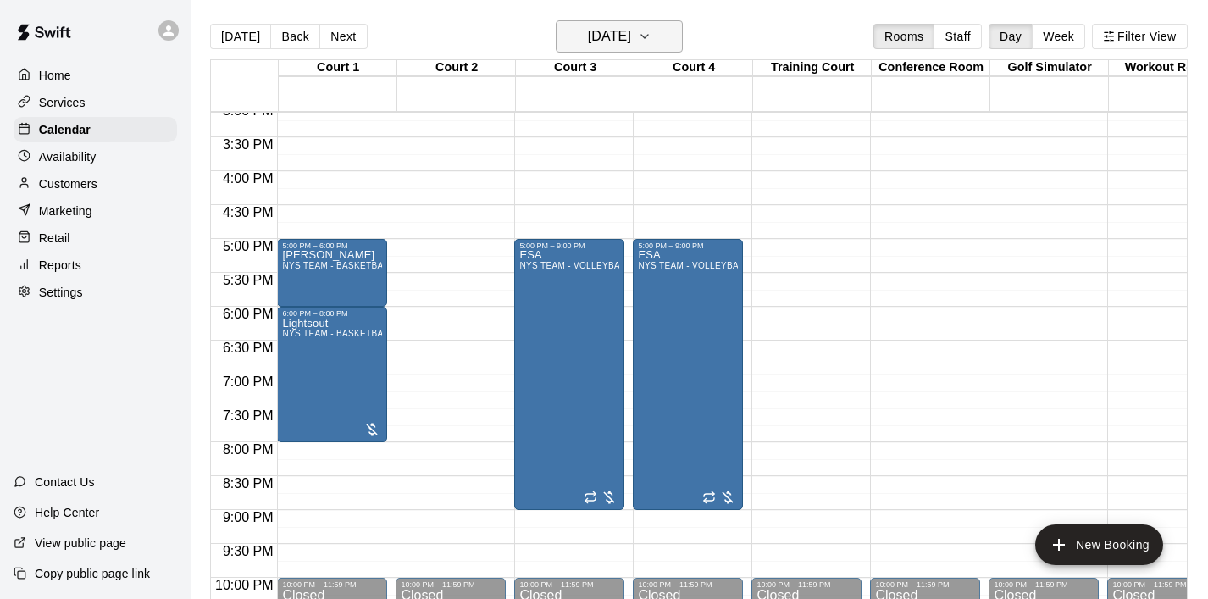
click at [651, 37] on icon "button" at bounding box center [645, 36] width 14 height 20
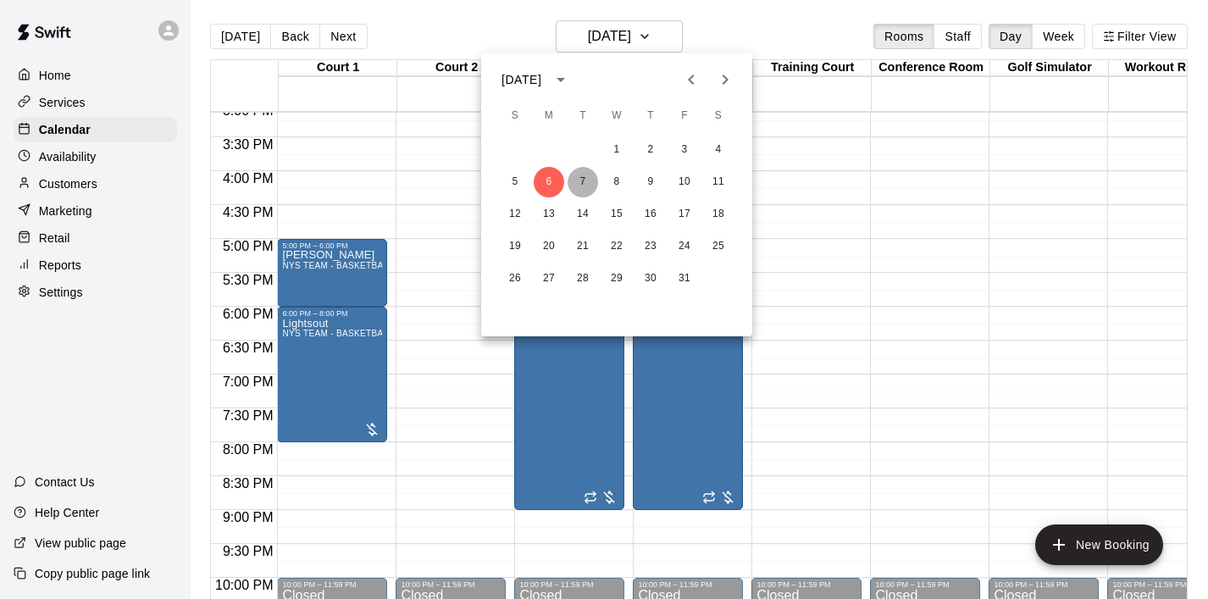
click at [589, 177] on button "7" at bounding box center [582, 182] width 30 height 30
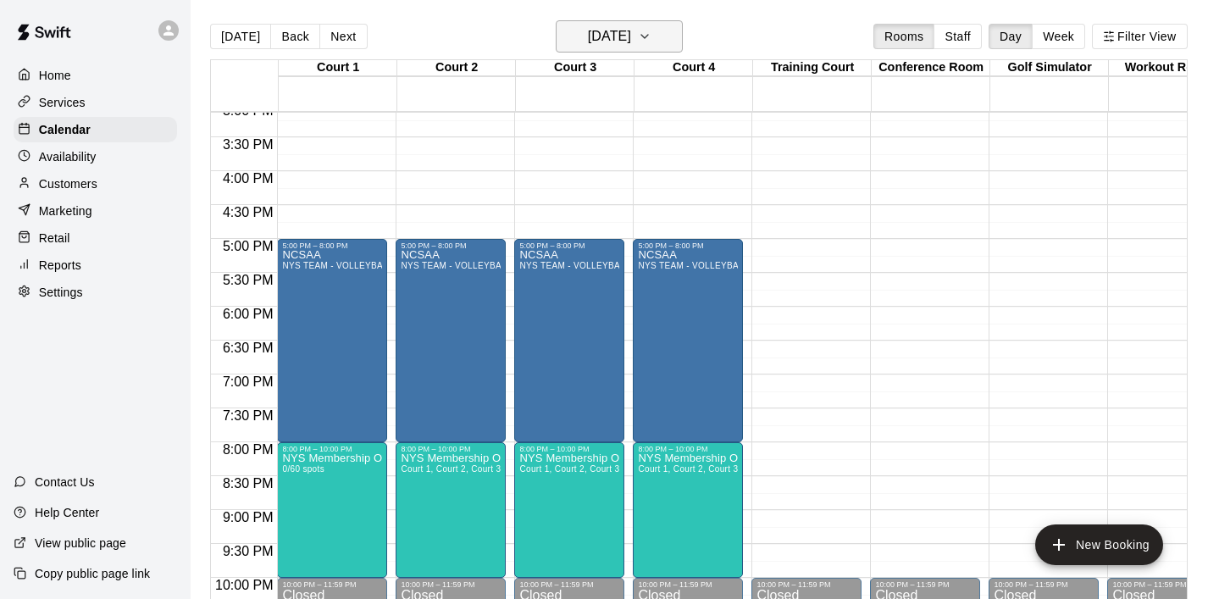
click at [651, 31] on icon "button" at bounding box center [645, 36] width 14 height 20
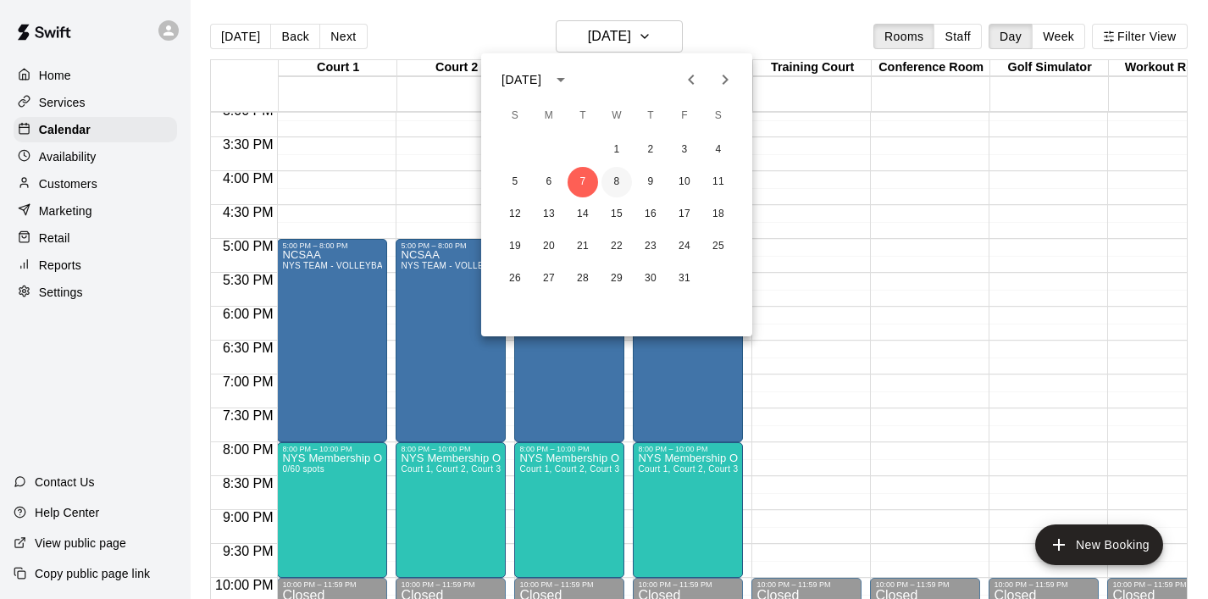
click at [624, 178] on button "8" at bounding box center [616, 182] width 30 height 30
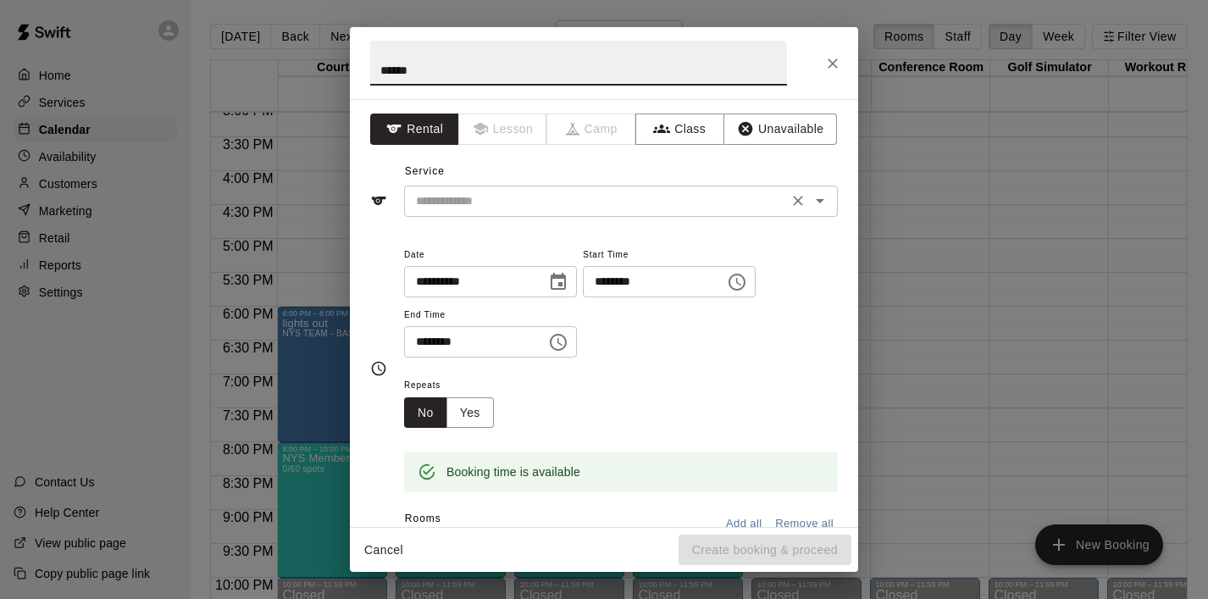
type input "******"
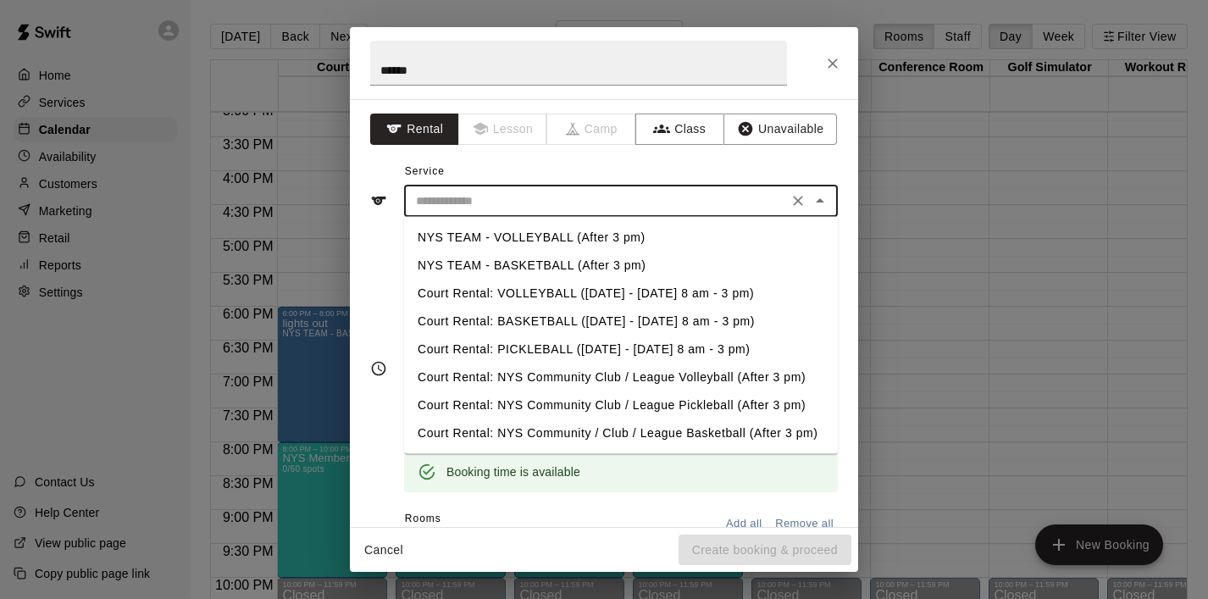
click at [550, 203] on input "text" at bounding box center [595, 201] width 373 height 21
click at [548, 271] on li "NYS TEAM - BASKETBALL (After 3 pm)" at bounding box center [621, 266] width 434 height 28
type input "**********"
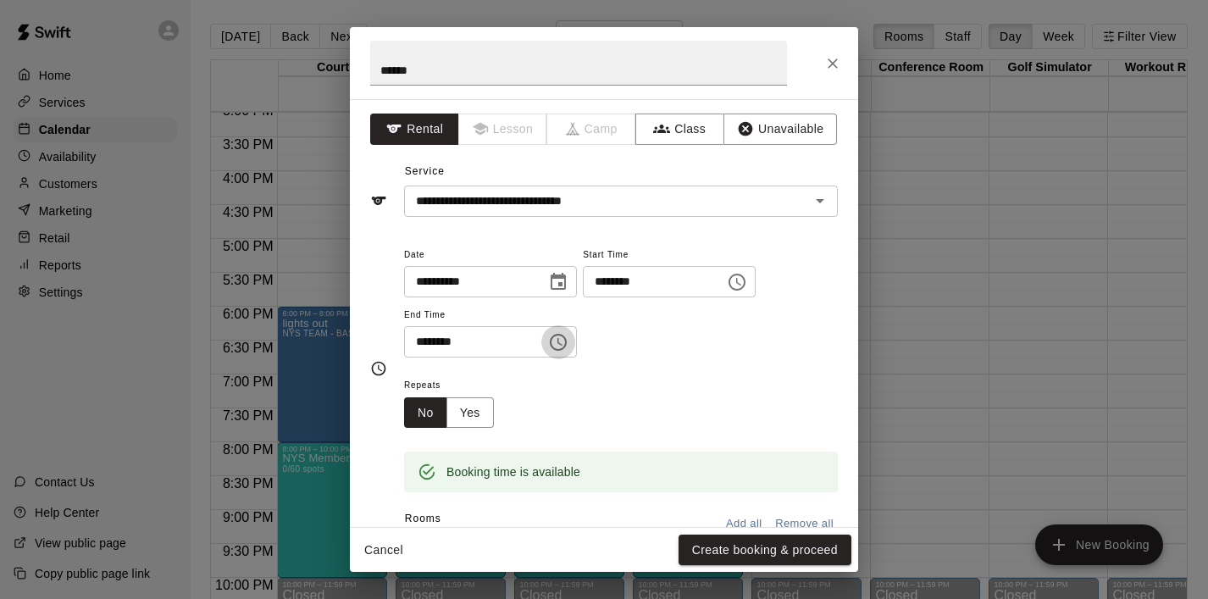
click at [558, 342] on icon "Choose time, selected time is 6:30 PM" at bounding box center [558, 342] width 20 height 20
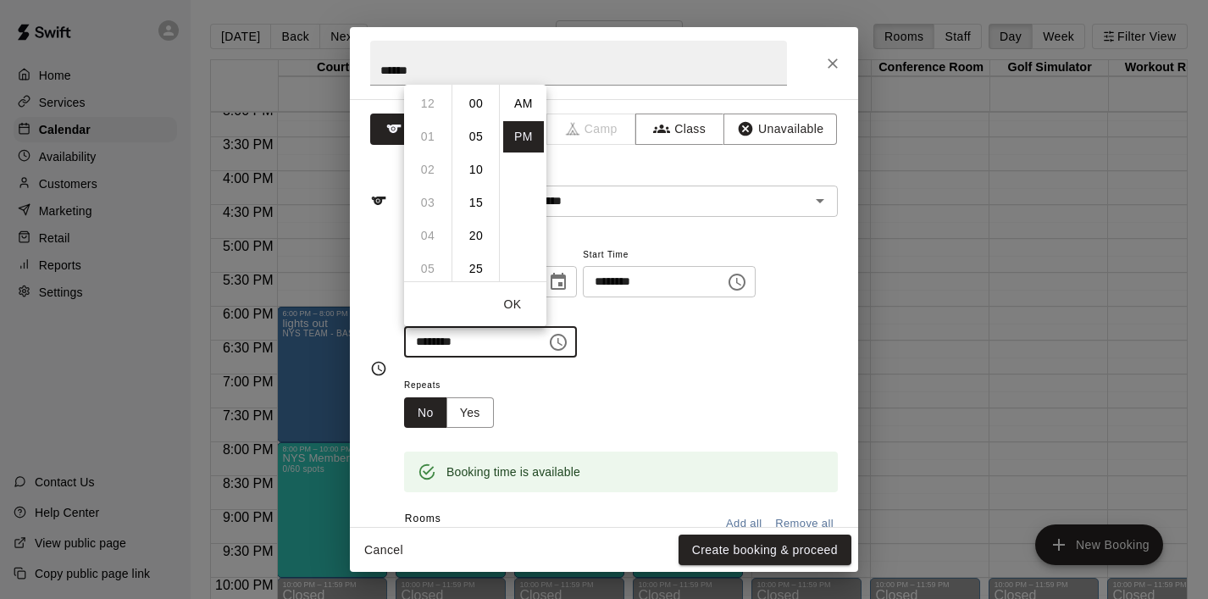
scroll to position [30, 0]
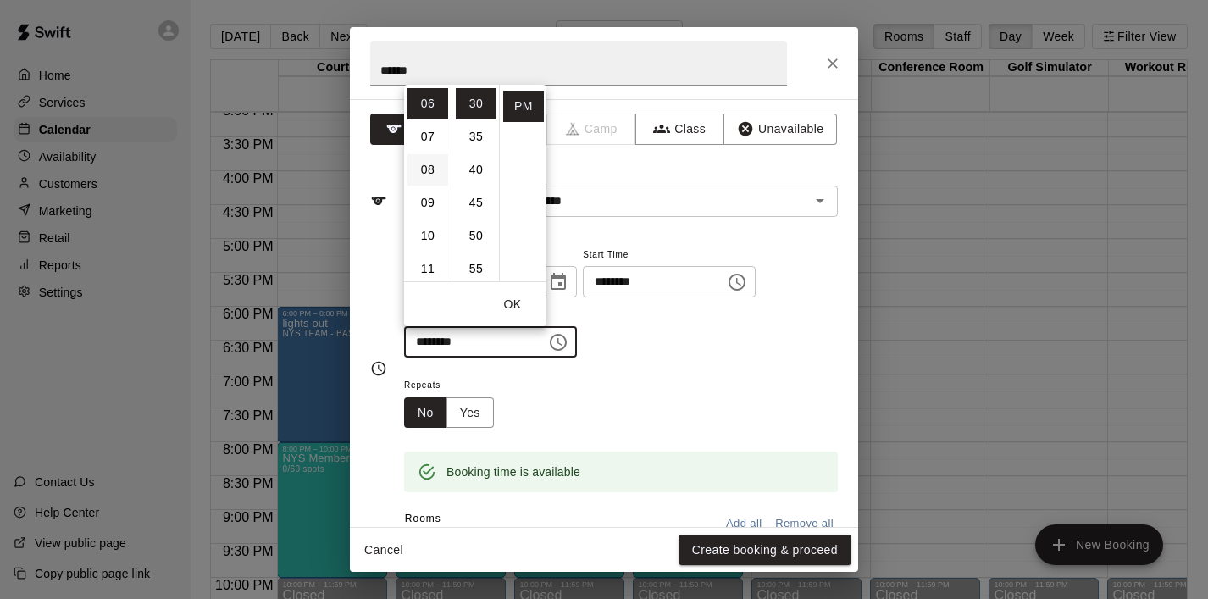
click at [433, 164] on li "08" at bounding box center [427, 169] width 41 height 31
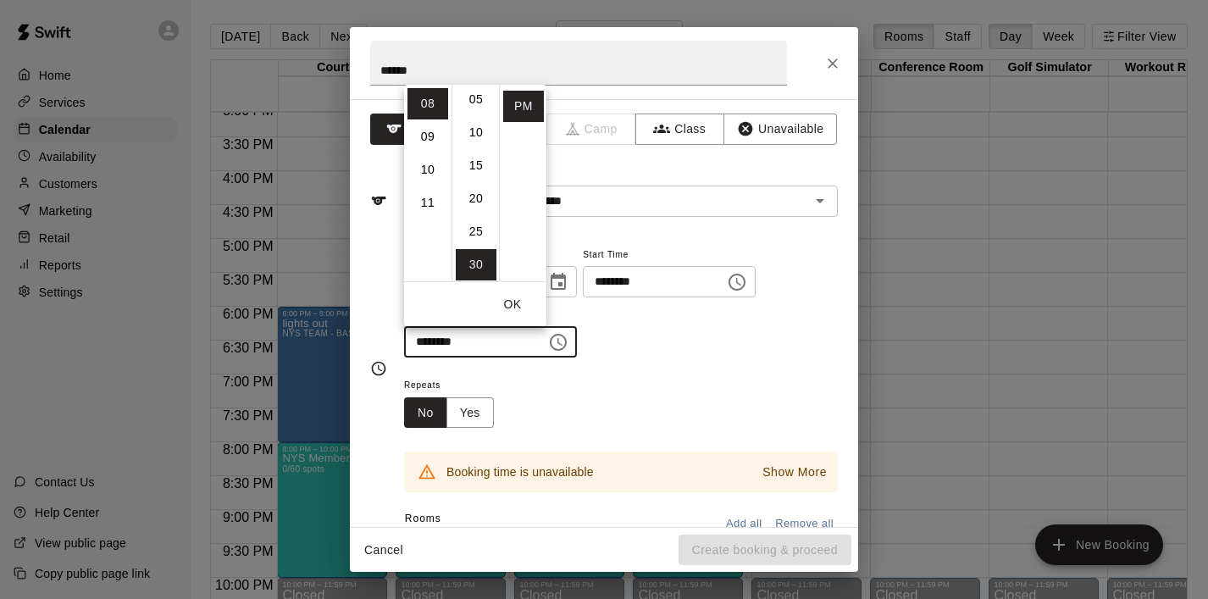
scroll to position [0, 0]
click at [479, 111] on li "00" at bounding box center [476, 103] width 41 height 31
type input "********"
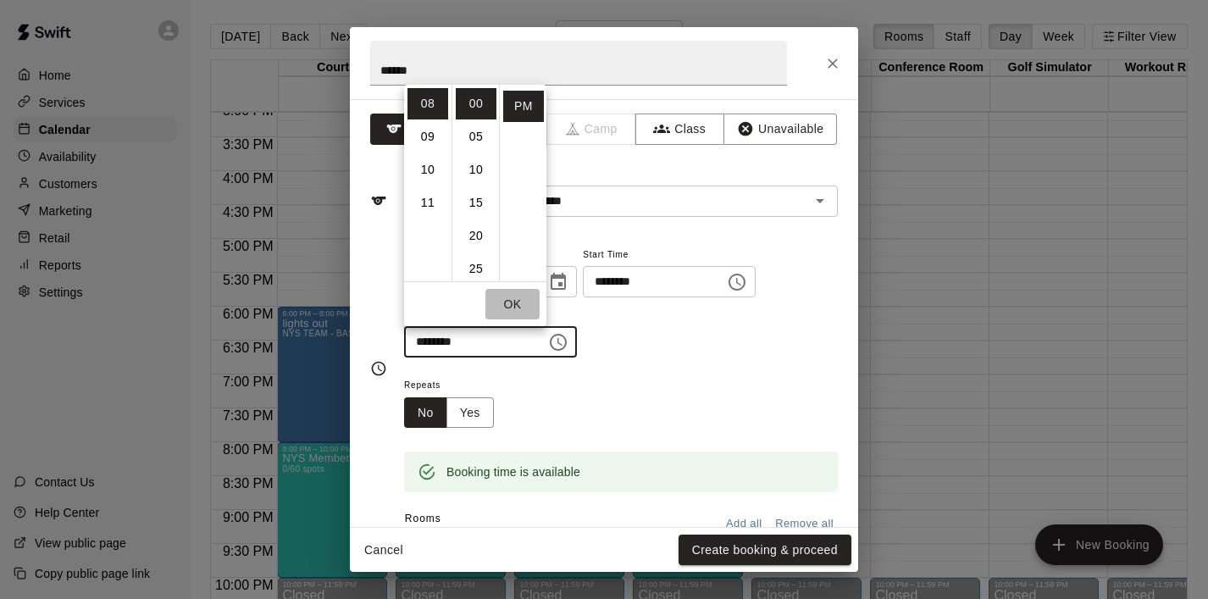
click at [512, 313] on button "OK" at bounding box center [512, 304] width 54 height 31
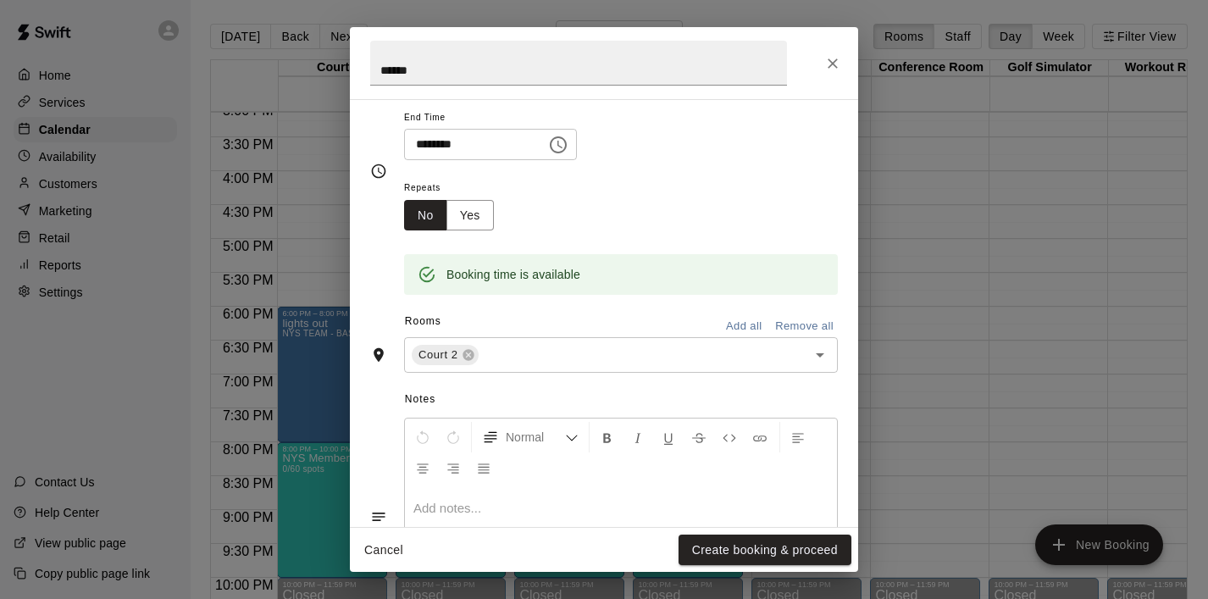
scroll to position [196, 0]
click at [762, 545] on button "Create booking & proceed" at bounding box center [764, 549] width 173 height 31
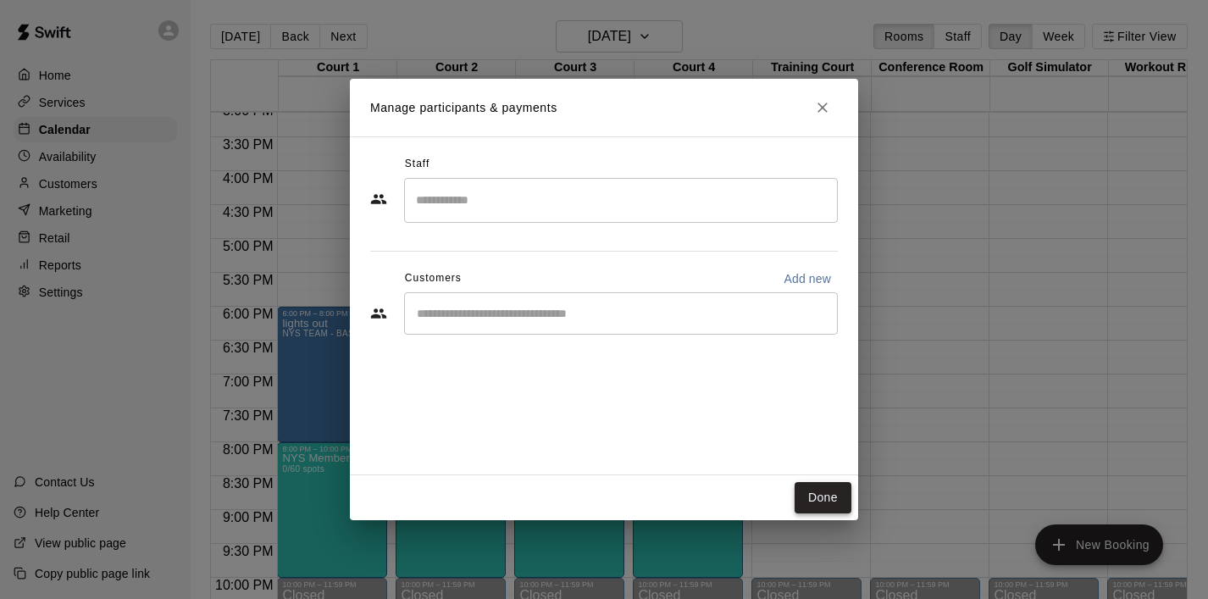
click at [809, 506] on button "Done" at bounding box center [822, 497] width 57 height 31
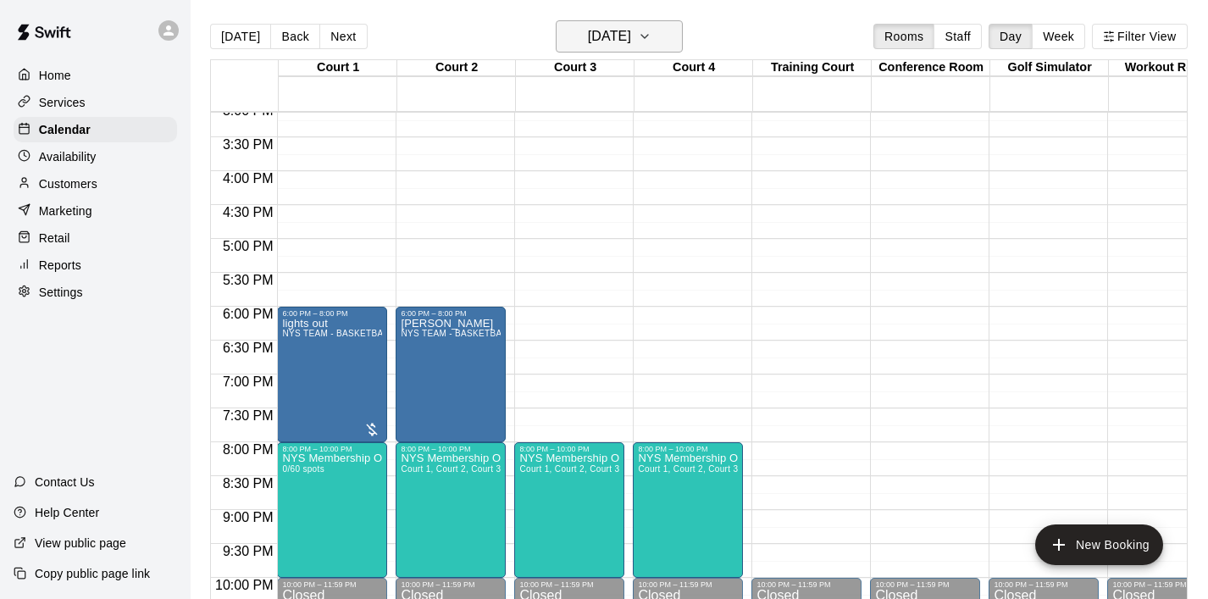
click at [674, 48] on button "[DATE]" at bounding box center [619, 36] width 127 height 32
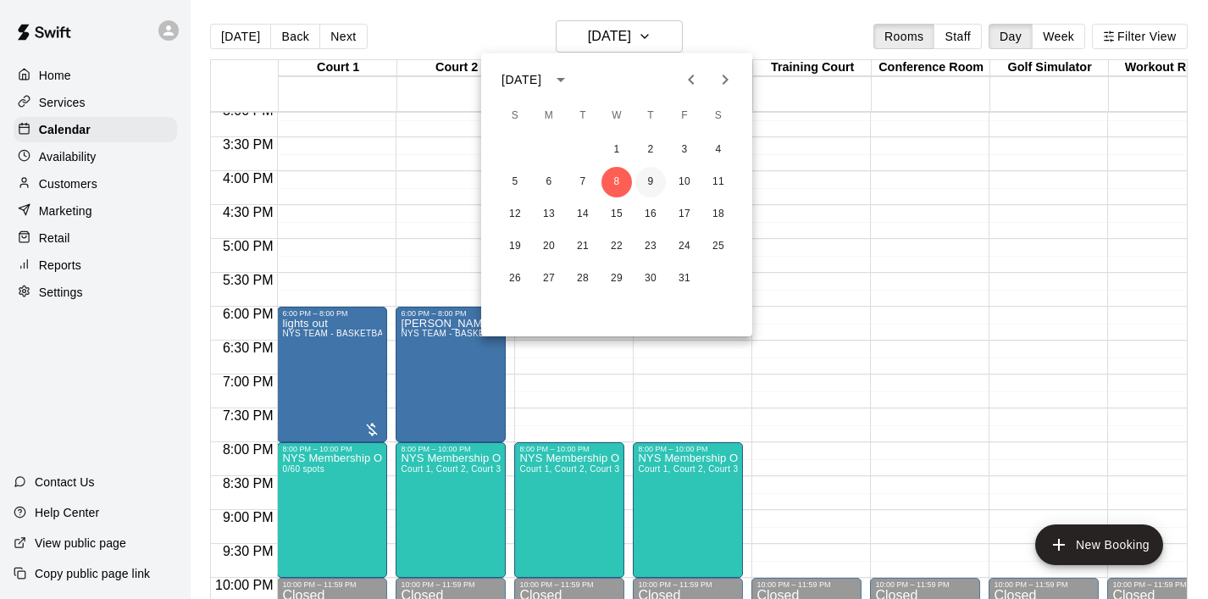
click at [653, 190] on button "9" at bounding box center [650, 182] width 30 height 30
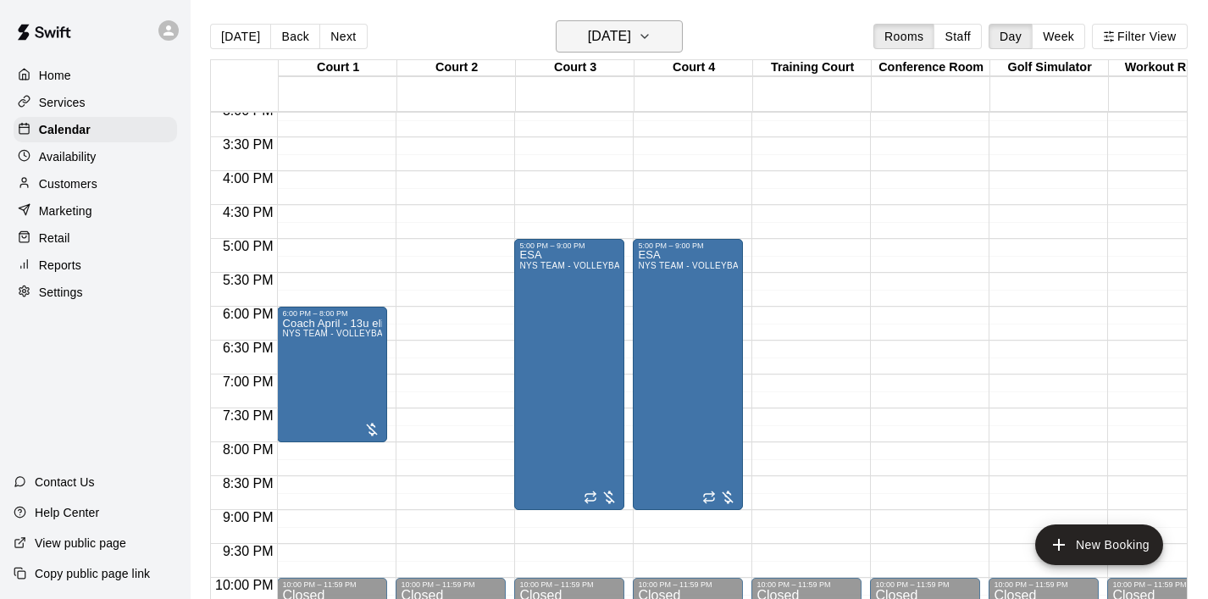
click at [678, 52] on button "[DATE]" at bounding box center [619, 36] width 127 height 32
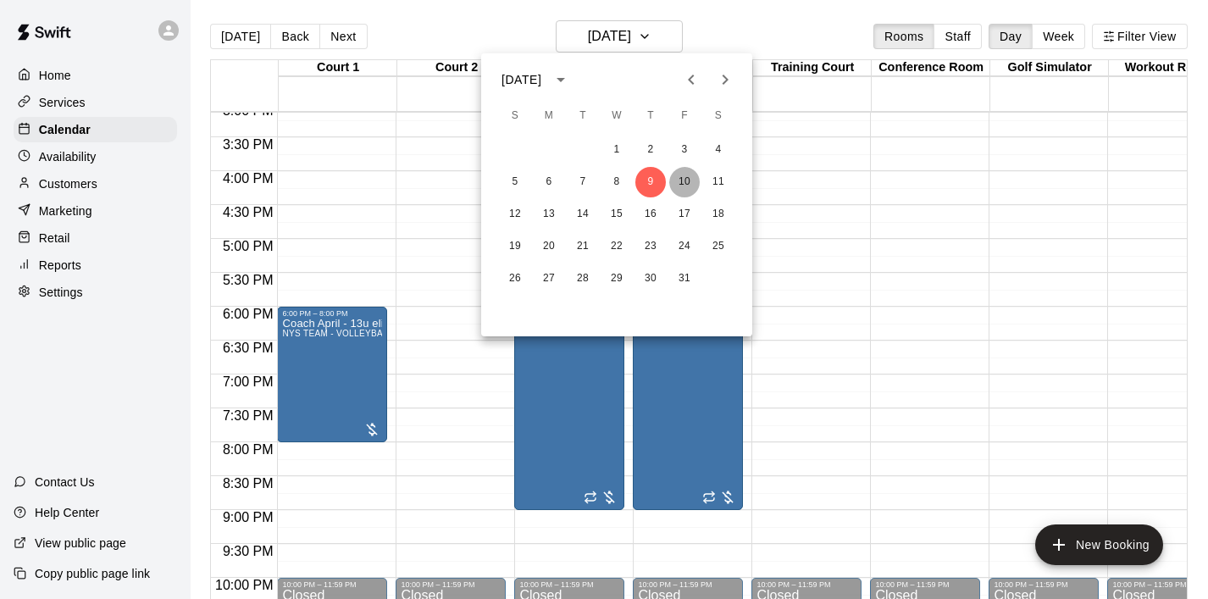
click at [690, 178] on button "10" at bounding box center [684, 182] width 30 height 30
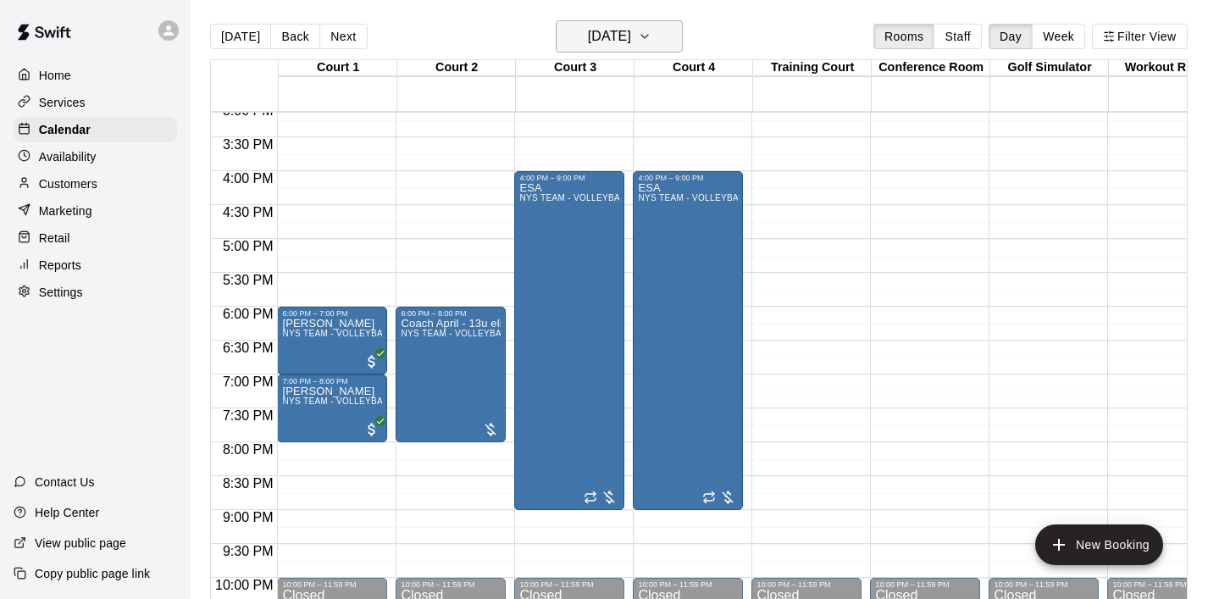
click at [651, 41] on icon "button" at bounding box center [645, 36] width 14 height 20
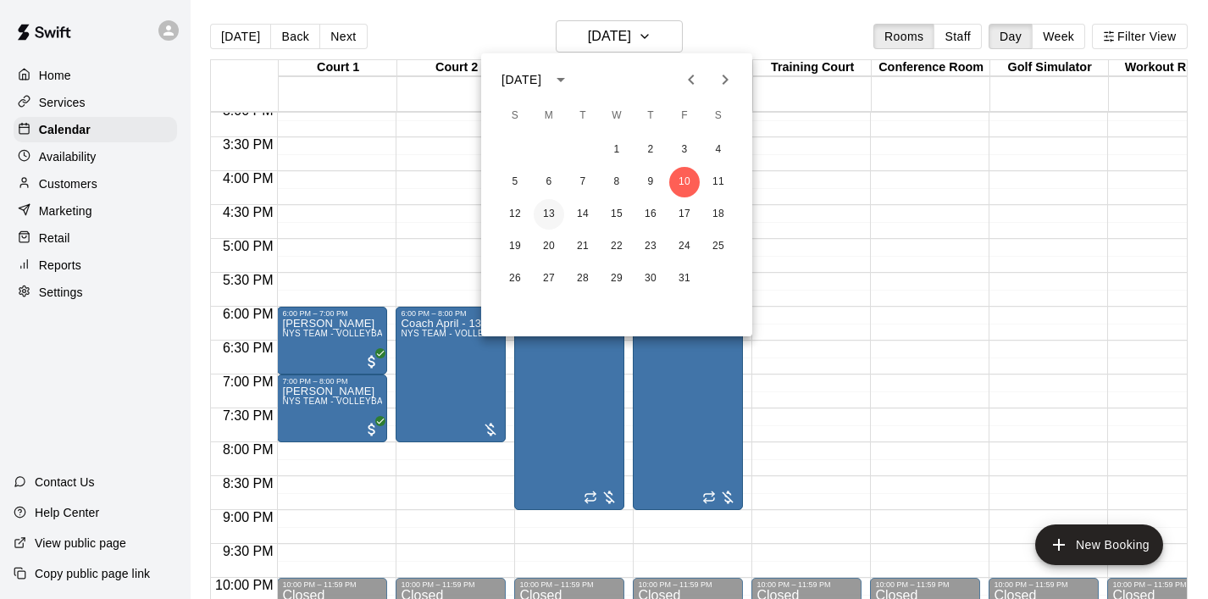
click at [555, 222] on button "13" at bounding box center [549, 214] width 30 height 30
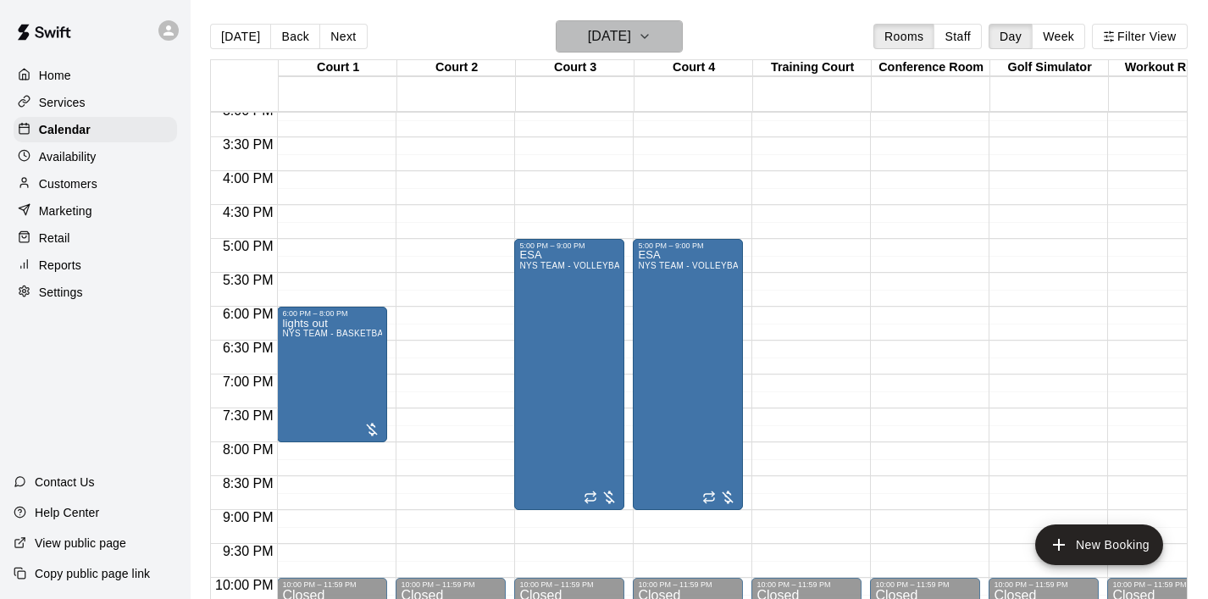
click at [651, 30] on icon "button" at bounding box center [645, 36] width 14 height 20
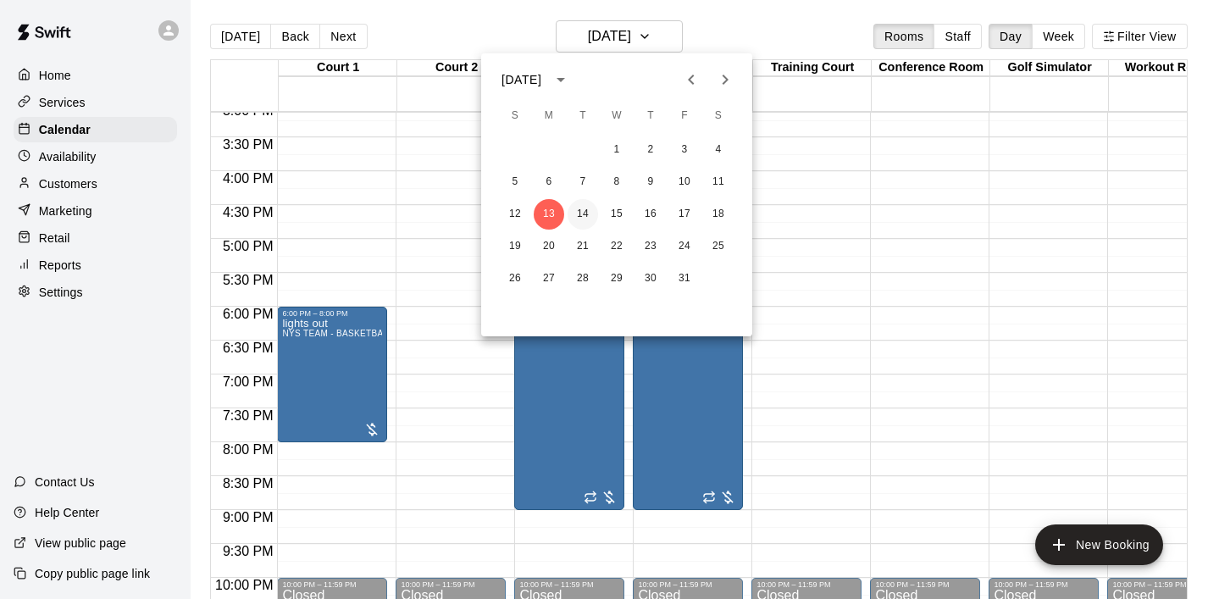
click at [580, 220] on button "14" at bounding box center [582, 214] width 30 height 30
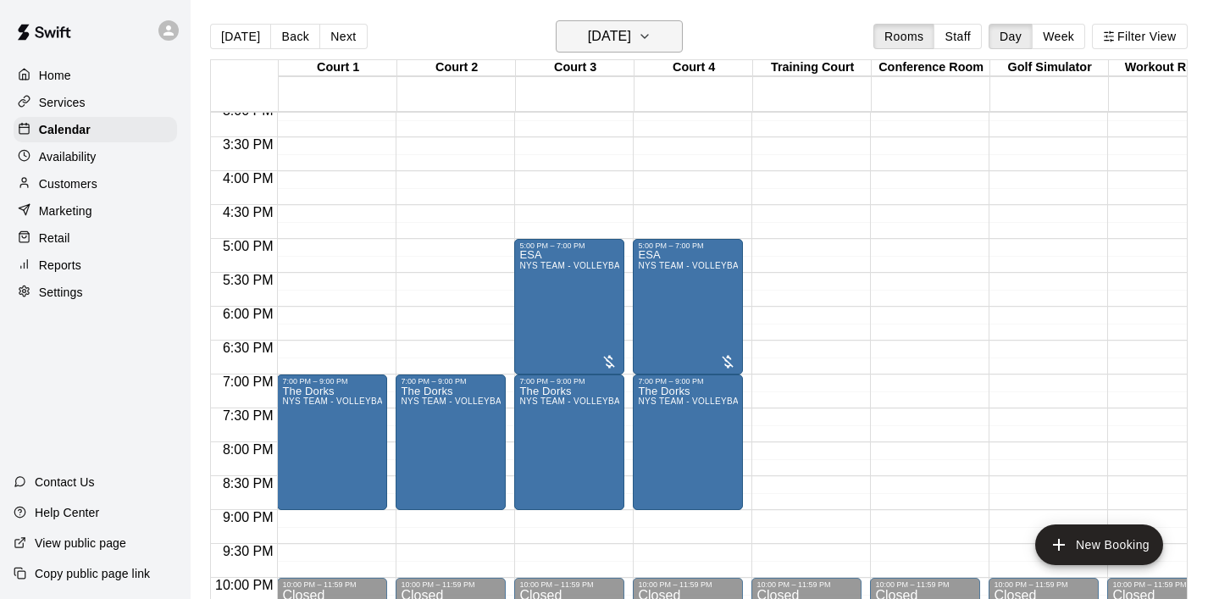
click at [651, 39] on icon "button" at bounding box center [645, 36] width 14 height 20
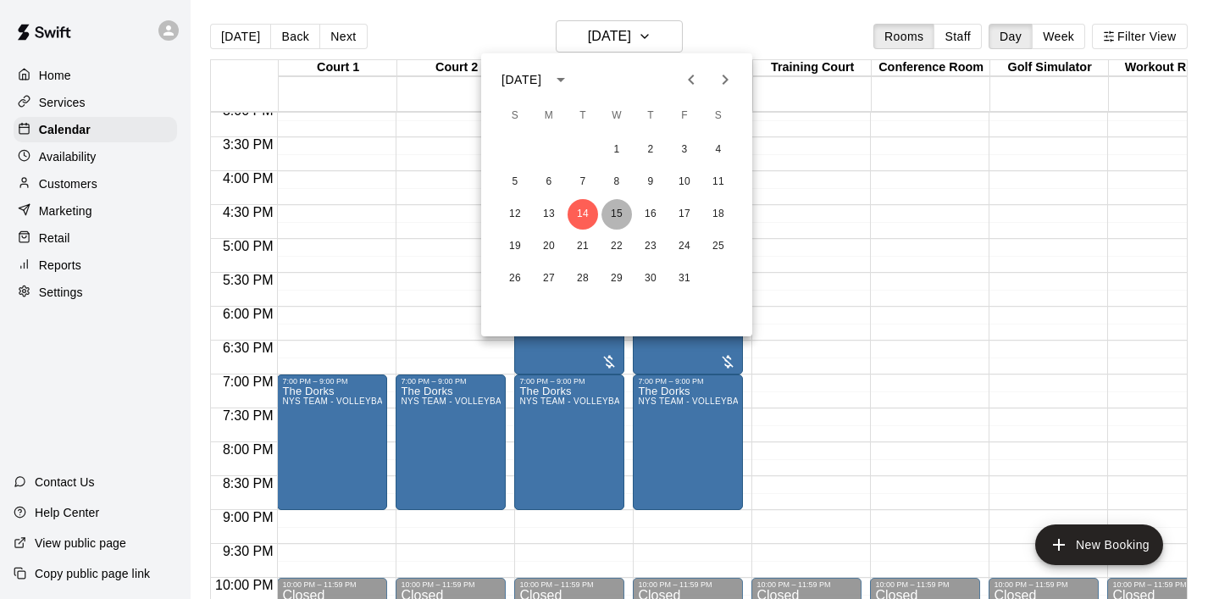
click at [612, 214] on button "15" at bounding box center [616, 214] width 30 height 30
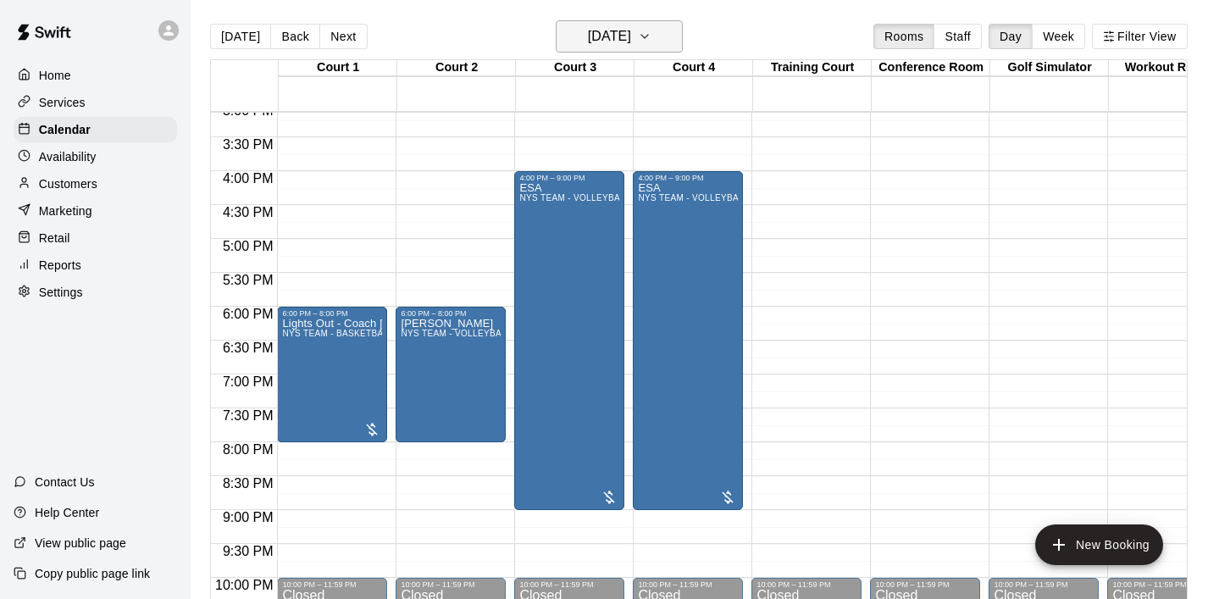
click at [651, 45] on icon "button" at bounding box center [645, 36] width 14 height 20
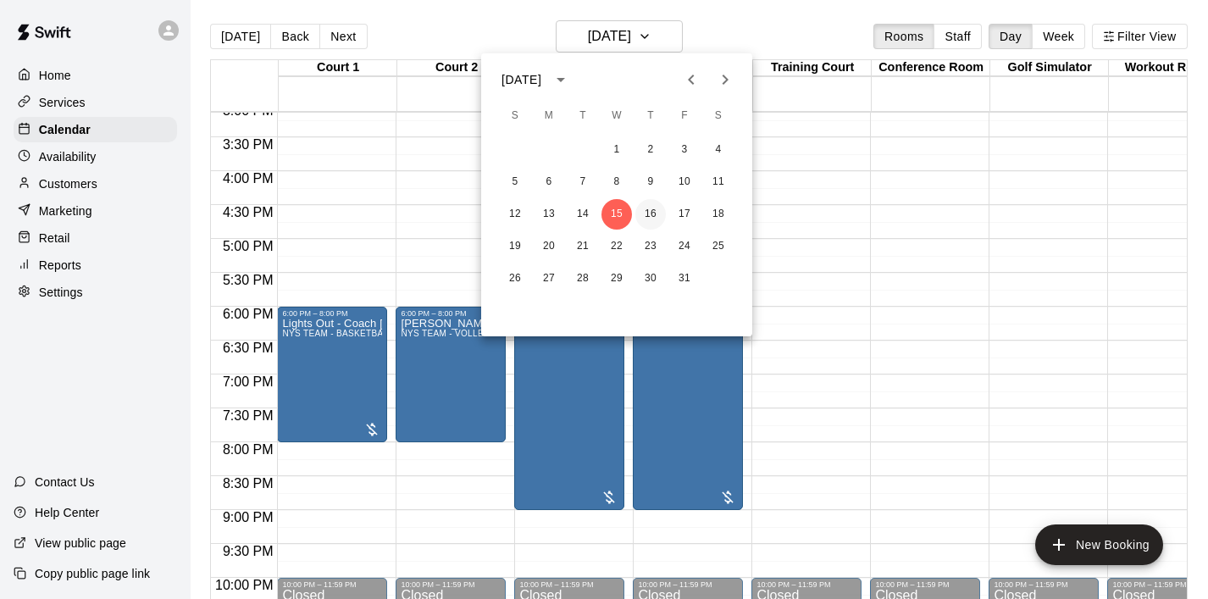
click at [657, 213] on button "16" at bounding box center [650, 214] width 30 height 30
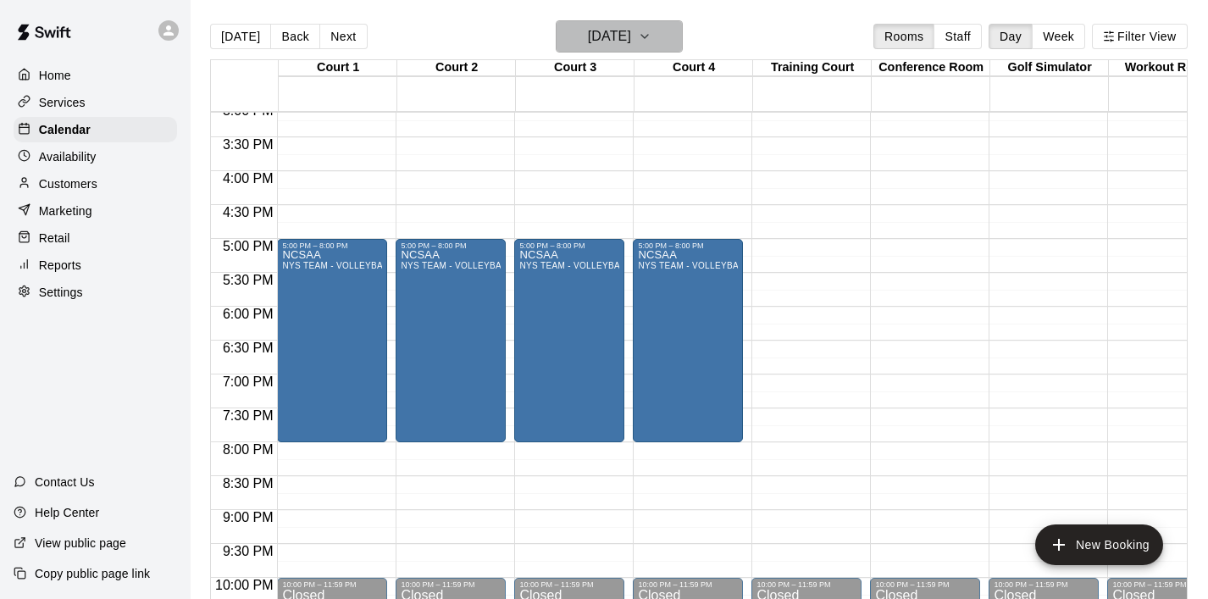
click at [670, 49] on button "[DATE]" at bounding box center [619, 36] width 127 height 32
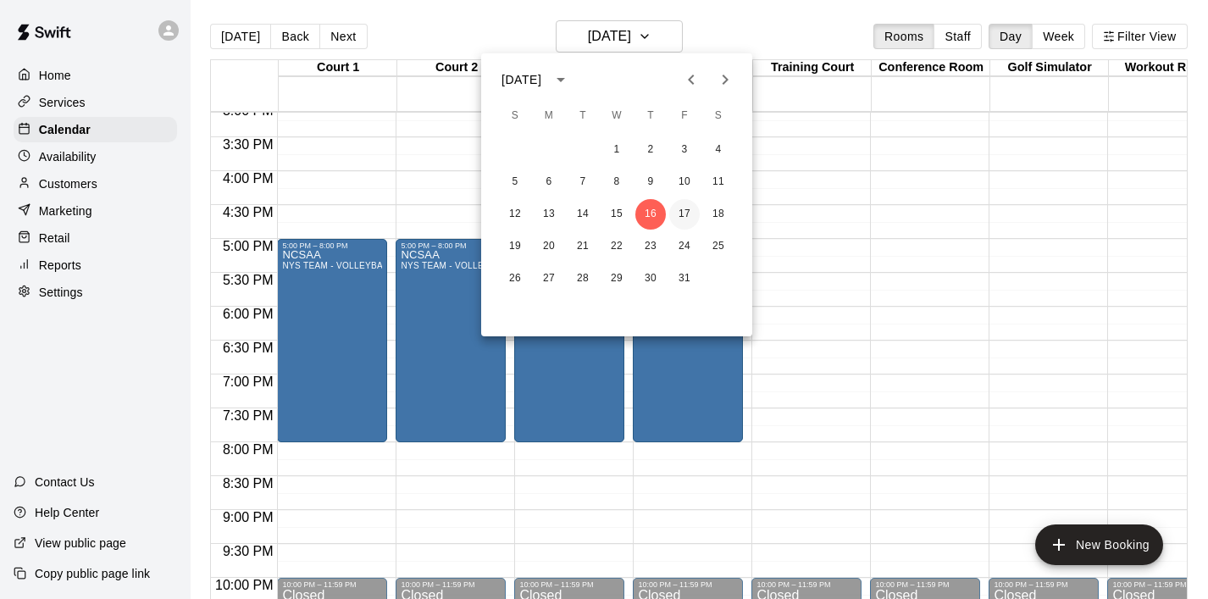
click at [679, 209] on button "17" at bounding box center [684, 214] width 30 height 30
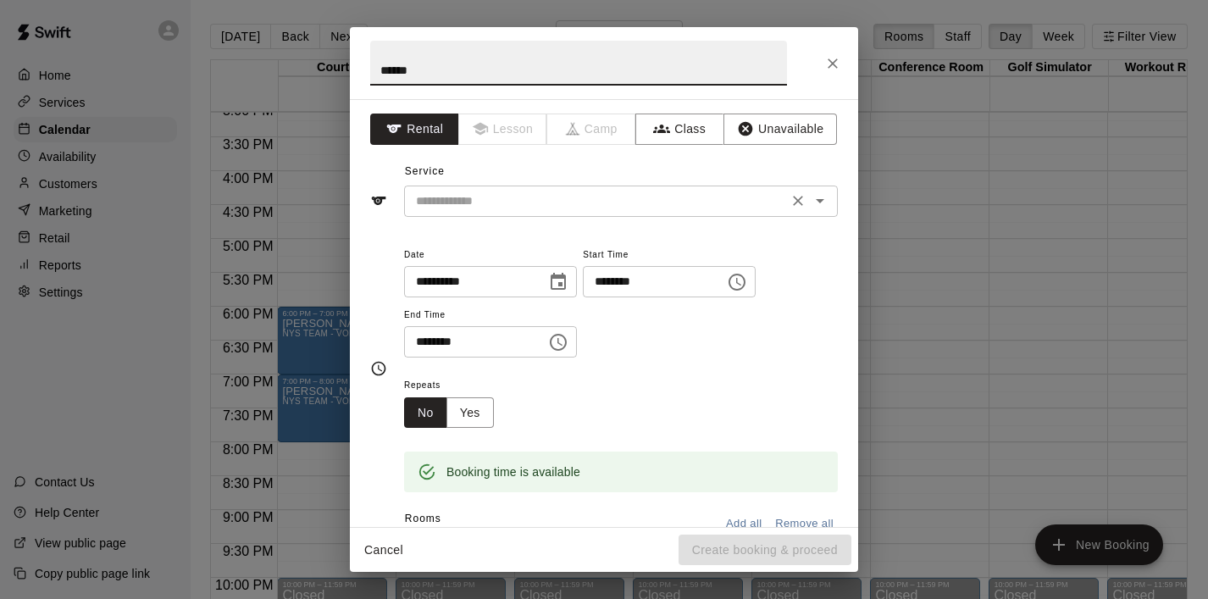
type input "******"
click at [483, 194] on input "text" at bounding box center [595, 201] width 373 height 21
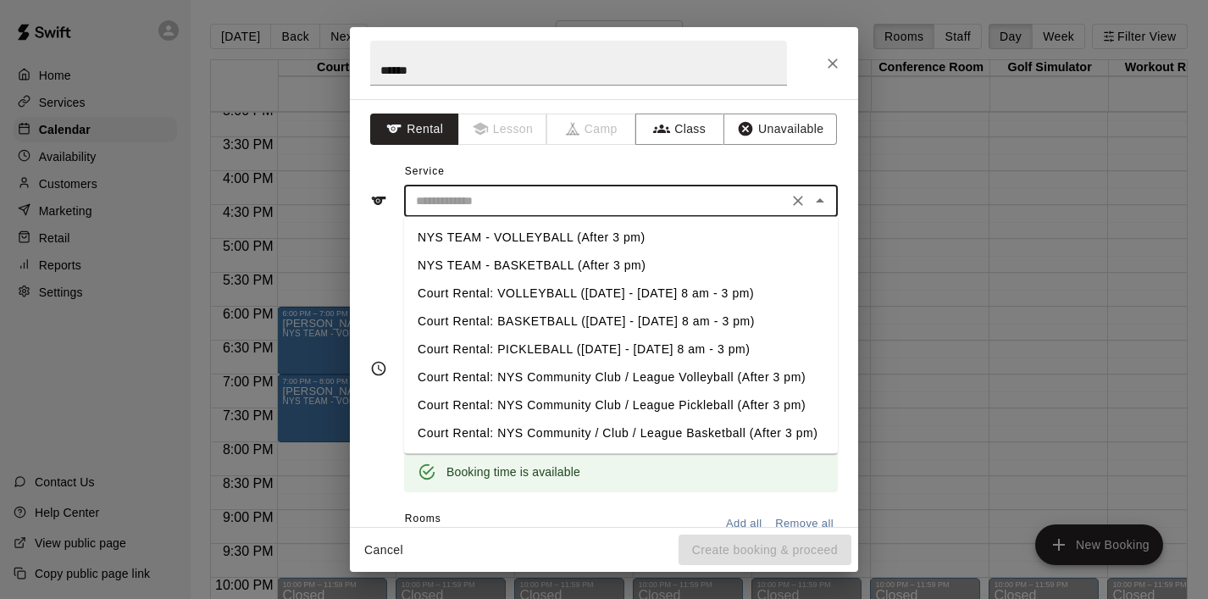
click at [524, 262] on li "NYS TEAM - BASKETBALL (After 3 pm)" at bounding box center [621, 266] width 434 height 28
type input "**********"
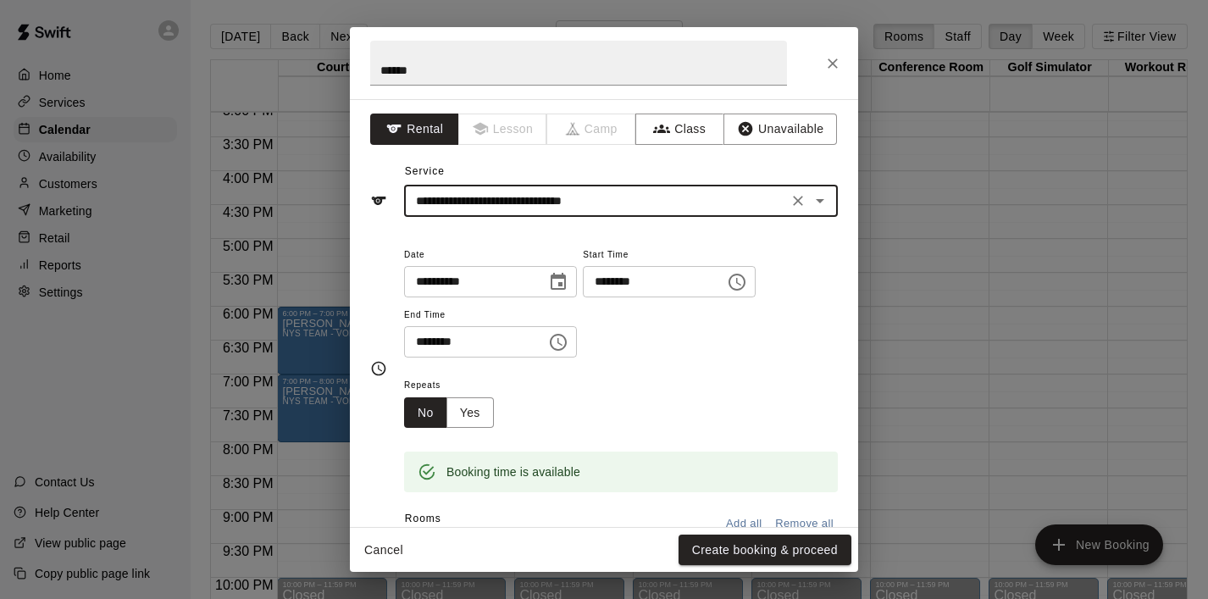
click at [561, 346] on icon "Choose time, selected time is 6:30 PM" at bounding box center [558, 342] width 20 height 20
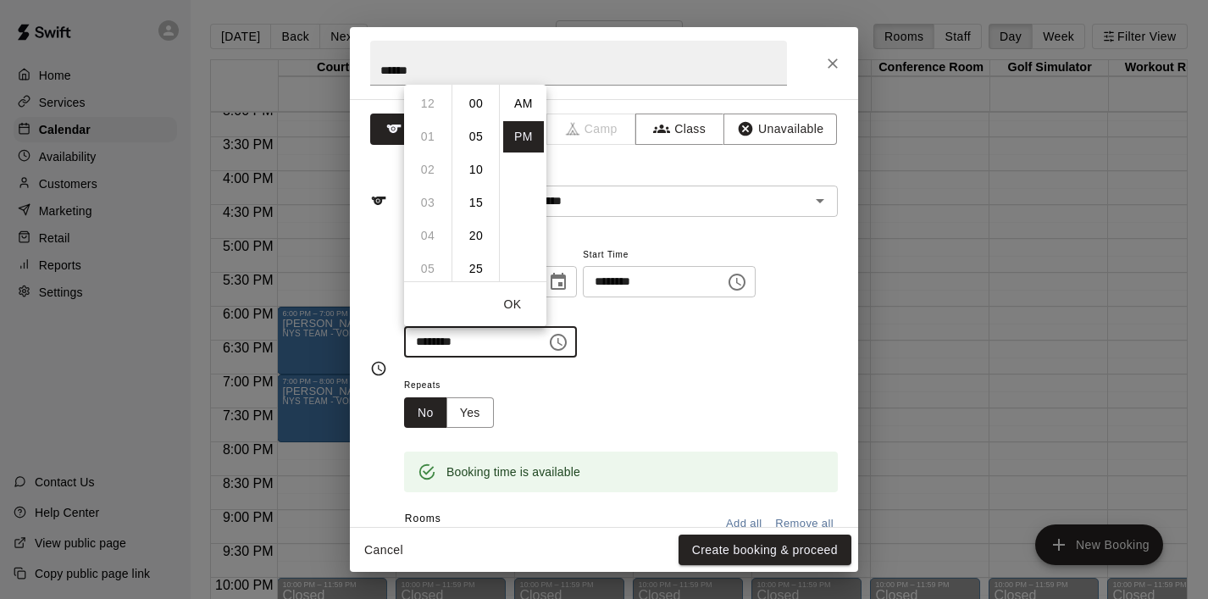
scroll to position [30, 0]
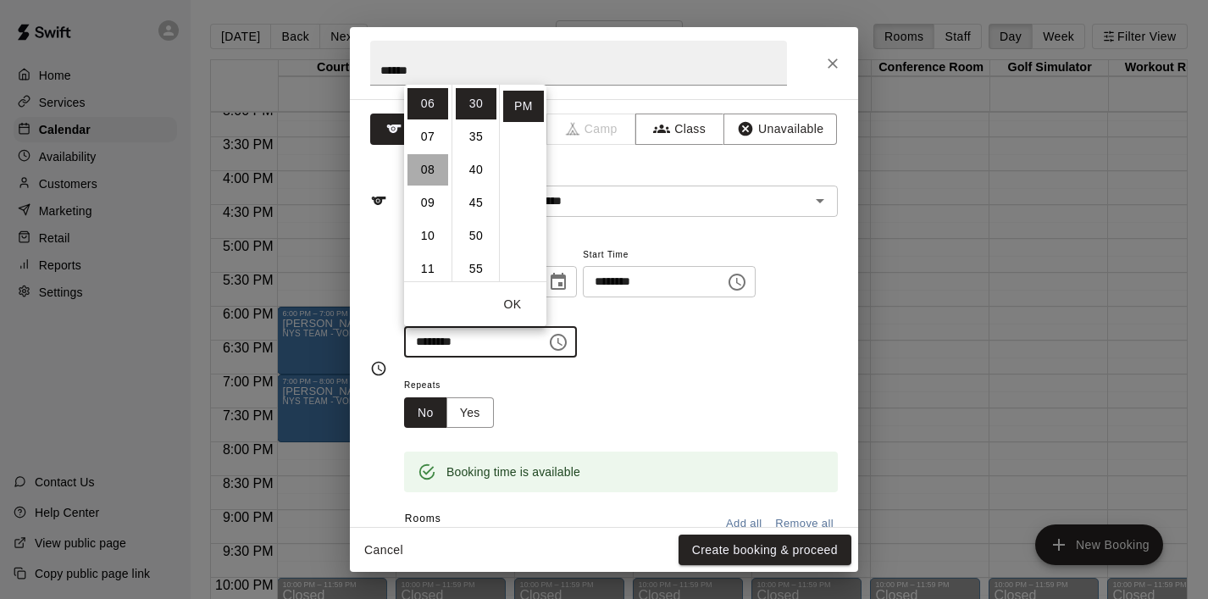
click at [439, 167] on li "08" at bounding box center [427, 169] width 41 height 31
click at [473, 105] on li "00" at bounding box center [476, 103] width 41 height 31
type input "********"
click at [514, 303] on button "OK" at bounding box center [512, 304] width 54 height 31
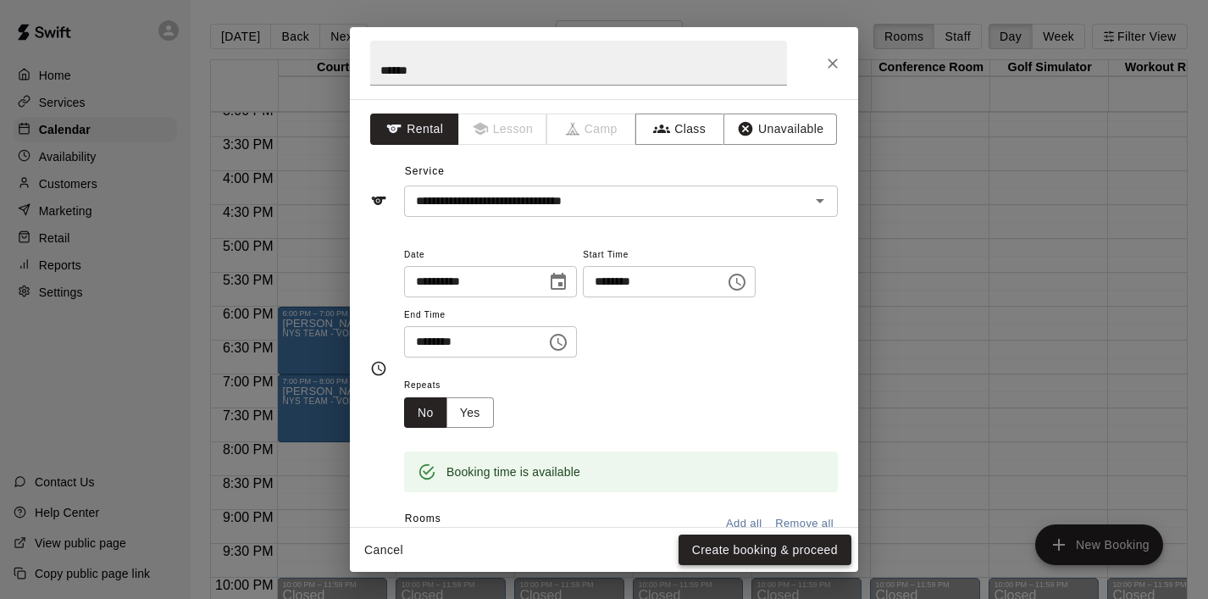
click at [733, 554] on button "Create booking & proceed" at bounding box center [764, 549] width 173 height 31
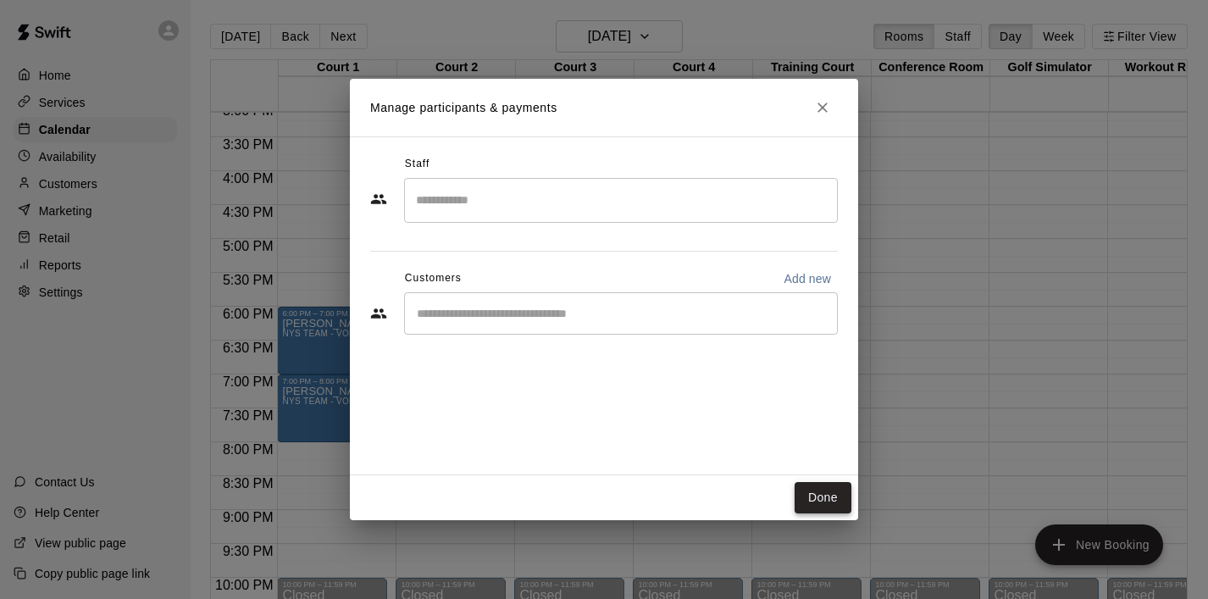
click at [830, 494] on button "Done" at bounding box center [822, 497] width 57 height 31
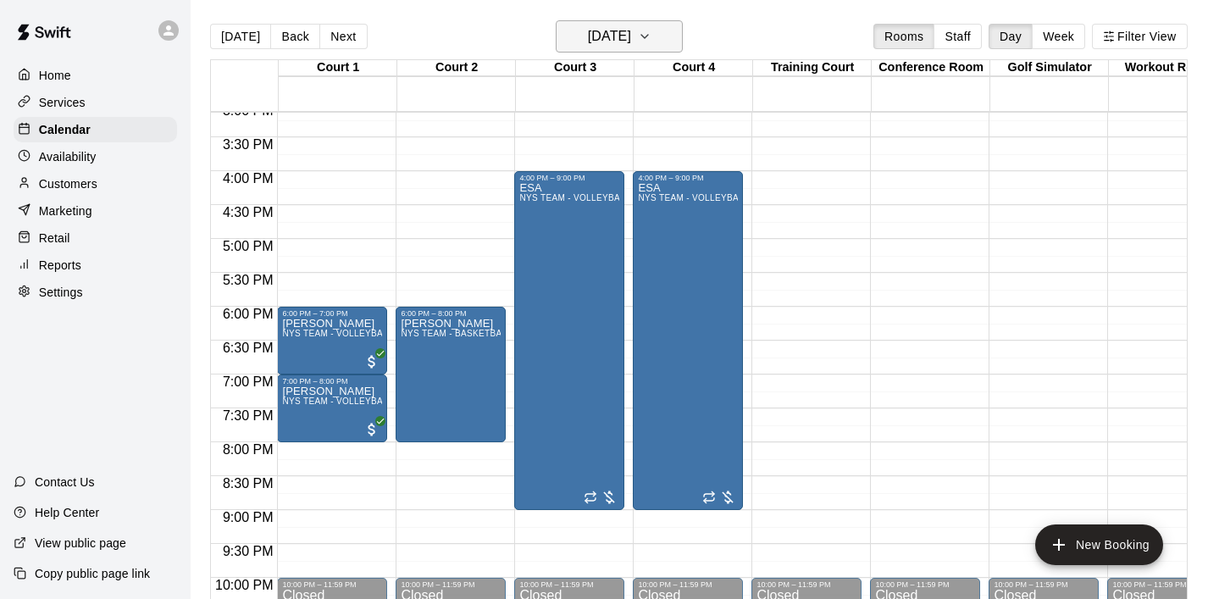
click at [651, 38] on icon "button" at bounding box center [645, 36] width 14 height 20
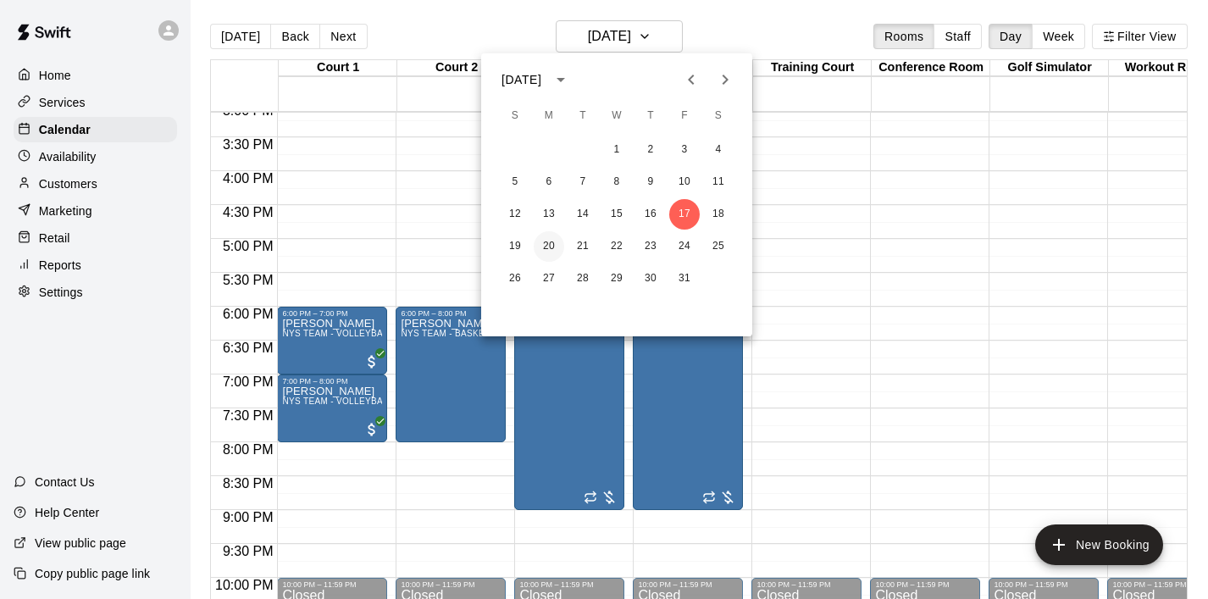
click at [551, 246] on button "20" at bounding box center [549, 246] width 30 height 30
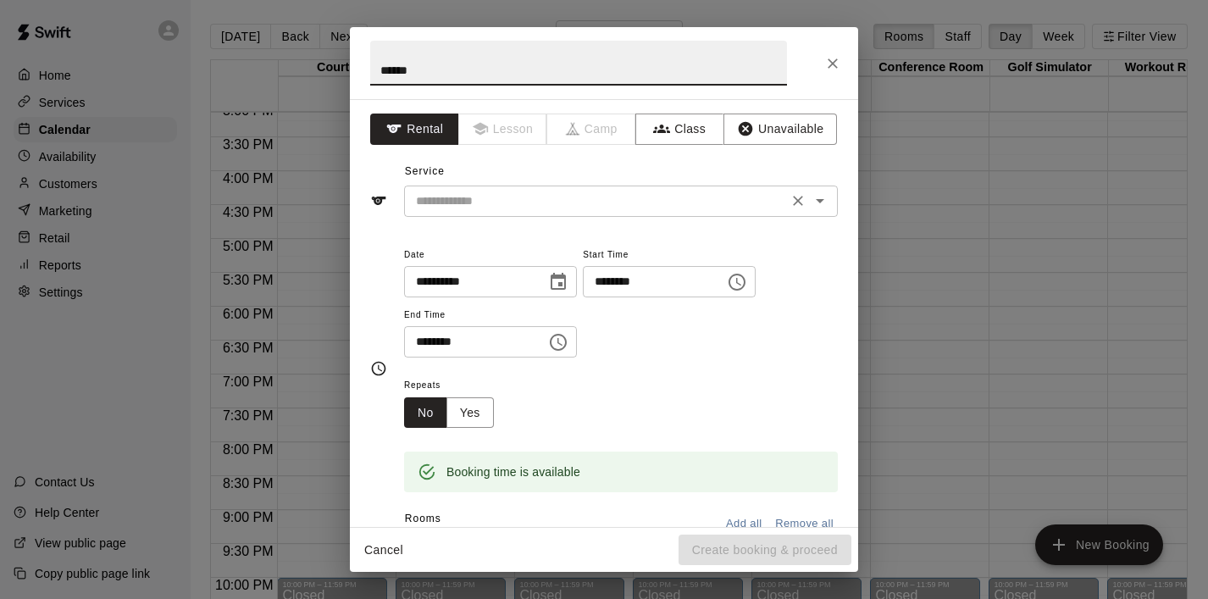
type input "******"
click at [463, 205] on input "text" at bounding box center [595, 201] width 373 height 21
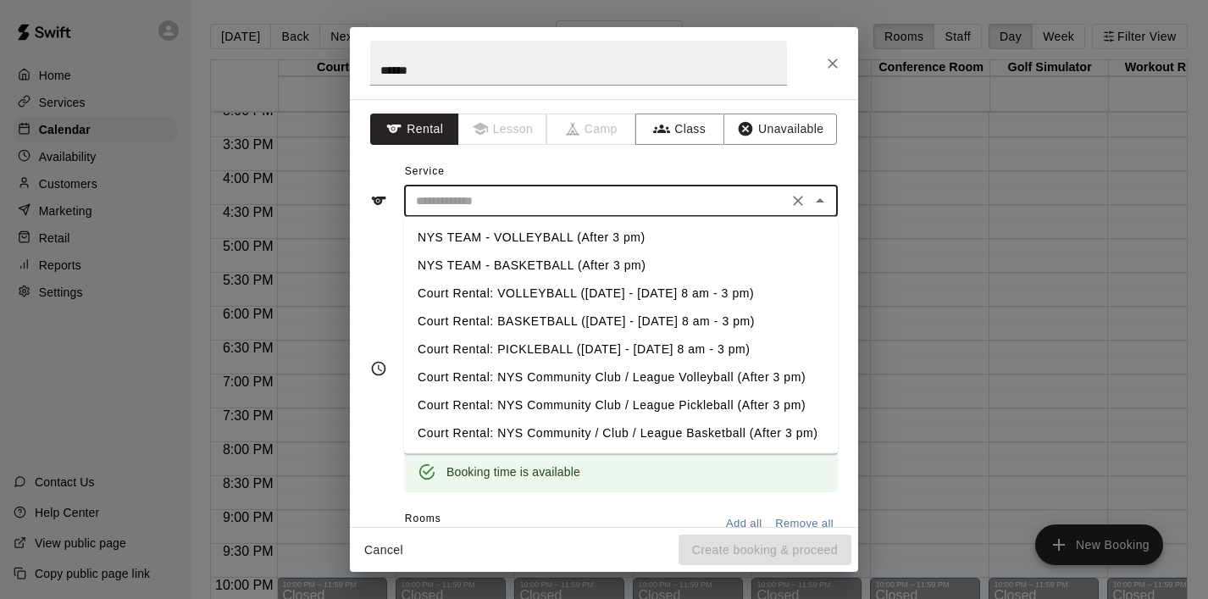
click at [490, 256] on li "NYS TEAM - BASKETBALL (After 3 pm)" at bounding box center [621, 266] width 434 height 28
type input "**********"
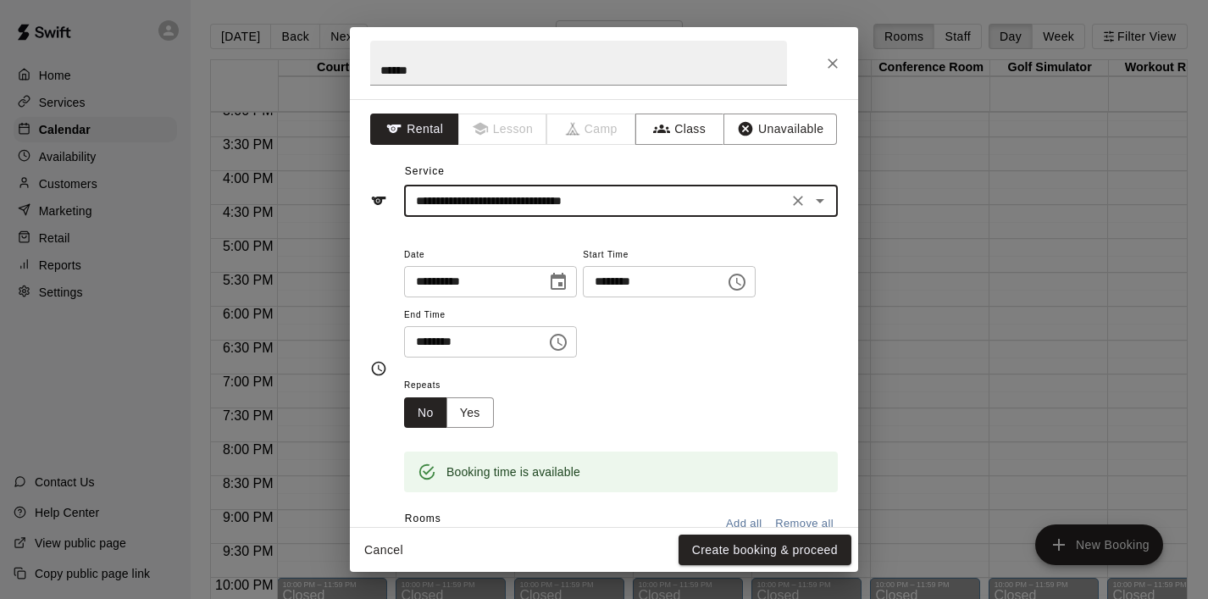
click at [568, 342] on icon "Choose time, selected time is 6:30 PM" at bounding box center [558, 342] width 20 height 20
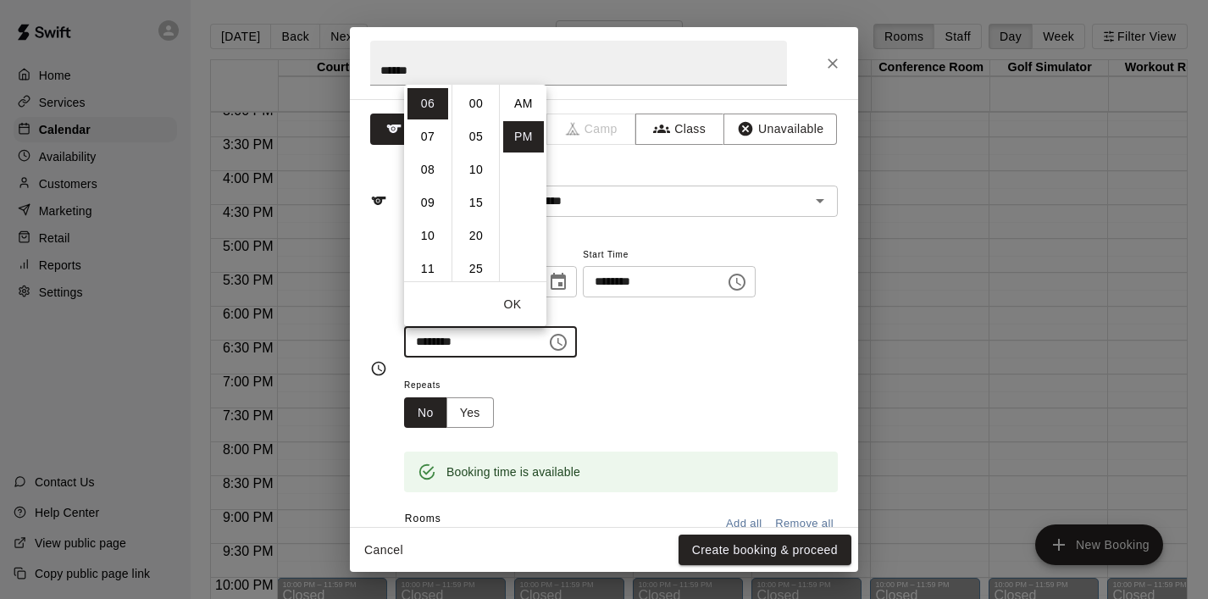
scroll to position [30, 0]
click at [432, 158] on li "08" at bounding box center [427, 169] width 41 height 31
click at [479, 106] on li "00" at bounding box center [476, 103] width 41 height 31
type input "********"
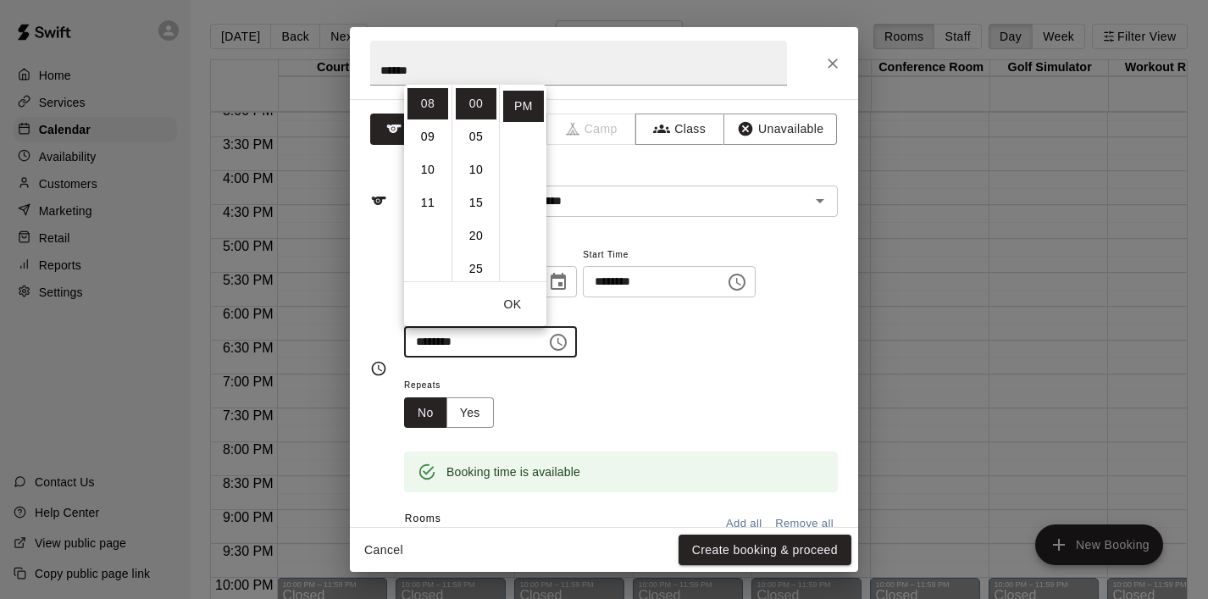
click at [516, 308] on button "OK" at bounding box center [512, 304] width 54 height 31
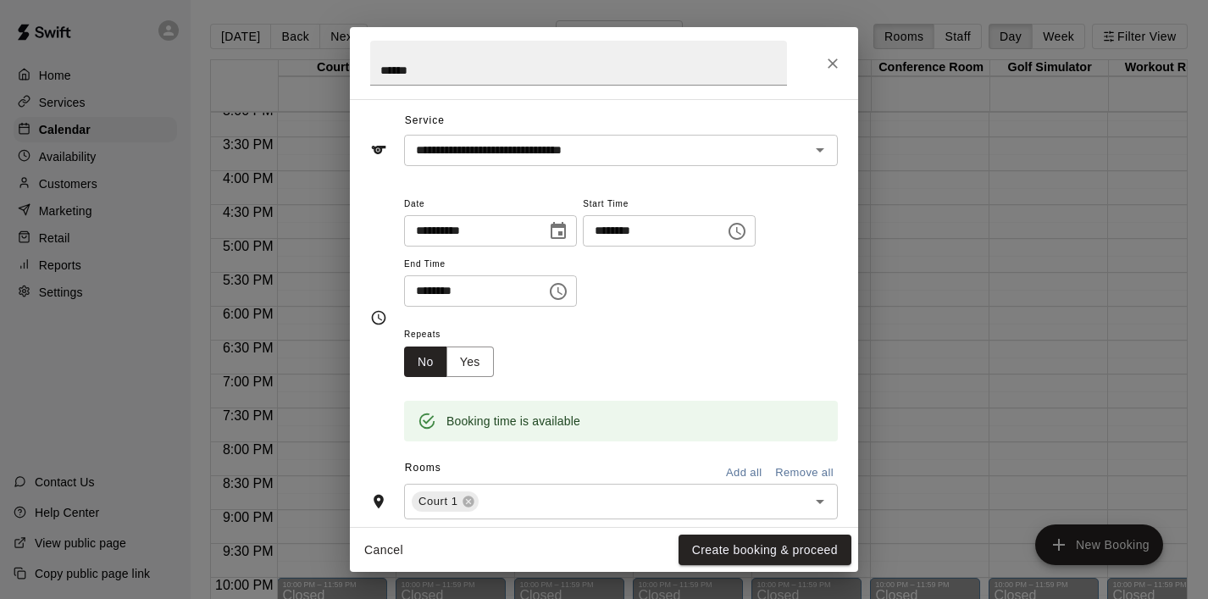
scroll to position [64, 0]
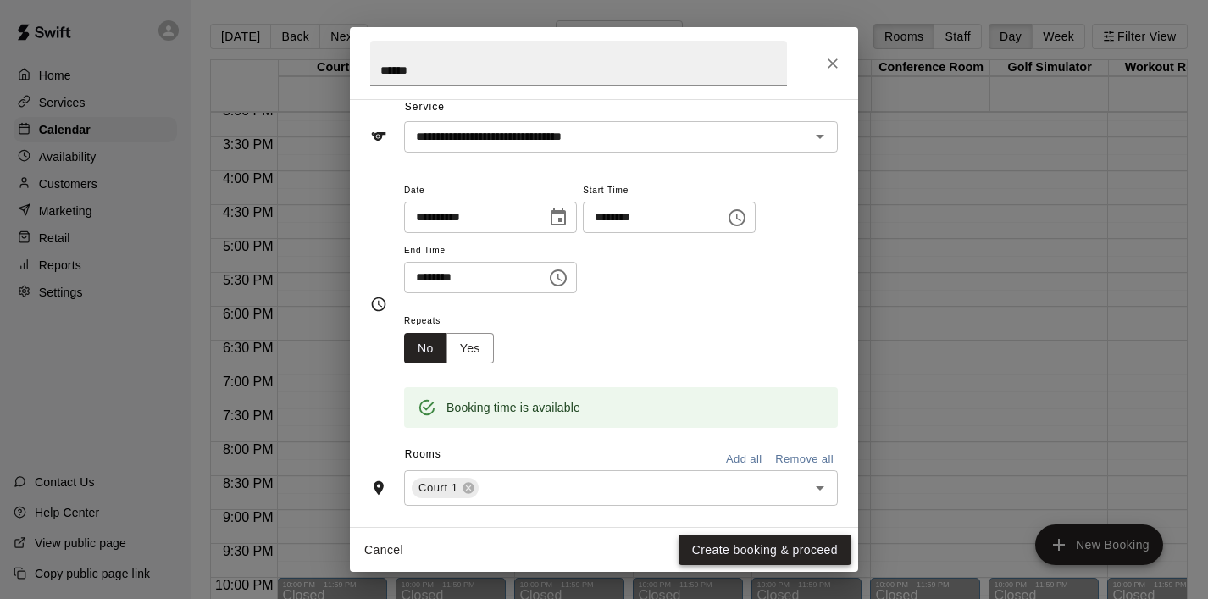
click at [772, 551] on button "Create booking & proceed" at bounding box center [764, 549] width 173 height 31
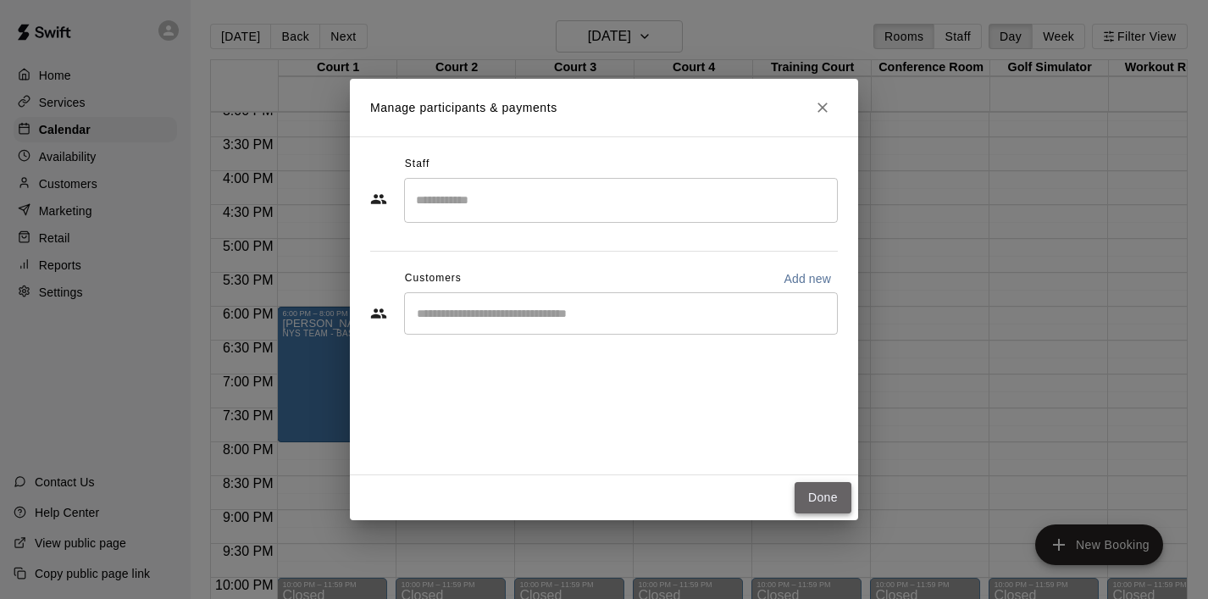
click at [811, 500] on button "Done" at bounding box center [822, 497] width 57 height 31
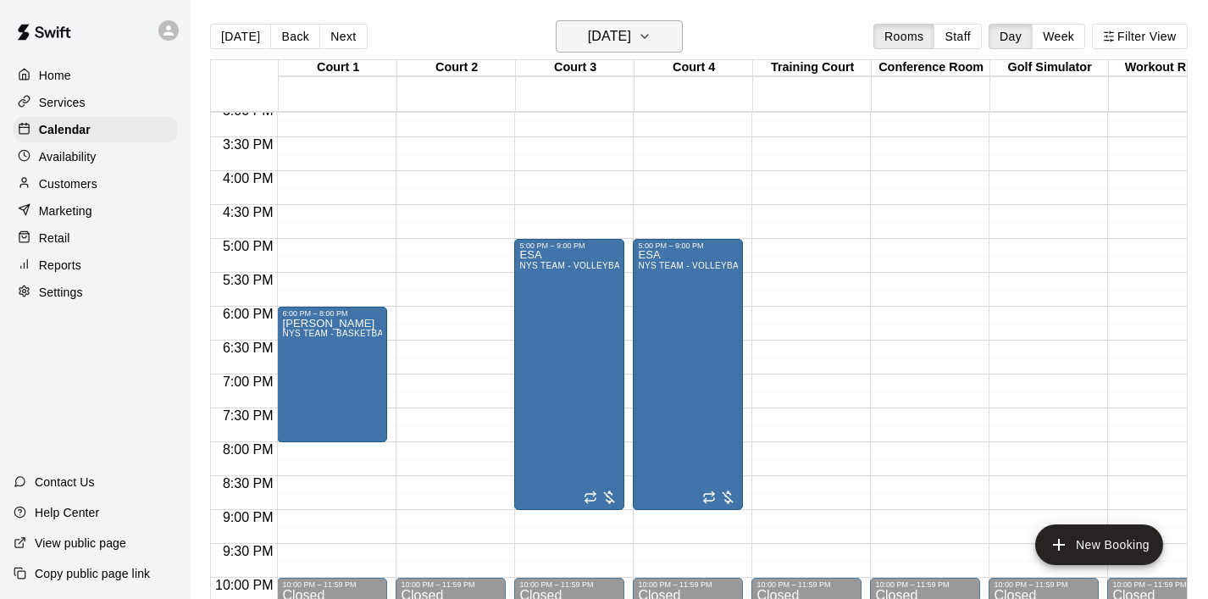
click at [674, 30] on button "[DATE]" at bounding box center [619, 36] width 127 height 32
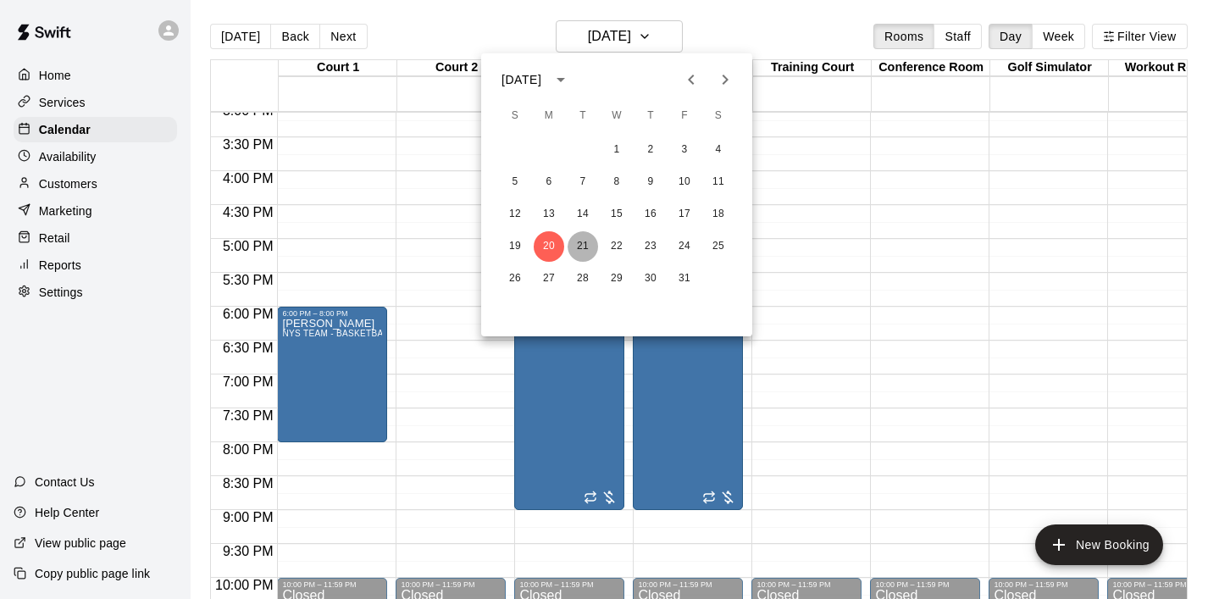
click at [587, 241] on button "21" at bounding box center [582, 246] width 30 height 30
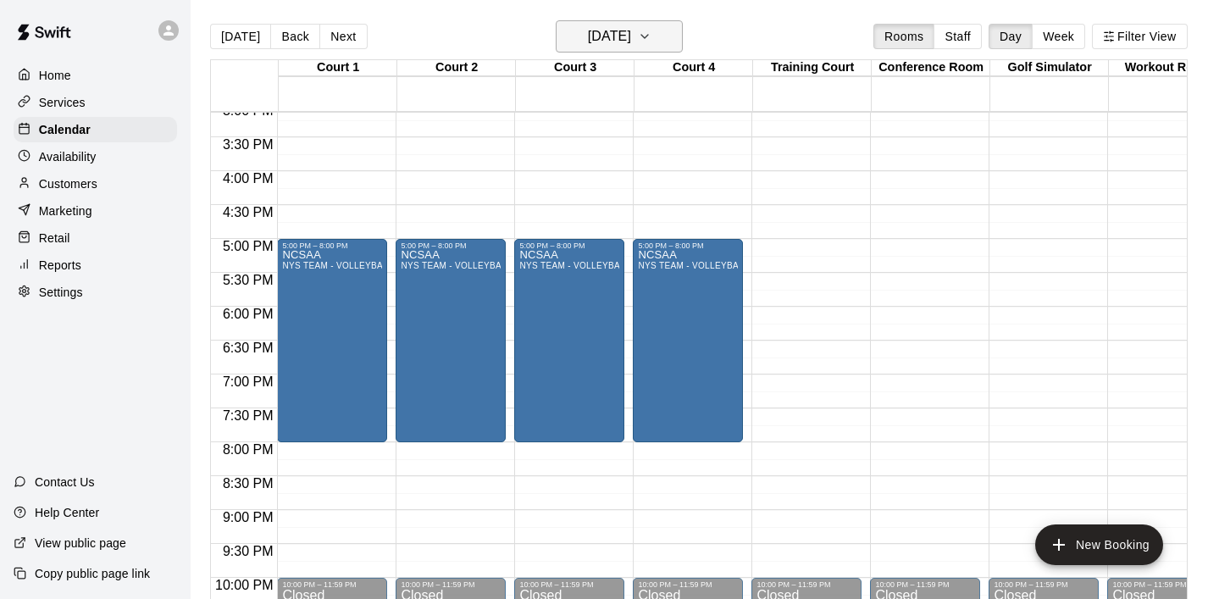
click at [651, 37] on icon "button" at bounding box center [645, 36] width 14 height 20
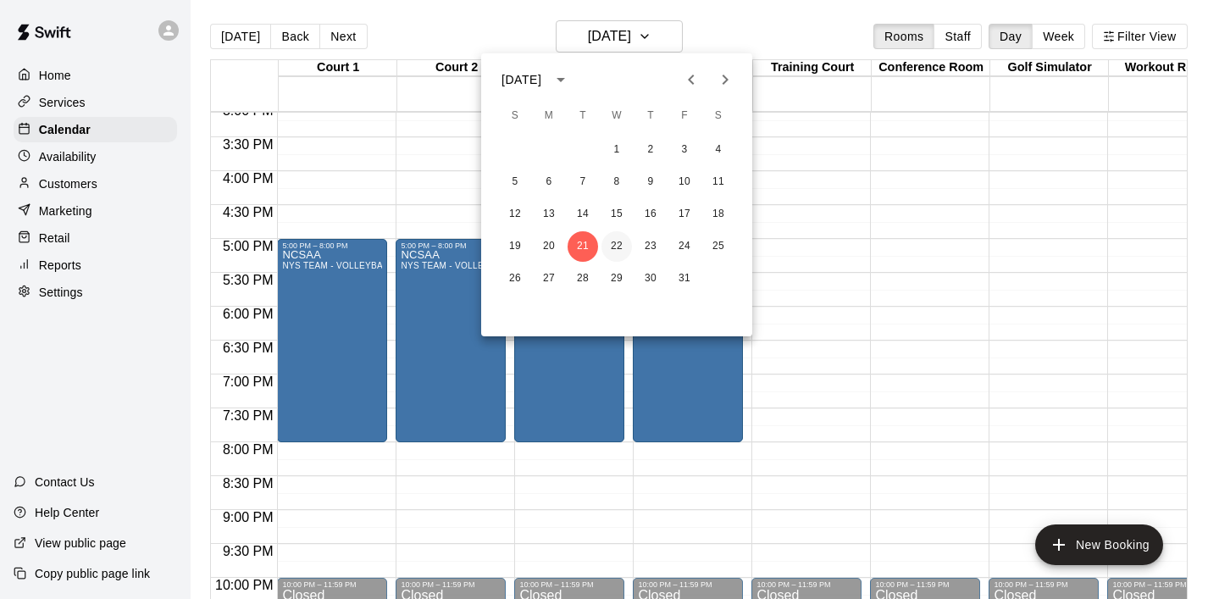
click at [622, 248] on button "22" at bounding box center [616, 246] width 30 height 30
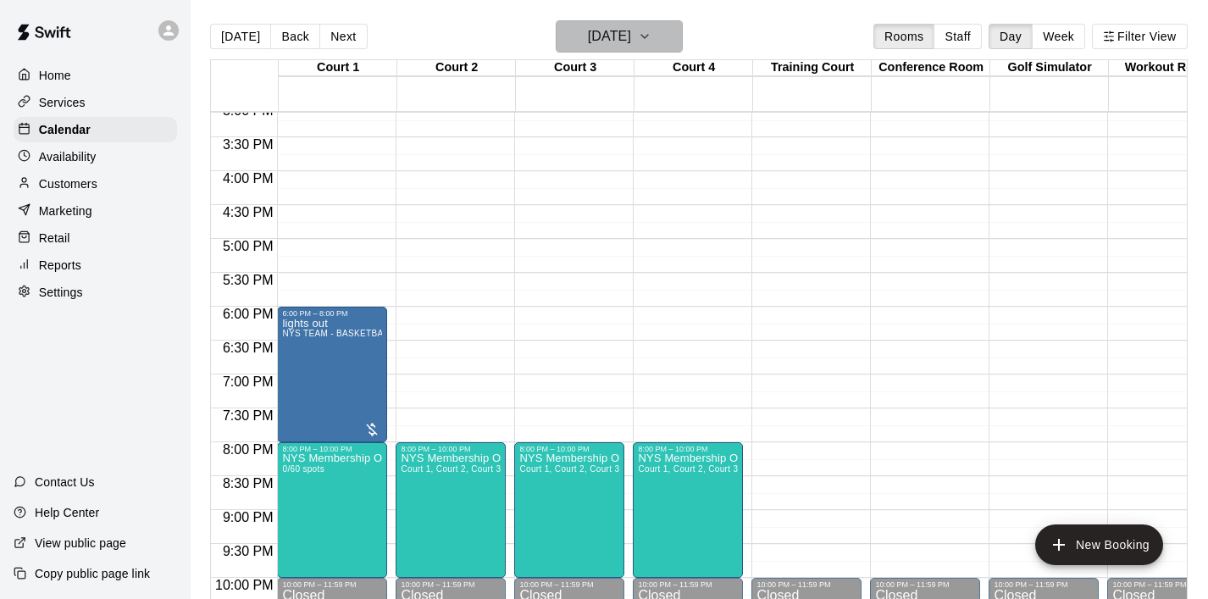
click at [669, 37] on button "[DATE]" at bounding box center [619, 36] width 127 height 32
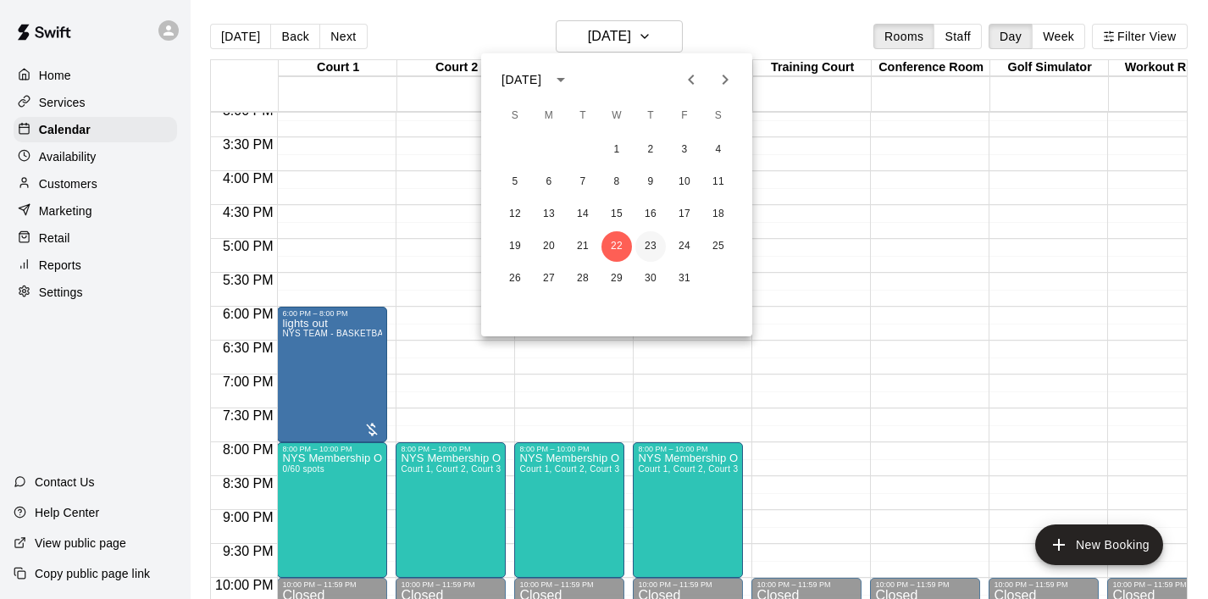
click at [649, 240] on button "23" at bounding box center [650, 246] width 30 height 30
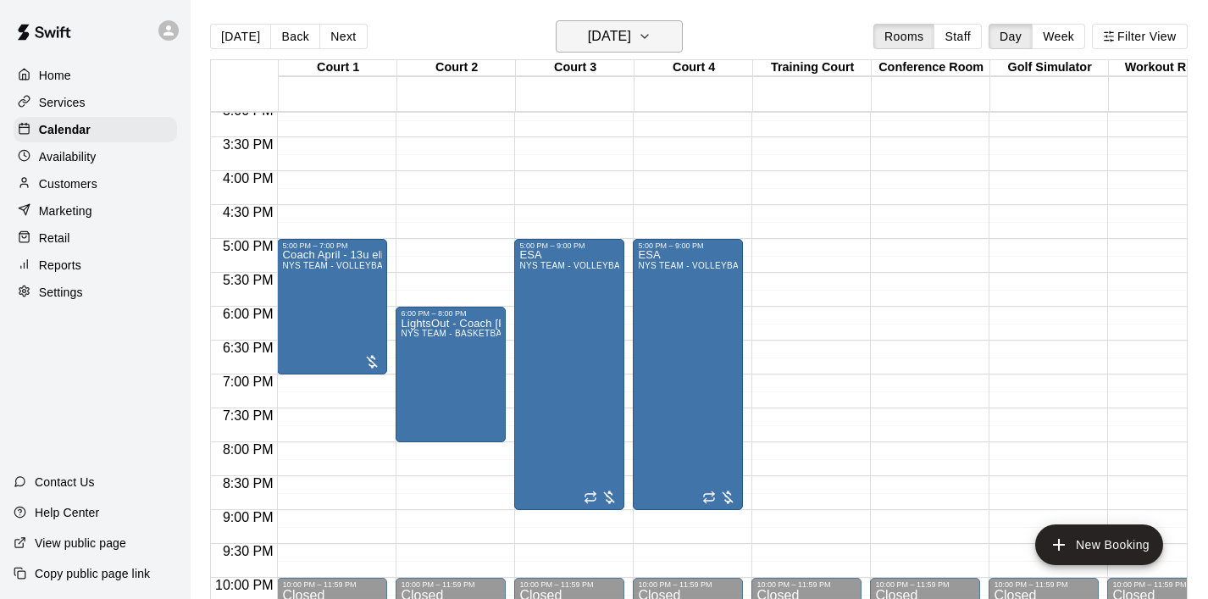
click at [651, 44] on icon "button" at bounding box center [645, 36] width 14 height 20
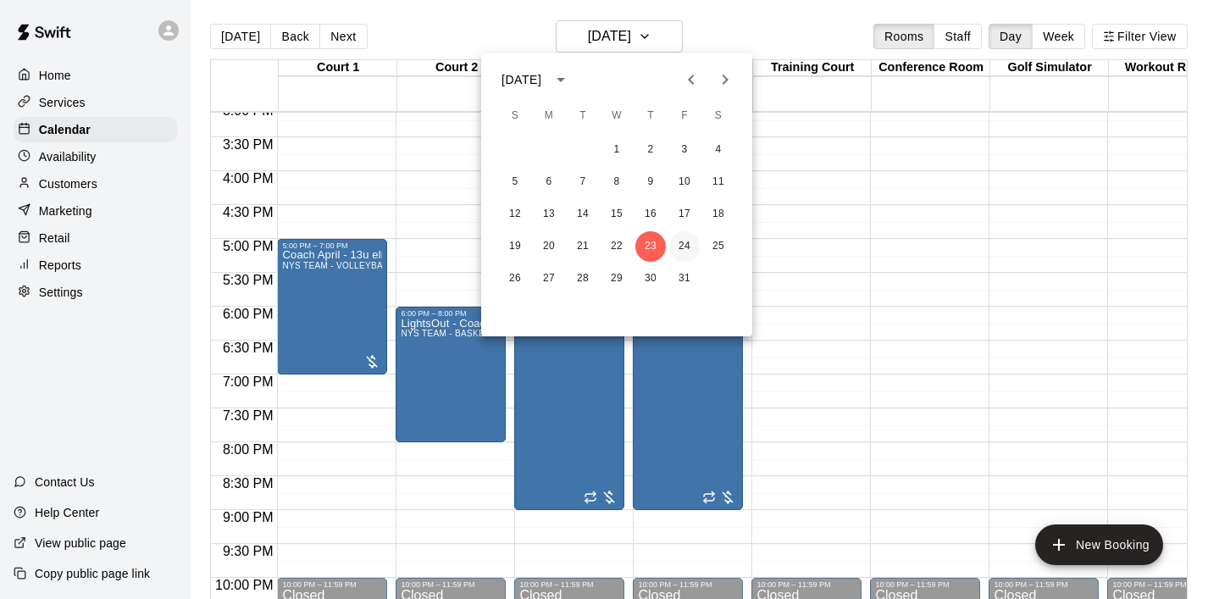
click at [684, 247] on button "24" at bounding box center [684, 246] width 30 height 30
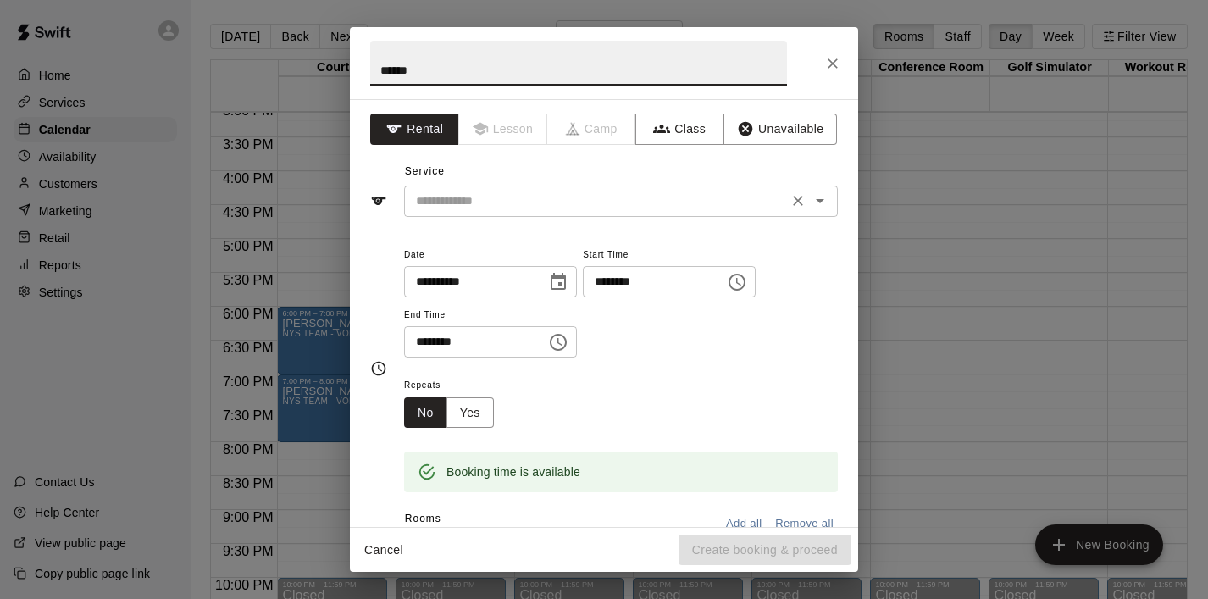
type input "******"
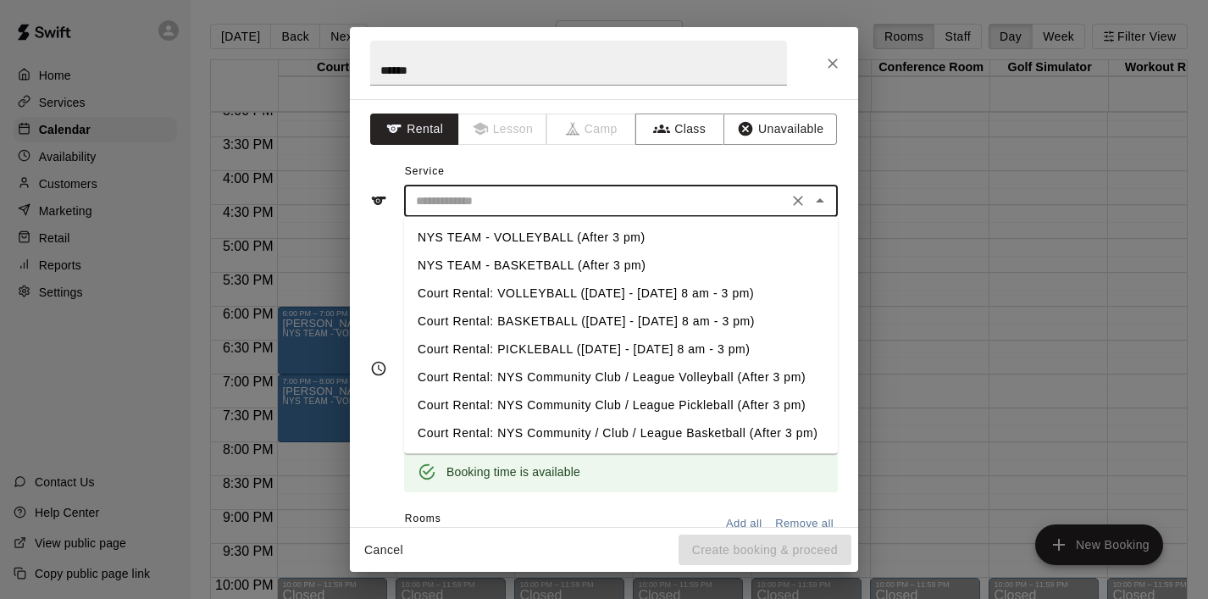
click at [507, 209] on input "text" at bounding box center [595, 201] width 373 height 21
click at [539, 258] on li "NYS TEAM - BASKETBALL (After 3 pm)" at bounding box center [621, 266] width 434 height 28
type input "**********"
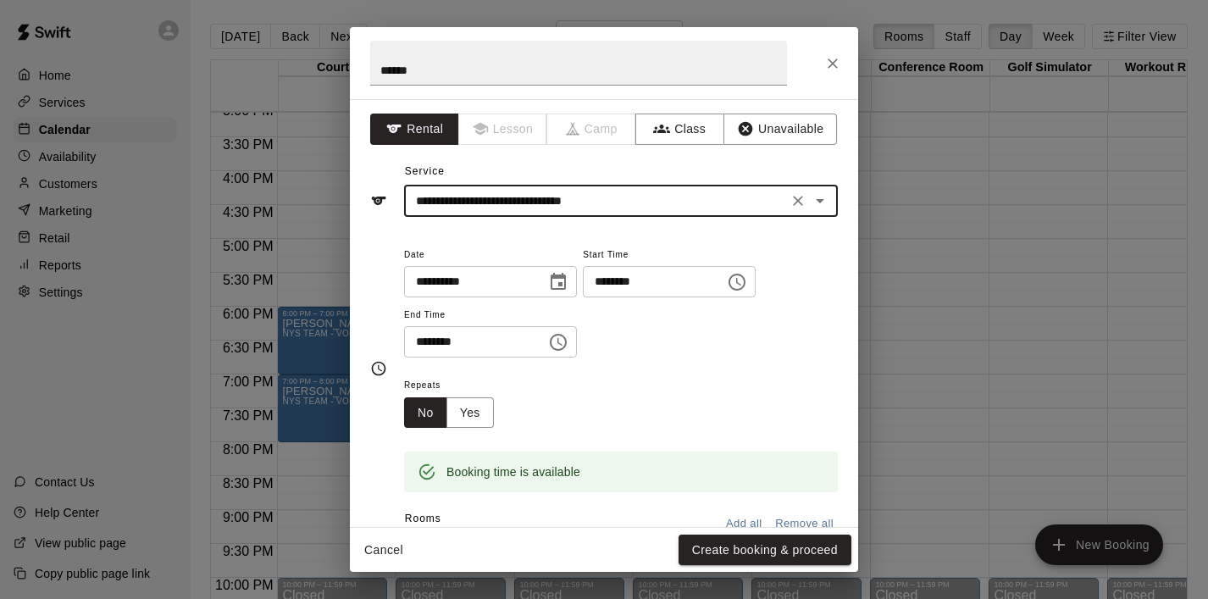
click at [562, 337] on icon "Choose time, selected time is 6:30 PM" at bounding box center [558, 342] width 20 height 20
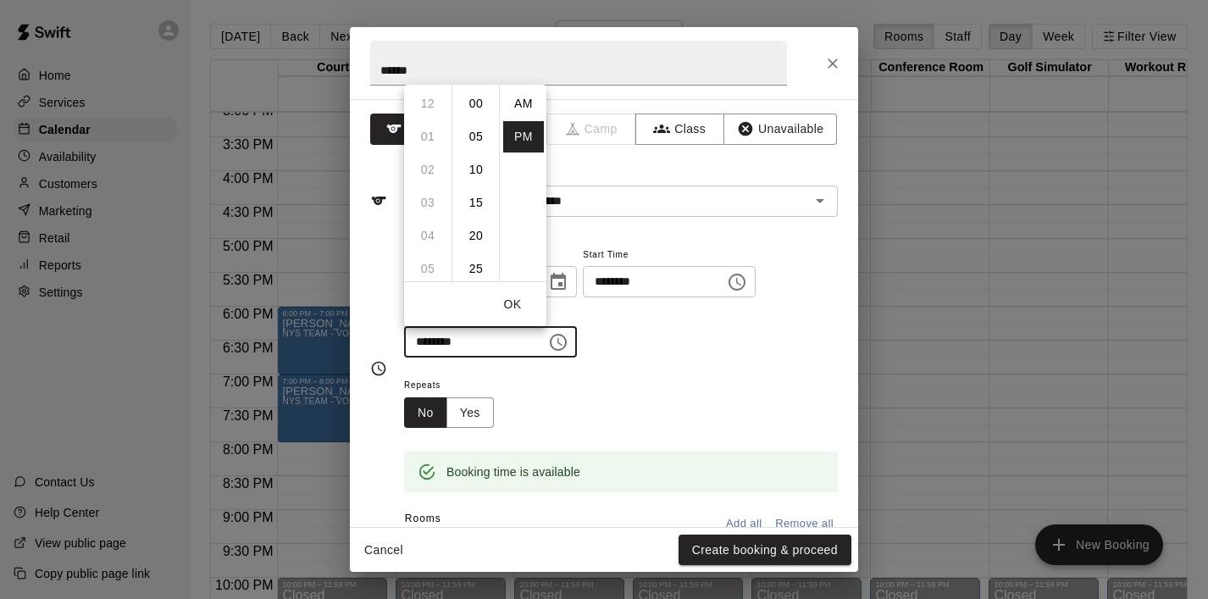
scroll to position [30, 0]
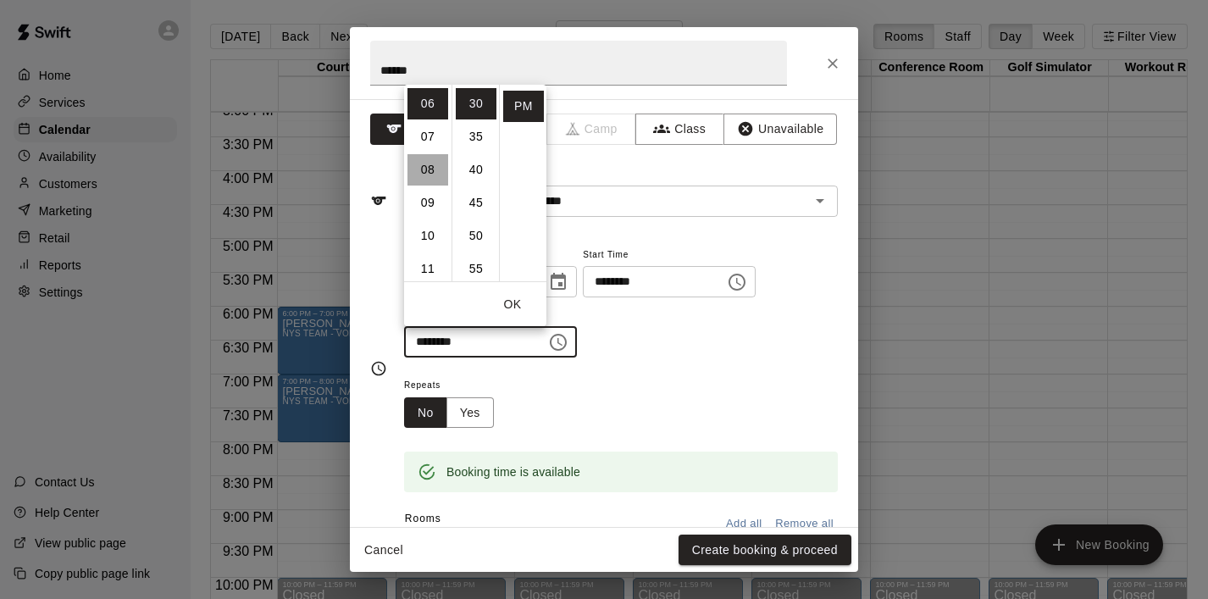
click at [435, 159] on li "08" at bounding box center [427, 169] width 41 height 31
click at [473, 109] on li "00" at bounding box center [476, 103] width 41 height 31
type input "********"
click at [521, 300] on button "OK" at bounding box center [512, 304] width 54 height 31
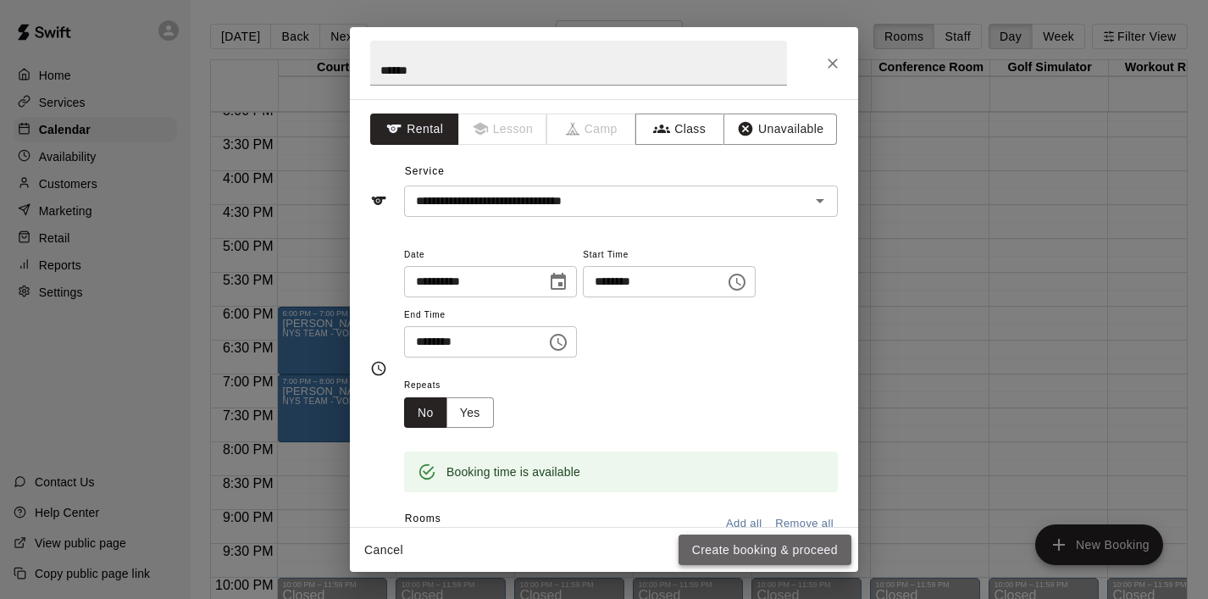
click at [745, 542] on button "Create booking & proceed" at bounding box center [764, 549] width 173 height 31
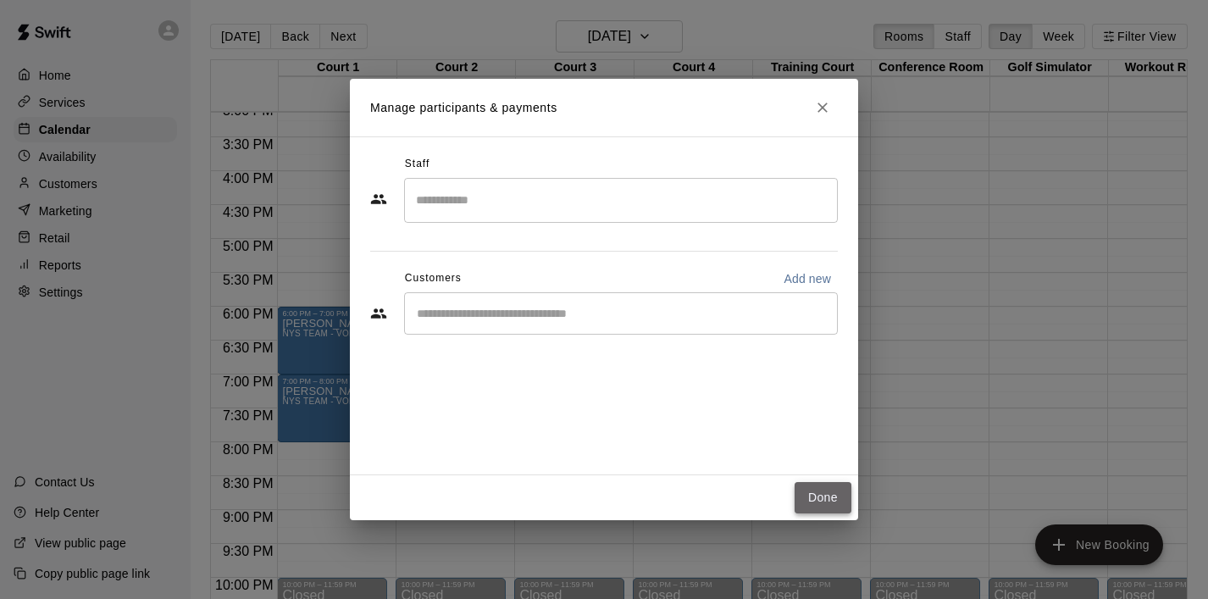
click at [822, 499] on button "Done" at bounding box center [822, 497] width 57 height 31
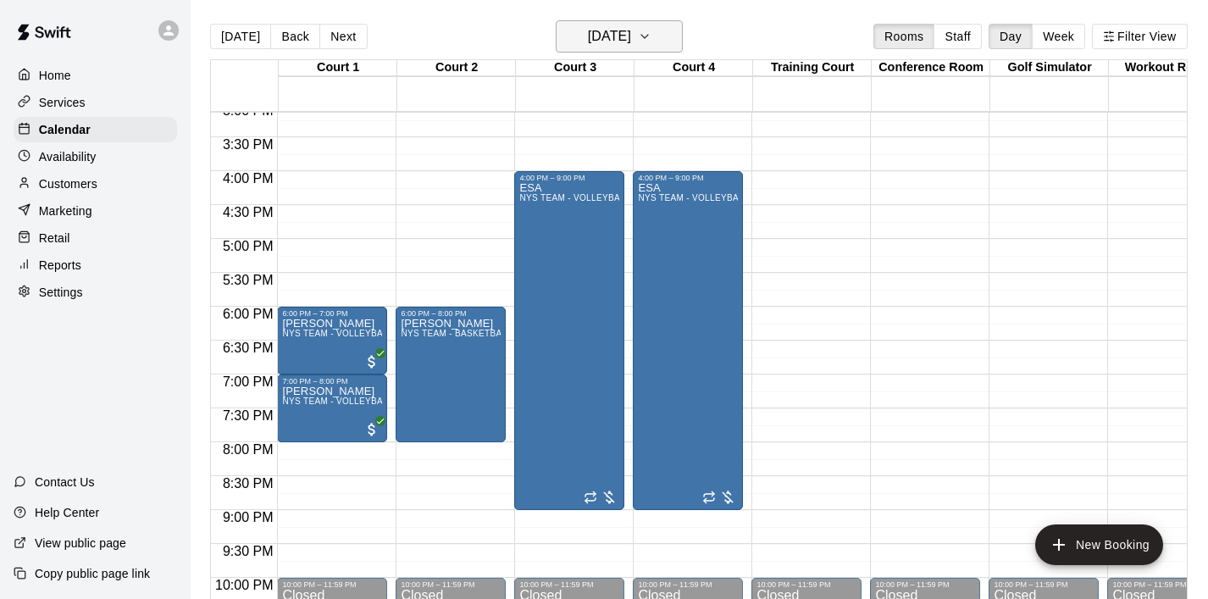
click at [651, 43] on icon "button" at bounding box center [645, 36] width 14 height 20
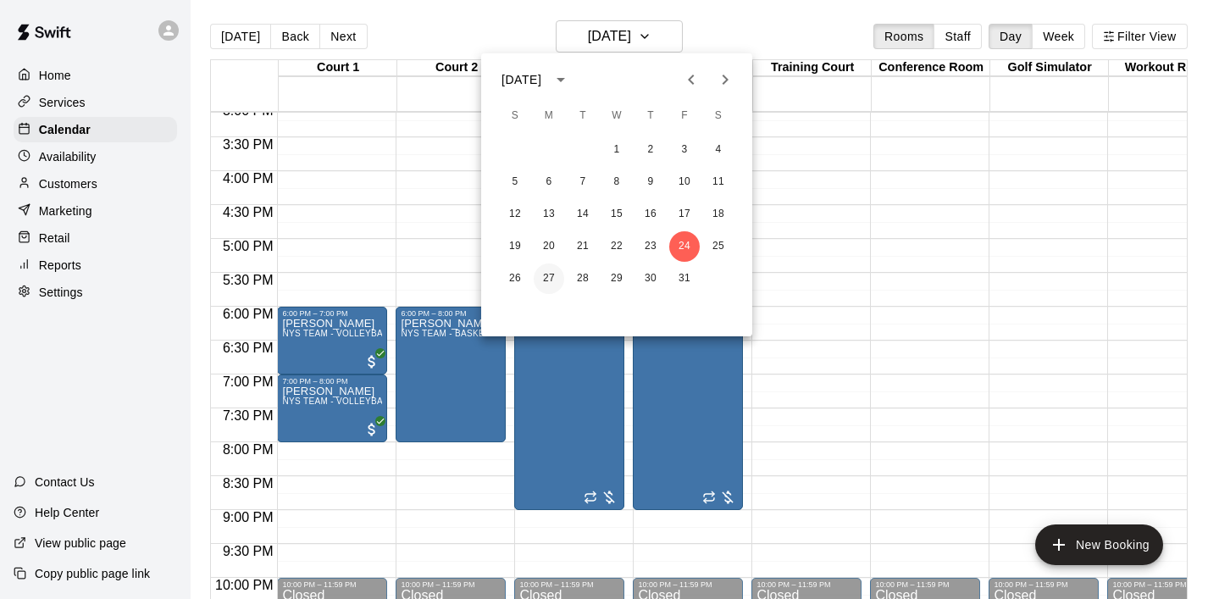
click at [560, 274] on button "27" at bounding box center [549, 278] width 30 height 30
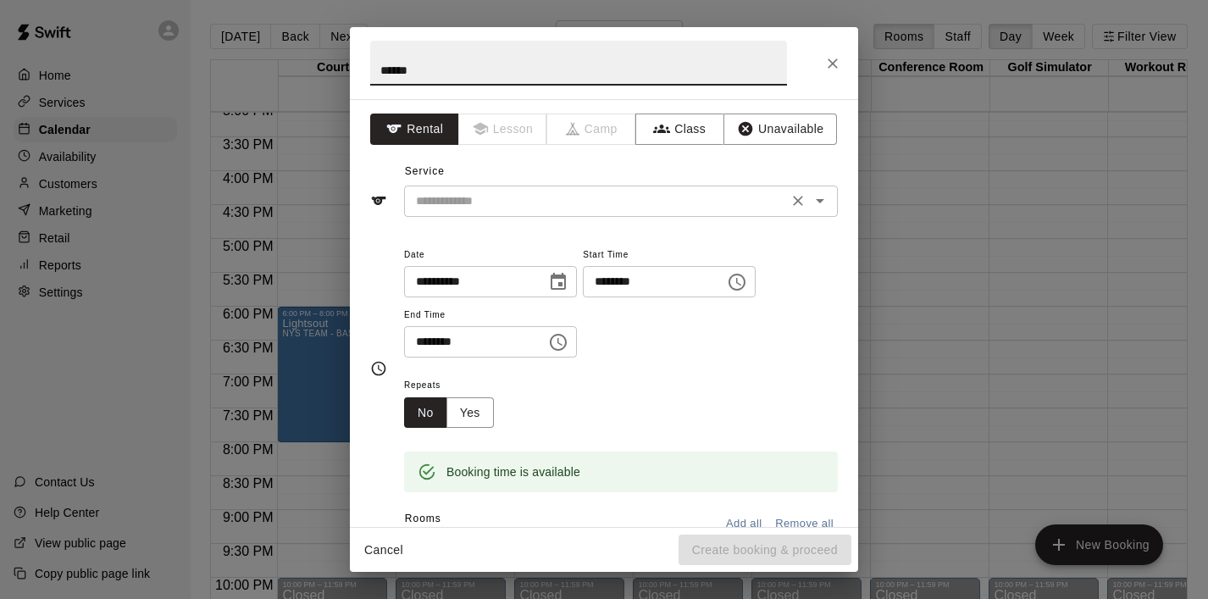
type input "******"
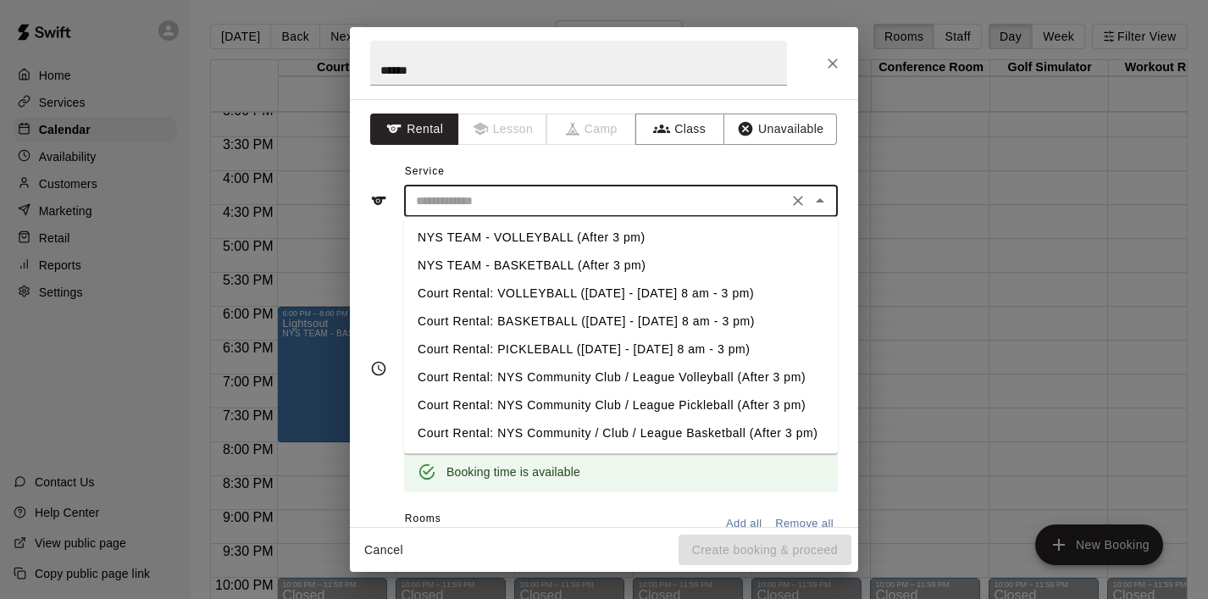
click at [449, 191] on input "text" at bounding box center [595, 201] width 373 height 21
click at [490, 263] on li "NYS TEAM - BASKETBALL (After 3 pm)" at bounding box center [621, 266] width 434 height 28
type input "**********"
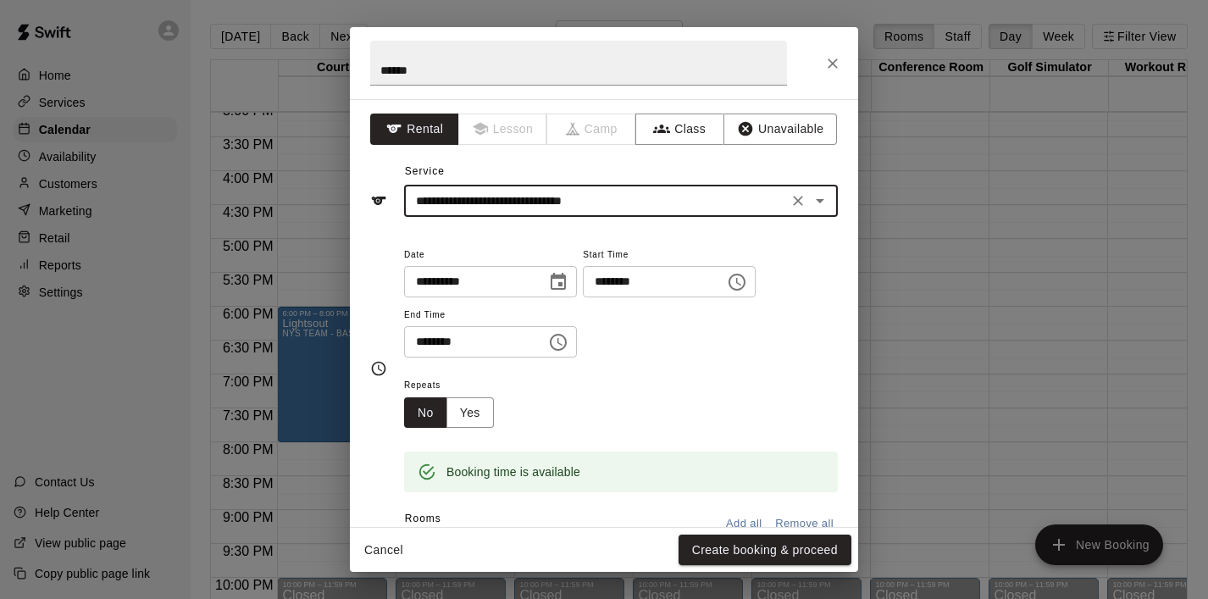
click at [562, 340] on icon "Choose time, selected time is 5:30 PM" at bounding box center [558, 342] width 20 height 20
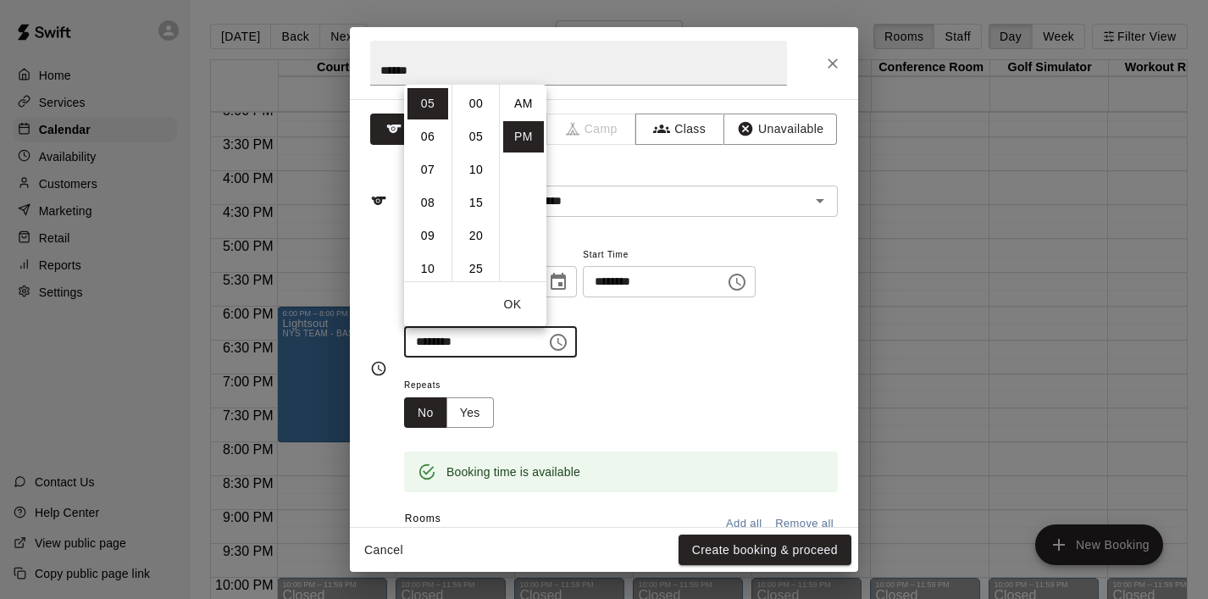
scroll to position [30, 0]
click at [436, 136] on li "06" at bounding box center [427, 136] width 41 height 31
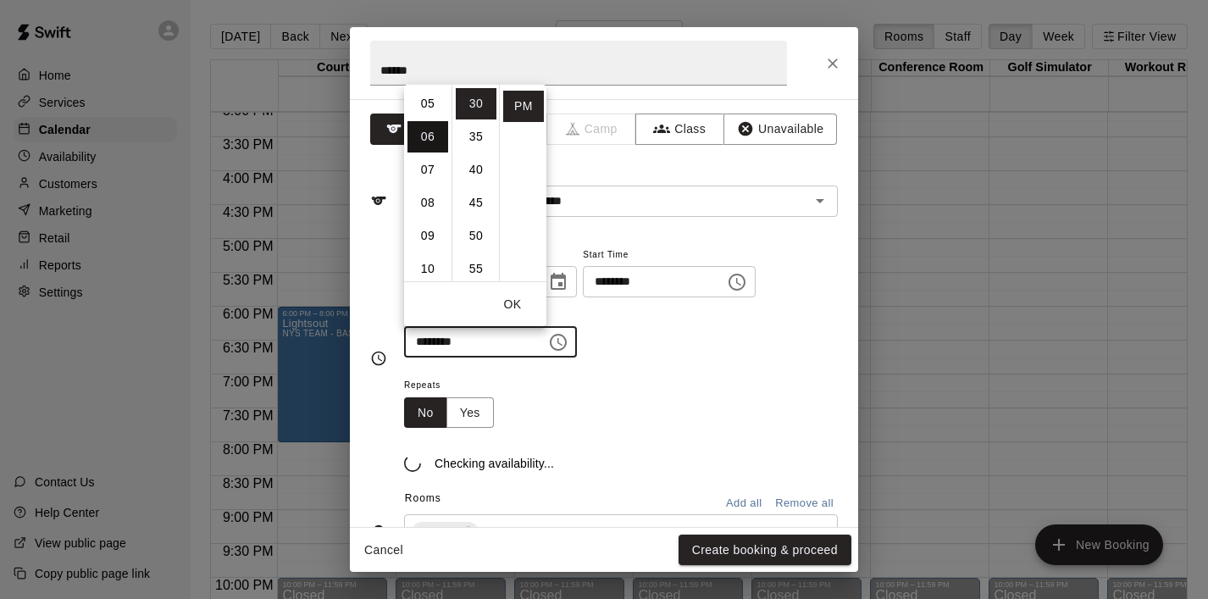
scroll to position [198, 0]
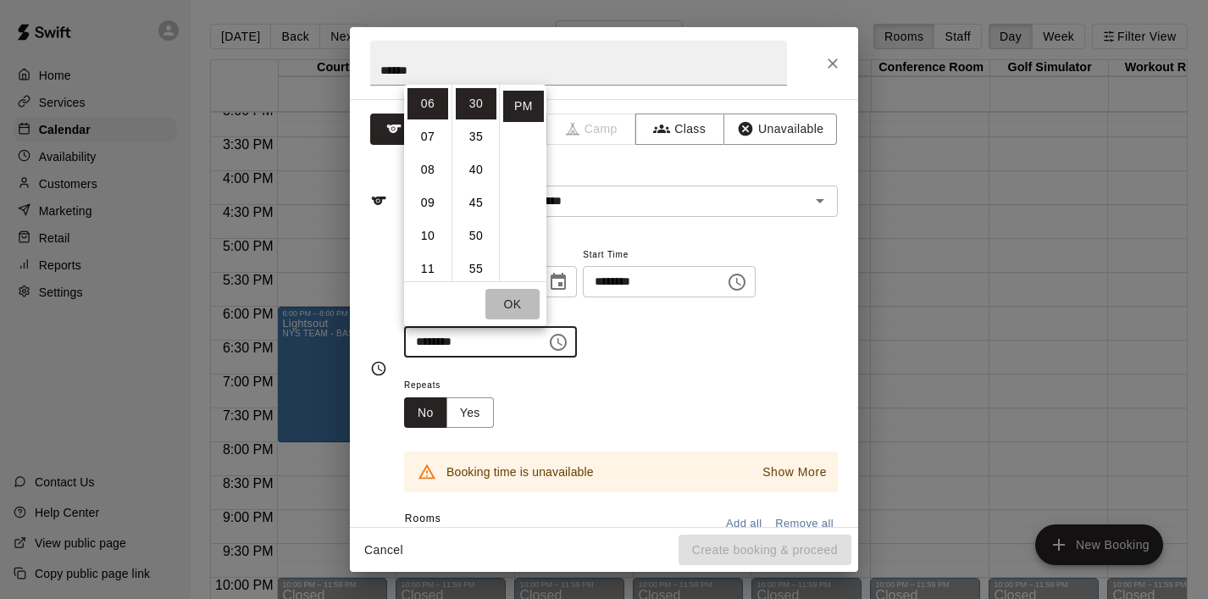
click at [520, 302] on button "OK" at bounding box center [512, 304] width 54 height 31
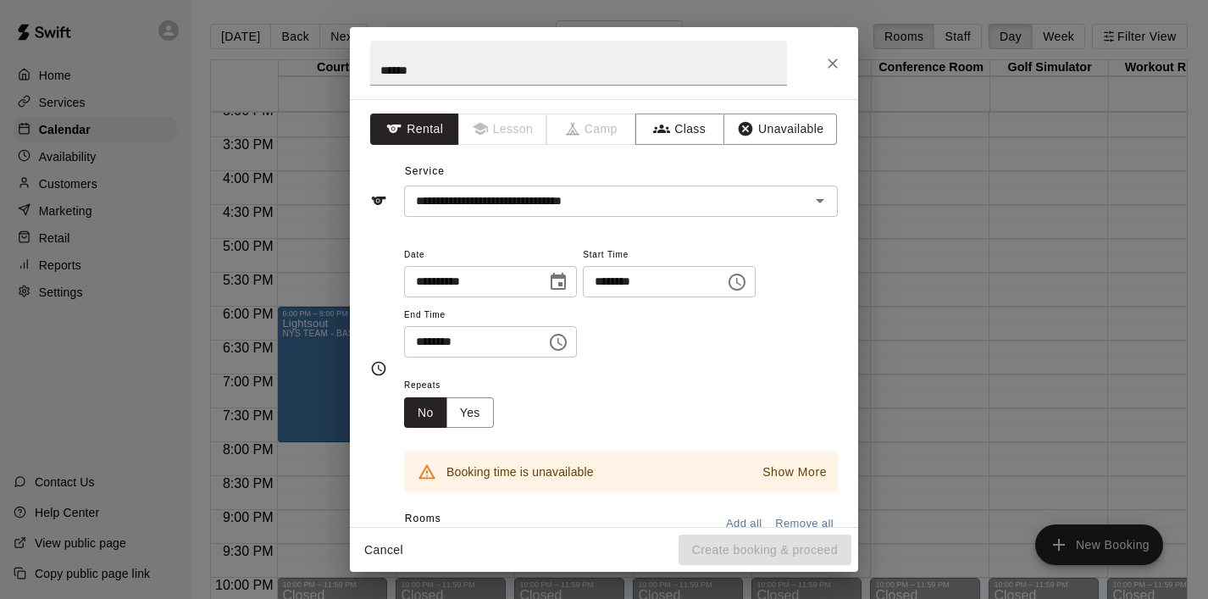
click at [563, 346] on icon "Choose time, selected time is 6:30 PM" at bounding box center [558, 342] width 20 height 20
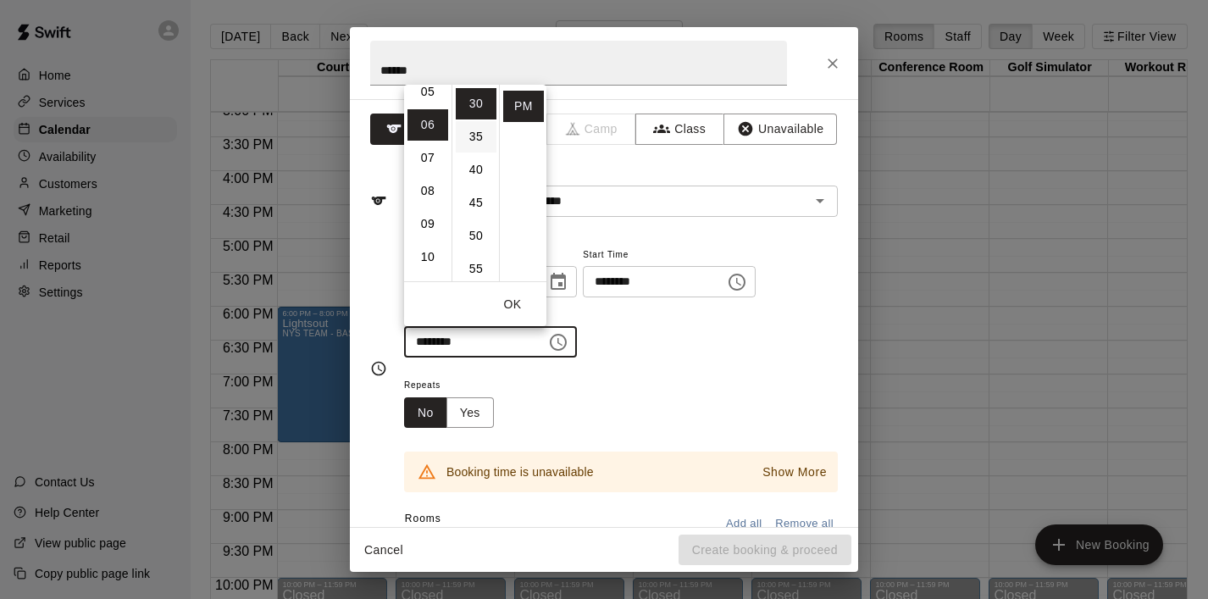
scroll to position [0, 0]
click at [477, 96] on li "00" at bounding box center [476, 103] width 41 height 31
type input "********"
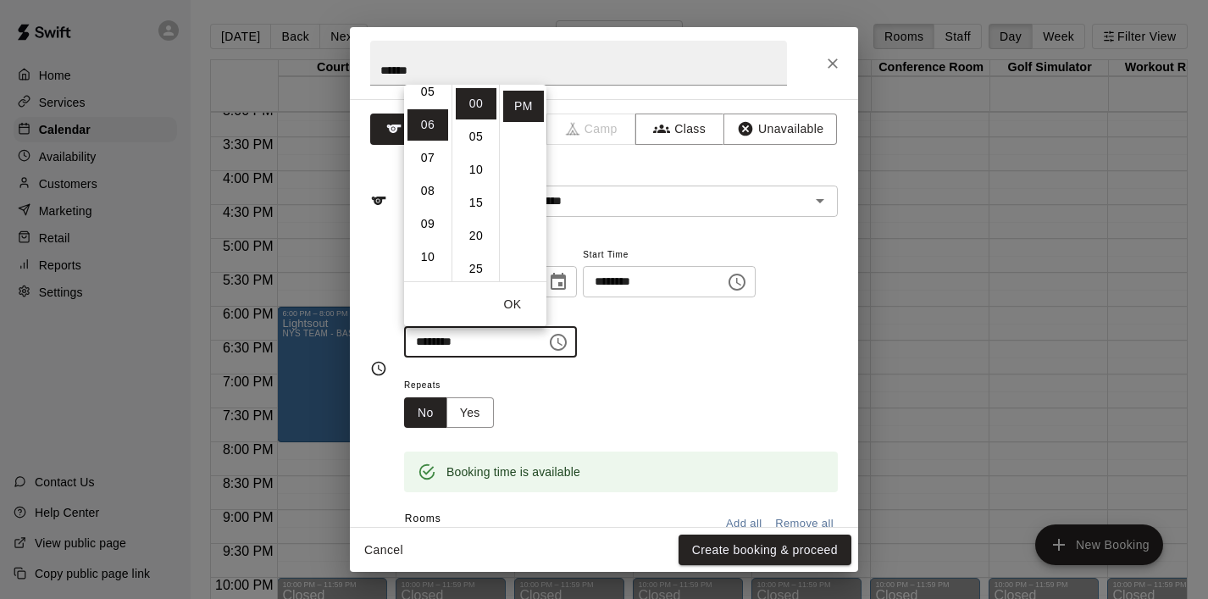
click at [507, 305] on button "OK" at bounding box center [512, 304] width 54 height 31
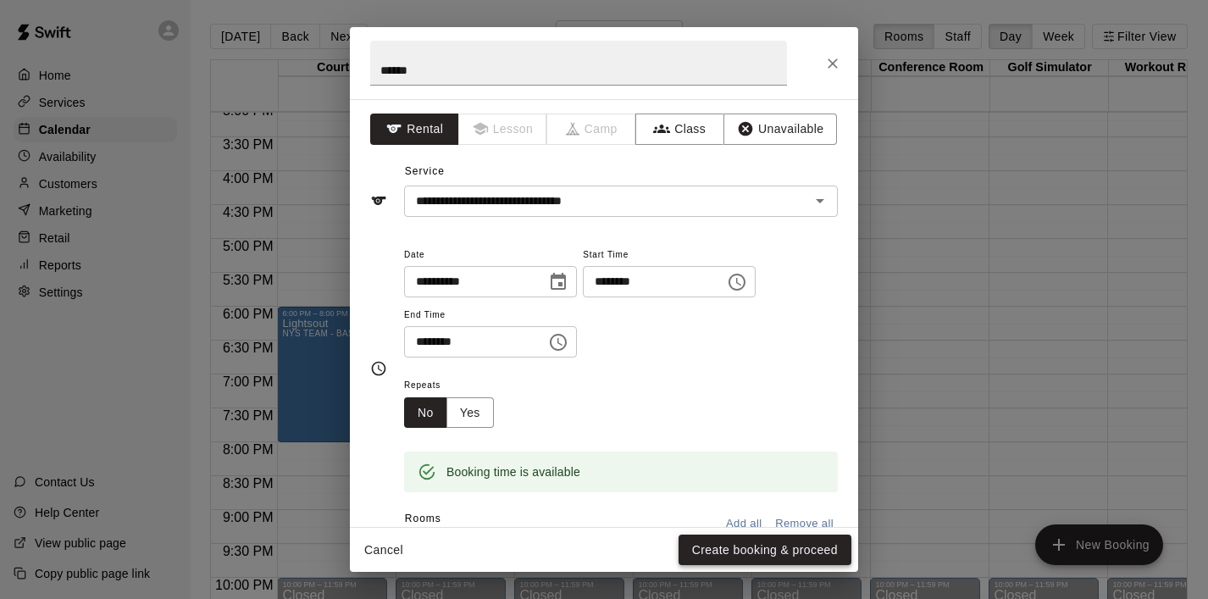
click at [743, 545] on button "Create booking & proceed" at bounding box center [764, 549] width 173 height 31
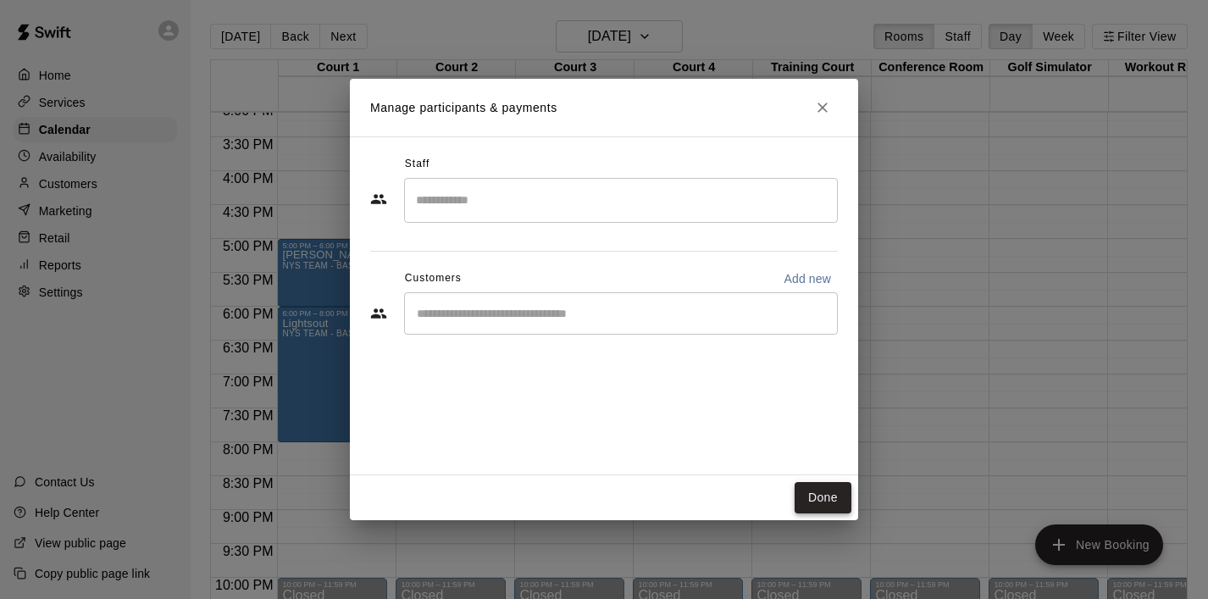
click at [811, 501] on button "Done" at bounding box center [822, 497] width 57 height 31
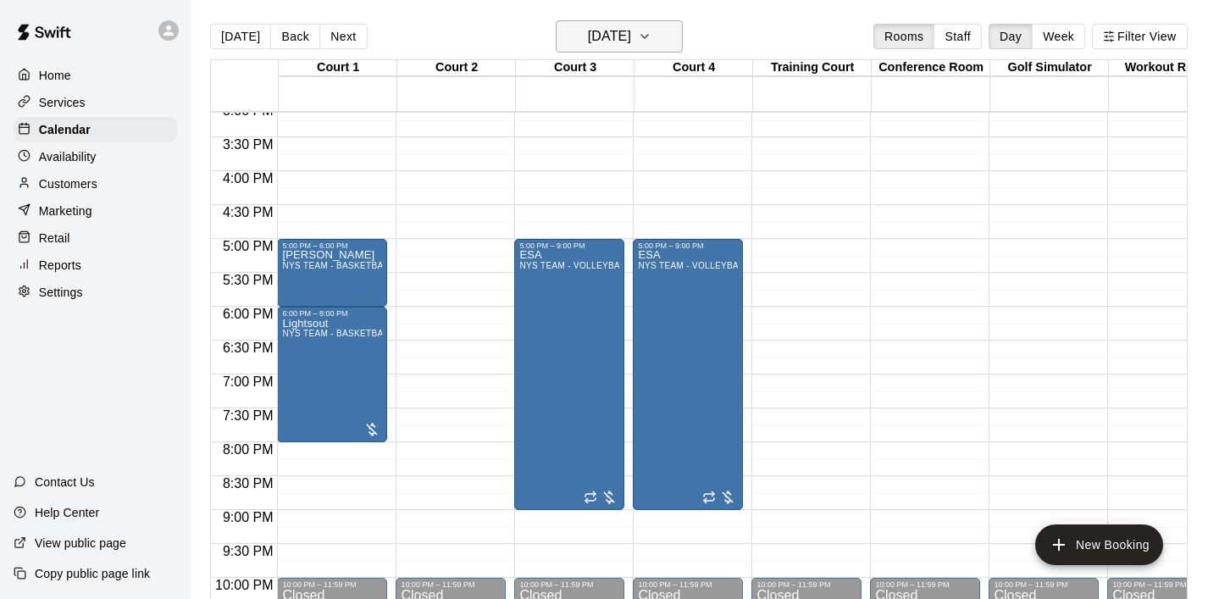
click at [673, 38] on button "[DATE]" at bounding box center [619, 36] width 127 height 32
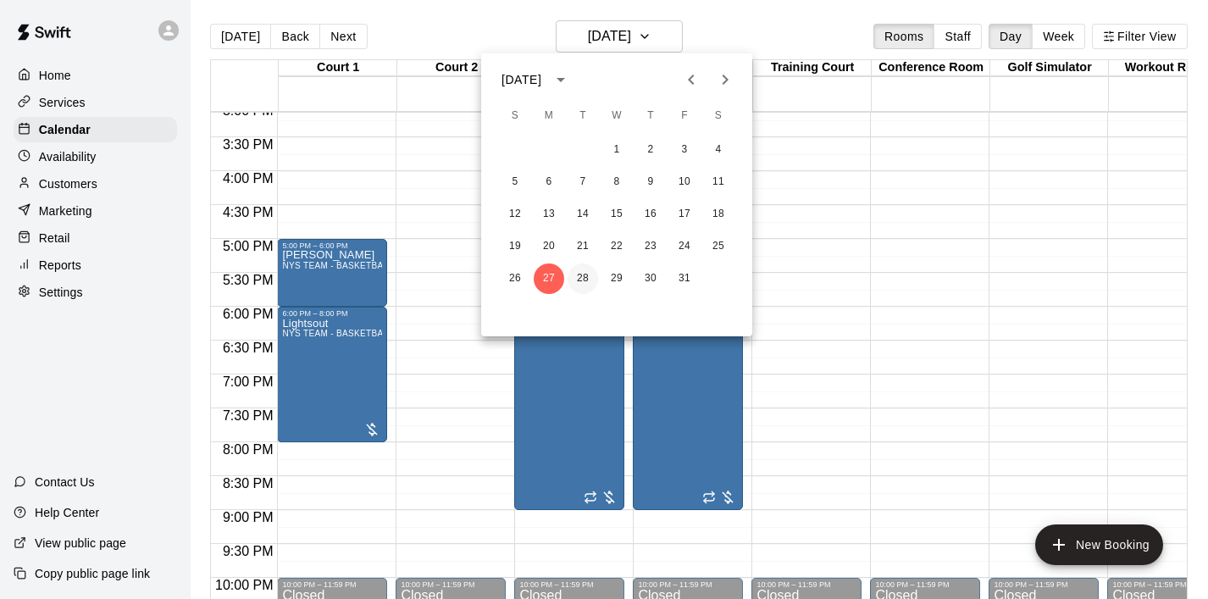
click at [591, 274] on button "28" at bounding box center [582, 278] width 30 height 30
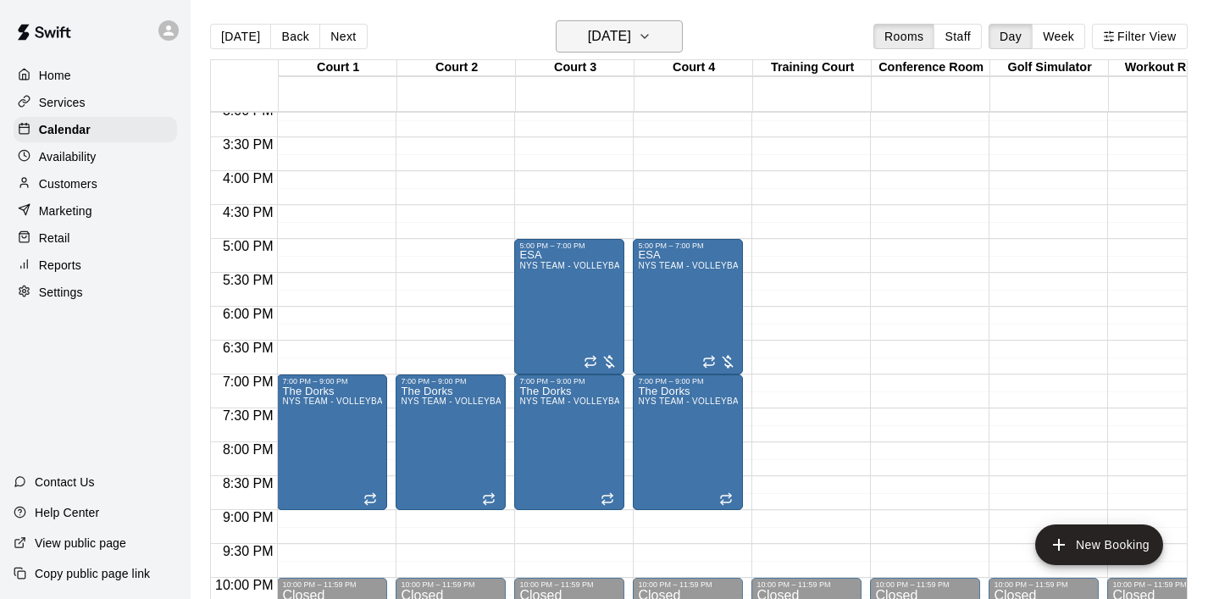
click at [651, 29] on icon "button" at bounding box center [645, 36] width 14 height 20
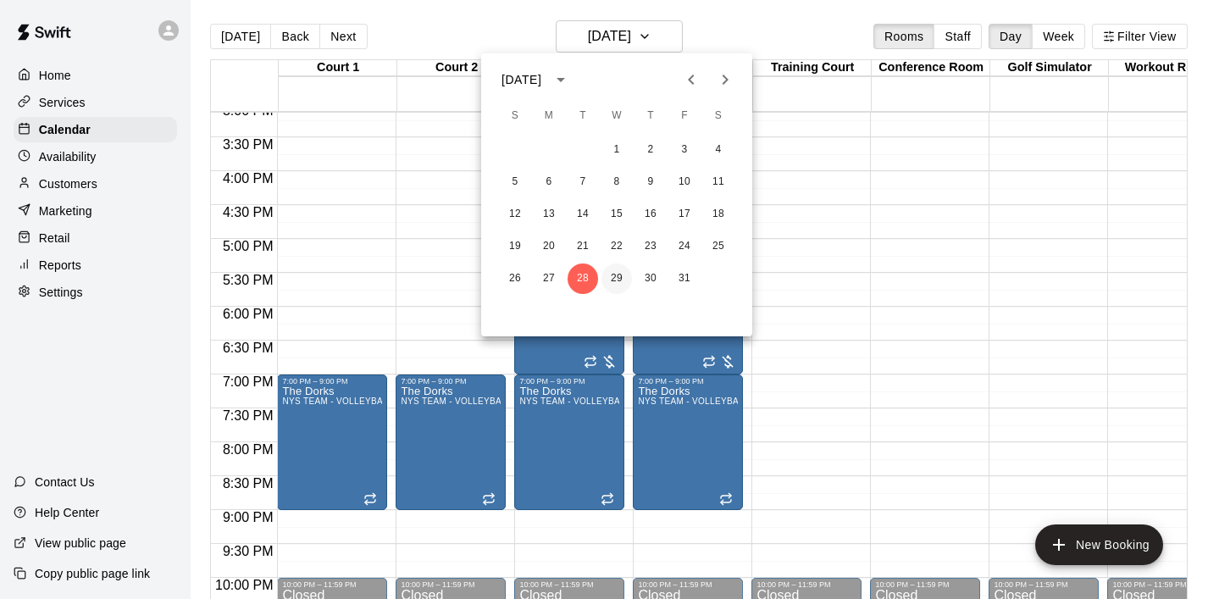
click at [627, 274] on button "29" at bounding box center [616, 278] width 30 height 30
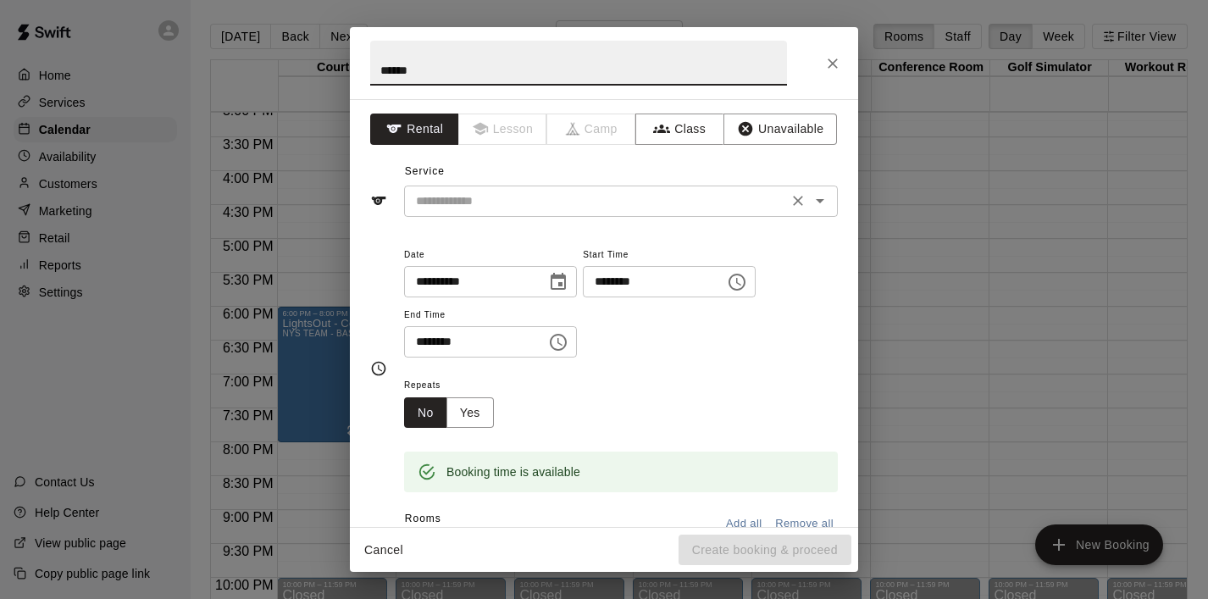
click at [610, 186] on div "​" at bounding box center [621, 200] width 434 height 31
type input "******"
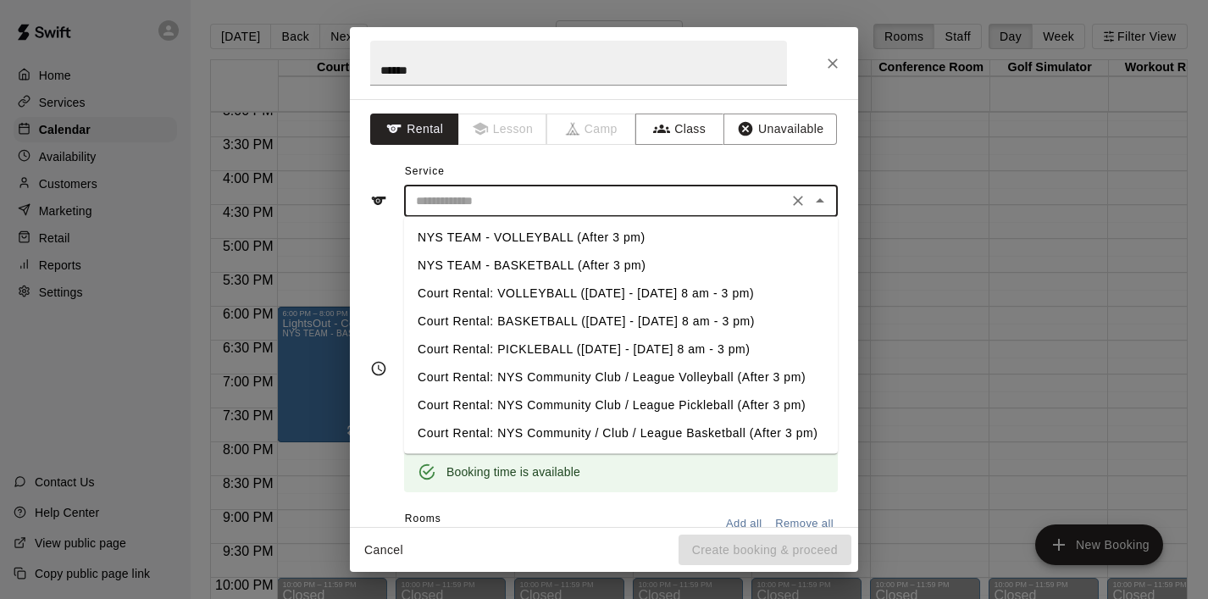
click at [582, 258] on li "NYS TEAM - BASKETBALL (After 3 pm)" at bounding box center [621, 266] width 434 height 28
type input "**********"
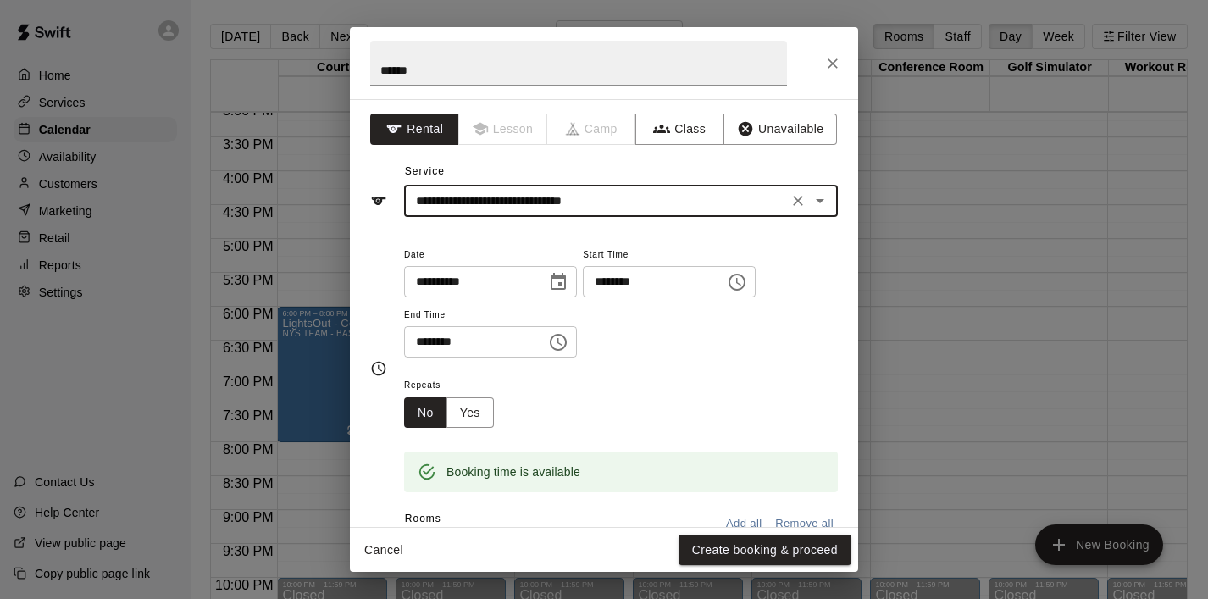
click at [561, 341] on icon "Choose time, selected time is 5:30 PM" at bounding box center [558, 342] width 20 height 20
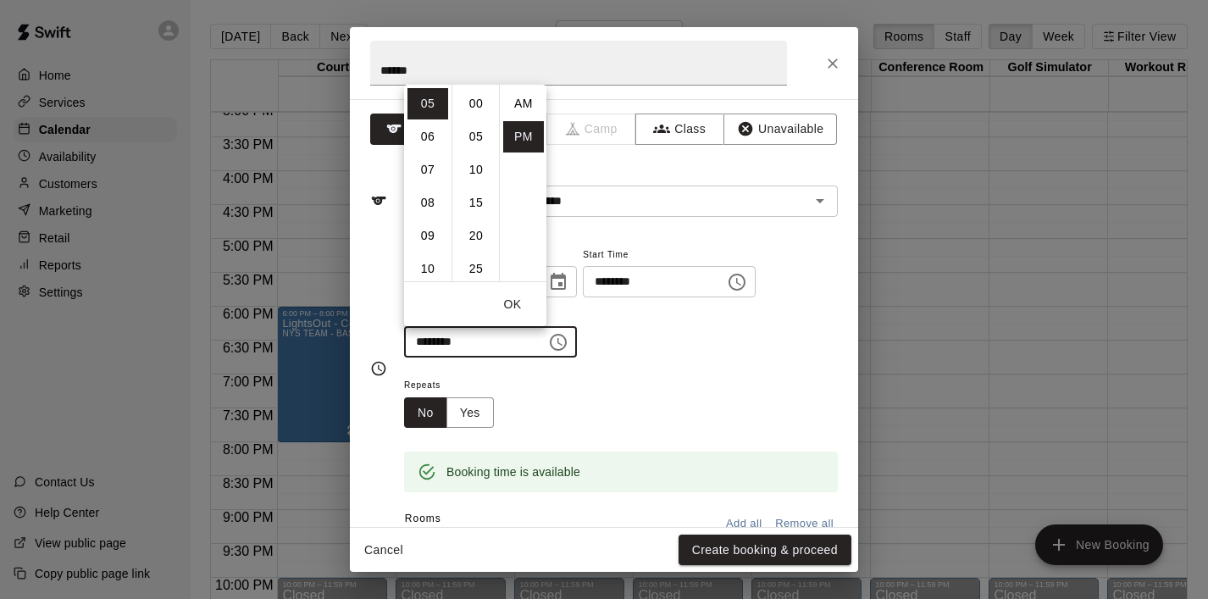
scroll to position [30, 0]
click at [427, 148] on li "06" at bounding box center [427, 136] width 41 height 31
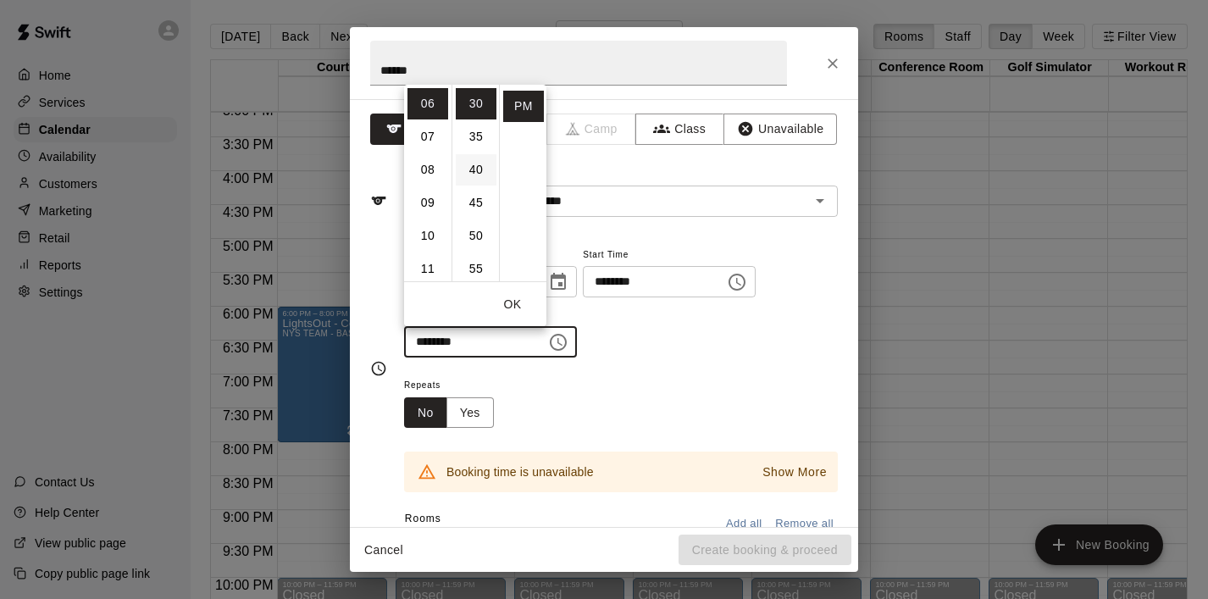
scroll to position [0, 0]
click at [469, 108] on li "00" at bounding box center [476, 103] width 41 height 31
type input "********"
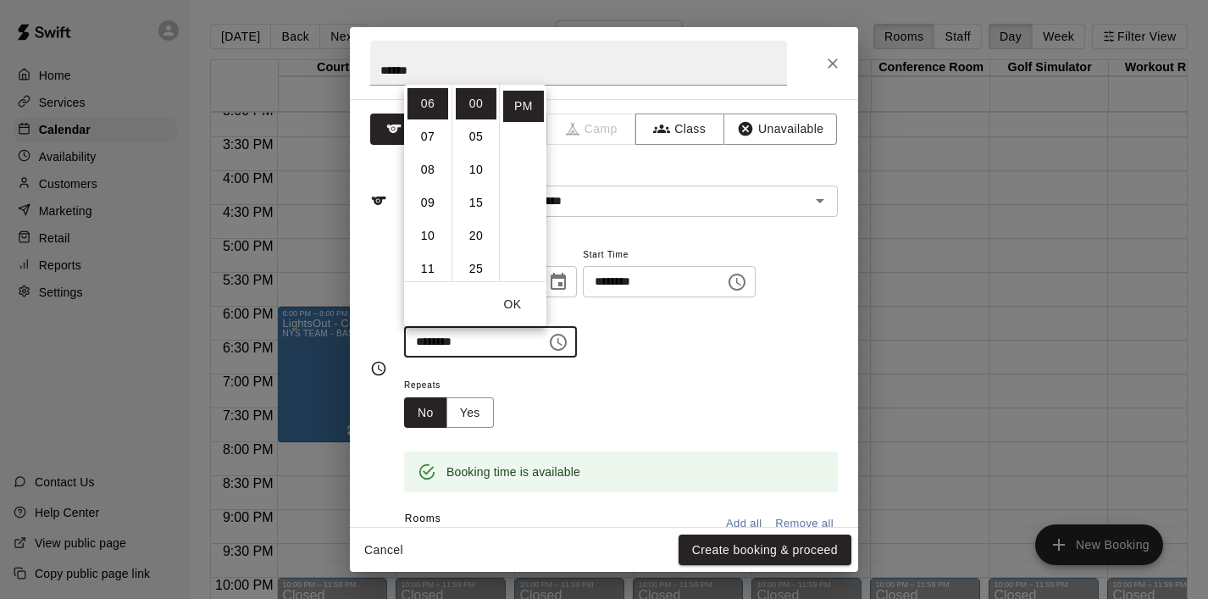
click at [517, 307] on button "OK" at bounding box center [512, 304] width 54 height 31
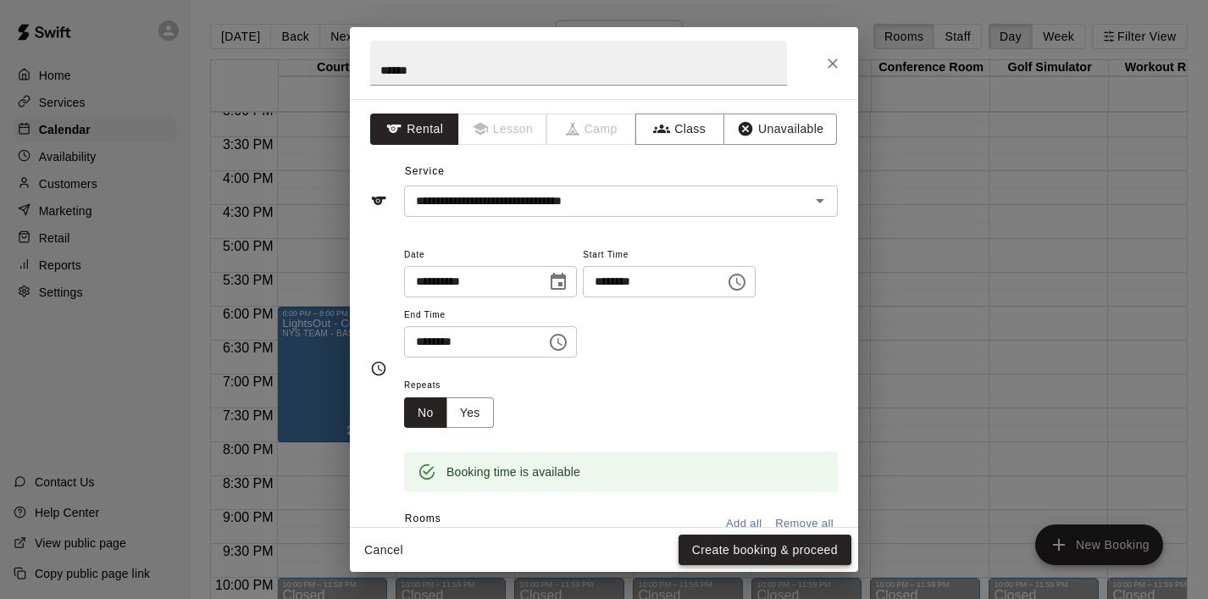
click at [766, 560] on button "Create booking & proceed" at bounding box center [764, 549] width 173 height 31
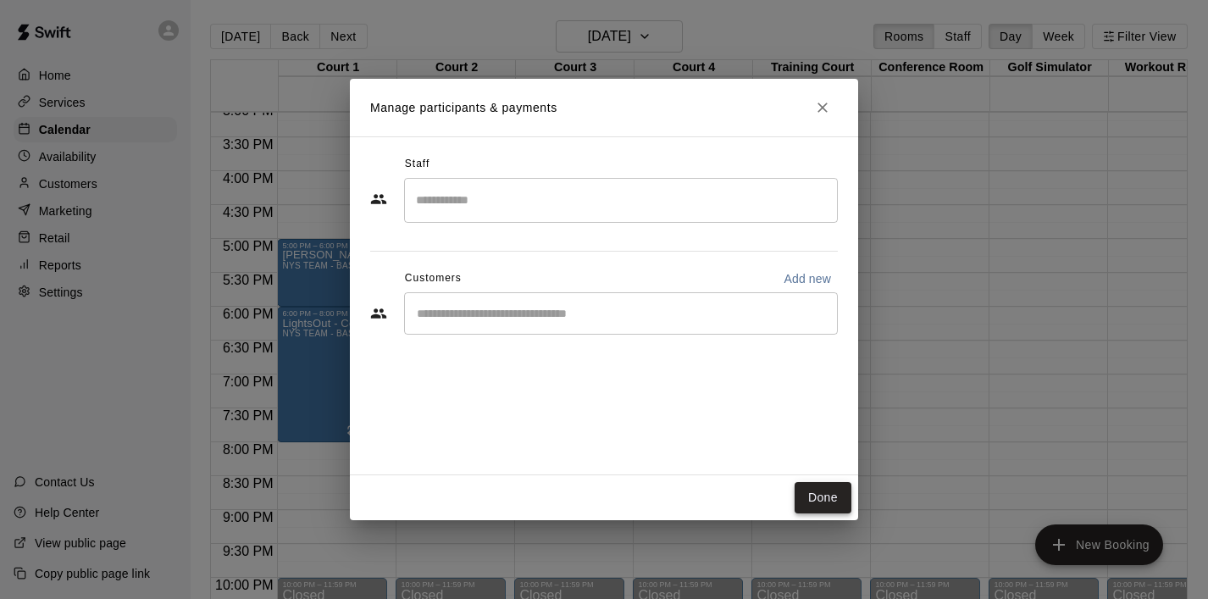
click at [846, 503] on button "Done" at bounding box center [822, 497] width 57 height 31
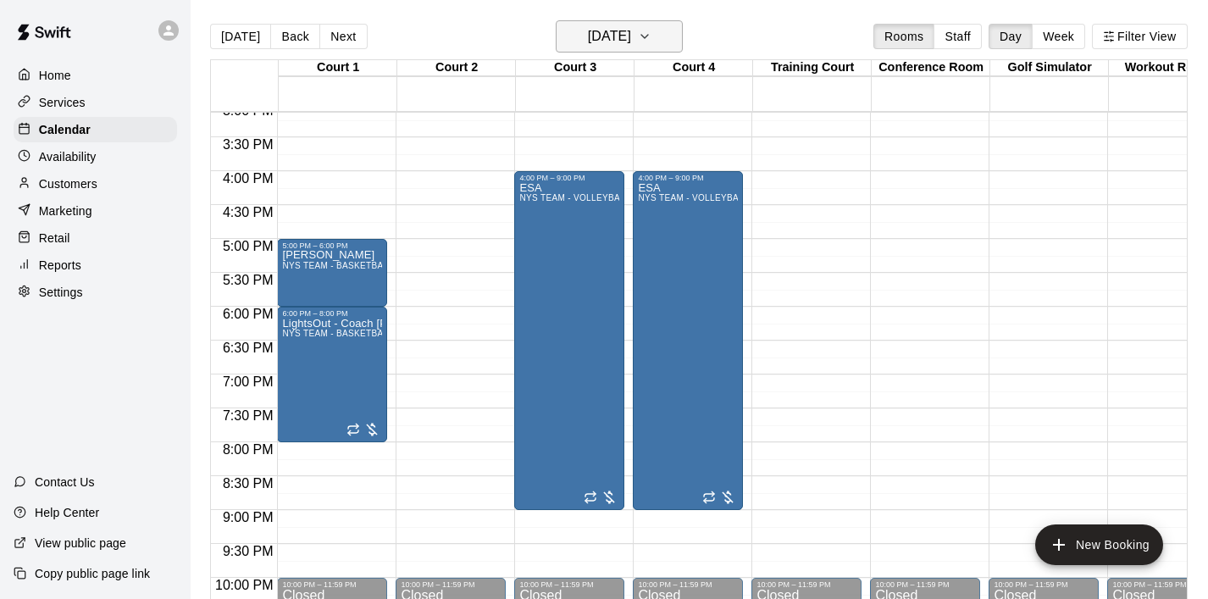
click at [651, 28] on icon "button" at bounding box center [645, 36] width 14 height 20
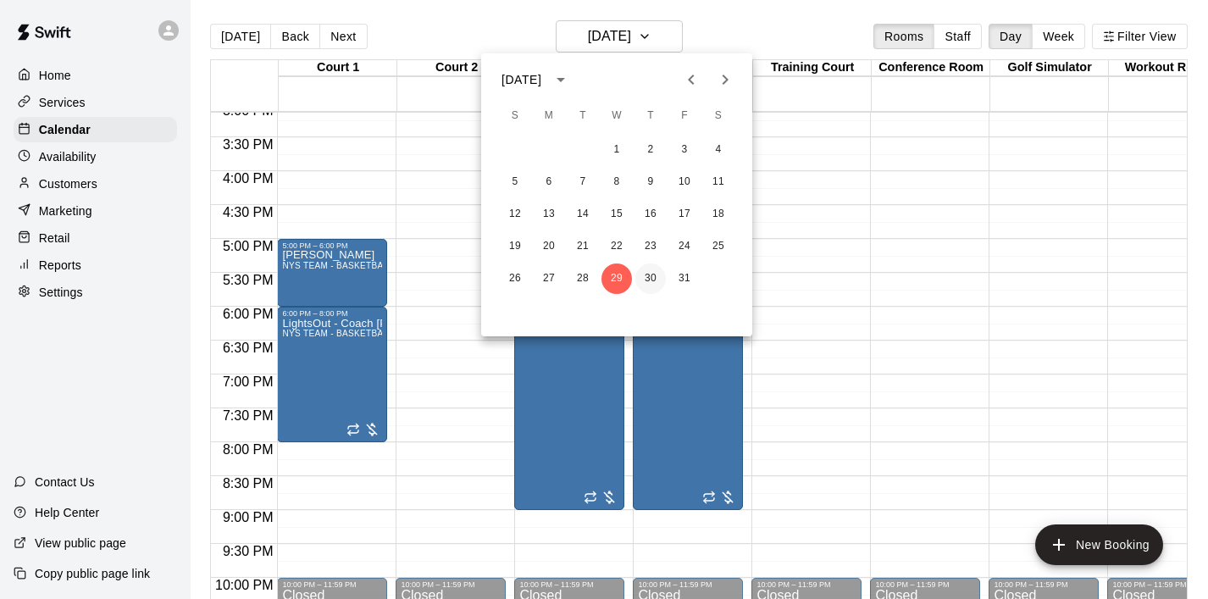
click at [655, 282] on button "30" at bounding box center [650, 278] width 30 height 30
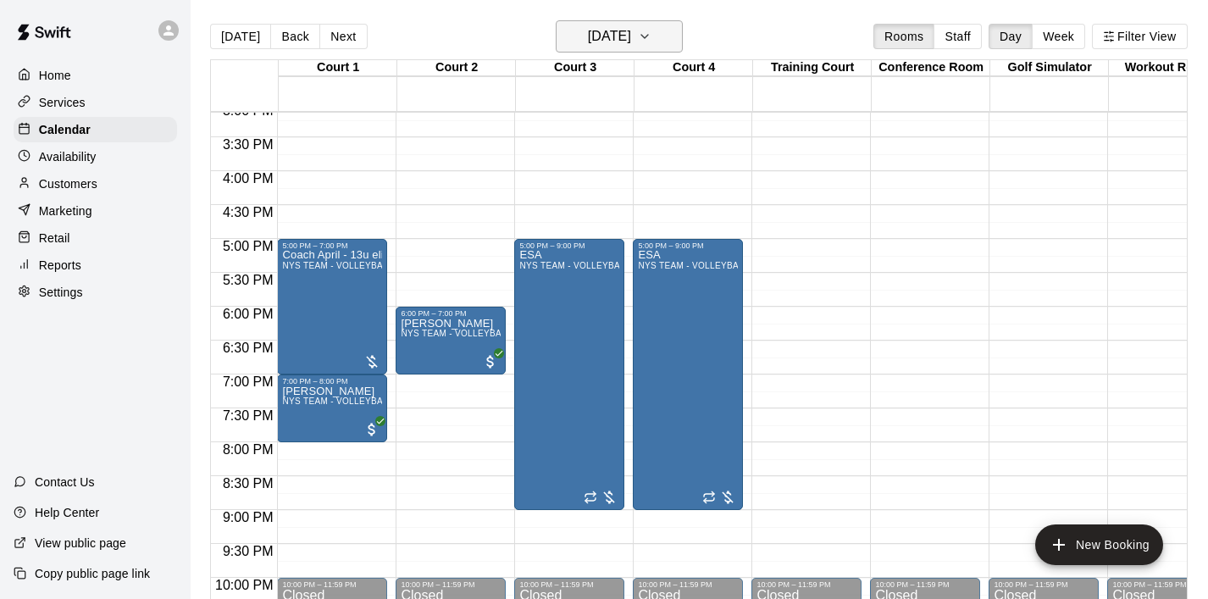
click at [651, 30] on icon "button" at bounding box center [645, 36] width 14 height 20
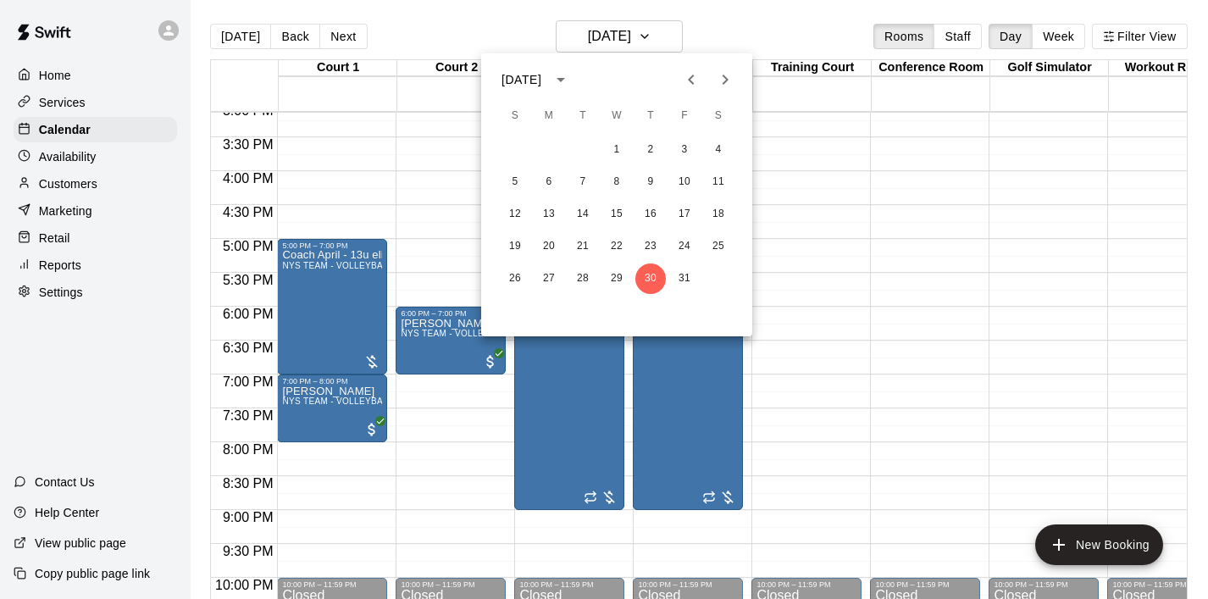
click at [717, 81] on icon "Next month" at bounding box center [725, 79] width 20 height 20
click at [555, 179] on button "3" at bounding box center [549, 182] width 30 height 30
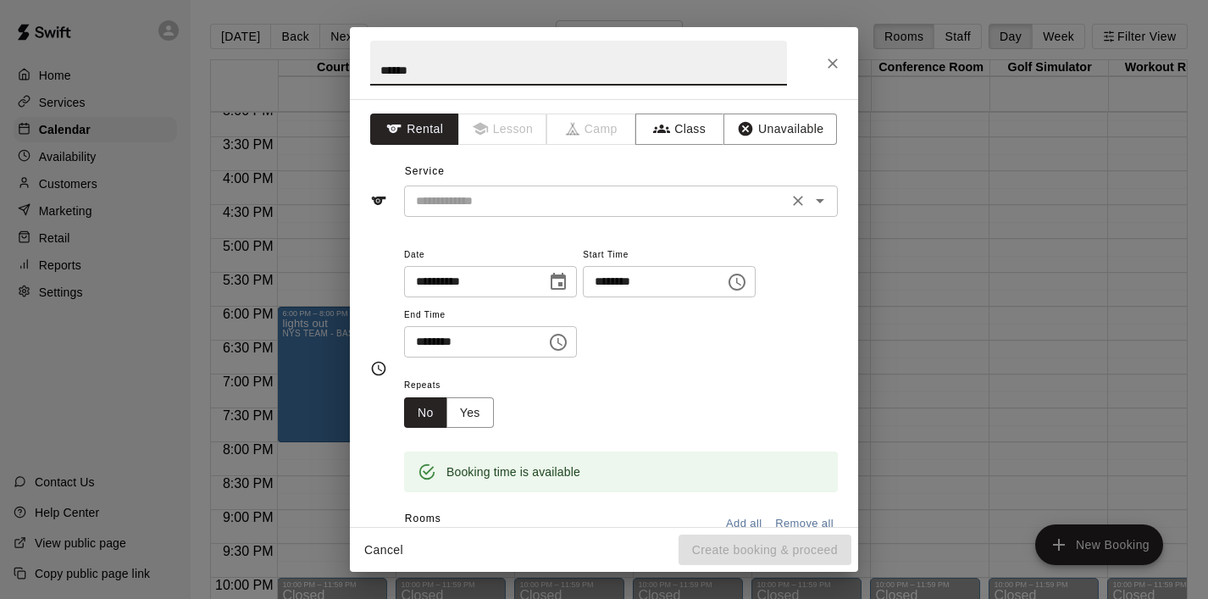
type input "******"
click at [465, 191] on input "text" at bounding box center [595, 201] width 373 height 21
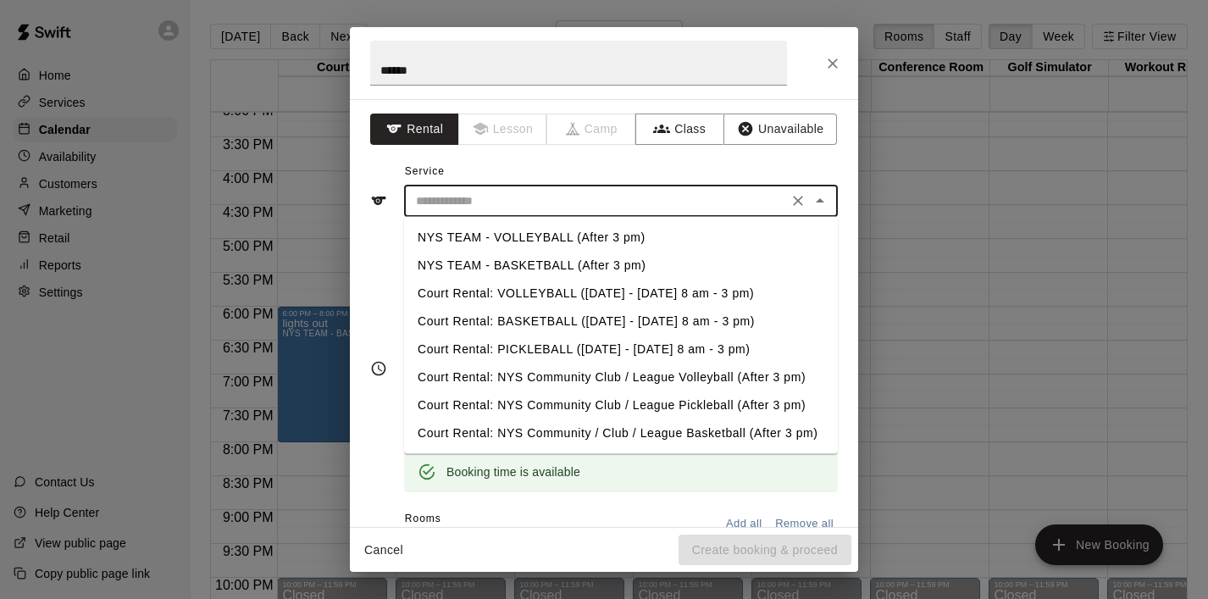
click at [527, 256] on li "NYS TEAM - BASKETBALL (After 3 pm)" at bounding box center [621, 266] width 434 height 28
type input "**********"
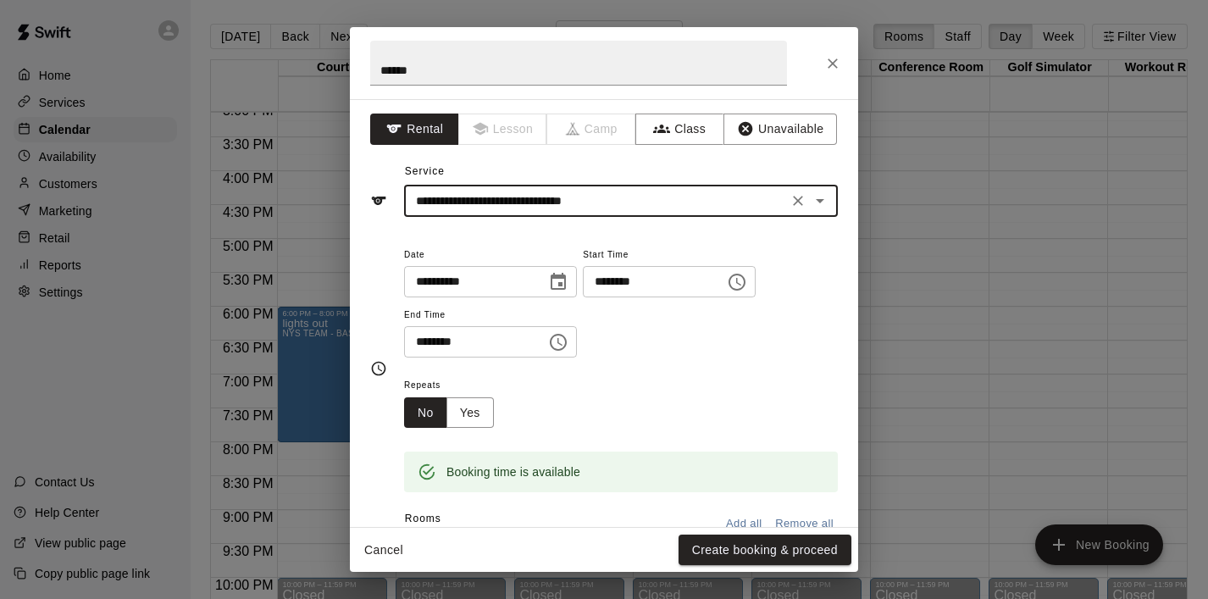
click at [559, 346] on icon "Choose time, selected time is 5:30 PM" at bounding box center [558, 342] width 20 height 20
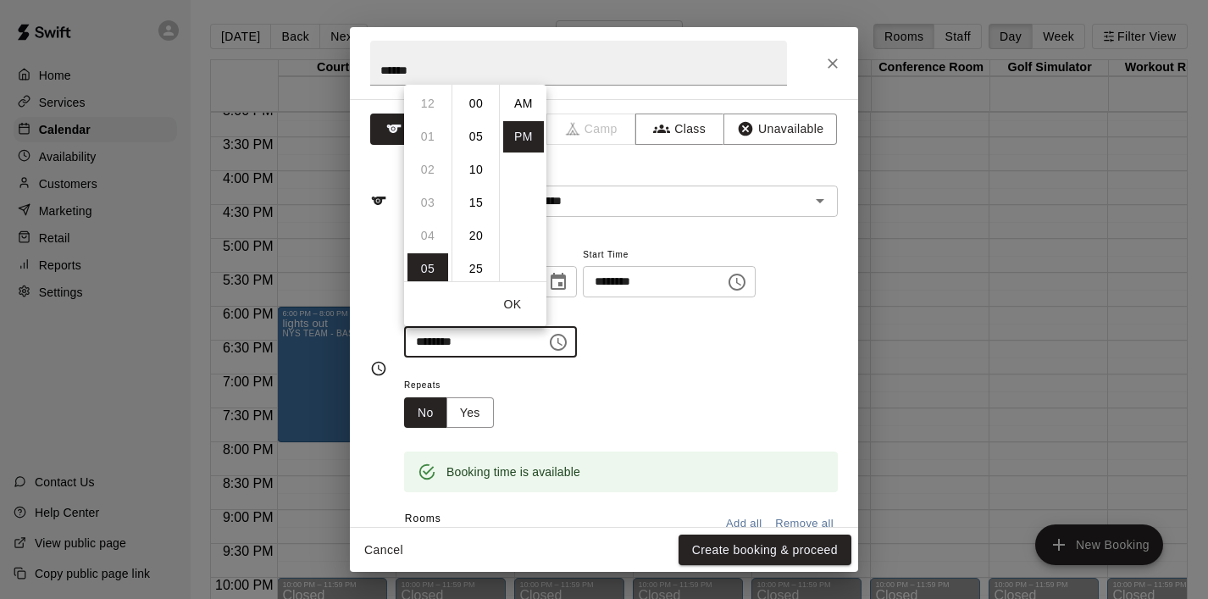
scroll to position [30, 0]
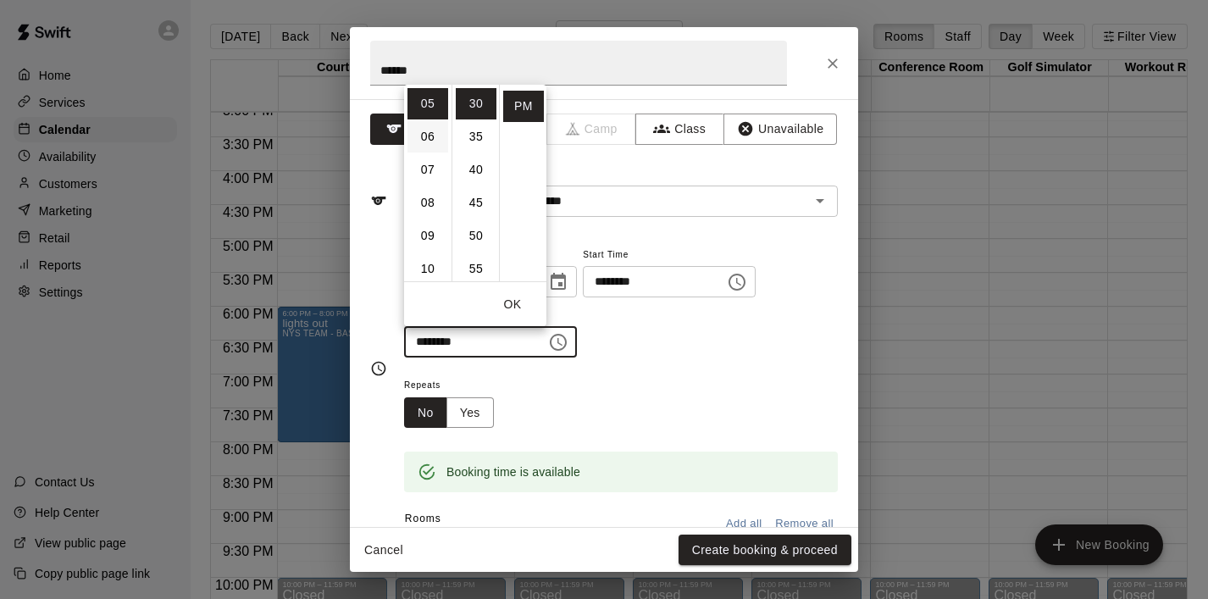
click at [433, 137] on li "06" at bounding box center [427, 136] width 41 height 31
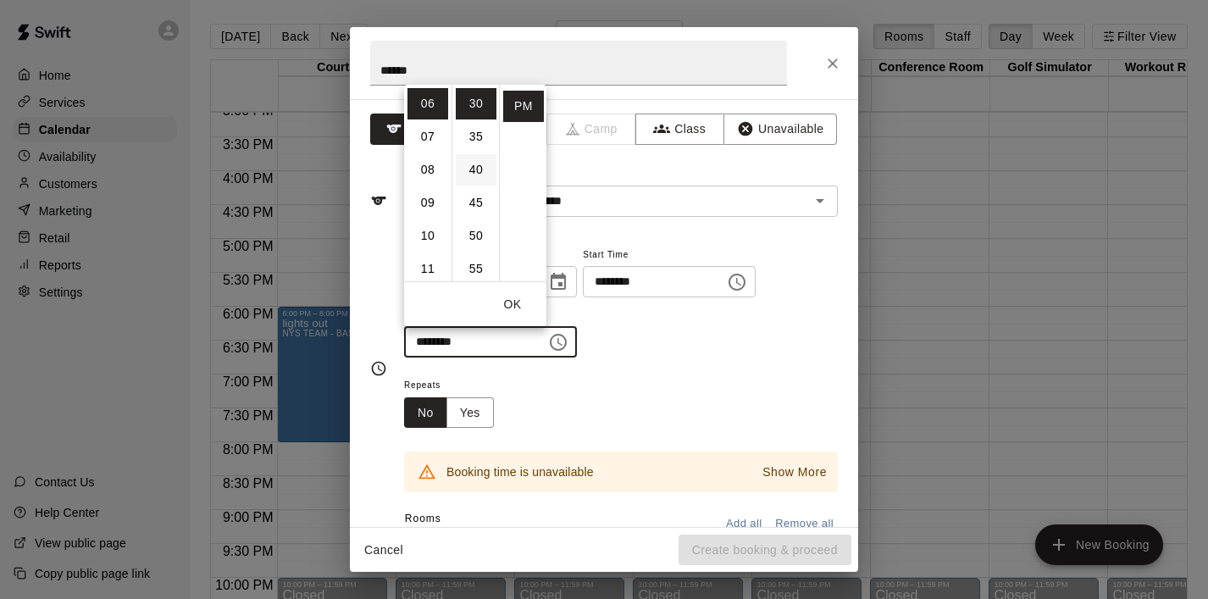
scroll to position [0, 0]
click at [474, 105] on li "00" at bounding box center [476, 103] width 41 height 31
type input "********"
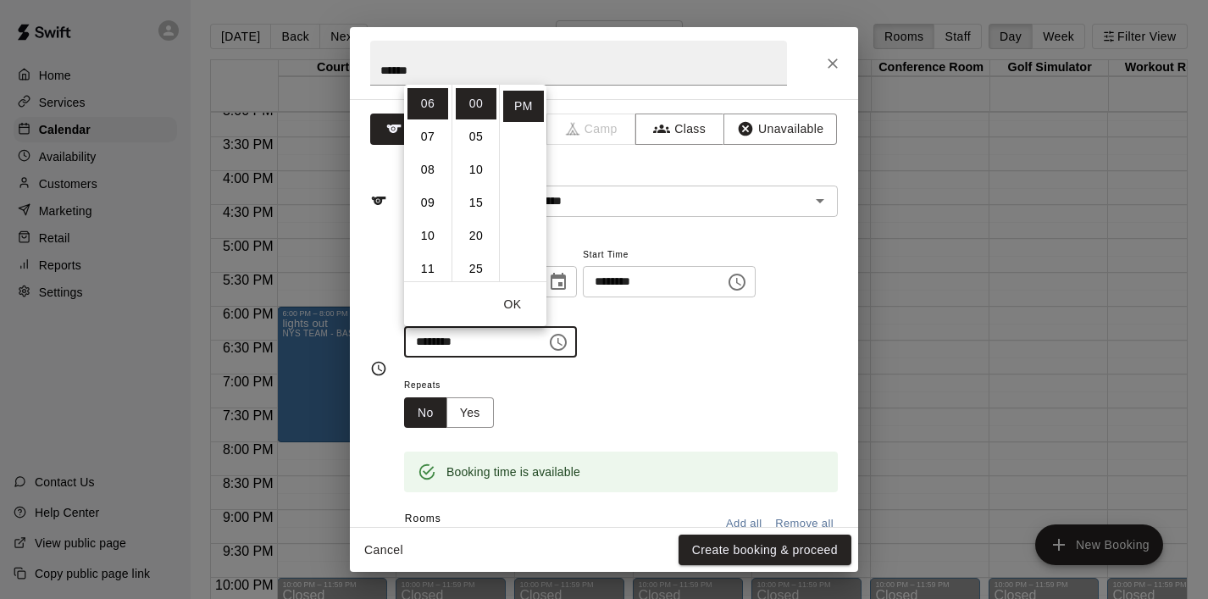
click at [521, 298] on button "OK" at bounding box center [512, 304] width 54 height 31
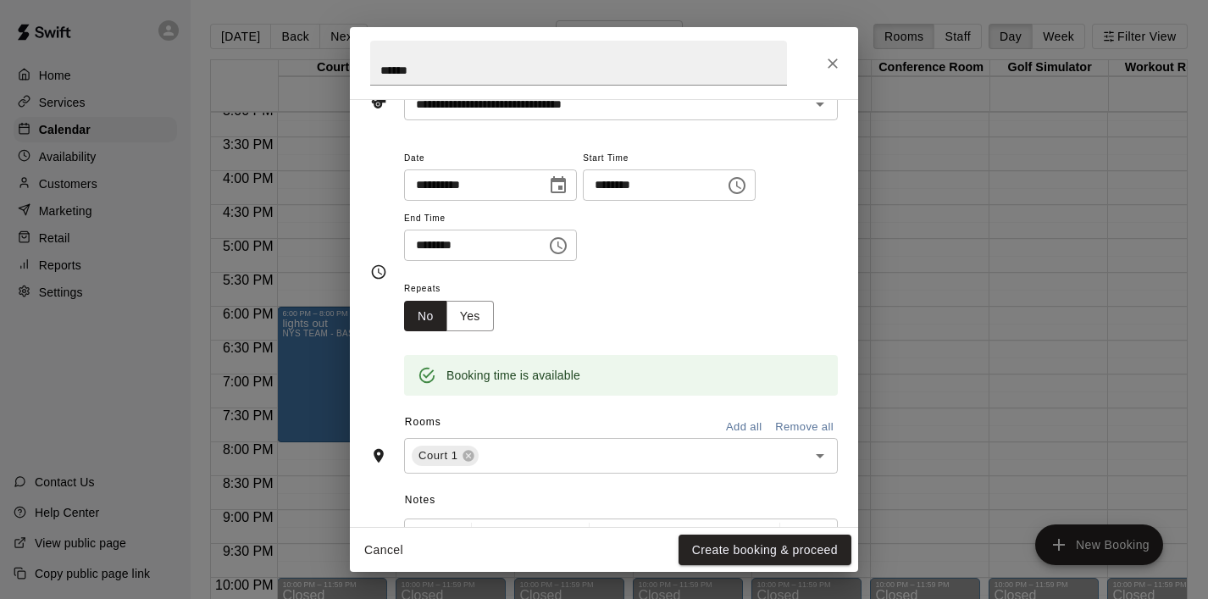
scroll to position [102, 0]
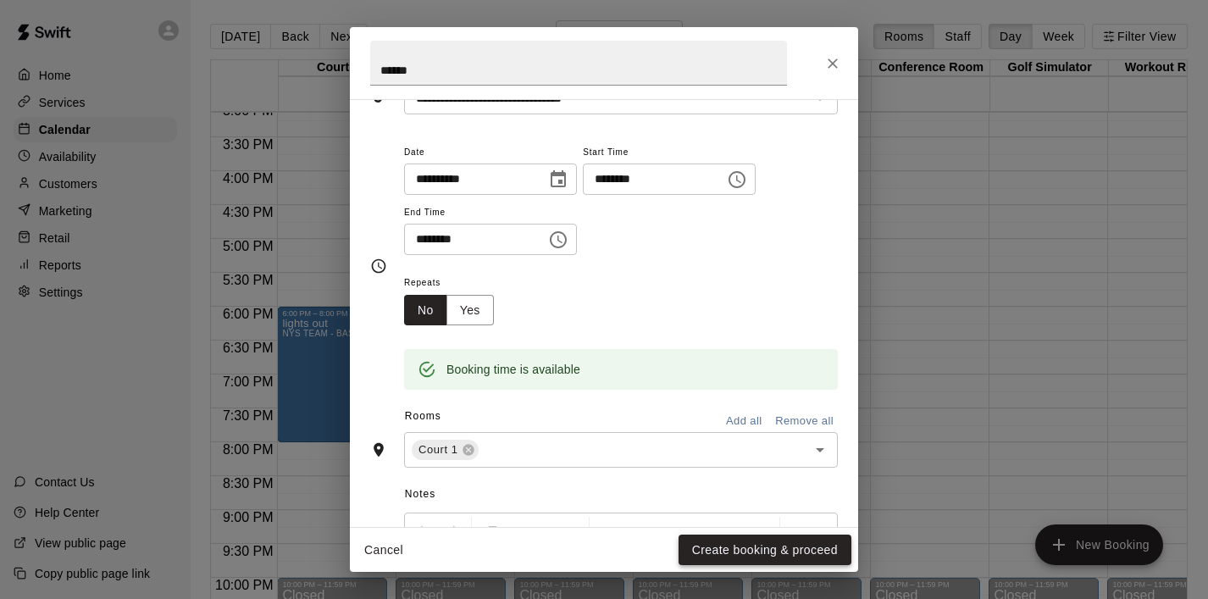
click at [749, 544] on button "Create booking & proceed" at bounding box center [764, 549] width 173 height 31
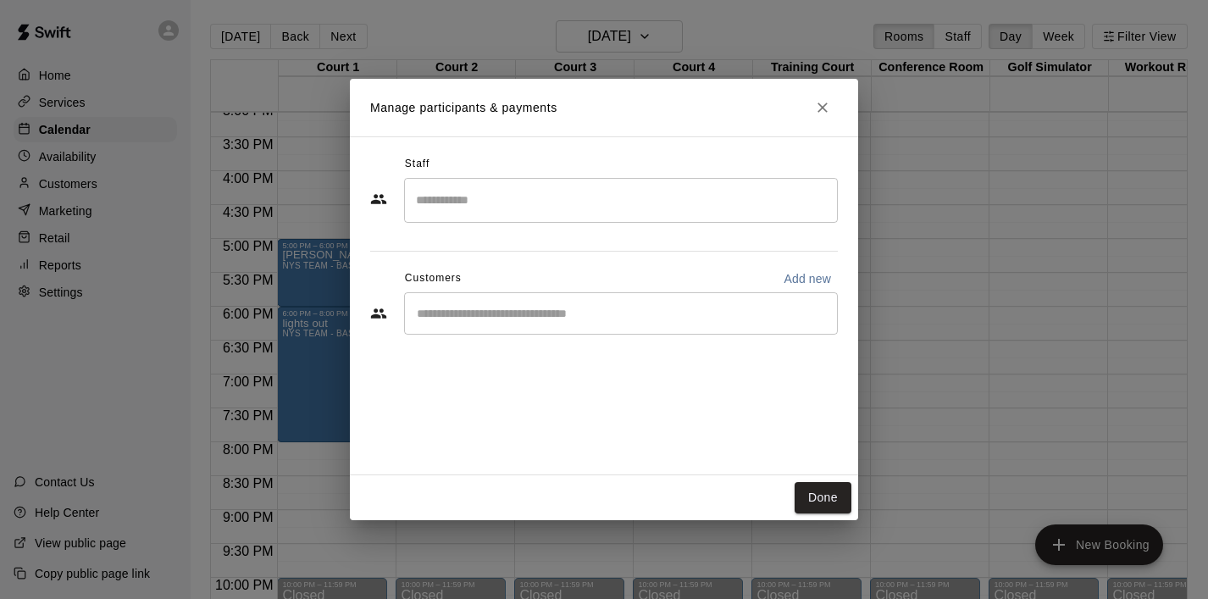
click at [811, 513] on div "Done" at bounding box center [604, 497] width 508 height 45
click at [820, 504] on button "Done" at bounding box center [822, 497] width 57 height 31
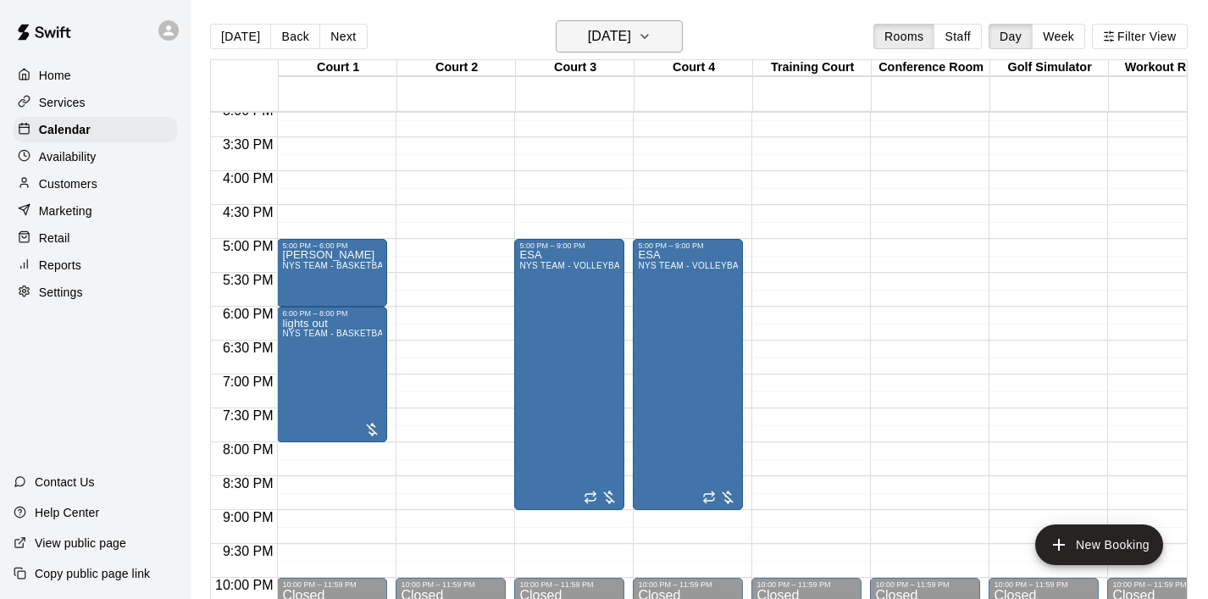
click at [651, 42] on icon "button" at bounding box center [645, 36] width 14 height 20
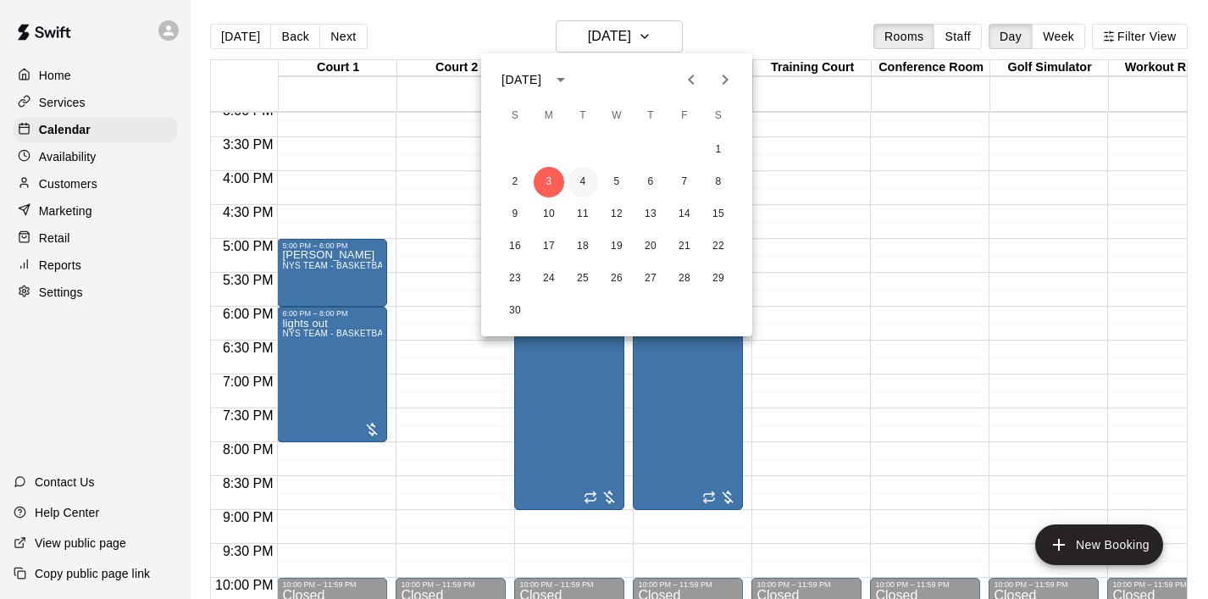
click at [578, 194] on button "4" at bounding box center [582, 182] width 30 height 30
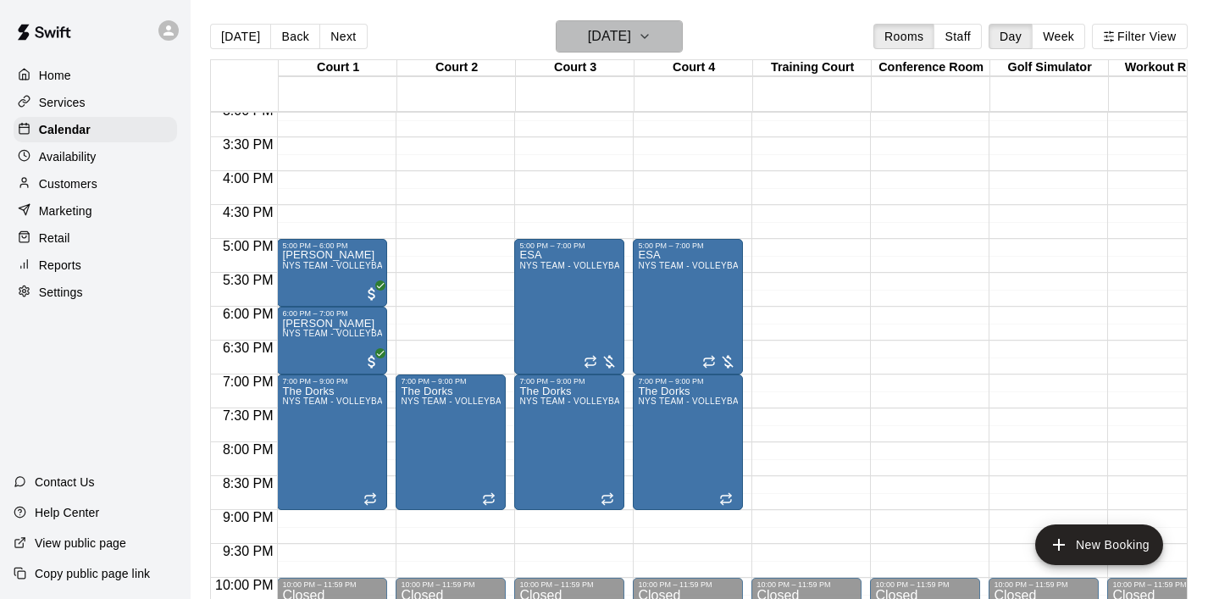
click at [664, 47] on button "[DATE]" at bounding box center [619, 36] width 127 height 32
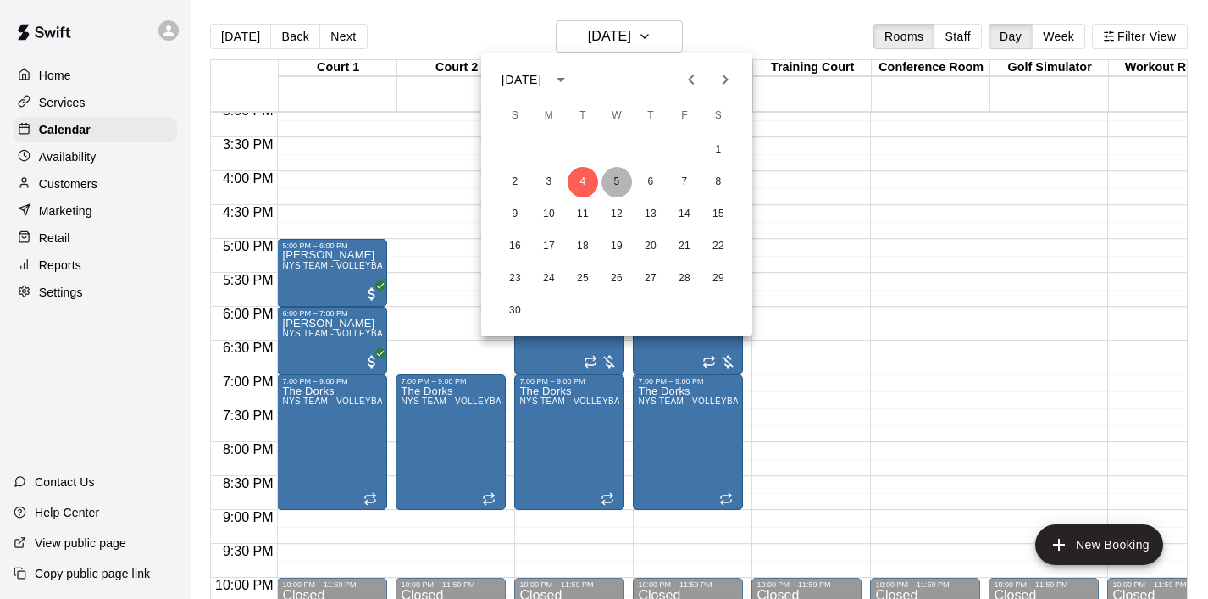
click at [624, 185] on button "5" at bounding box center [616, 182] width 30 height 30
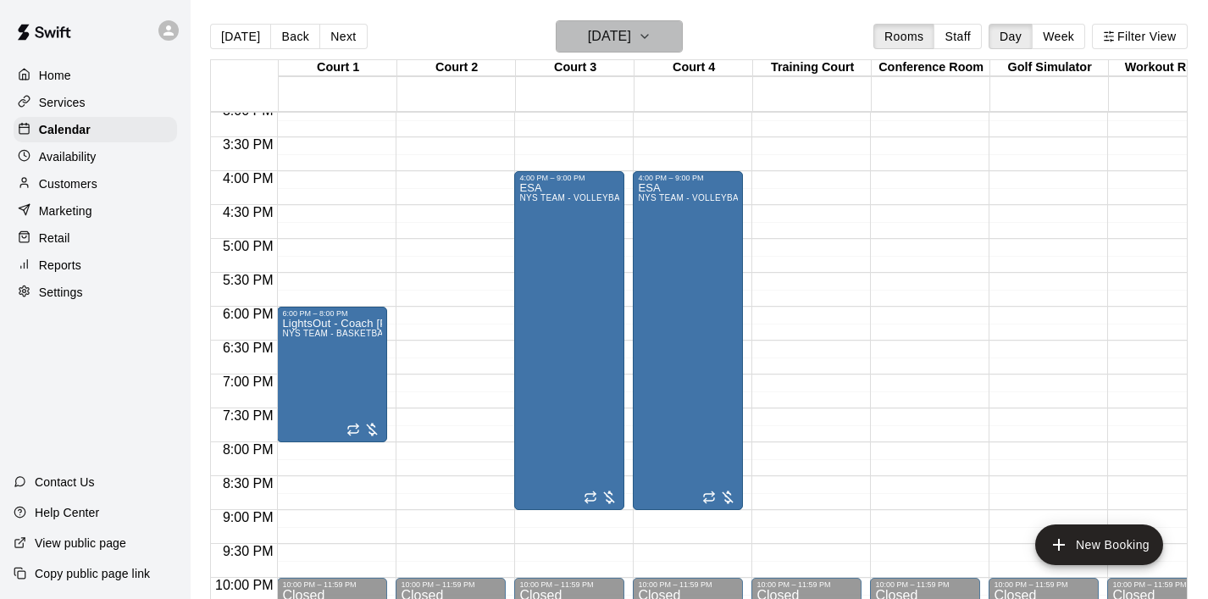
click at [648, 35] on icon "button" at bounding box center [644, 36] width 7 height 3
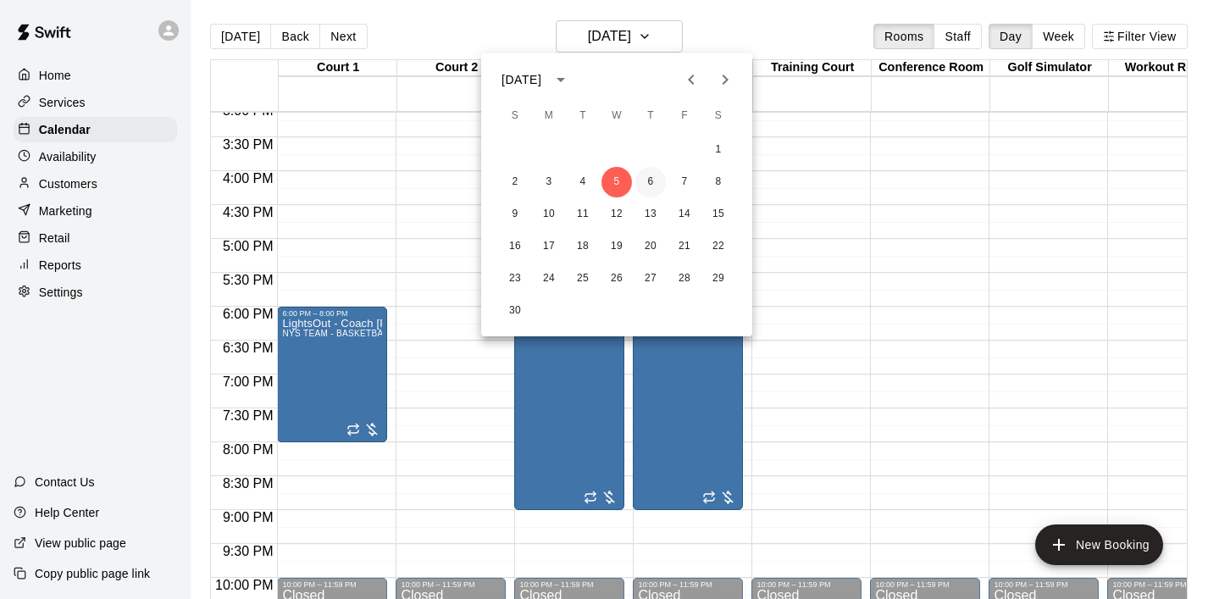
click at [648, 190] on button "6" at bounding box center [650, 182] width 30 height 30
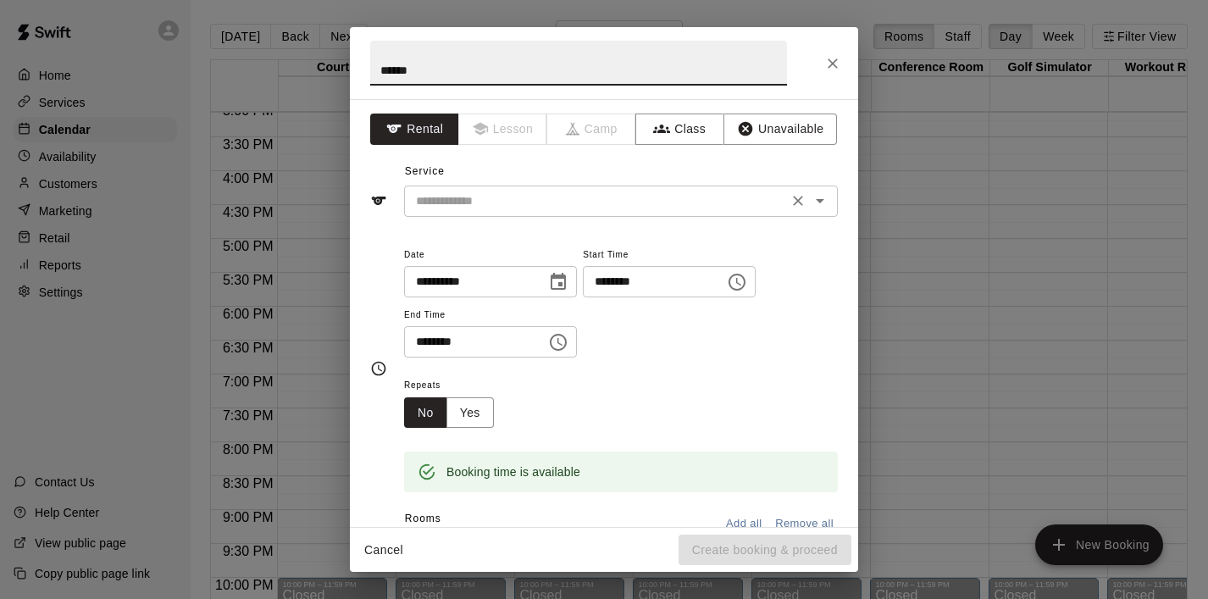
type input "******"
click at [473, 191] on input "text" at bounding box center [595, 201] width 373 height 21
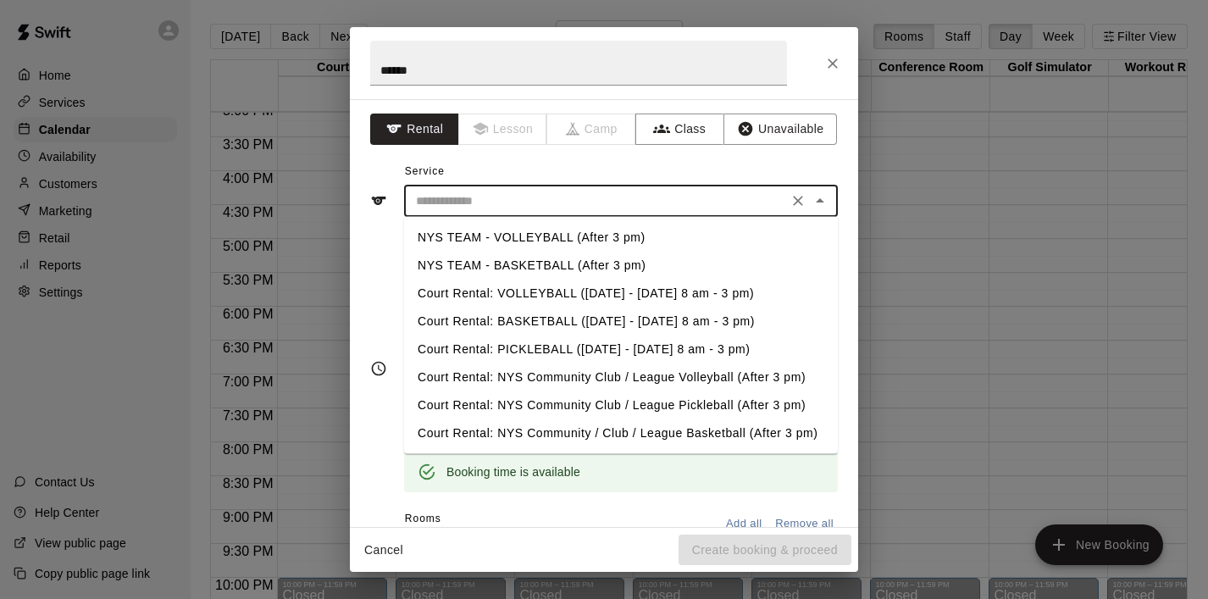
click at [500, 264] on li "NYS TEAM - BASKETBALL (After 3 pm)" at bounding box center [621, 266] width 434 height 28
type input "**********"
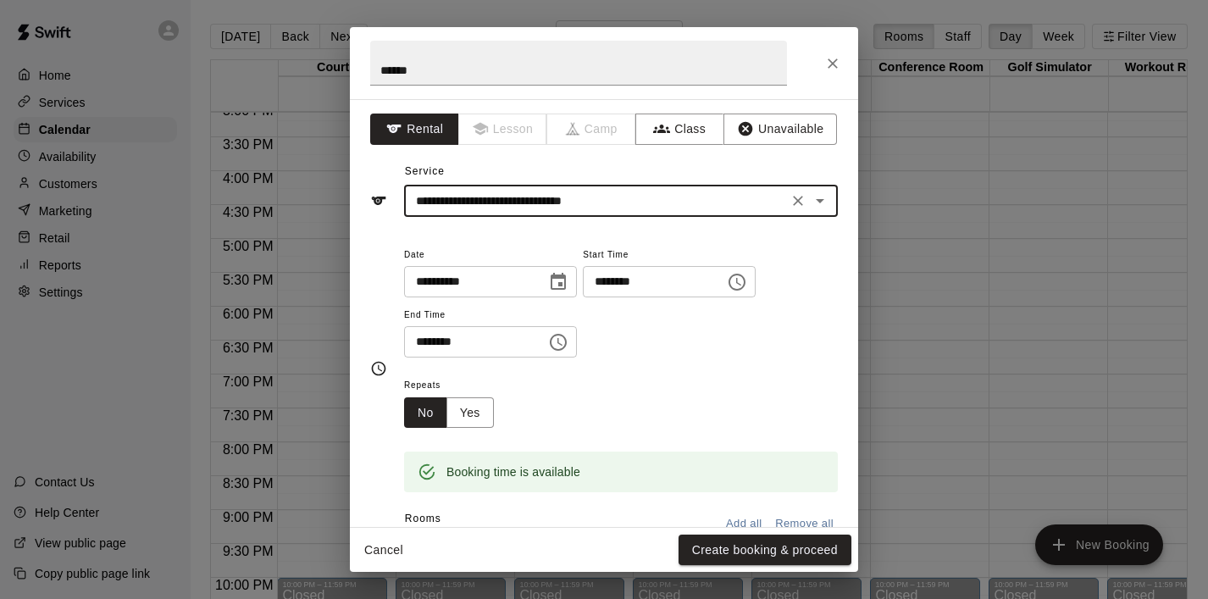
click at [740, 279] on icon "Choose time, selected time is 6:00 PM" at bounding box center [737, 282] width 20 height 20
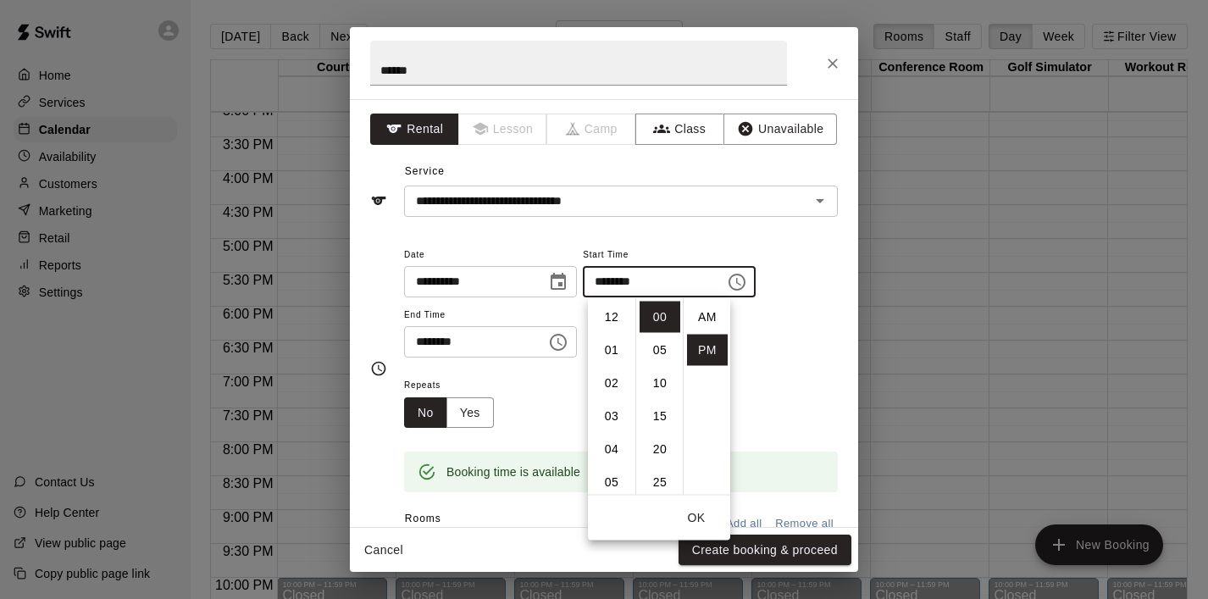
scroll to position [30, 0]
click at [611, 349] on li "05" at bounding box center [611, 353] width 41 height 31
type input "********"
click at [697, 518] on button "OK" at bounding box center [696, 517] width 54 height 31
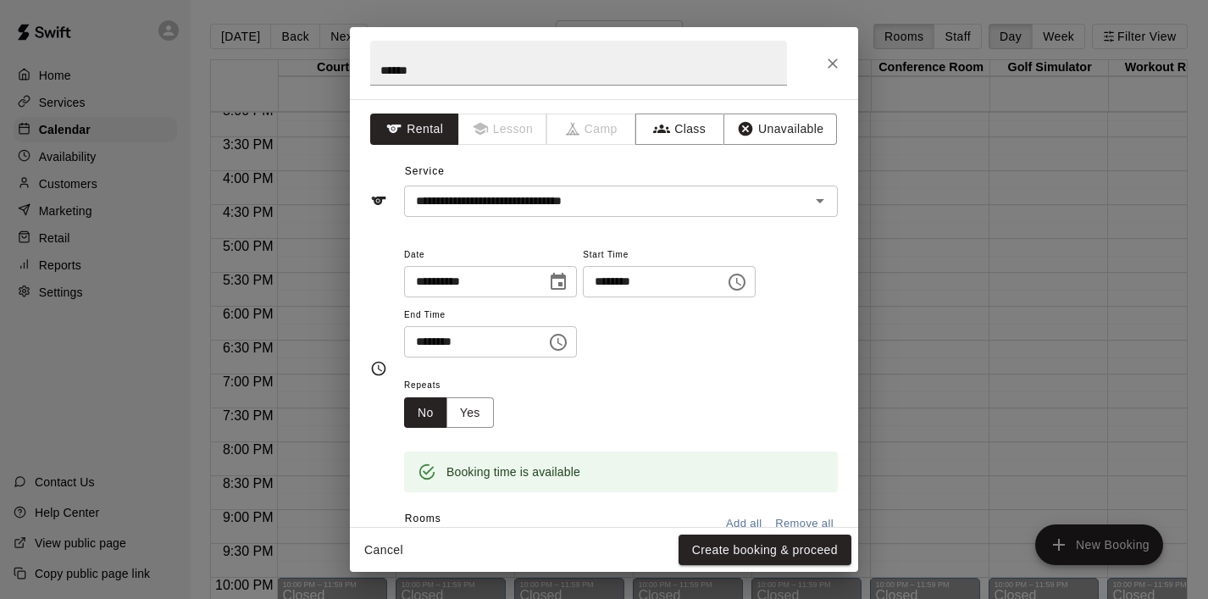
click at [552, 352] on button "Choose time, selected time is 6:30 PM" at bounding box center [558, 342] width 34 height 34
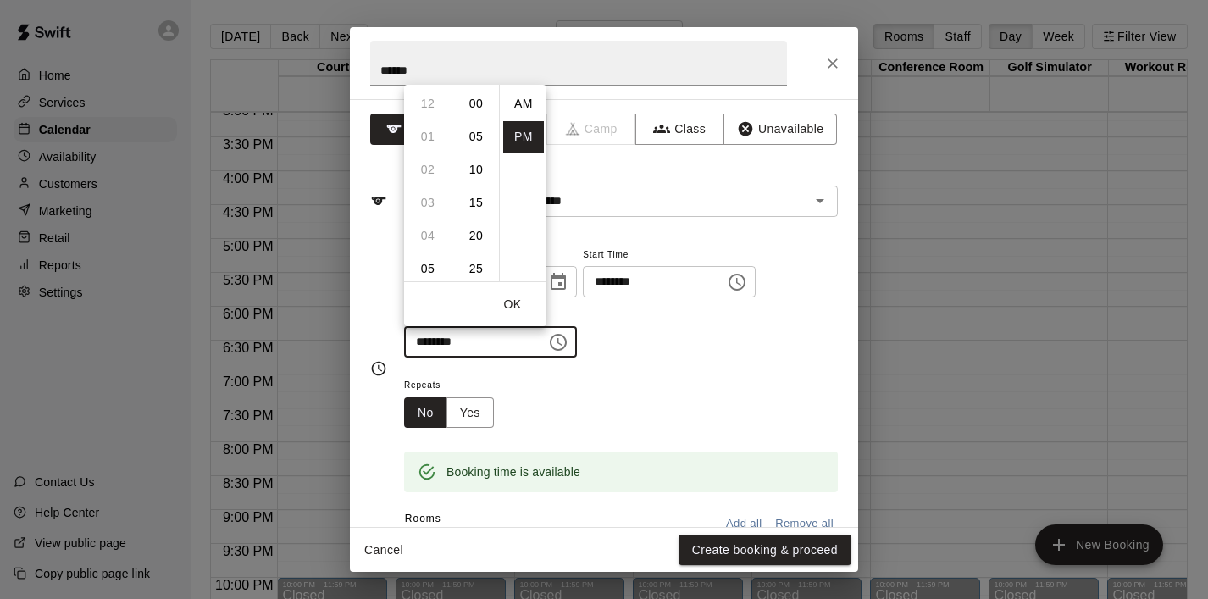
scroll to position [30, 0]
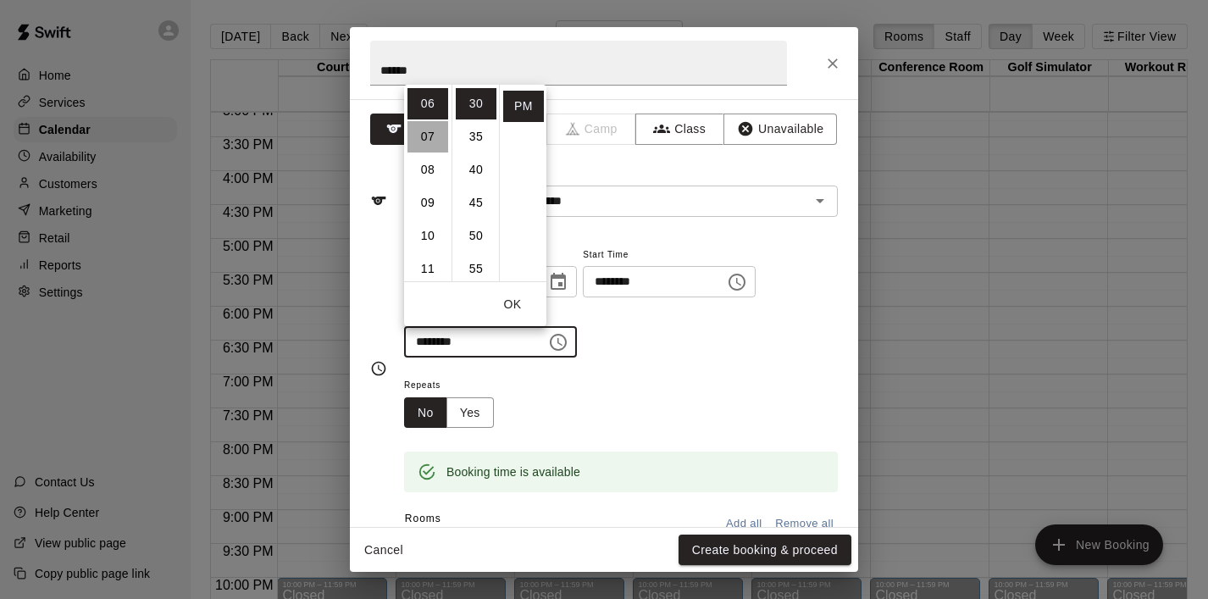
click at [430, 124] on li "07" at bounding box center [427, 136] width 41 height 31
click at [469, 111] on li "00" at bounding box center [476, 103] width 41 height 31
type input "********"
click at [511, 300] on button "OK" at bounding box center [512, 304] width 54 height 31
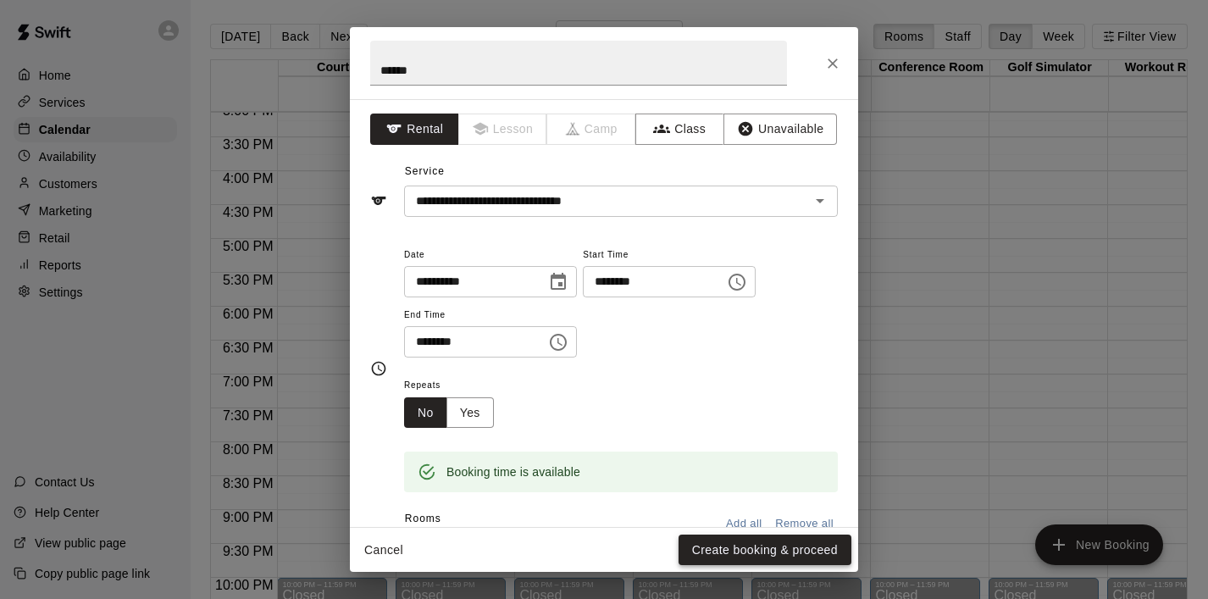
click at [755, 555] on button "Create booking & proceed" at bounding box center [764, 549] width 173 height 31
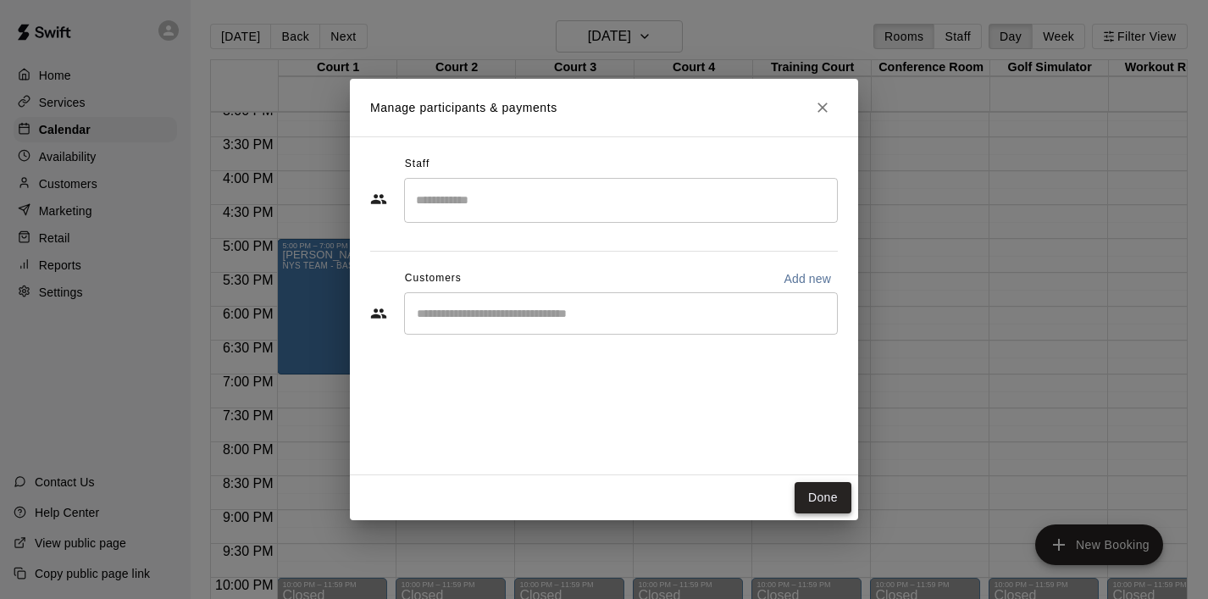
click at [833, 506] on button "Done" at bounding box center [822, 497] width 57 height 31
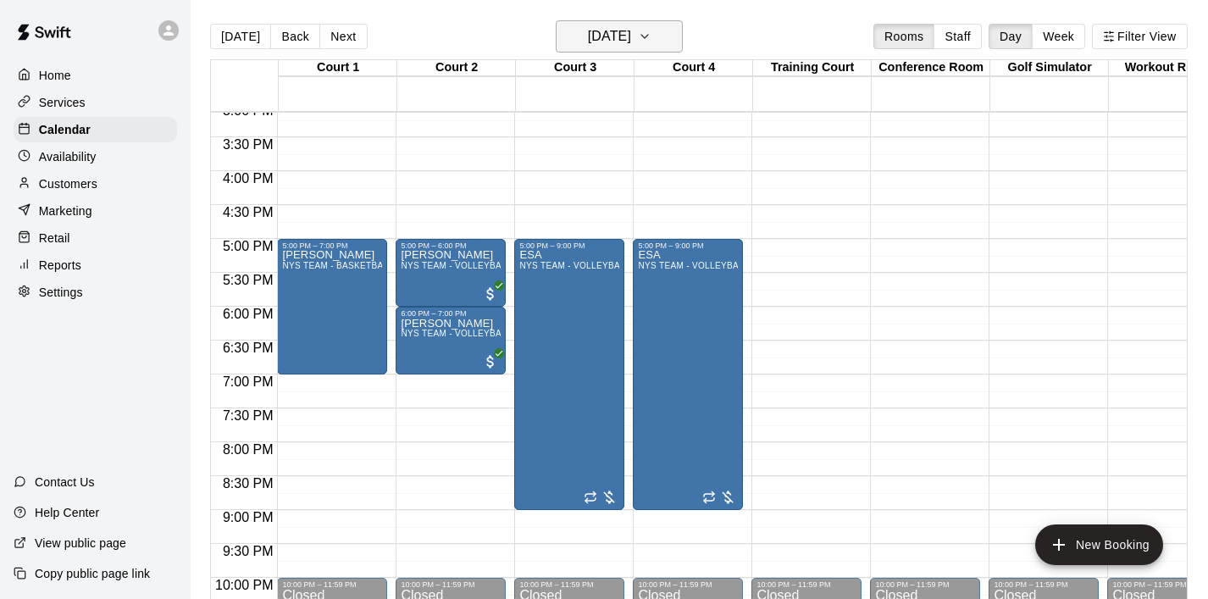
click at [651, 36] on icon "button" at bounding box center [645, 36] width 14 height 20
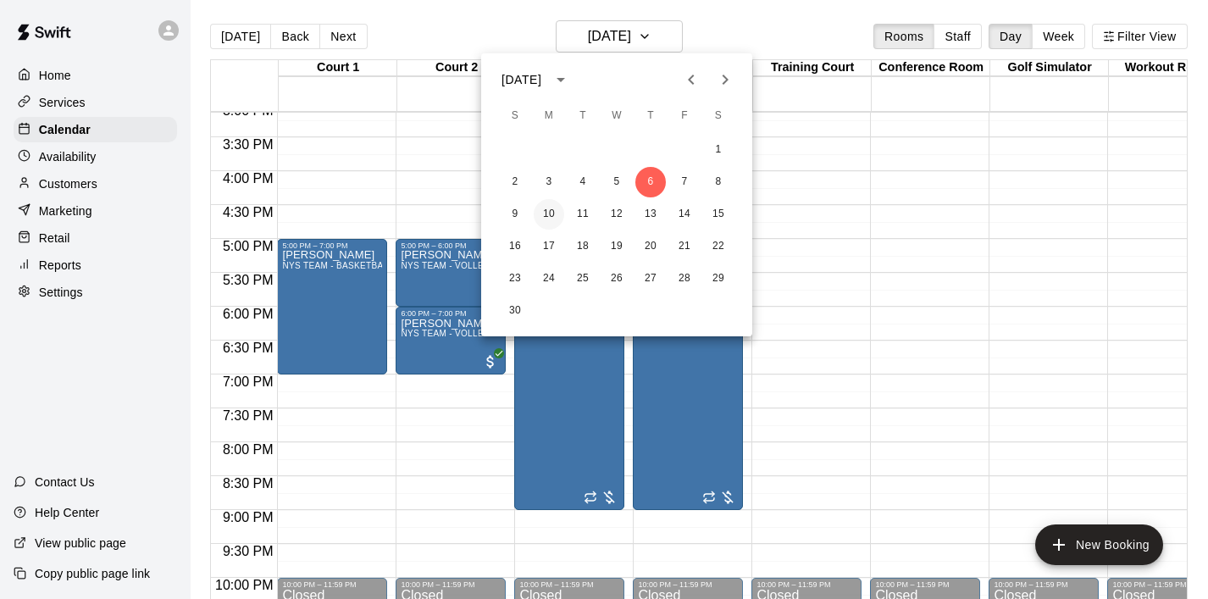
click at [551, 213] on button "10" at bounding box center [549, 214] width 30 height 30
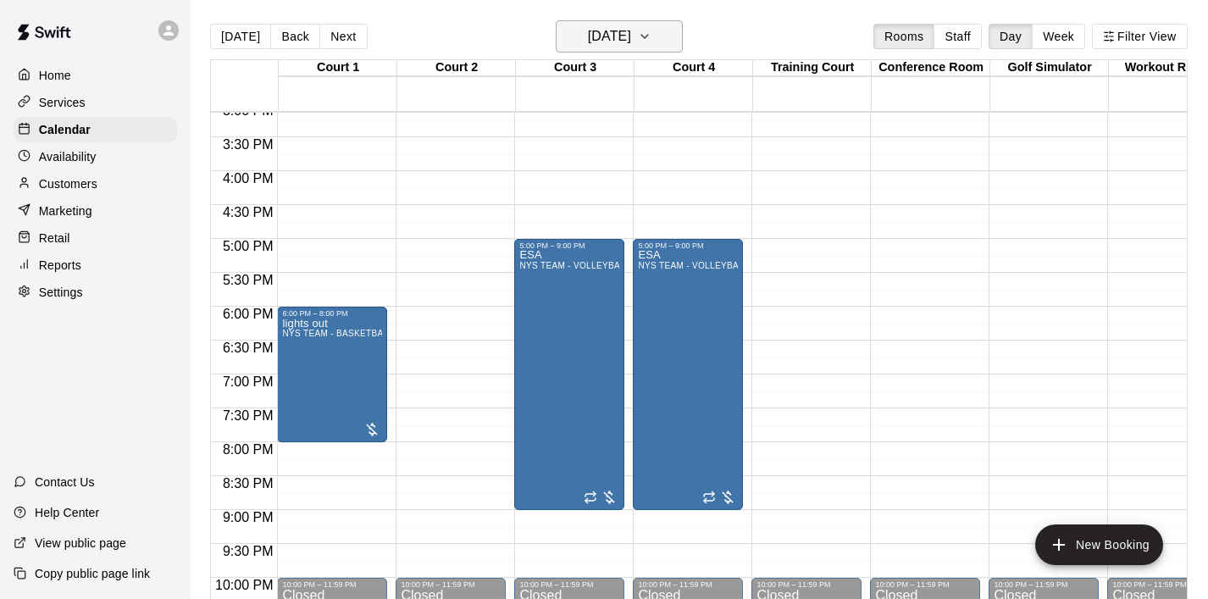
click at [651, 39] on icon "button" at bounding box center [645, 36] width 14 height 20
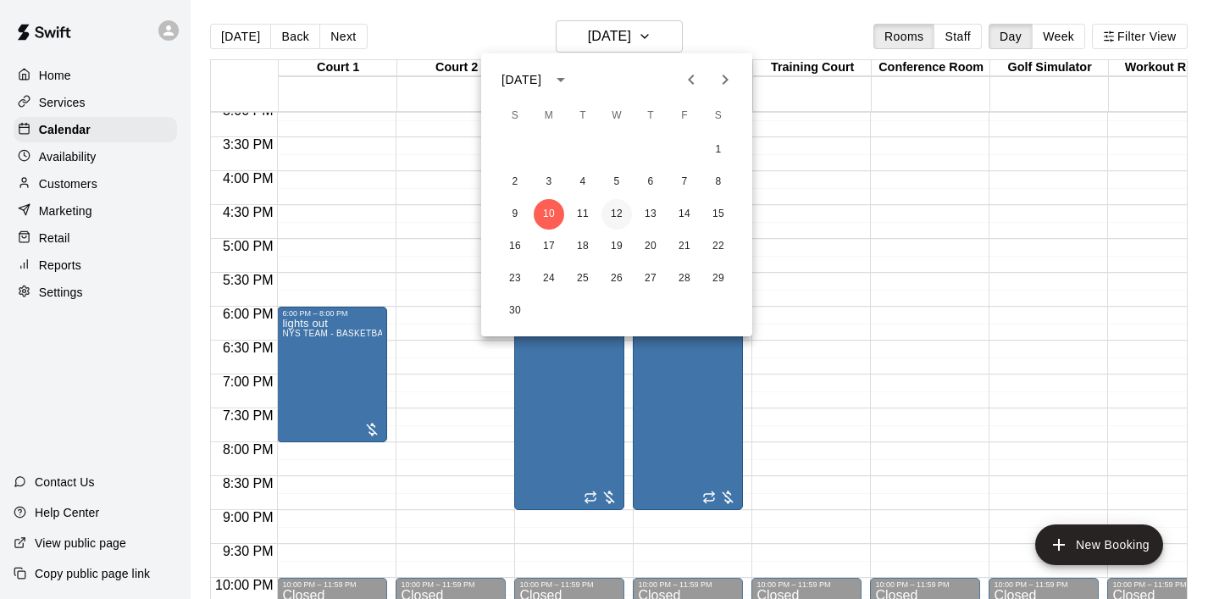
click at [613, 207] on button "12" at bounding box center [616, 214] width 30 height 30
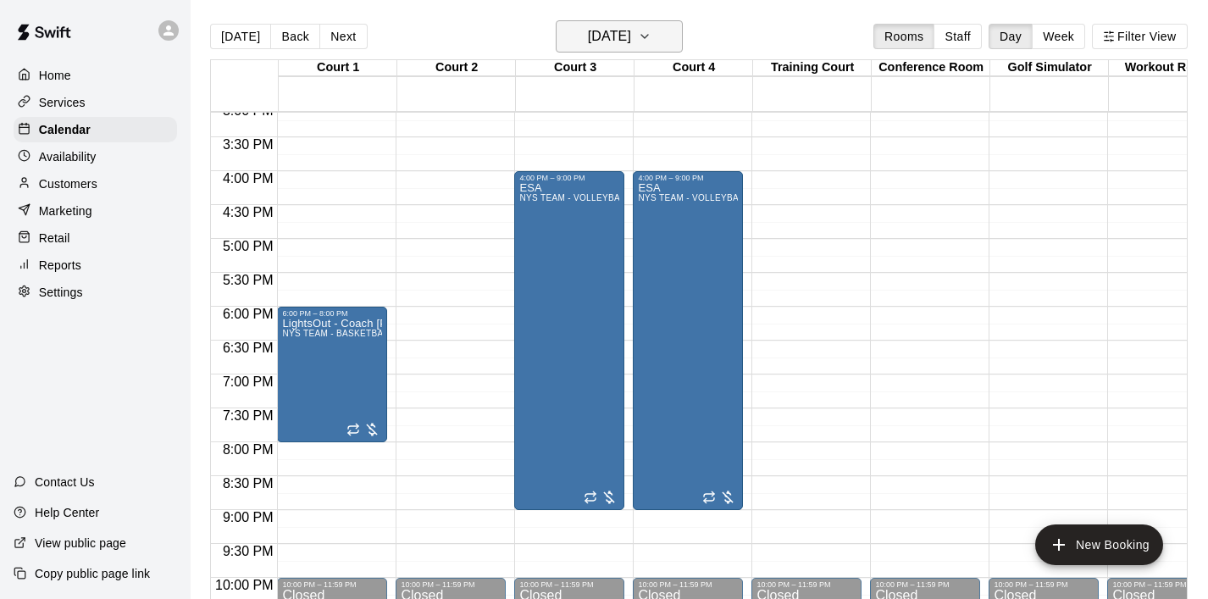
click at [651, 41] on icon "button" at bounding box center [645, 36] width 14 height 20
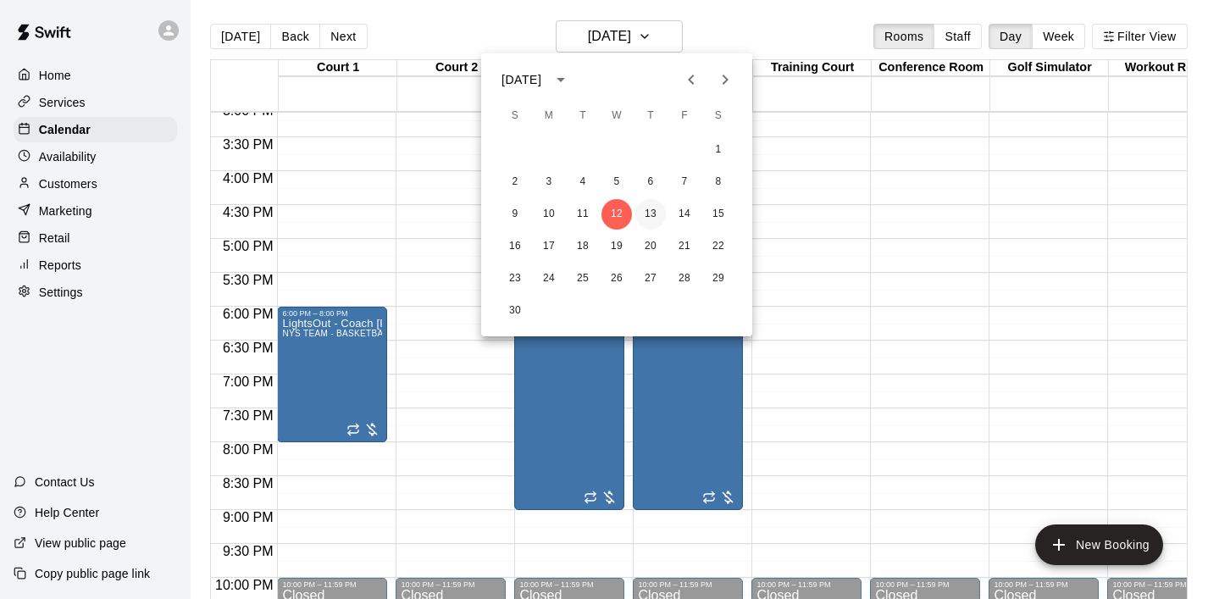
click at [654, 207] on button "13" at bounding box center [650, 214] width 30 height 30
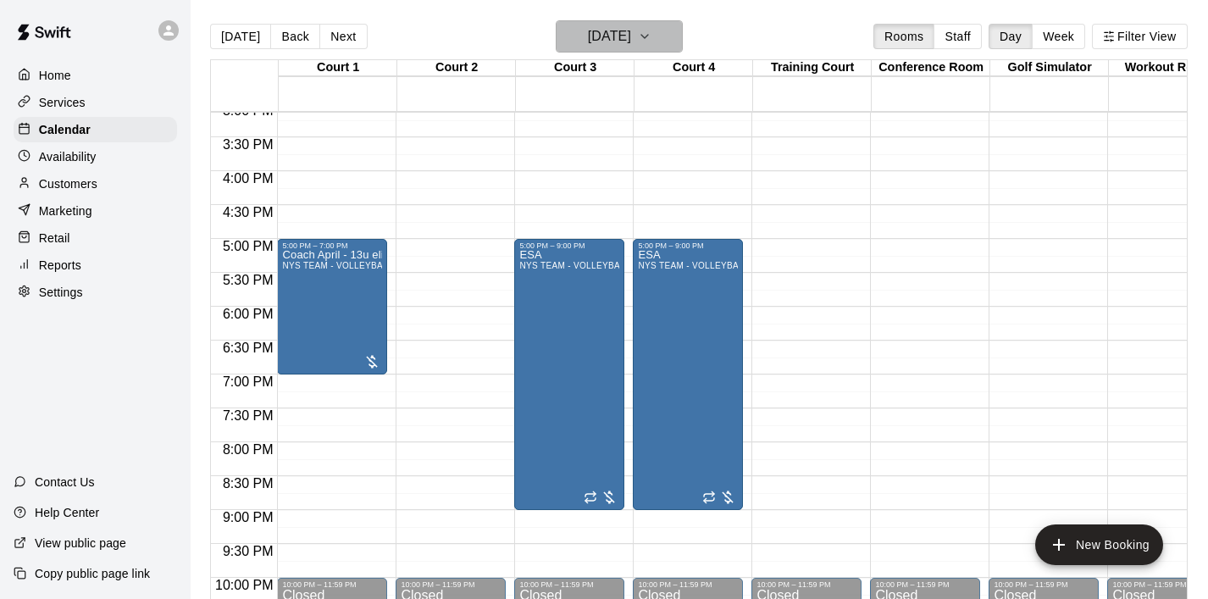
click at [651, 32] on icon "button" at bounding box center [645, 36] width 14 height 20
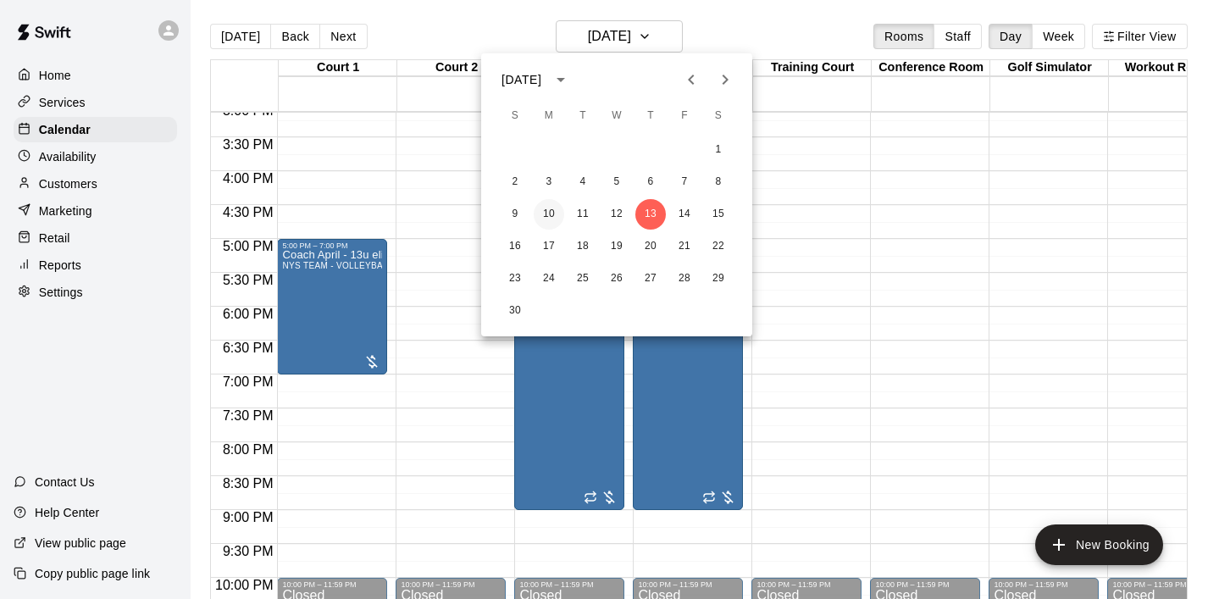
click at [559, 224] on button "10" at bounding box center [549, 214] width 30 height 30
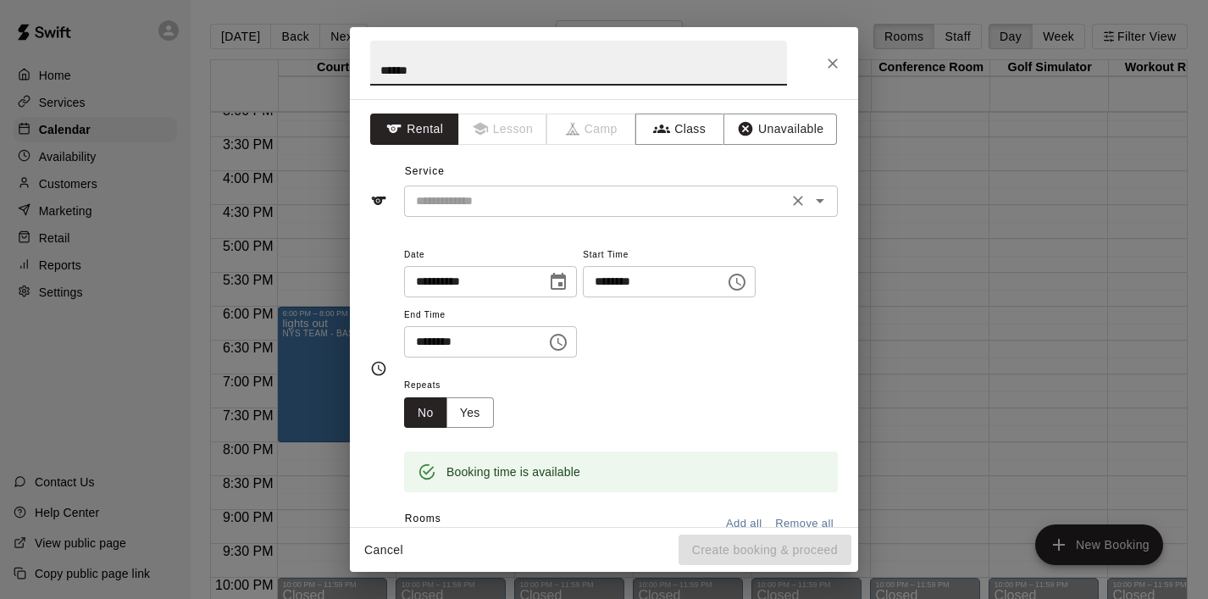
type input "******"
click at [452, 210] on input "text" at bounding box center [595, 201] width 373 height 21
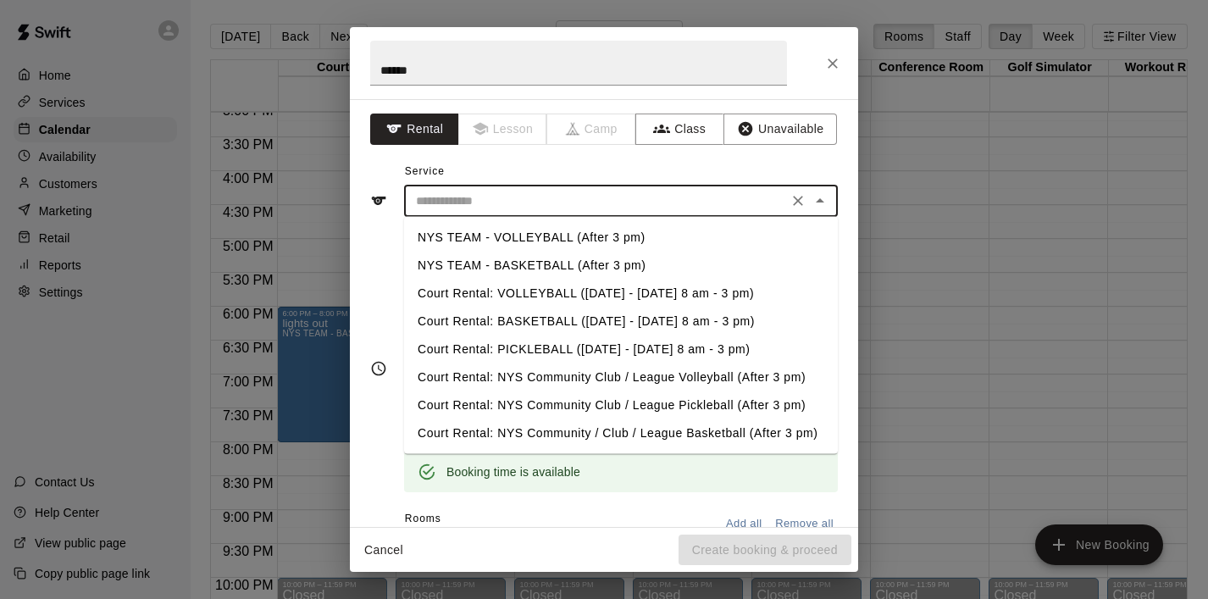
click at [473, 252] on li "NYS TEAM - BASKETBALL (After 3 pm)" at bounding box center [621, 266] width 434 height 28
type input "**********"
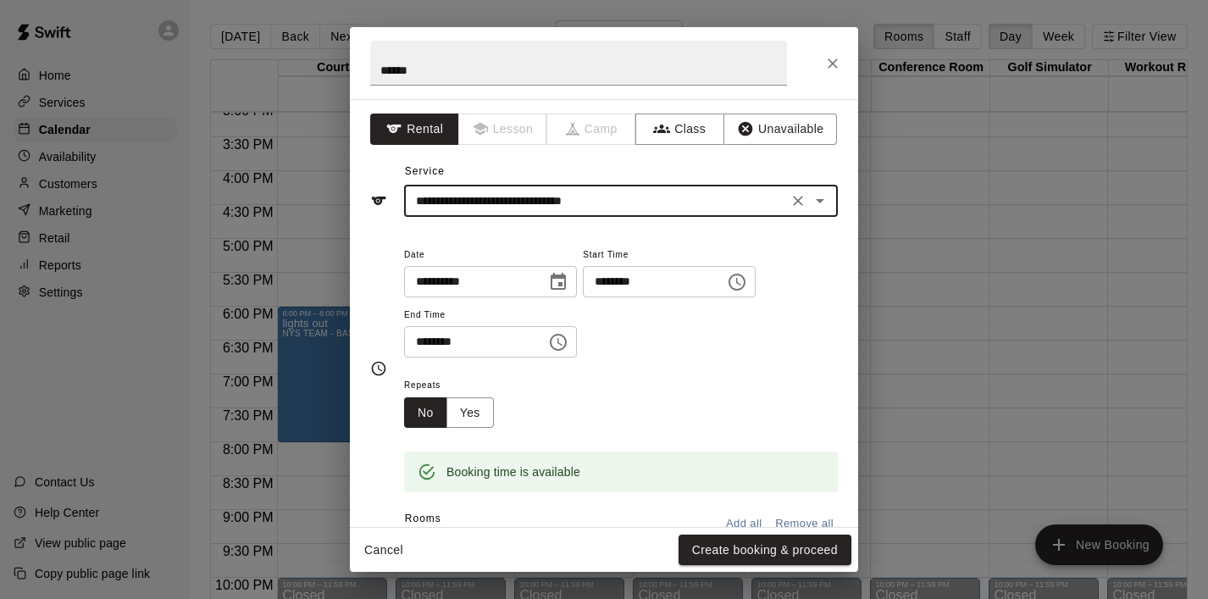
click at [559, 335] on icon "Choose time, selected time is 5:30 PM" at bounding box center [558, 342] width 17 height 17
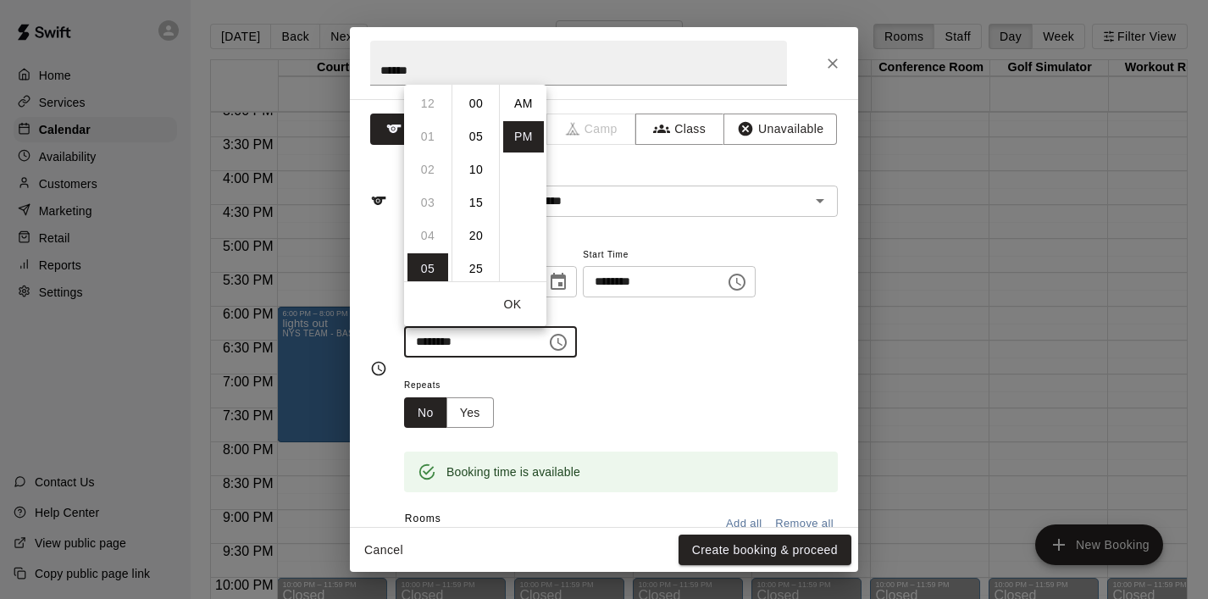
scroll to position [30, 0]
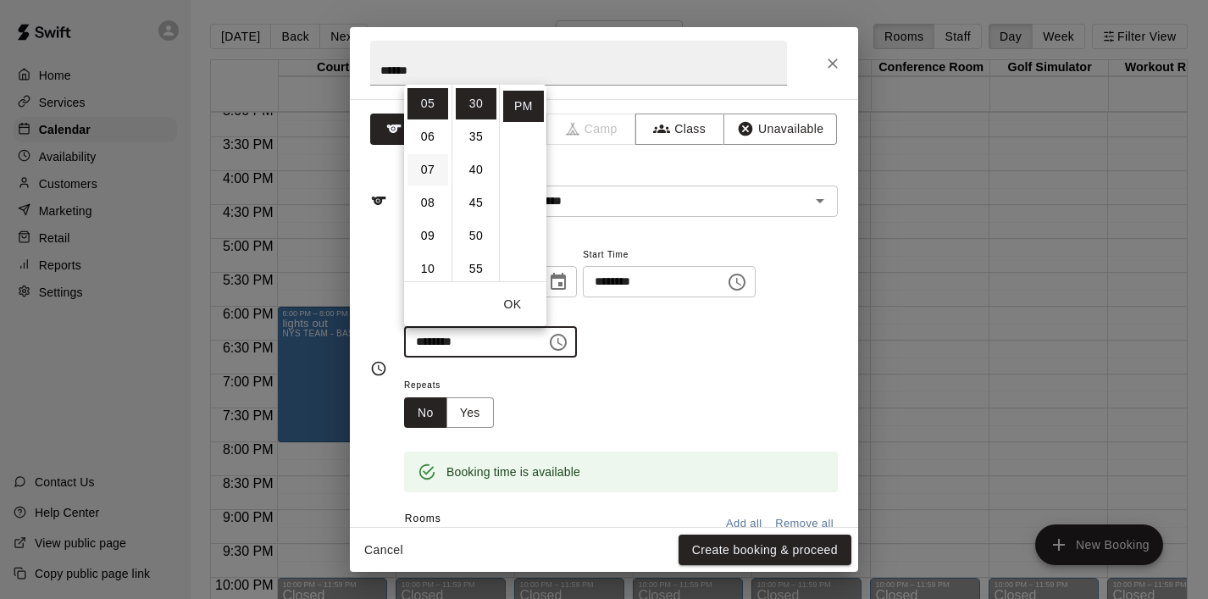
click at [426, 163] on li "07" at bounding box center [427, 169] width 41 height 31
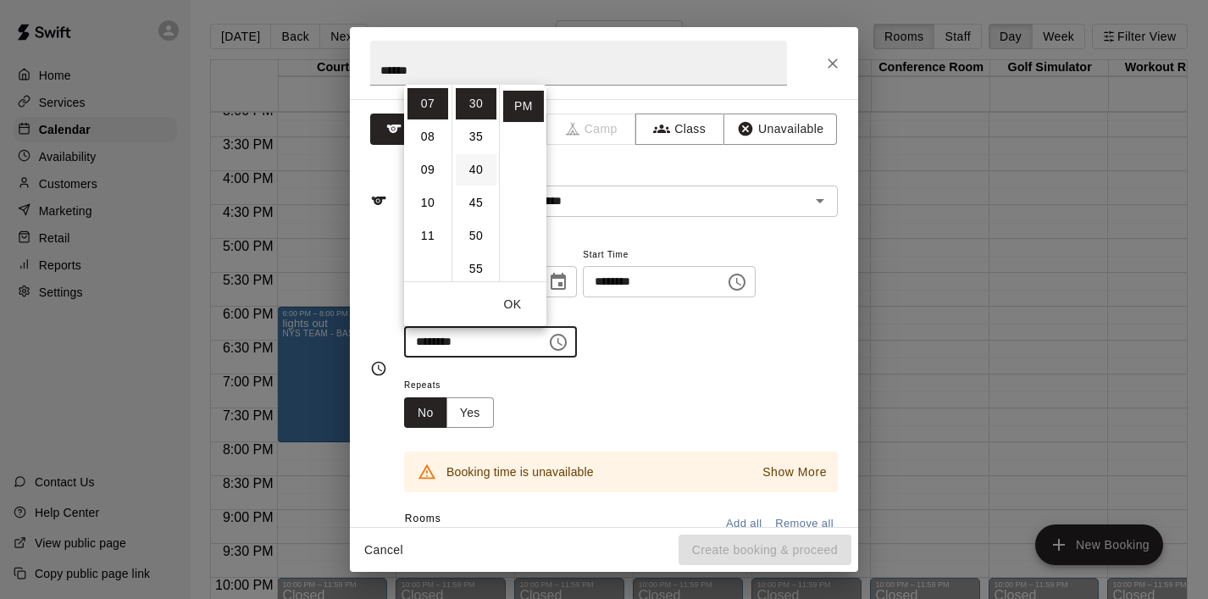
scroll to position [0, 0]
click at [474, 111] on li "00" at bounding box center [476, 103] width 41 height 31
click at [520, 307] on button "OK" at bounding box center [512, 304] width 54 height 31
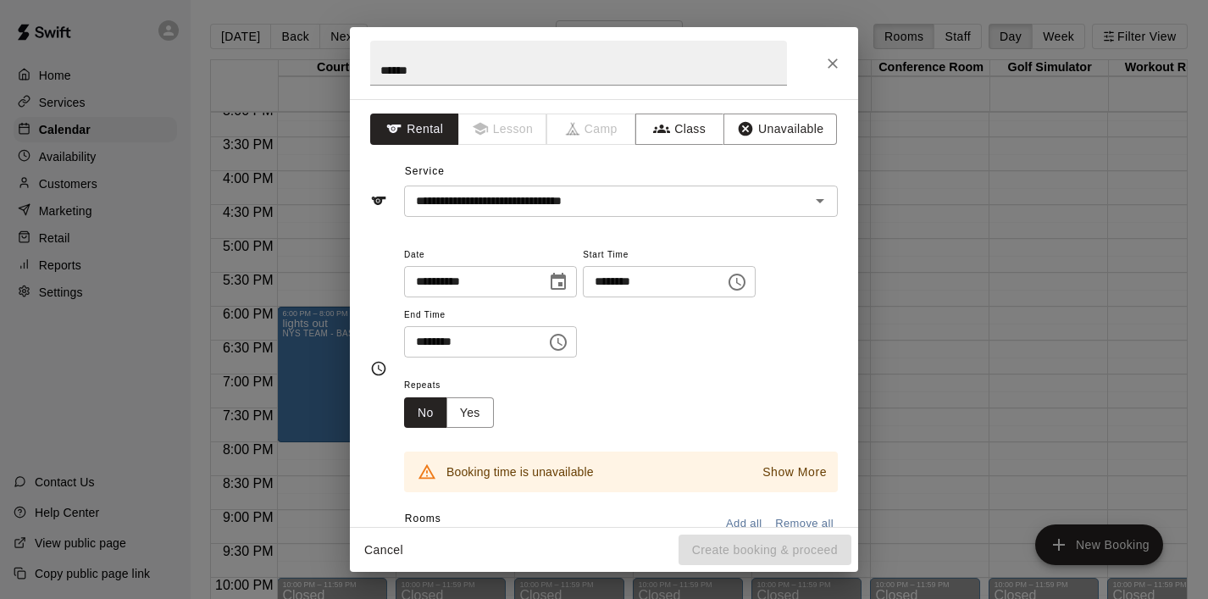
click at [563, 340] on icon "Choose time, selected time is 7:00 PM" at bounding box center [558, 342] width 20 height 20
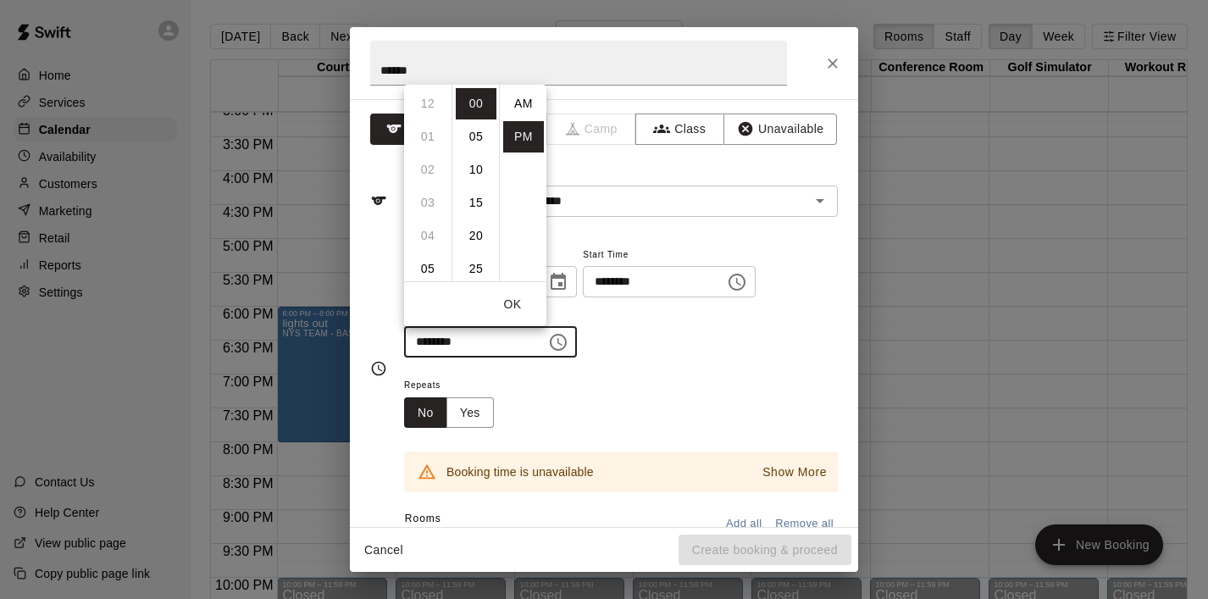
scroll to position [30, 0]
click at [430, 141] on li "06" at bounding box center [427, 143] width 41 height 31
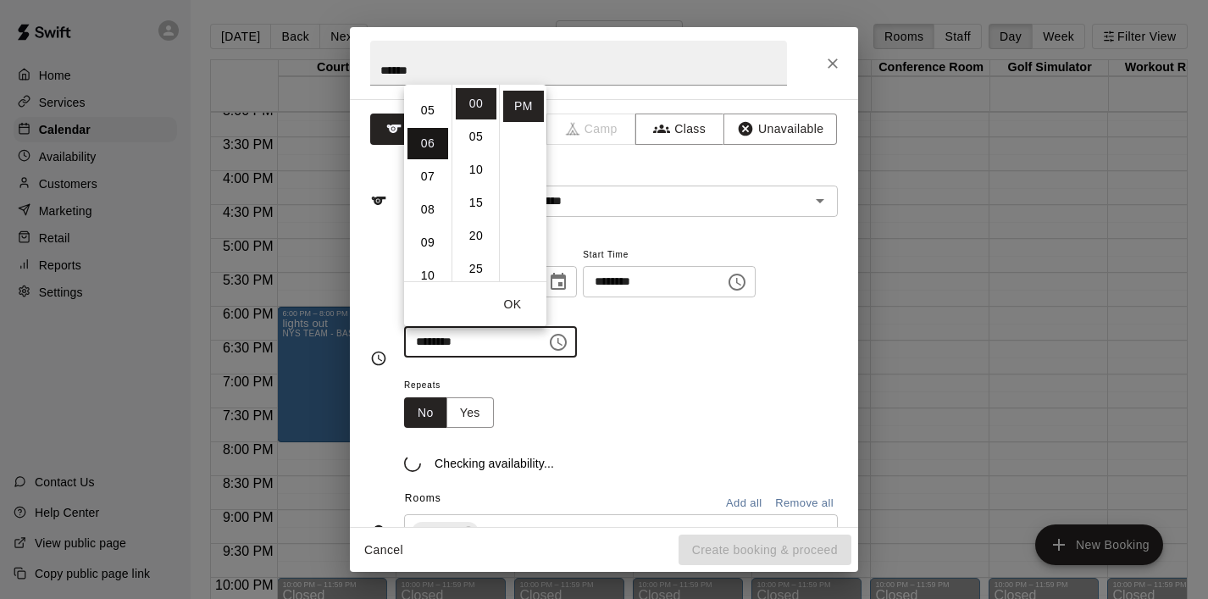
type input "********"
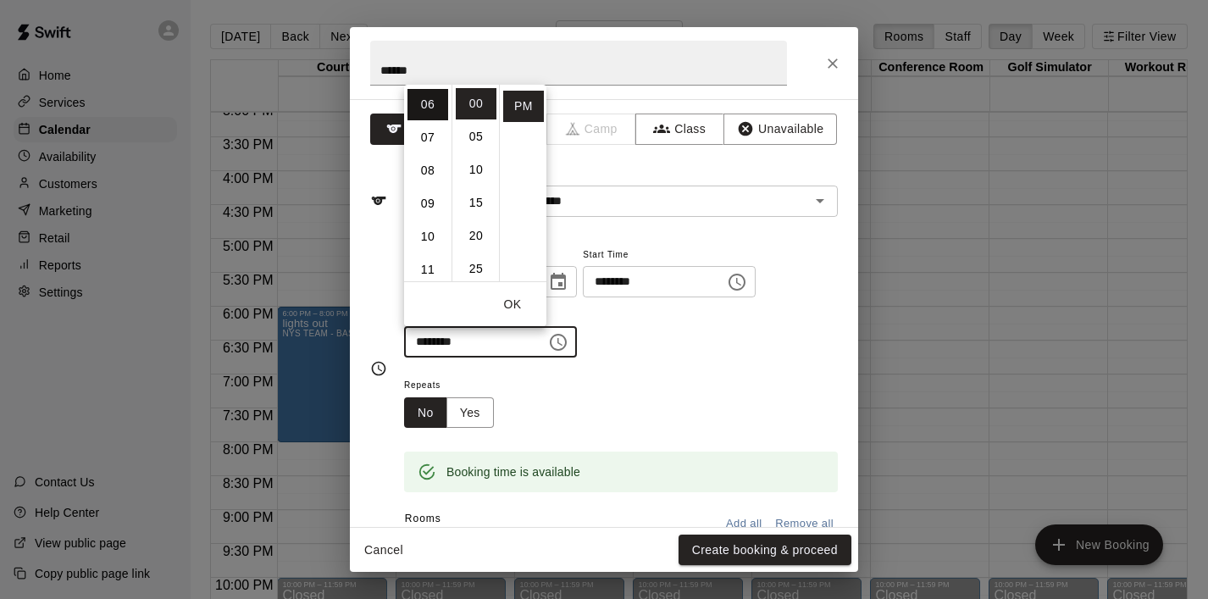
scroll to position [198, 0]
click at [509, 302] on button "OK" at bounding box center [512, 304] width 54 height 31
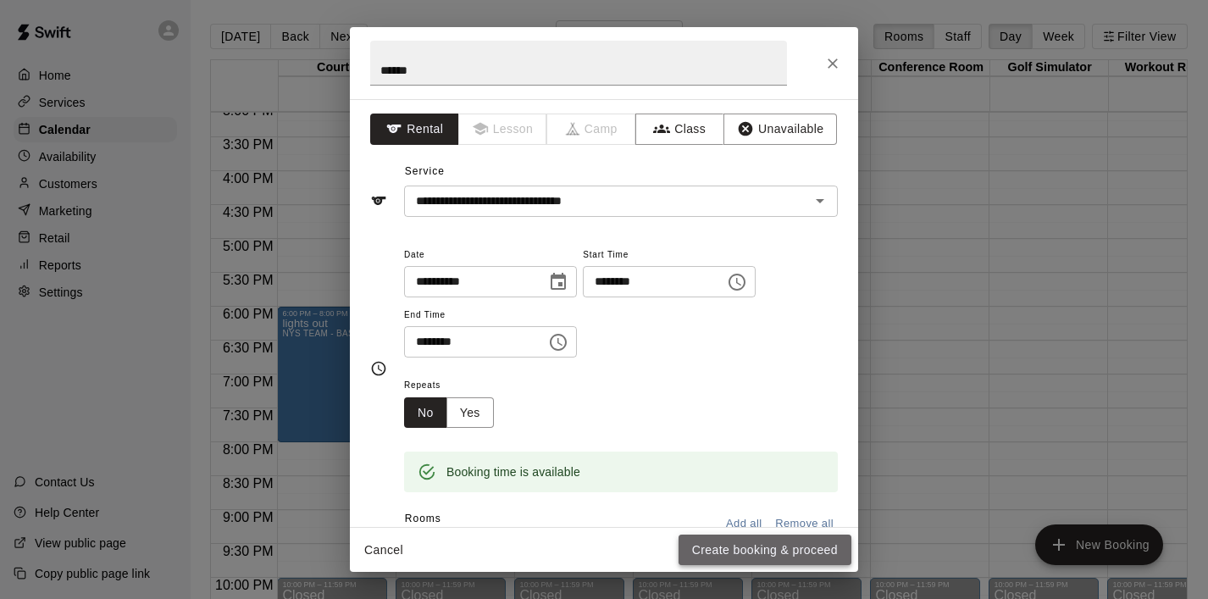
click at [741, 559] on button "Create booking & proceed" at bounding box center [764, 549] width 173 height 31
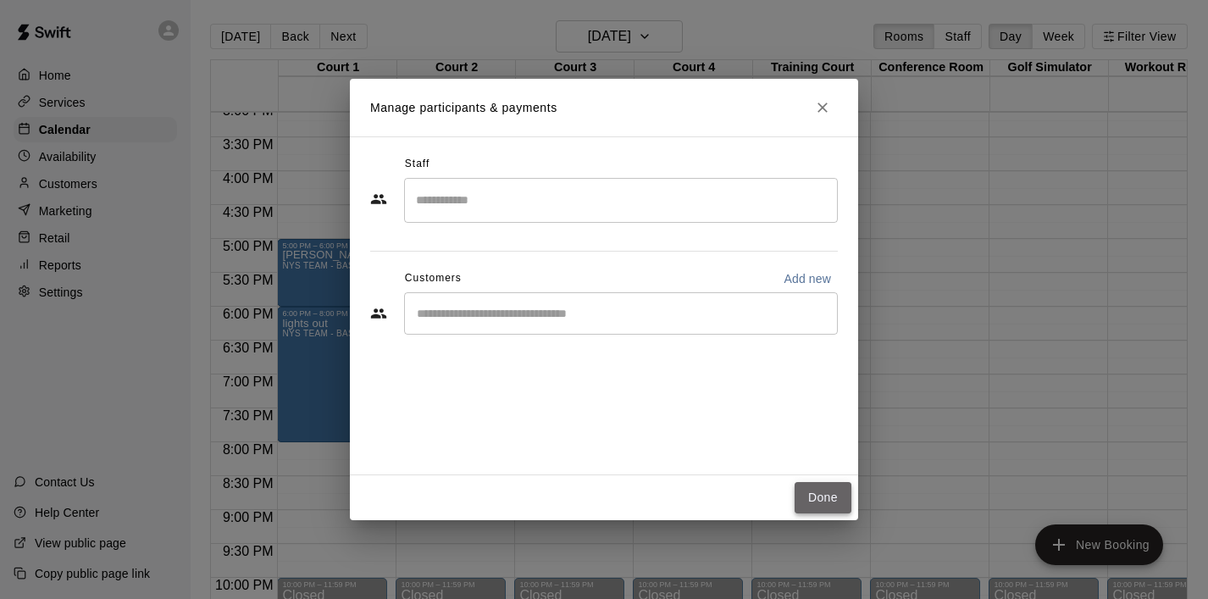
click at [841, 506] on button "Done" at bounding box center [822, 497] width 57 height 31
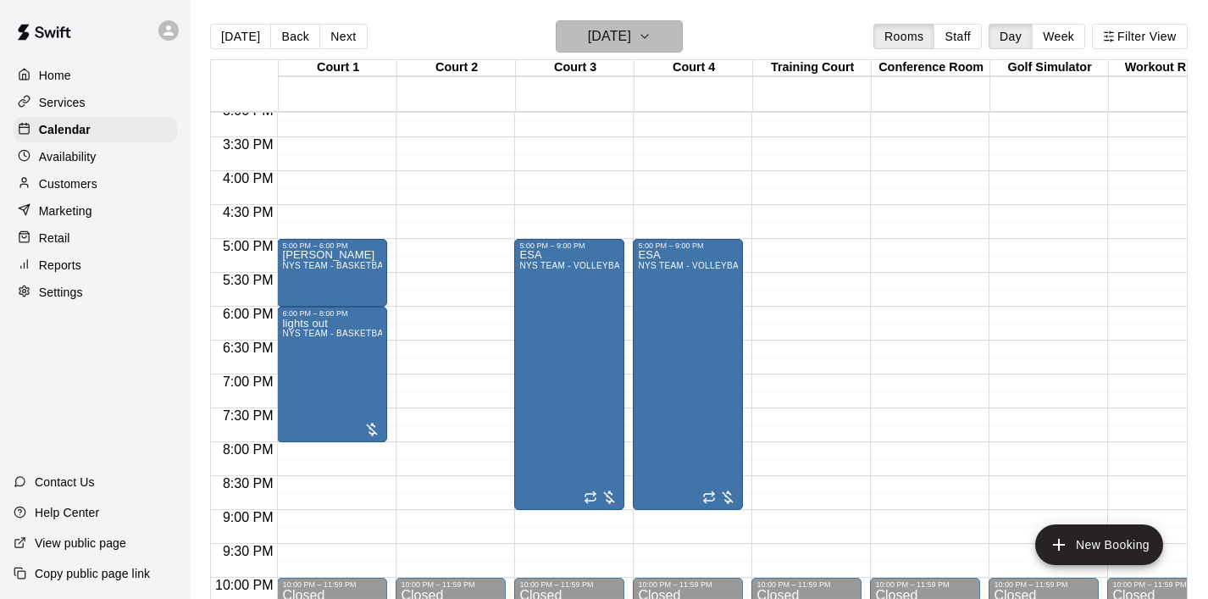
click at [660, 32] on button "[DATE]" at bounding box center [619, 36] width 127 height 32
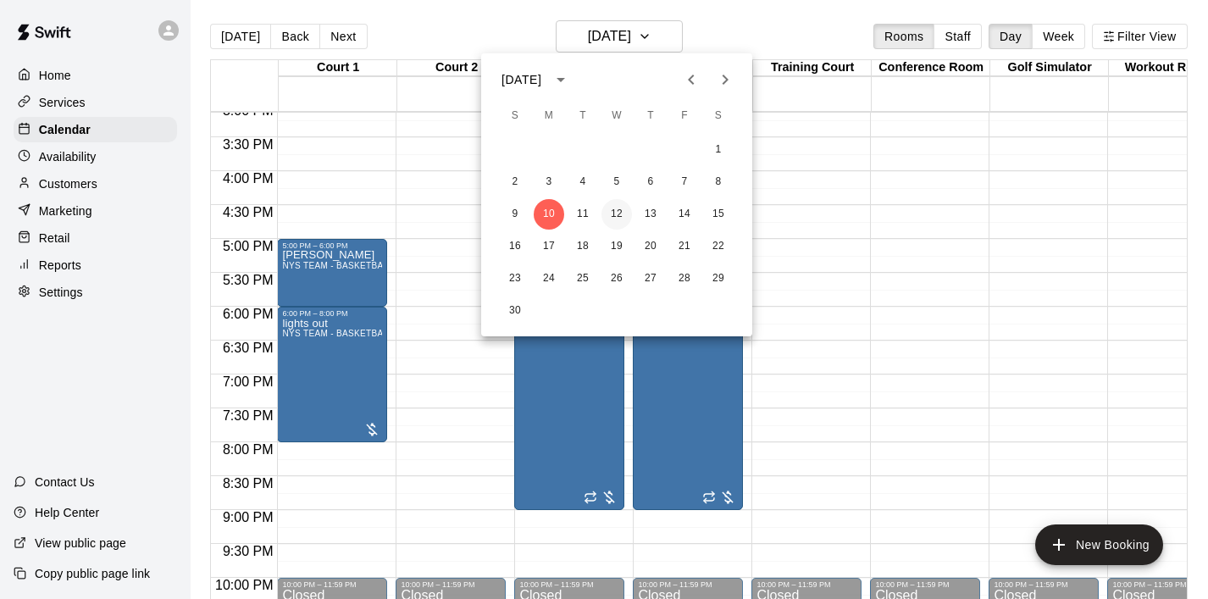
click at [618, 208] on button "12" at bounding box center [616, 214] width 30 height 30
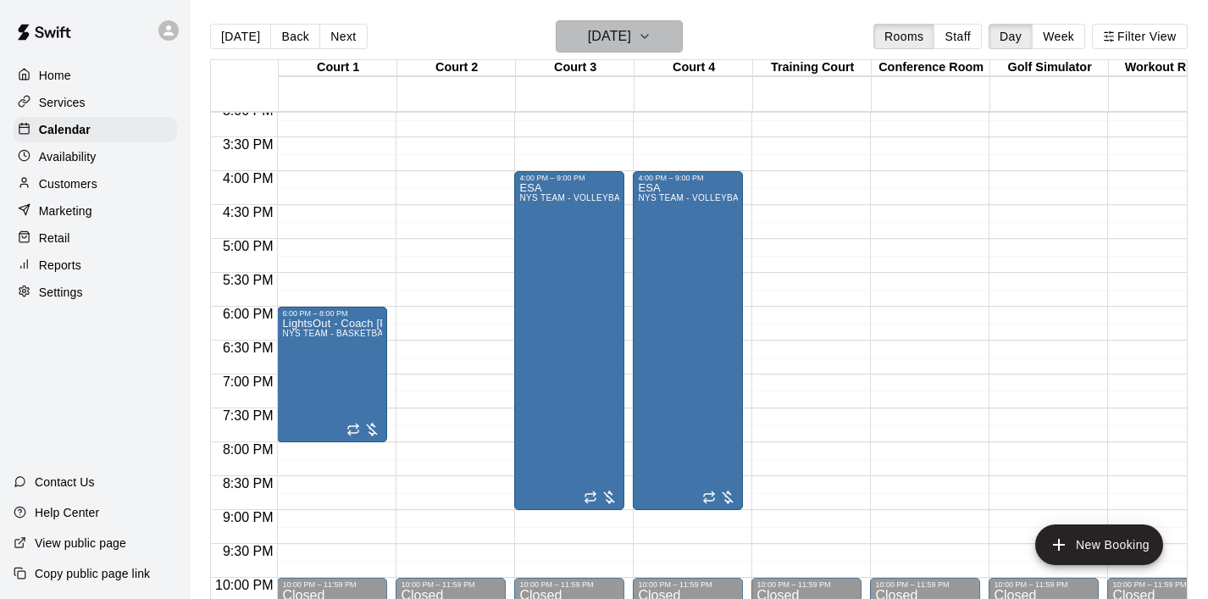
click at [651, 30] on icon "button" at bounding box center [645, 36] width 14 height 20
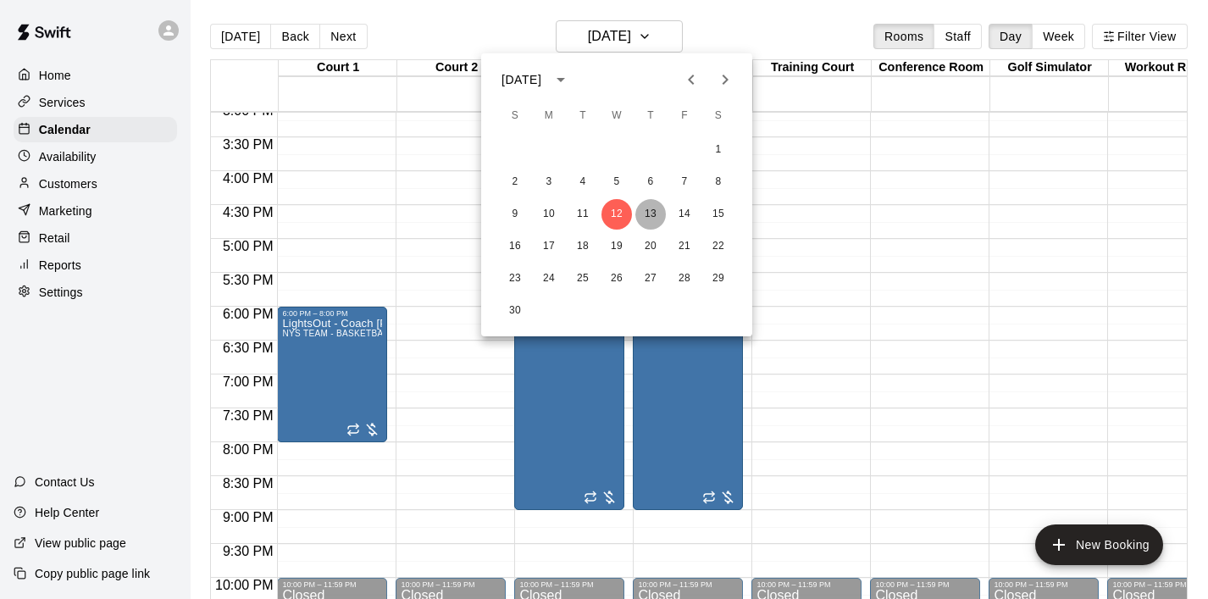
click at [648, 213] on button "13" at bounding box center [650, 214] width 30 height 30
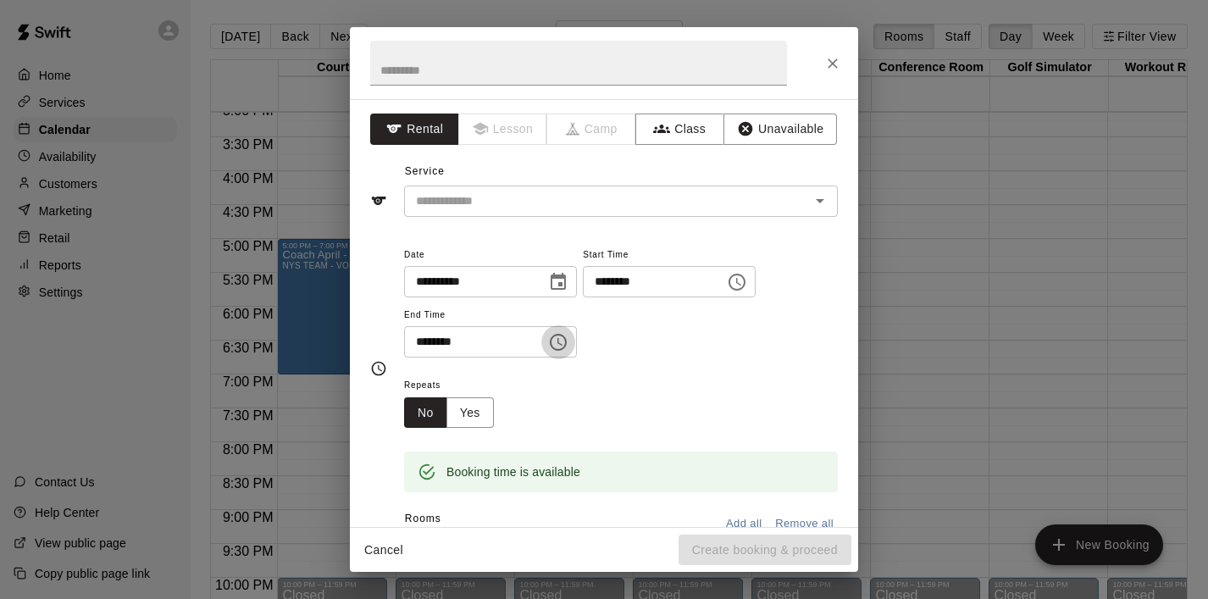
click at [558, 339] on icon "Choose time, selected time is 5:30 PM" at bounding box center [558, 342] width 20 height 20
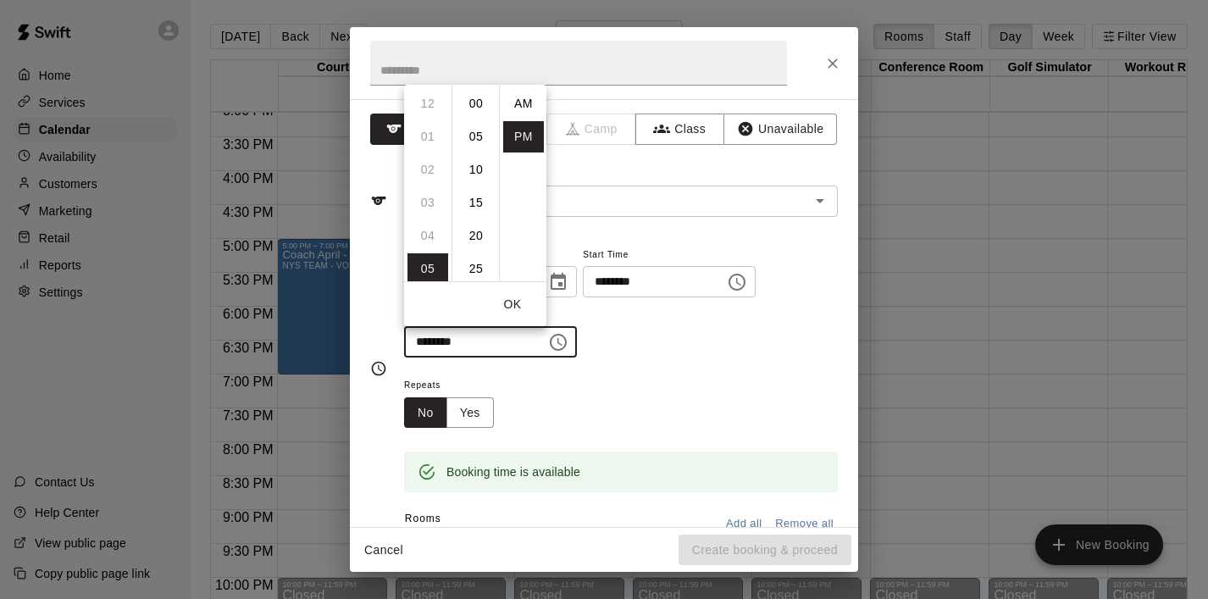
scroll to position [30, 0]
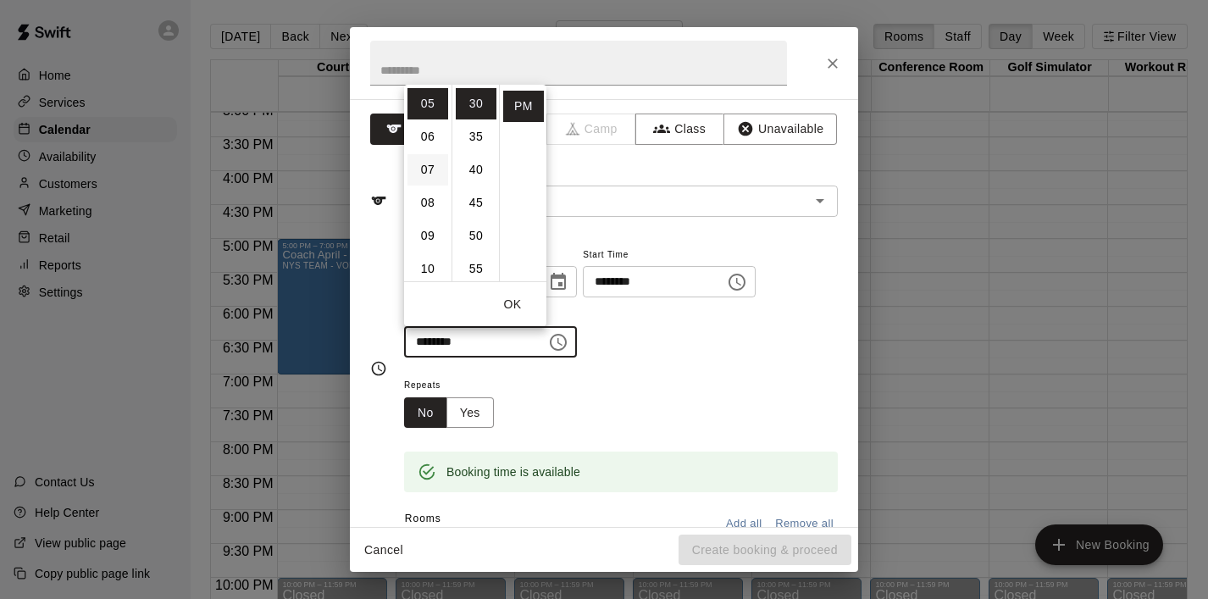
click at [431, 174] on li "07" at bounding box center [427, 169] width 41 height 31
click at [475, 102] on li "00" at bounding box center [476, 103] width 41 height 31
type input "********"
click at [518, 300] on button "OK" at bounding box center [512, 304] width 54 height 31
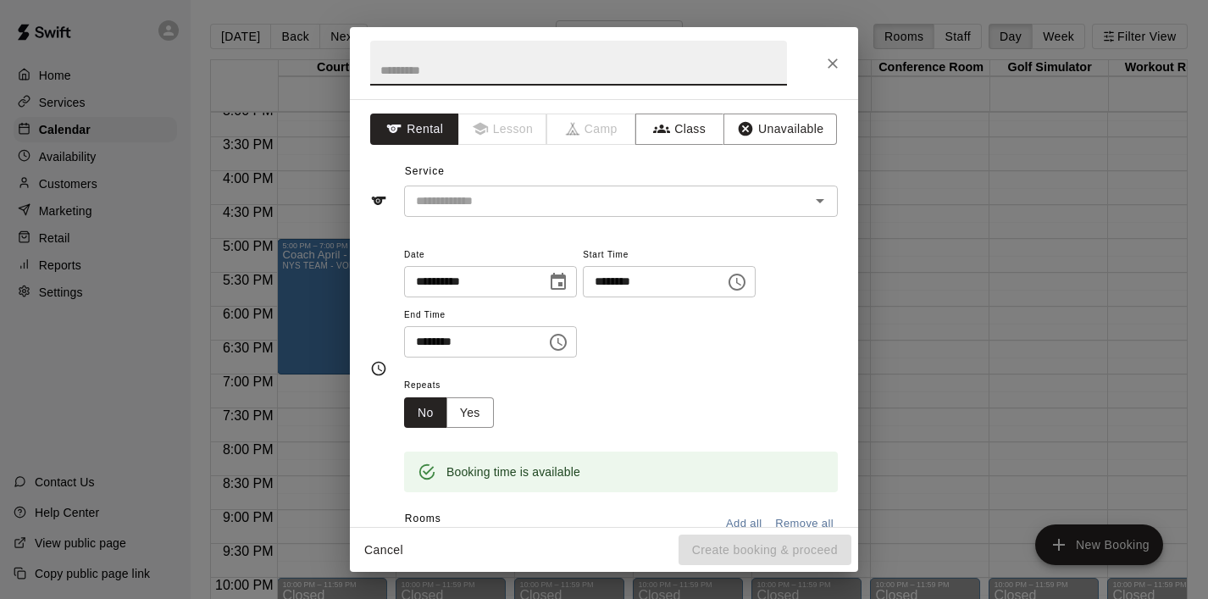
click at [438, 74] on input "text" at bounding box center [578, 63] width 417 height 45
type input "******"
click at [489, 202] on input "text" at bounding box center [595, 201] width 373 height 21
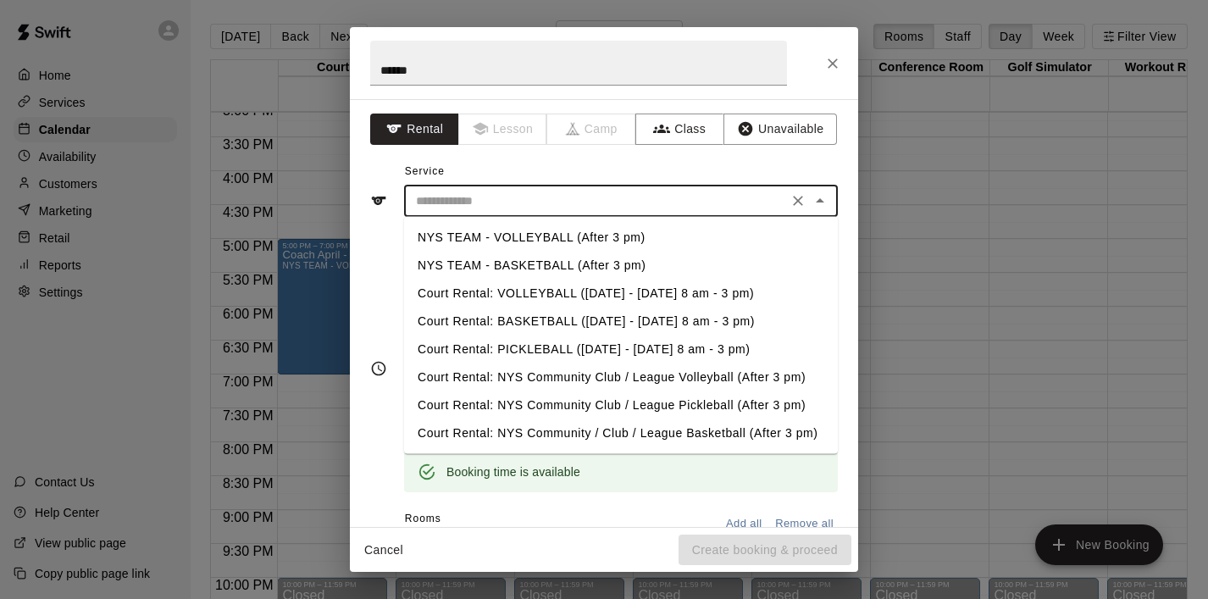
click at [512, 256] on li "NYS TEAM - BASKETBALL (After 3 pm)" at bounding box center [621, 266] width 434 height 28
type input "**********"
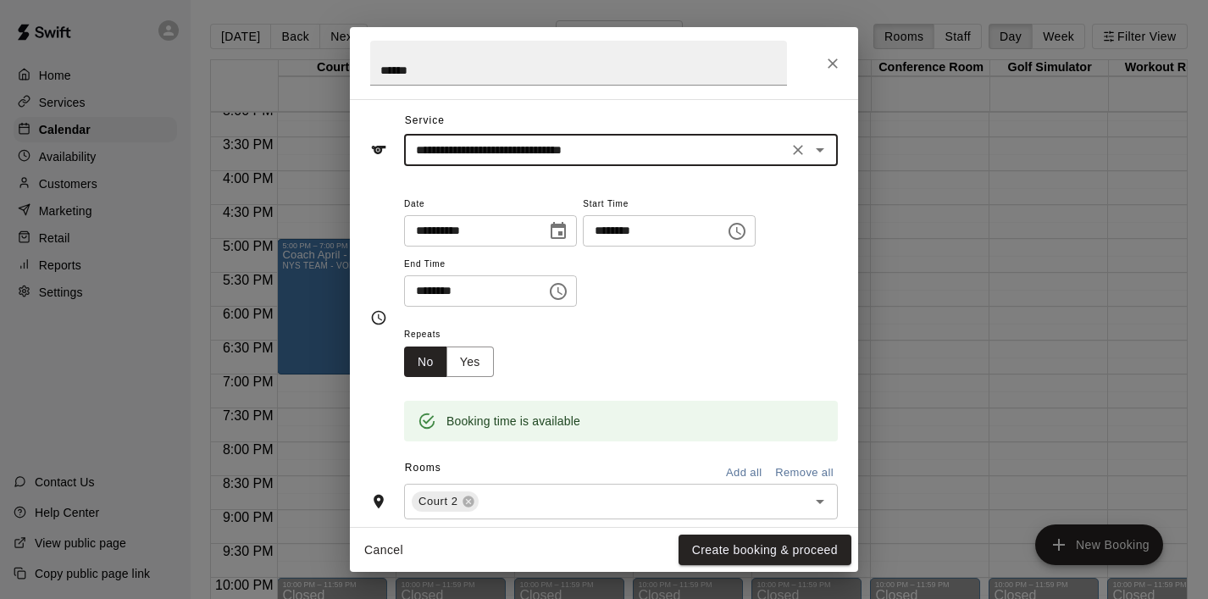
scroll to position [70, 0]
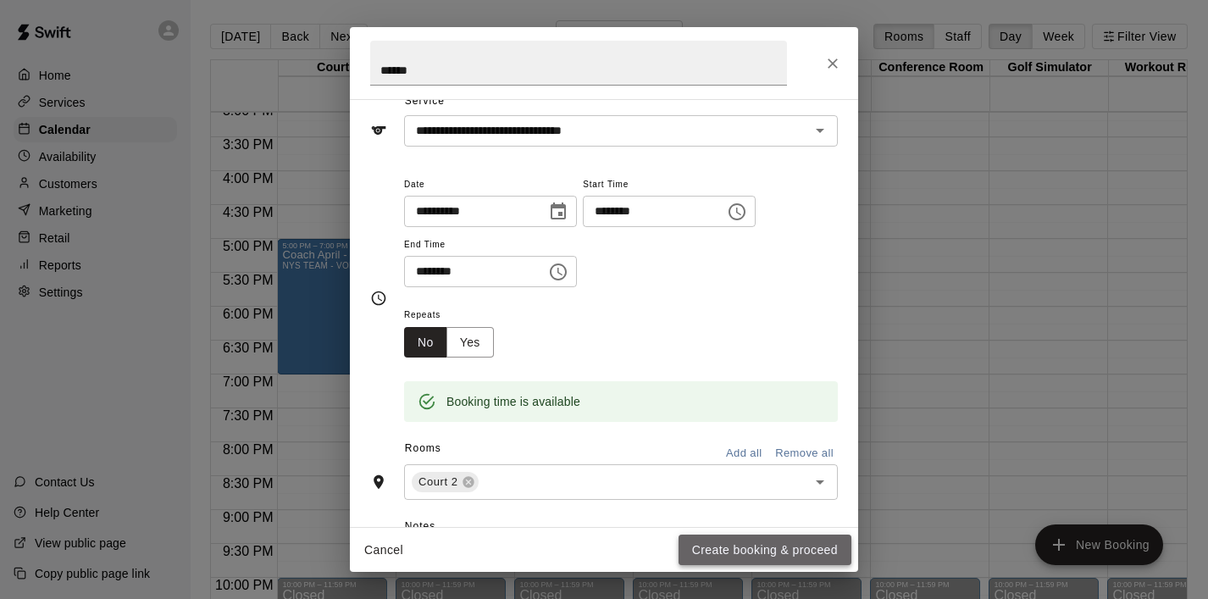
click at [771, 543] on button "Create booking & proceed" at bounding box center [764, 549] width 173 height 31
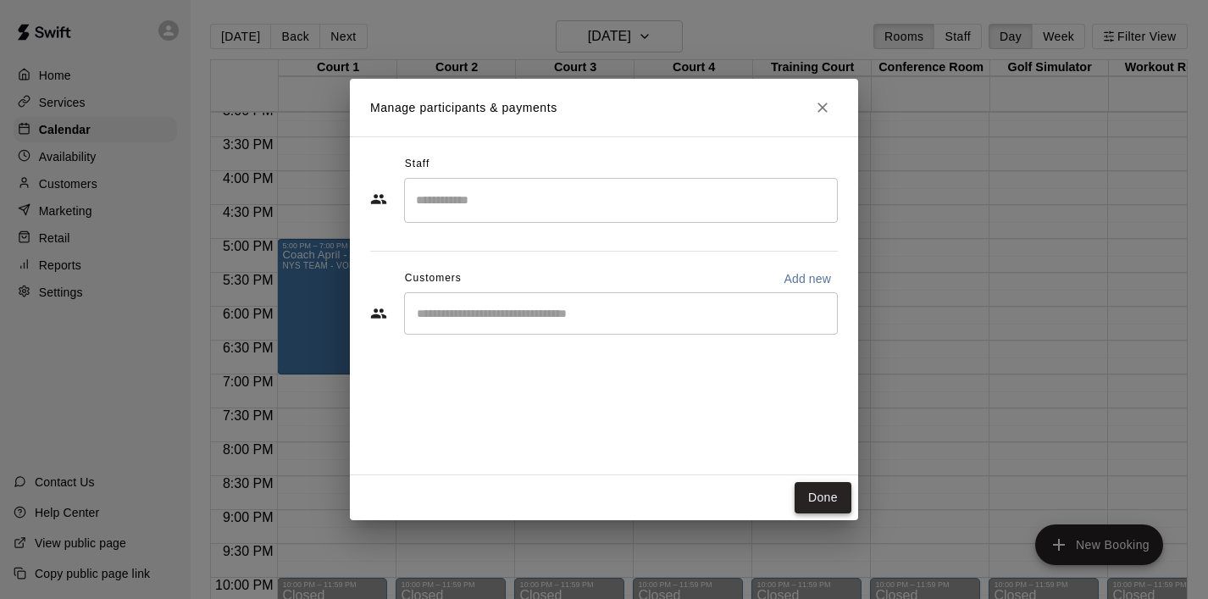
click at [839, 495] on button "Done" at bounding box center [822, 497] width 57 height 31
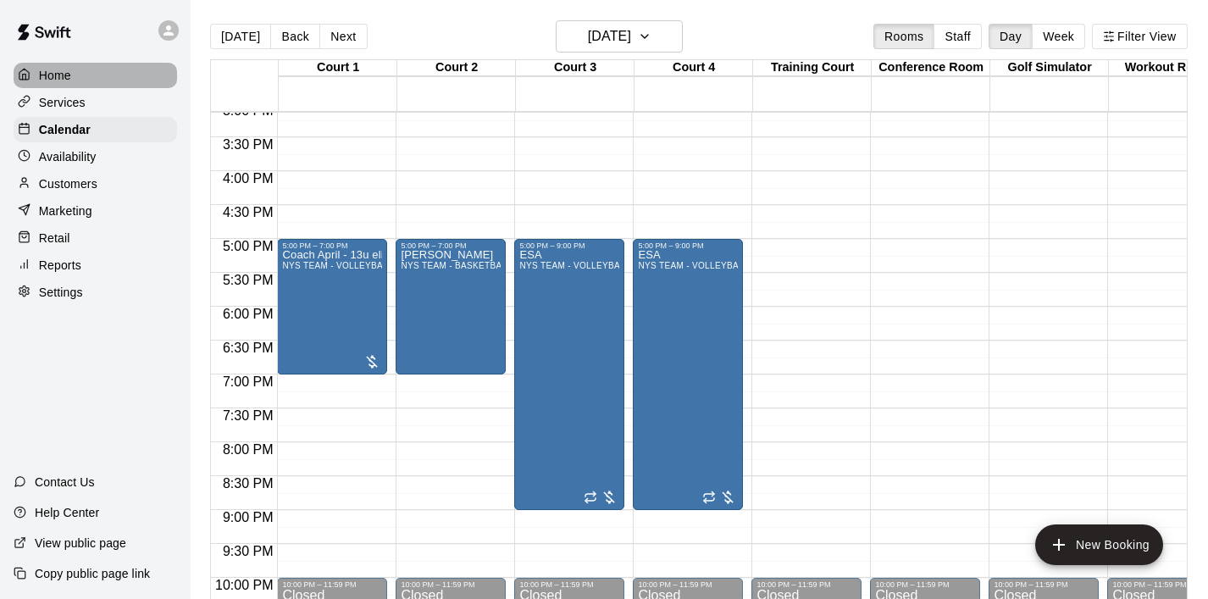
click at [81, 73] on div "Home" at bounding box center [95, 75] width 163 height 25
